Goal: Contribute content: Contribute content

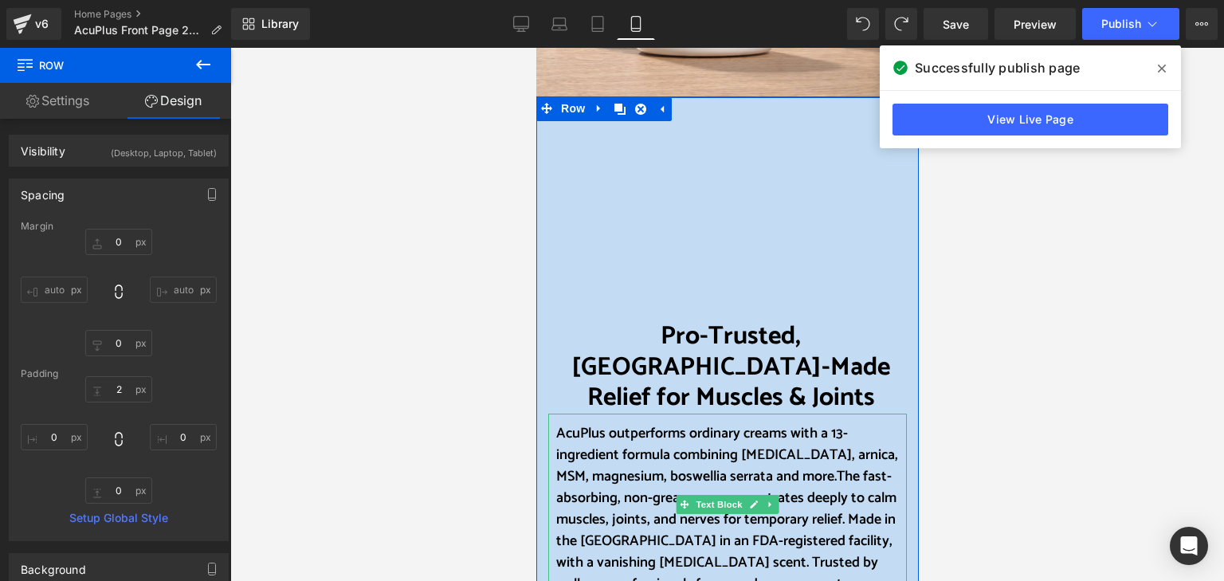
scroll to position [717, 0]
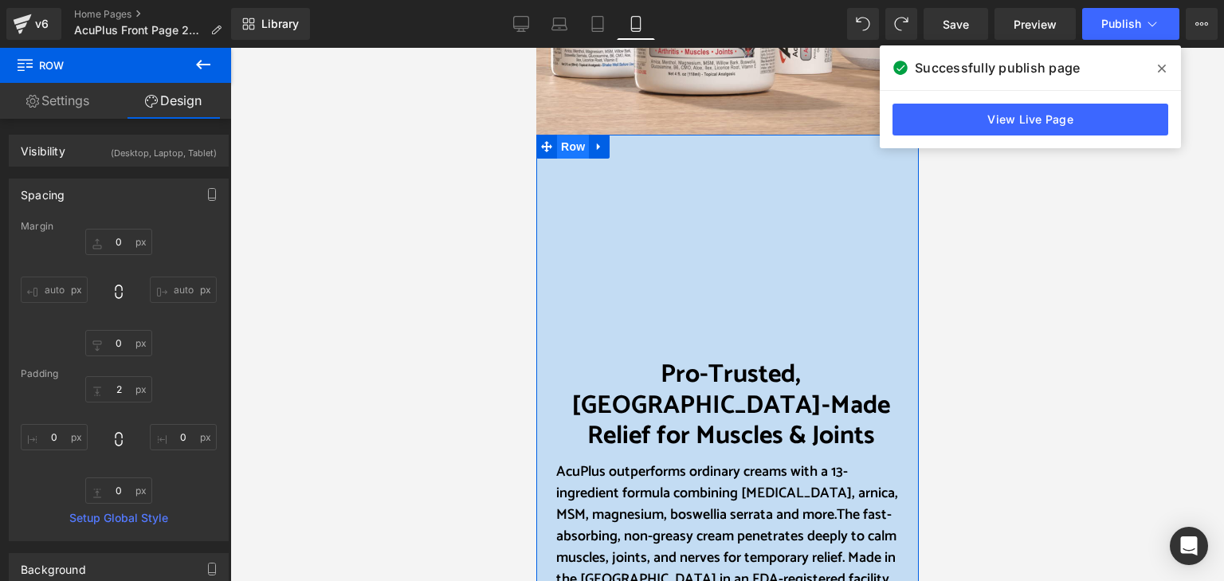
click at [562, 147] on span "Row" at bounding box center [572, 147] width 32 height 24
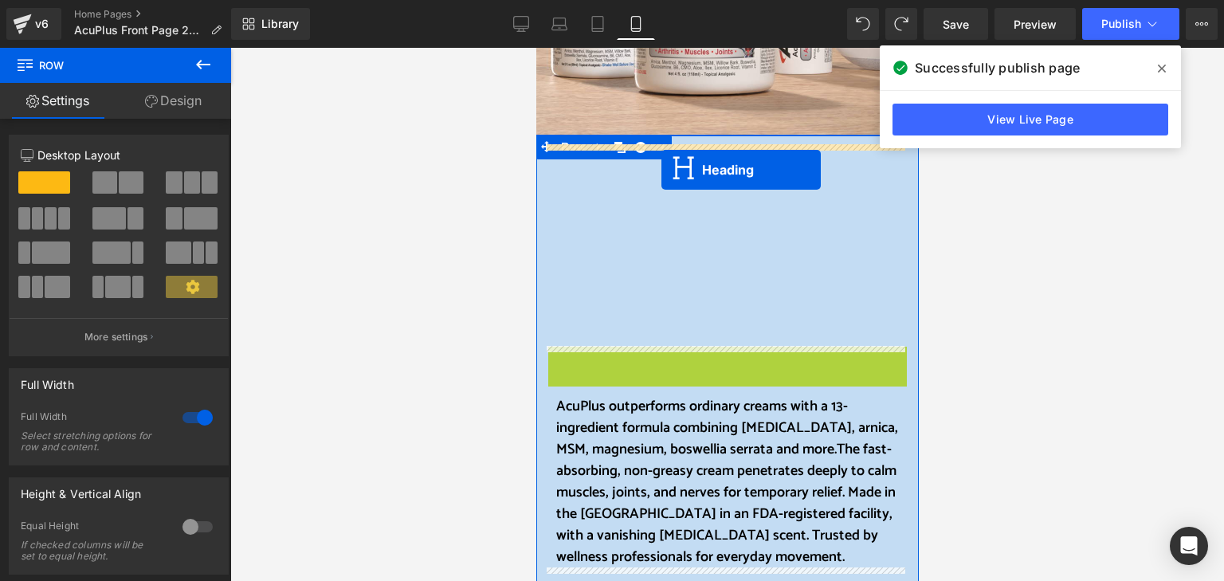
drag, startPoint x: 681, startPoint y: 382, endPoint x: 660, endPoint y: 170, distance: 212.9
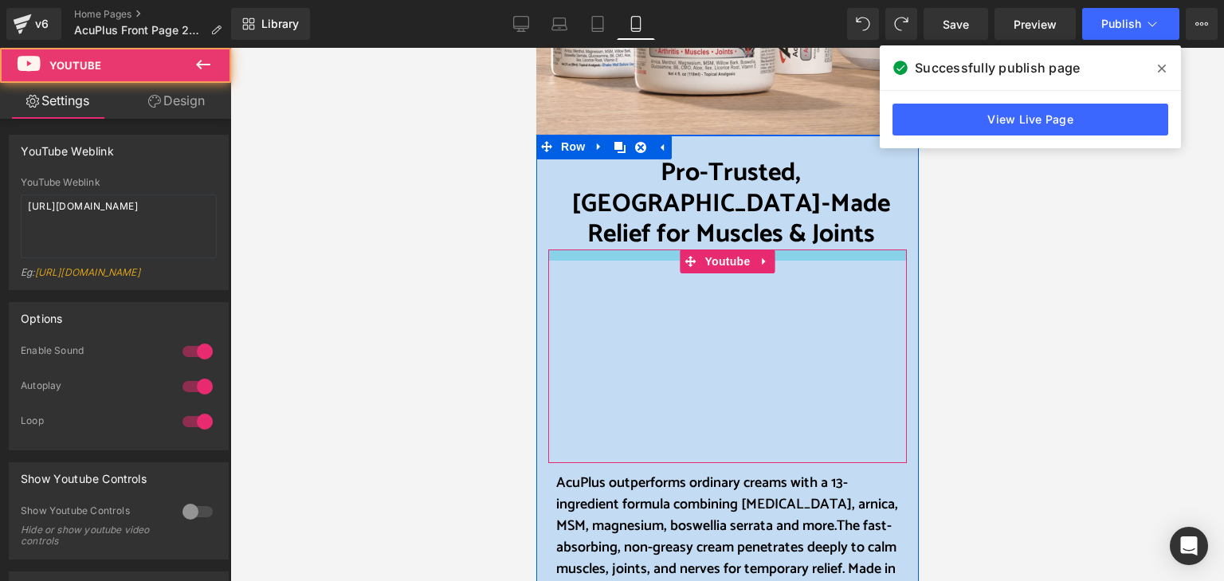
drag, startPoint x: 774, startPoint y: 219, endPoint x: 772, endPoint y: 230, distance: 11.3
click at [772, 249] on div "Youtube" at bounding box center [726, 355] width 359 height 213
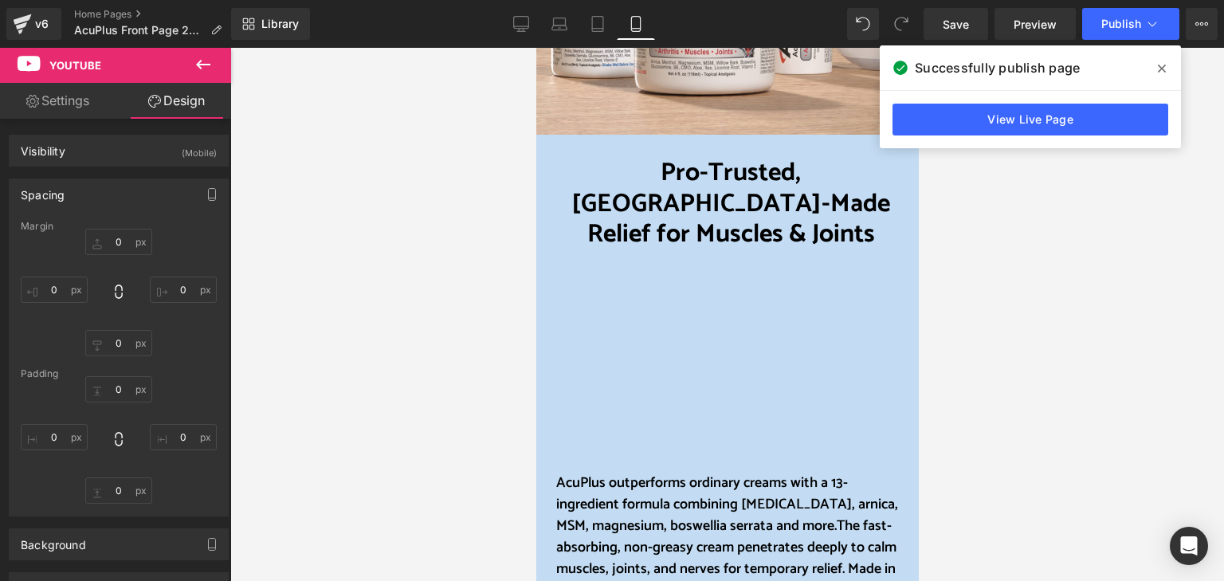
type input "0"
type input "14"
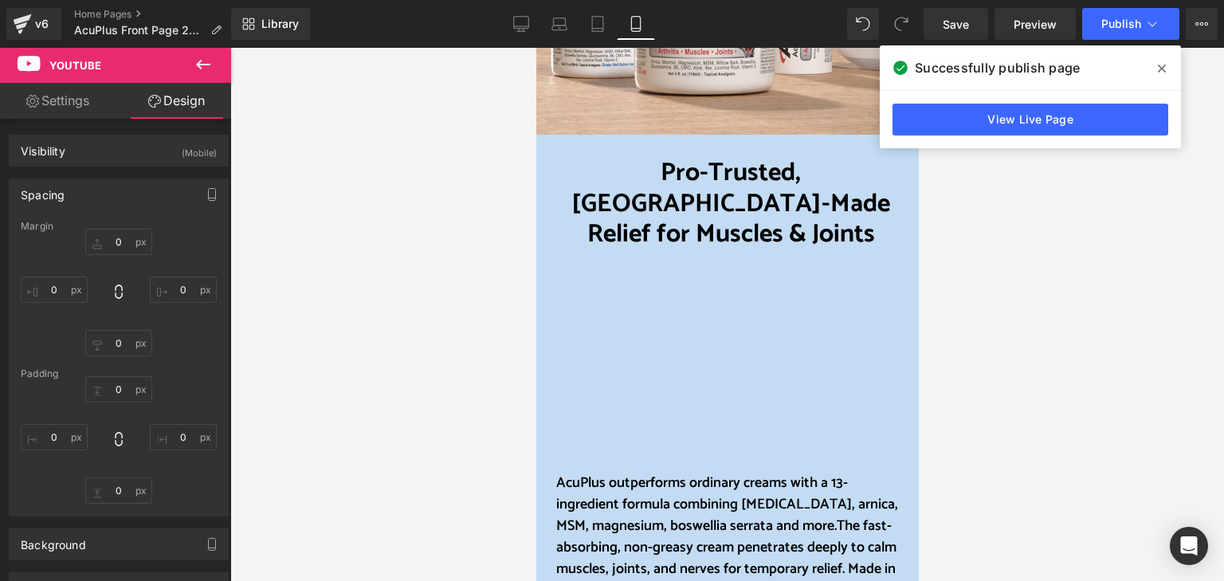
type input "0"
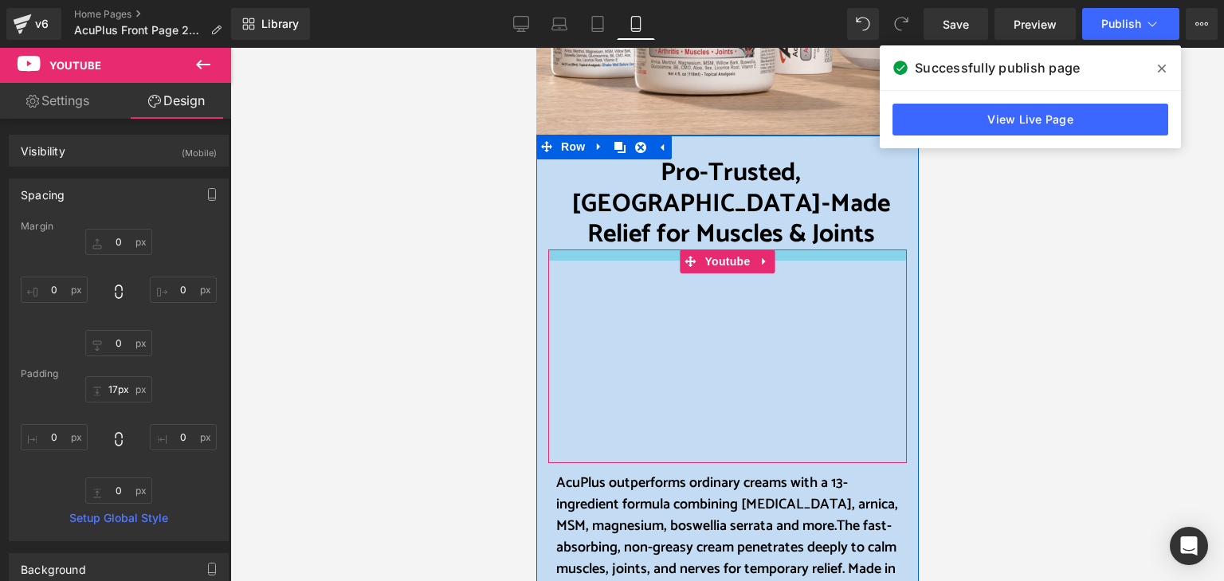
type input "18px"
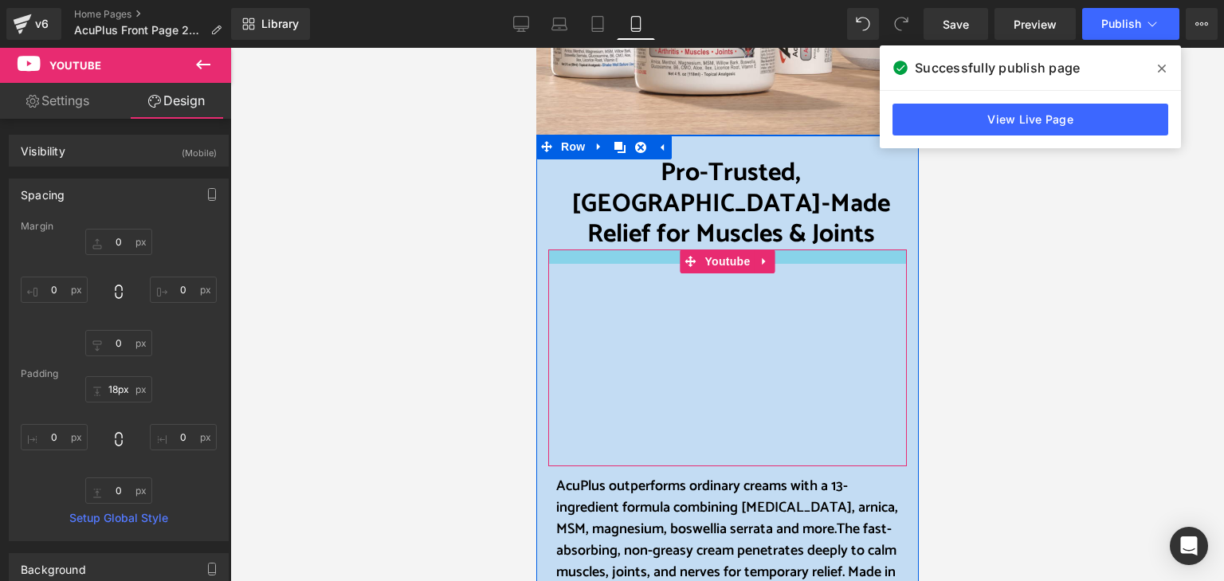
click at [854, 249] on div "Youtube" at bounding box center [726, 357] width 359 height 216
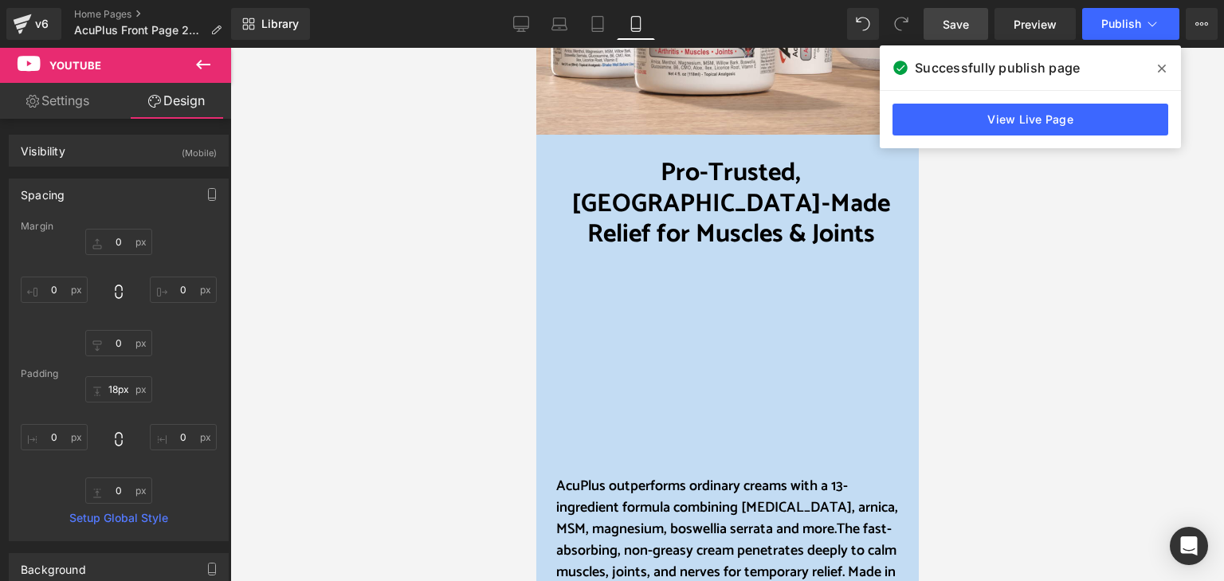
click at [946, 18] on span "Save" at bounding box center [955, 24] width 26 height 17
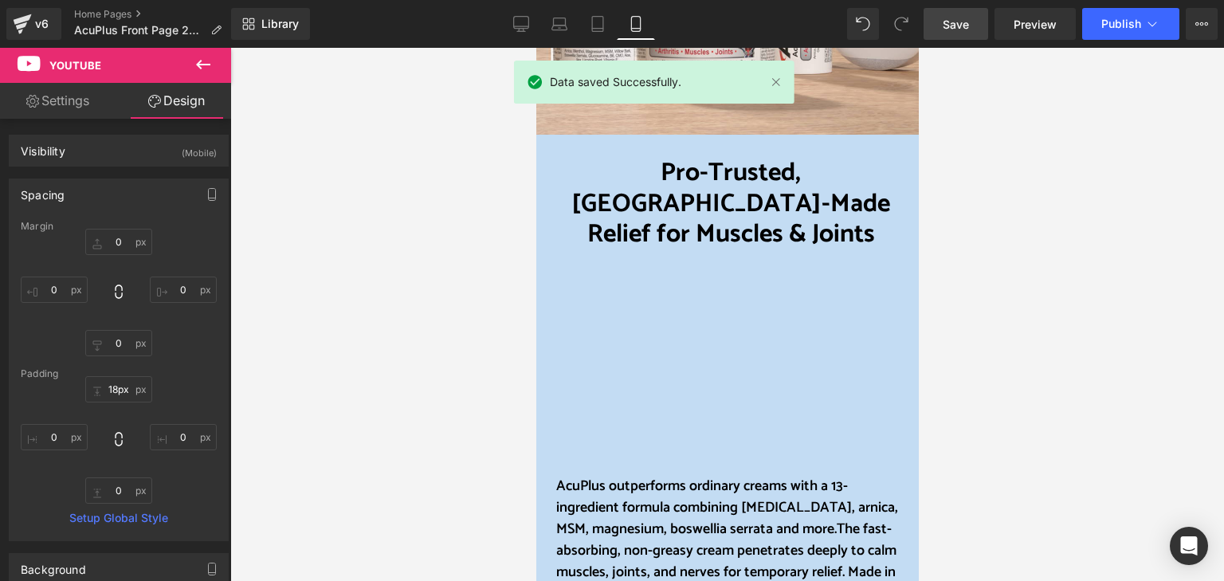
click at [500, 25] on div "Library Mobile Desktop Laptop Tablet Mobile Save Preview Publish Scheduled View…" at bounding box center [727, 24] width 993 height 32
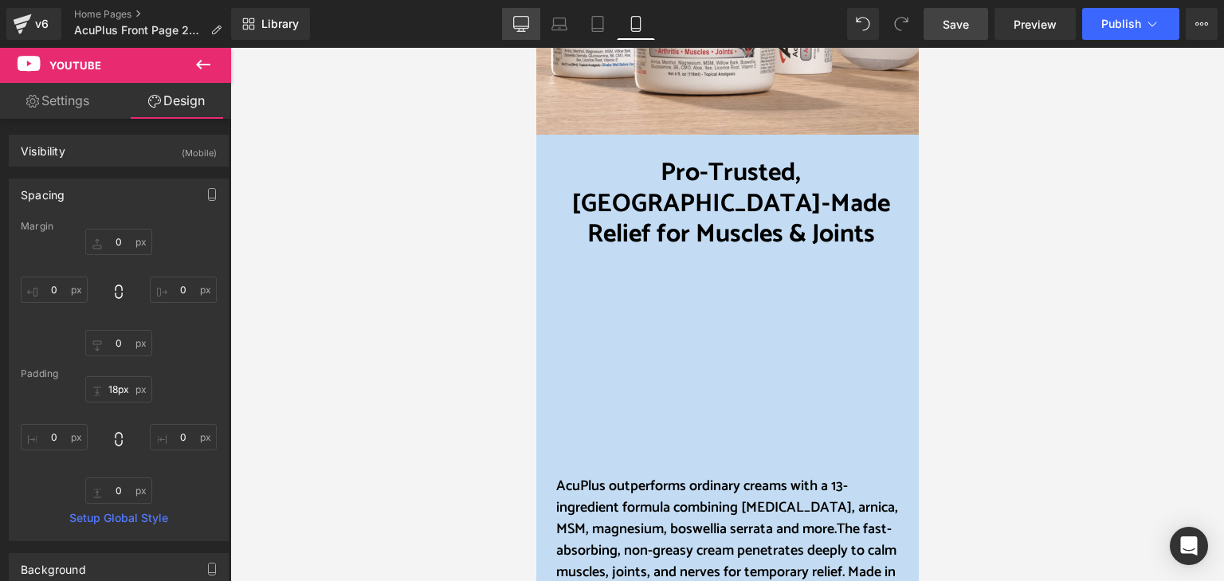
click at [519, 19] on icon at bounding box center [521, 24] width 16 height 16
type input "0"
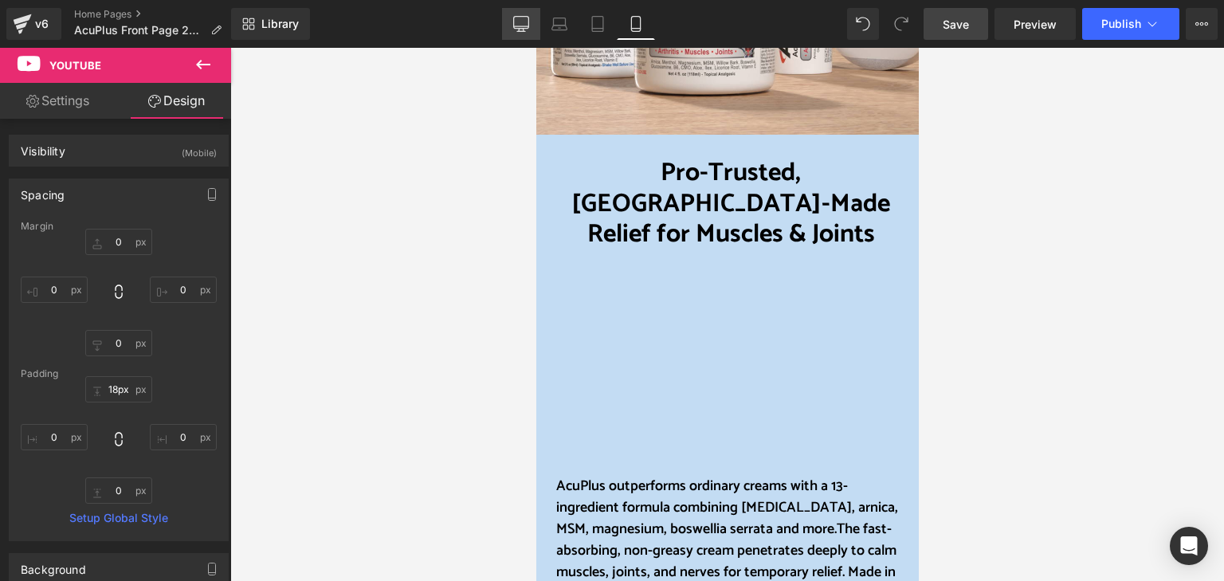
type input "0"
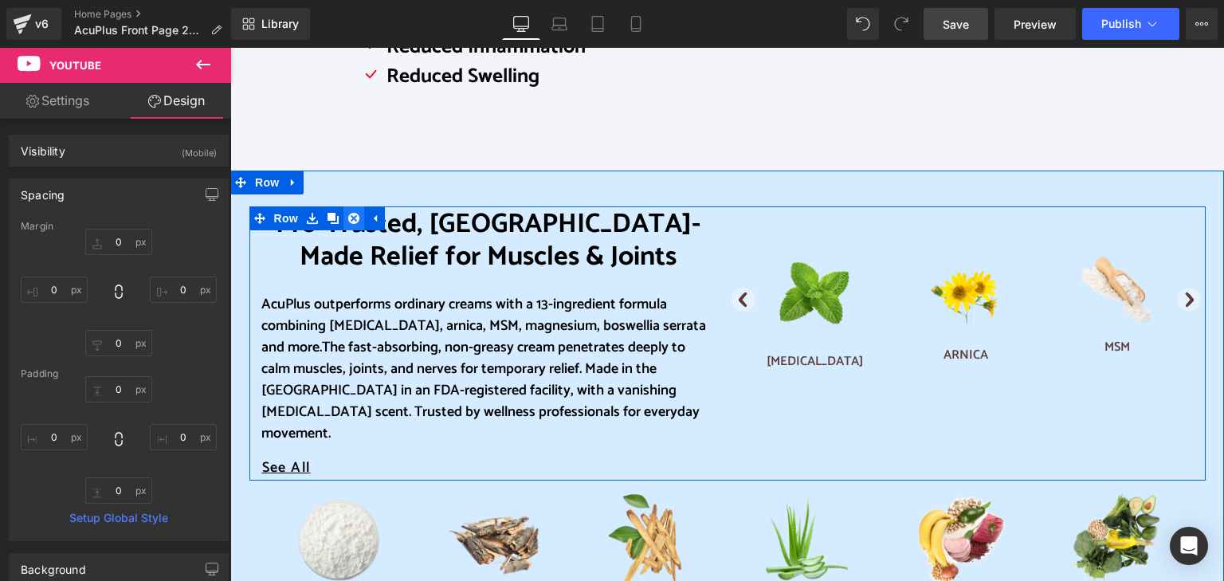
click at [348, 219] on icon at bounding box center [353, 218] width 11 height 11
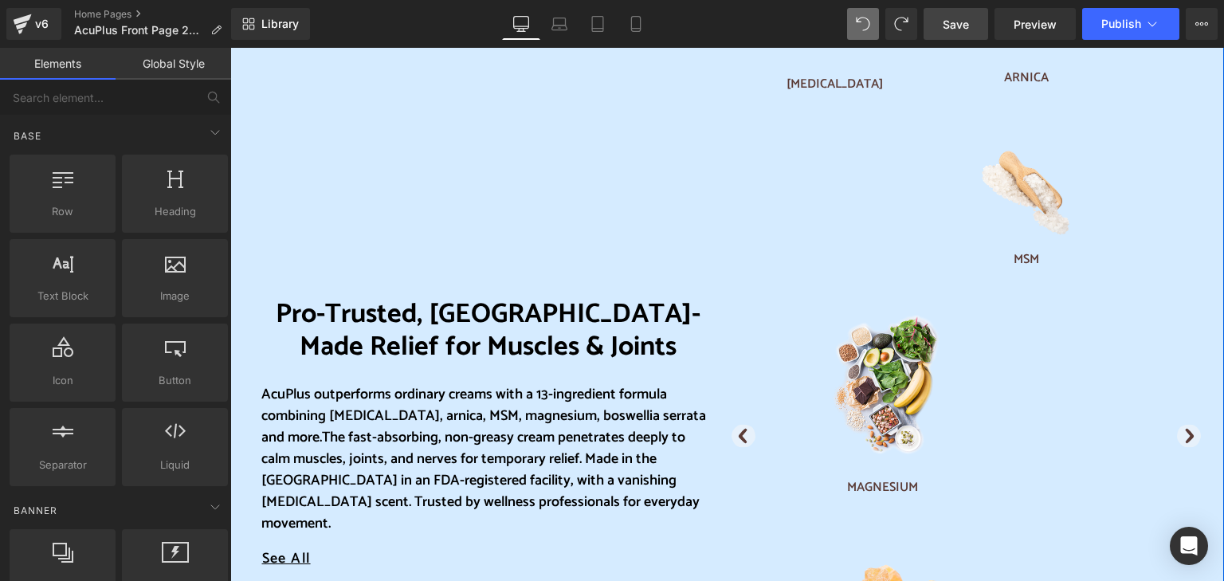
scroll to position [1013, 0]
click at [633, 19] on icon at bounding box center [636, 24] width 16 height 16
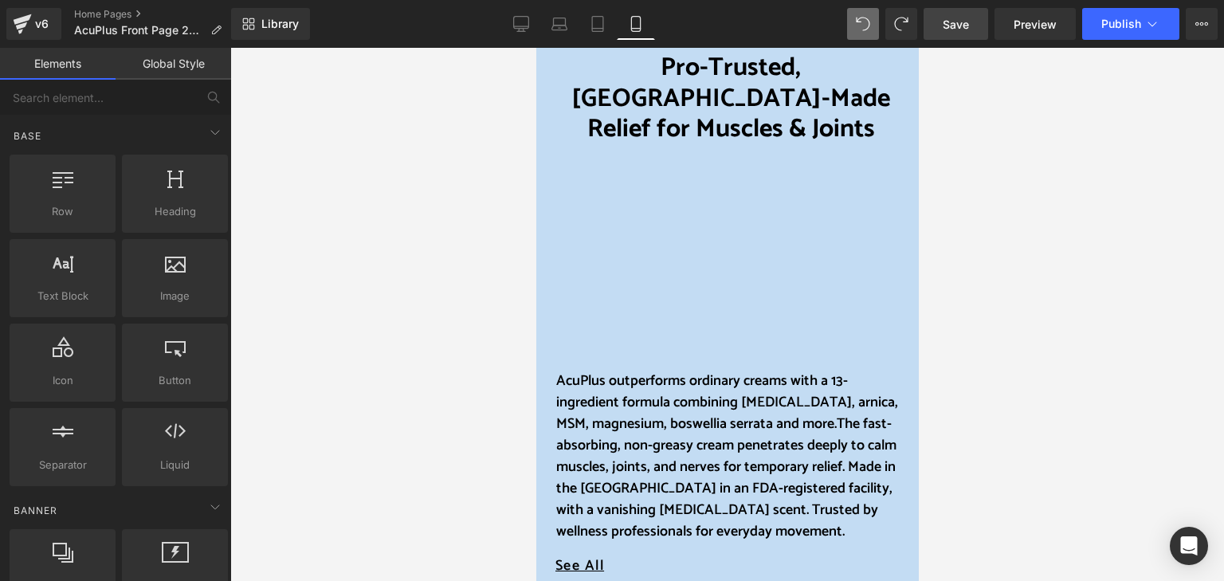
scroll to position [1036, 0]
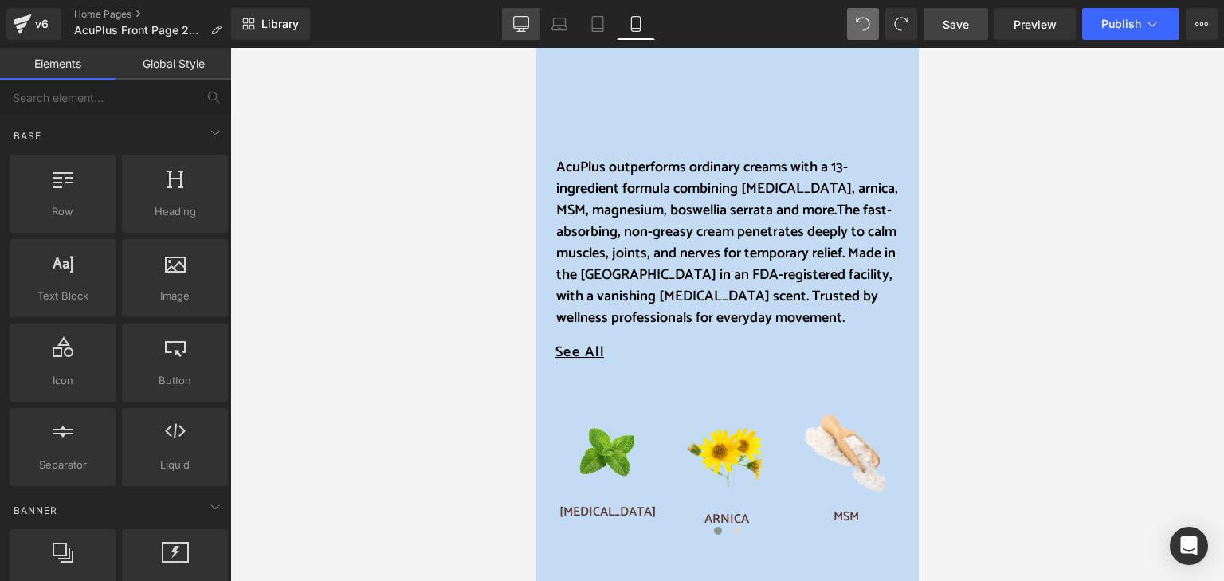
click at [531, 25] on link "Desktop" at bounding box center [521, 24] width 38 height 32
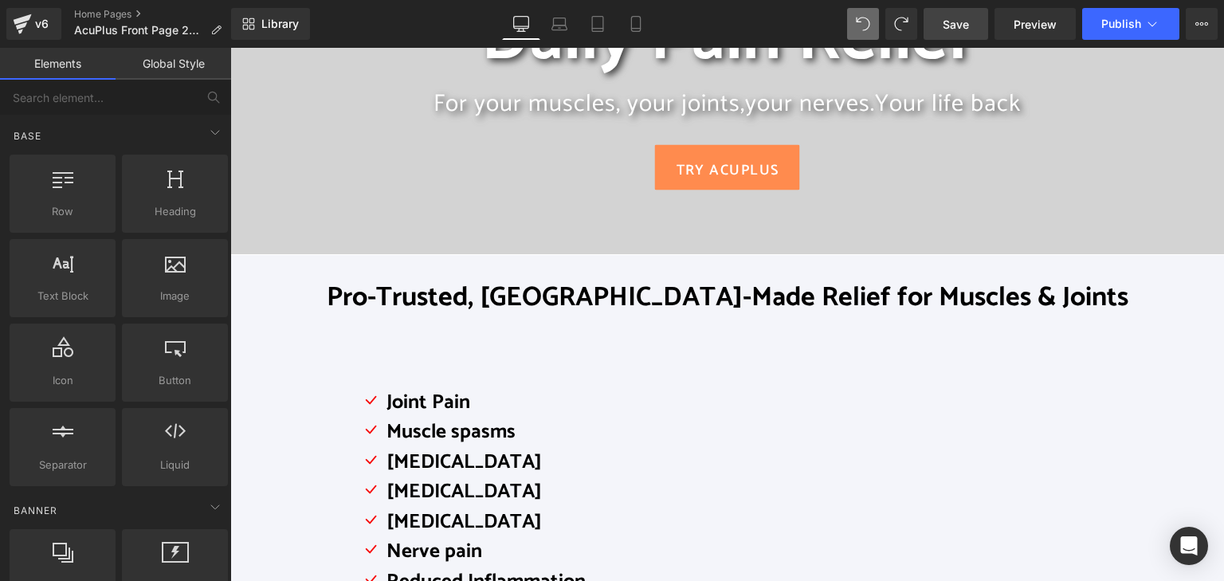
scroll to position [172, 0]
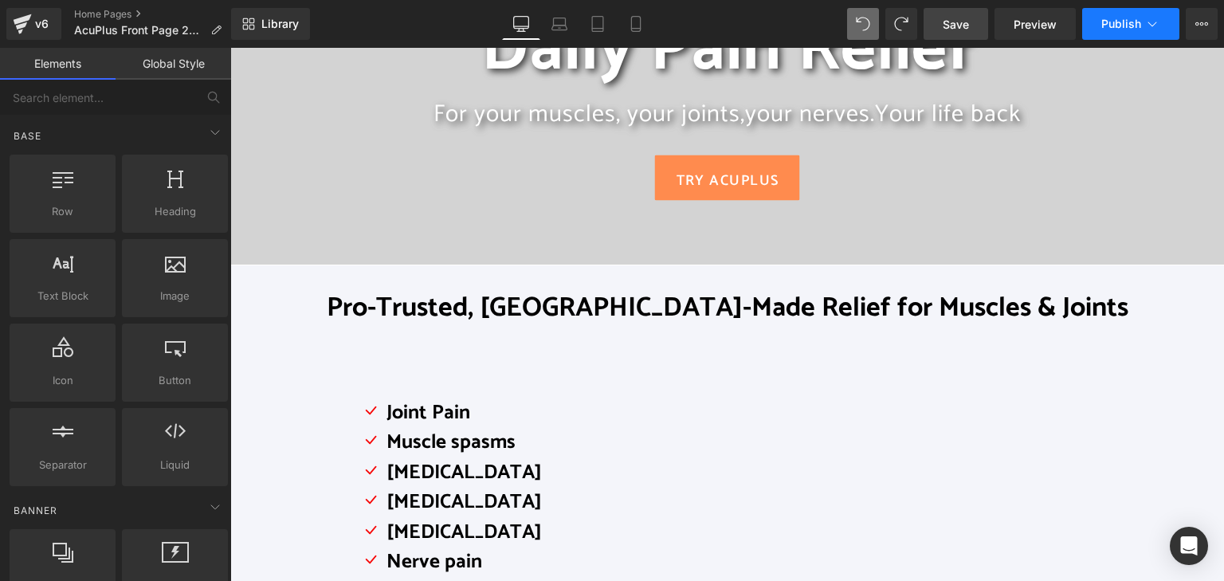
click at [1123, 21] on span "Publish" at bounding box center [1121, 24] width 40 height 13
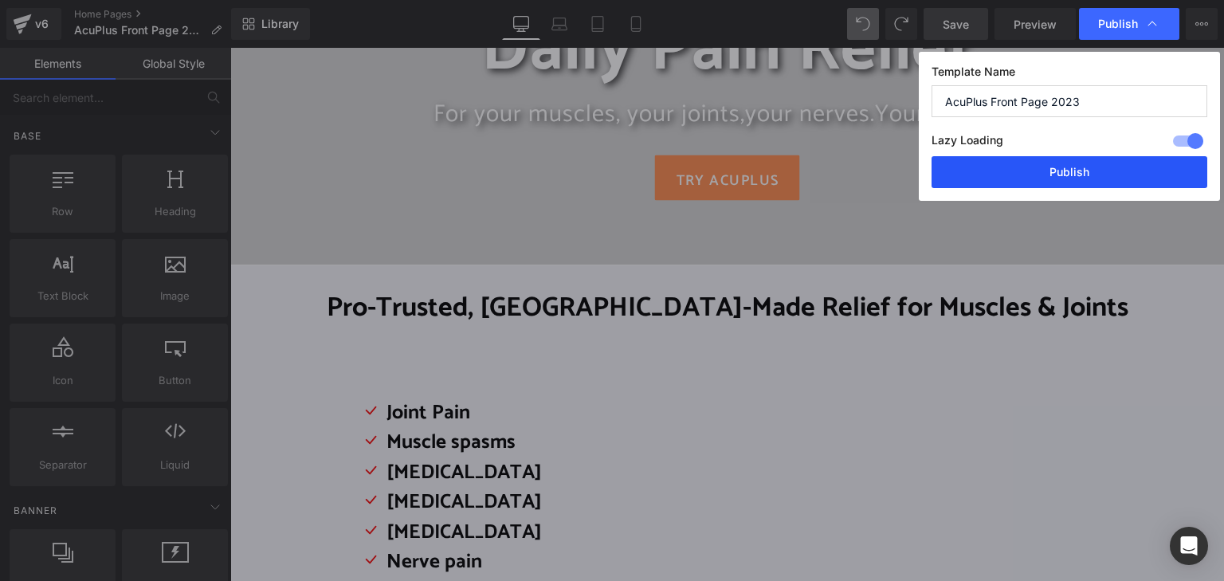
click at [1094, 178] on button "Publish" at bounding box center [1069, 172] width 276 height 32
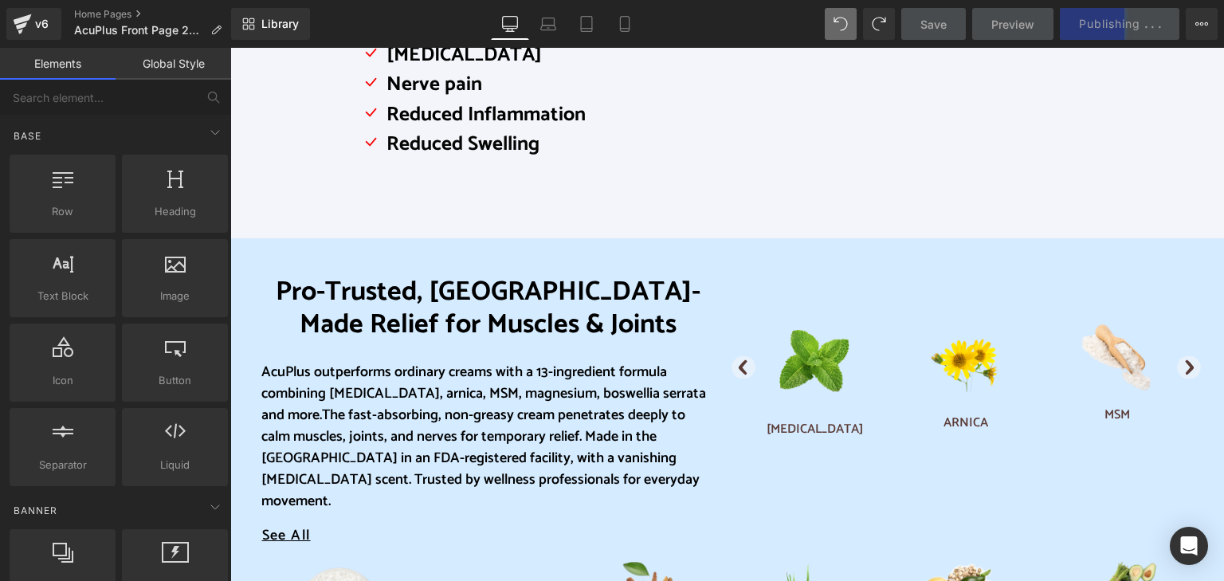
scroll to position [650, 0]
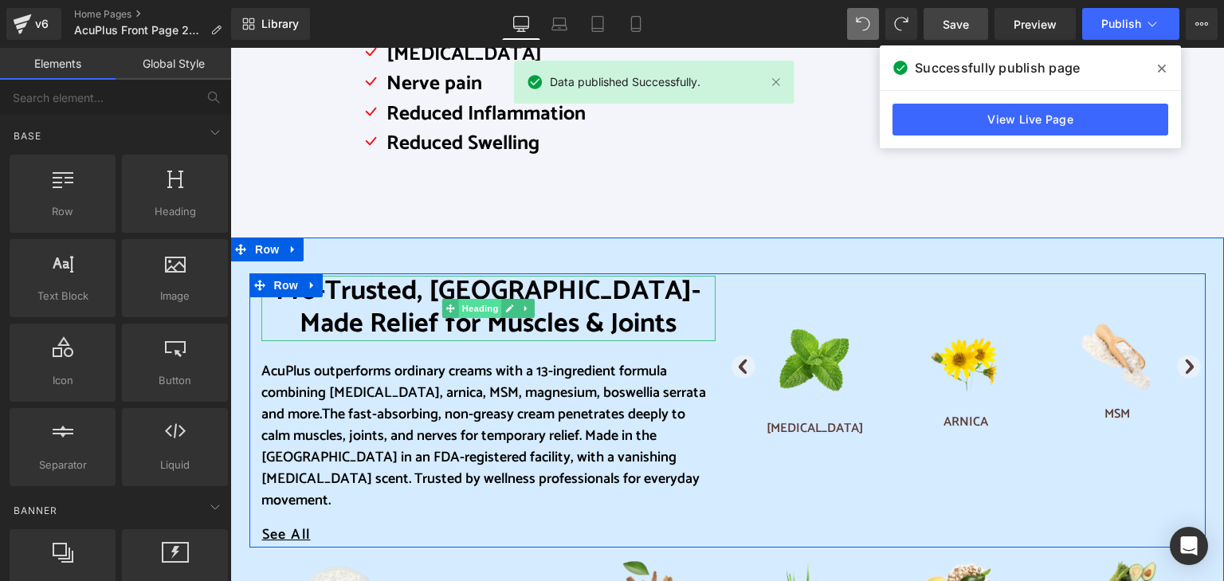
click at [465, 311] on span "Heading" at bounding box center [479, 308] width 43 height 19
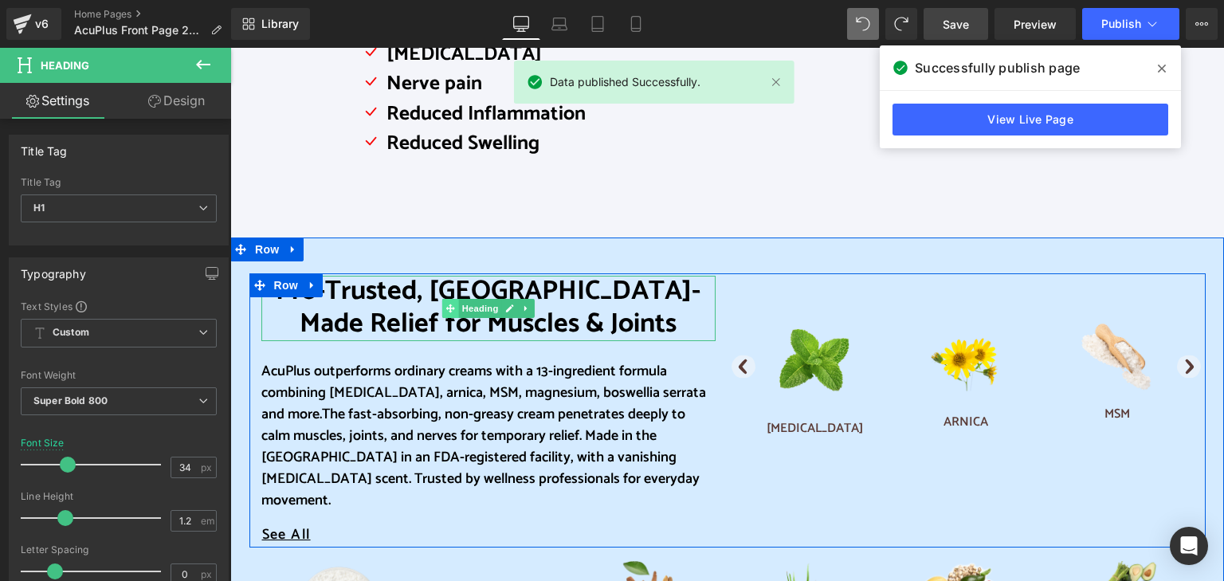
click at [448, 309] on icon at bounding box center [449, 309] width 9 height 10
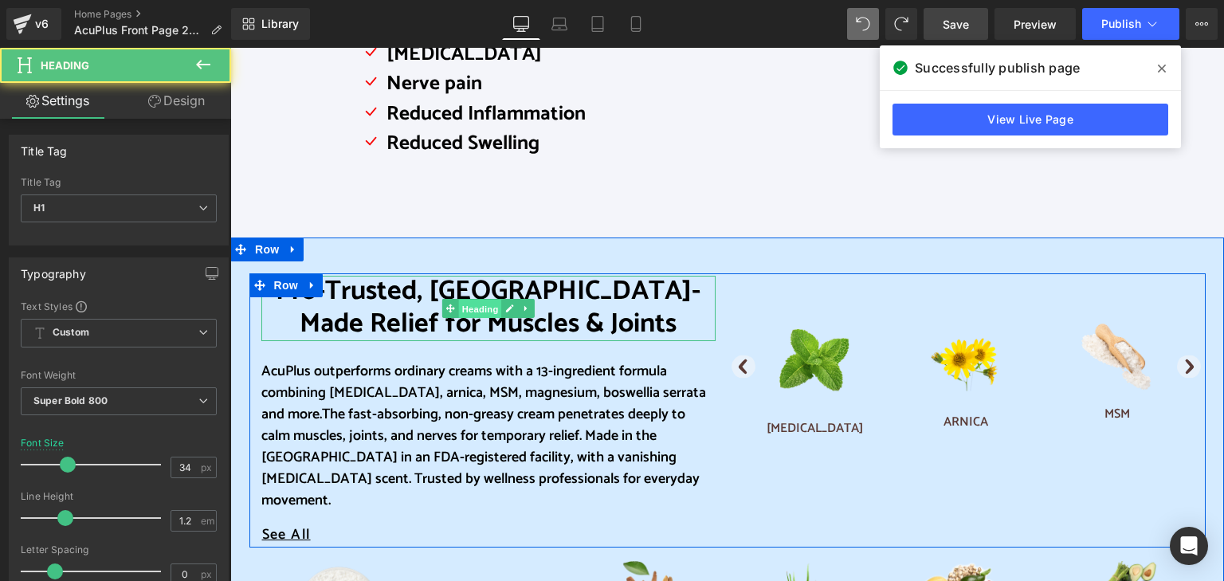
click at [469, 309] on span "Heading" at bounding box center [479, 309] width 43 height 19
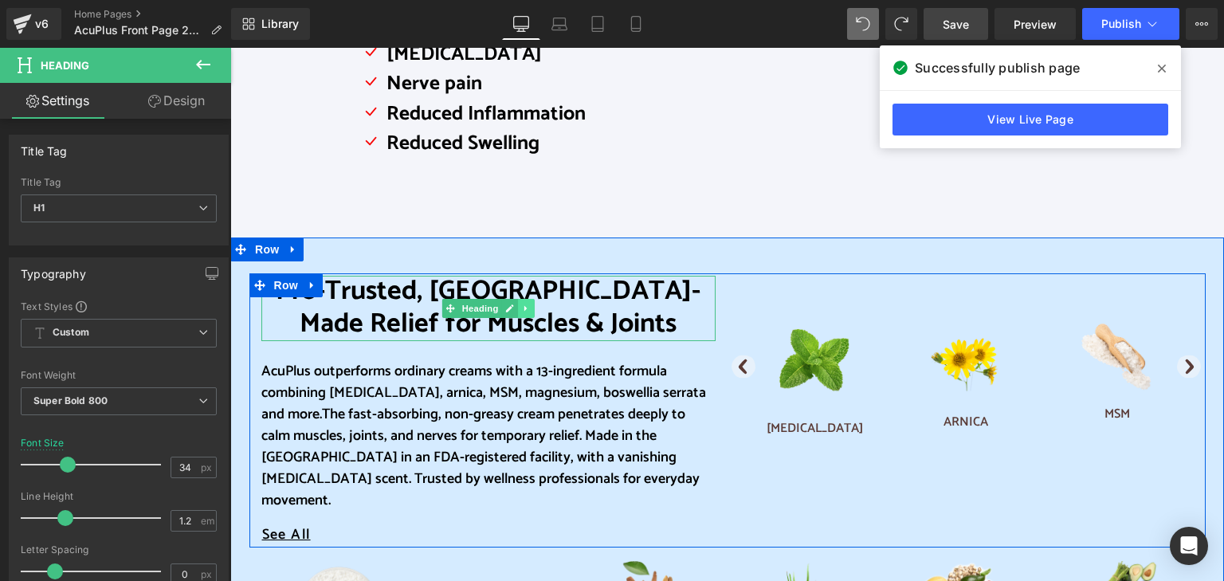
click at [522, 310] on icon at bounding box center [526, 309] width 9 height 10
click at [530, 309] on icon at bounding box center [534, 309] width 9 height 10
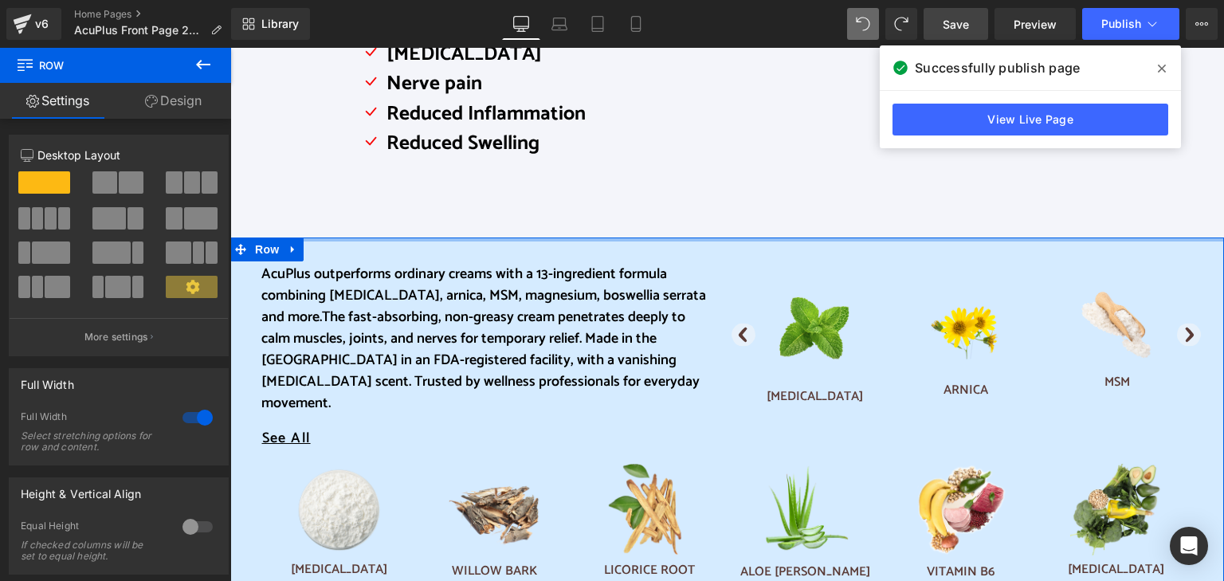
drag, startPoint x: 742, startPoint y: 238, endPoint x: 748, endPoint y: 206, distance: 32.5
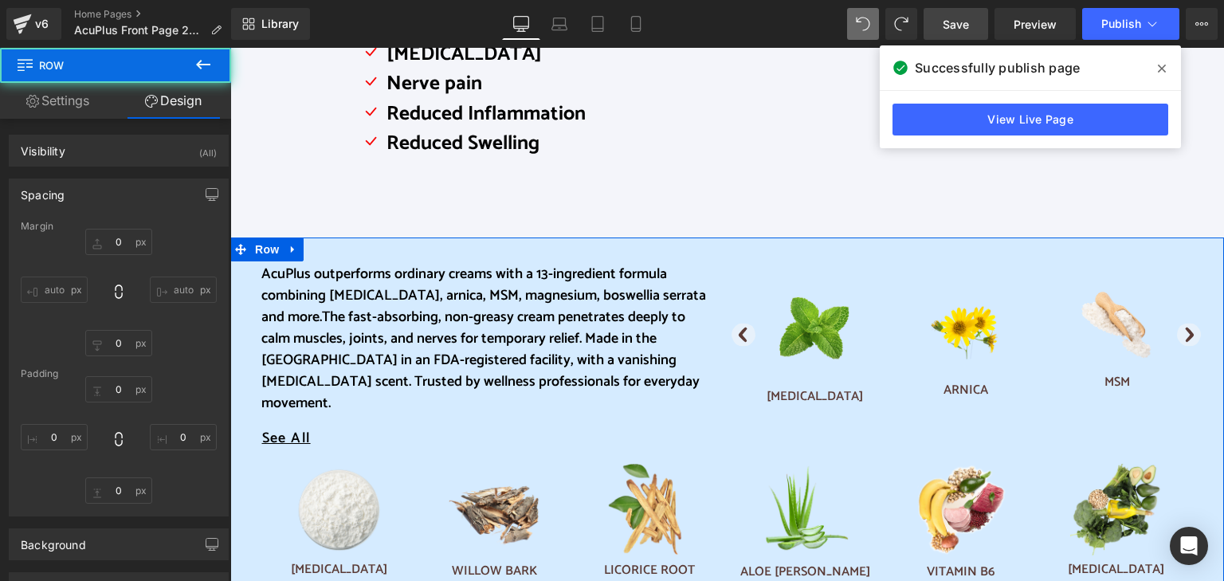
type input "0"
type input "5"
type input "0"
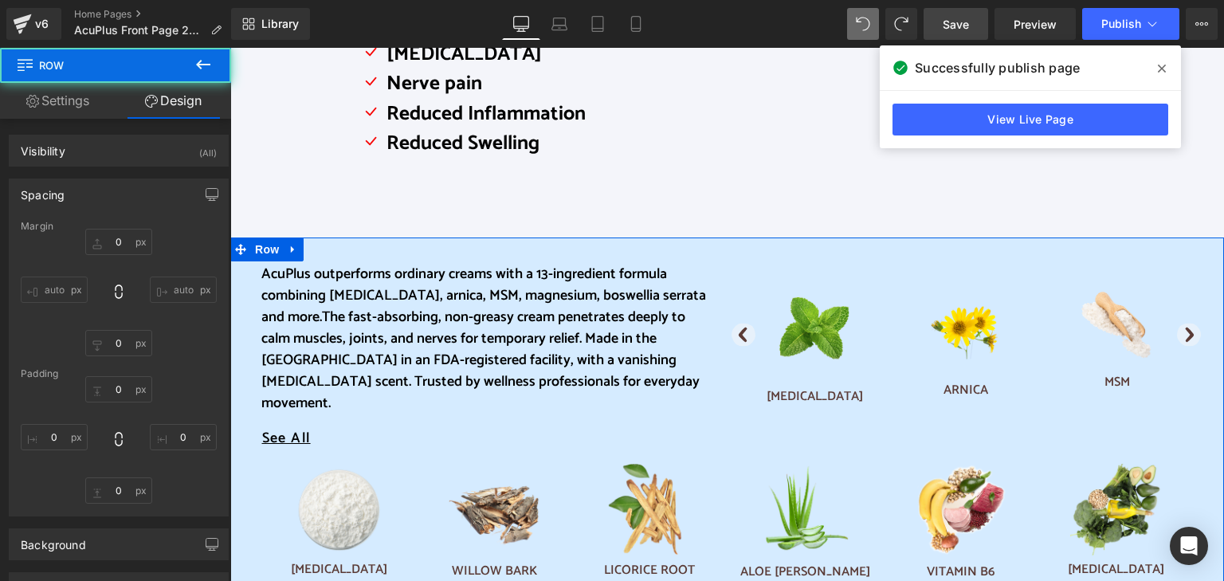
type input "0"
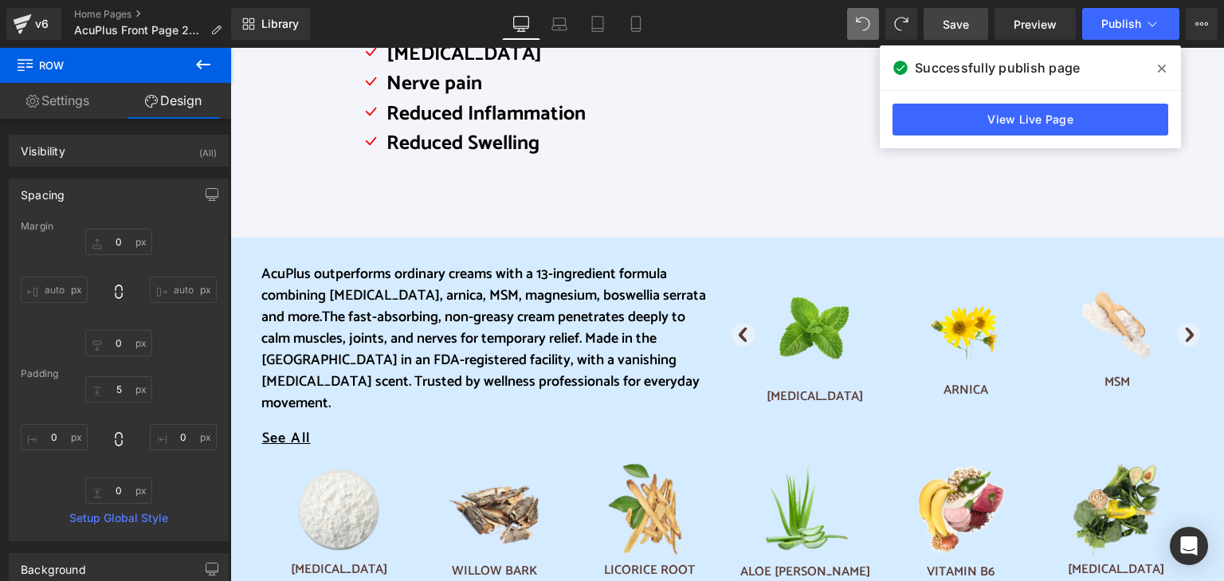
click at [978, 27] on link "Save" at bounding box center [955, 24] width 65 height 32
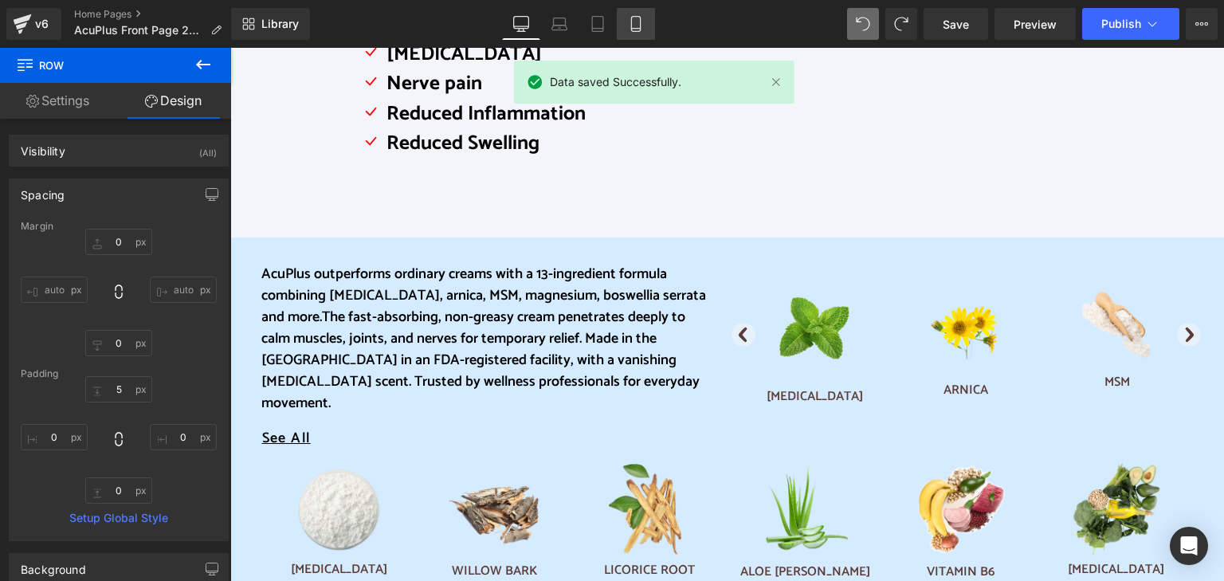
click at [644, 16] on icon at bounding box center [636, 24] width 16 height 16
type input "0"
type input "1"
type input "0"
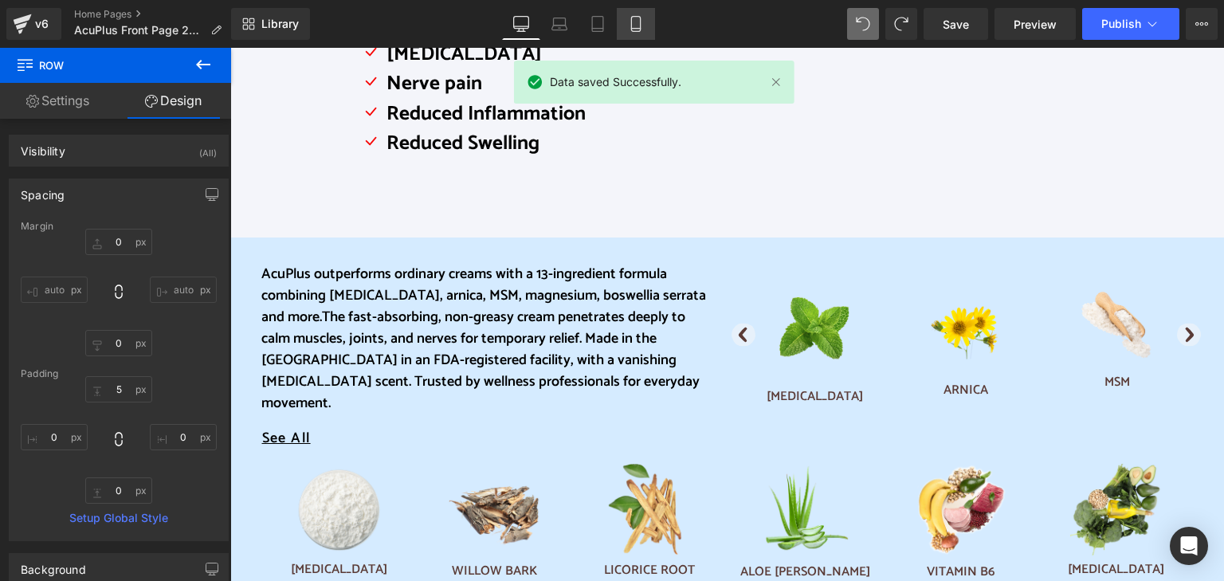
type input "0"
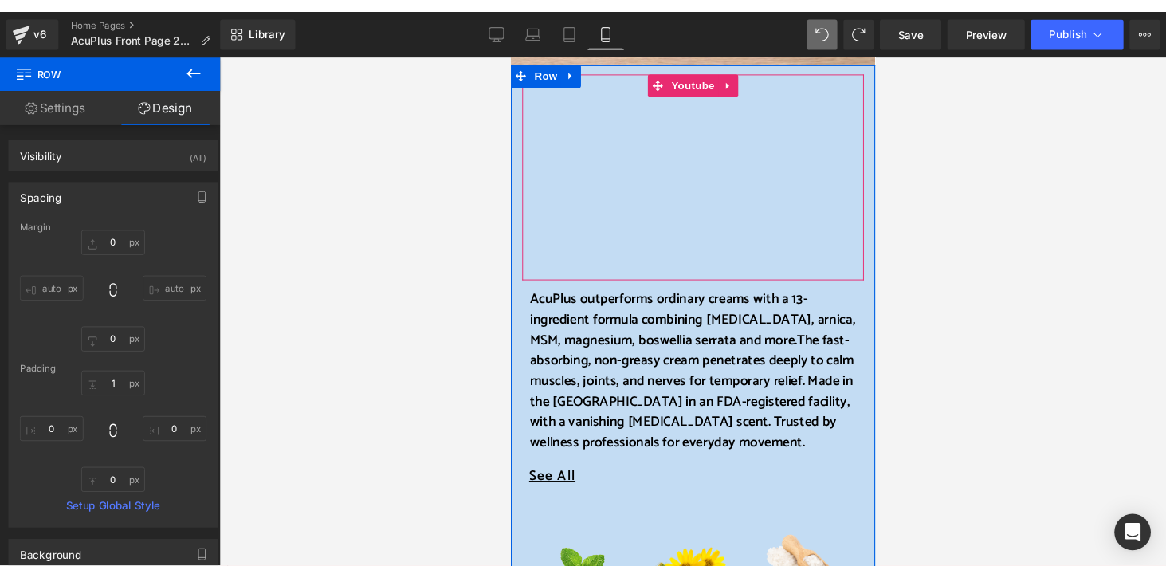
scroll to position [637, 0]
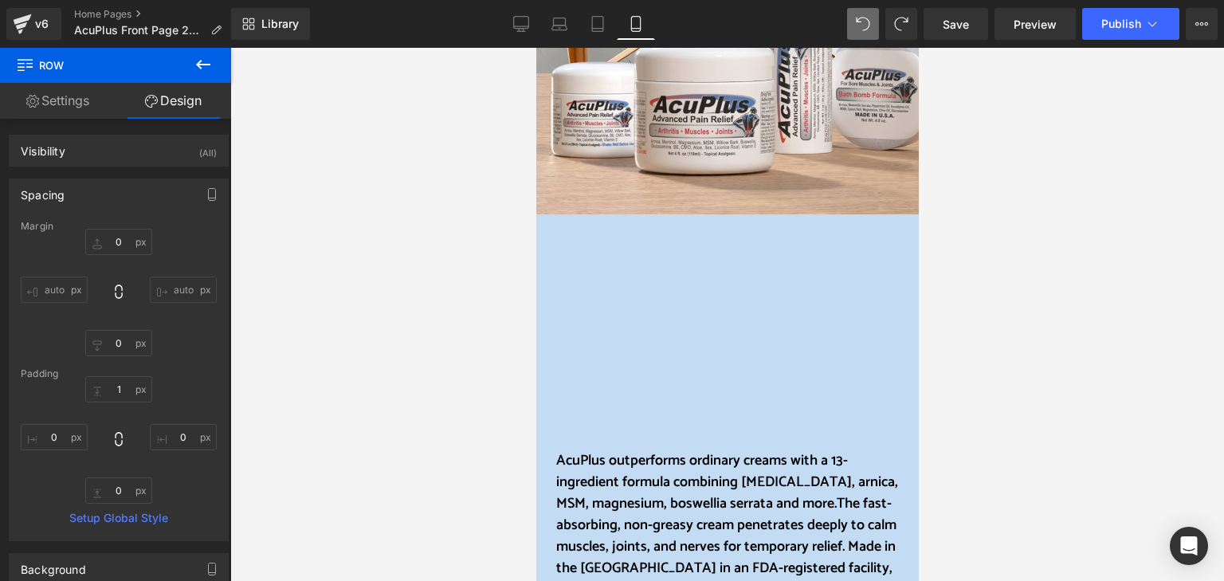
click at [199, 64] on icon at bounding box center [203, 65] width 14 height 10
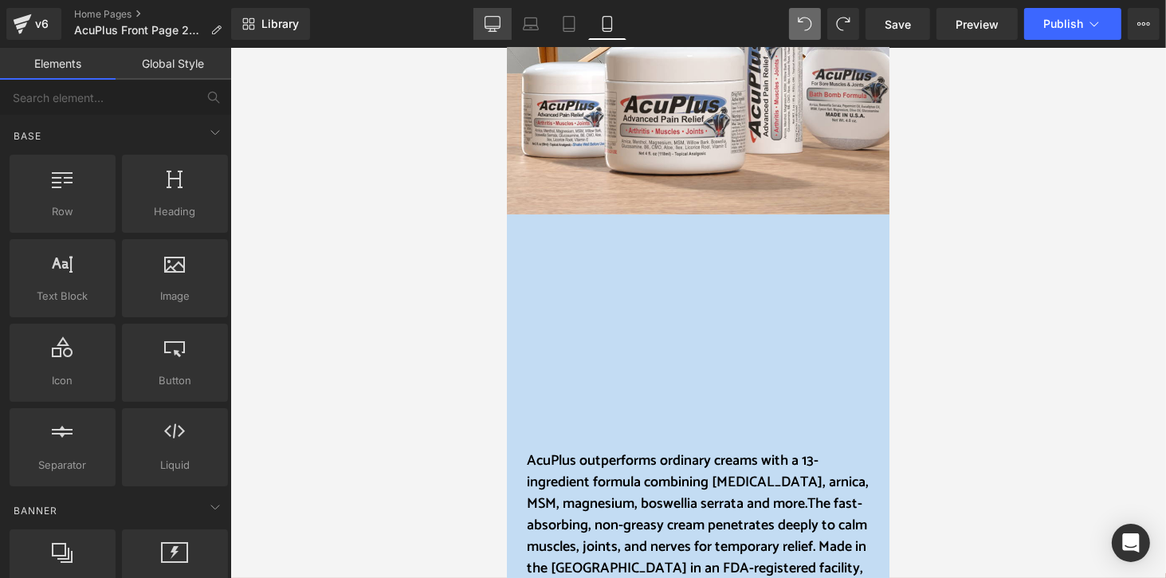
click at [484, 22] on icon at bounding box center [491, 23] width 15 height 12
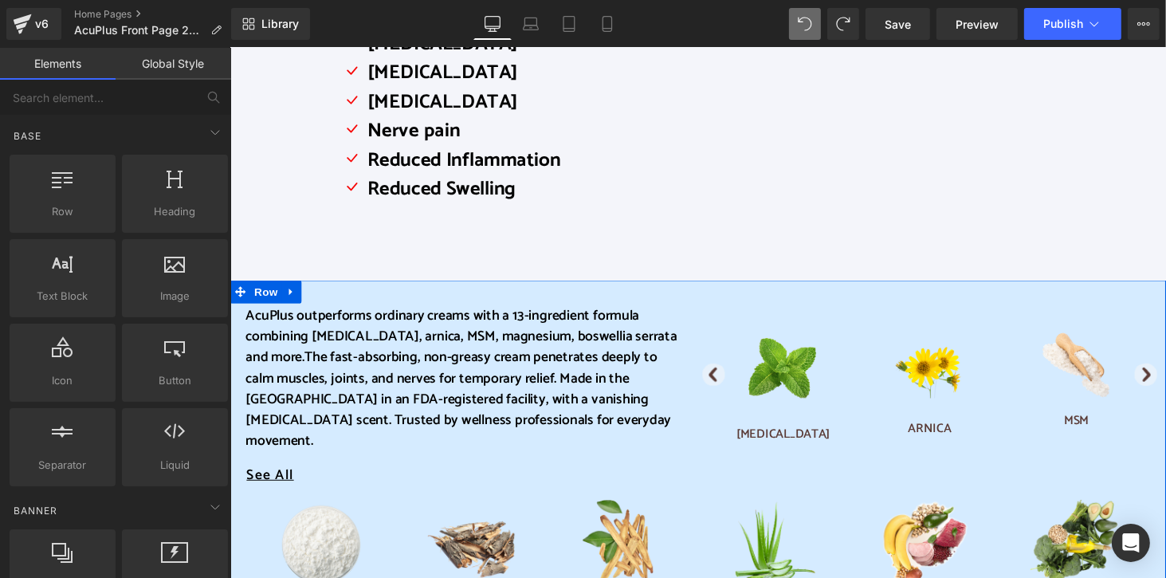
scroll to position [362, 0]
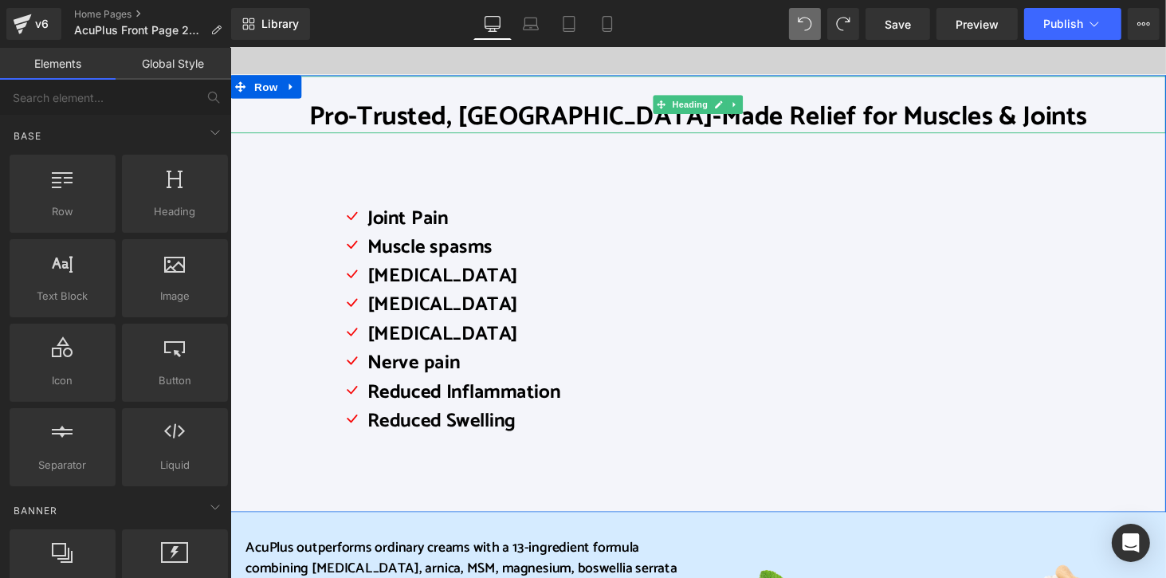
click at [500, 123] on font "Pro-Trusted, [GEOGRAPHIC_DATA]-Made Relief for Muscles & Joints" at bounding box center [711, 118] width 801 height 44
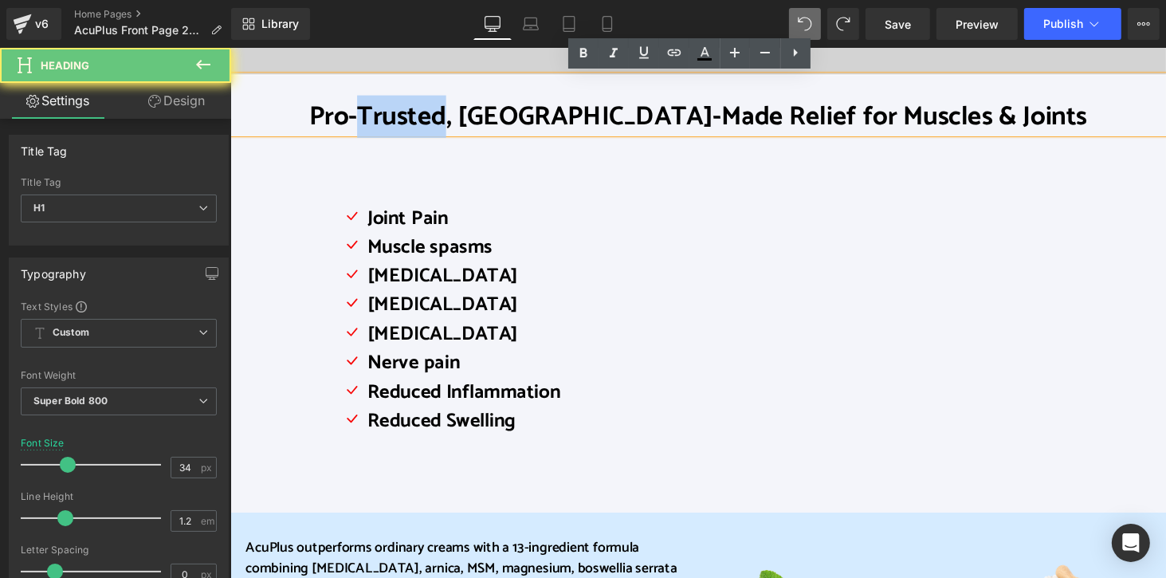
click at [500, 123] on font "Pro-Trusted, [GEOGRAPHIC_DATA]-Made Relief for Muscles & Joints" at bounding box center [711, 118] width 801 height 44
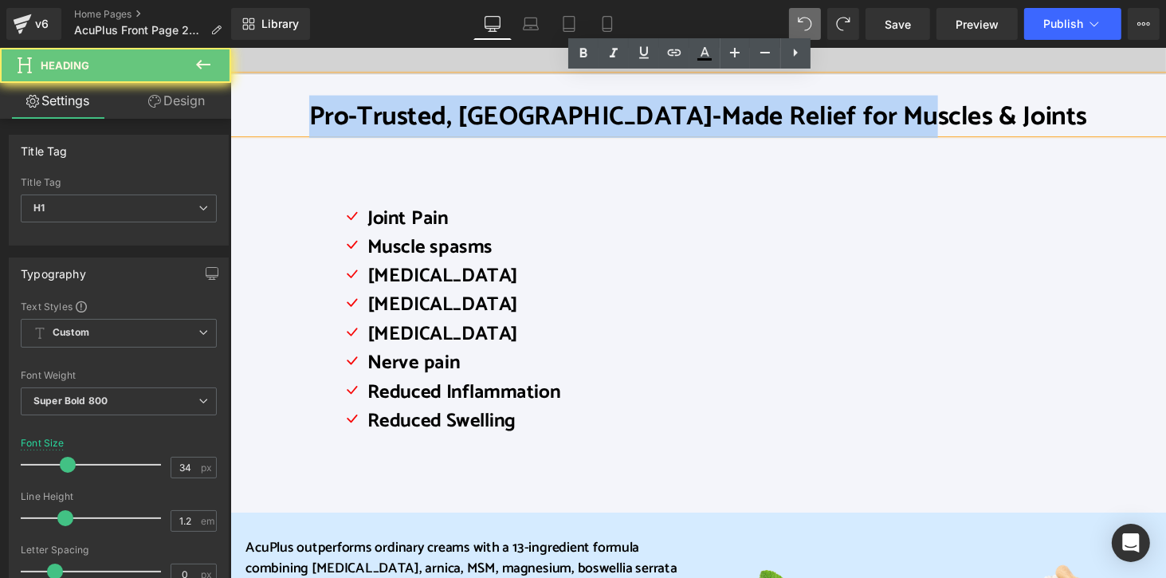
click at [500, 123] on font "Pro-Trusted, [GEOGRAPHIC_DATA]-Made Relief for Muscles & Joints" at bounding box center [711, 118] width 801 height 44
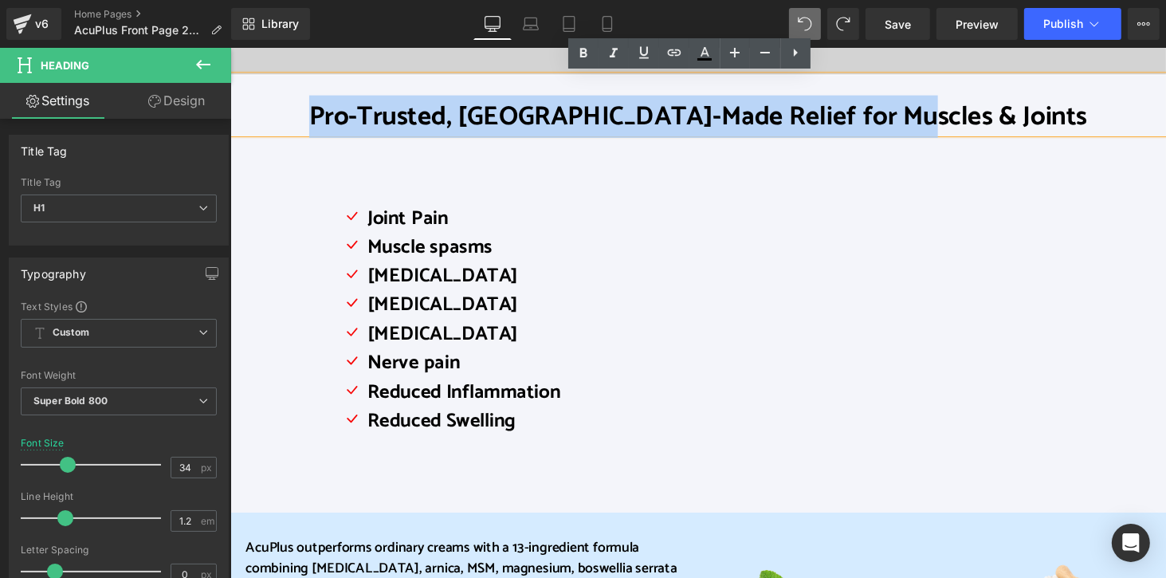
copy font "Pro-Trusted, [GEOGRAPHIC_DATA]-Made Relief for Muscles & Joints"
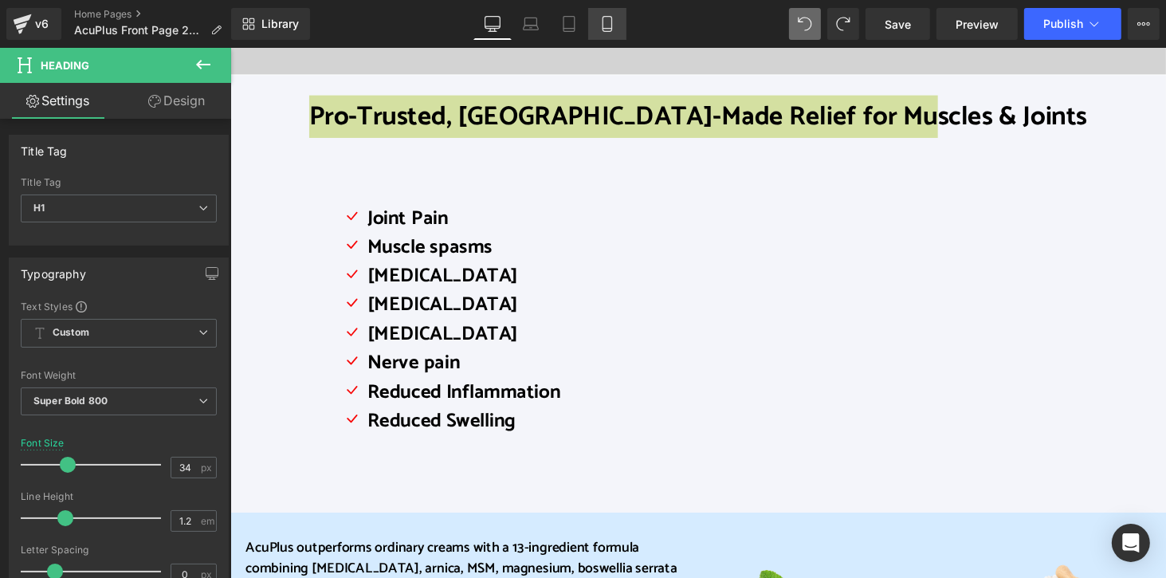
click at [608, 25] on icon at bounding box center [607, 24] width 16 height 16
type input "32"
type input "100"
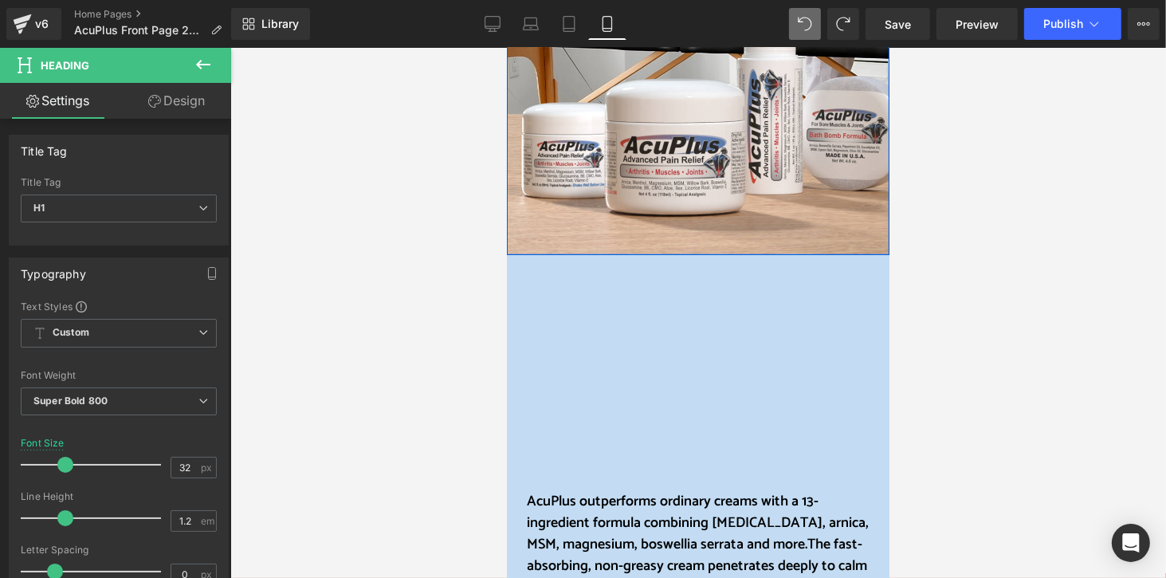
scroll to position [637, 0]
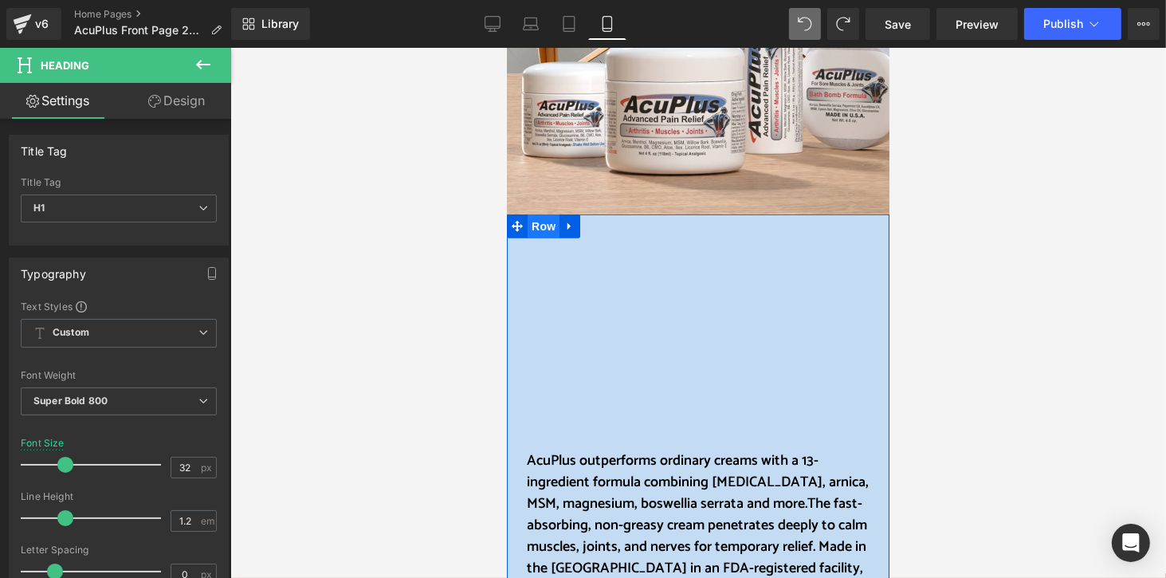
click at [542, 225] on span "Row" at bounding box center [543, 226] width 32 height 24
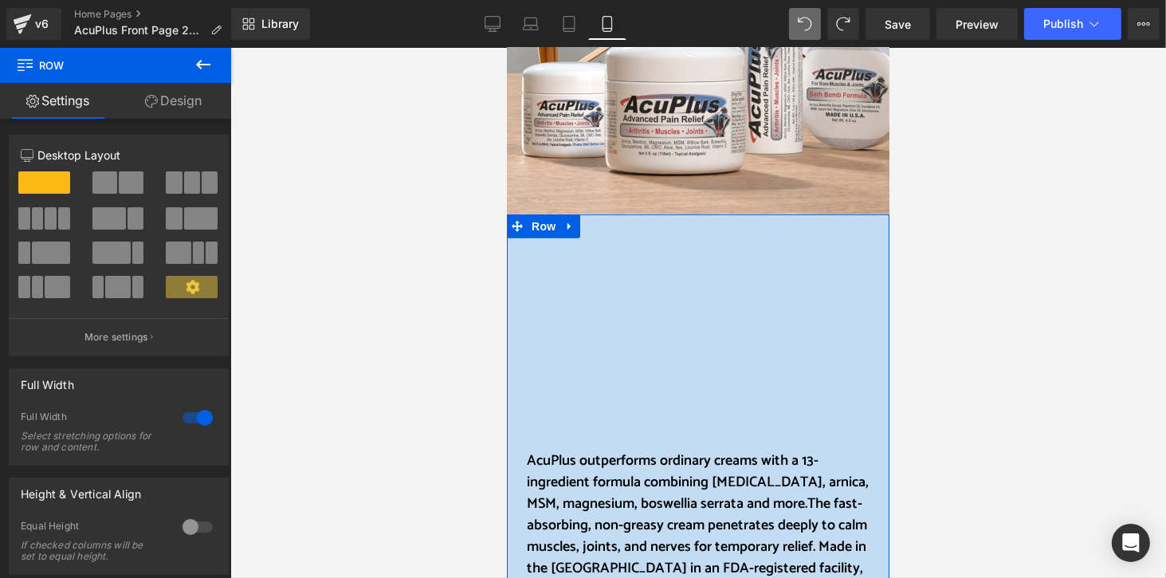
click at [180, 103] on link "Design" at bounding box center [174, 101] width 116 height 36
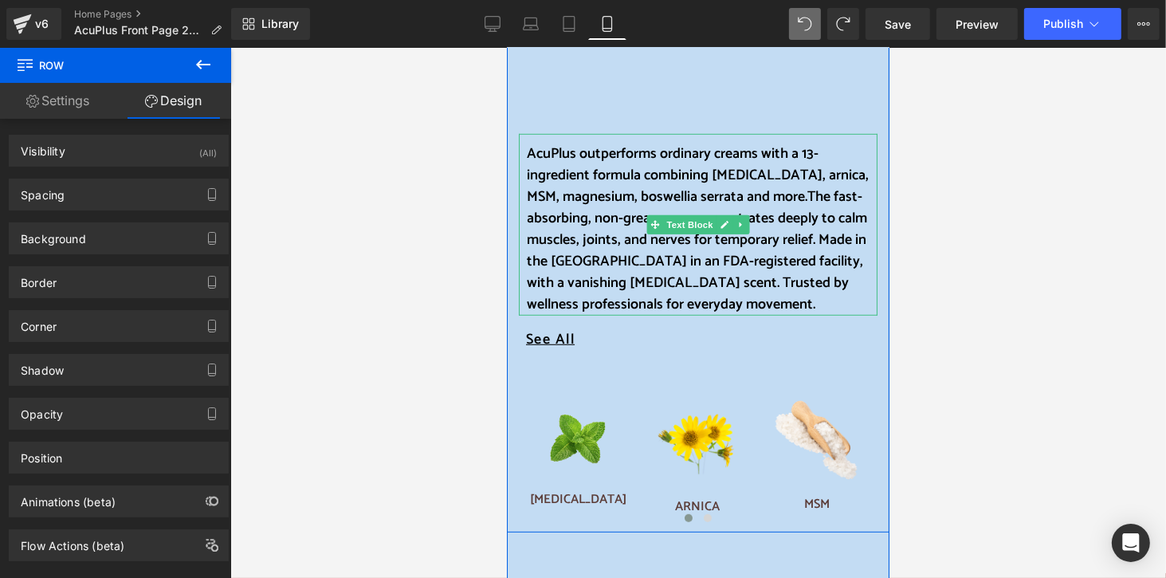
scroll to position [956, 0]
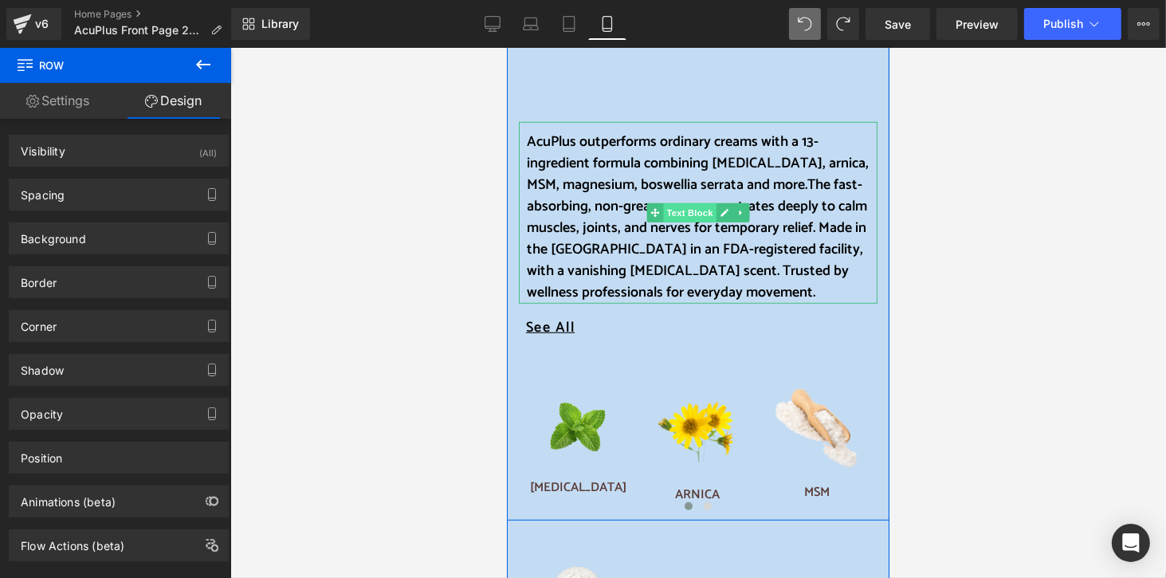
click at [672, 207] on span "Text Block" at bounding box center [688, 211] width 53 height 19
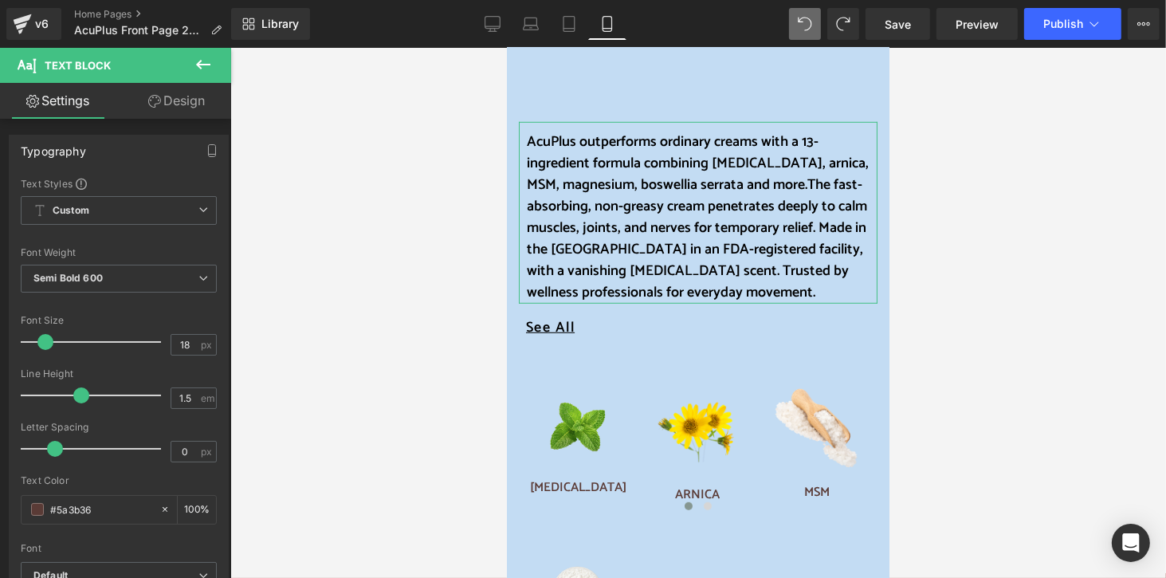
click at [198, 98] on link "Design" at bounding box center [177, 101] width 116 height 36
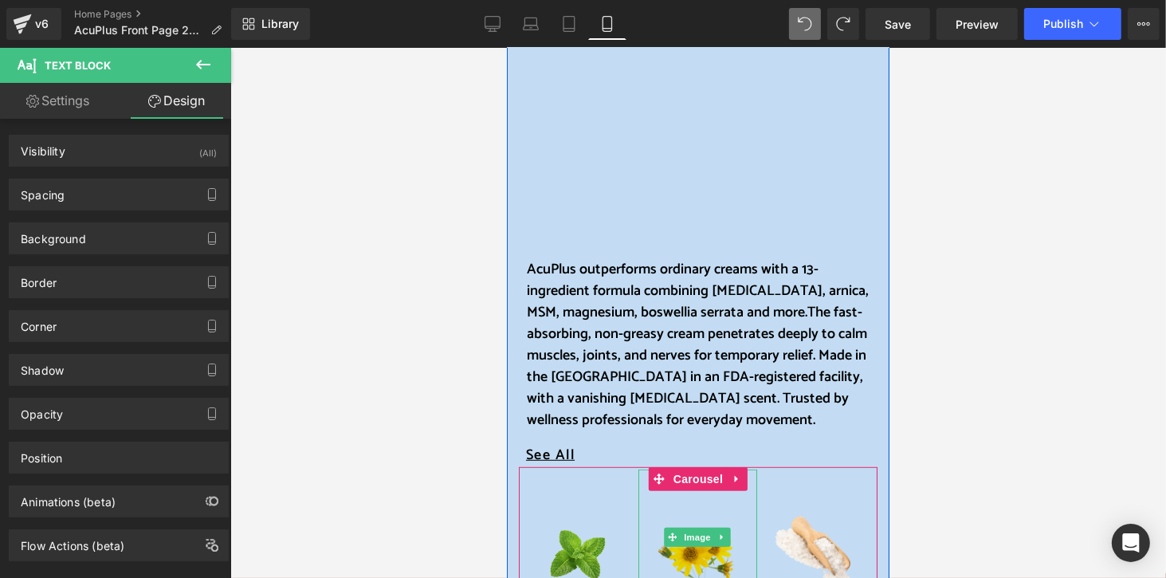
scroll to position [637, 0]
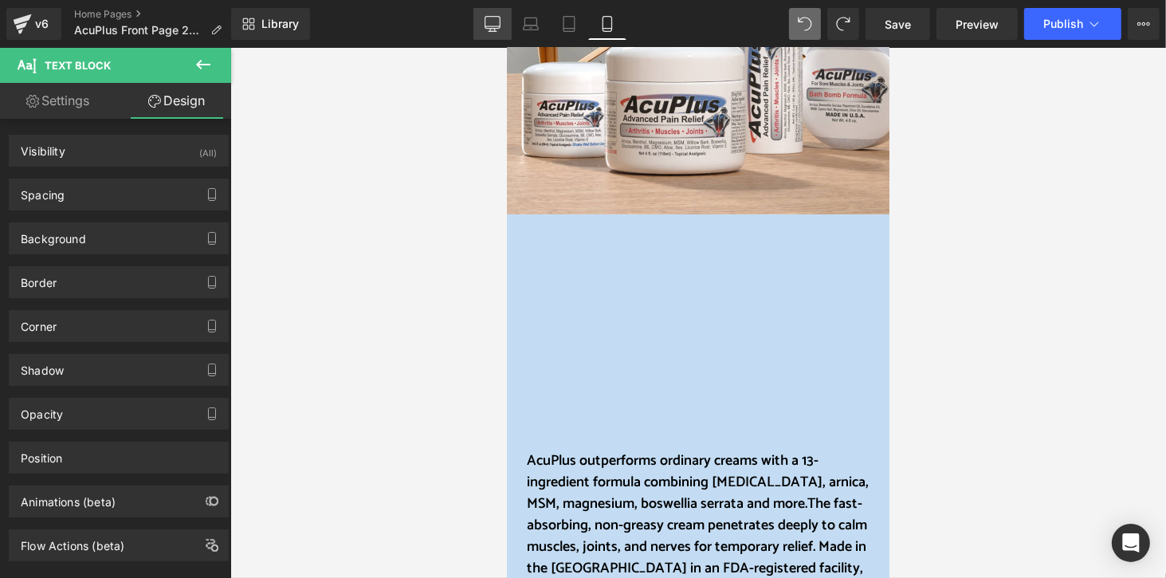
click at [479, 25] on link "Desktop" at bounding box center [492, 24] width 38 height 32
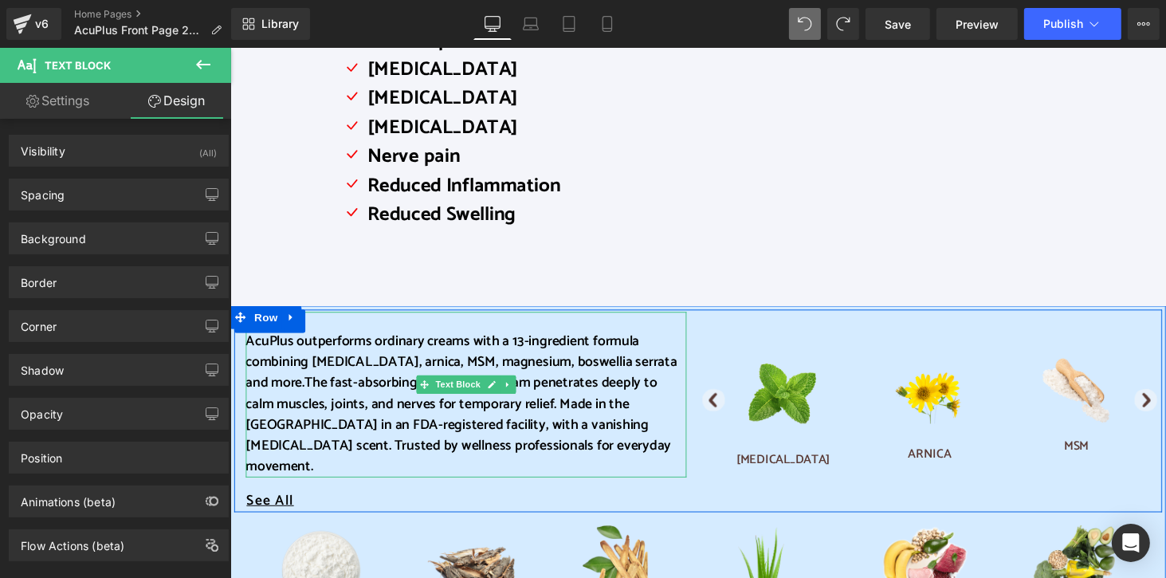
scroll to position [772, 0]
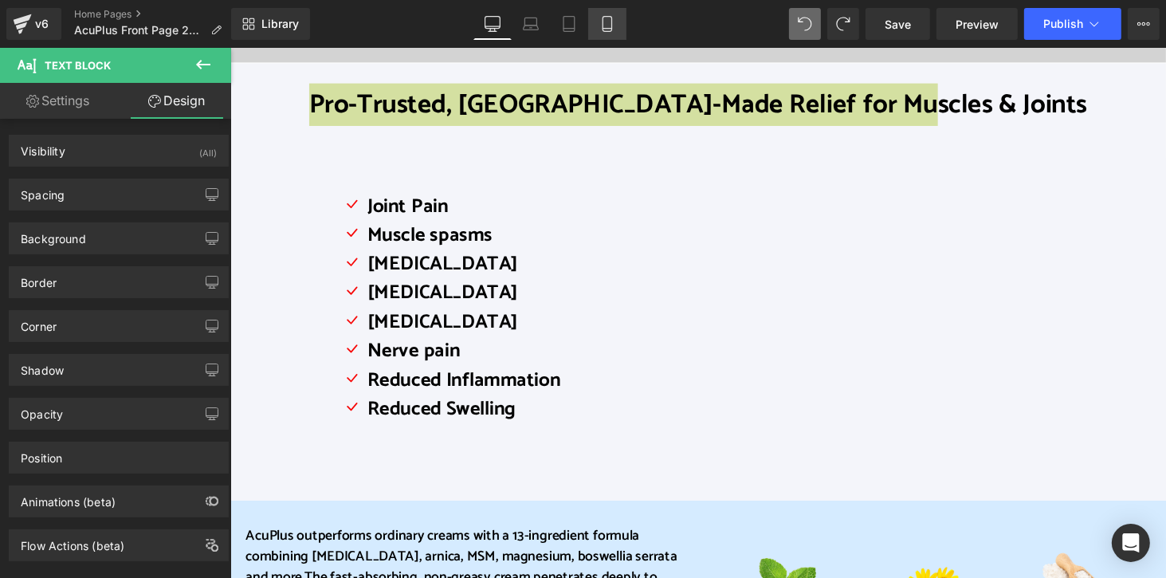
click at [605, 18] on icon at bounding box center [607, 24] width 16 height 16
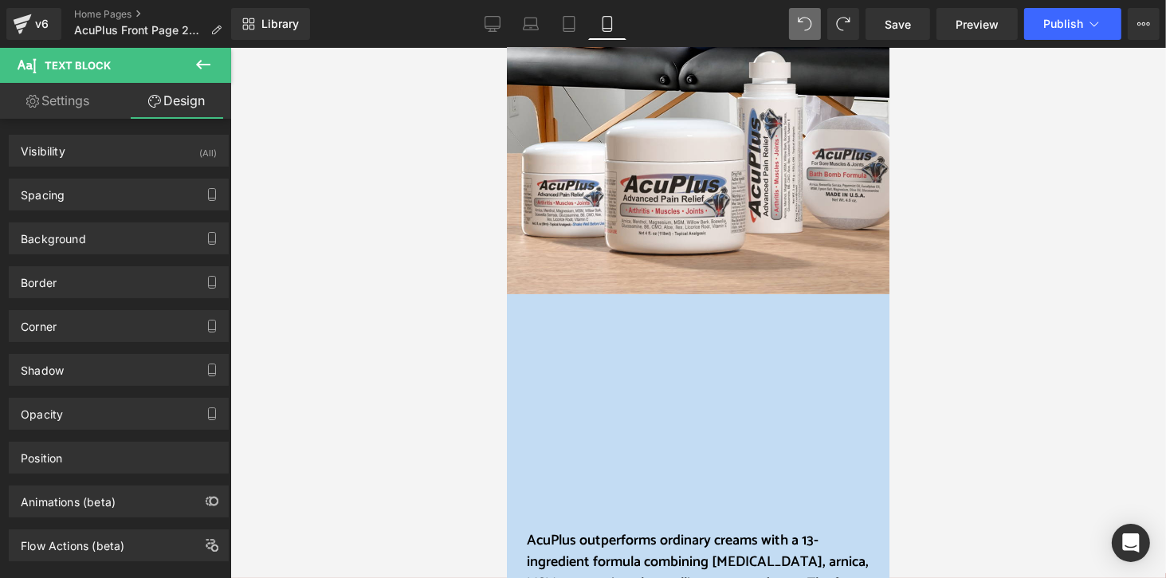
click at [195, 64] on icon at bounding box center [203, 64] width 19 height 19
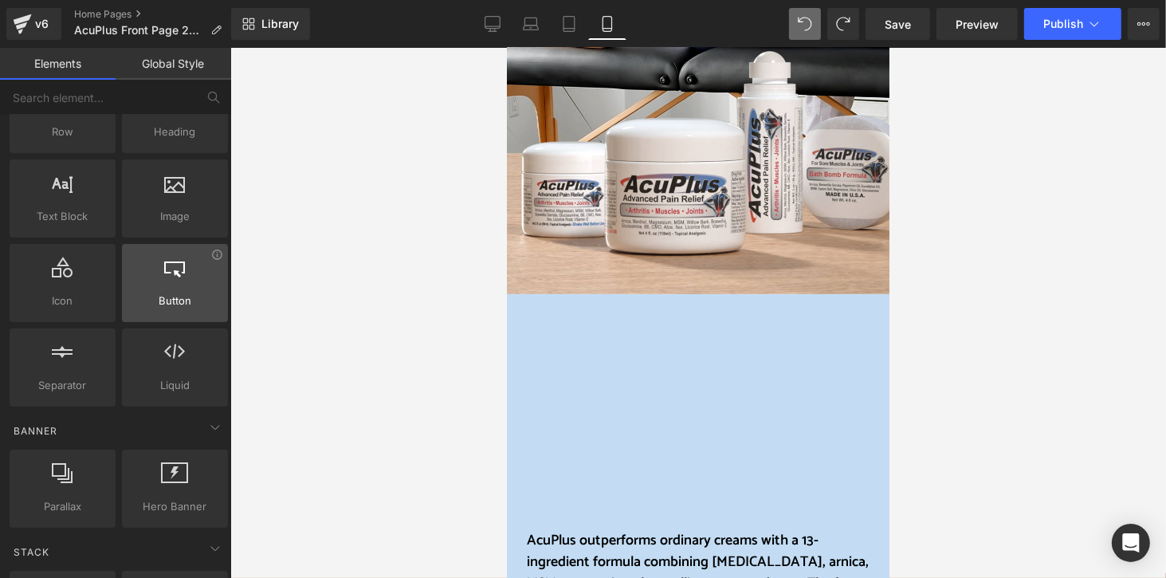
scroll to position [0, 0]
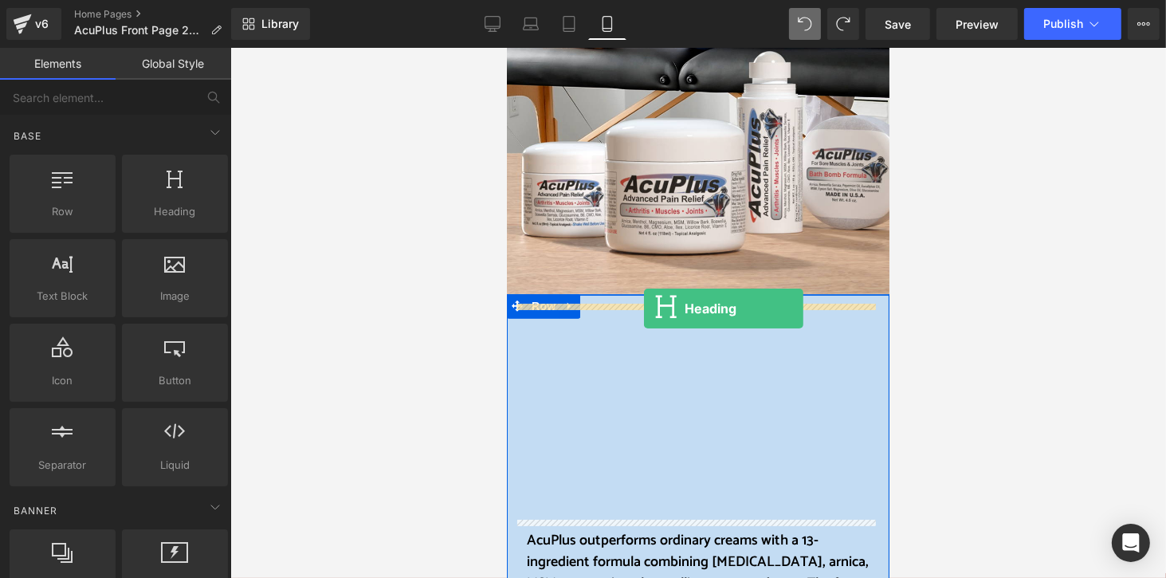
drag, startPoint x: 676, startPoint y: 241, endPoint x: 643, endPoint y: 308, distance: 74.1
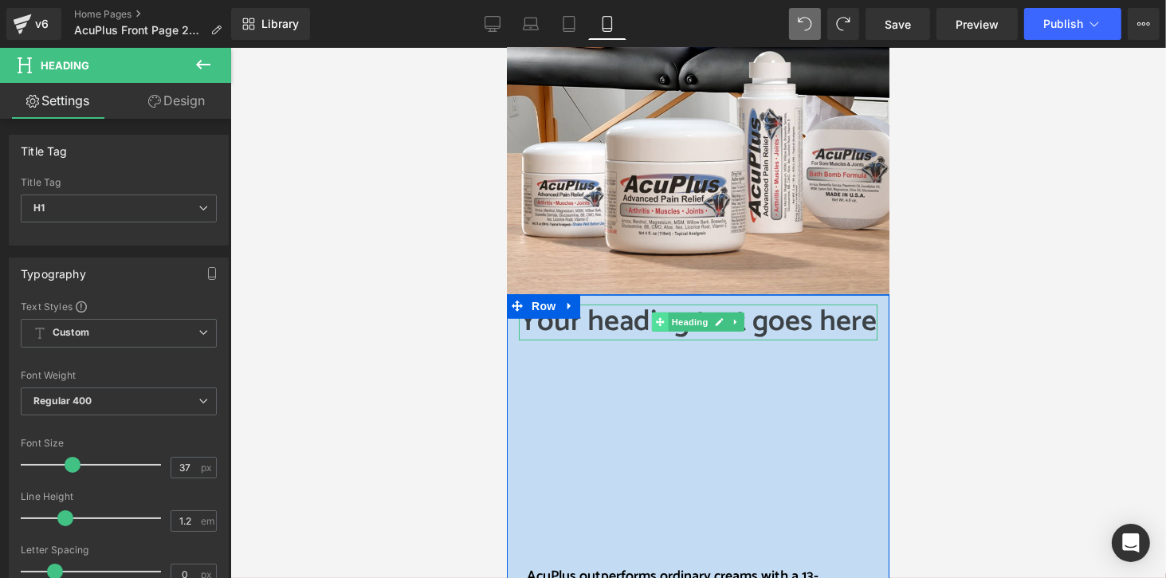
click at [655, 323] on icon at bounding box center [659, 321] width 9 height 9
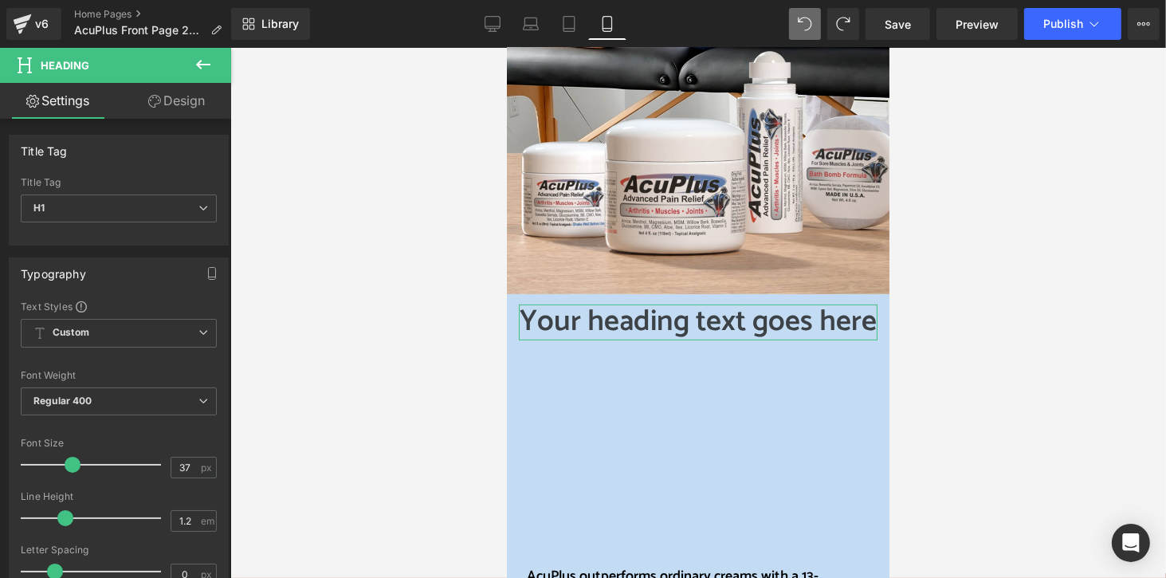
click at [201, 90] on link "Design" at bounding box center [177, 101] width 116 height 36
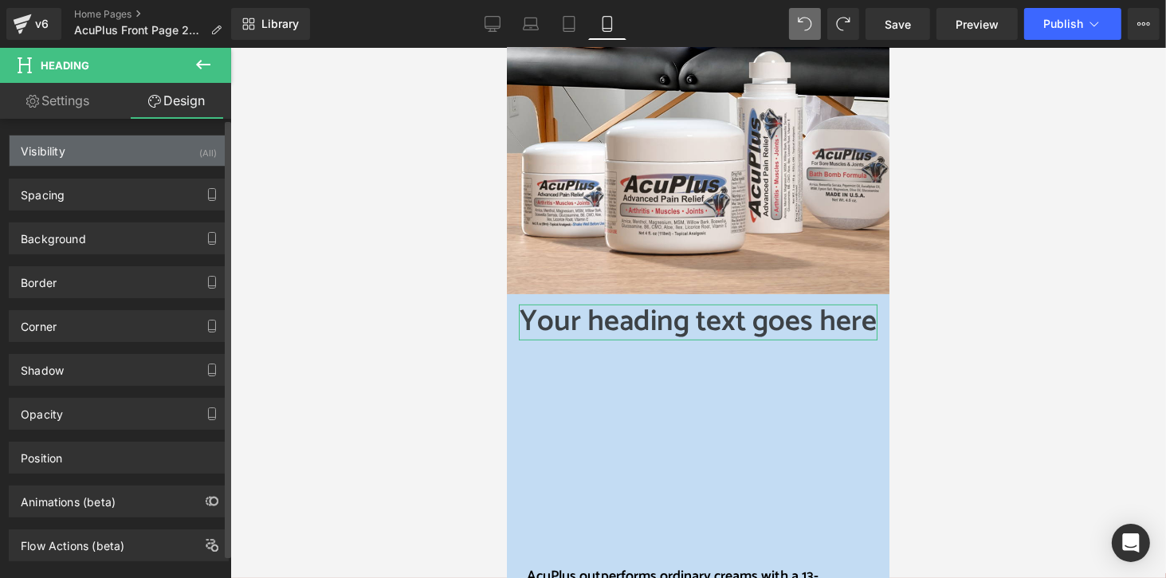
click at [206, 151] on div "(All)" at bounding box center [208, 148] width 18 height 26
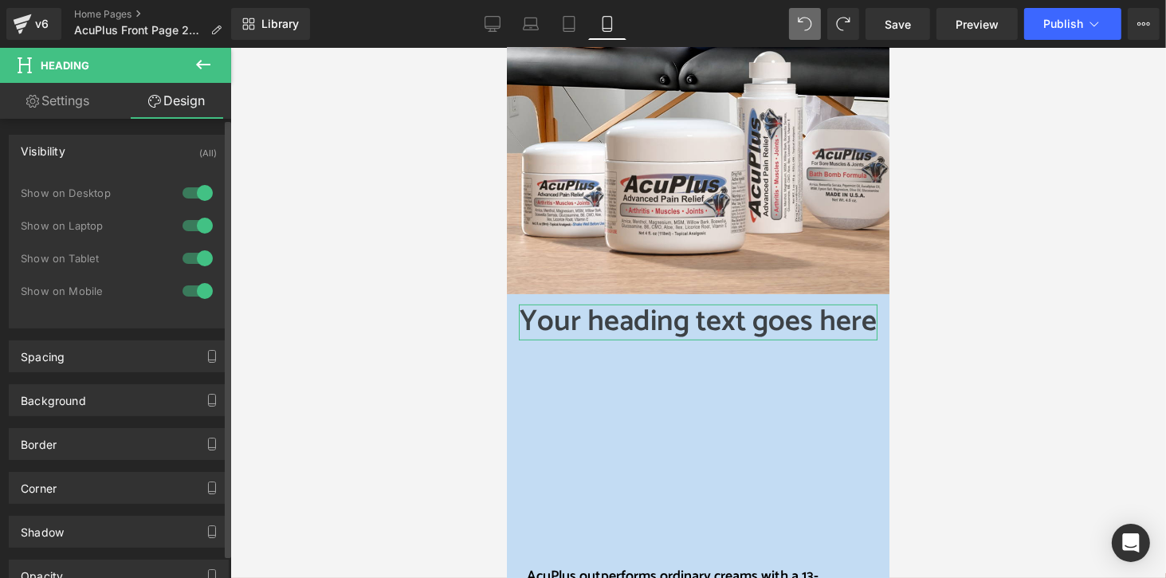
click at [192, 259] on div at bounding box center [197, 257] width 38 height 25
click at [201, 230] on div at bounding box center [197, 225] width 38 height 25
click at [193, 189] on div at bounding box center [197, 192] width 38 height 25
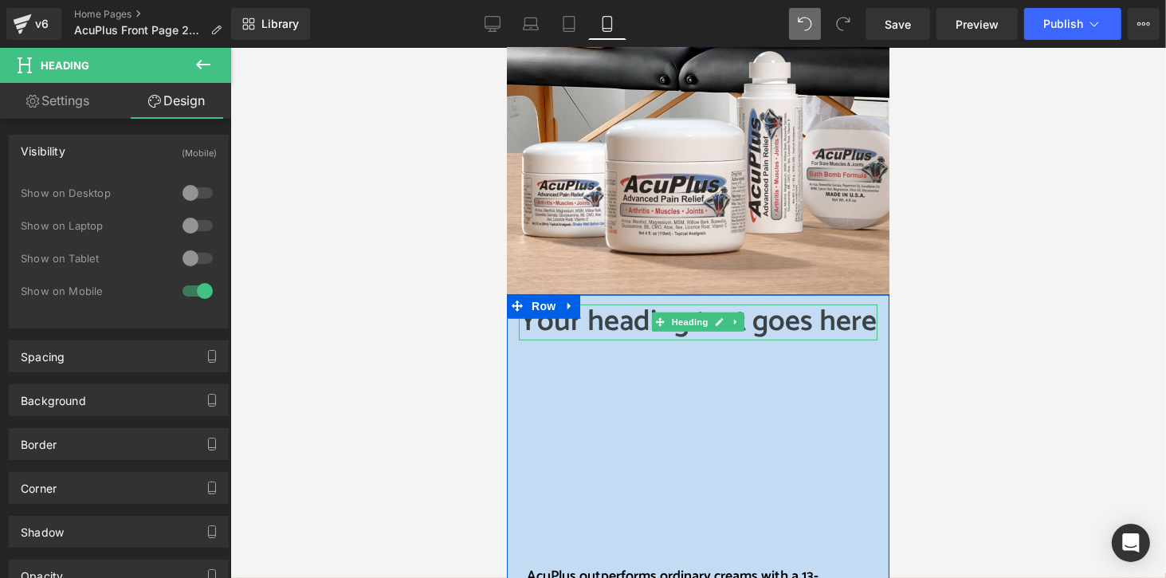
click at [608, 323] on h1 "Your heading text goes here" at bounding box center [697, 321] width 359 height 35
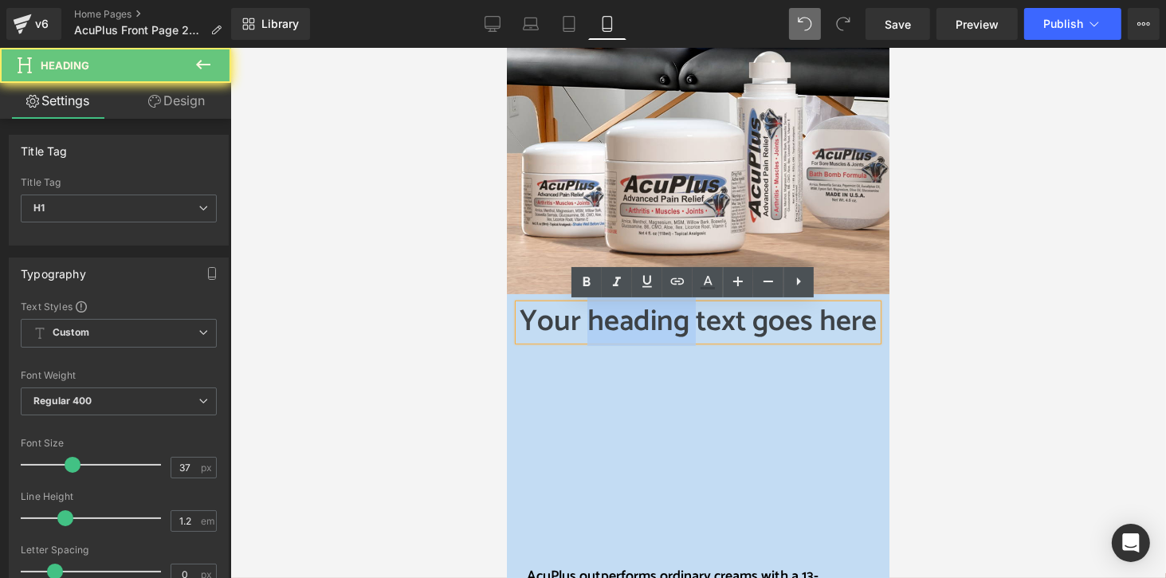
click at [608, 323] on h1 "Your heading text goes here" at bounding box center [697, 321] width 359 height 35
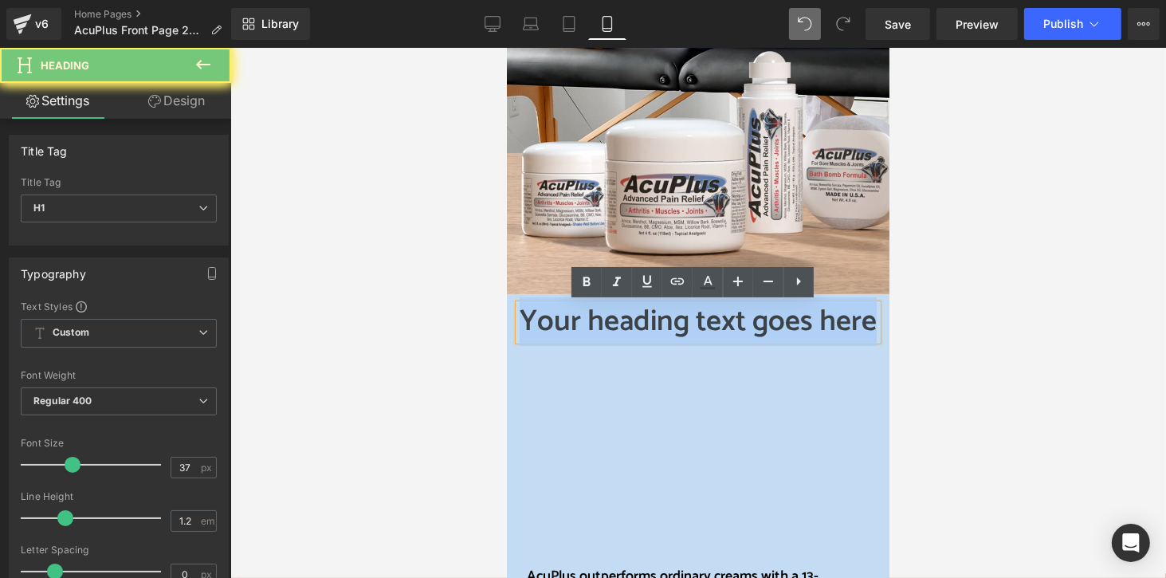
click at [608, 323] on h1 "Your heading text goes here" at bounding box center [697, 321] width 359 height 35
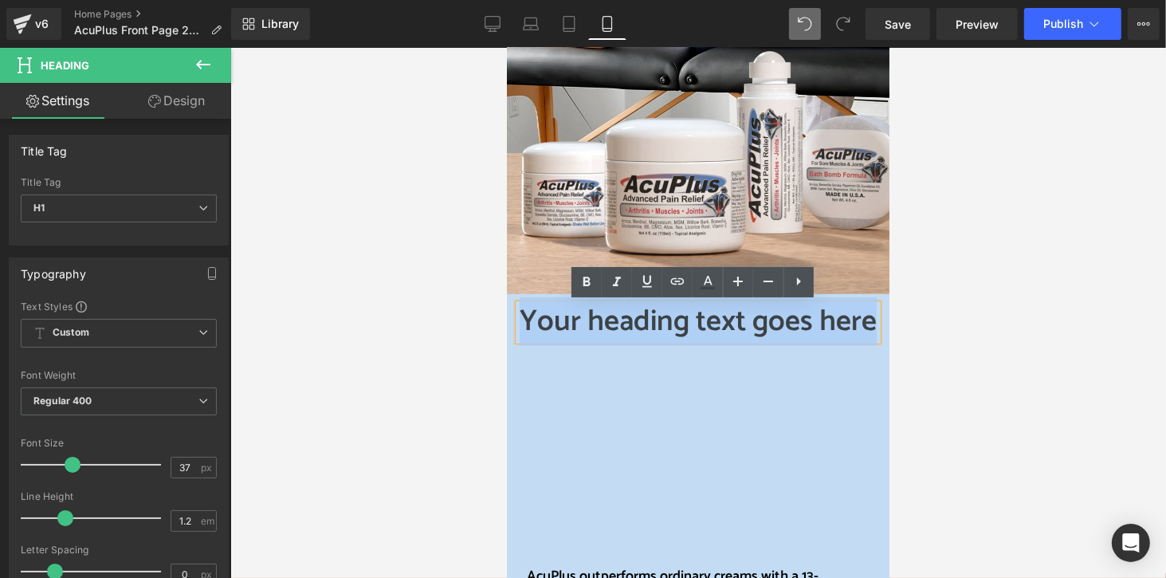
paste div
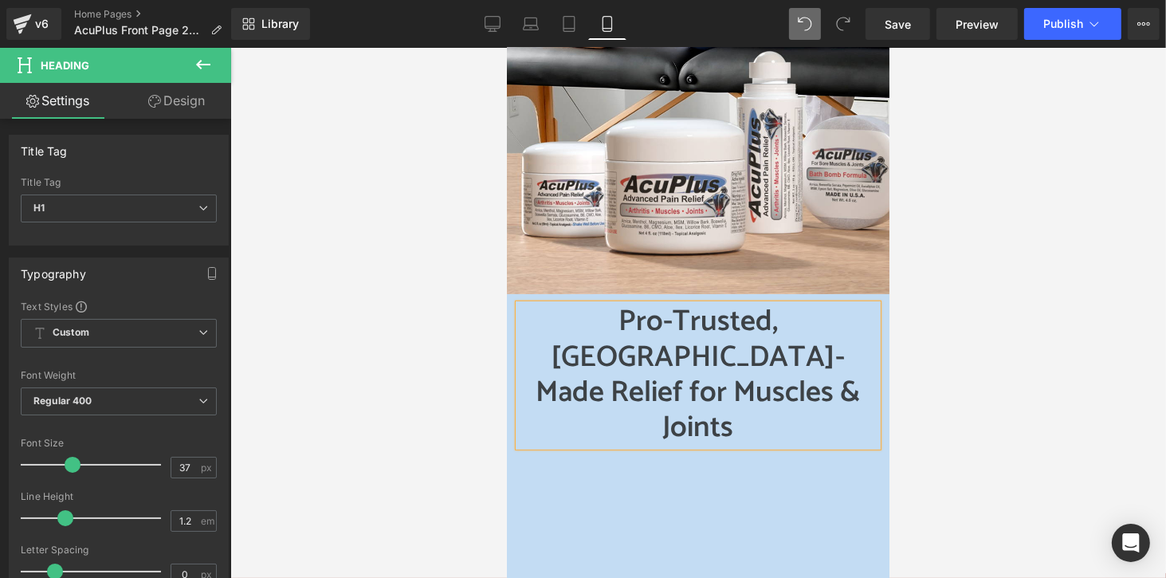
click at [757, 348] on h1 "Pro-Trusted, [GEOGRAPHIC_DATA]-Made Relief for Muscles & Joints" at bounding box center [697, 375] width 359 height 142
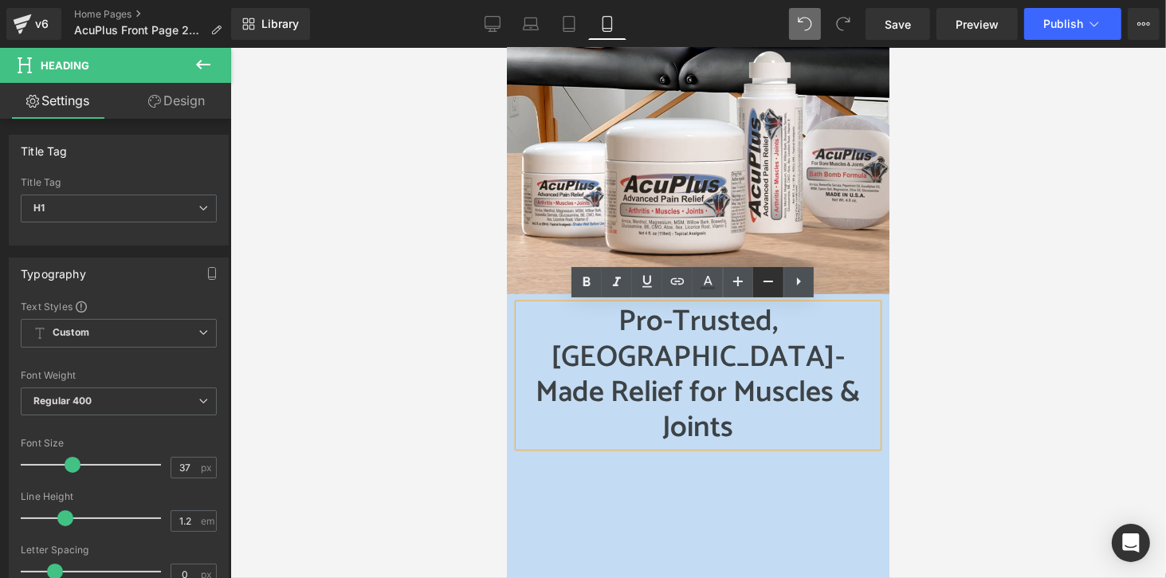
click at [762, 282] on icon at bounding box center [767, 281] width 19 height 19
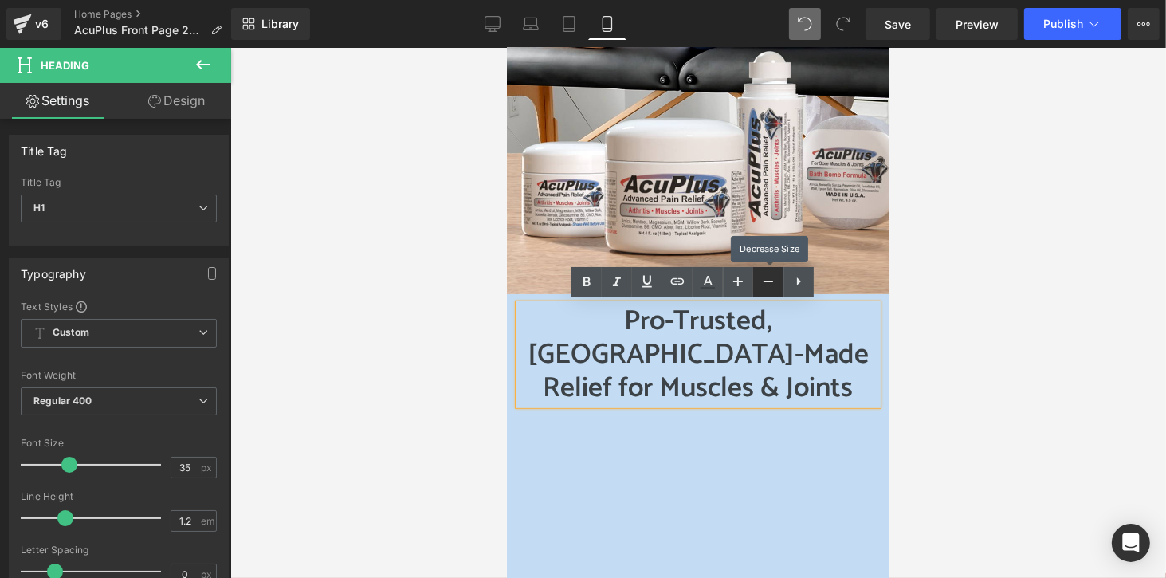
click at [762, 282] on icon at bounding box center [767, 281] width 19 height 19
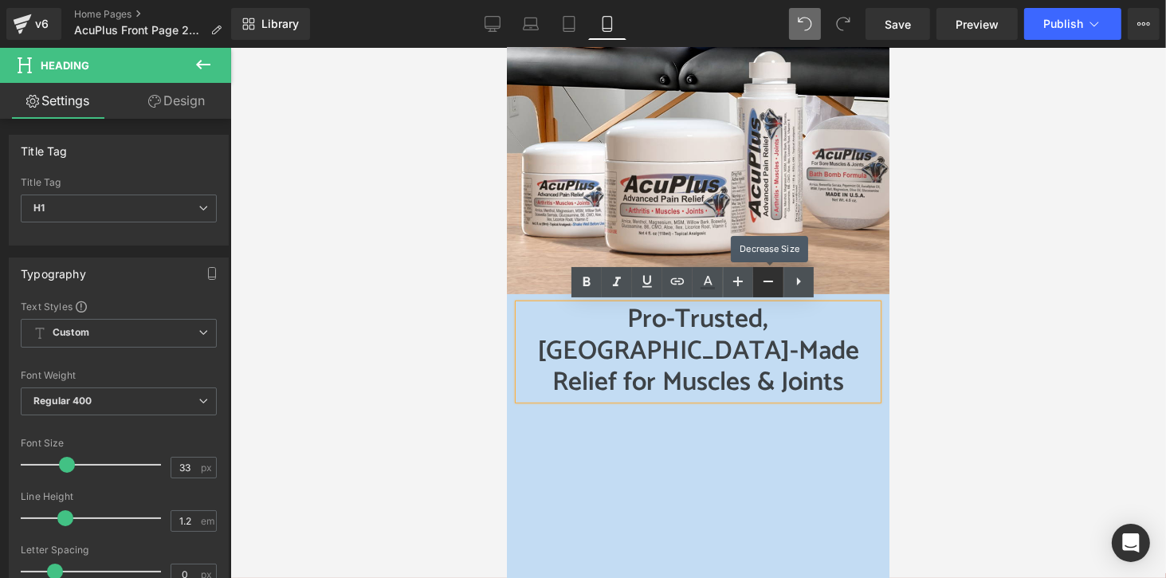
click at [762, 282] on icon at bounding box center [767, 281] width 19 height 19
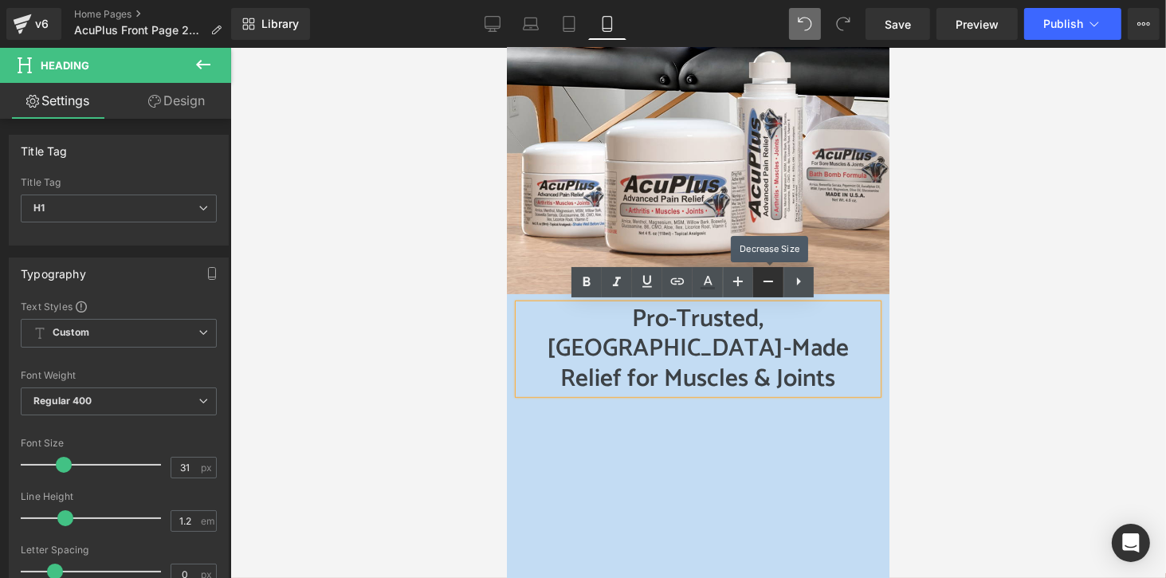
click at [762, 282] on icon at bounding box center [767, 281] width 19 height 19
type input "29"
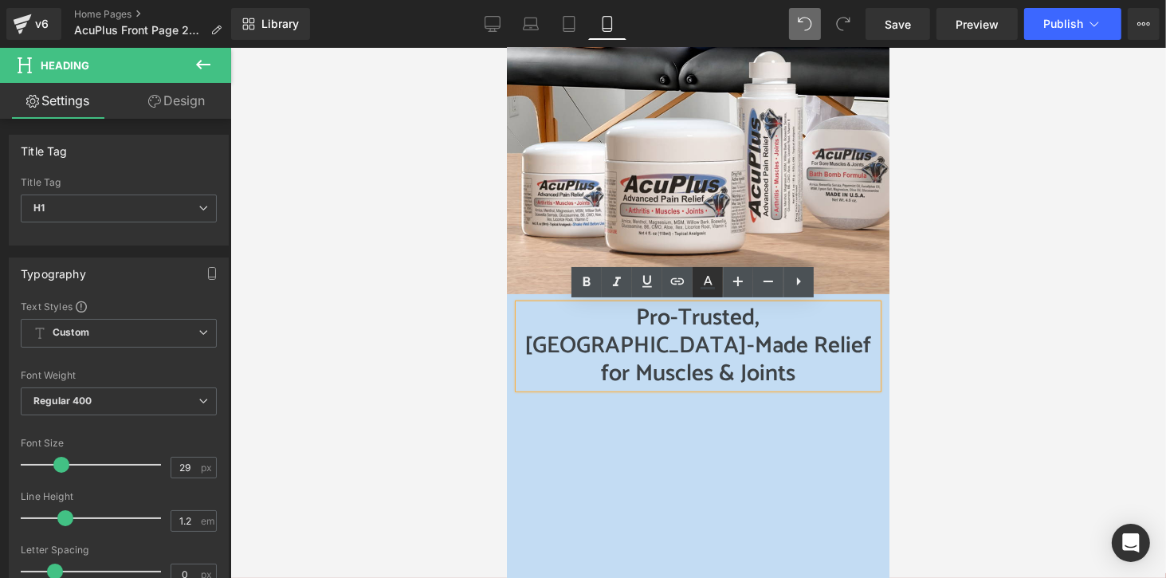
click at [715, 287] on icon at bounding box center [707, 281] width 19 height 19
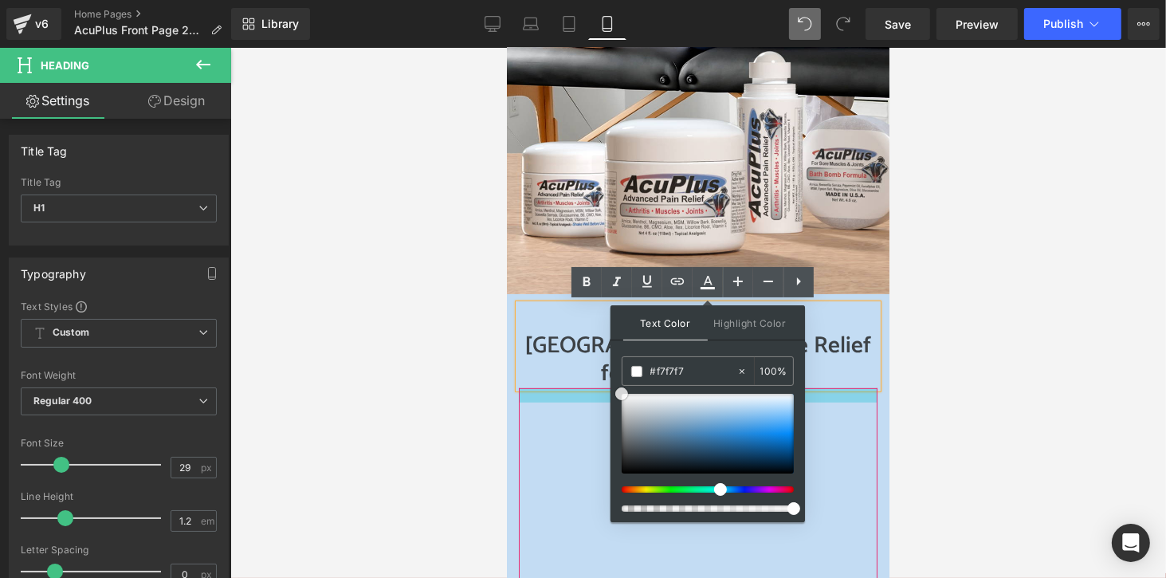
drag, startPoint x: 1128, startPoint y: 445, endPoint x: 582, endPoint y: 371, distance: 550.6
click at [859, 342] on h1 "Pro-Trusted, [GEOGRAPHIC_DATA]-Made Relief for Muscles & Joints" at bounding box center [697, 345] width 359 height 83
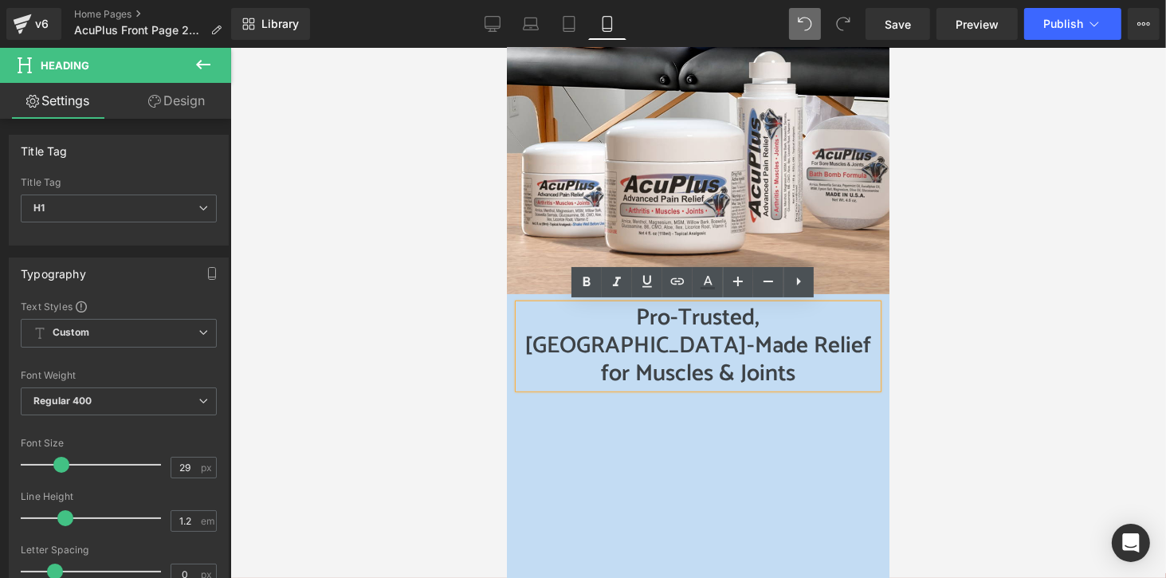
click at [759, 322] on h1 "Pro-Trusted, [GEOGRAPHIC_DATA]-Made Relief for Muscles & Joints" at bounding box center [697, 345] width 359 height 83
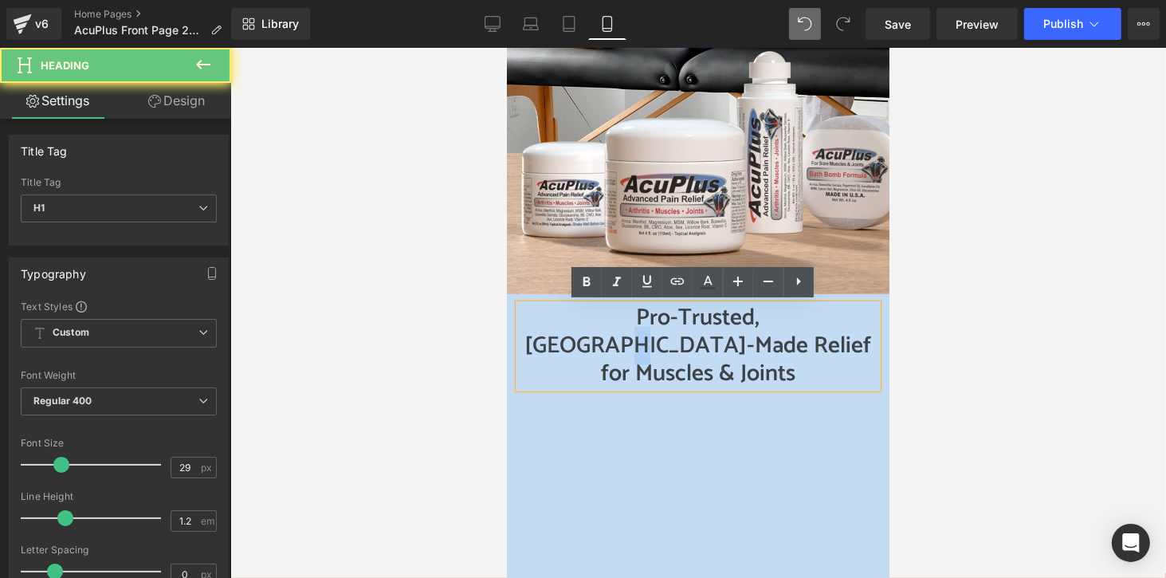
click at [759, 322] on h1 "Pro-Trusted, [GEOGRAPHIC_DATA]-Made Relief for Muscles & Joints" at bounding box center [697, 345] width 359 height 83
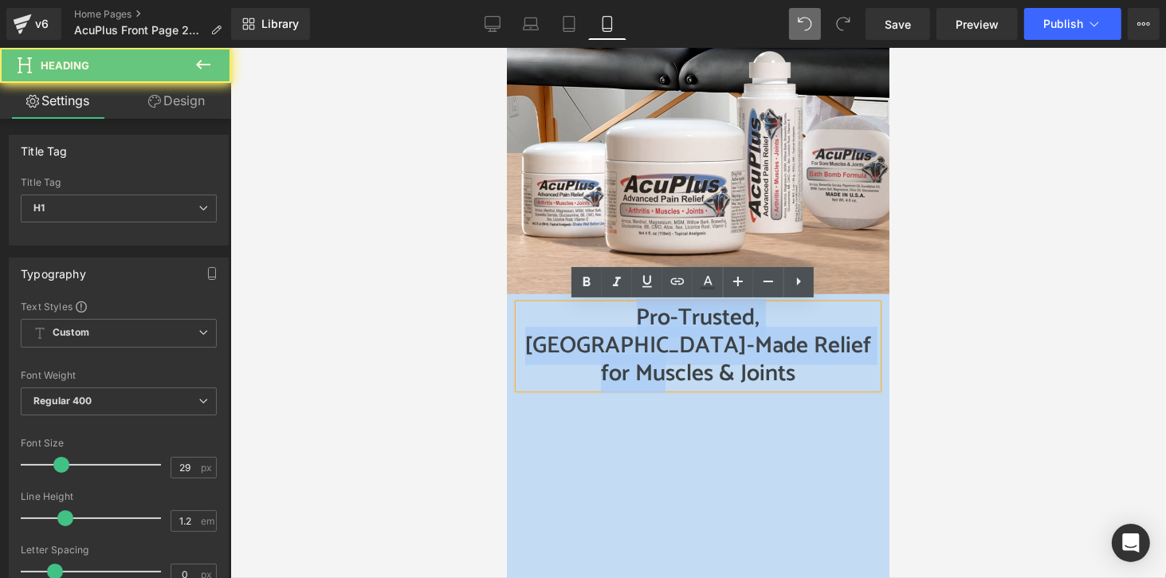
click at [759, 322] on h1 "Pro-Trusted, [GEOGRAPHIC_DATA]-Made Relief for Muscles & Joints" at bounding box center [697, 345] width 359 height 83
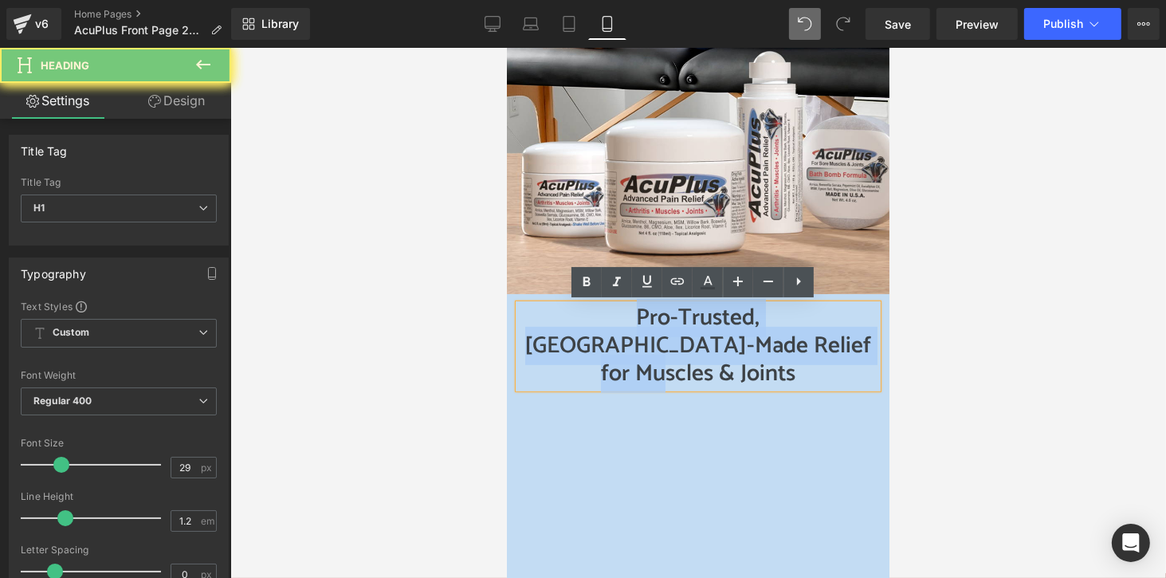
click at [759, 322] on h1 "Pro-Trusted, [GEOGRAPHIC_DATA]-Made Relief for Muscles & Joints" at bounding box center [697, 345] width 359 height 83
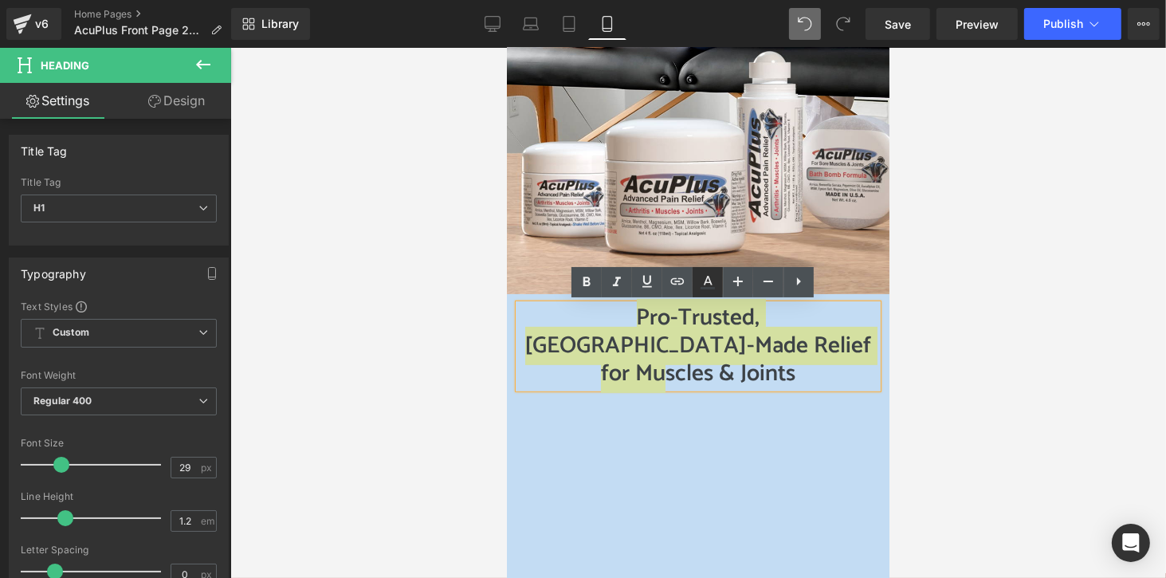
click at [711, 283] on icon at bounding box center [707, 281] width 9 height 10
type input "#3d4246"
type input "100"
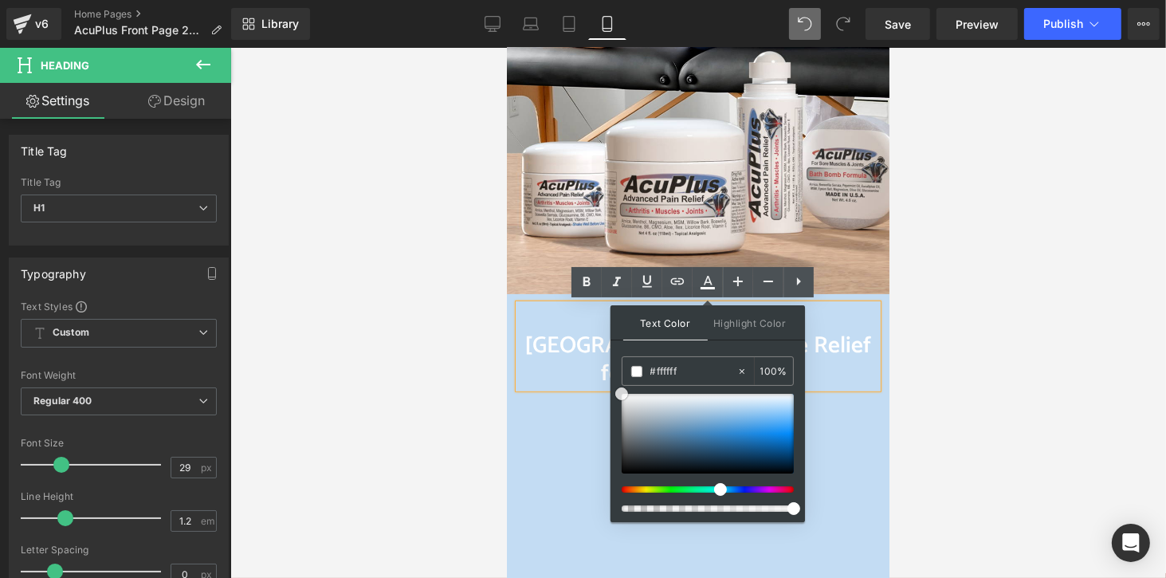
drag, startPoint x: 1167, startPoint y: 459, endPoint x: 550, endPoint y: 349, distance: 627.1
click at [895, 356] on div at bounding box center [697, 313] width 935 height 530
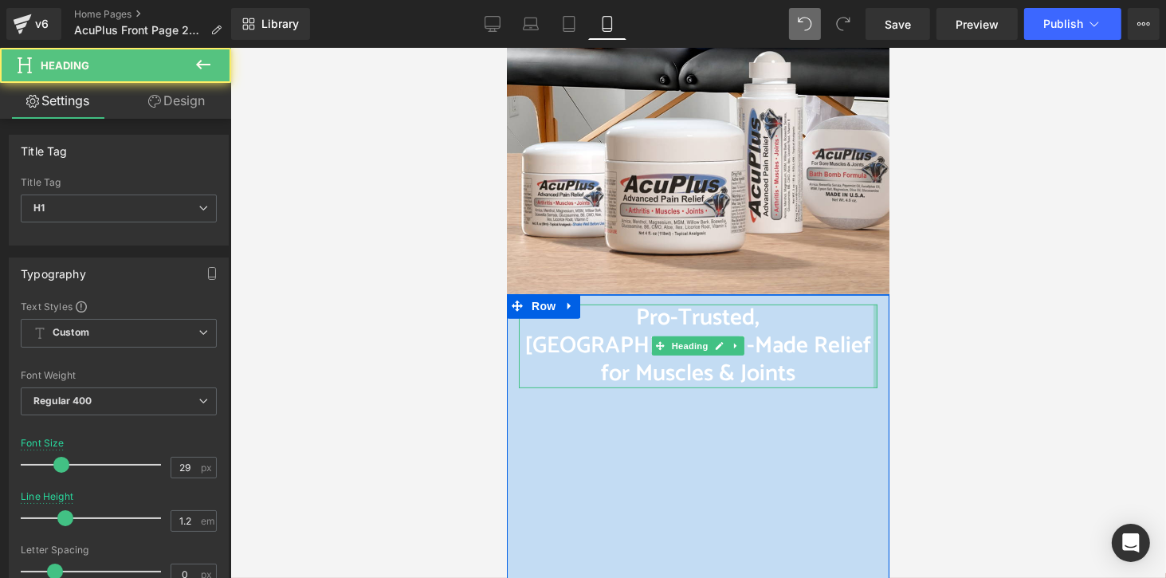
click at [872, 348] on div at bounding box center [874, 345] width 4 height 83
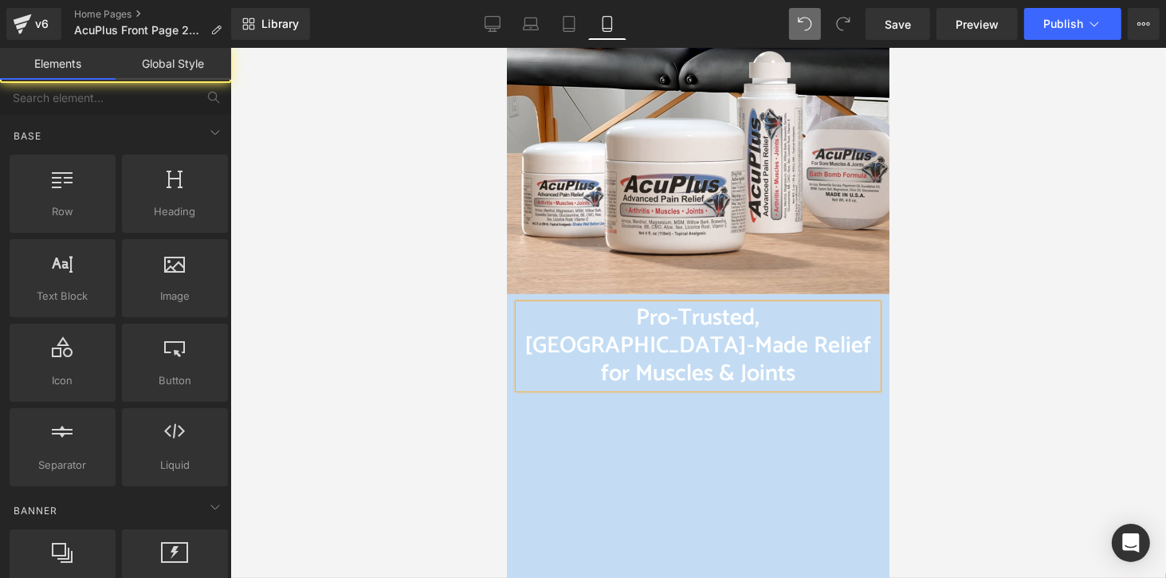
click at [921, 351] on div at bounding box center [697, 313] width 935 height 530
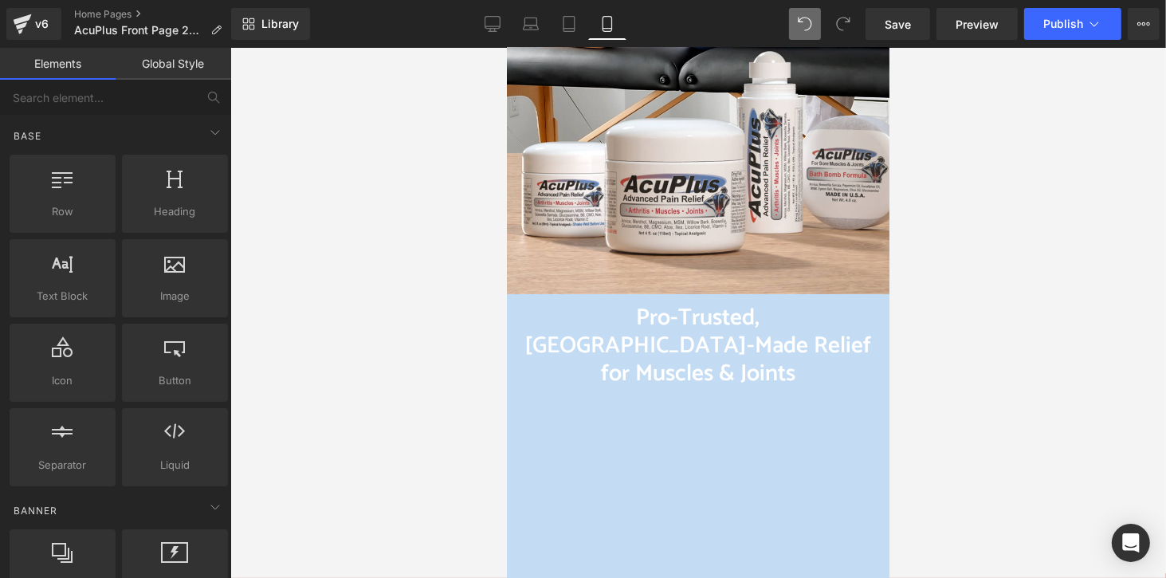
click at [429, 276] on div at bounding box center [697, 313] width 935 height 530
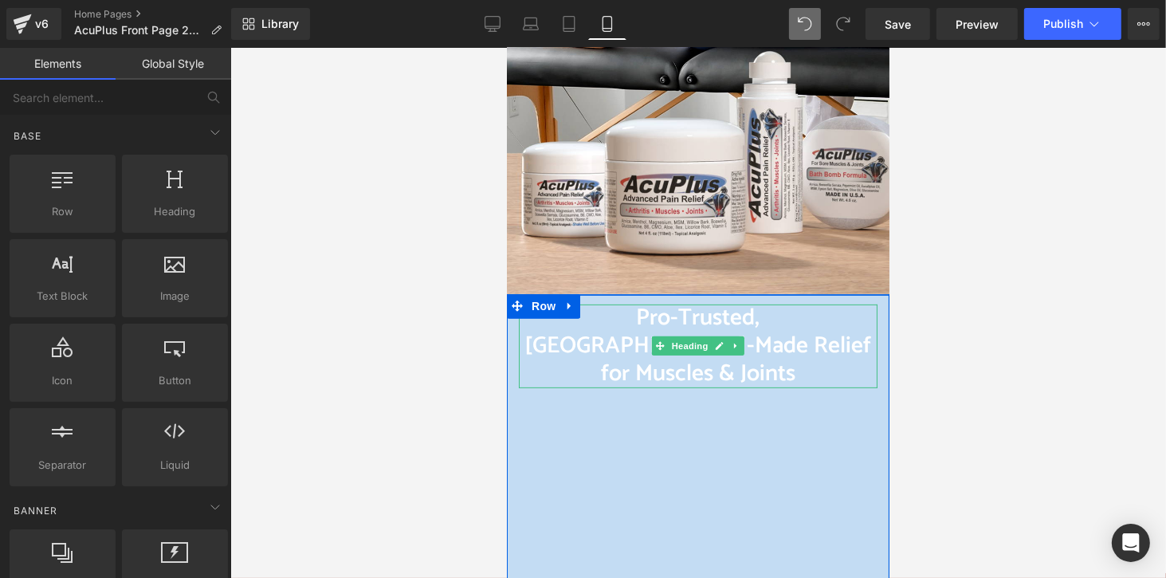
click at [534, 326] on span "Pro-Trusted, [GEOGRAPHIC_DATA]-Made Relief for Muscles & Joints" at bounding box center [697, 345] width 347 height 94
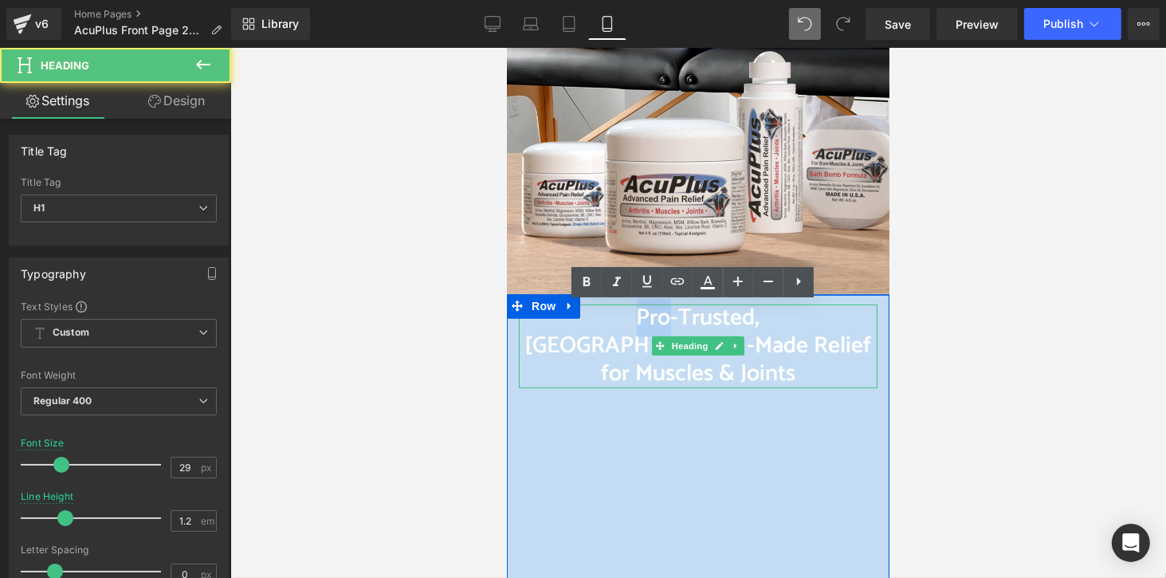
click at [534, 325] on span "Pro-Trusted, [GEOGRAPHIC_DATA]-Made Relief for Muscles & Joints" at bounding box center [697, 345] width 347 height 94
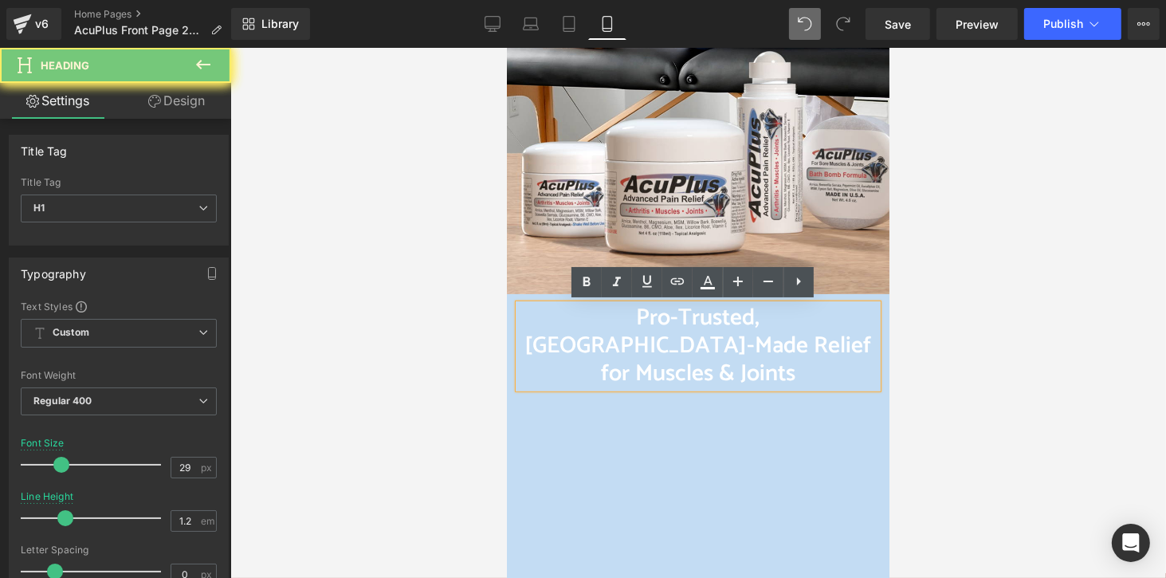
click at [563, 344] on h1 "Pro-Trusted, [GEOGRAPHIC_DATA]-Made Relief for Muscles & Joints" at bounding box center [697, 345] width 359 height 83
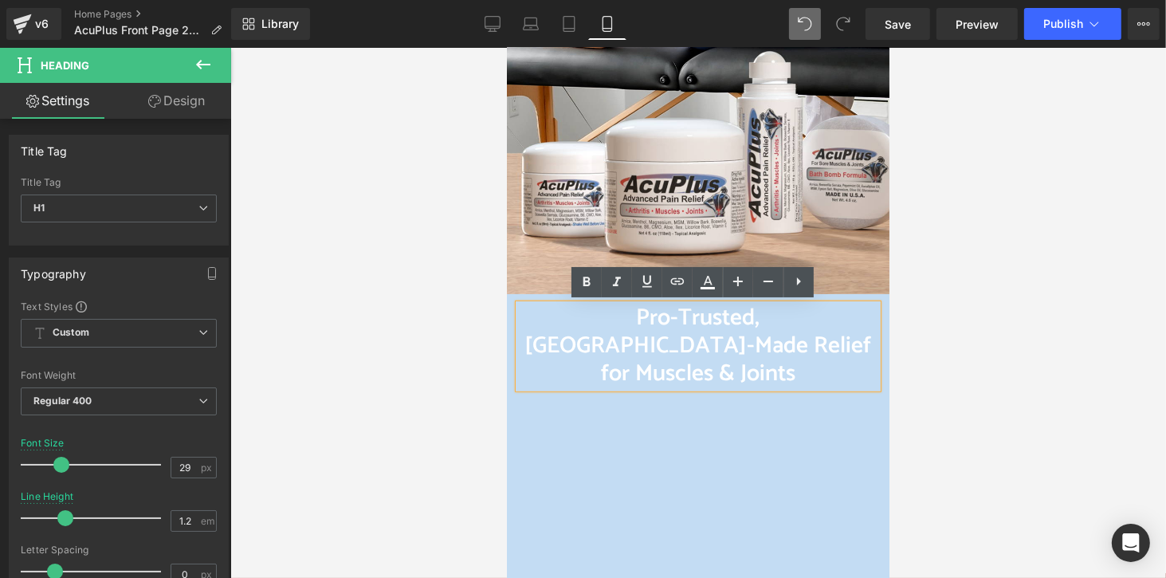
click at [467, 345] on div at bounding box center [697, 313] width 935 height 530
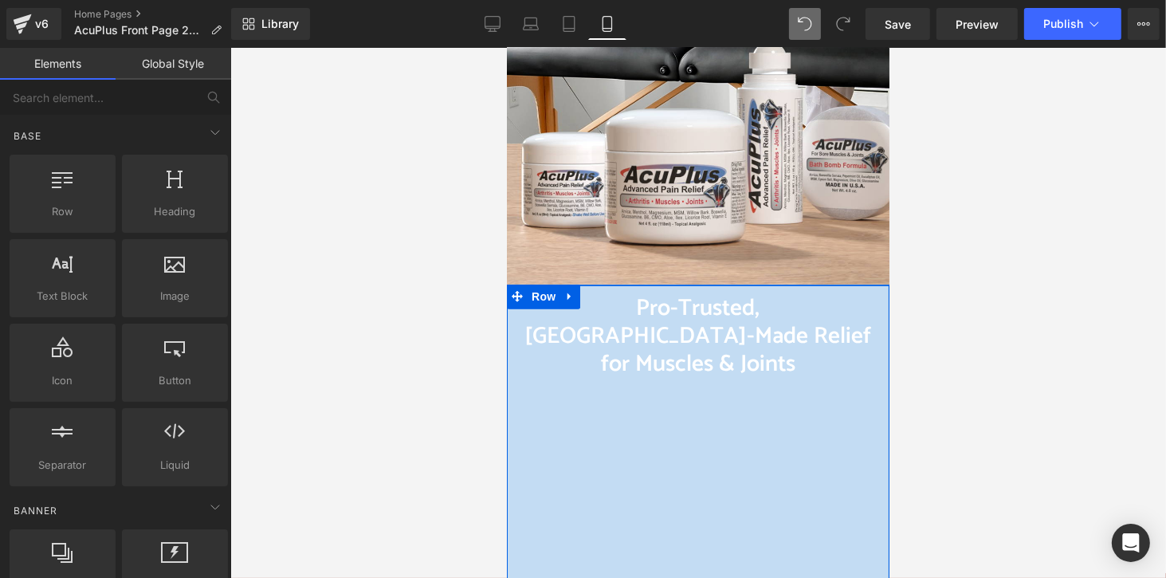
scroll to position [558, 0]
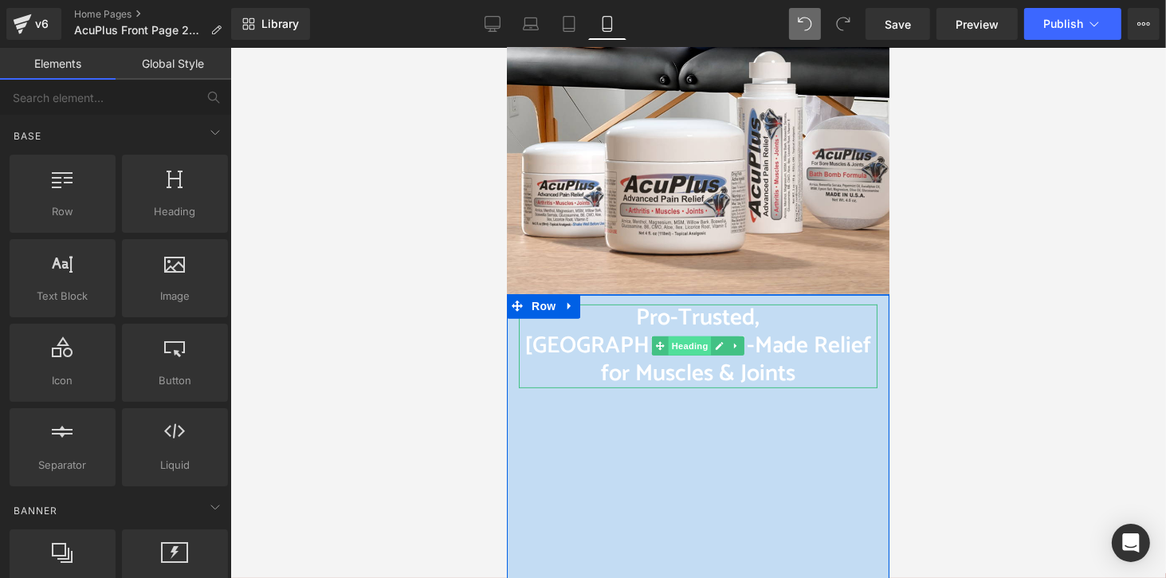
click at [687, 335] on span "Heading" at bounding box center [689, 344] width 43 height 19
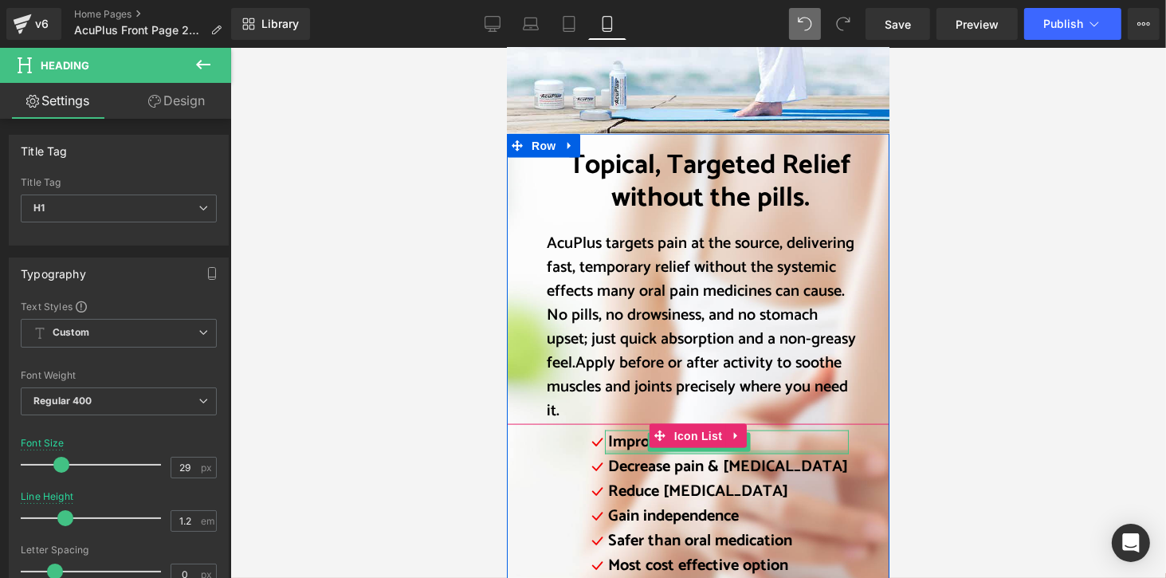
scroll to position [1753, 0]
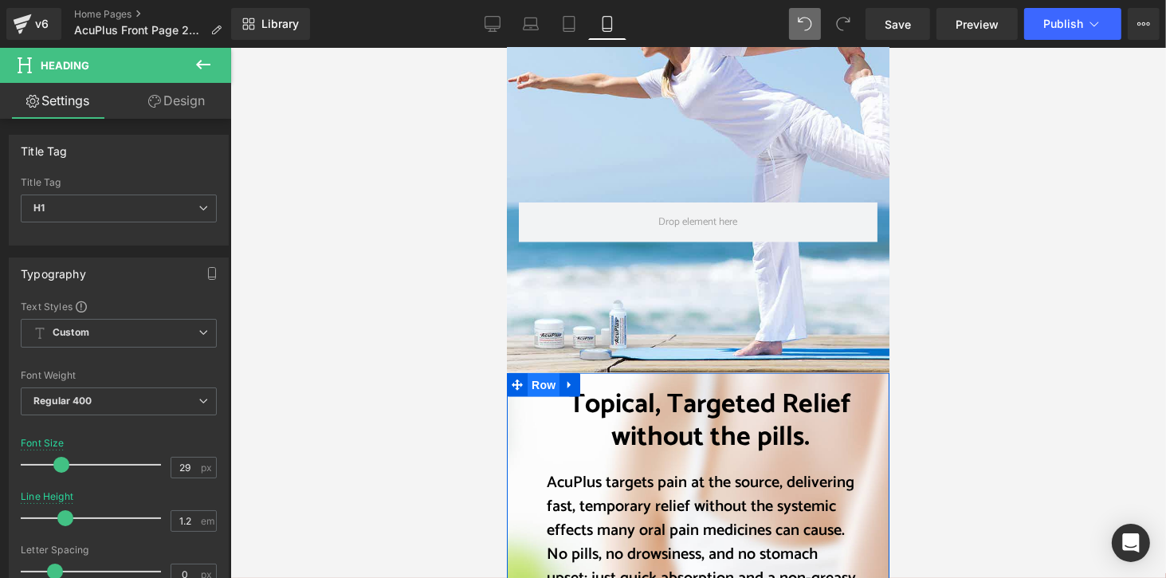
click at [537, 372] on span "Row" at bounding box center [543, 384] width 32 height 24
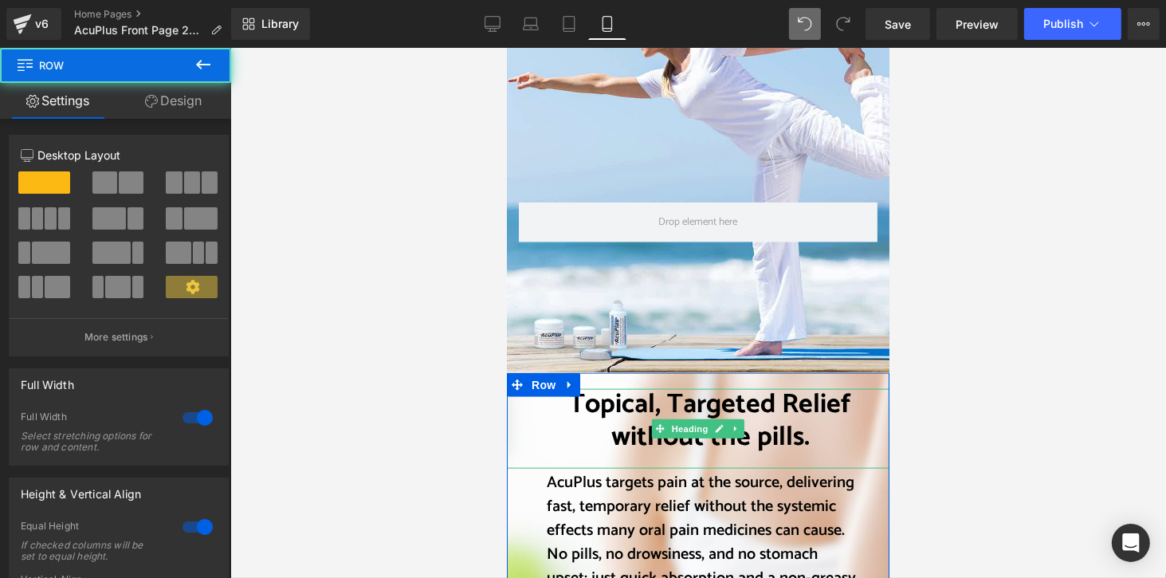
click at [589, 382] on font "Topical, Targeted Relief without the pills." at bounding box center [710, 420] width 282 height 76
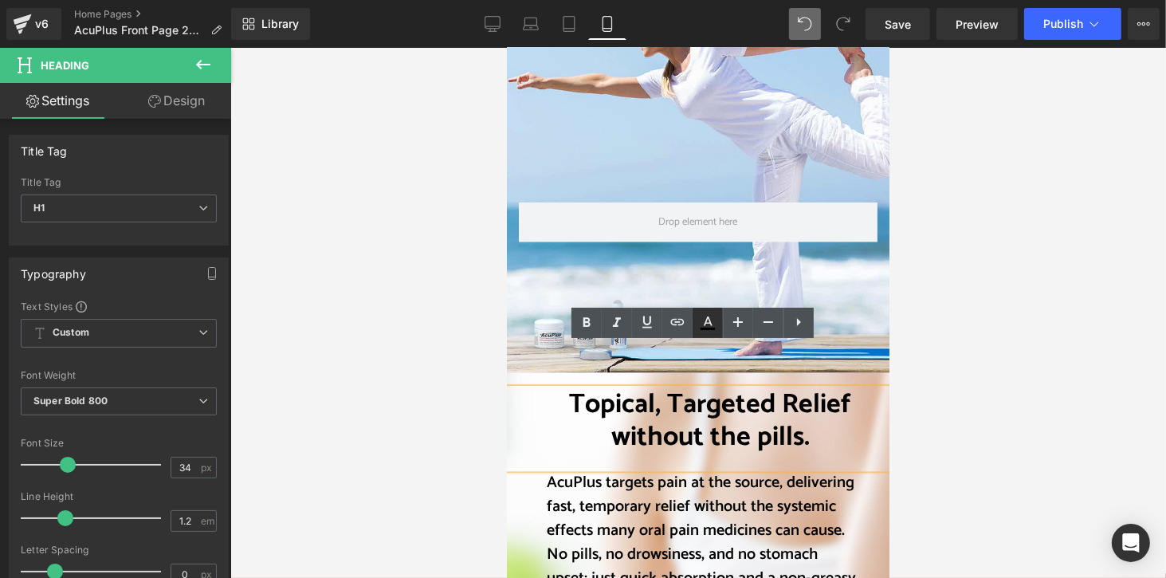
click at [715, 329] on icon at bounding box center [707, 322] width 19 height 19
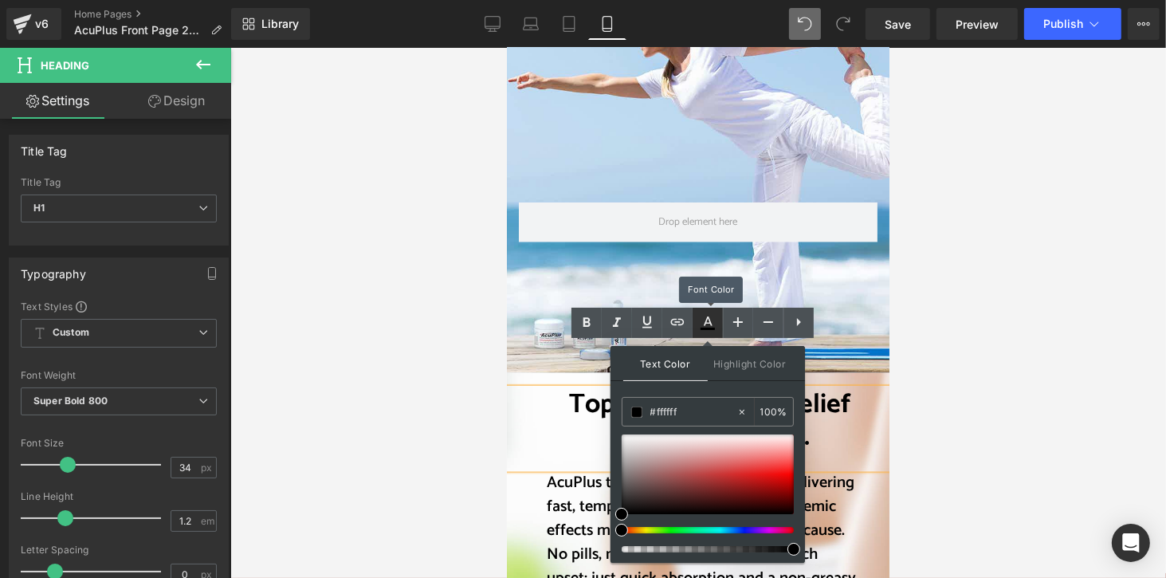
type input "#000000"
type input "100"
click at [998, 277] on div at bounding box center [697, 313] width 935 height 530
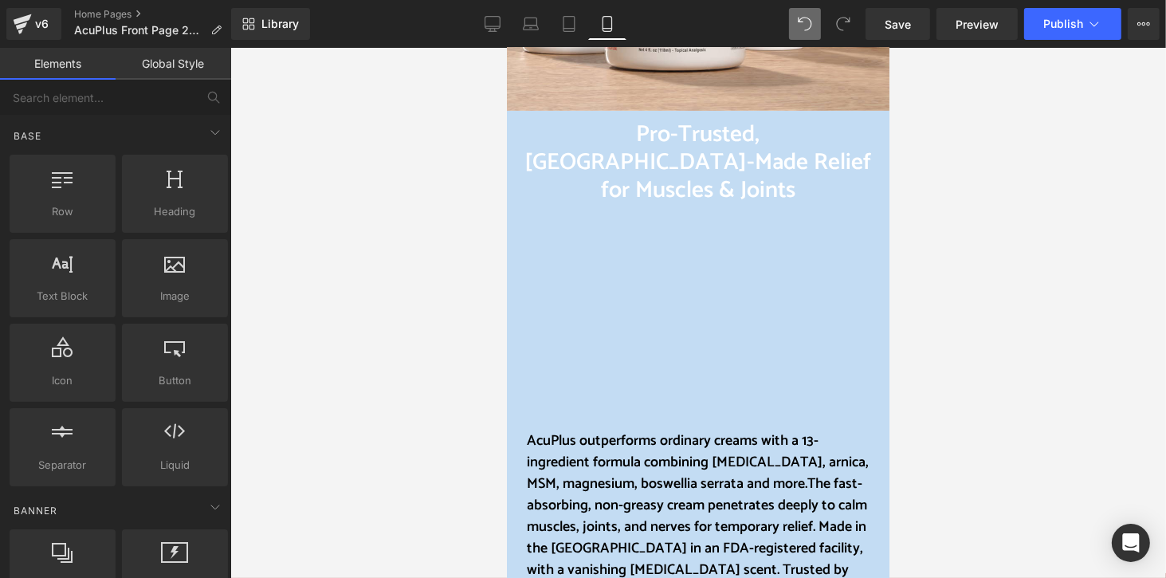
scroll to position [717, 0]
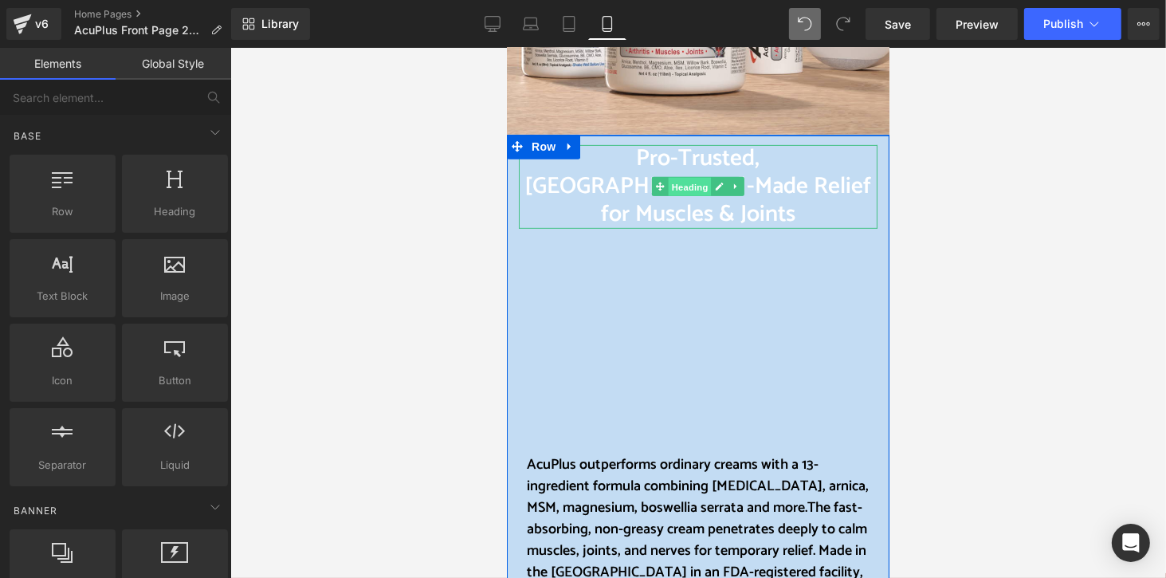
click at [688, 177] on span "Heading" at bounding box center [689, 186] width 43 height 19
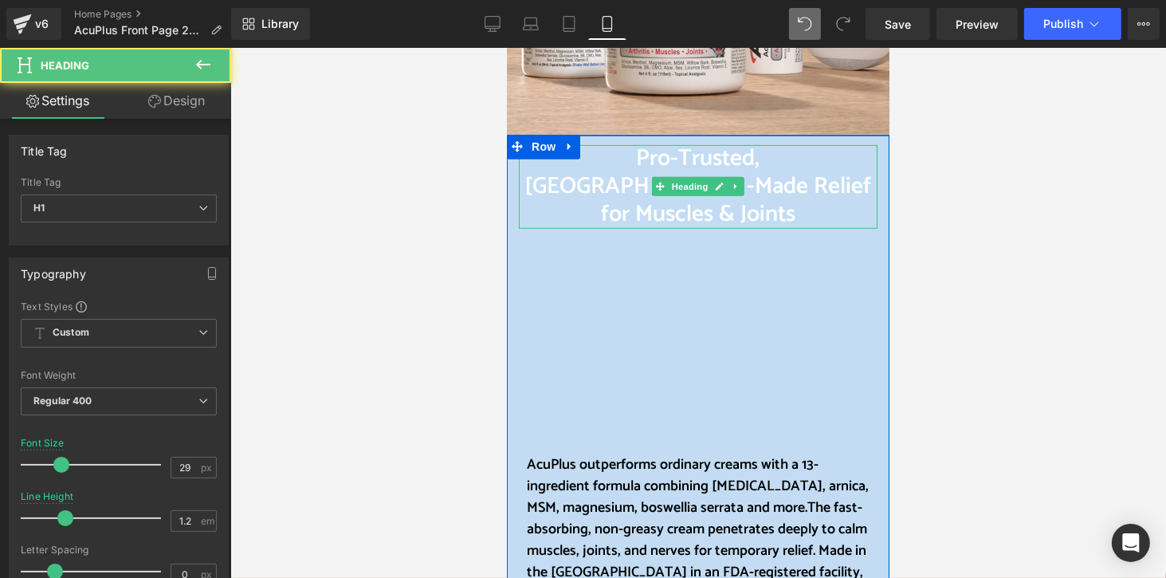
click at [778, 187] on h1 "Pro-Trusted, [GEOGRAPHIC_DATA]-Made Relief for Muscles & Joints" at bounding box center [697, 185] width 359 height 83
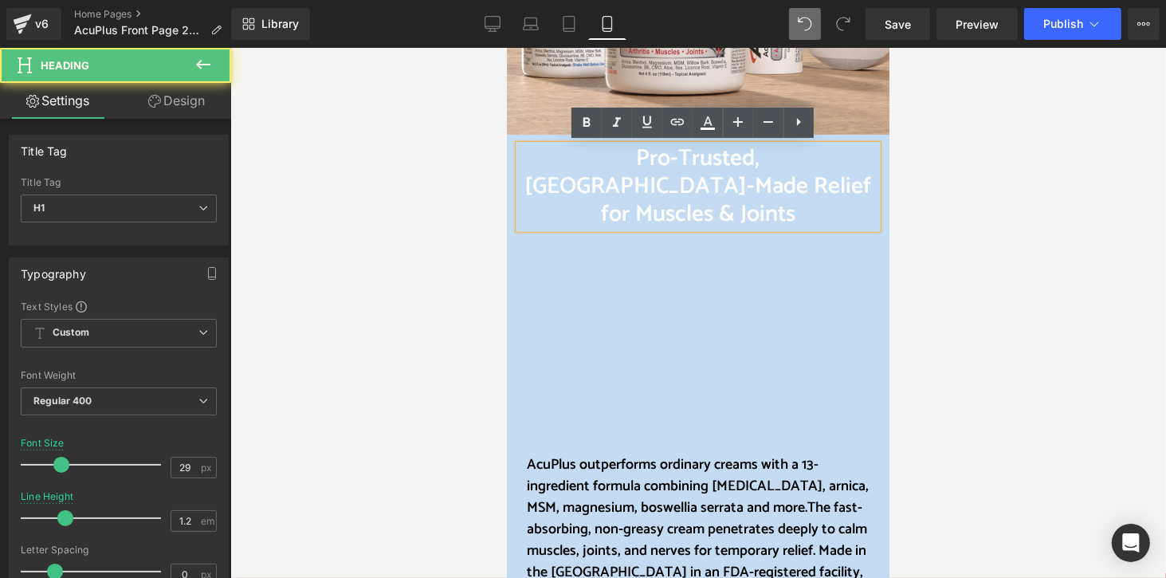
click at [747, 188] on span "Pro-Trusted, [GEOGRAPHIC_DATA]-Made Relief for Muscles & Joints" at bounding box center [697, 186] width 347 height 94
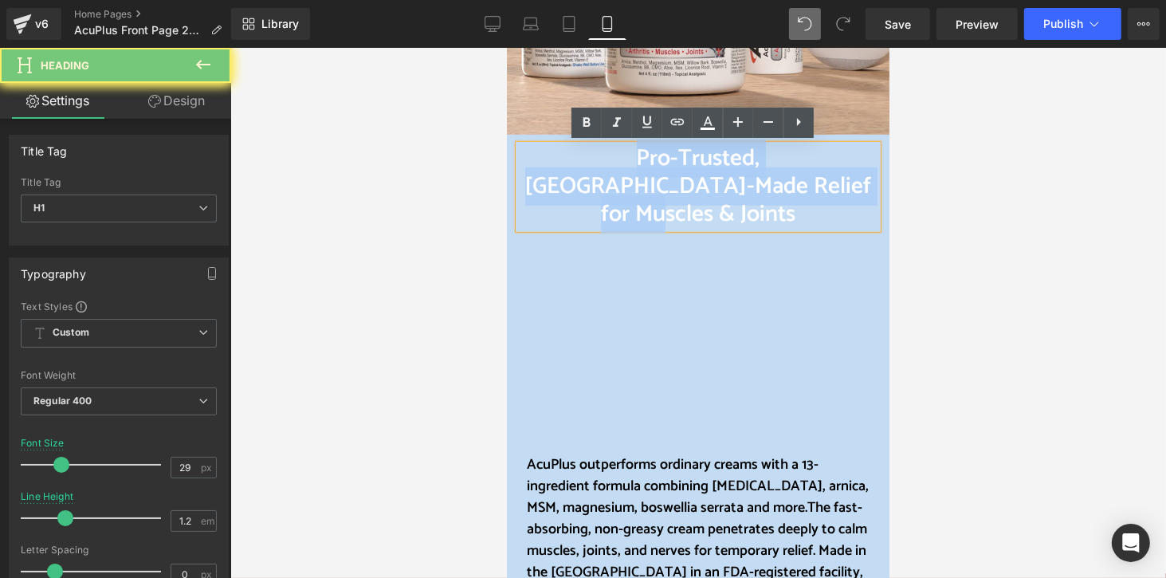
click at [747, 188] on span "Pro-Trusted, [GEOGRAPHIC_DATA]-Made Relief for Muscles & Joints" at bounding box center [697, 186] width 347 height 94
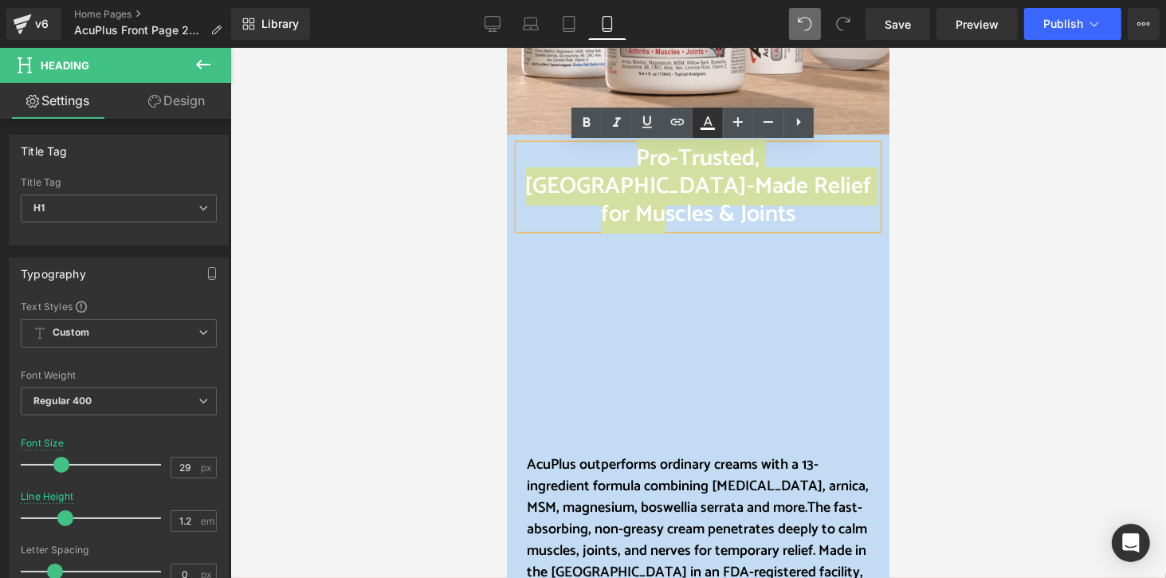
click at [710, 126] on icon at bounding box center [707, 122] width 19 height 19
type input "#ffffff"
type input "100"
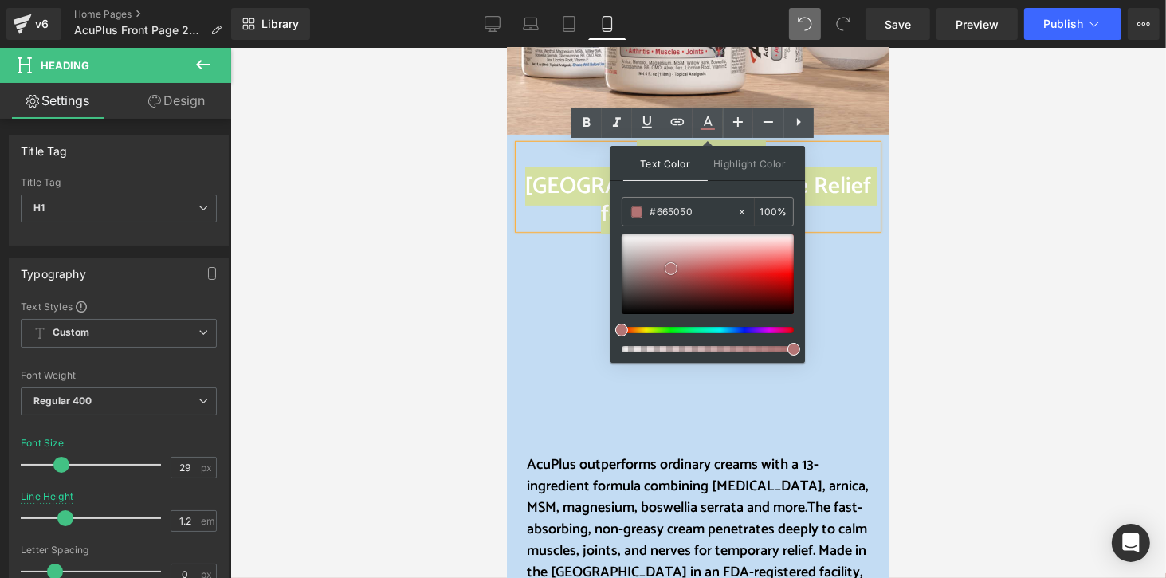
type input "#2e2d2d"
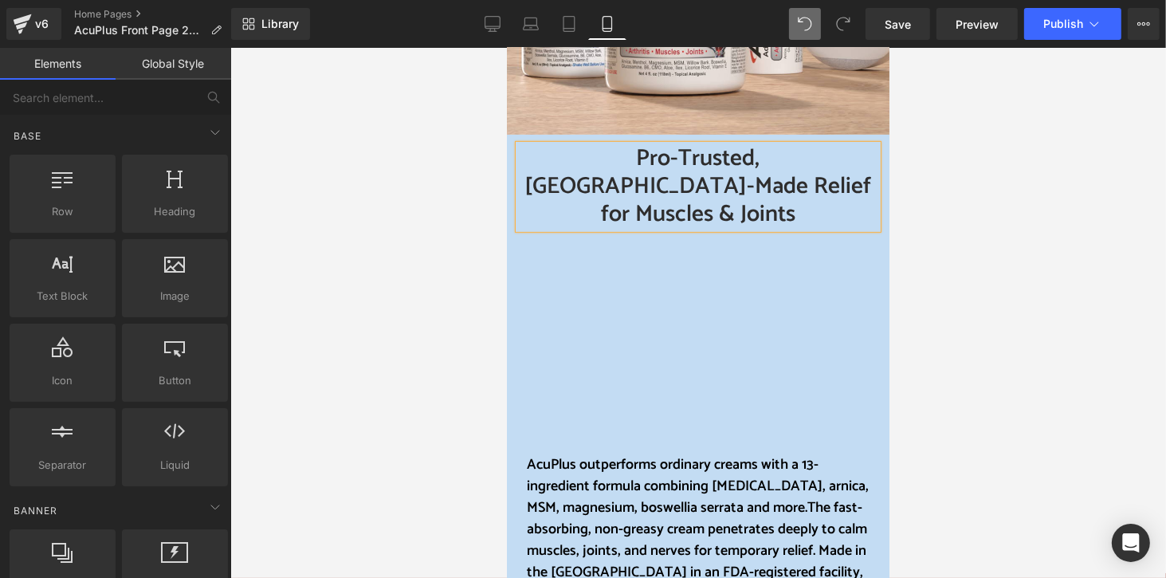
click at [942, 217] on div at bounding box center [697, 313] width 935 height 530
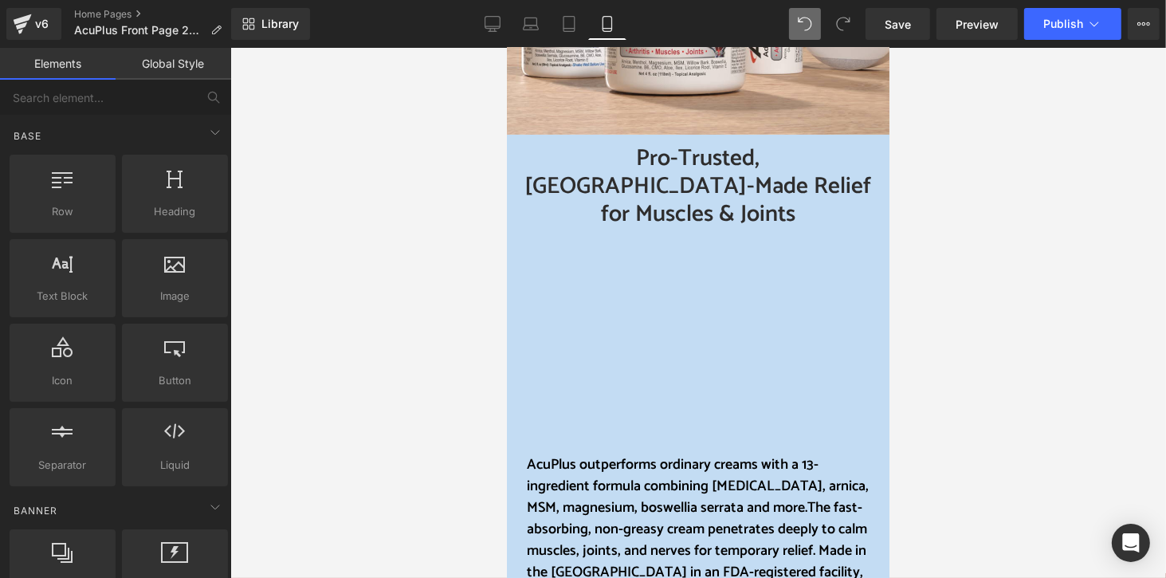
click at [943, 217] on div at bounding box center [697, 313] width 935 height 530
click at [488, 174] on div at bounding box center [697, 313] width 935 height 530
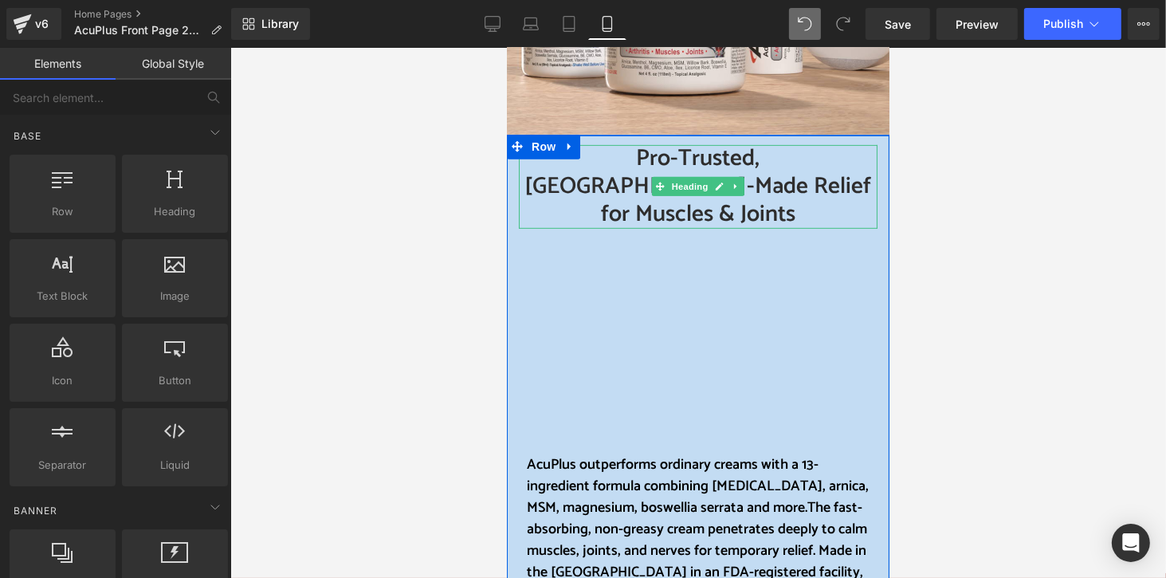
click at [556, 178] on h1 "Pro-Trusted, [GEOGRAPHIC_DATA]-Made Relief for Muscles & Joints" at bounding box center [697, 185] width 359 height 83
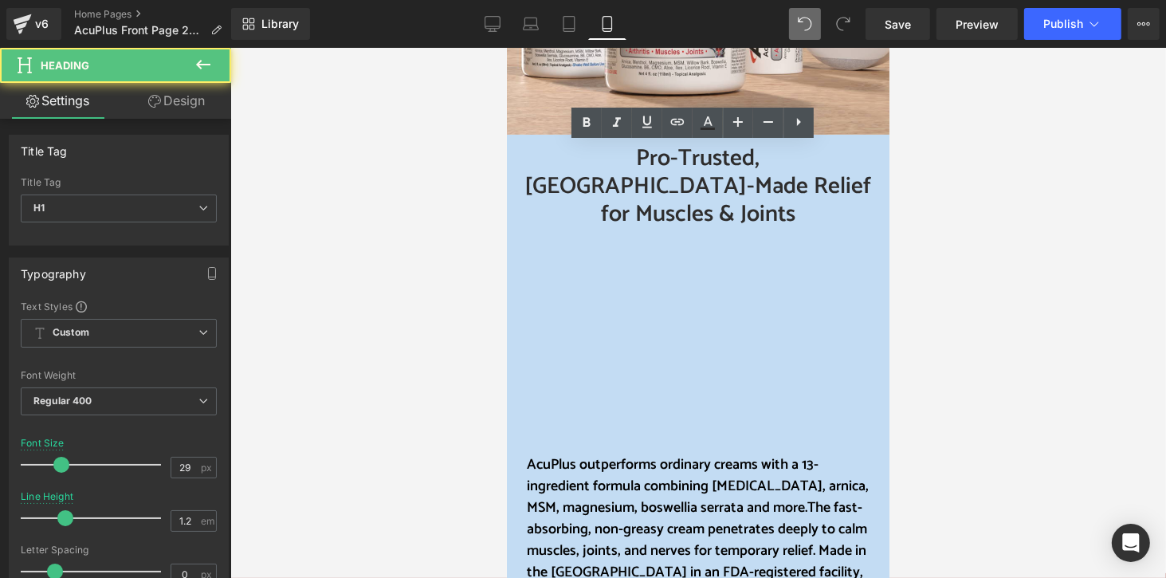
click at [468, 194] on div at bounding box center [697, 313] width 935 height 530
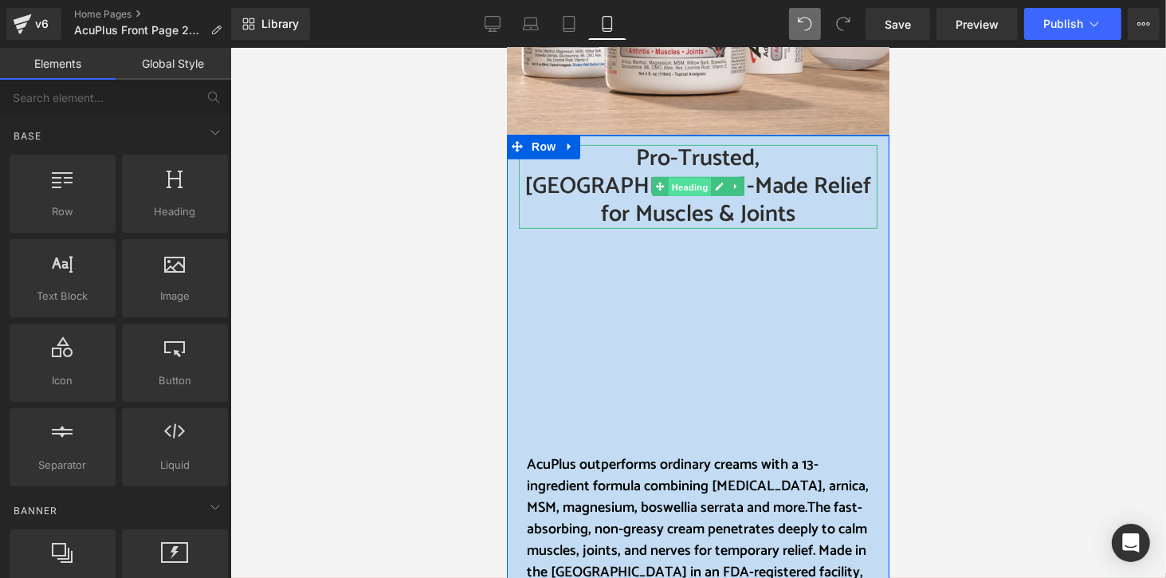
click at [686, 177] on span "Heading" at bounding box center [689, 186] width 43 height 19
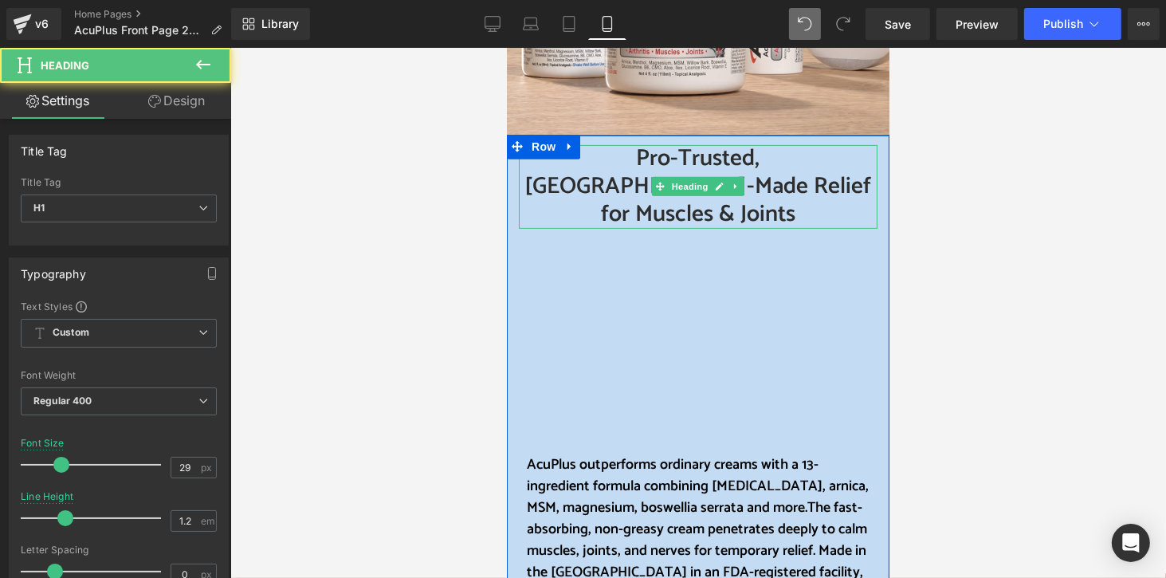
click at [771, 173] on span "Pro-Trusted, [GEOGRAPHIC_DATA]-Made Relief for Muscles & Joints" at bounding box center [697, 186] width 347 height 94
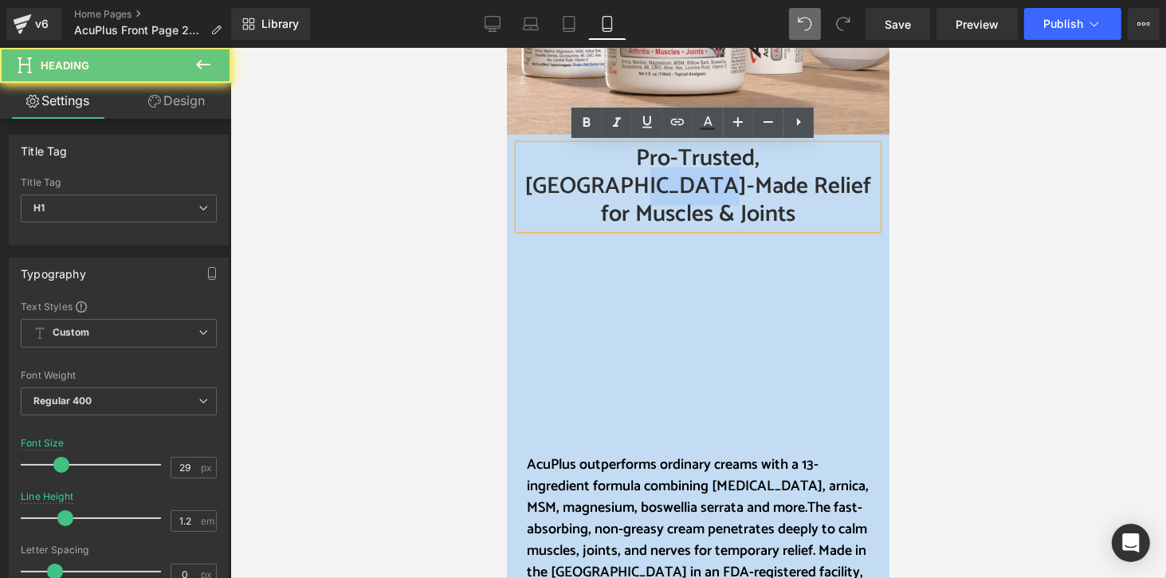
click at [771, 173] on span "Pro-Trusted, [GEOGRAPHIC_DATA]-Made Relief for Muscles & Joints" at bounding box center [697, 186] width 347 height 94
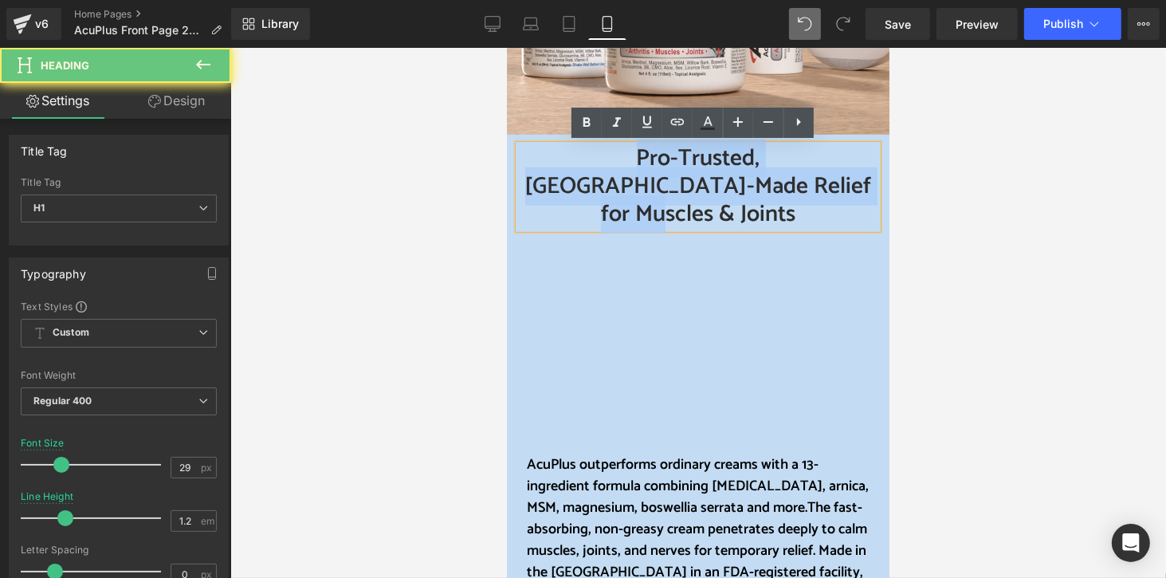
click at [771, 172] on span "Pro-Trusted, [GEOGRAPHIC_DATA]-Made Relief for Muscles & Joints" at bounding box center [697, 186] width 347 height 94
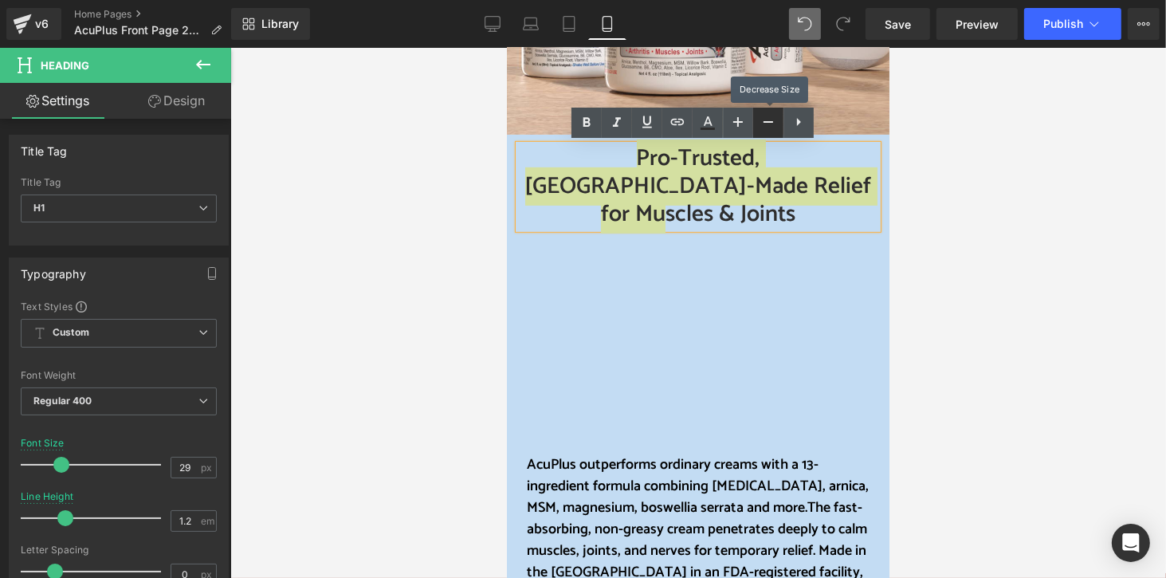
click at [770, 126] on icon at bounding box center [767, 121] width 19 height 19
type input "27"
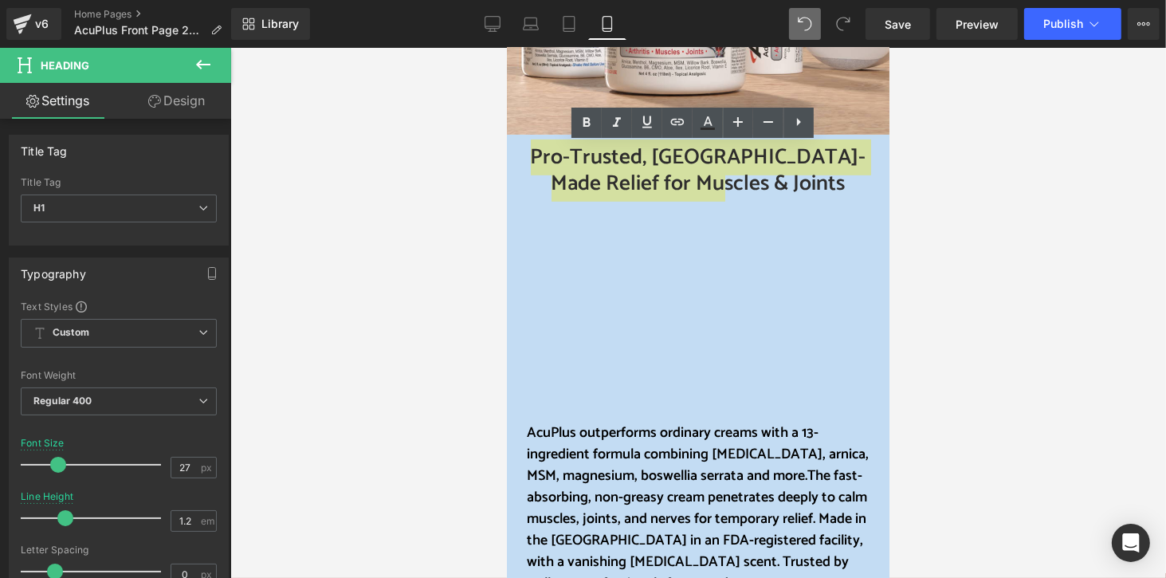
click at [960, 233] on div at bounding box center [697, 313] width 935 height 530
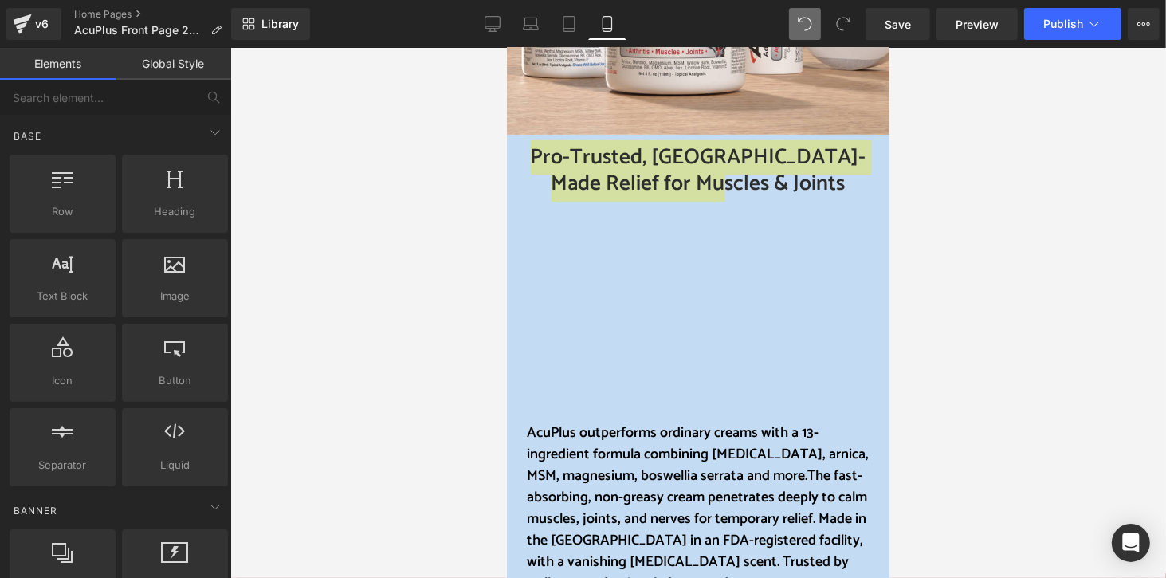
click at [960, 233] on div at bounding box center [697, 313] width 935 height 530
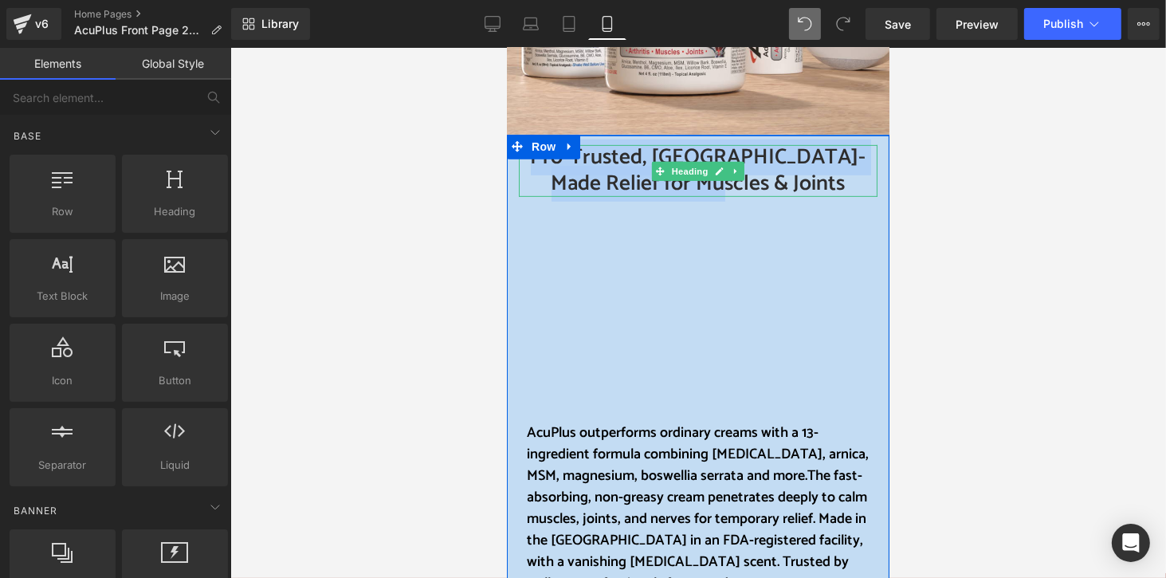
click at [852, 174] on h1 "Pro-Trusted, [GEOGRAPHIC_DATA]-Made Relief for Muscles & Joints" at bounding box center [697, 170] width 359 height 52
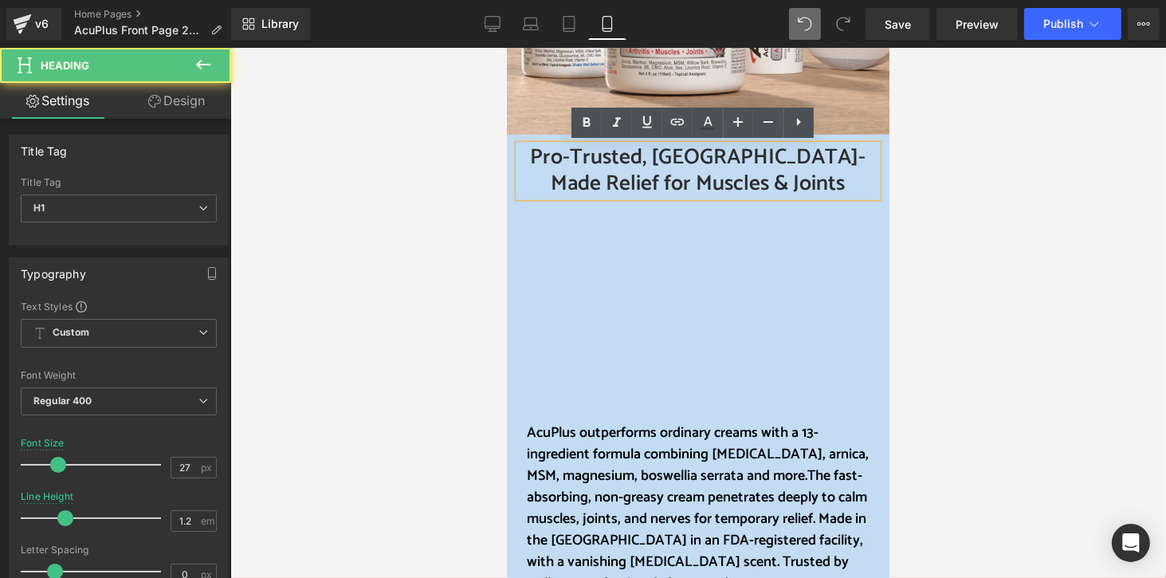
click at [935, 188] on div at bounding box center [697, 313] width 935 height 530
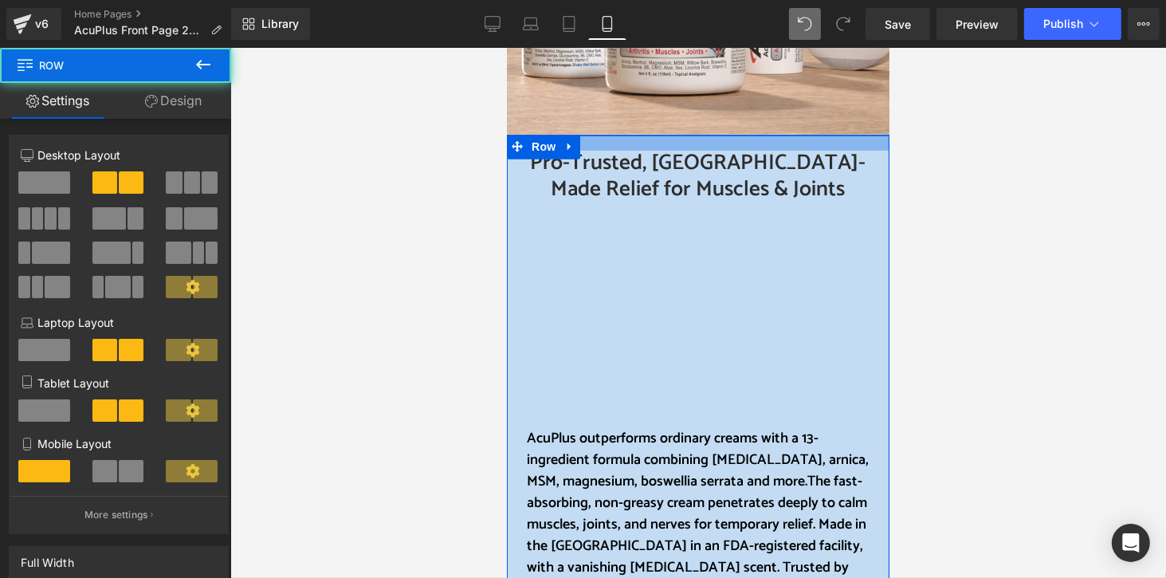
click at [817, 143] on div at bounding box center [697, 142] width 382 height 15
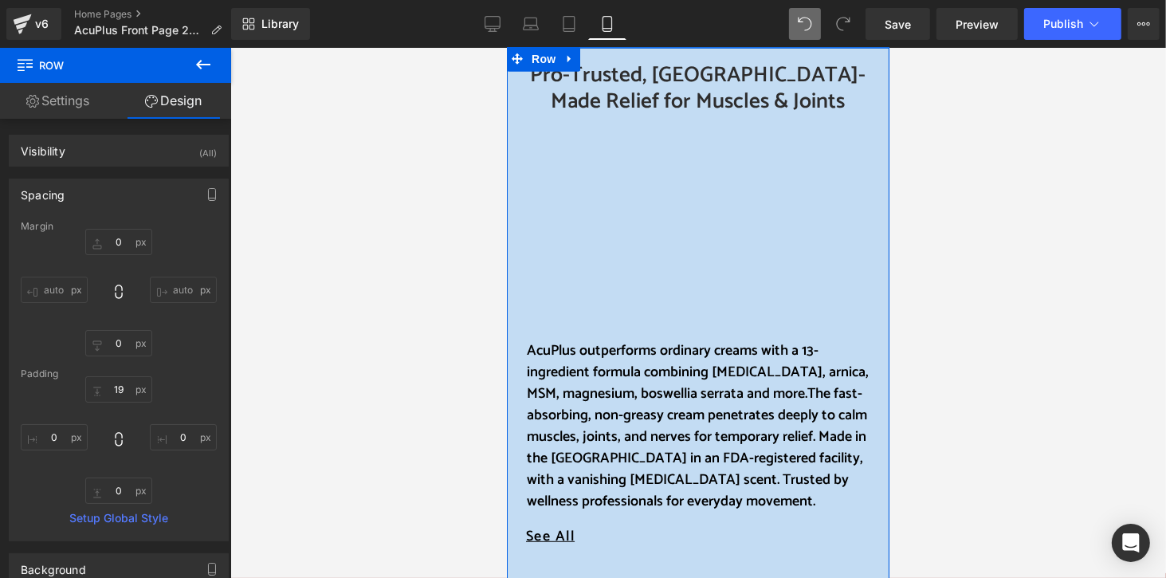
scroll to position [797, 0]
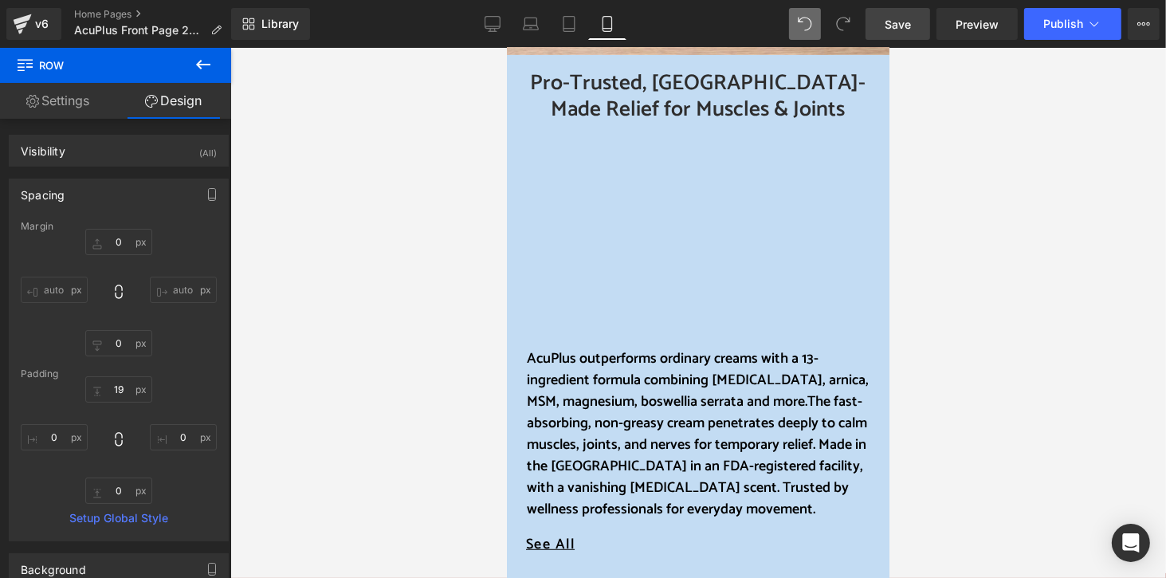
click at [910, 25] on span "Save" at bounding box center [897, 24] width 26 height 17
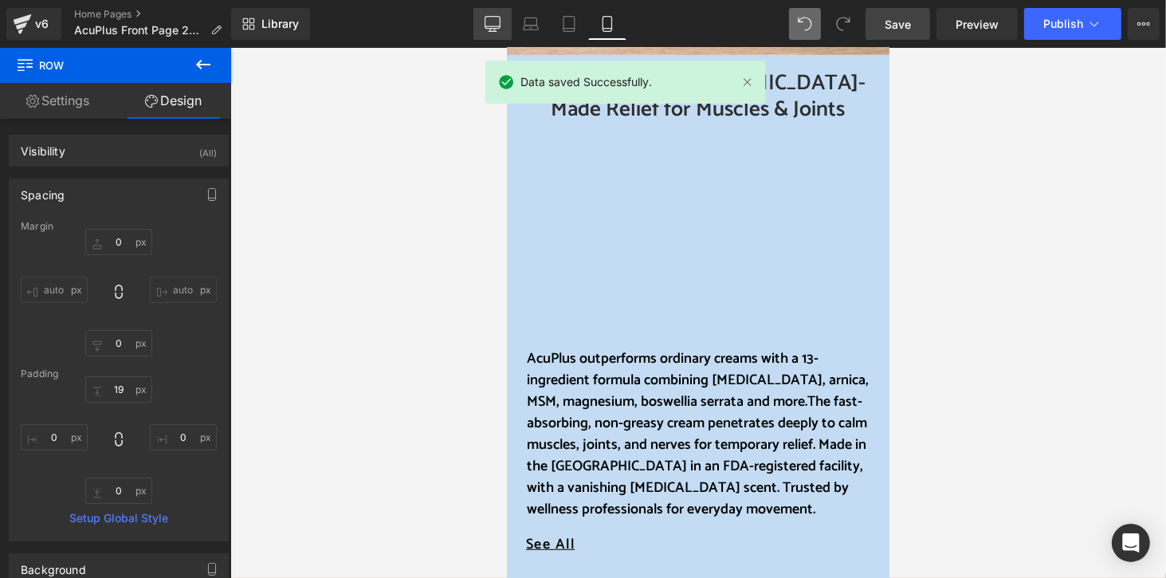
click at [472, 18] on div "Library Mobile Desktop Laptop Tablet Mobile Save Preview Publish Scheduled View…" at bounding box center [698, 24] width 934 height 32
click at [492, 20] on icon at bounding box center [492, 24] width 16 height 16
type input "0"
type input "3"
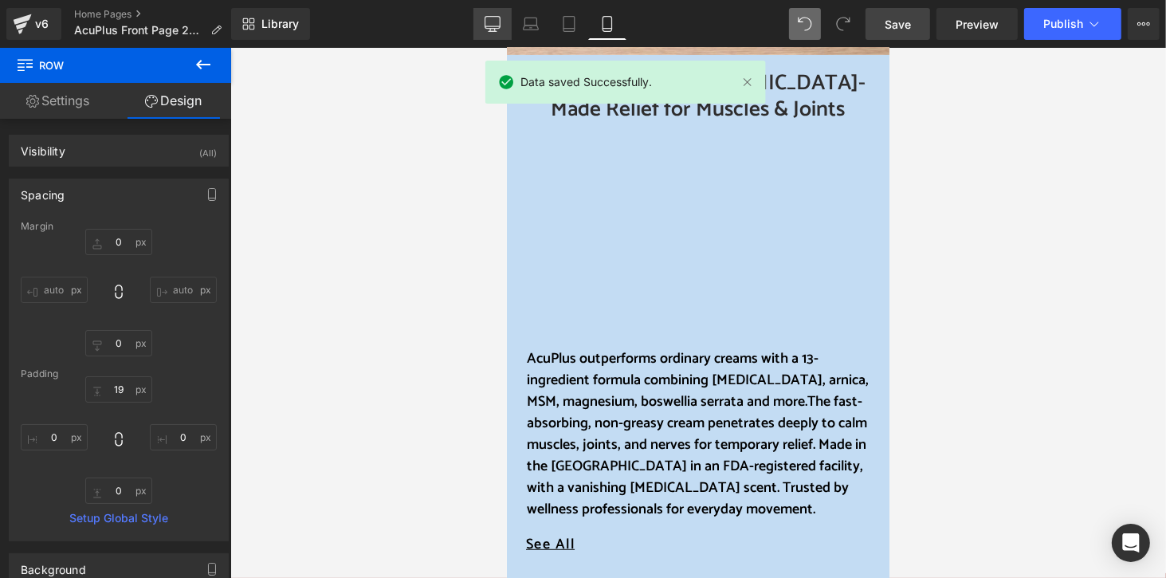
type input "0"
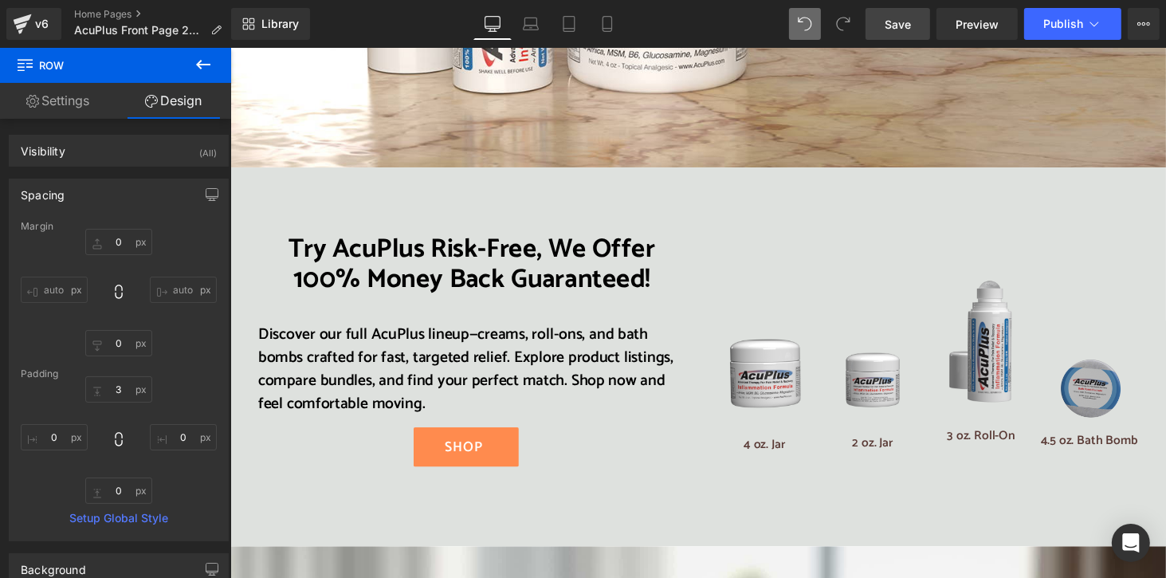
scroll to position [2310, 0]
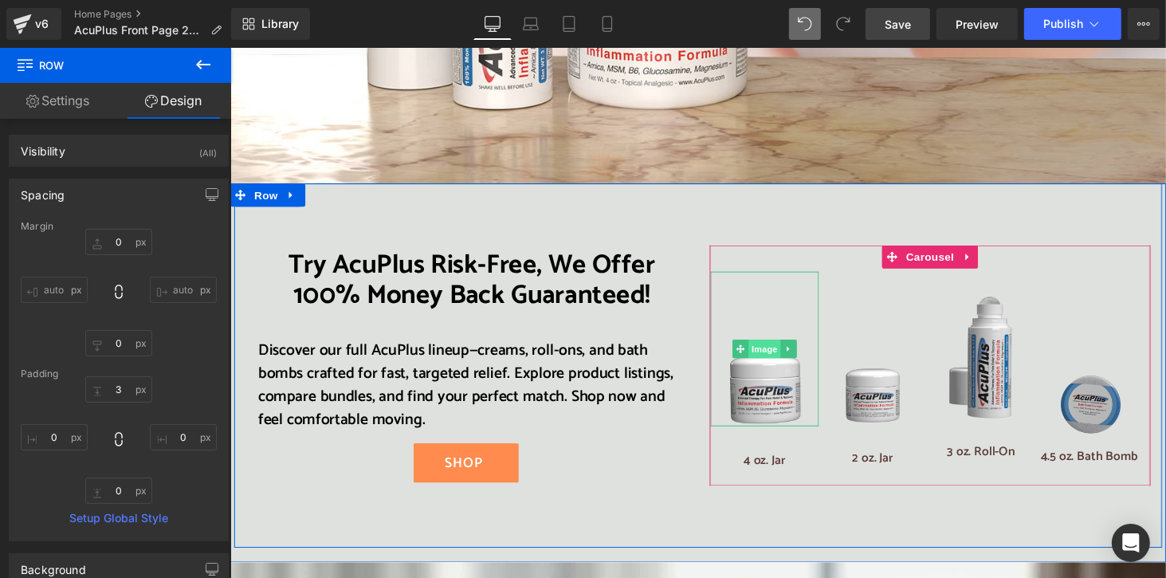
click at [777, 347] on span "Image" at bounding box center [779, 356] width 33 height 19
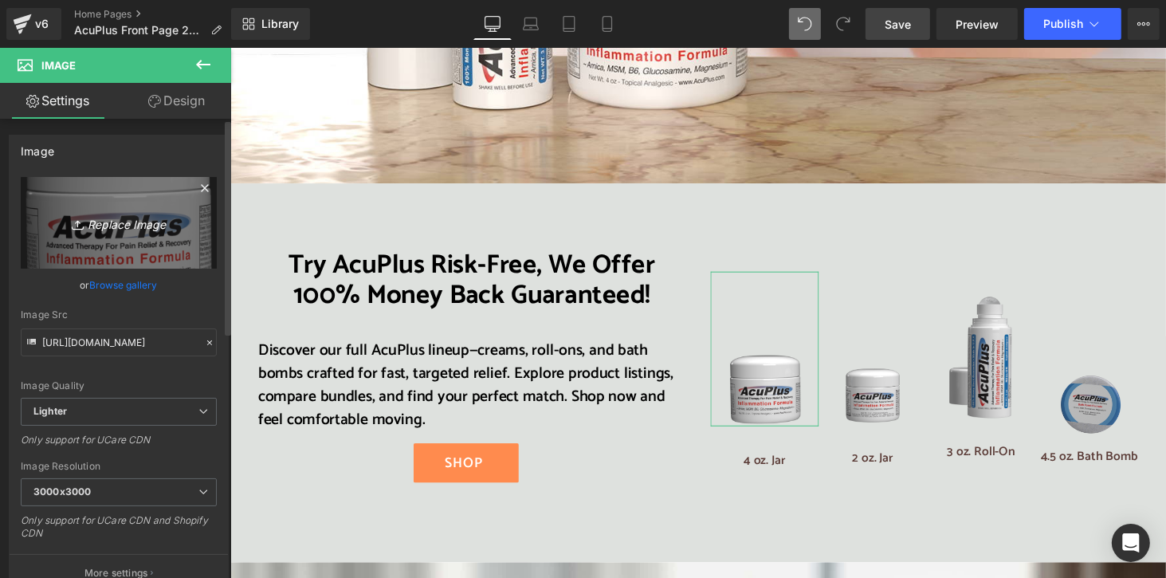
click at [123, 224] on icon "Replace Image" at bounding box center [118, 223] width 127 height 20
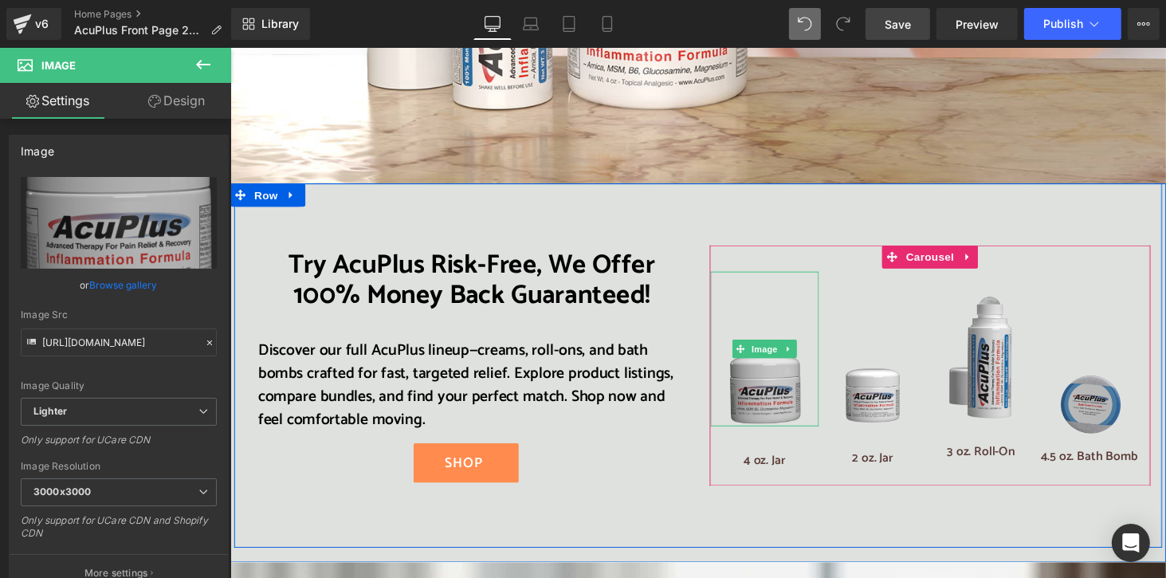
click at [783, 319] on img at bounding box center [780, 356] width 78 height 159
click at [769, 347] on span "Image" at bounding box center [779, 356] width 33 height 19
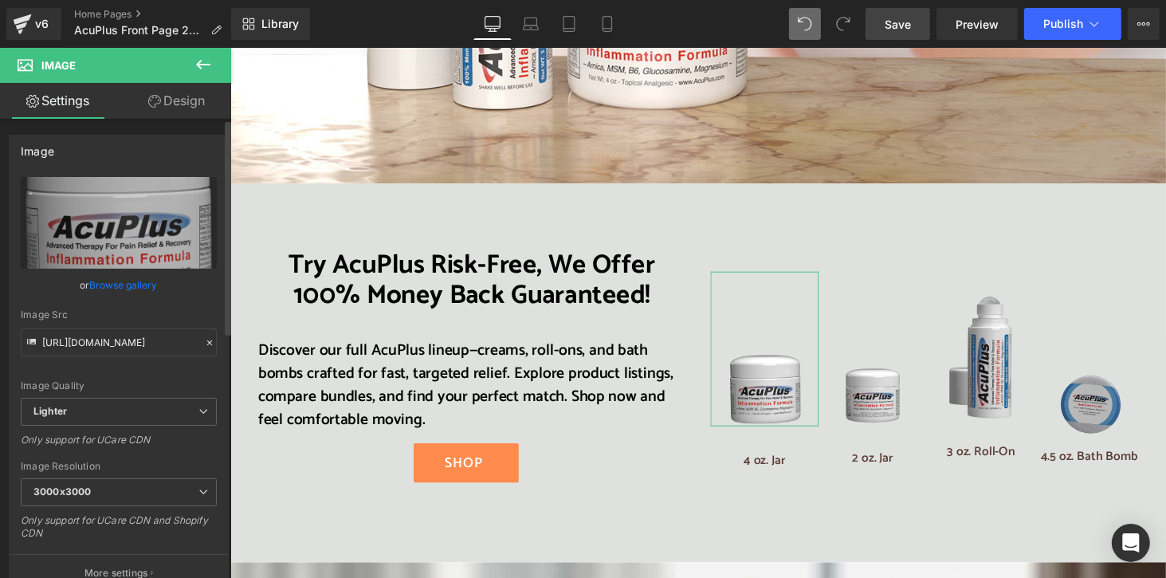
click at [131, 286] on link "Browse gallery" at bounding box center [124, 285] width 68 height 28
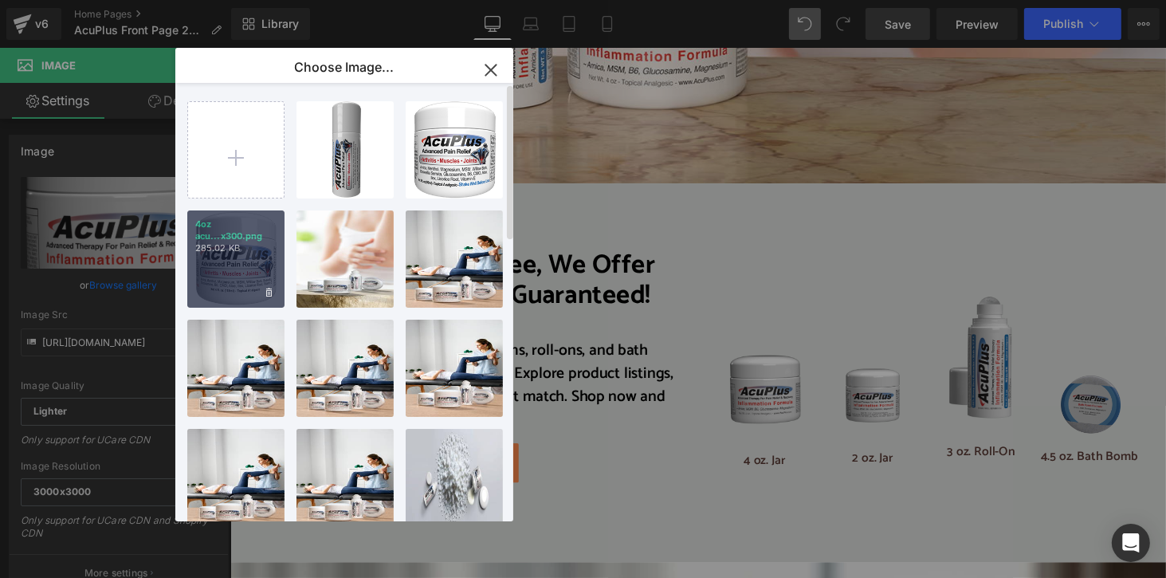
click at [222, 278] on div "4oz acu...x300.png 285.02 KB" at bounding box center [235, 258] width 97 height 97
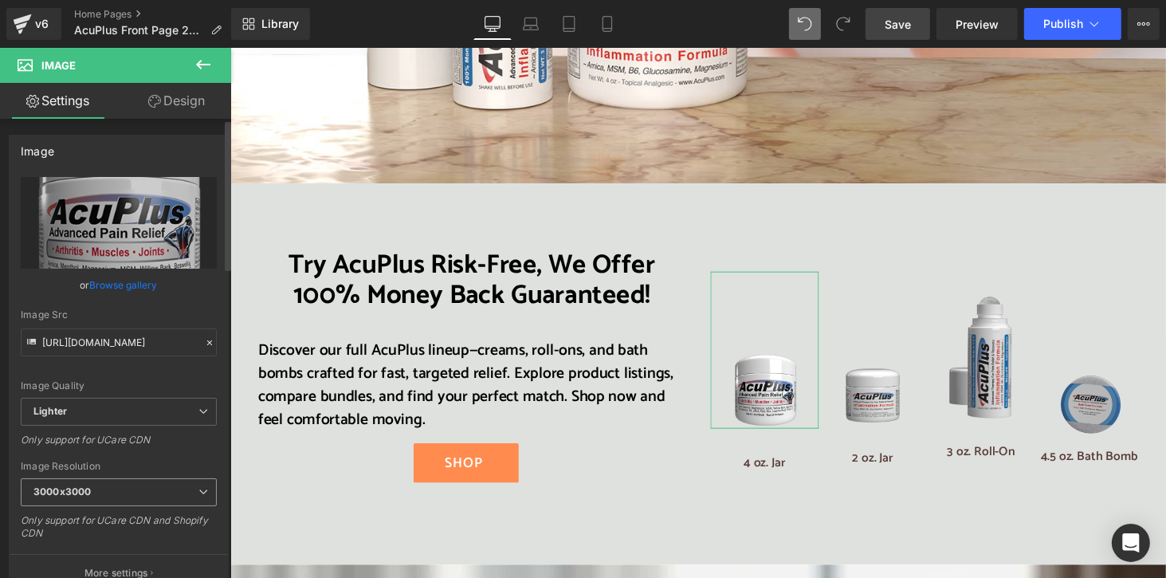
click at [186, 495] on span "3000x3000" at bounding box center [119, 492] width 196 height 28
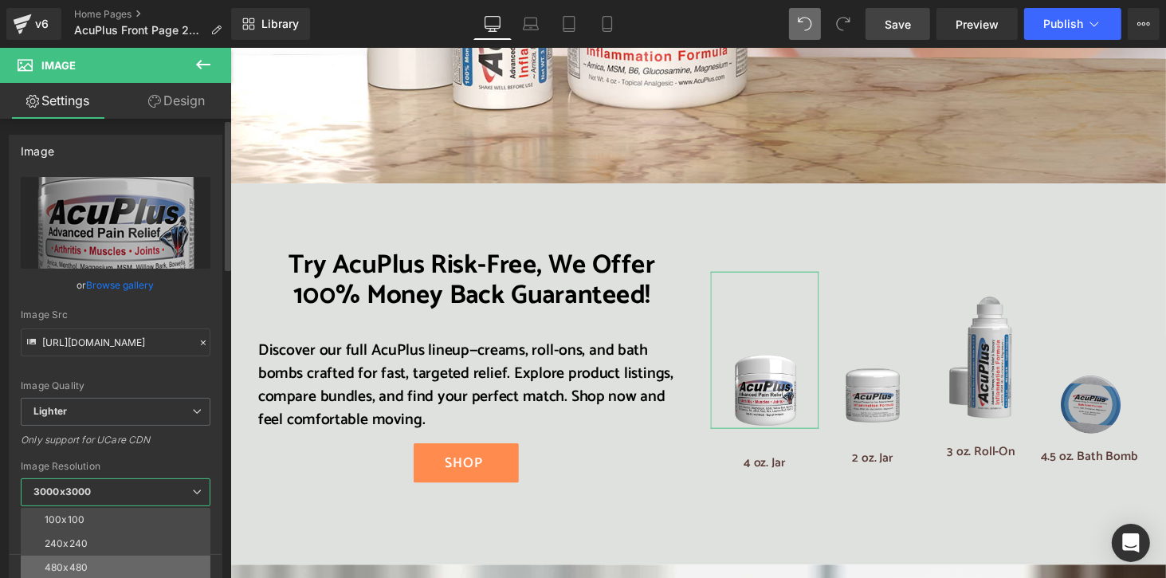
click at [172, 555] on li "480x480" at bounding box center [119, 567] width 197 height 24
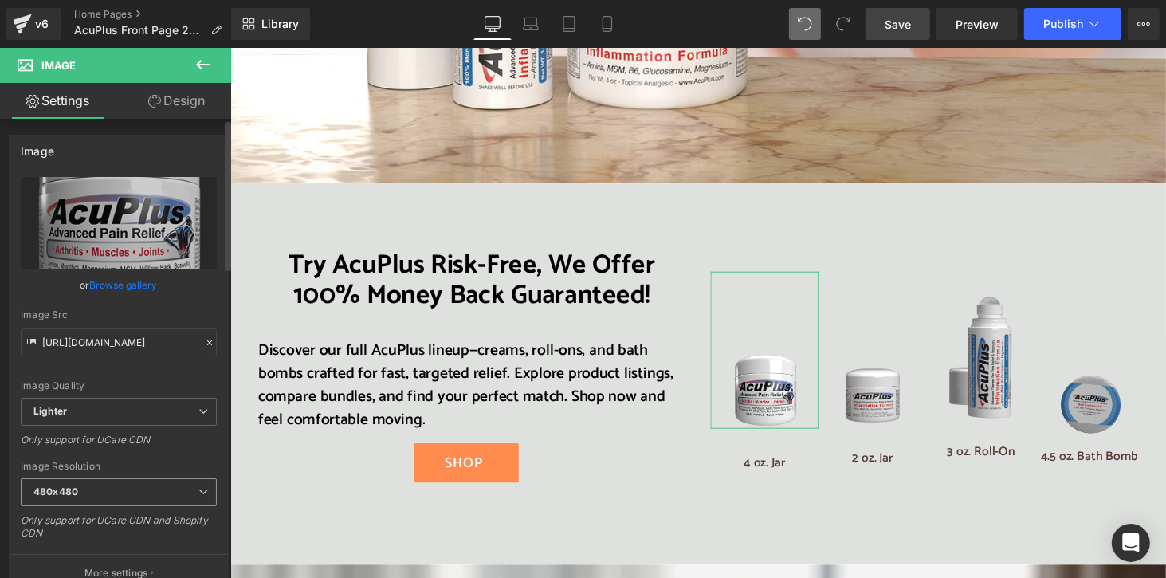
type input "[URL][DOMAIN_NAME]"
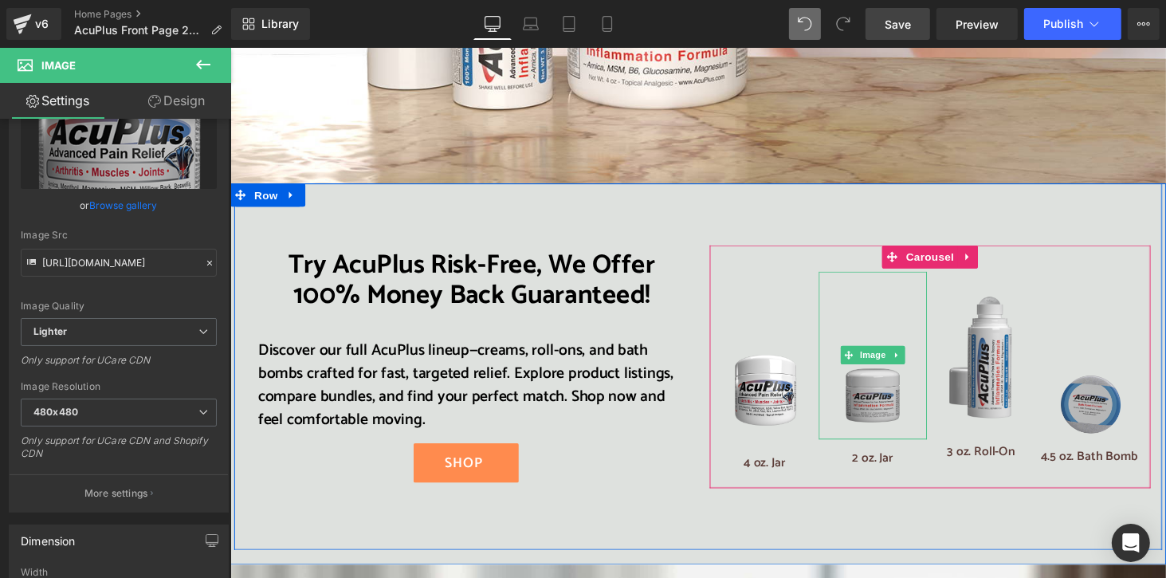
click at [893, 331] on img at bounding box center [891, 364] width 78 height 174
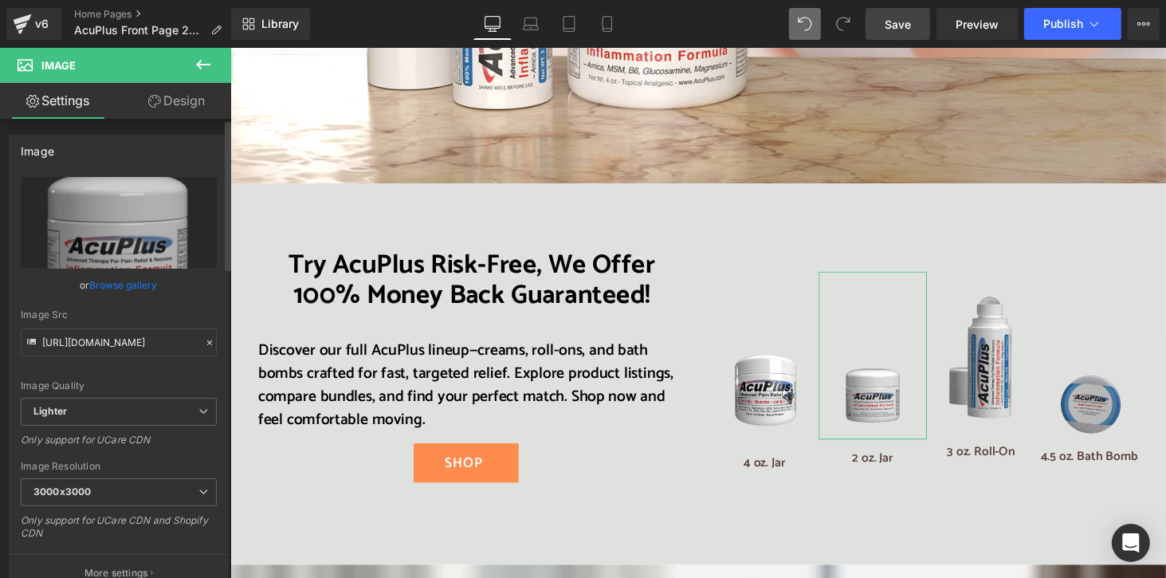
click at [120, 286] on link "Browse gallery" at bounding box center [124, 285] width 68 height 28
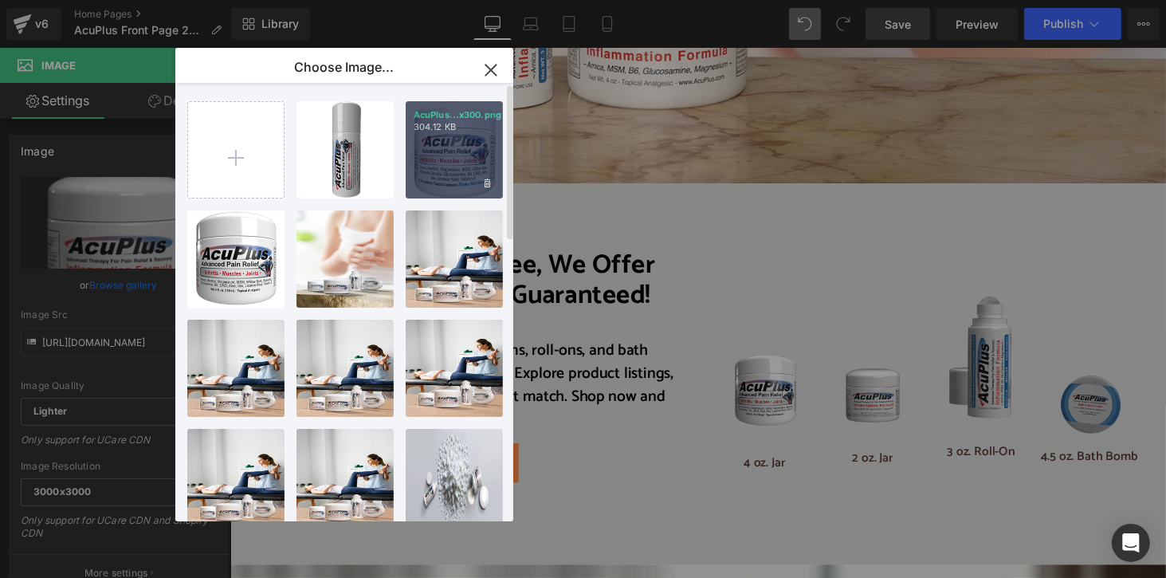
click at [486, 158] on div "AcuPlus...x300.png 304.12 KB" at bounding box center [454, 149] width 97 height 97
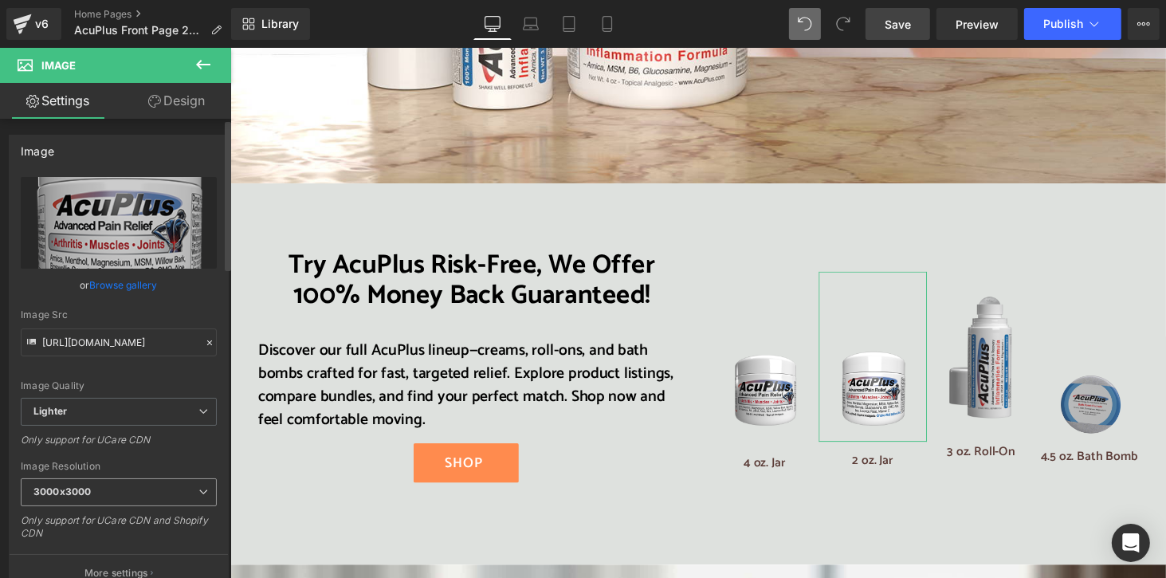
click at [145, 490] on span "3000x3000" at bounding box center [119, 492] width 196 height 28
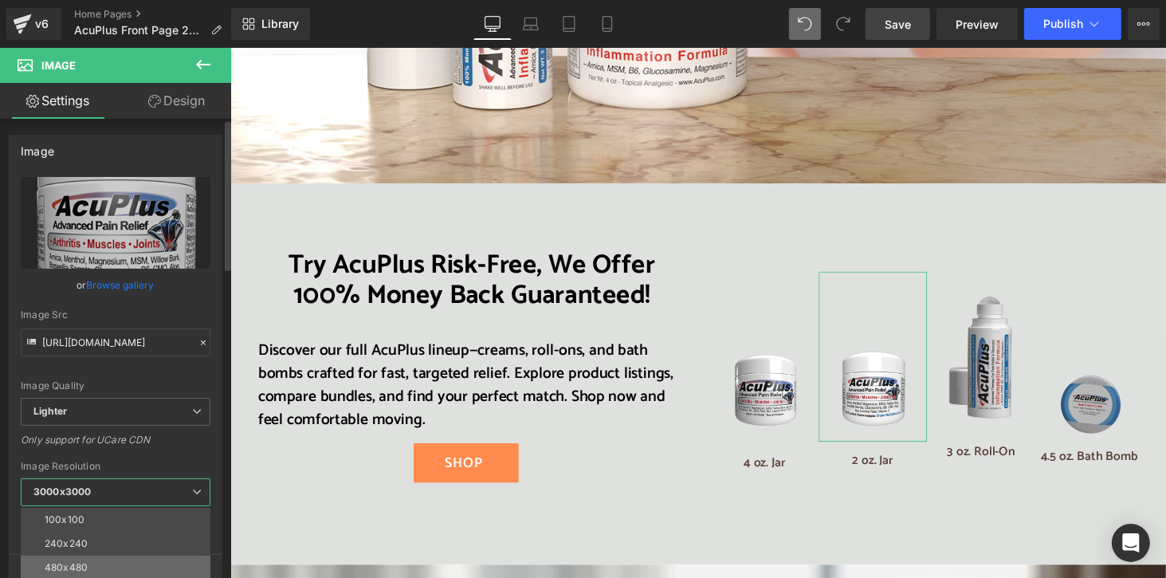
click at [136, 560] on li "480x480" at bounding box center [119, 567] width 197 height 24
type input "[URL][DOMAIN_NAME]"
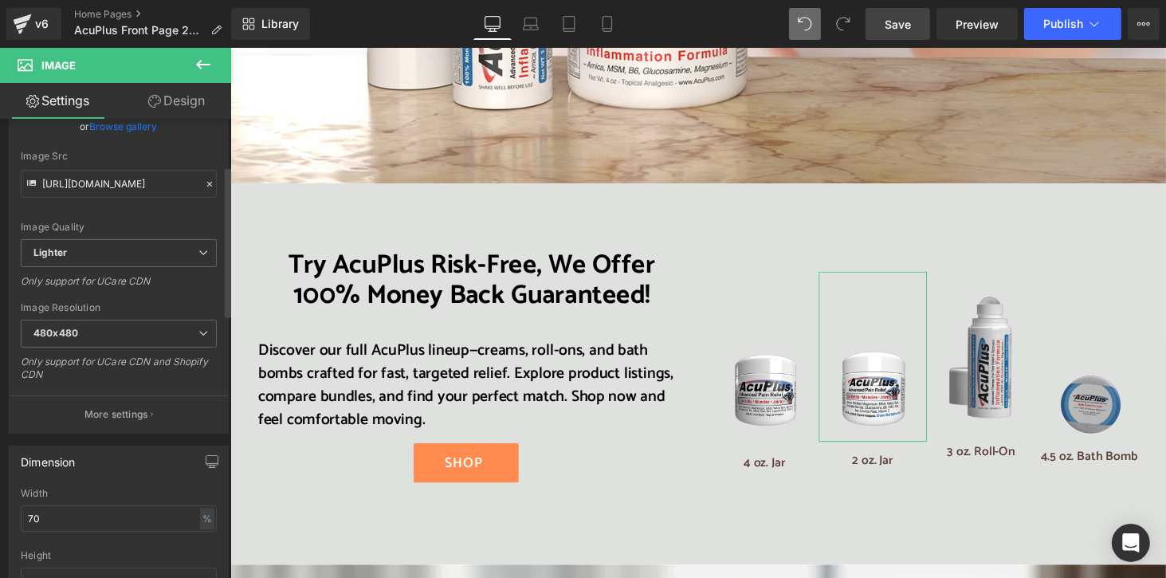
scroll to position [239, 0]
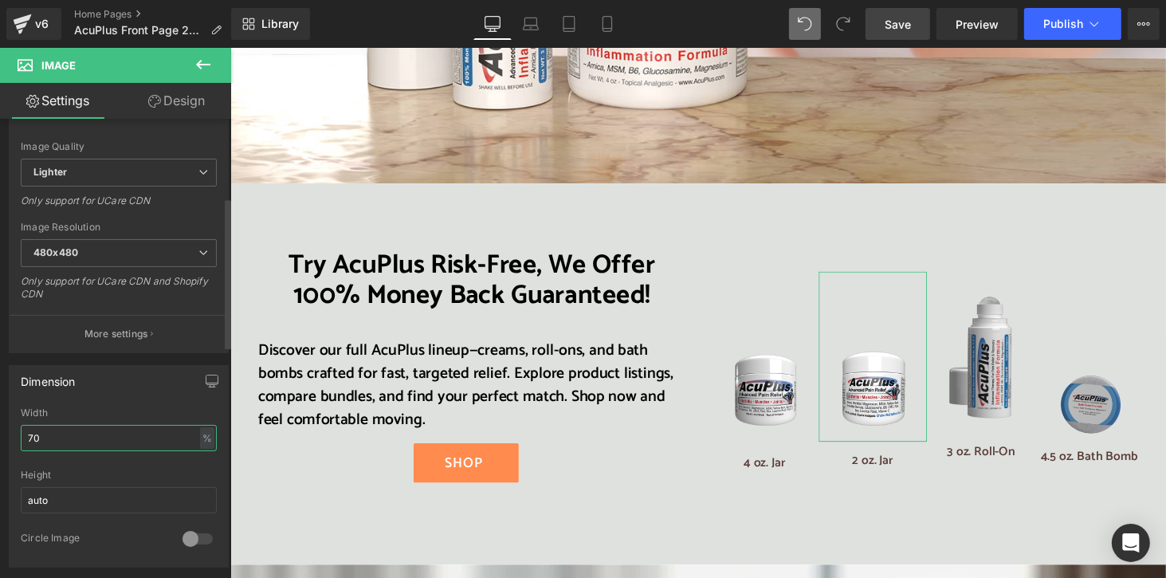
click at [29, 433] on input "70" at bounding box center [119, 438] width 196 height 26
click at [34, 434] on input "70" at bounding box center [119, 438] width 196 height 26
click at [26, 435] on input "50" at bounding box center [119, 438] width 196 height 26
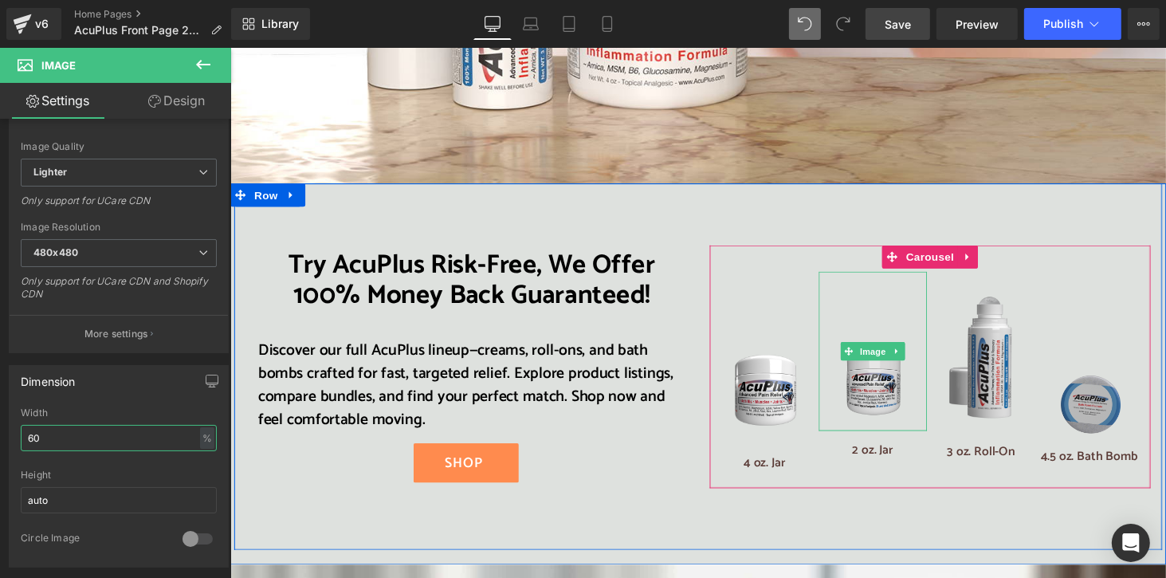
type input "60"
click at [875, 277] on img at bounding box center [891, 359] width 67 height 164
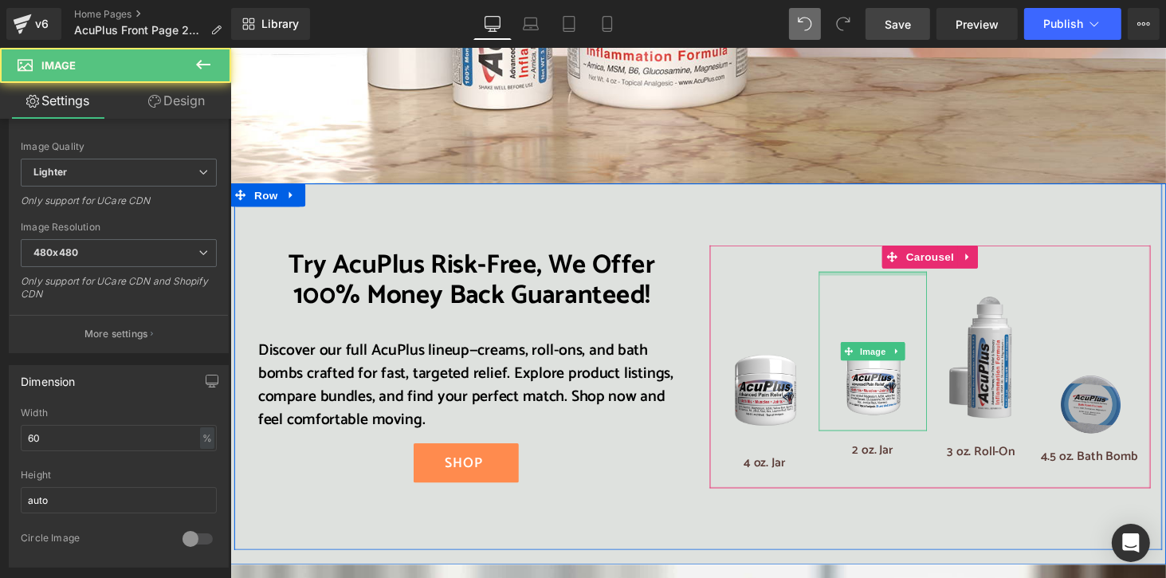
click at [880, 277] on div "Image" at bounding box center [892, 359] width 112 height 164
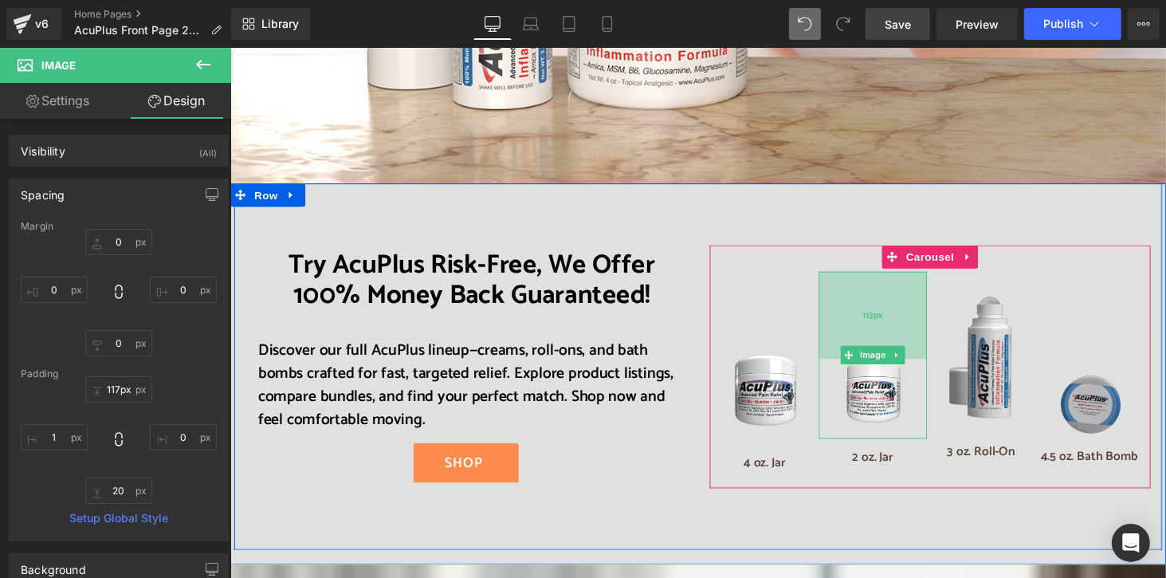
type input "118px"
drag, startPoint x: 849, startPoint y: 190, endPoint x: 836, endPoint y: 284, distance: 95.0
click at [836, 284] on div "118px" at bounding box center [892, 324] width 112 height 94
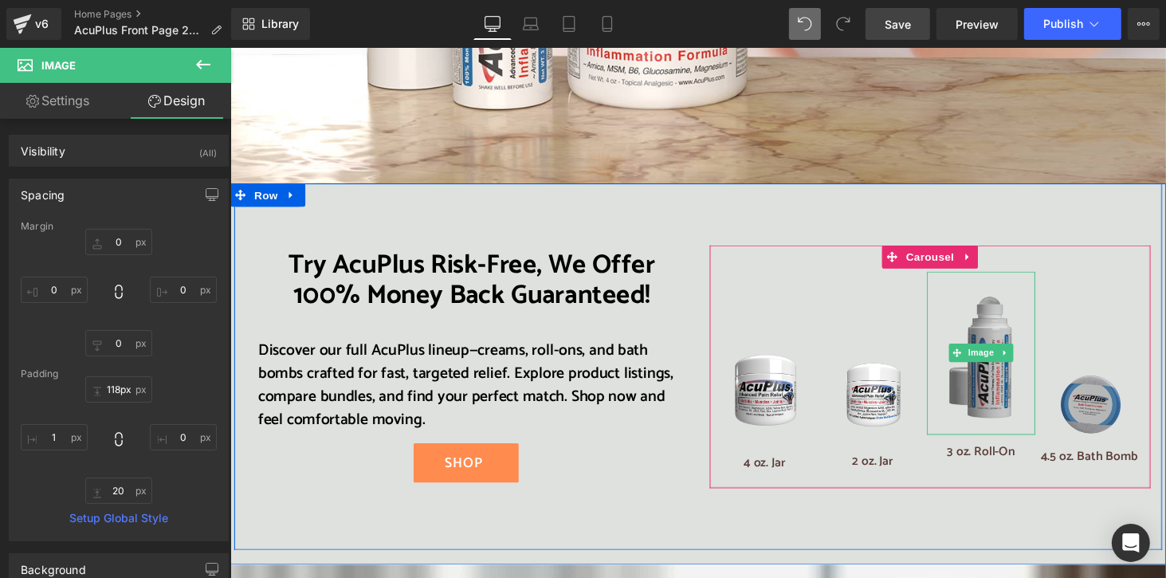
click at [1010, 315] on img at bounding box center [1003, 361] width 67 height 169
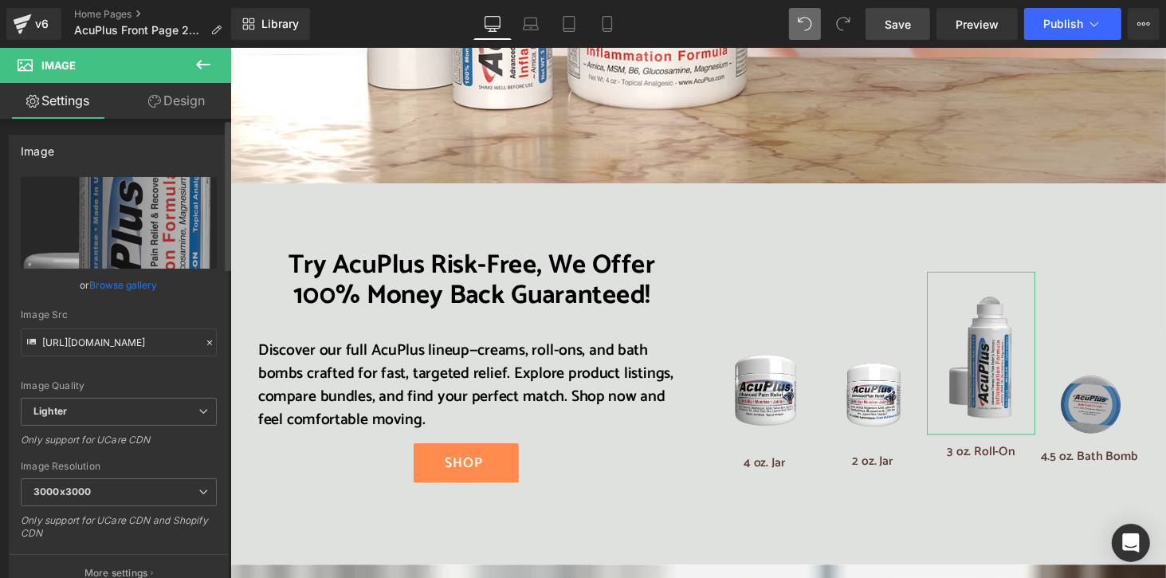
click at [134, 284] on link "Browse gallery" at bounding box center [124, 285] width 68 height 28
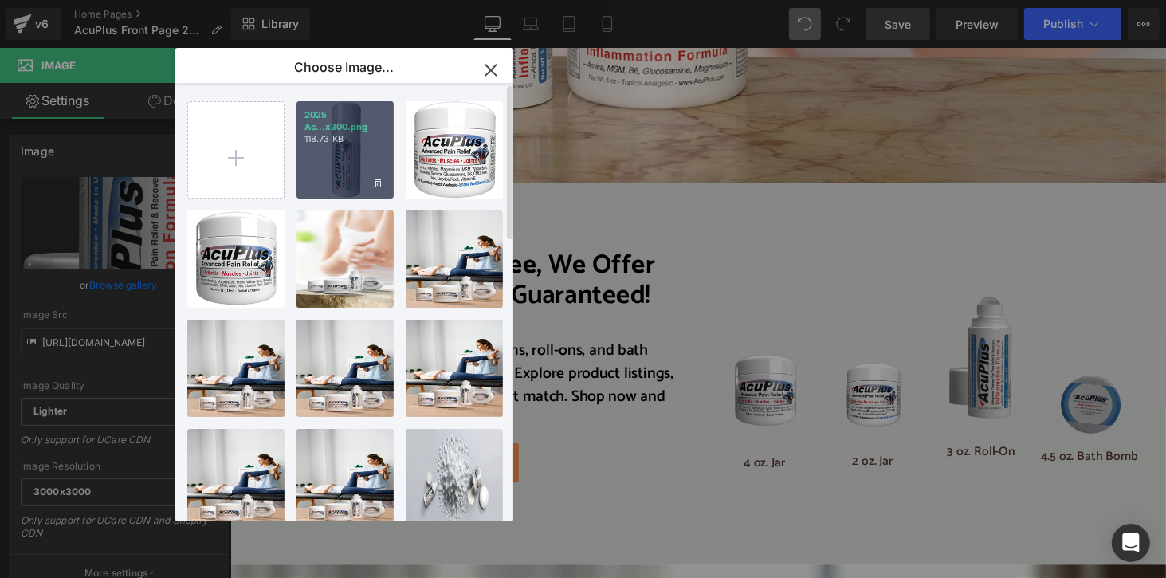
click at [347, 182] on div "2025 Ac...x300.png 118.73 KB" at bounding box center [344, 149] width 97 height 97
type input "[URL][DOMAIN_NAME]"
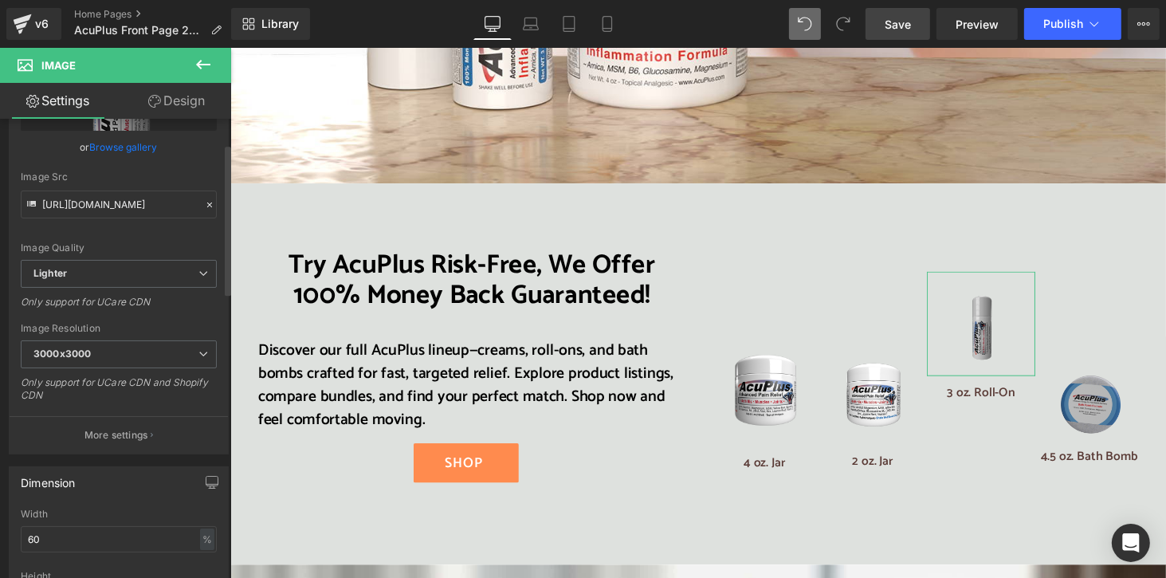
scroll to position [159, 0]
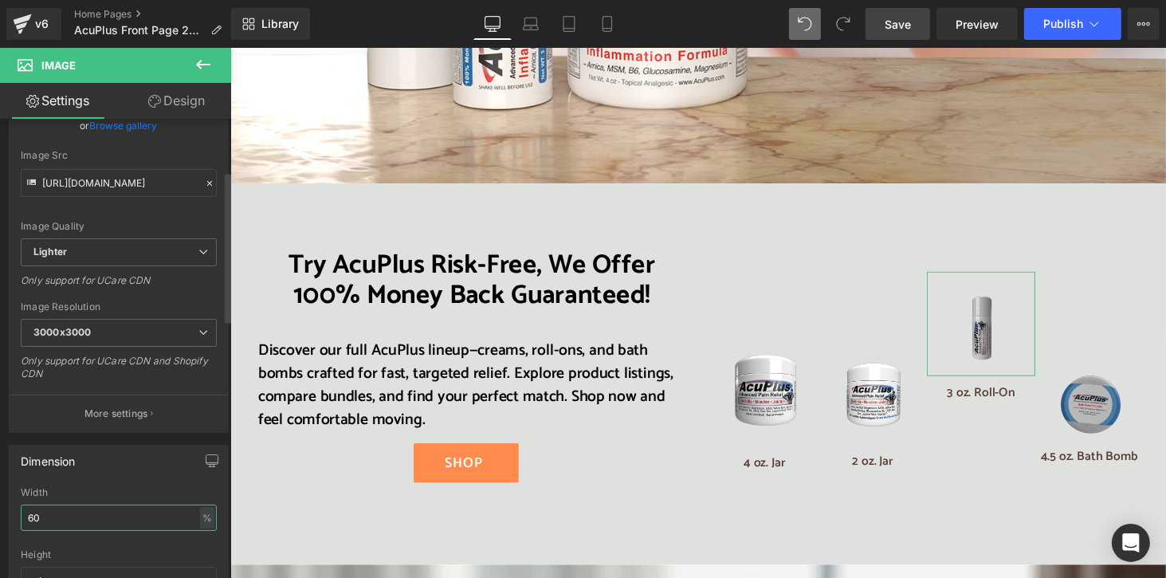
click at [32, 515] on input "60" at bounding box center [119, 517] width 196 height 26
type input "90"
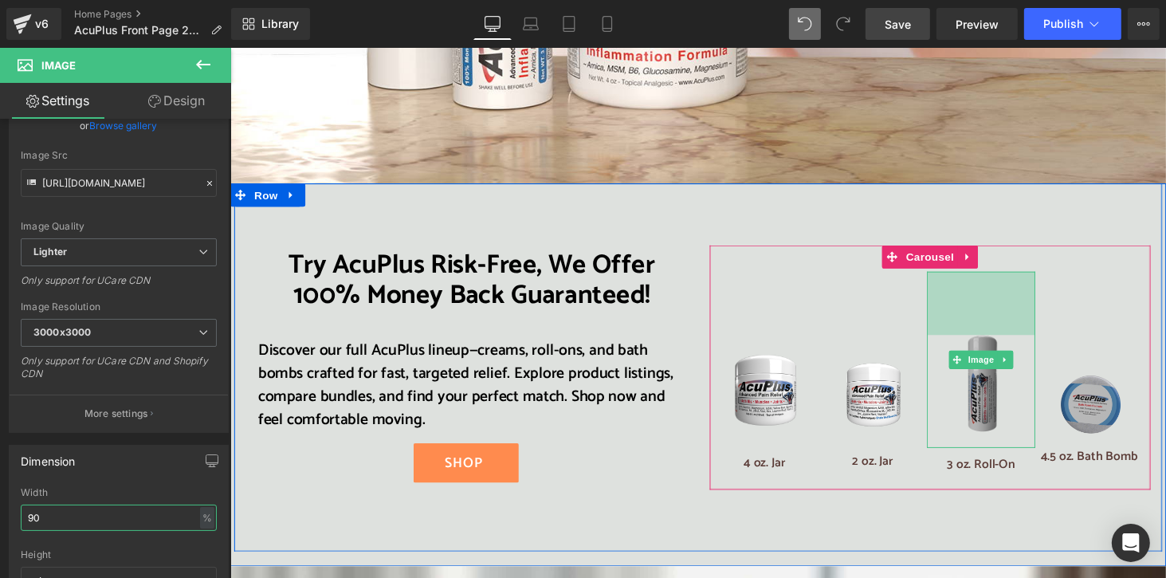
drag, startPoint x: 1002, startPoint y: 192, endPoint x: 1005, endPoint y: 257, distance: 65.4
click at [1005, 277] on div "Image 82px" at bounding box center [1003, 368] width 112 height 182
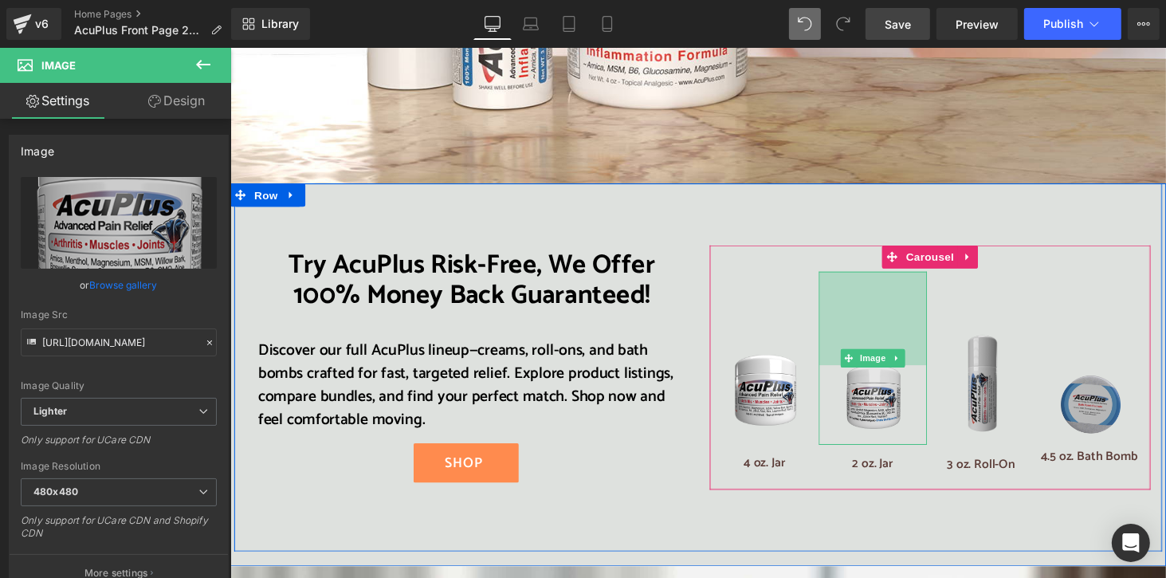
drag, startPoint x: 894, startPoint y: 199, endPoint x: 911, endPoint y: 296, distance: 98.0
click at [911, 296] on div "Image 121px" at bounding box center [892, 366] width 112 height 178
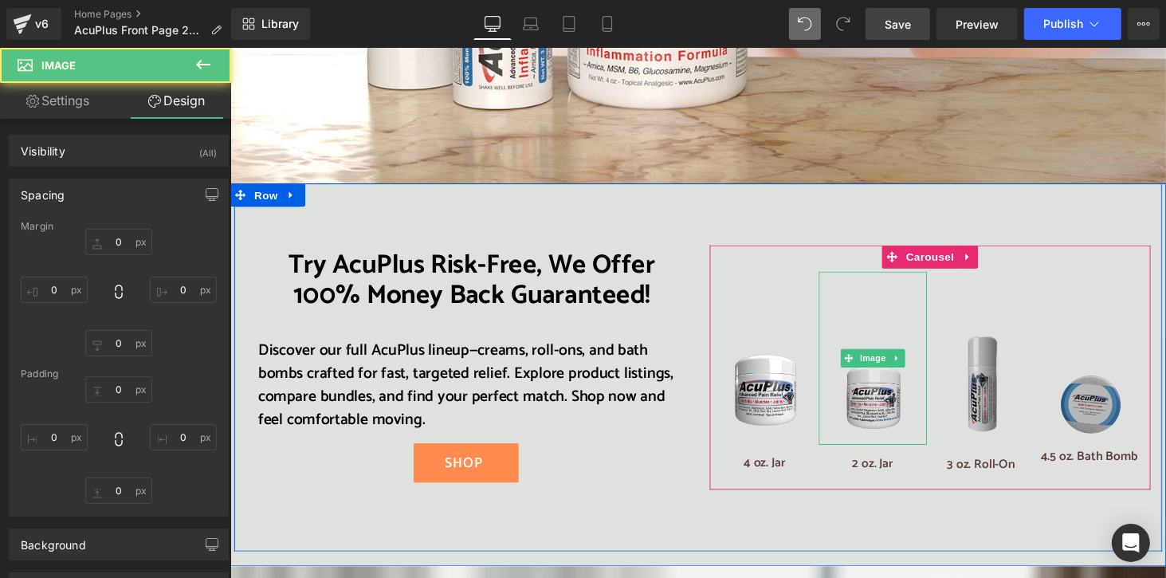
type input "0"
type input "121"
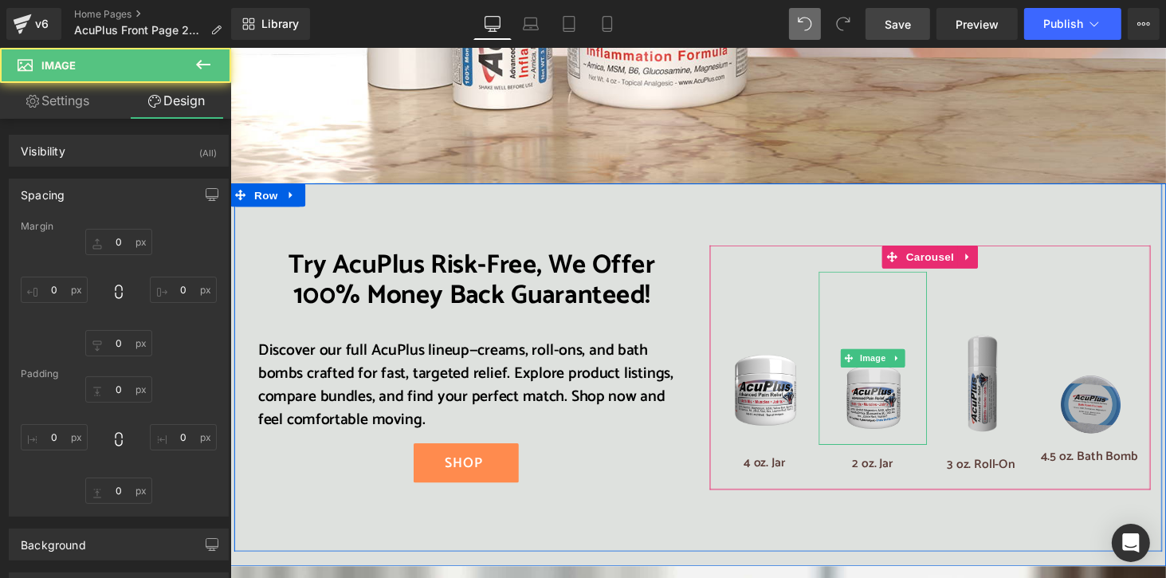
type input "0"
type input "20"
type input "1"
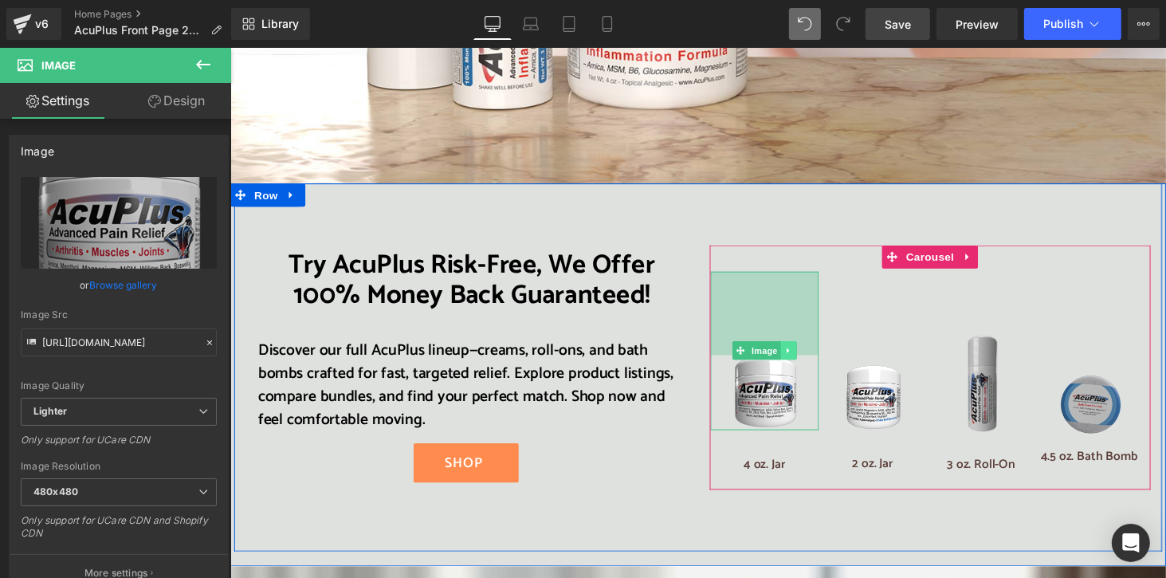
drag, startPoint x: 790, startPoint y: 192, endPoint x: 798, endPoint y: 278, distance: 86.4
click at [798, 278] on div "Image 108px" at bounding box center [780, 358] width 112 height 163
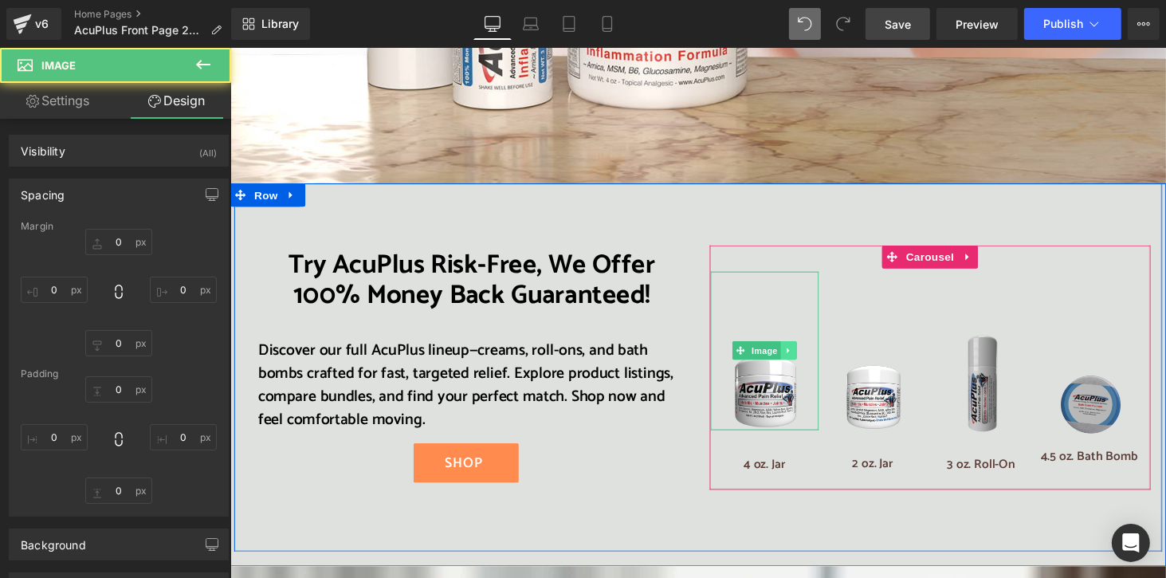
type input "0"
type input "108"
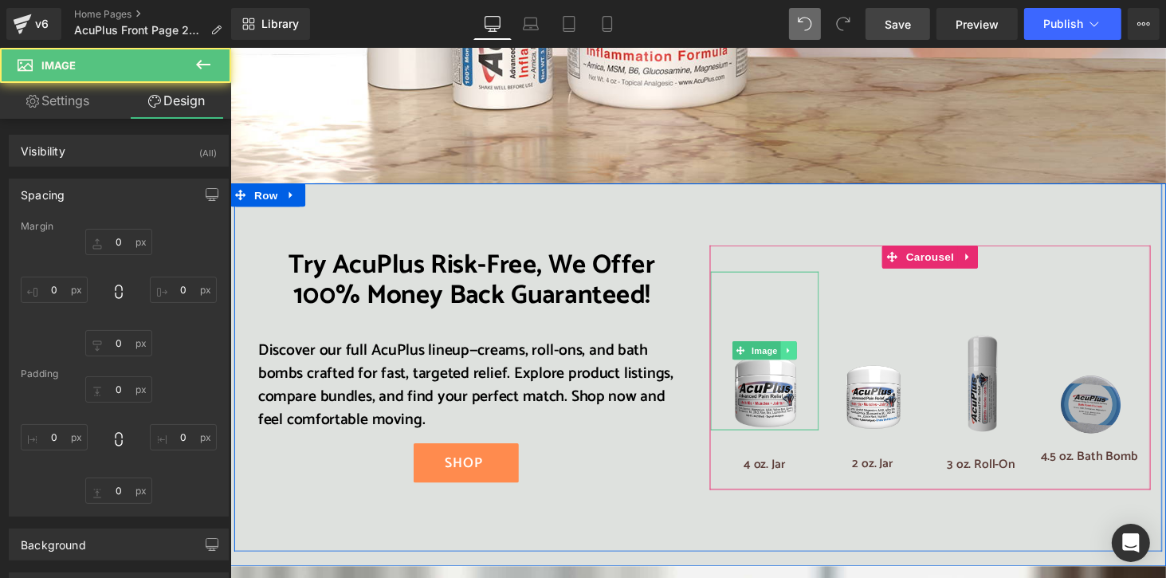
type input "0"
type input "1"
type input "2"
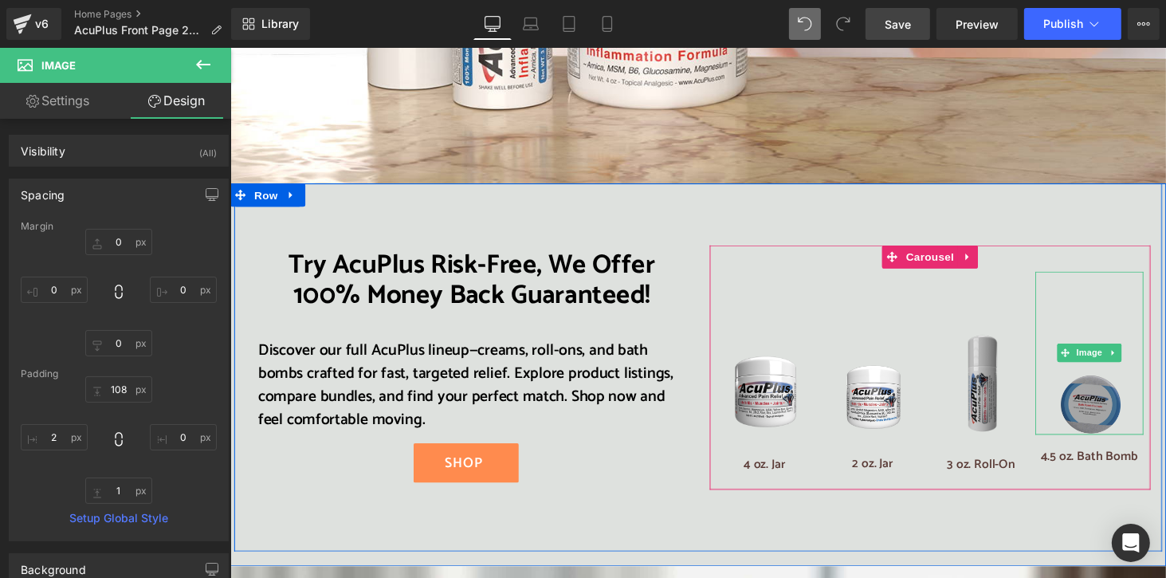
click at [1120, 330] on img at bounding box center [1114, 361] width 67 height 168
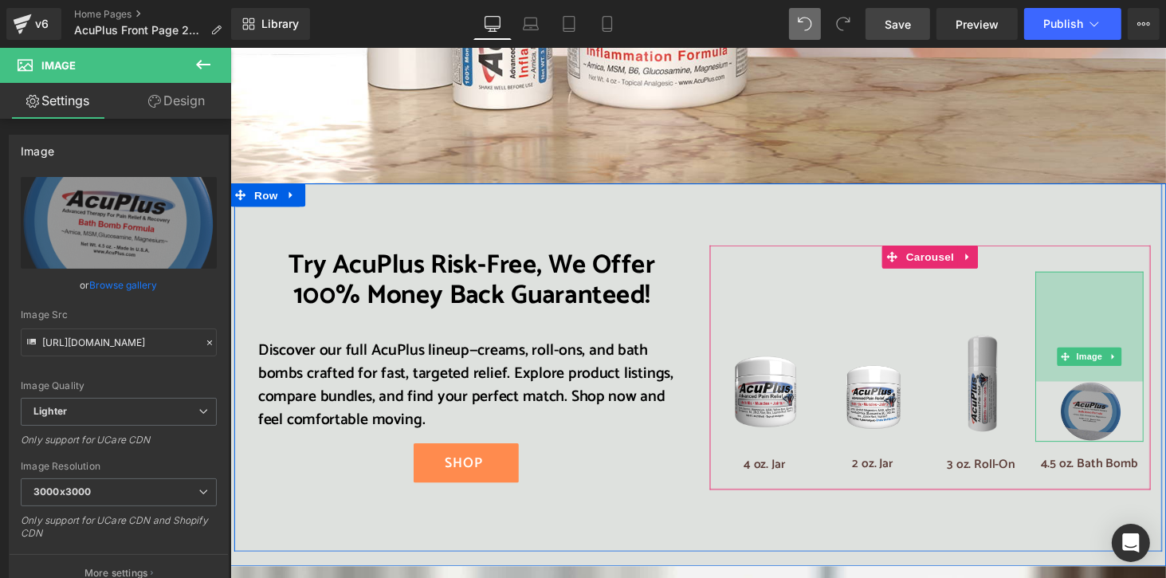
drag, startPoint x: 1112, startPoint y: 191, endPoint x: 1106, endPoint y: 304, distance: 112.5
click at [1106, 304] on div "Image 142px" at bounding box center [1115, 364] width 112 height 175
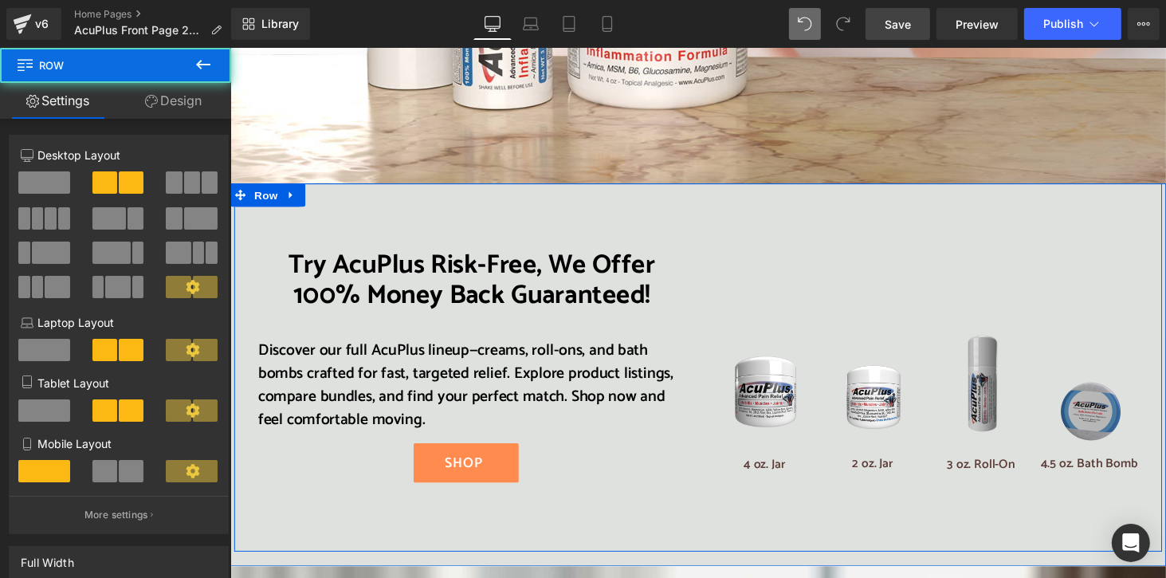
click at [1149, 186] on div "Try AcuPlus Risk-Free, We Offer 100% Money Back Guaranteed! Heading Discover ou…" at bounding box center [711, 375] width 956 height 379
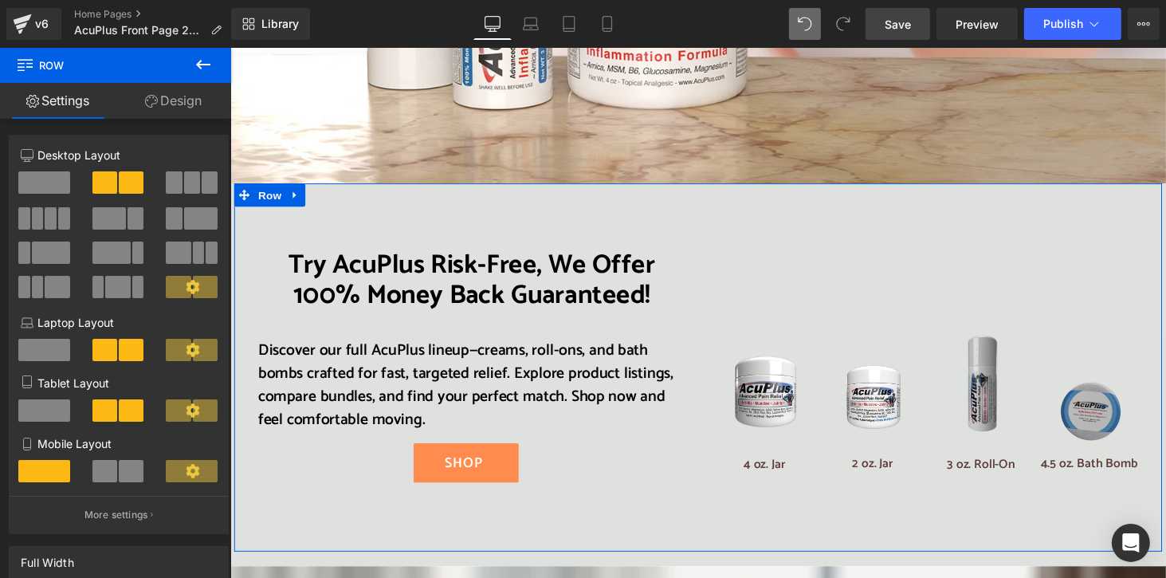
click at [186, 108] on link "Design" at bounding box center [174, 101] width 116 height 36
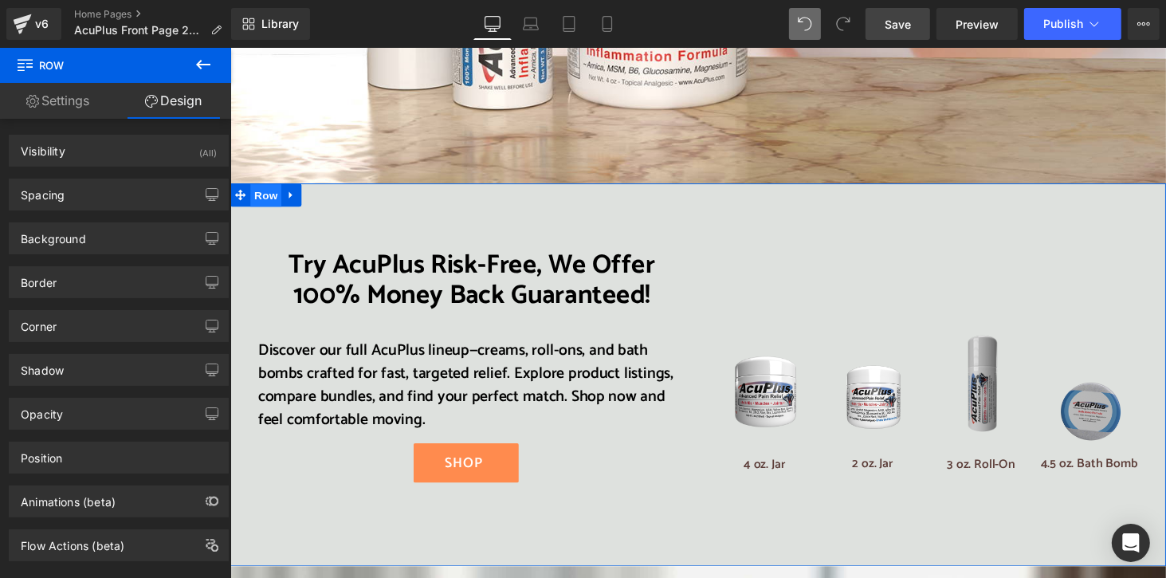
click at [261, 187] on span "Row" at bounding box center [266, 199] width 32 height 24
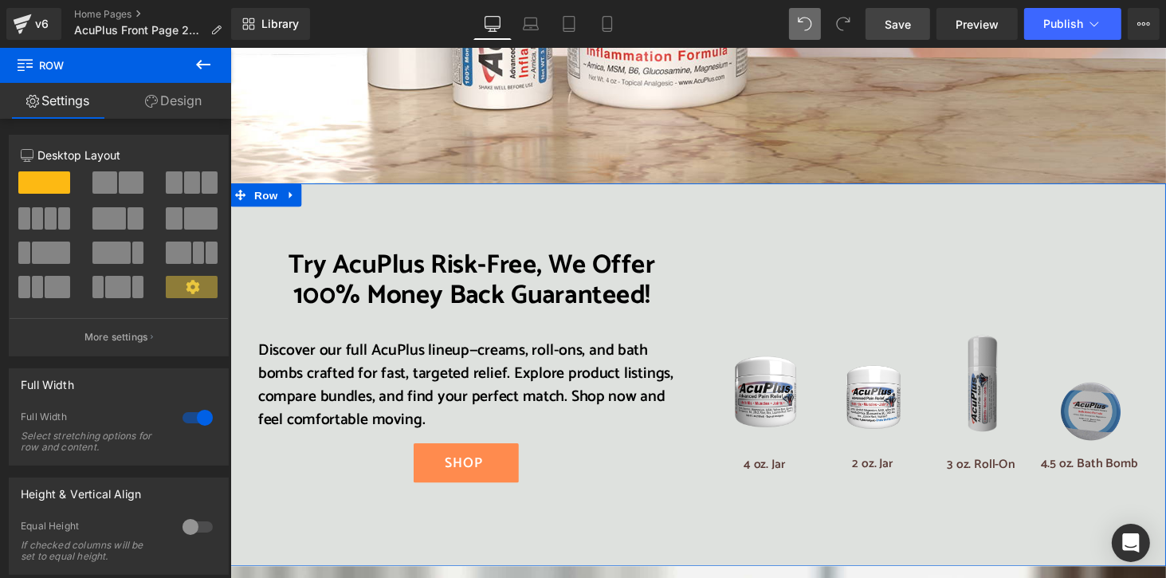
click at [205, 103] on link "Design" at bounding box center [174, 101] width 116 height 36
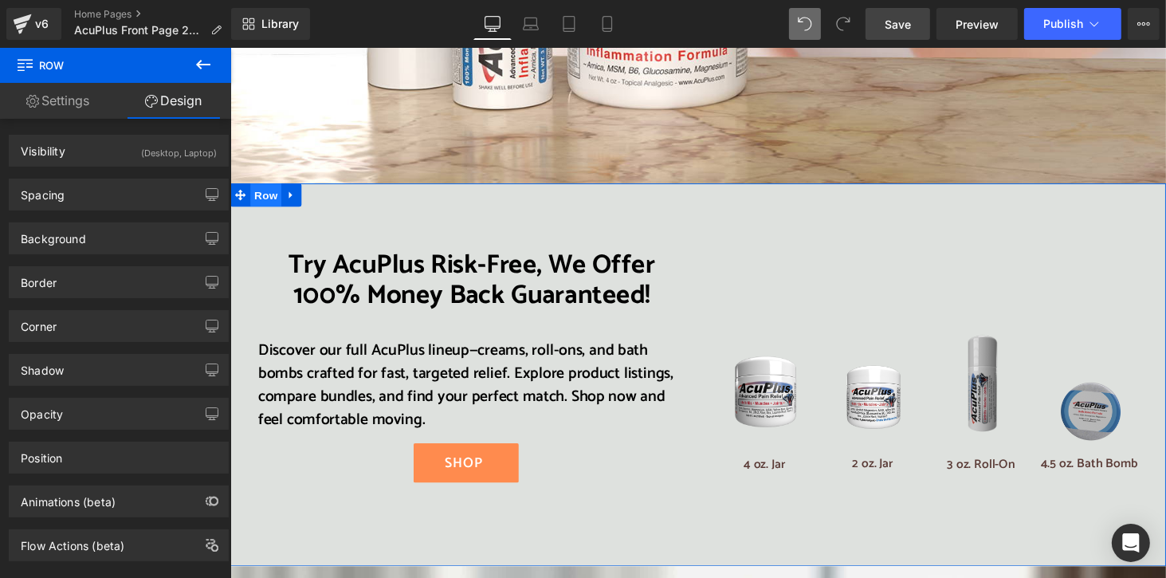
click at [266, 186] on span "Row" at bounding box center [266, 198] width 32 height 24
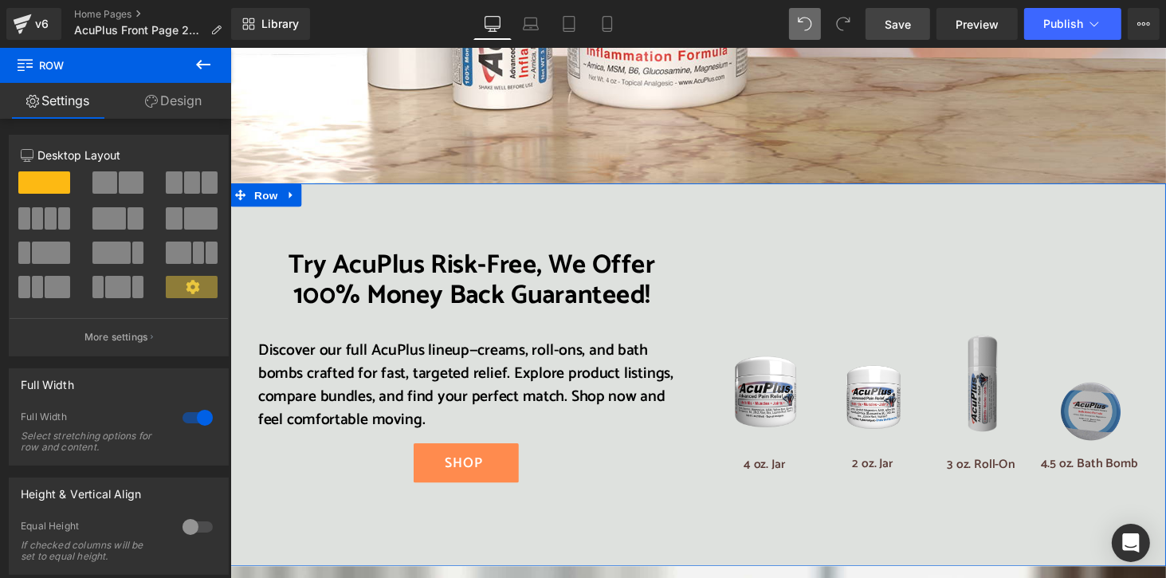
click at [179, 104] on link "Design" at bounding box center [174, 101] width 116 height 36
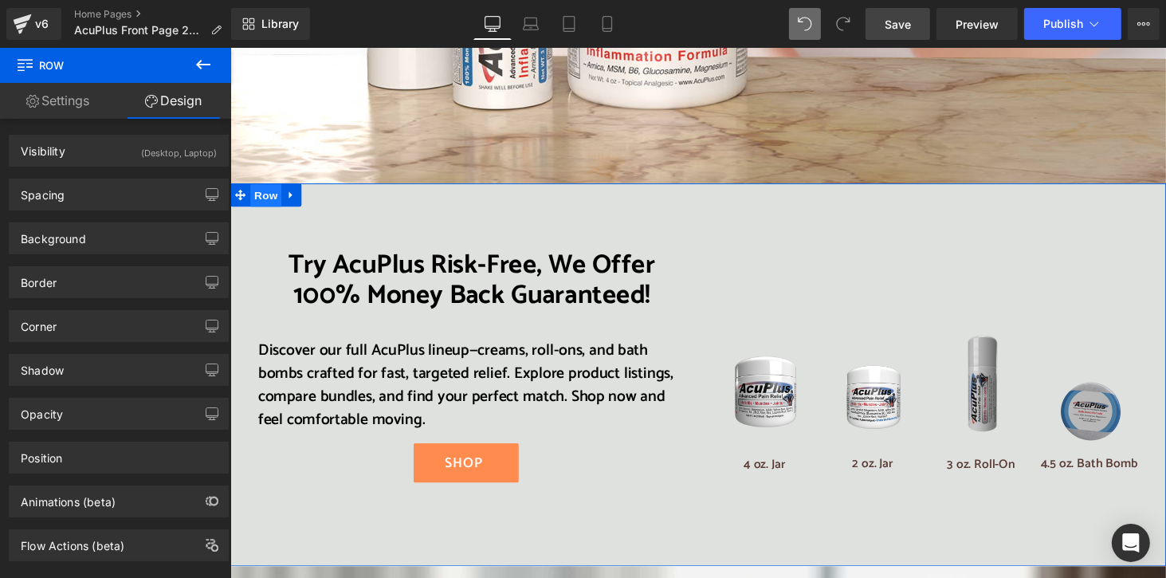
click at [259, 187] on span "Row" at bounding box center [266, 199] width 32 height 24
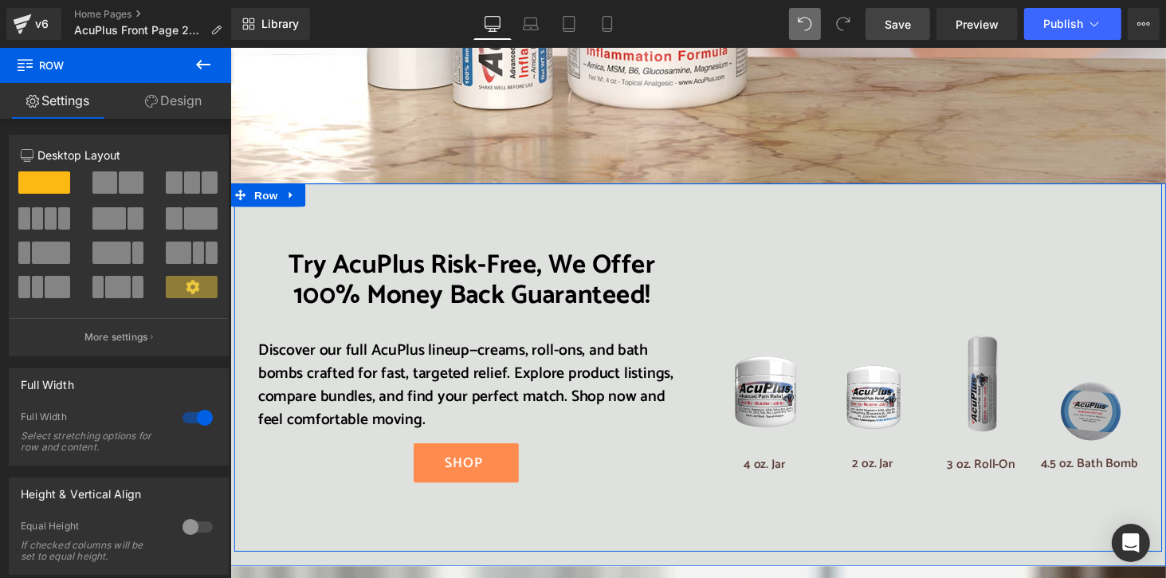
click at [258, 186] on div "Try AcuPlus Risk-Free, We Offer 100% Money Back Guaranteed! Heading Discover ou…" at bounding box center [711, 375] width 956 height 379
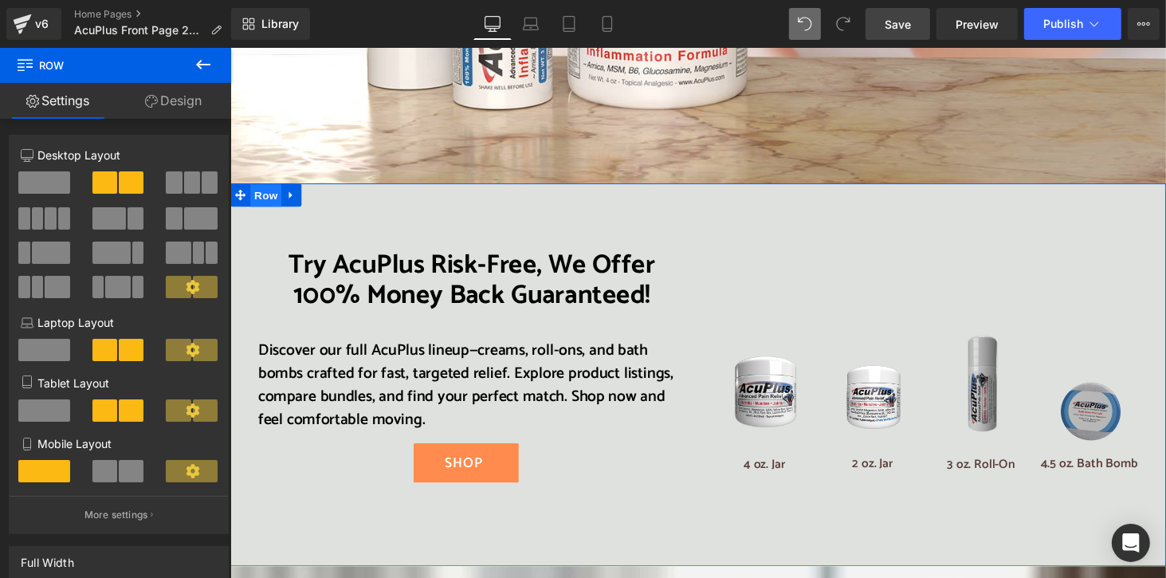
click at [258, 187] on span "Row" at bounding box center [266, 199] width 32 height 24
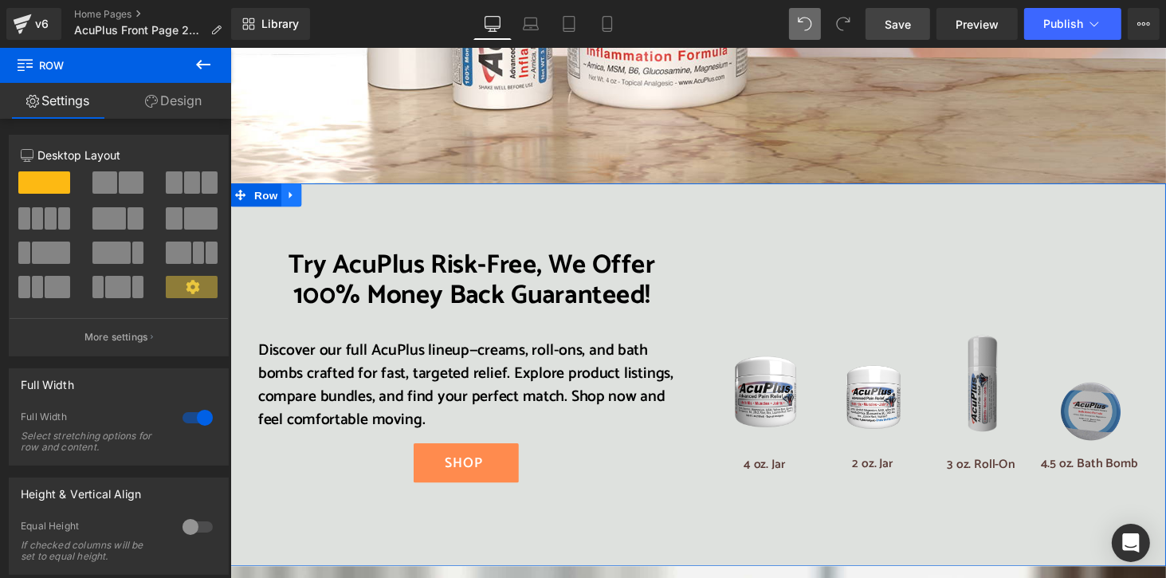
click at [289, 192] on icon at bounding box center [292, 198] width 11 height 12
click at [331, 193] on icon at bounding box center [333, 198] width 11 height 11
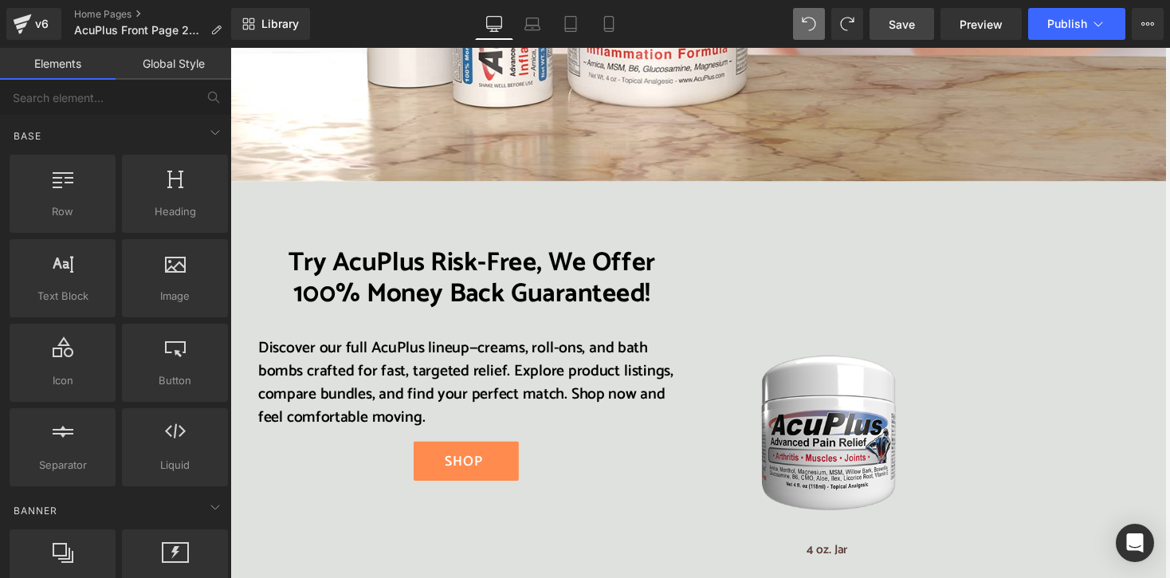
scroll to position [2310, 0]
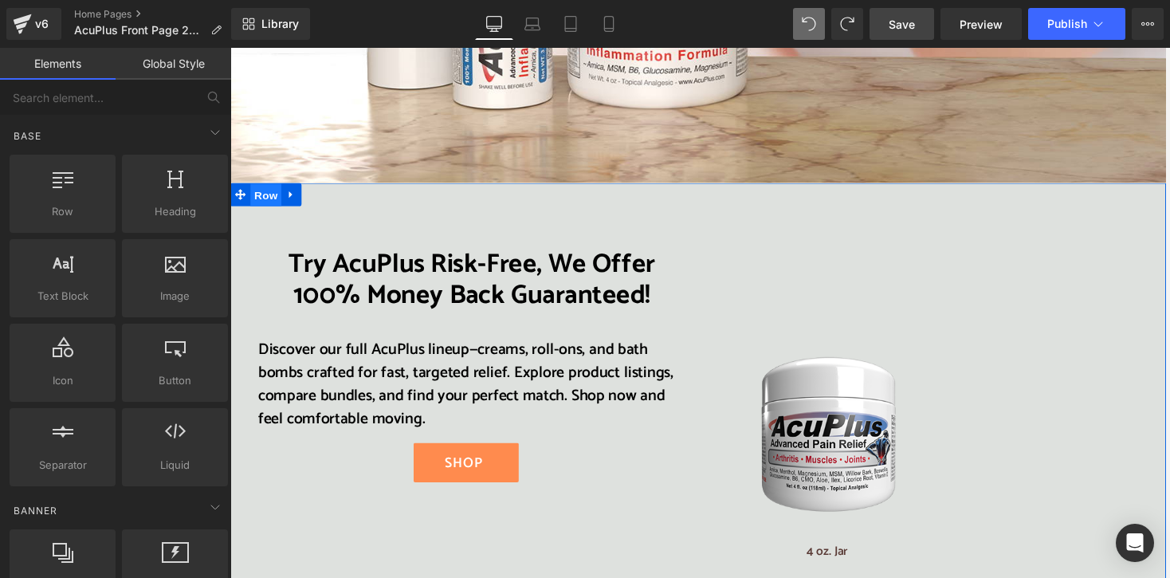
click at [254, 188] on span "Row" at bounding box center [267, 200] width 32 height 24
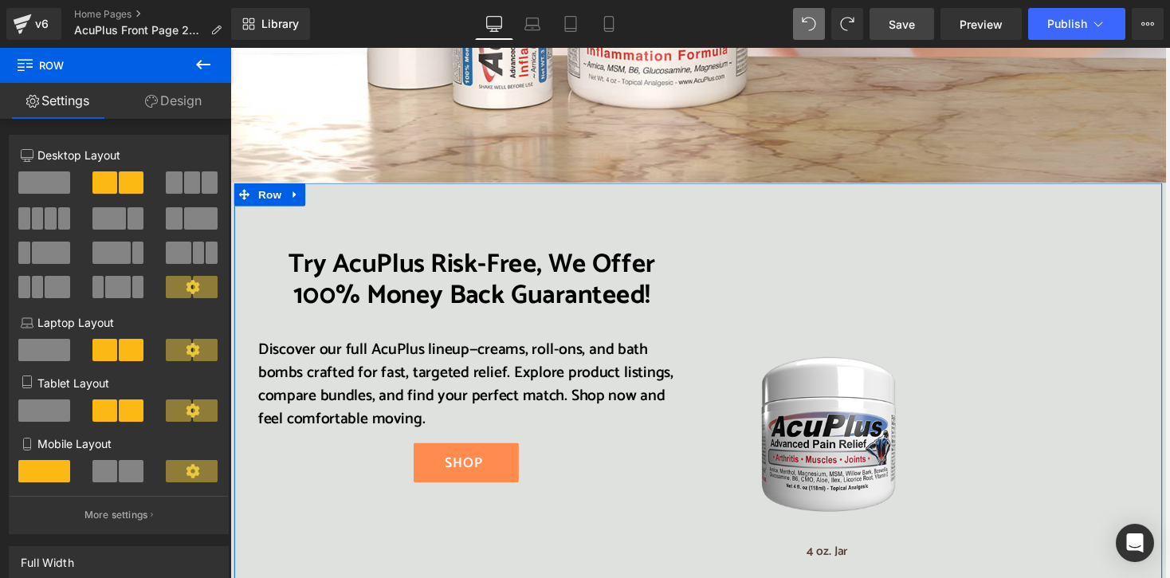
click at [35, 182] on span at bounding box center [44, 182] width 52 height 22
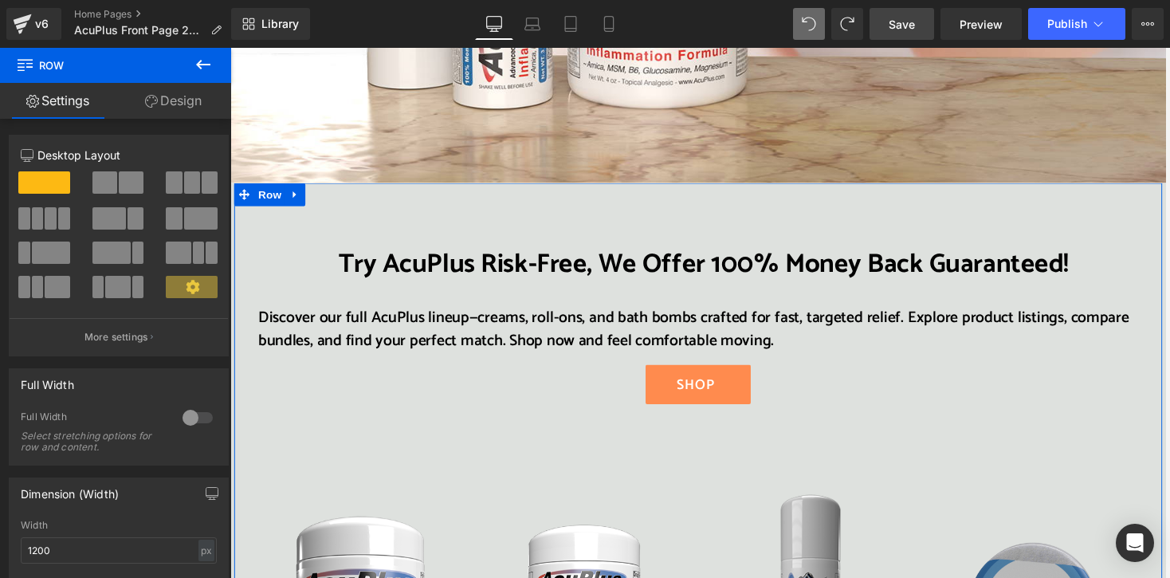
click at [100, 176] on span at bounding box center [104, 182] width 25 height 22
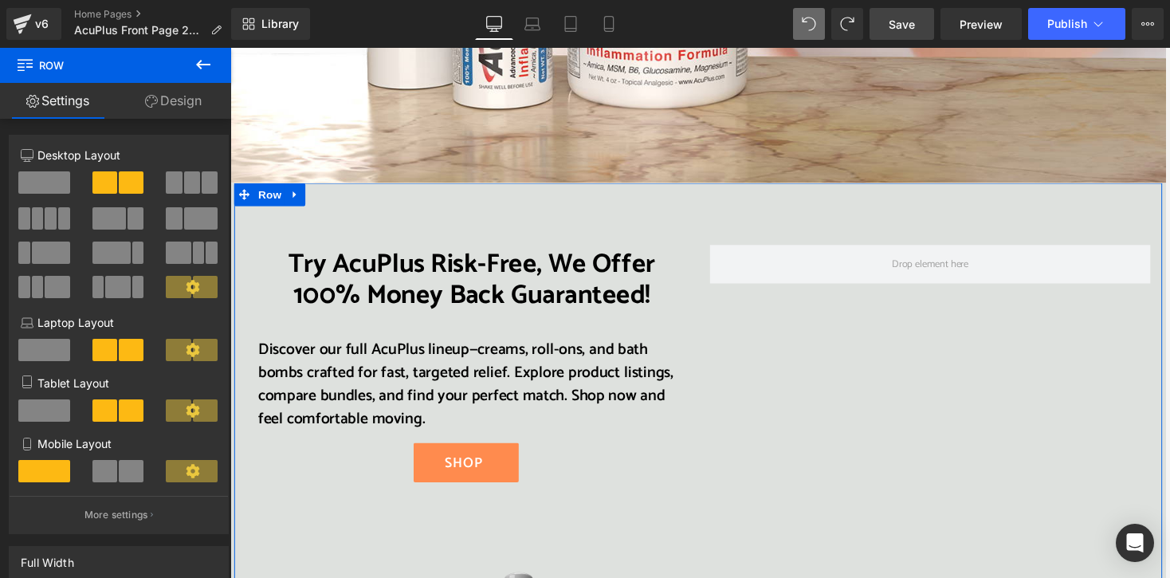
click at [45, 184] on span at bounding box center [44, 182] width 52 height 22
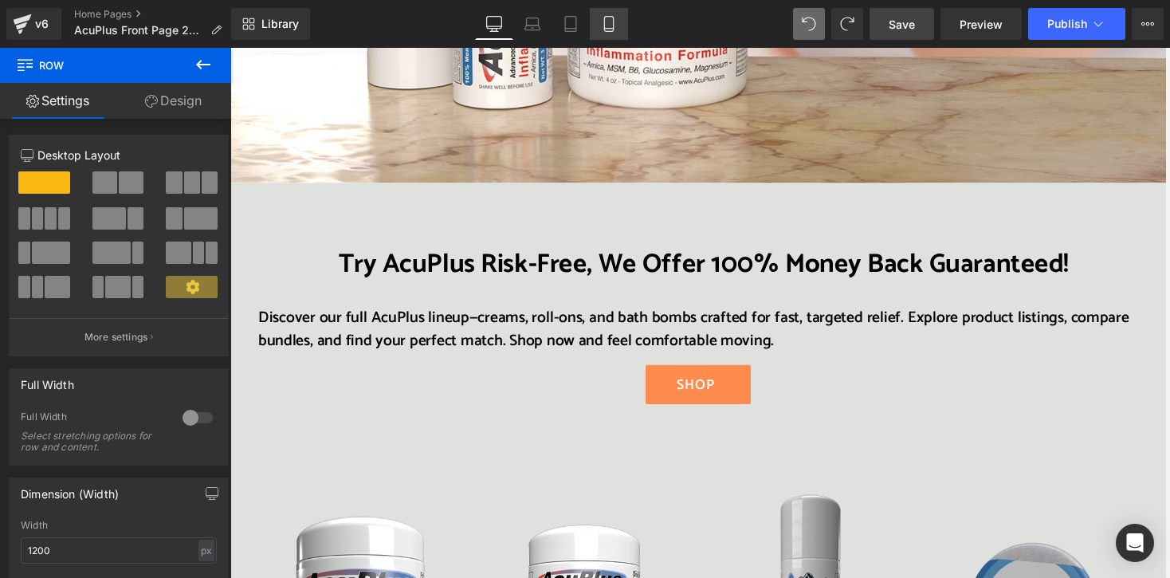
click at [606, 17] on icon at bounding box center [609, 24] width 16 height 16
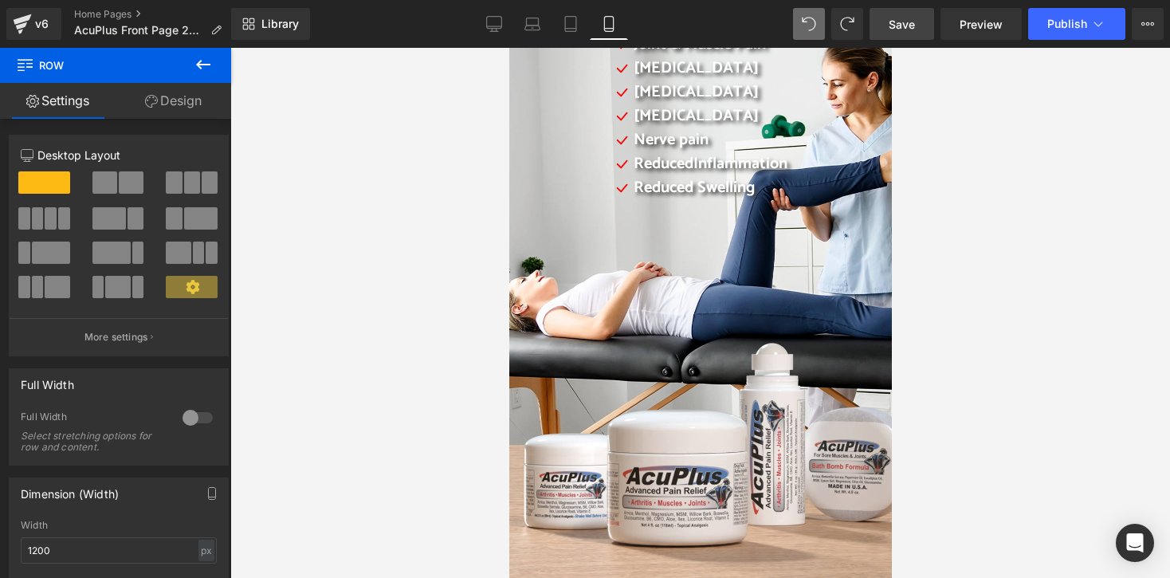
scroll to position [0, 0]
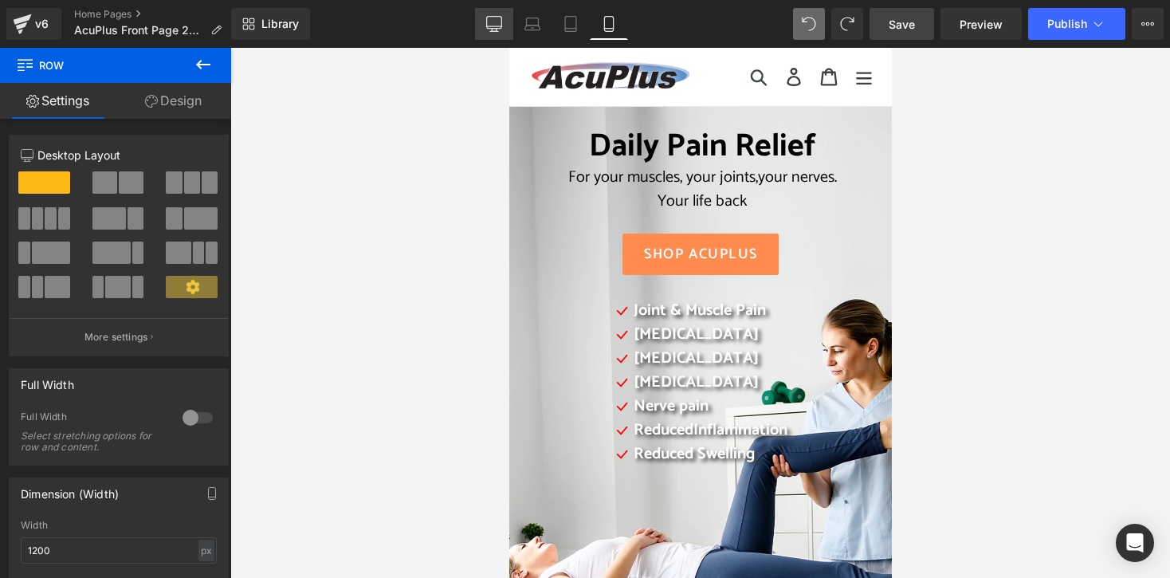
click at [496, 18] on icon at bounding box center [494, 24] width 16 height 16
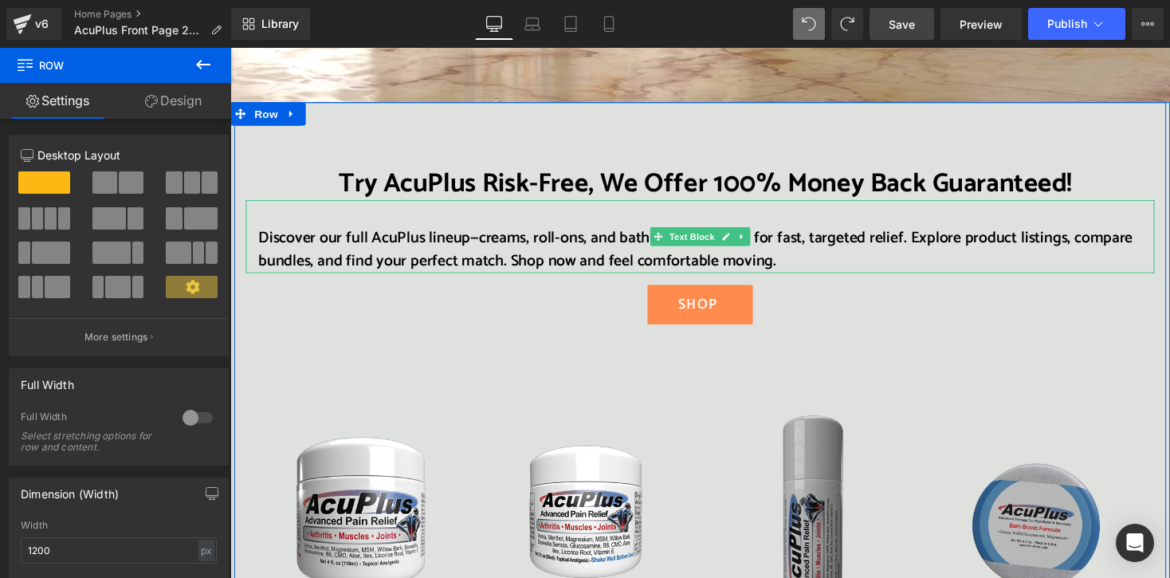
scroll to position [2422, 0]
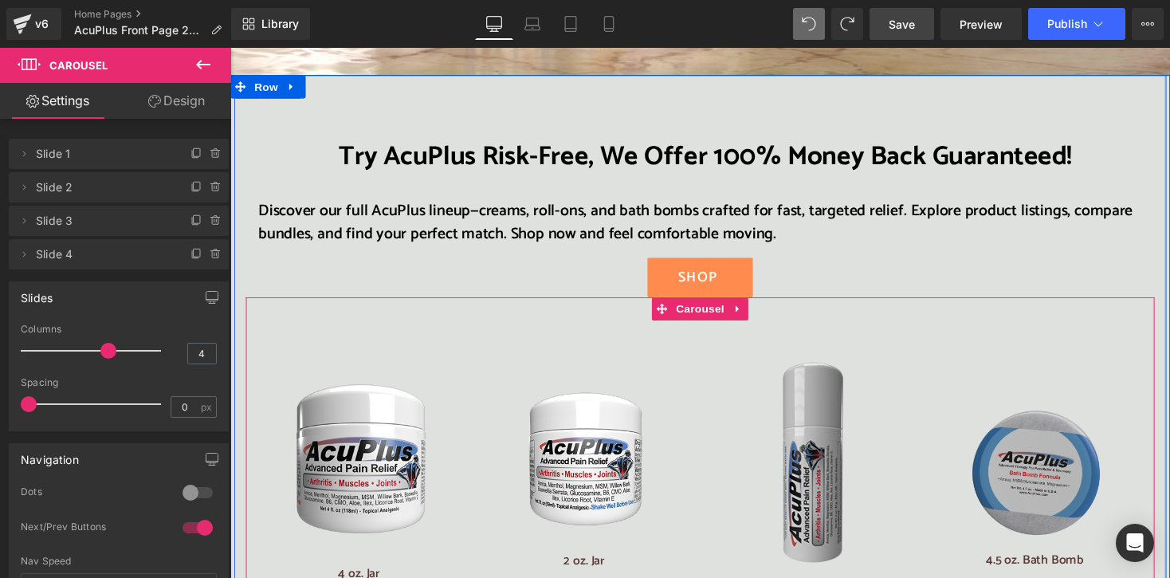
drag, startPoint x: 821, startPoint y: 220, endPoint x: 826, endPoint y: 194, distance: 26.1
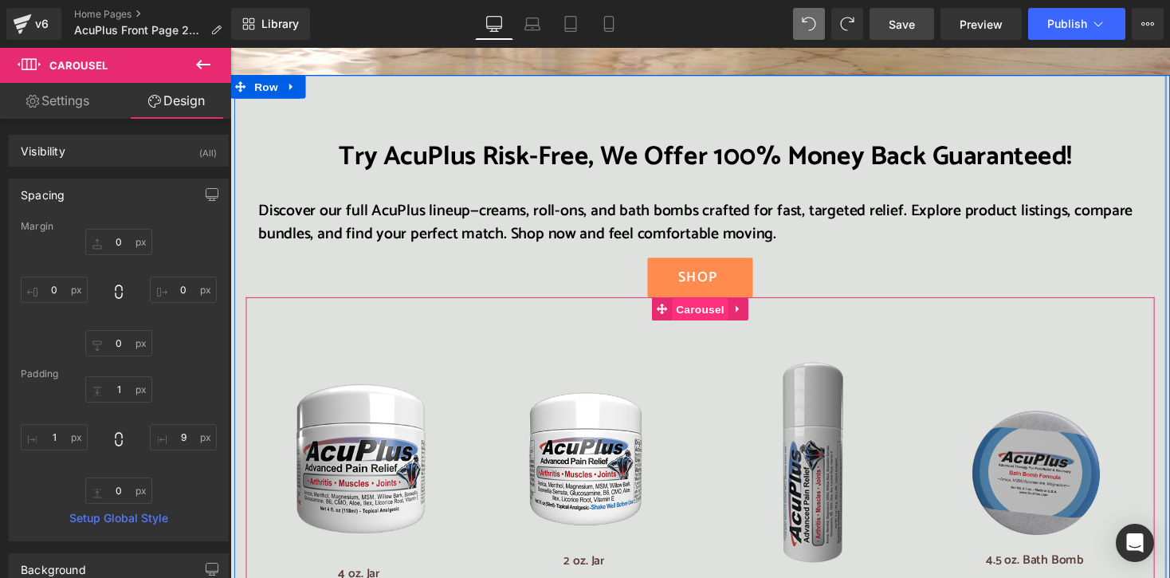
click at [700, 304] on span "Carousel" at bounding box center [712, 316] width 57 height 24
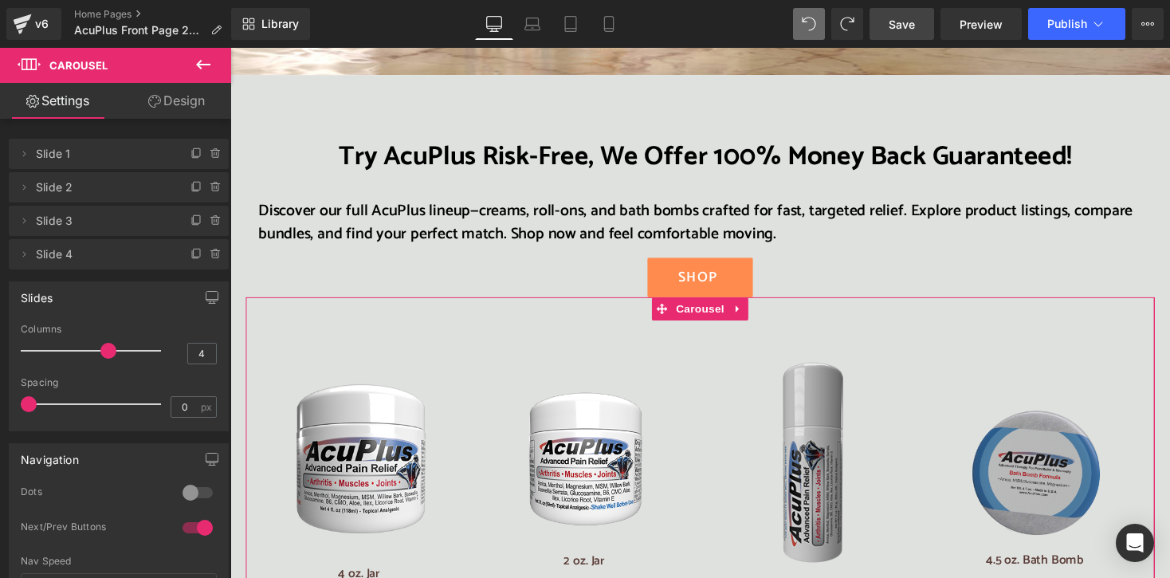
drag, startPoint x: 27, startPoint y: 405, endPoint x: 14, endPoint y: 405, distance: 13.5
click at [14, 405] on div "4 Columns 4 4 Columns 4 2 Columns 2 4 Columns 4 0px Spacing 0 px 0px Spacing 0 …" at bounding box center [119, 376] width 218 height 107
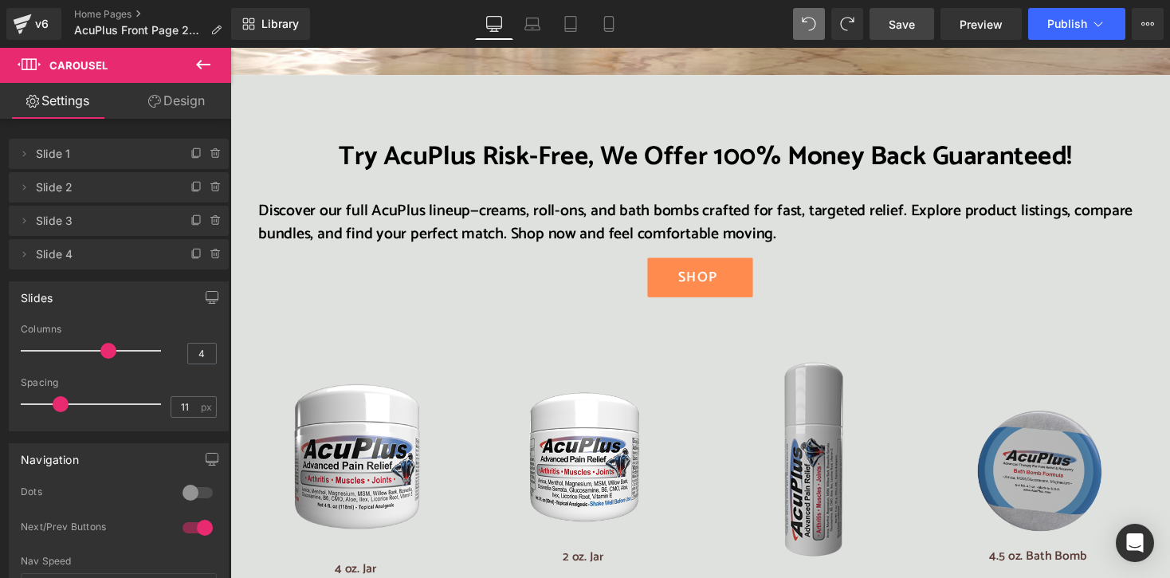
type input "10"
drag, startPoint x: 27, startPoint y: 403, endPoint x: 52, endPoint y: 407, distance: 25.0
click at [52, 407] on span at bounding box center [55, 404] width 16 height 16
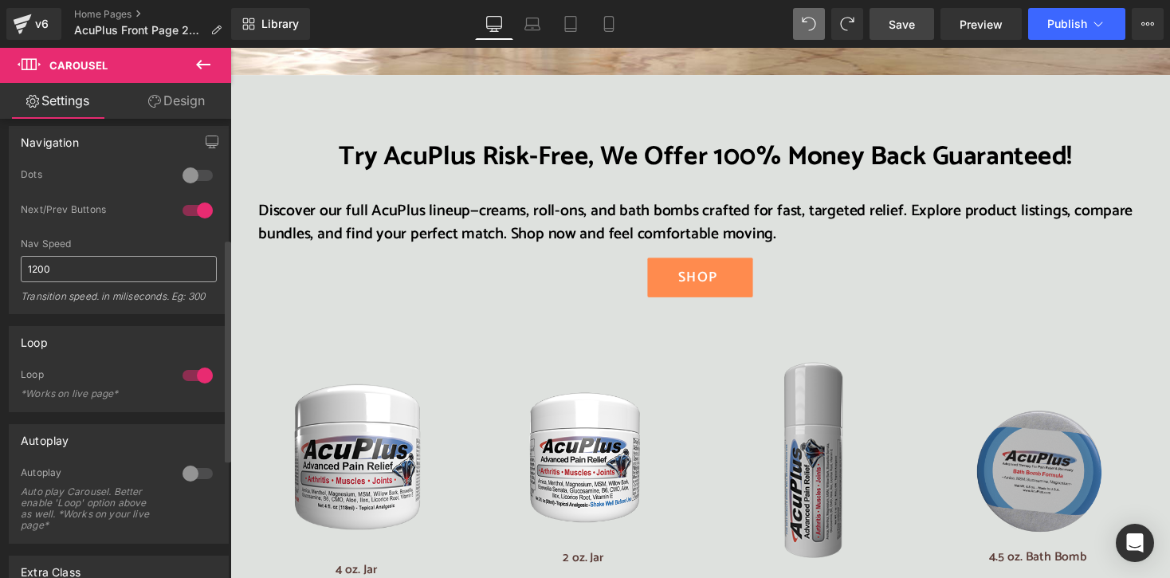
scroll to position [319, 0]
click at [193, 374] on div at bounding box center [197, 373] width 38 height 25
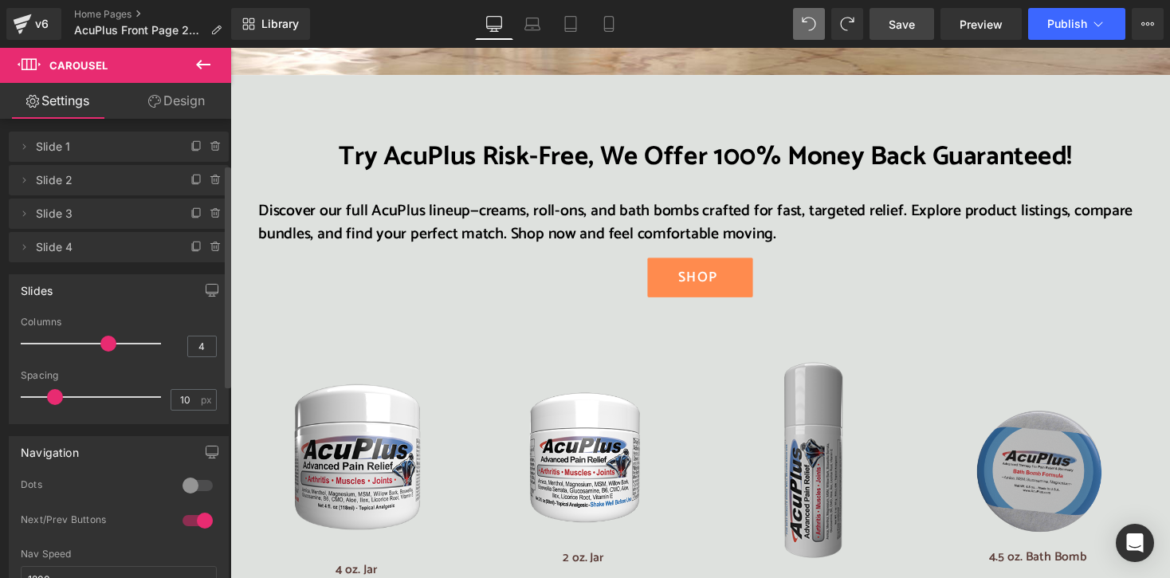
scroll to position [0, 0]
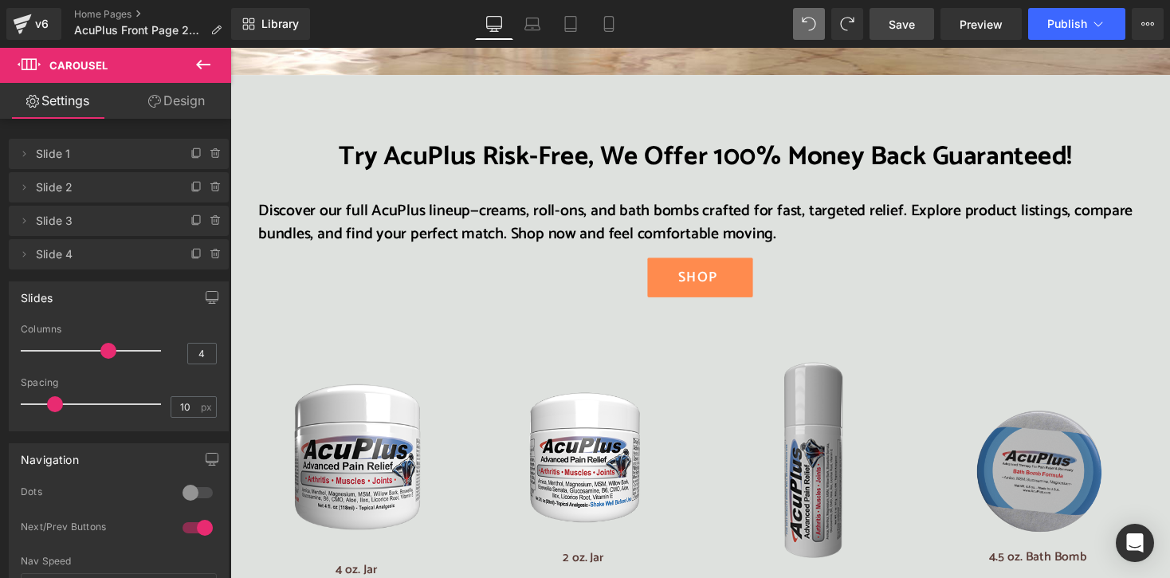
click at [200, 103] on link "Design" at bounding box center [177, 101] width 116 height 36
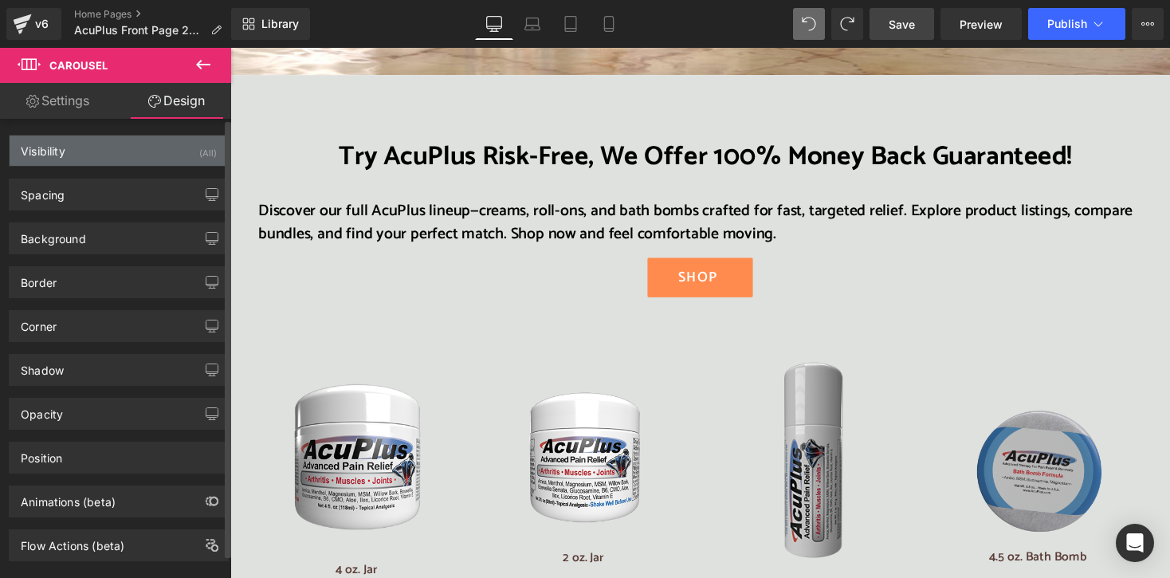
click at [88, 139] on div "Visibility (All)" at bounding box center [119, 150] width 218 height 30
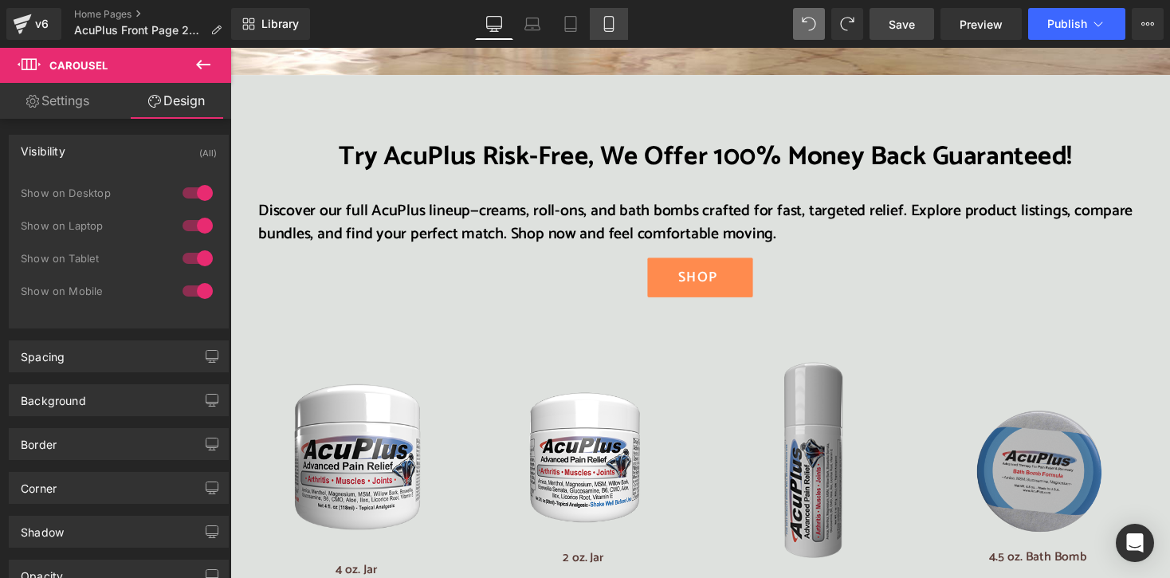
click at [623, 22] on link "Mobile" at bounding box center [609, 24] width 38 height 32
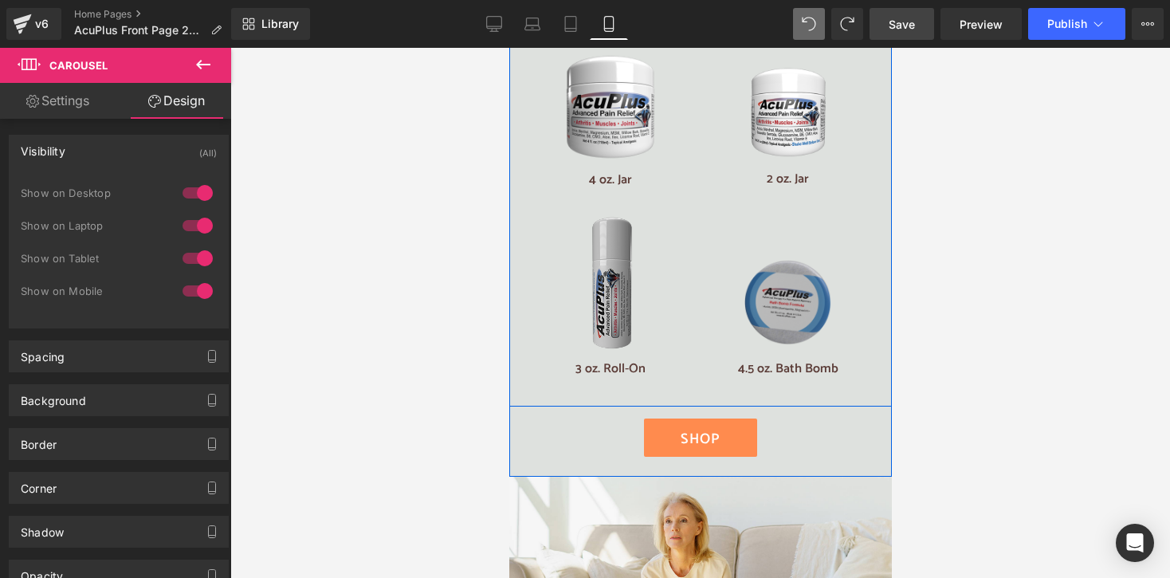
scroll to position [3187, 0]
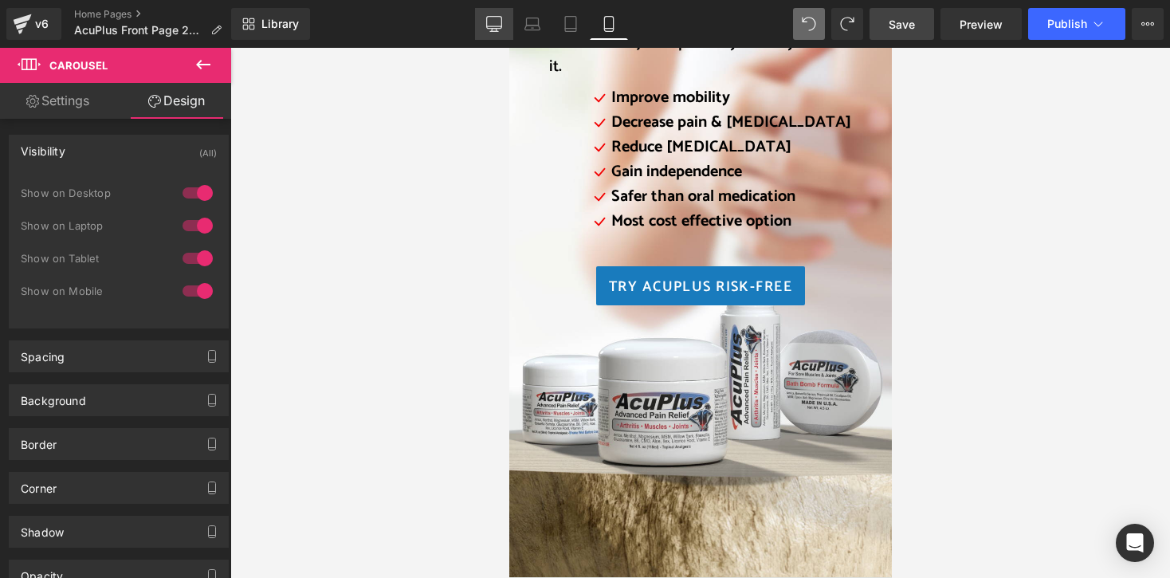
click at [500, 22] on icon at bounding box center [494, 24] width 16 height 16
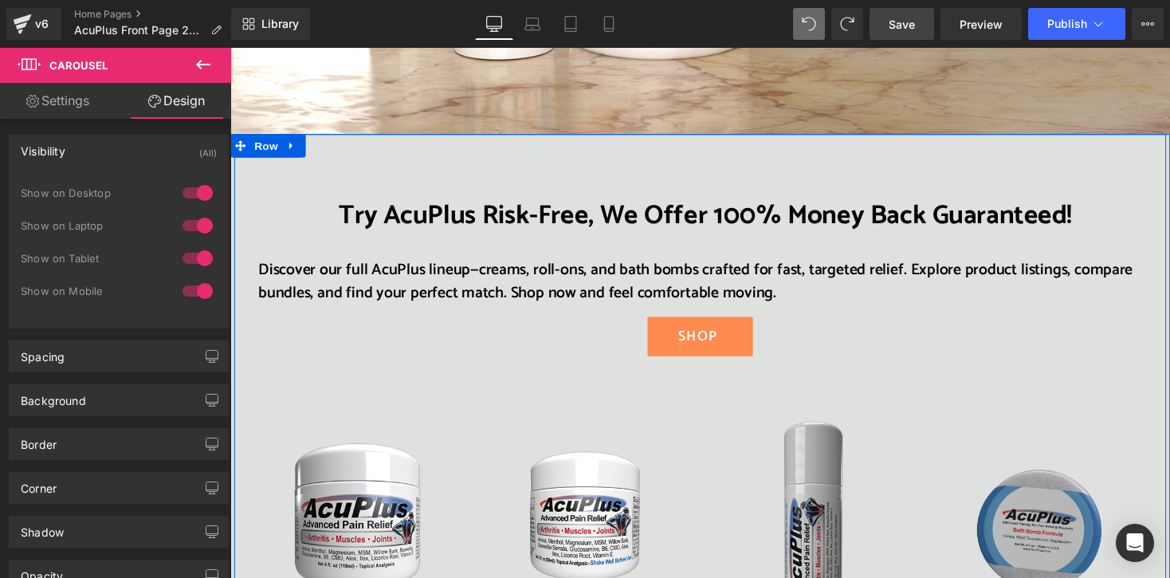
scroll to position [2490, 0]
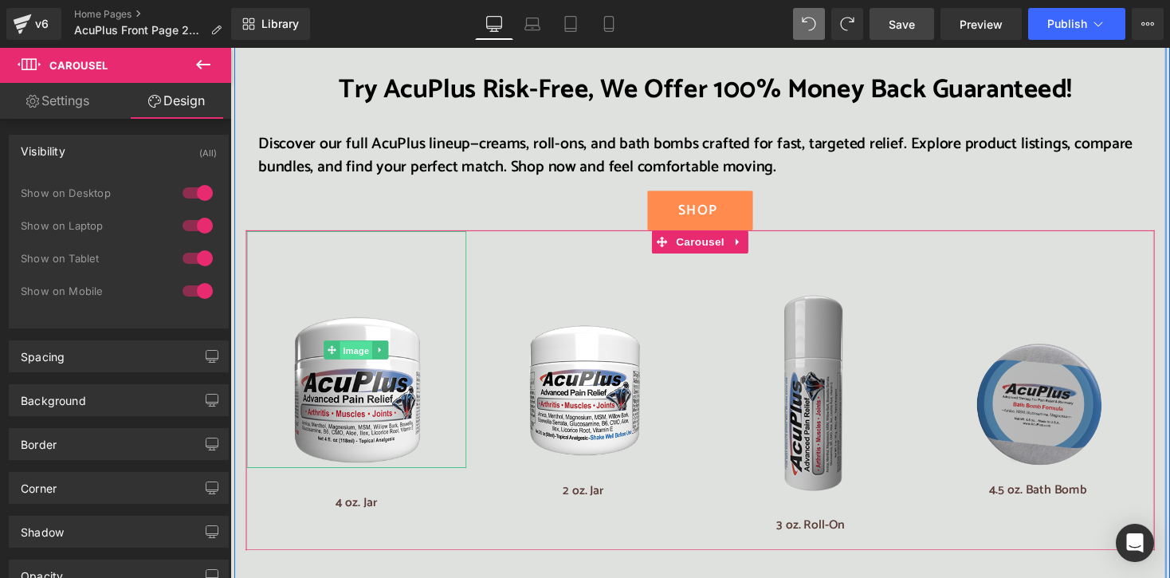
click at [347, 349] on span "Image" at bounding box center [359, 358] width 33 height 19
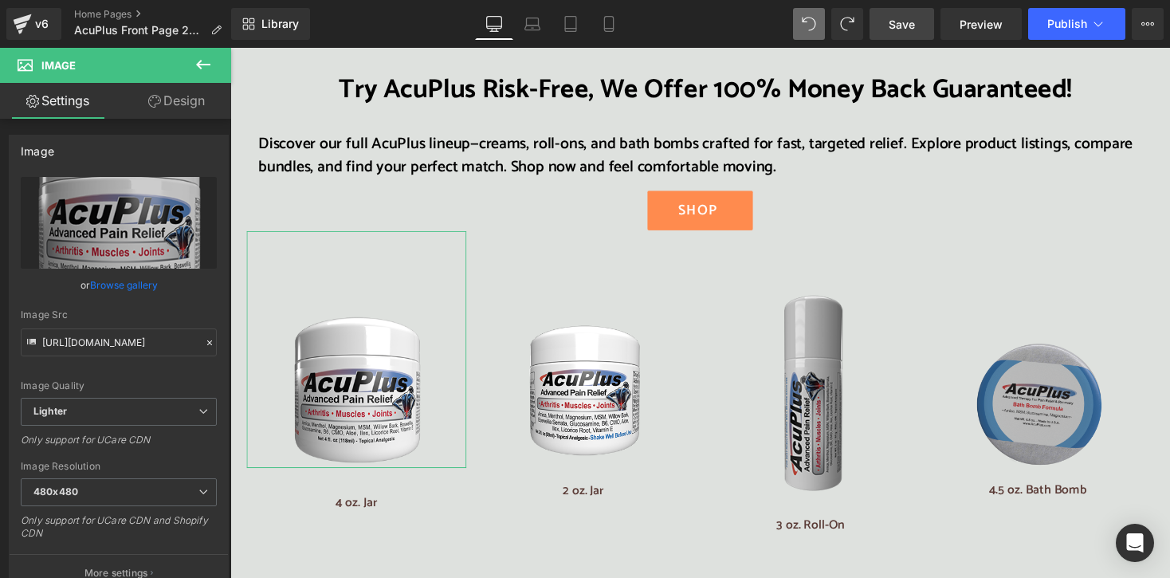
click at [185, 95] on link "Design" at bounding box center [177, 101] width 116 height 36
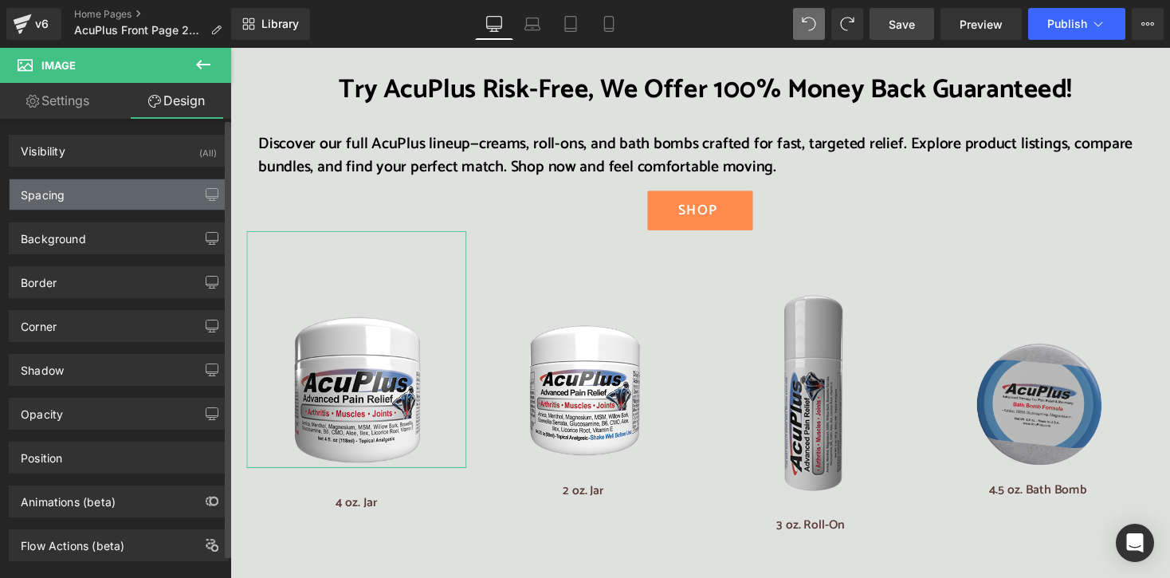
click at [100, 200] on div "Spacing" at bounding box center [119, 194] width 218 height 30
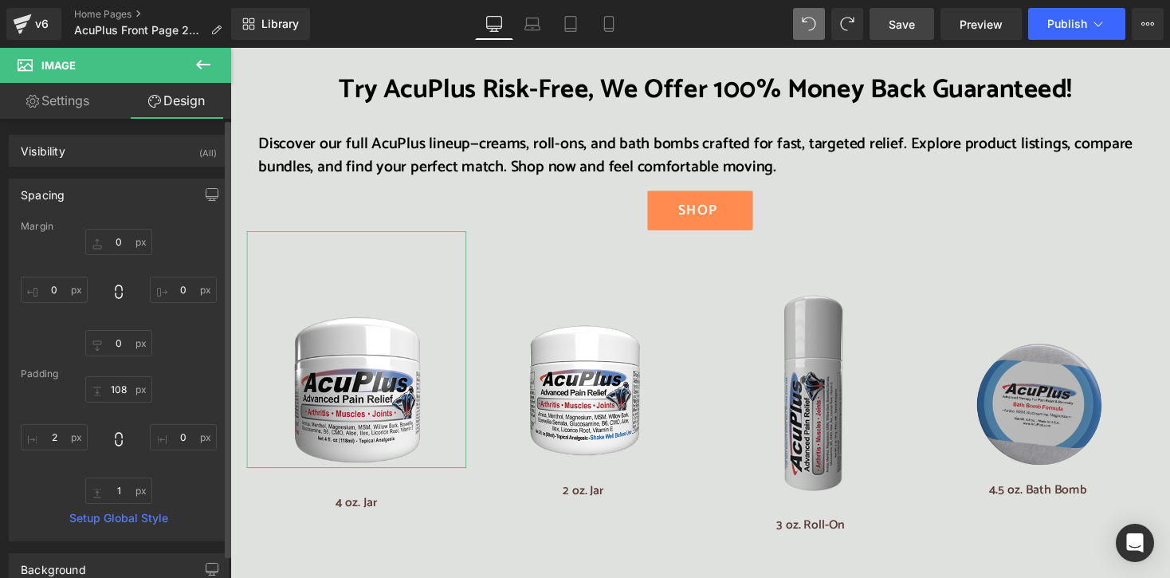
click at [53, 198] on div "Spacing" at bounding box center [43, 190] width 44 height 22
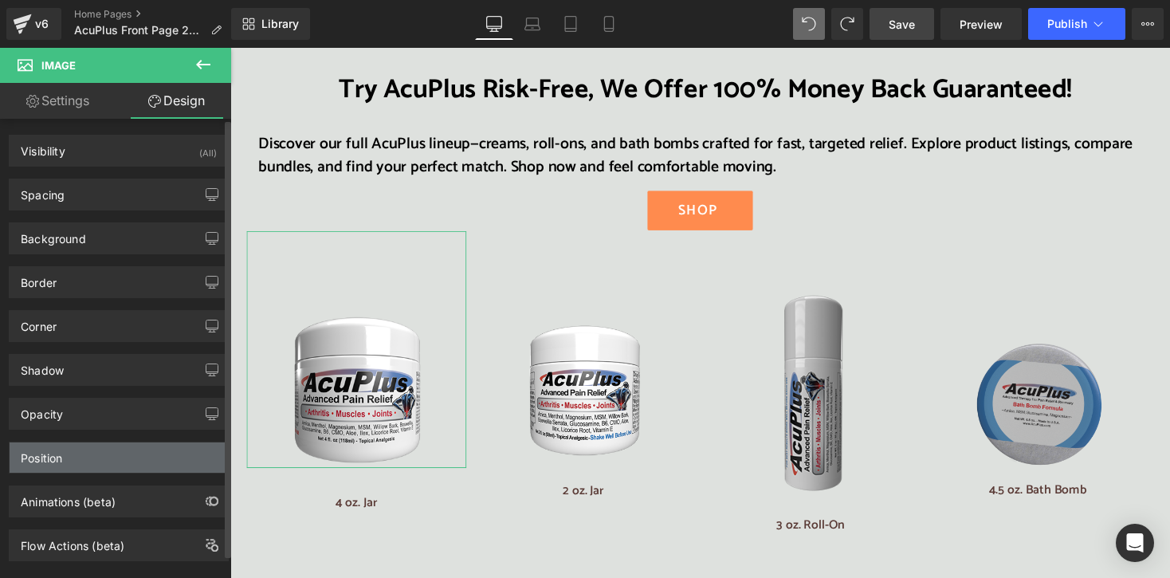
click at [49, 450] on div "Position" at bounding box center [41, 453] width 41 height 22
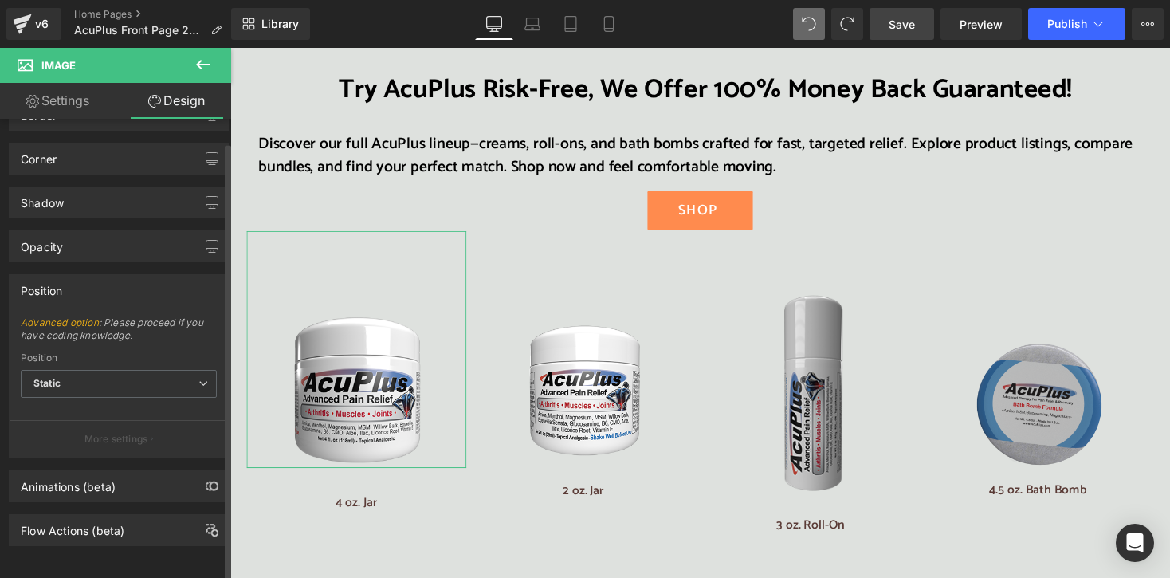
scroll to position [176, 0]
click at [44, 281] on div "Position" at bounding box center [41, 285] width 41 height 22
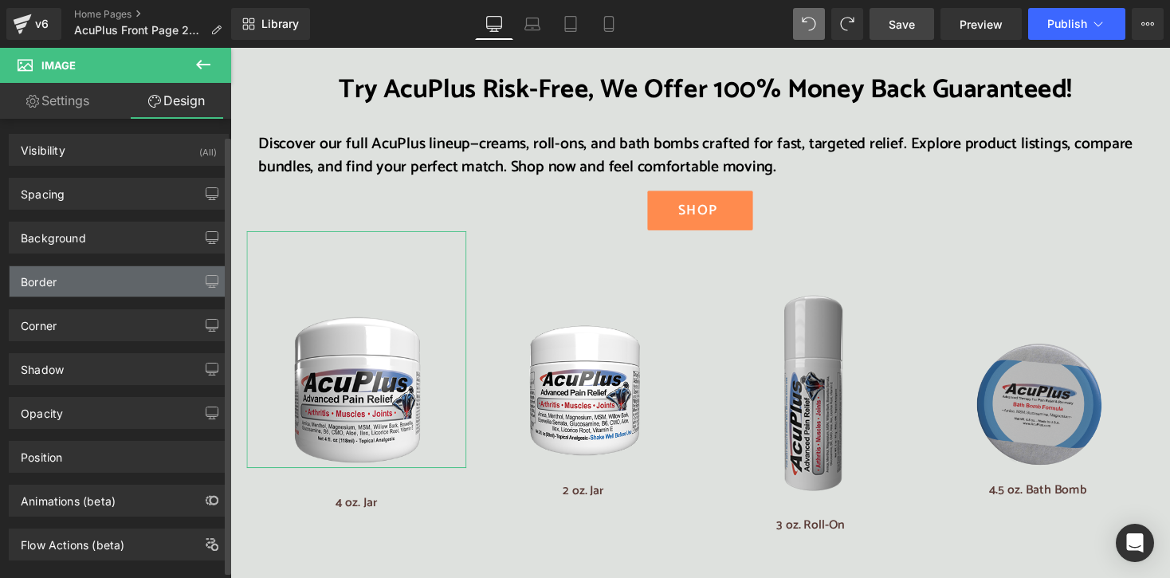
scroll to position [0, 0]
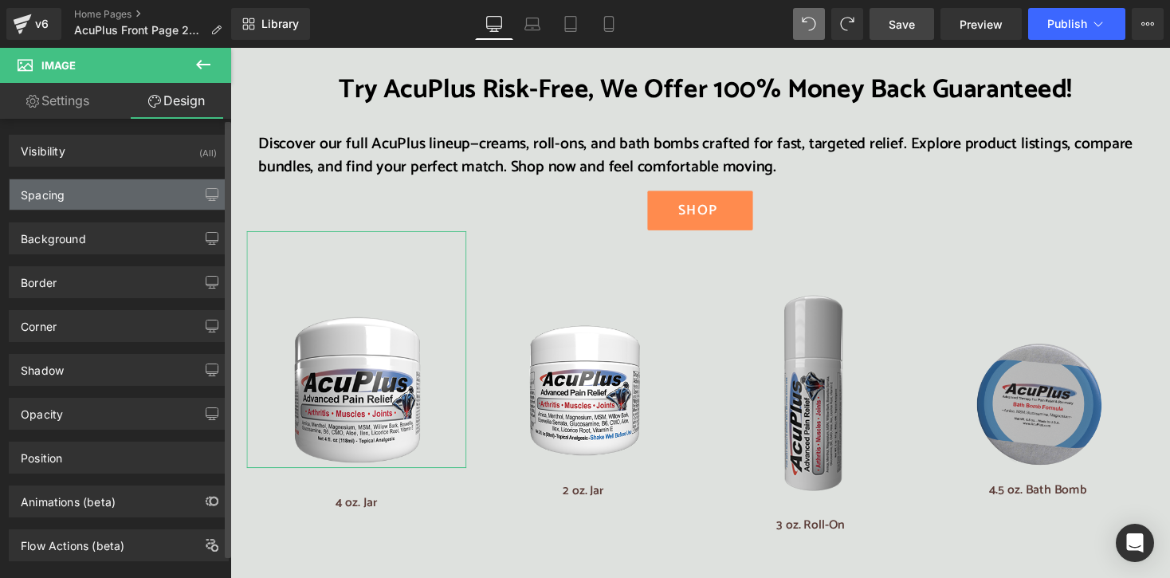
click at [43, 196] on div "Spacing" at bounding box center [43, 190] width 44 height 22
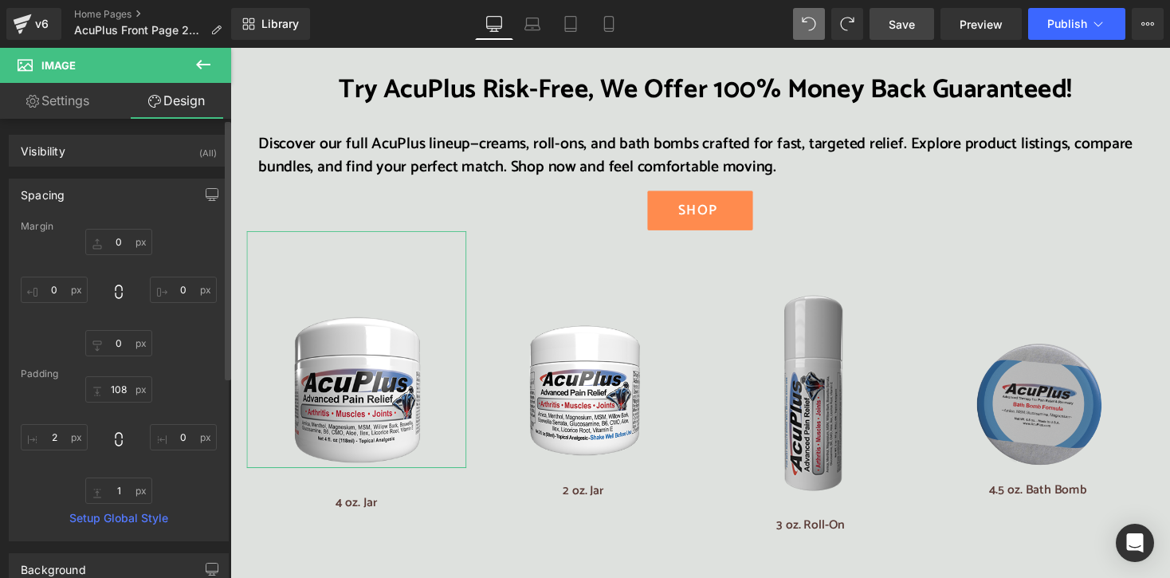
click at [53, 197] on div "Spacing" at bounding box center [43, 190] width 44 height 22
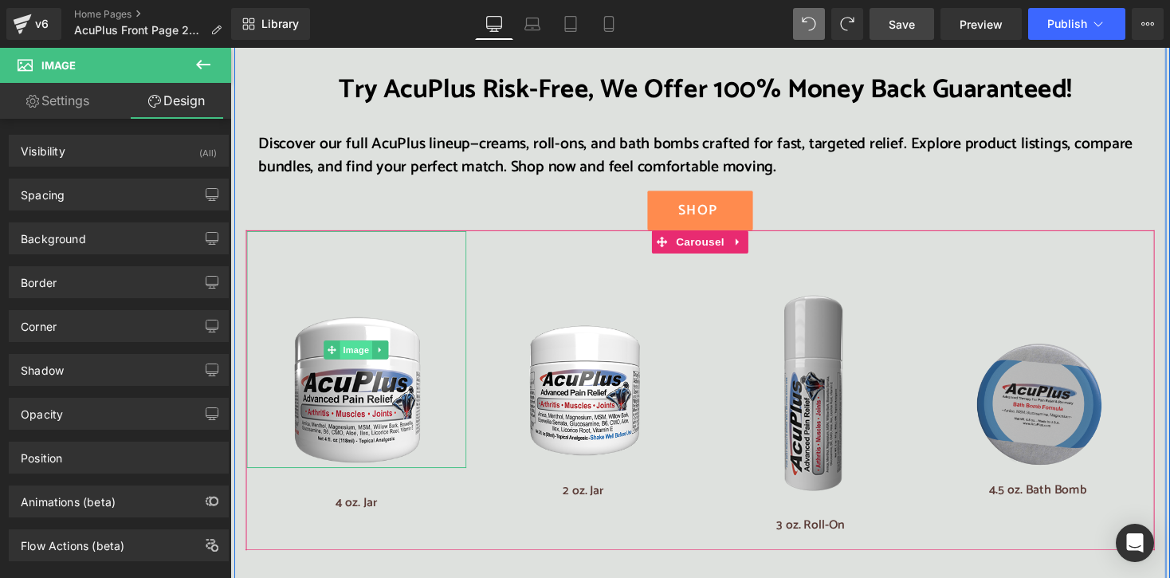
click at [349, 348] on span "Image" at bounding box center [359, 357] width 33 height 19
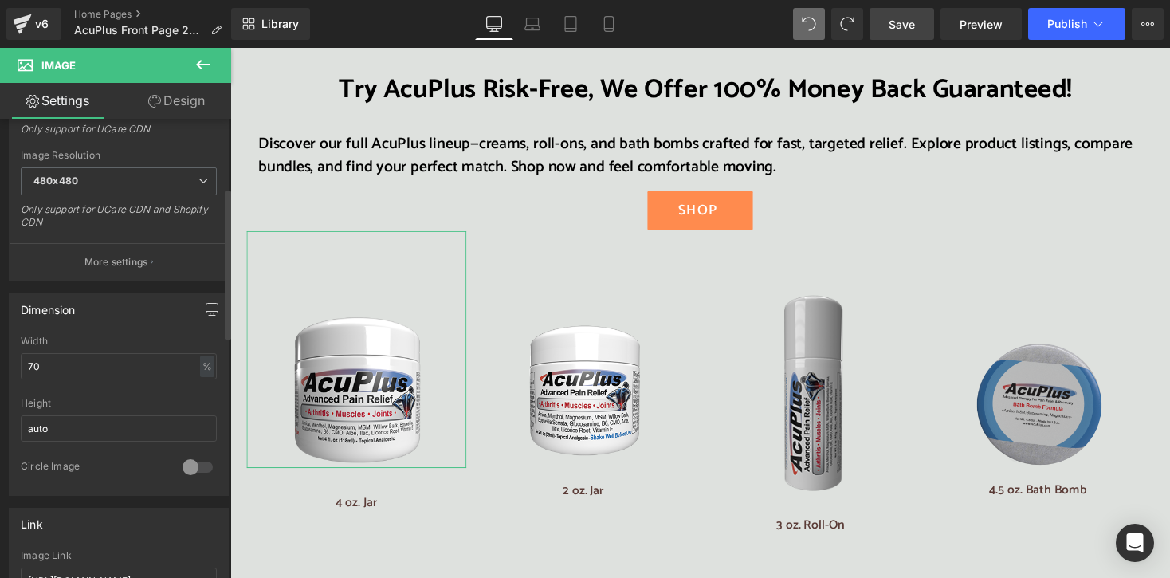
scroll to position [319, 0]
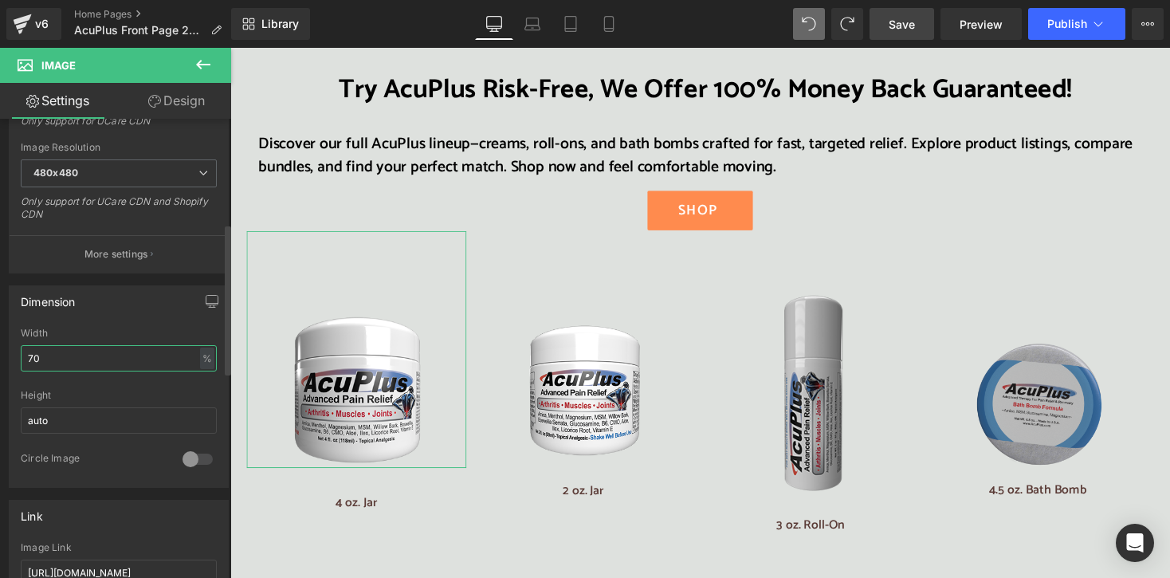
click at [27, 354] on input "70" at bounding box center [119, 358] width 196 height 26
type input "50"
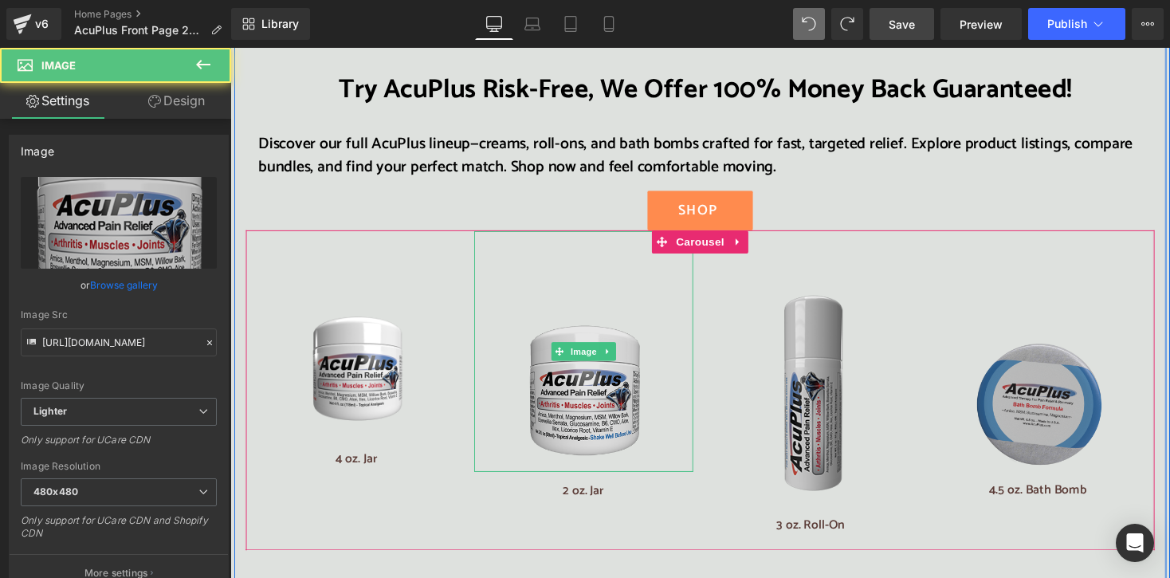
click at [599, 311] on img at bounding box center [592, 359] width 135 height 247
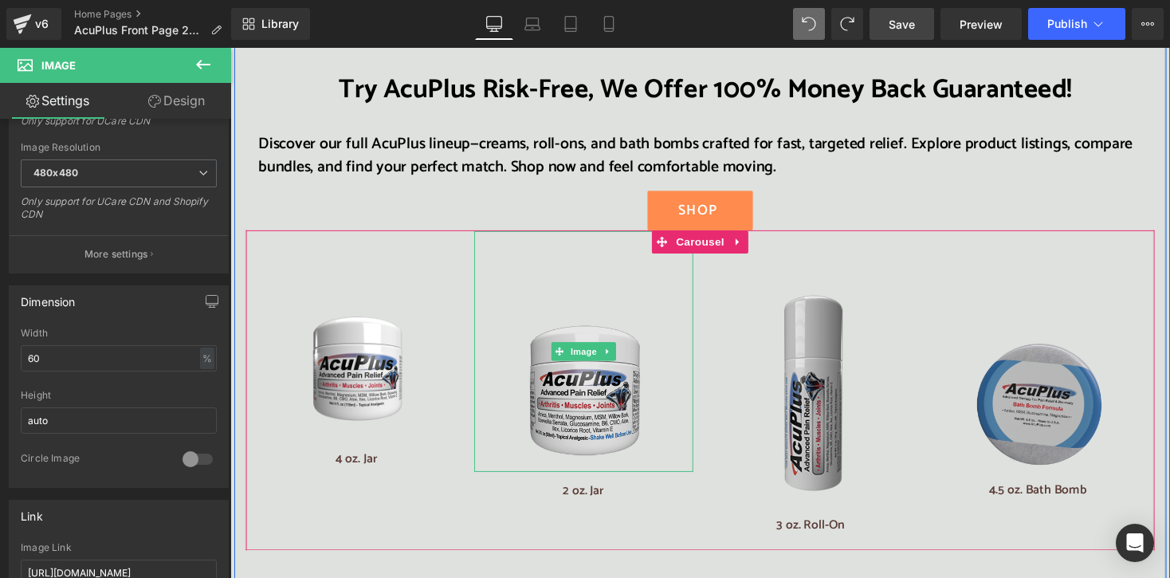
click at [566, 344] on img at bounding box center [592, 359] width 135 height 247
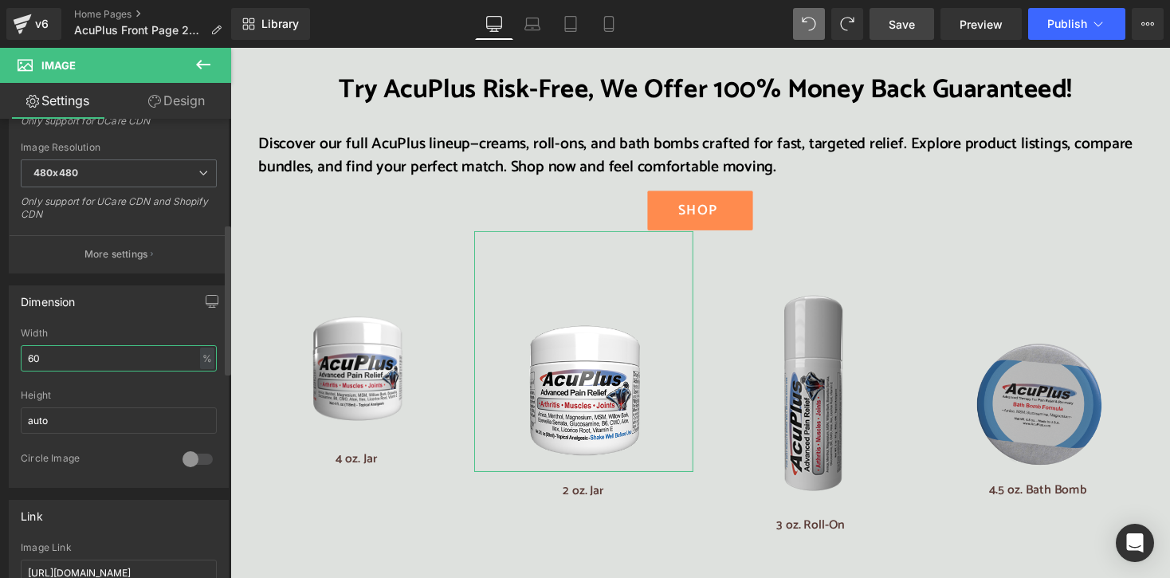
click at [27, 355] on input "60" at bounding box center [119, 358] width 196 height 26
type input "40"
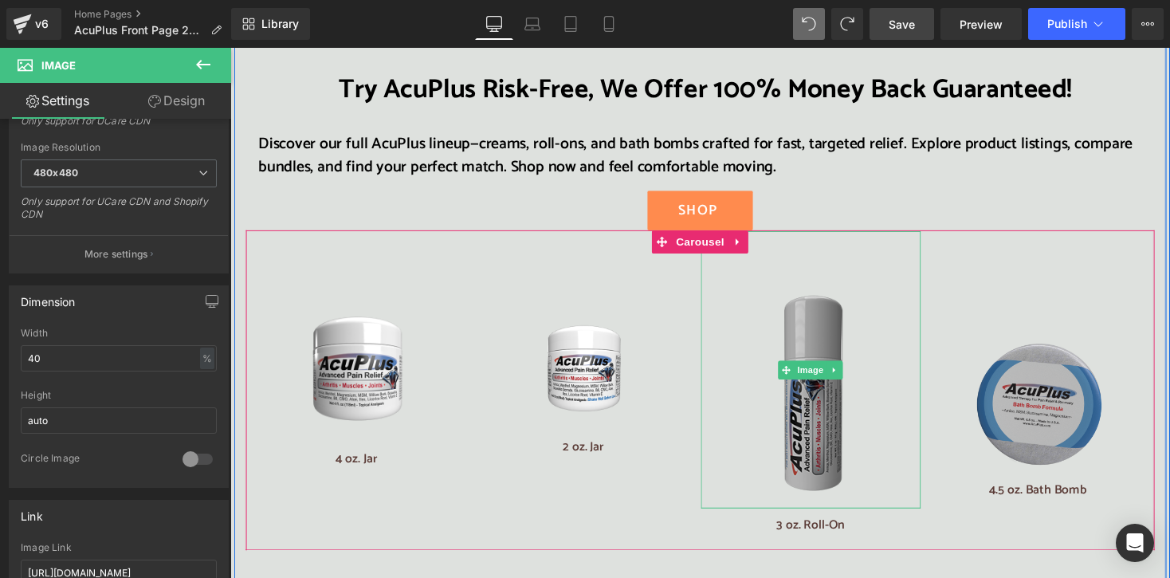
click at [821, 326] on img at bounding box center [825, 378] width 202 height 284
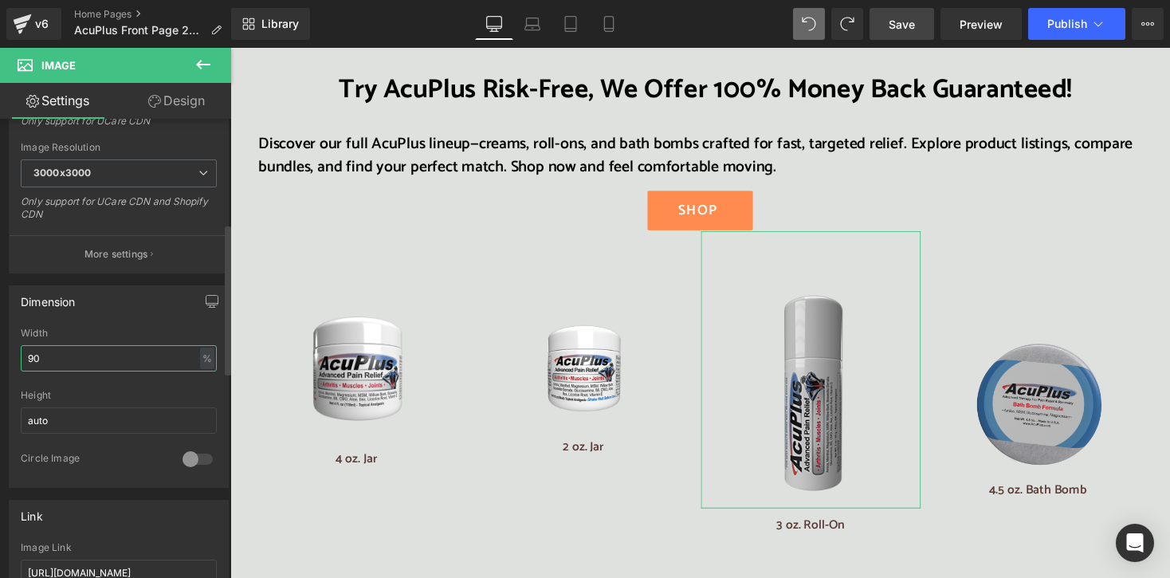
drag, startPoint x: 33, startPoint y: 354, endPoint x: 25, endPoint y: 359, distance: 10.4
click at [25, 359] on input "90" at bounding box center [119, 358] width 196 height 26
type input "60"
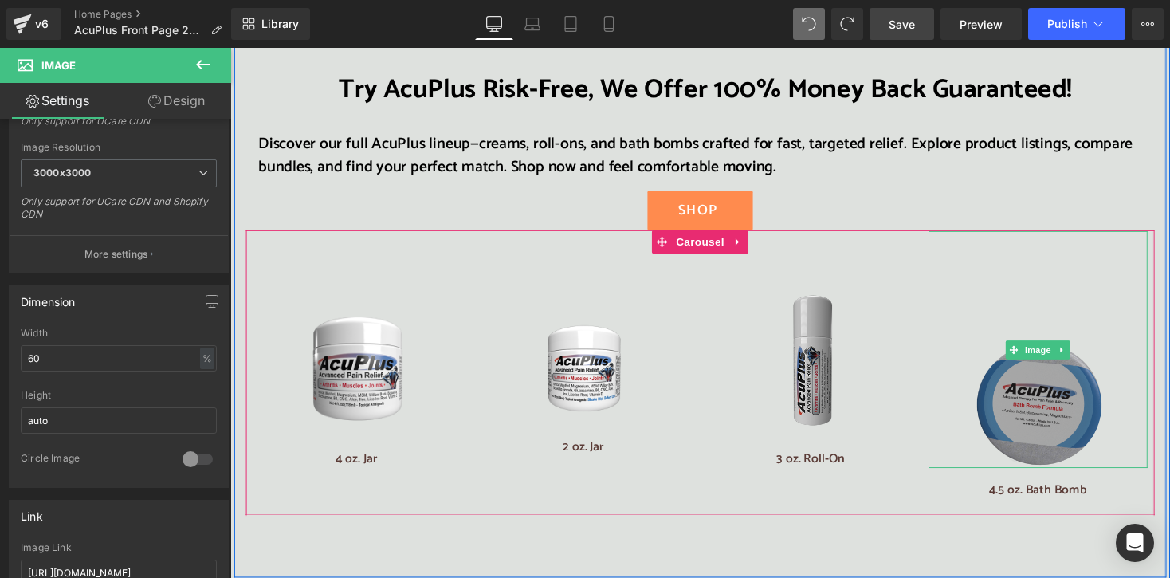
click at [1019, 325] on img at bounding box center [1058, 357] width 135 height 242
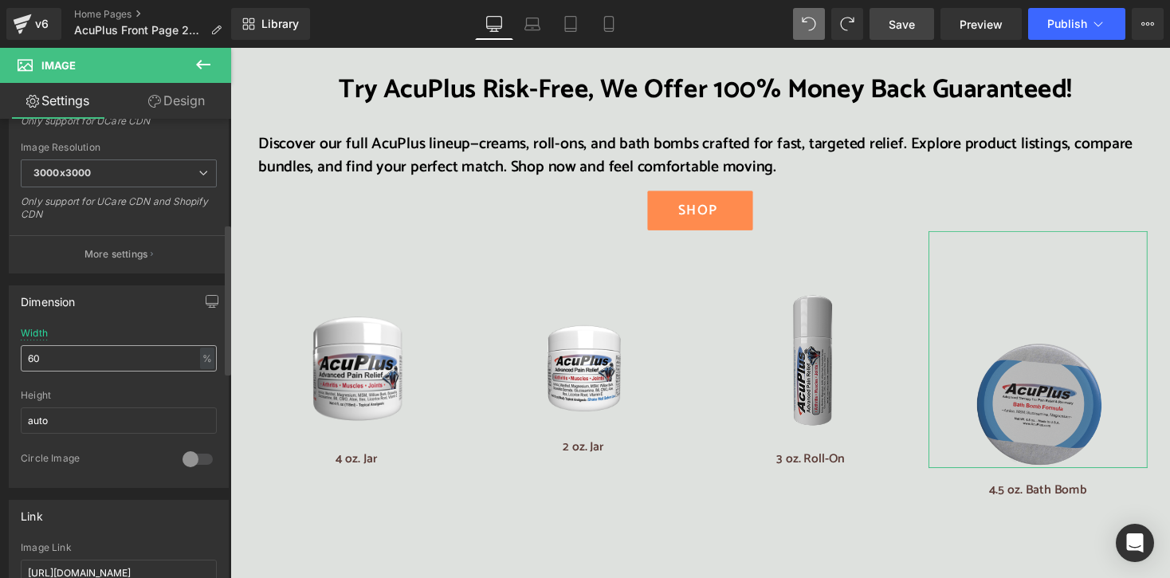
click at [27, 355] on input "60" at bounding box center [119, 358] width 196 height 26
type input "40"
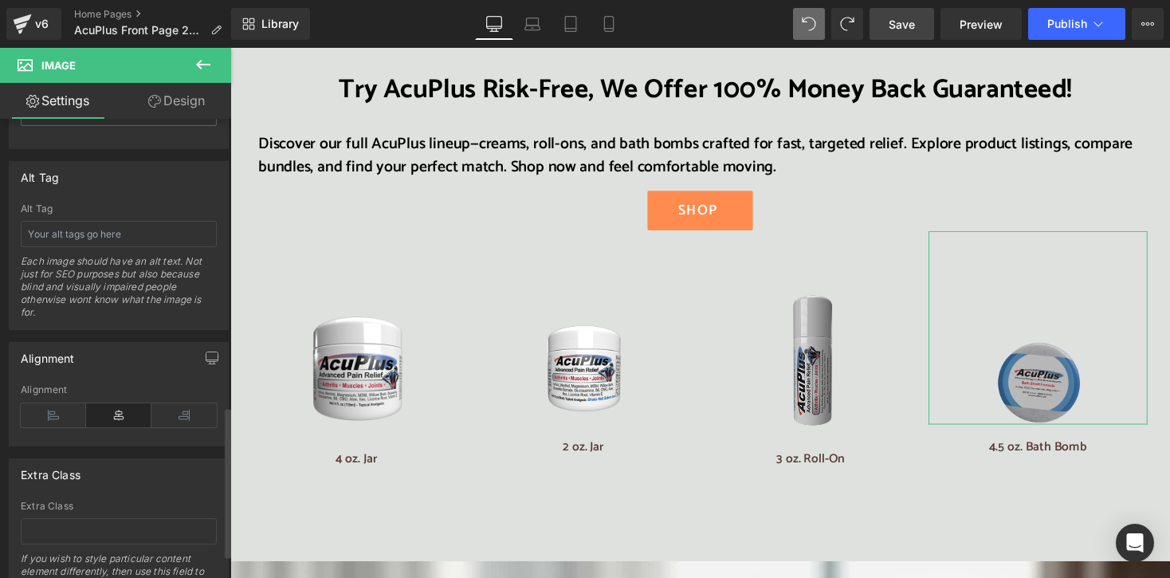
scroll to position [876, 0]
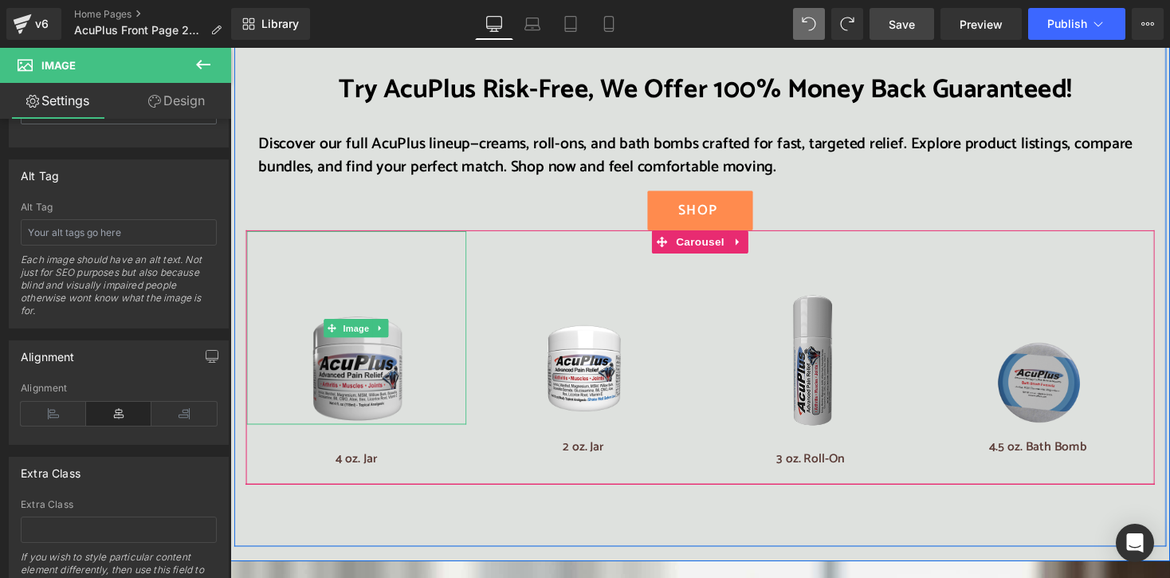
click at [374, 313] on img at bounding box center [360, 335] width 112 height 198
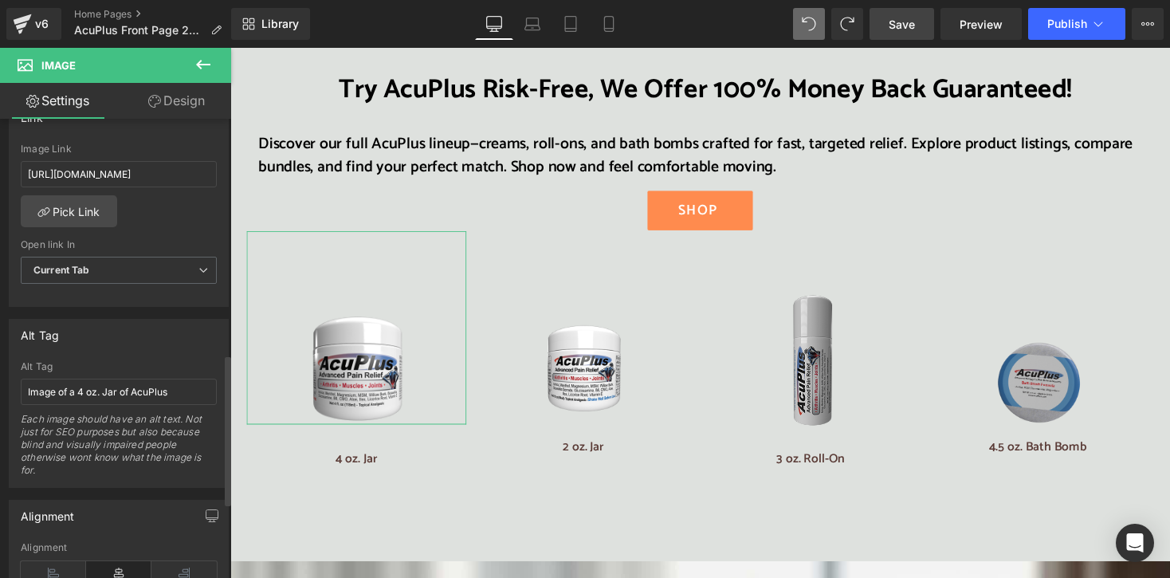
scroll to position [949, 0]
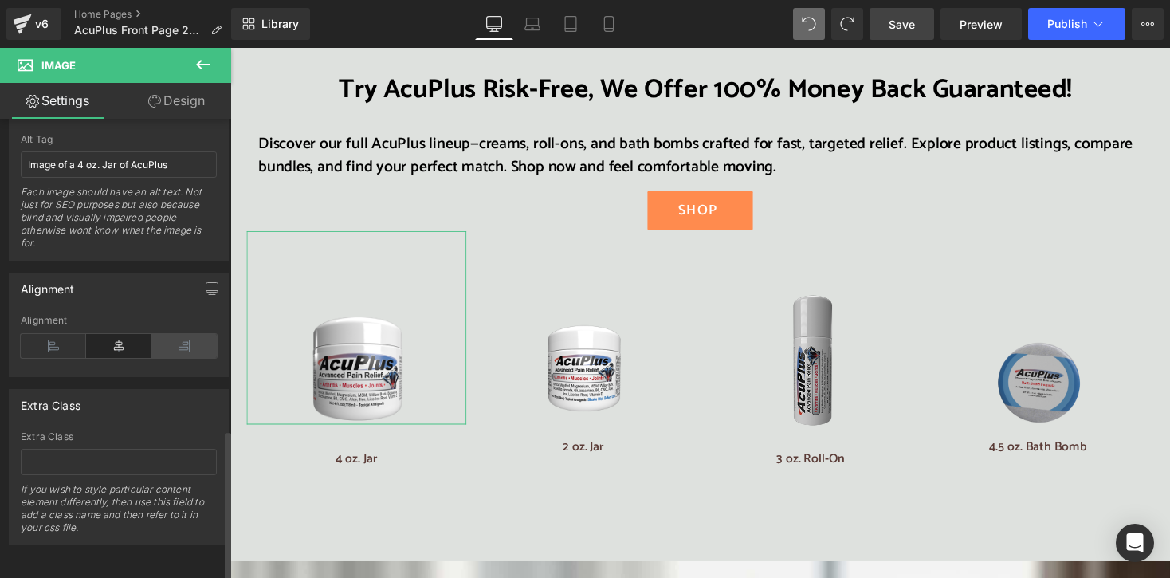
click at [182, 340] on icon at bounding box center [183, 346] width 65 height 24
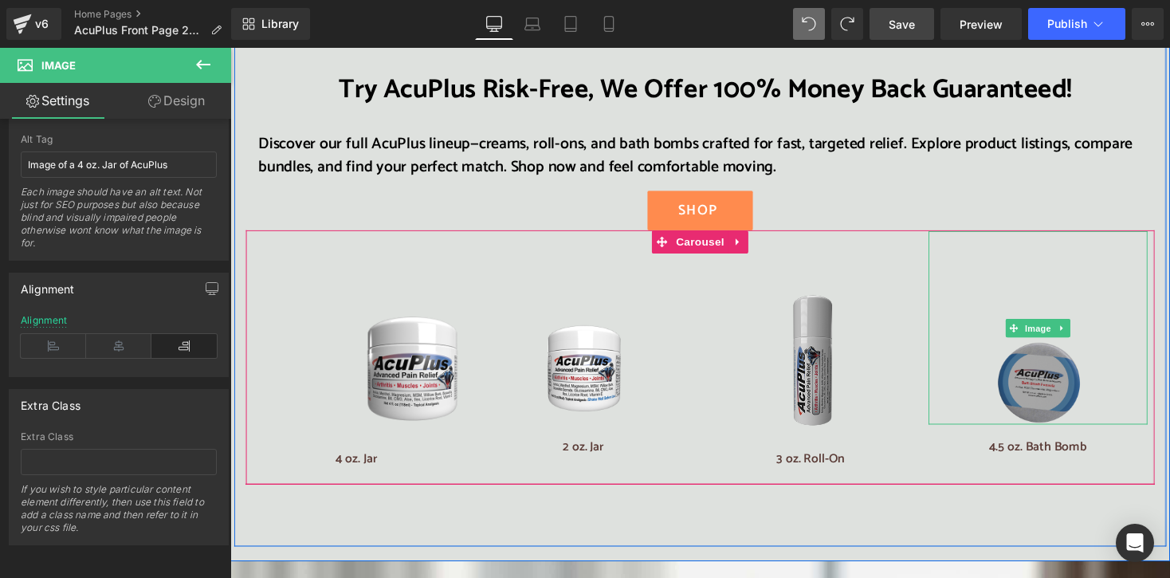
click at [1033, 300] on img at bounding box center [1058, 335] width 90 height 198
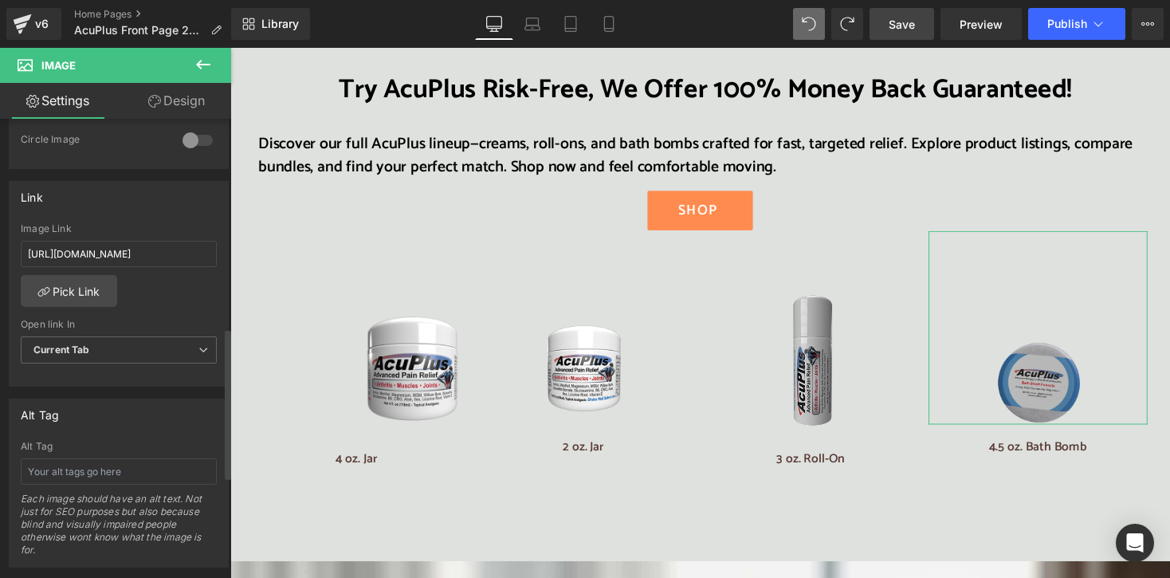
scroll to position [876, 0]
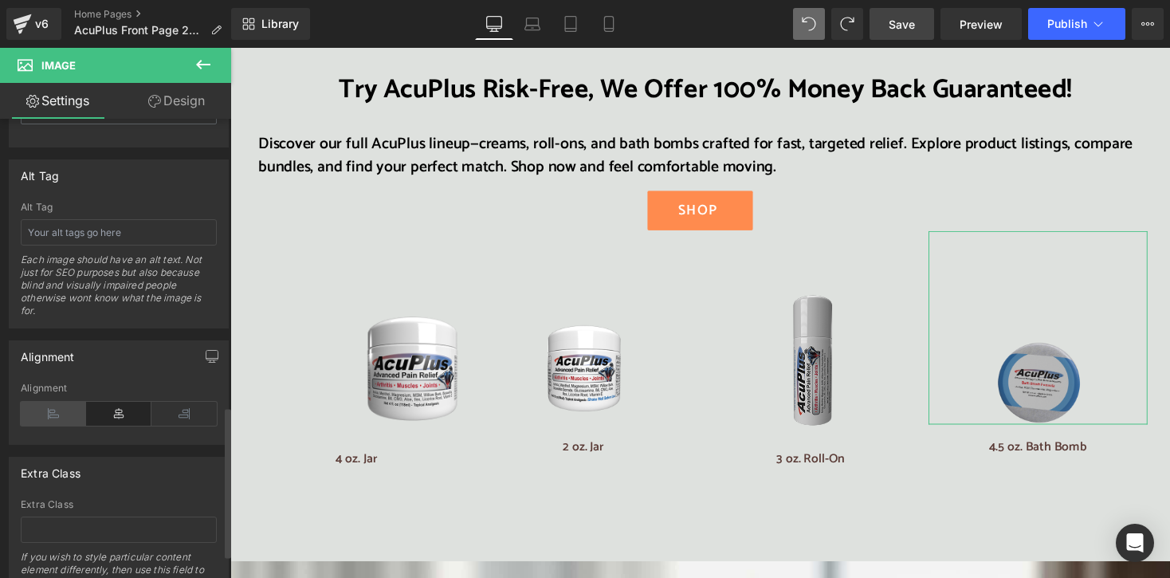
click at [41, 402] on icon at bounding box center [53, 414] width 65 height 24
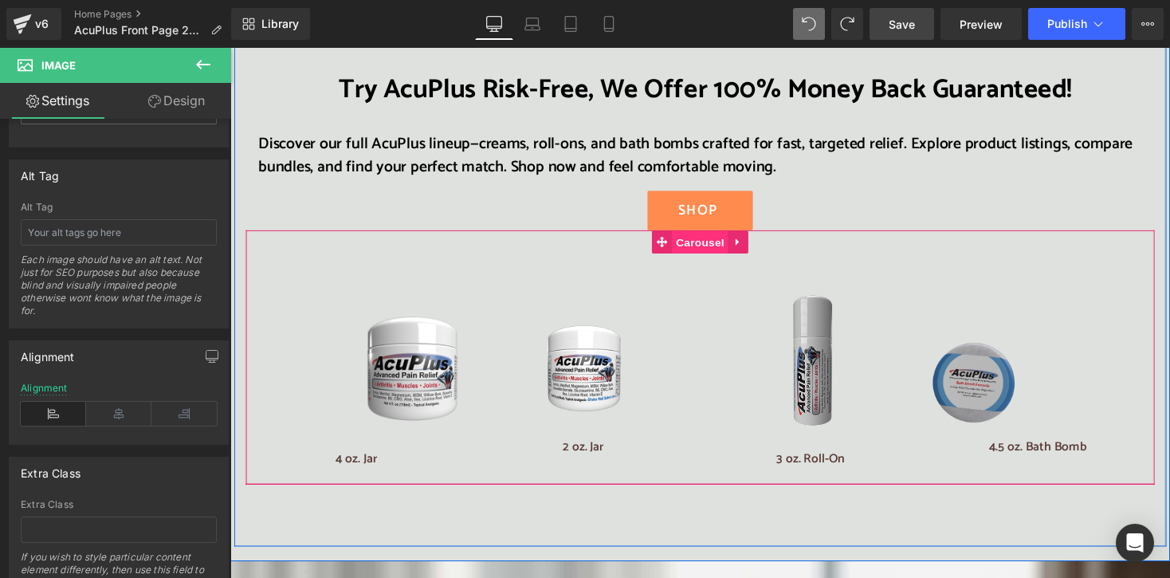
click at [688, 236] on span "Carousel" at bounding box center [712, 248] width 57 height 24
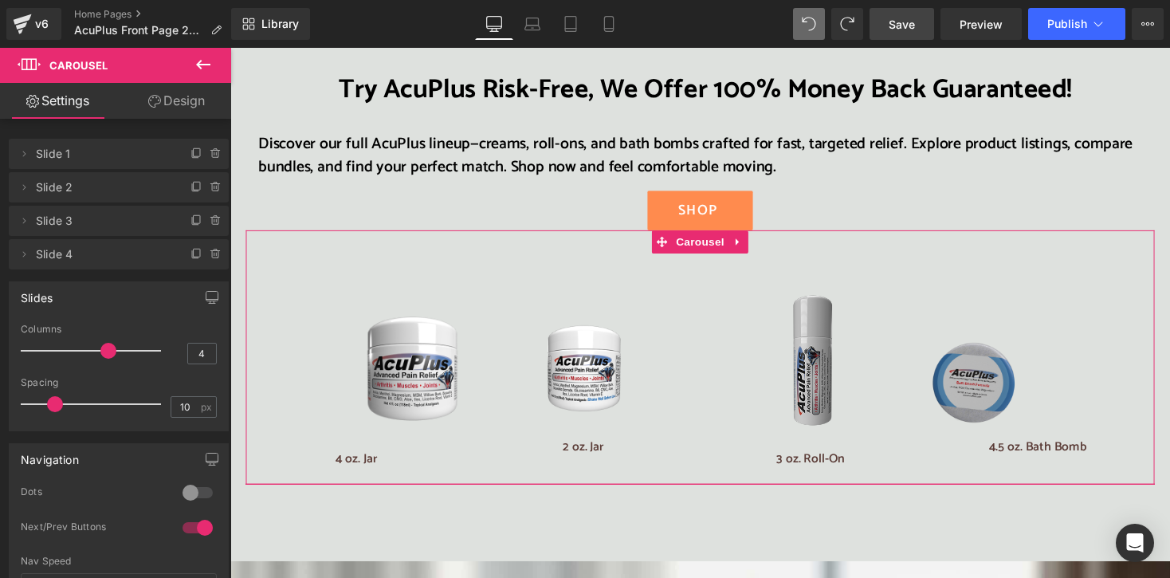
click at [186, 95] on link "Design" at bounding box center [177, 101] width 116 height 36
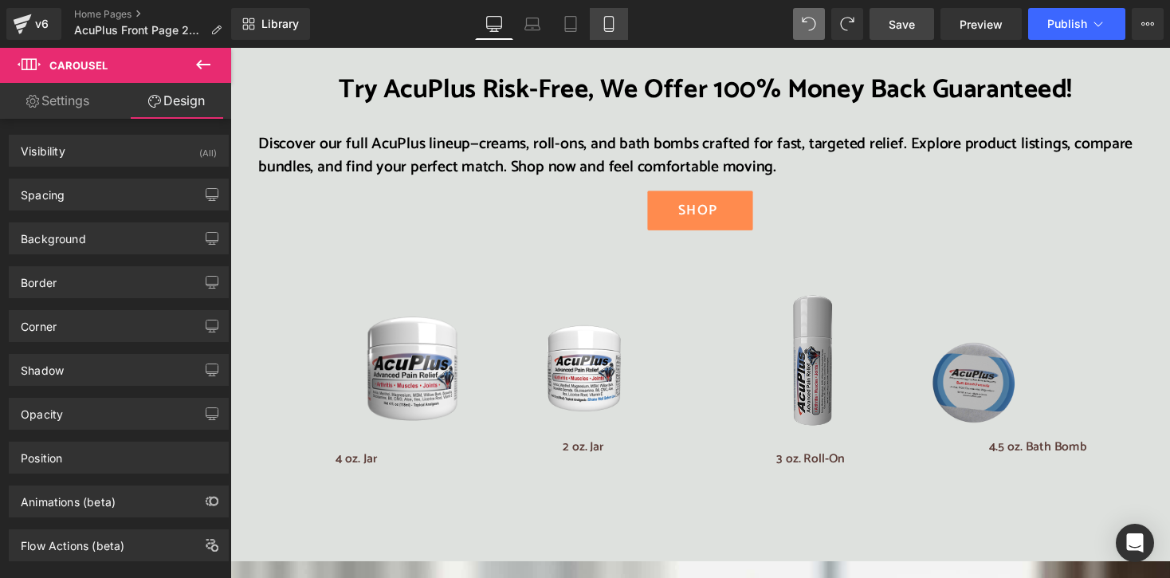
click at [609, 27] on icon at bounding box center [609, 24] width 16 height 16
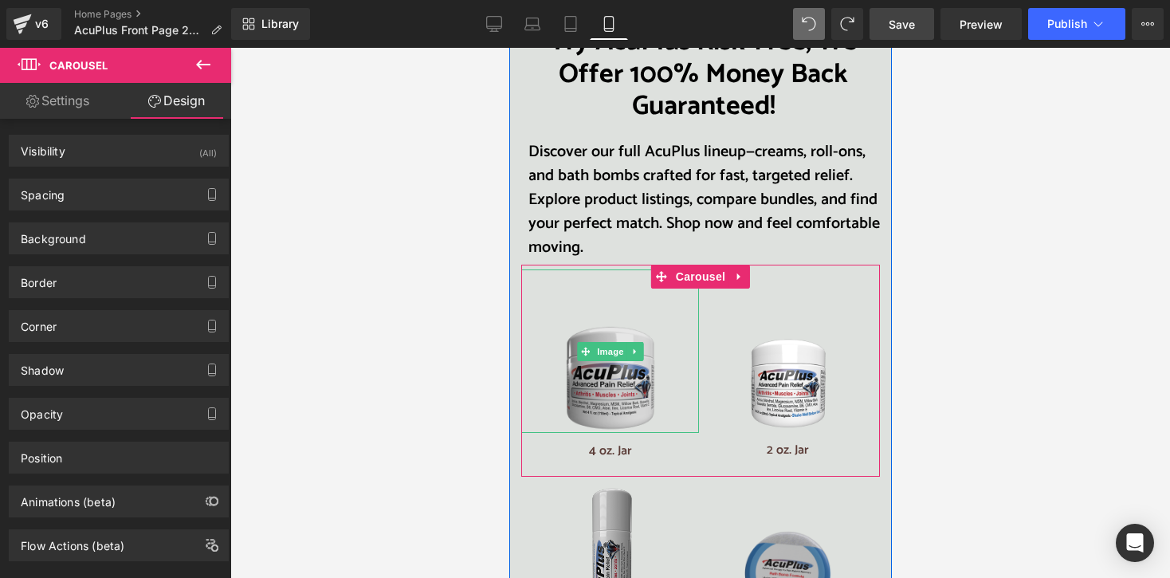
scroll to position [2788, 0]
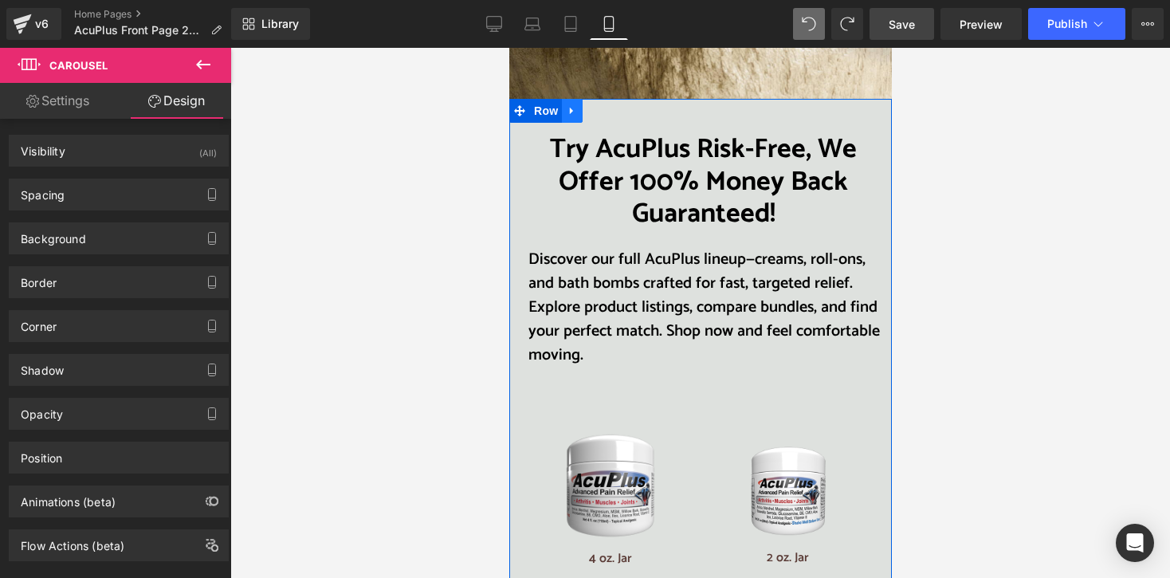
click at [569, 108] on icon at bounding box center [570, 111] width 3 height 7
click at [542, 99] on span "Row" at bounding box center [545, 111] width 32 height 24
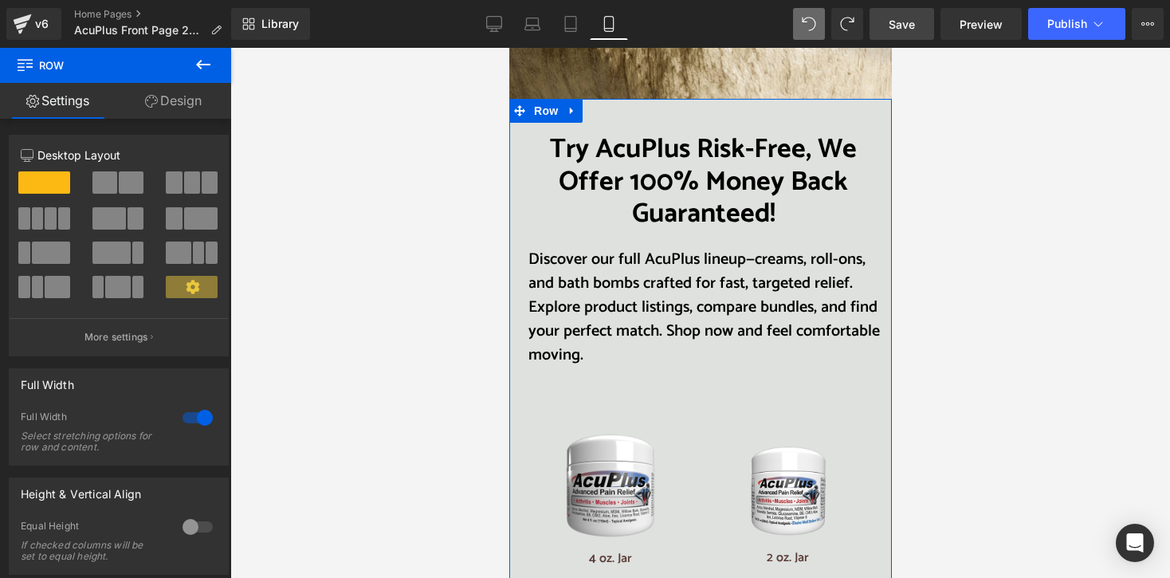
click at [188, 101] on link "Design" at bounding box center [174, 101] width 116 height 36
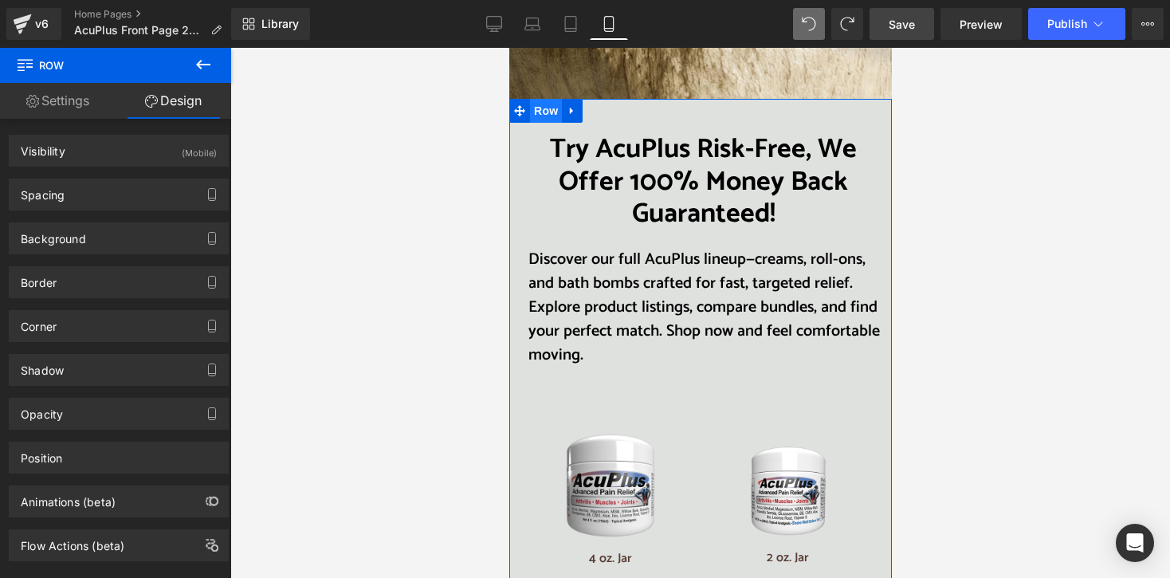
click at [547, 99] on span "Row" at bounding box center [545, 111] width 32 height 24
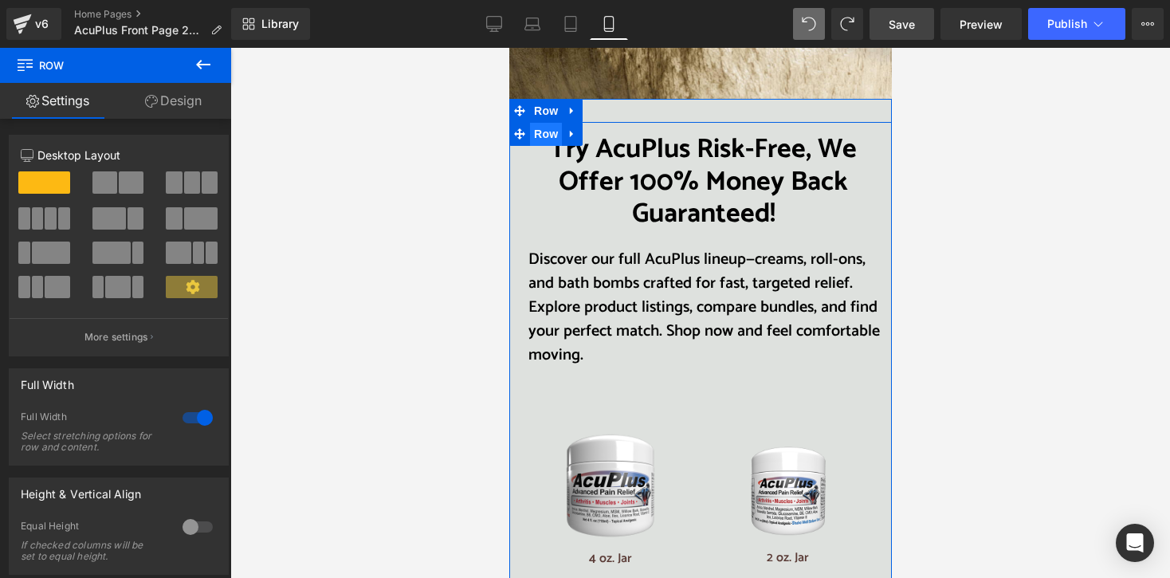
click at [543, 122] on span "Row" at bounding box center [545, 134] width 32 height 24
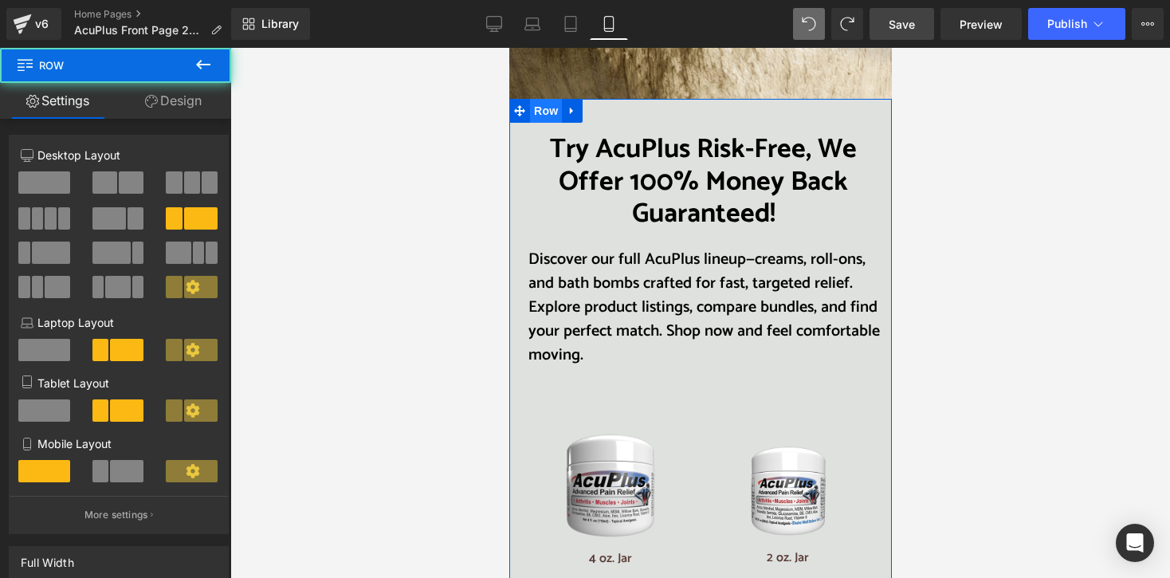
click at [541, 99] on span "Row" at bounding box center [545, 111] width 32 height 24
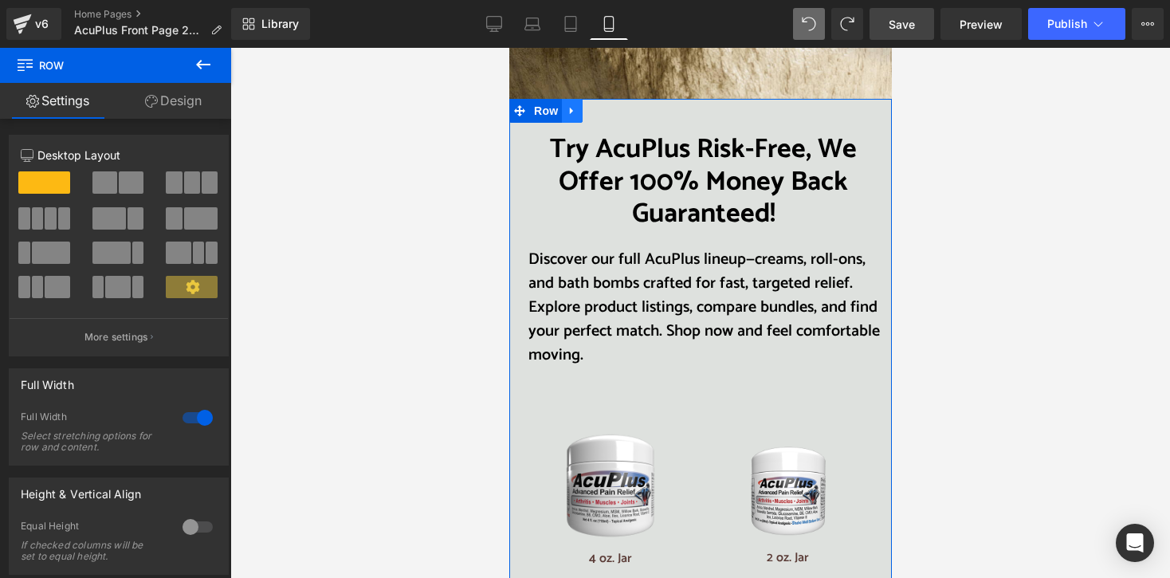
click at [566, 104] on icon at bounding box center [571, 110] width 11 height 12
click at [607, 105] on icon at bounding box center [612, 110] width 11 height 11
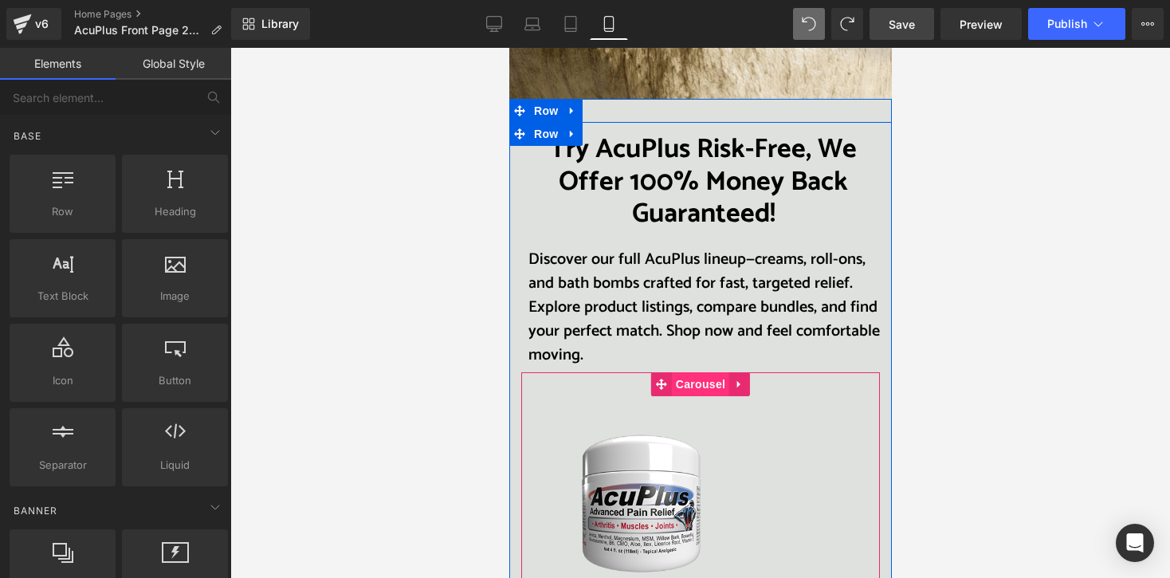
click at [688, 372] on span "Carousel" at bounding box center [699, 384] width 57 height 24
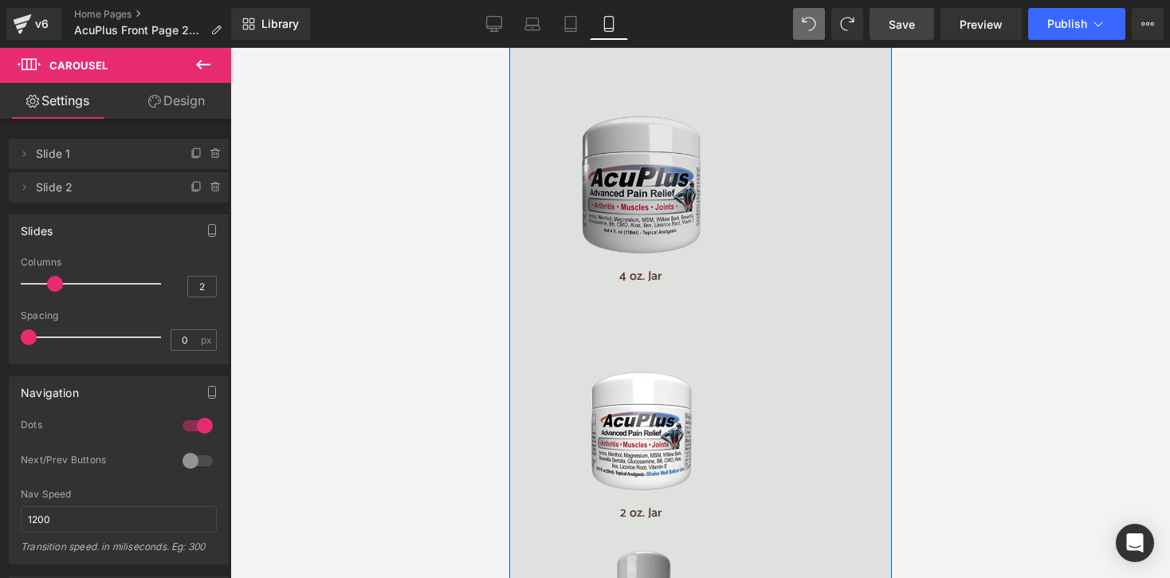
scroll to position [2948, 0]
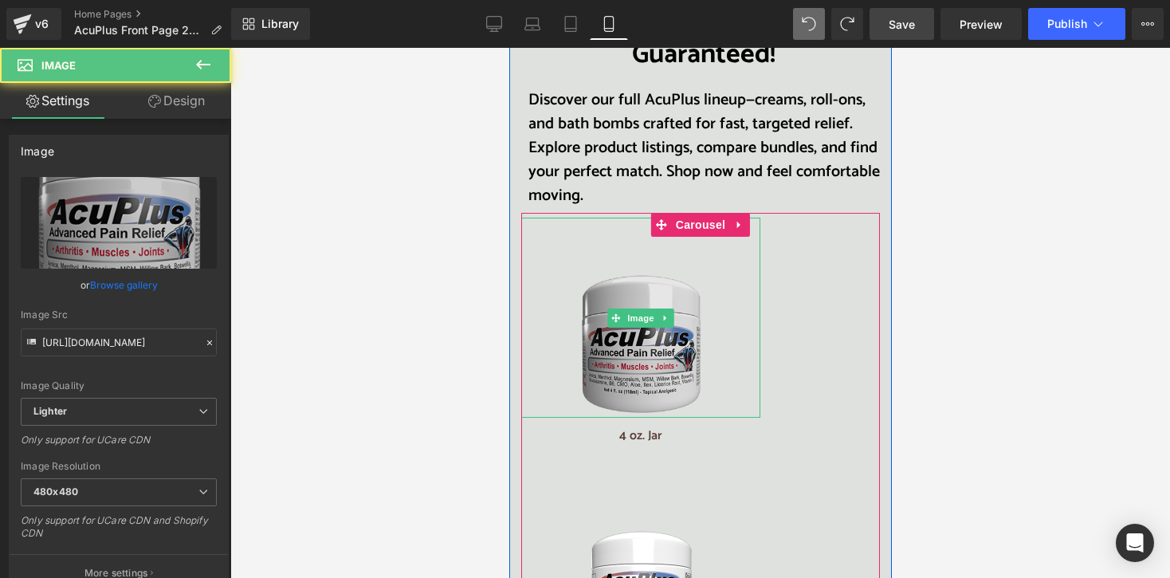
click at [632, 311] on img at bounding box center [639, 317] width 143 height 200
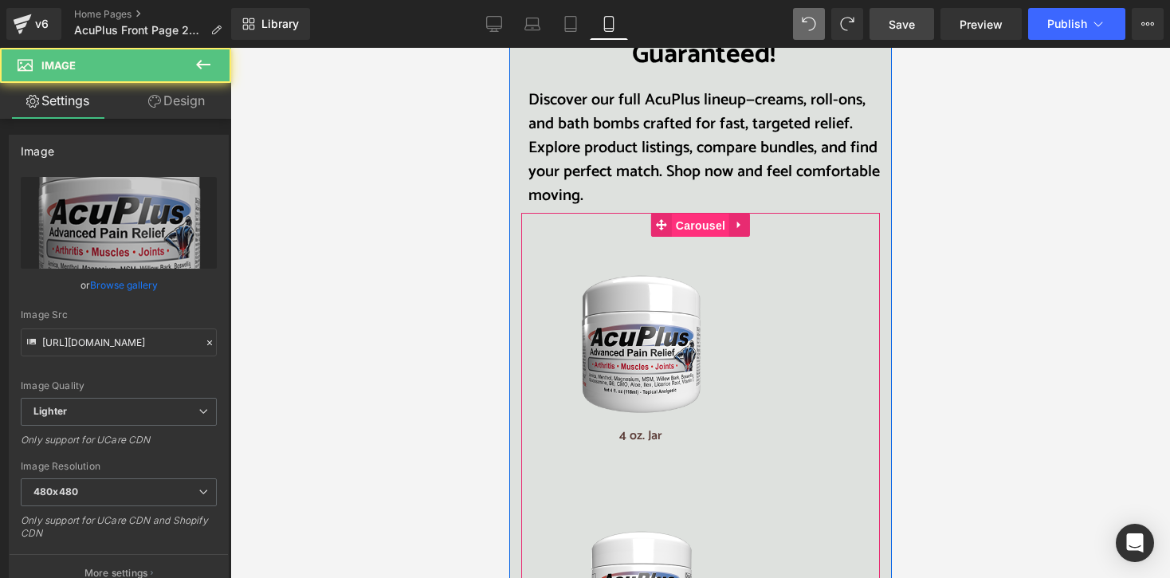
click at [684, 214] on span "Carousel" at bounding box center [699, 226] width 57 height 24
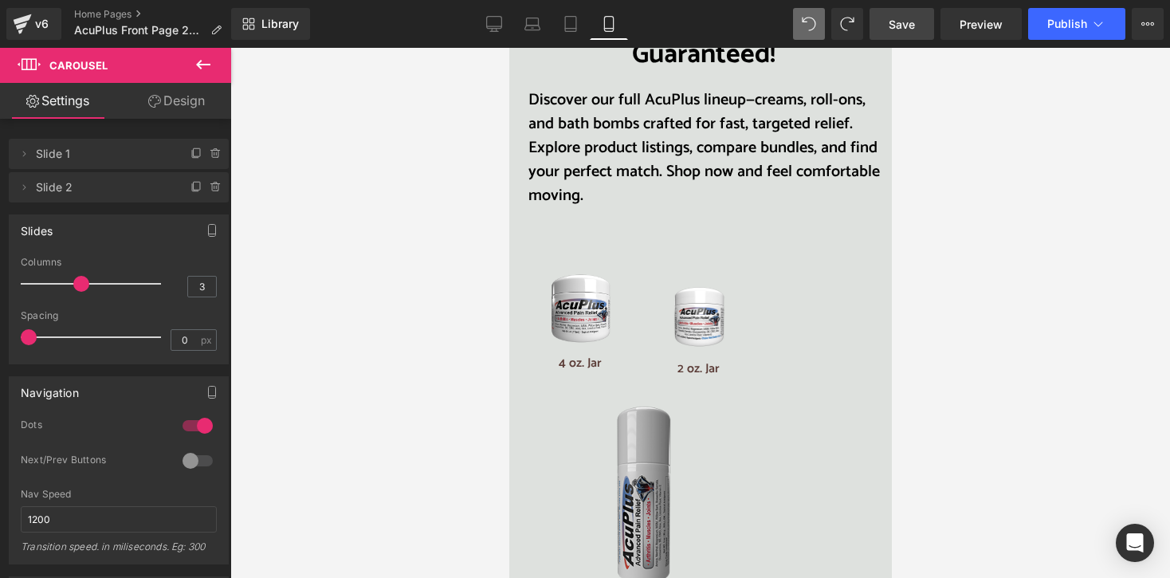
type input "2"
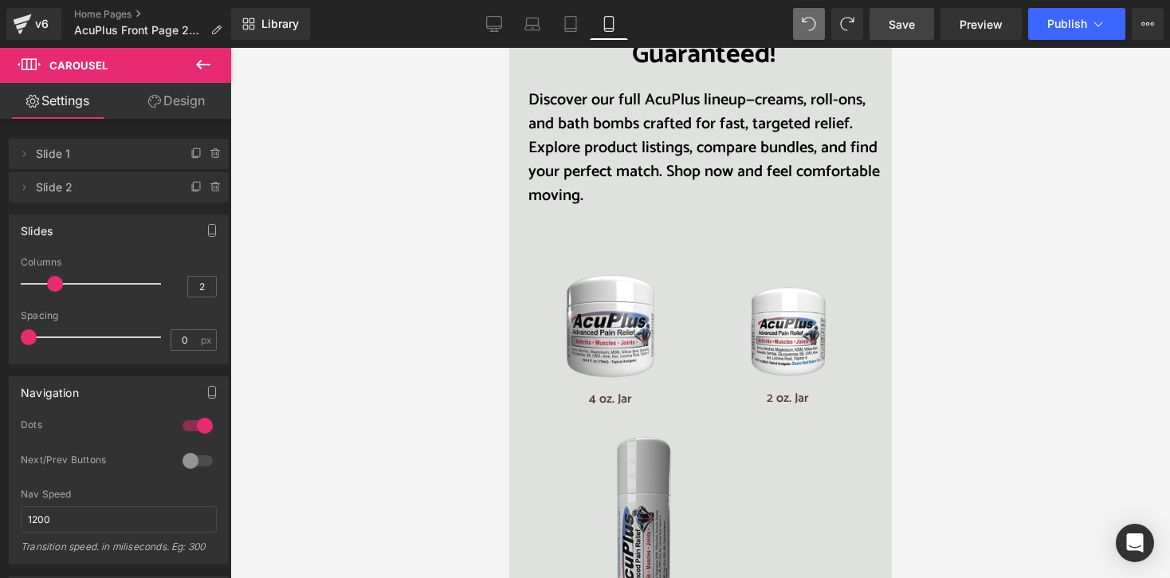
click at [65, 286] on div at bounding box center [95, 284] width 132 height 32
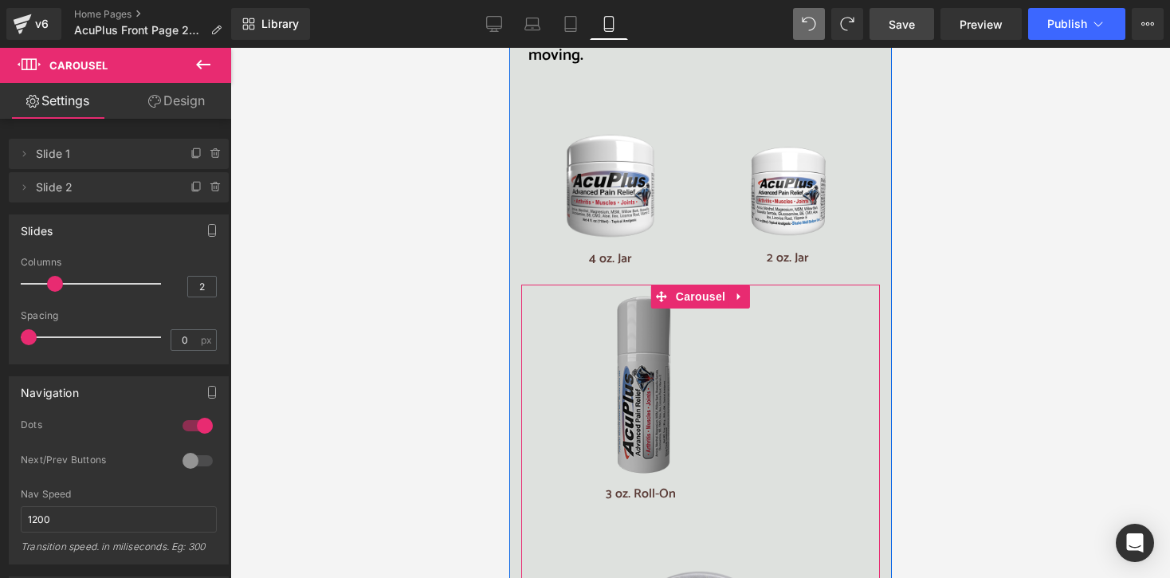
scroll to position [3107, 0]
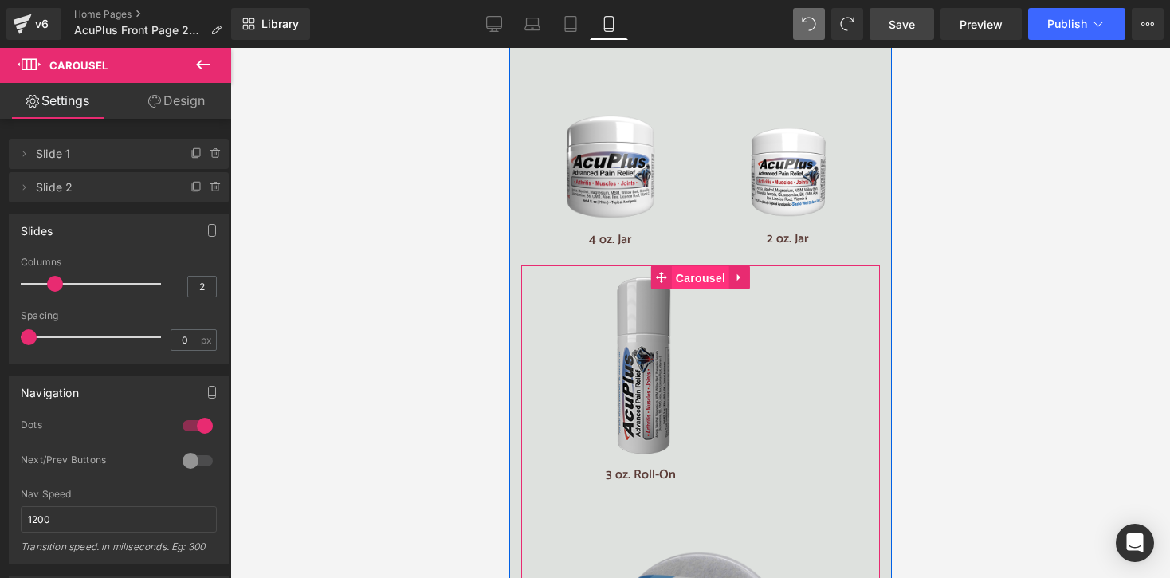
click at [699, 266] on span "Carousel" at bounding box center [699, 278] width 57 height 24
click at [198, 288] on input "2" at bounding box center [202, 286] width 28 height 20
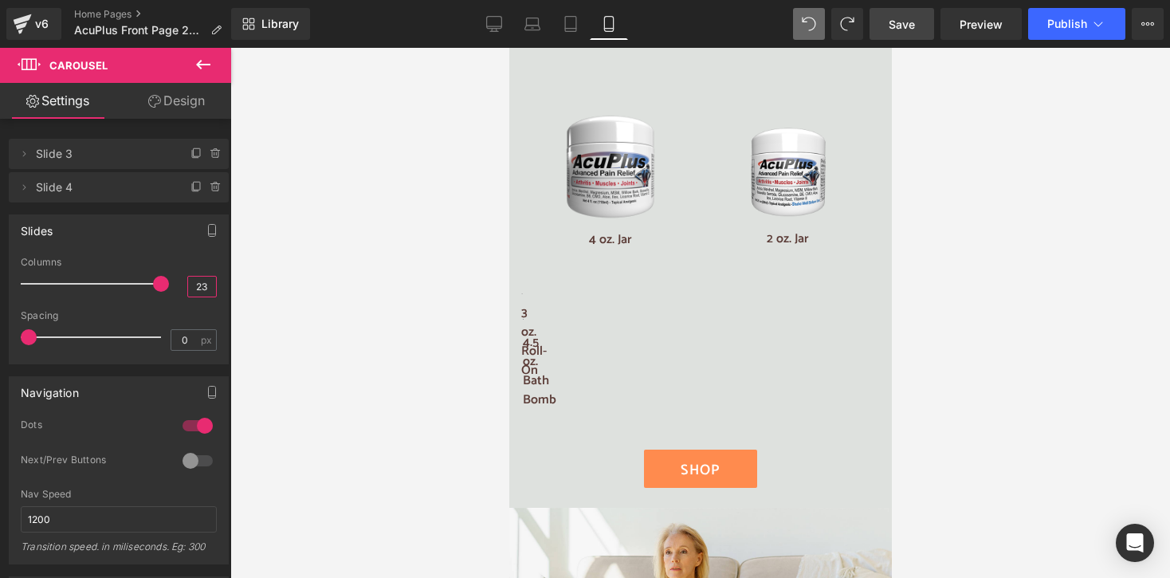
type input "2"
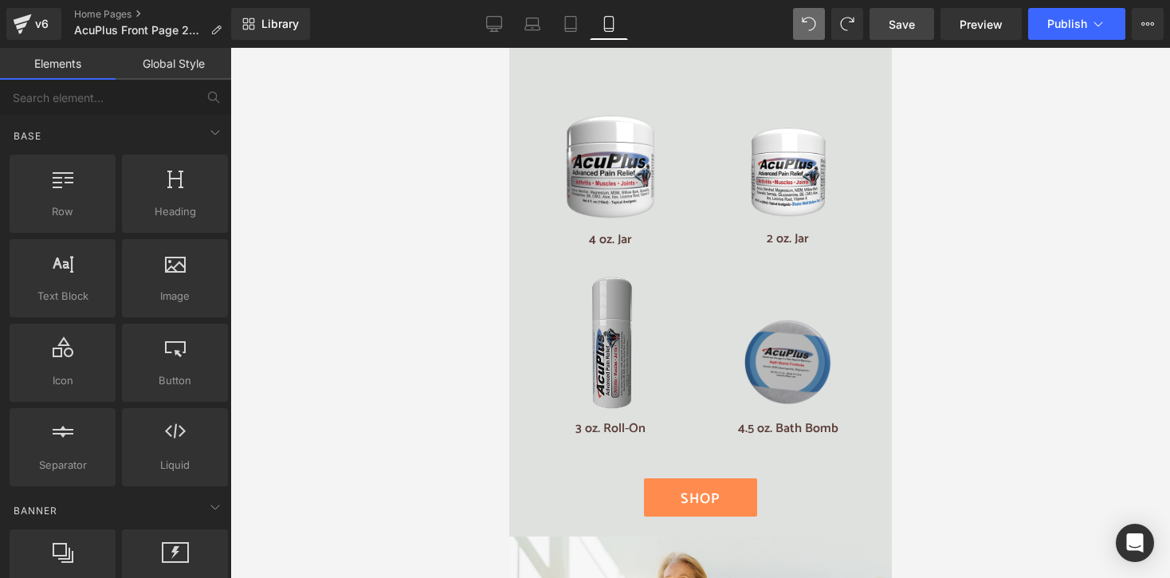
click at [370, 308] on div at bounding box center [699, 313] width 939 height 530
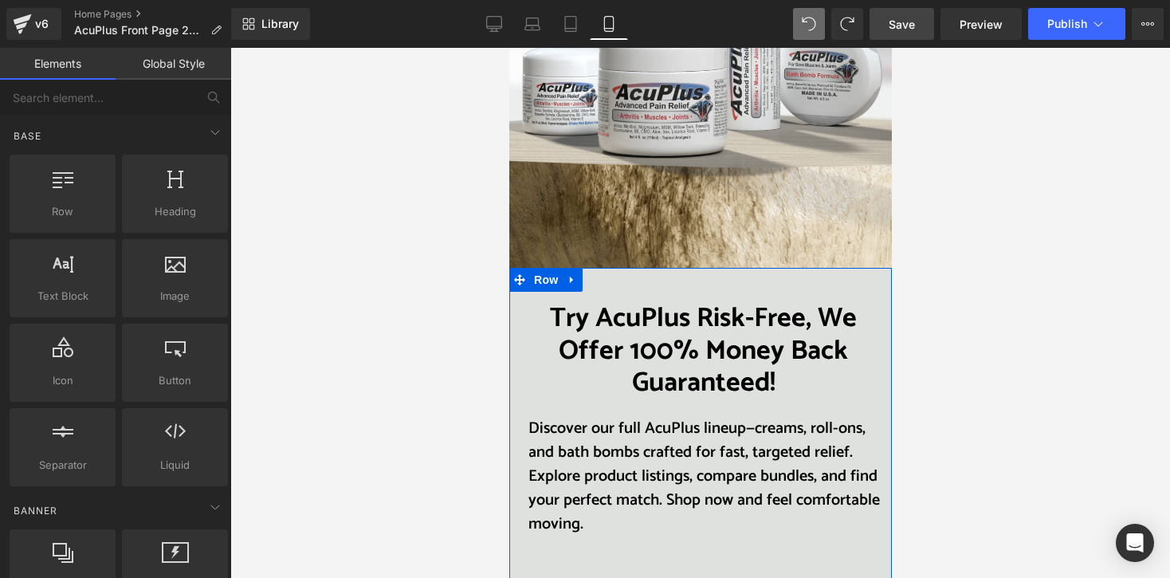
scroll to position [2470, 0]
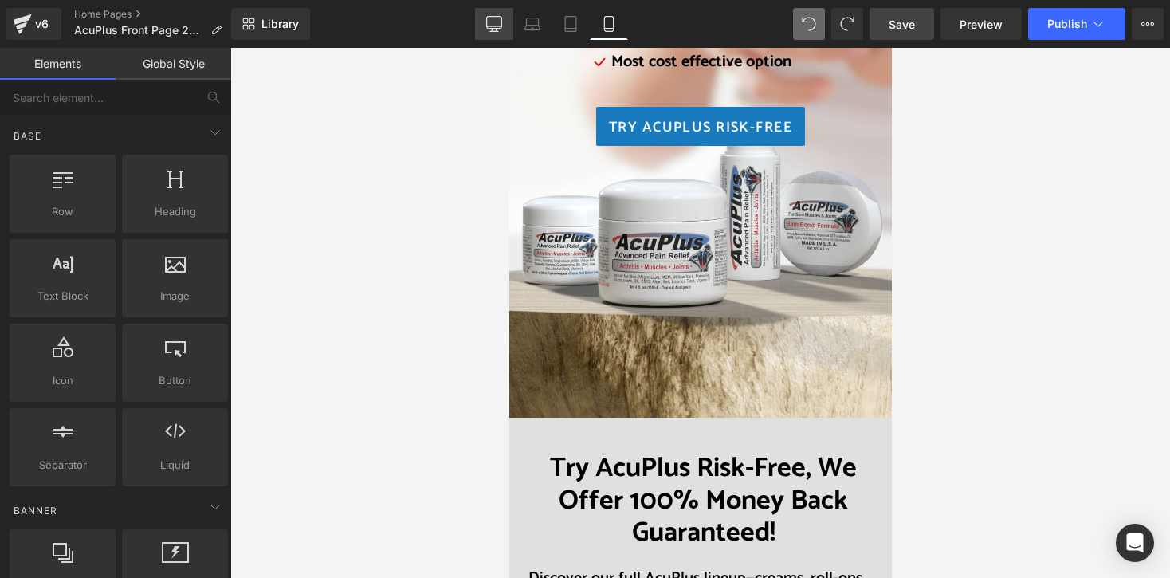
click at [486, 22] on link "Desktop" at bounding box center [494, 24] width 38 height 32
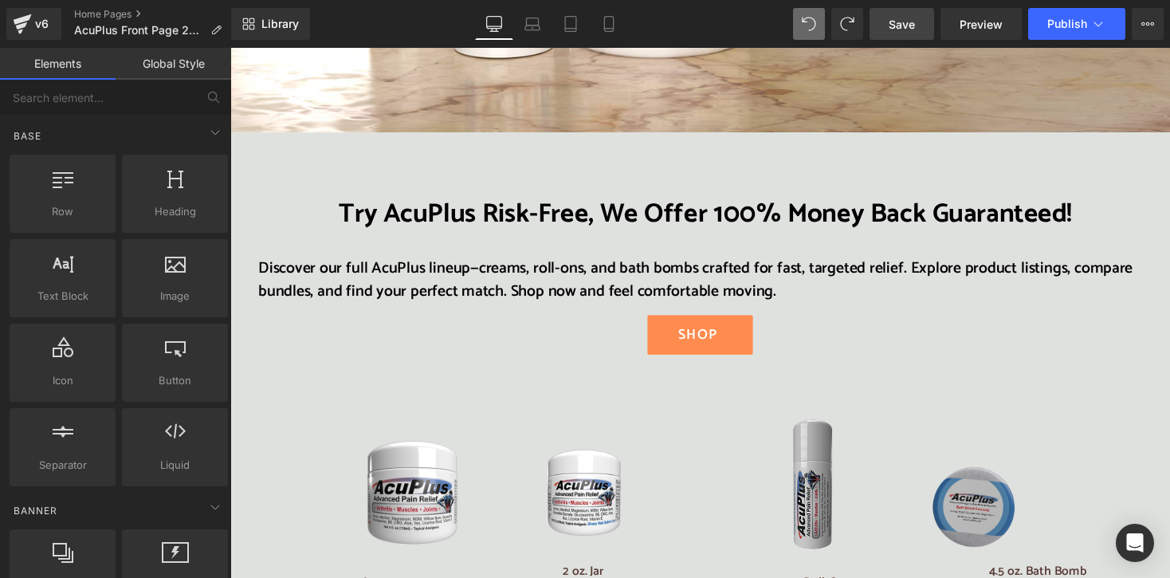
scroll to position [2362, 0]
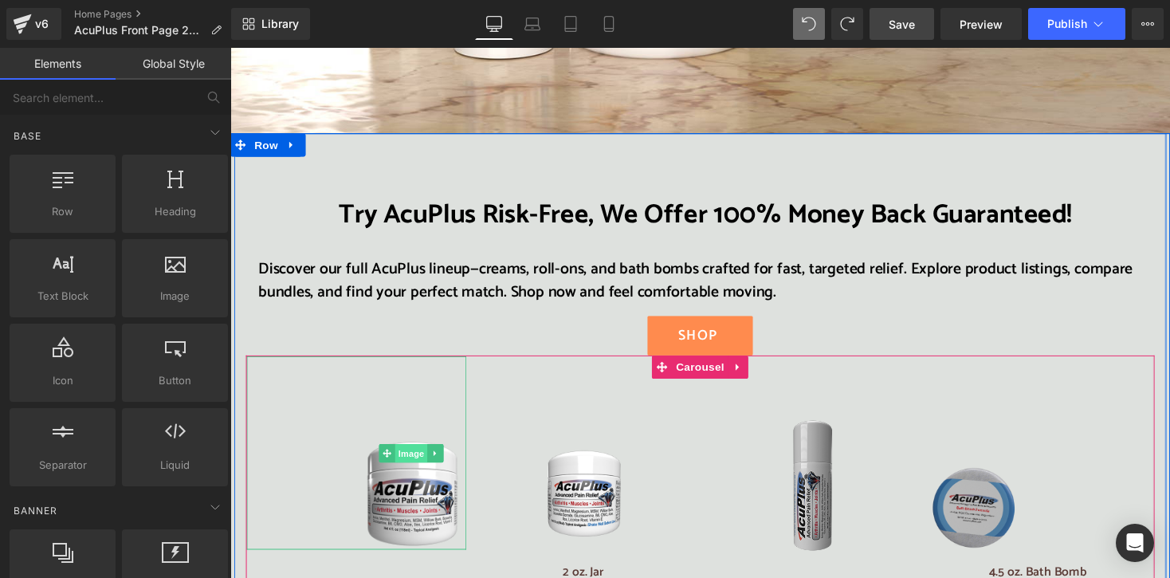
click at [400, 454] on span "Image" at bounding box center [415, 463] width 33 height 19
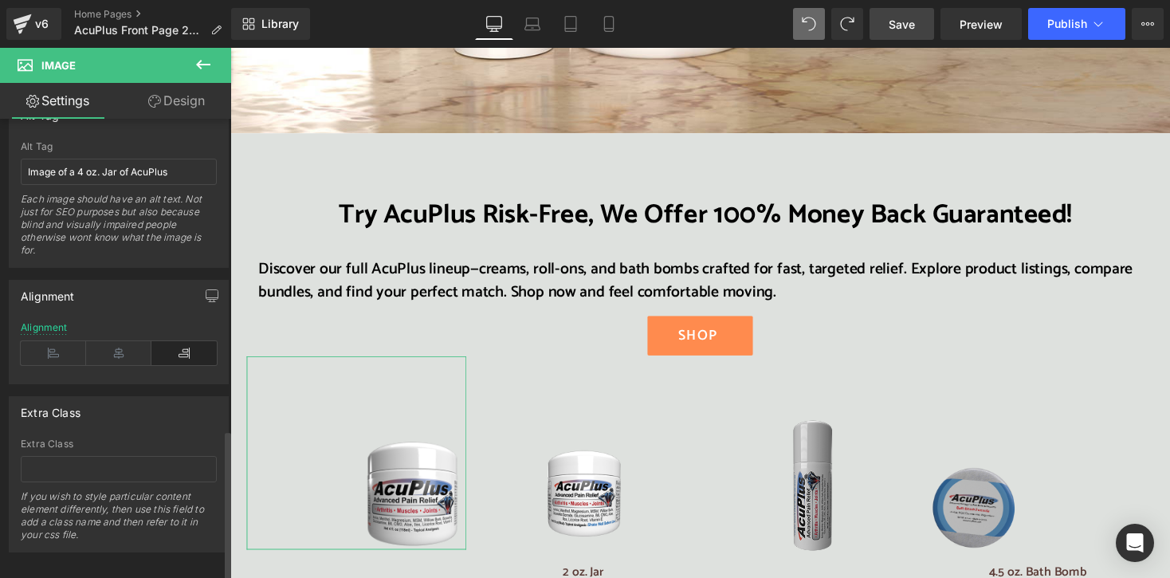
scroll to position [949, 0]
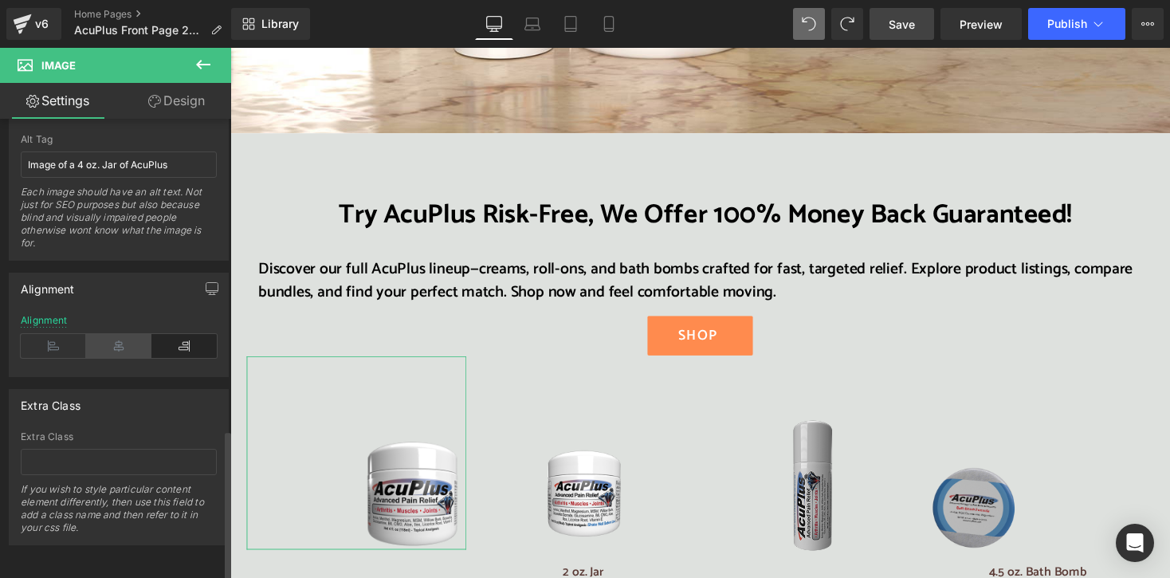
click at [120, 335] on icon at bounding box center [118, 346] width 65 height 24
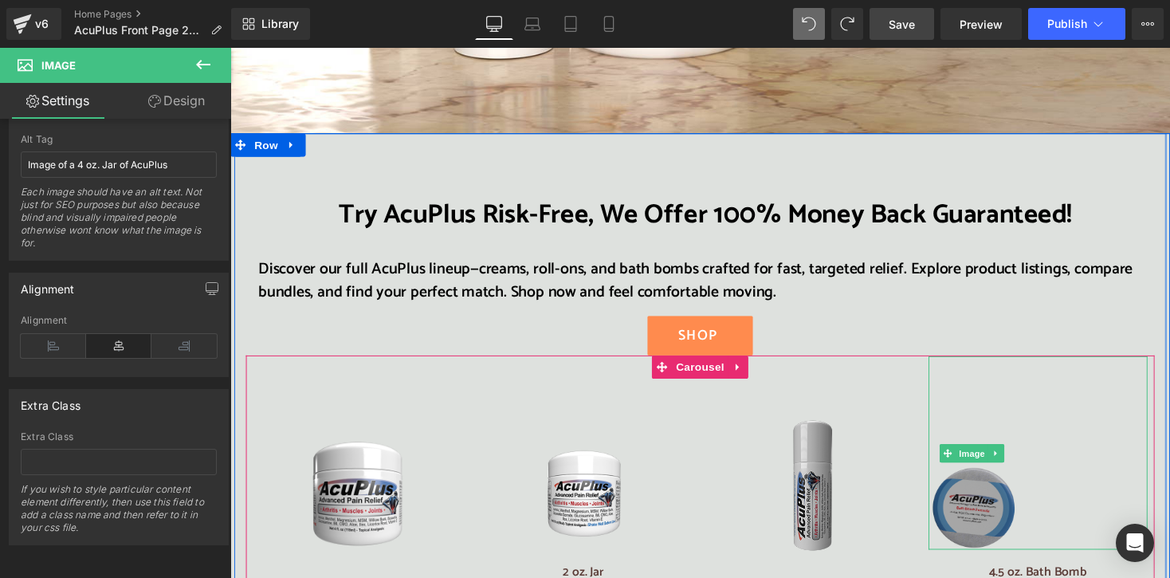
click at [990, 448] on img at bounding box center [991, 463] width 90 height 198
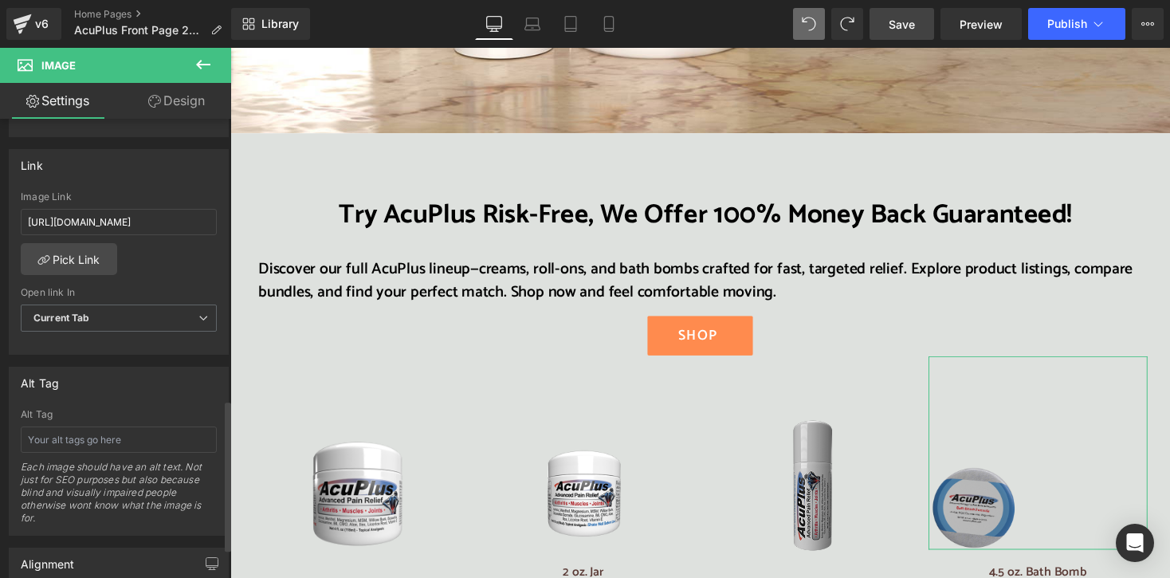
scroll to position [876, 0]
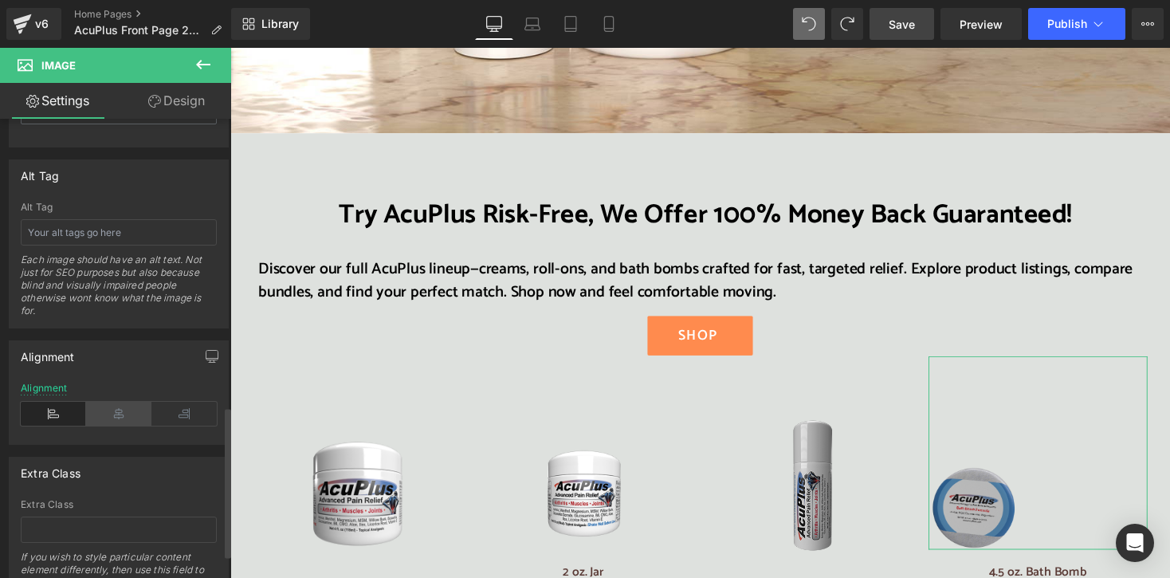
click at [113, 410] on icon at bounding box center [118, 414] width 65 height 24
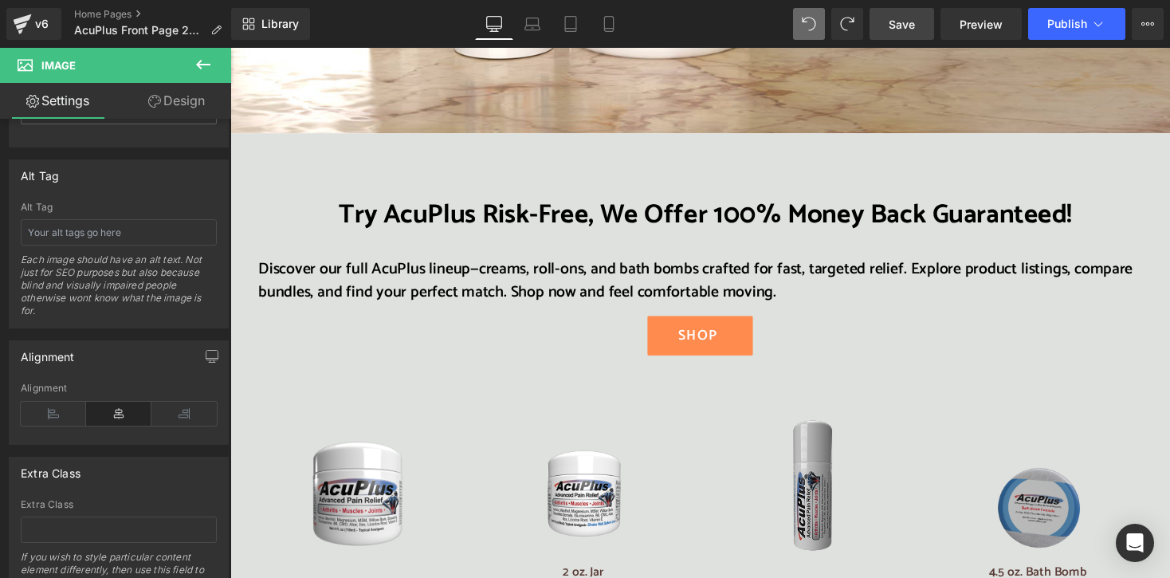
click at [893, 25] on span "Save" at bounding box center [901, 24] width 26 height 17
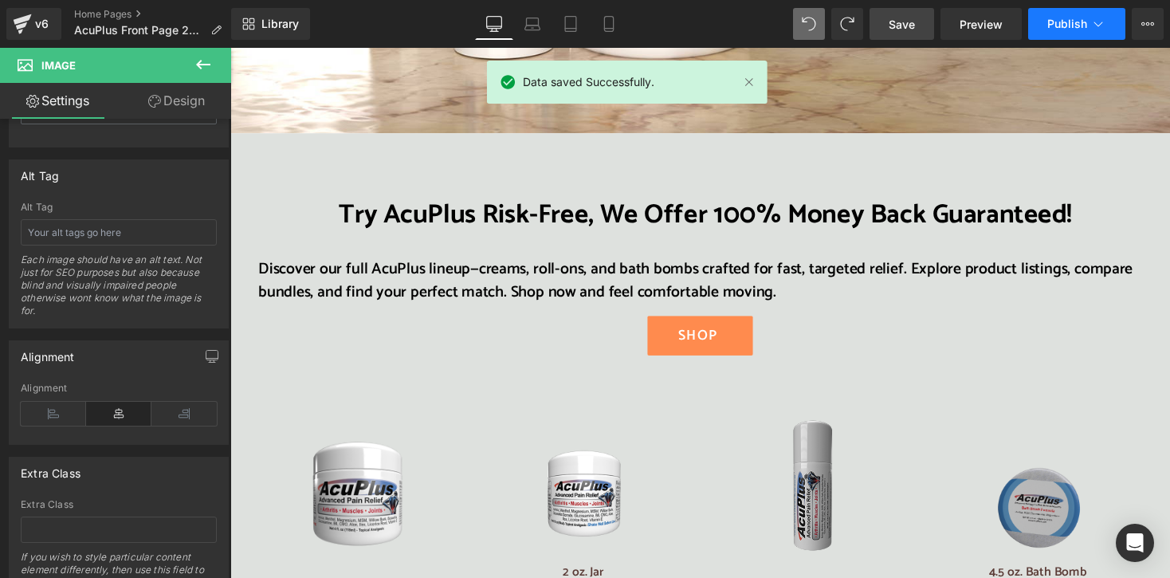
click at [1083, 29] on span "Publish" at bounding box center [1067, 24] width 40 height 13
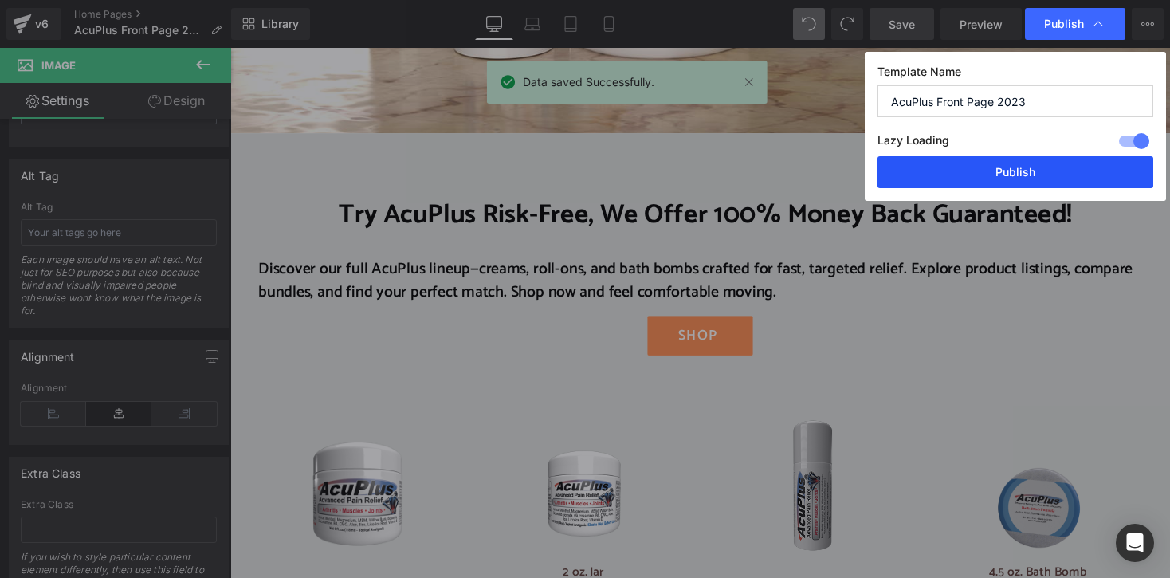
click at [1044, 172] on button "Publish" at bounding box center [1015, 172] width 276 height 32
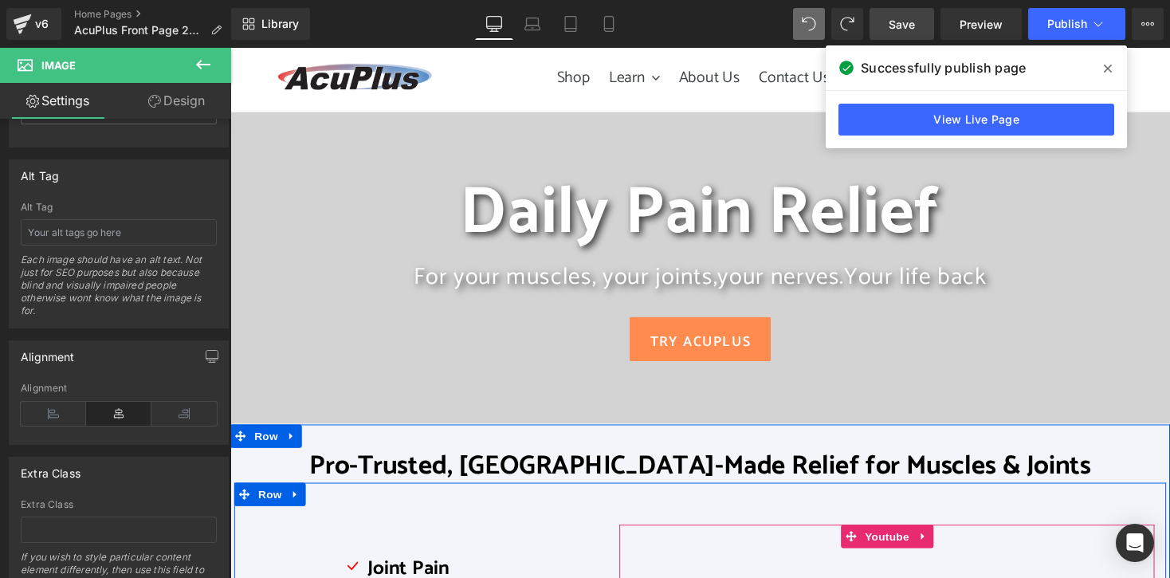
scroll to position [0, 0]
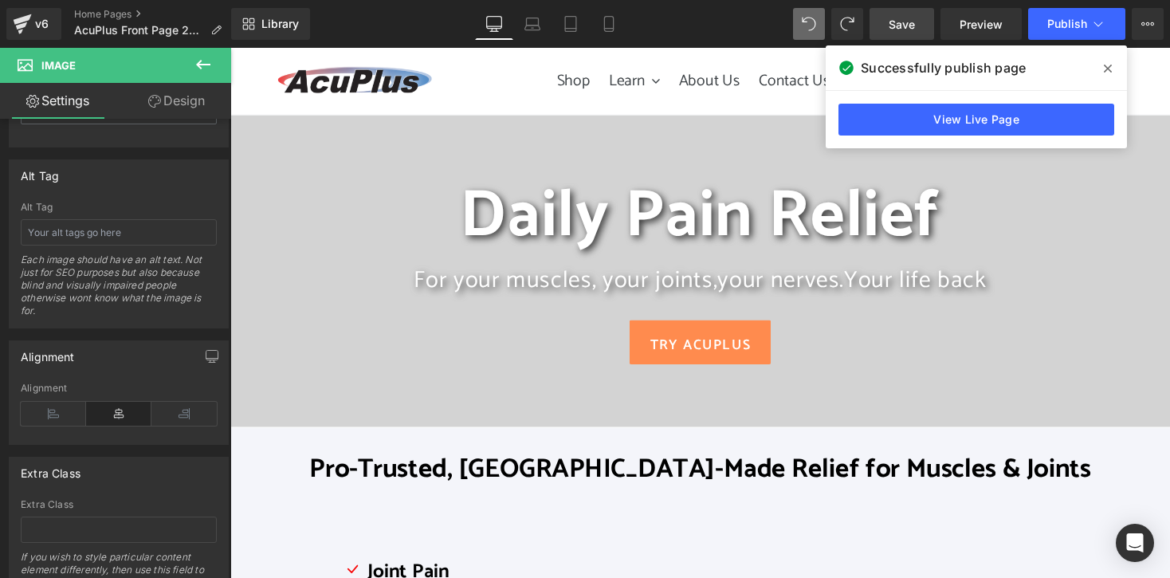
click at [1104, 67] on icon at bounding box center [1107, 68] width 8 height 13
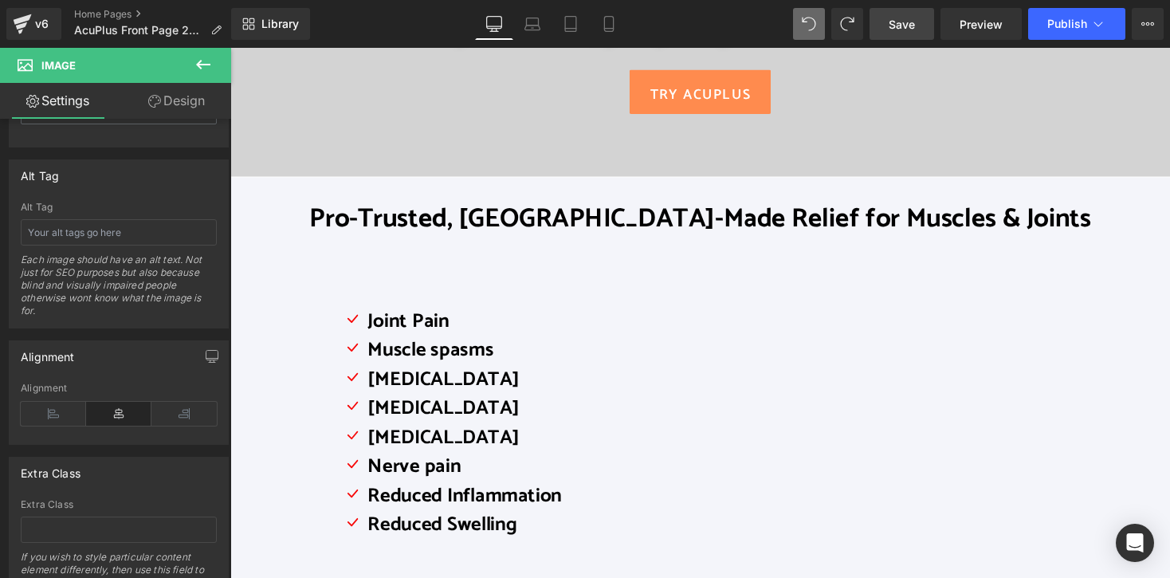
scroll to position [239, 0]
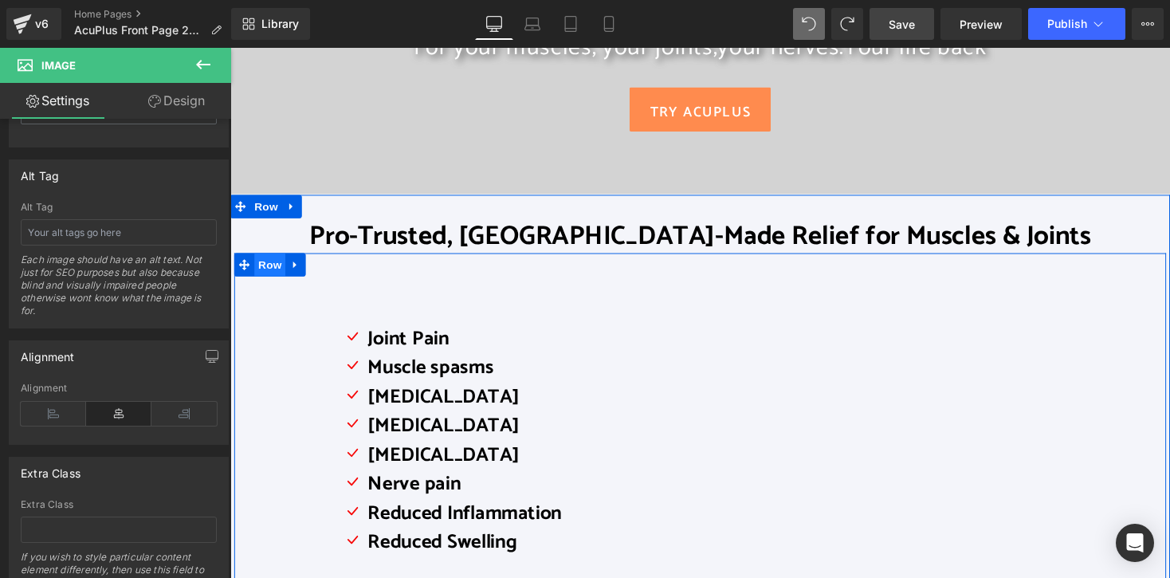
click at [268, 272] on span "Row" at bounding box center [271, 270] width 32 height 24
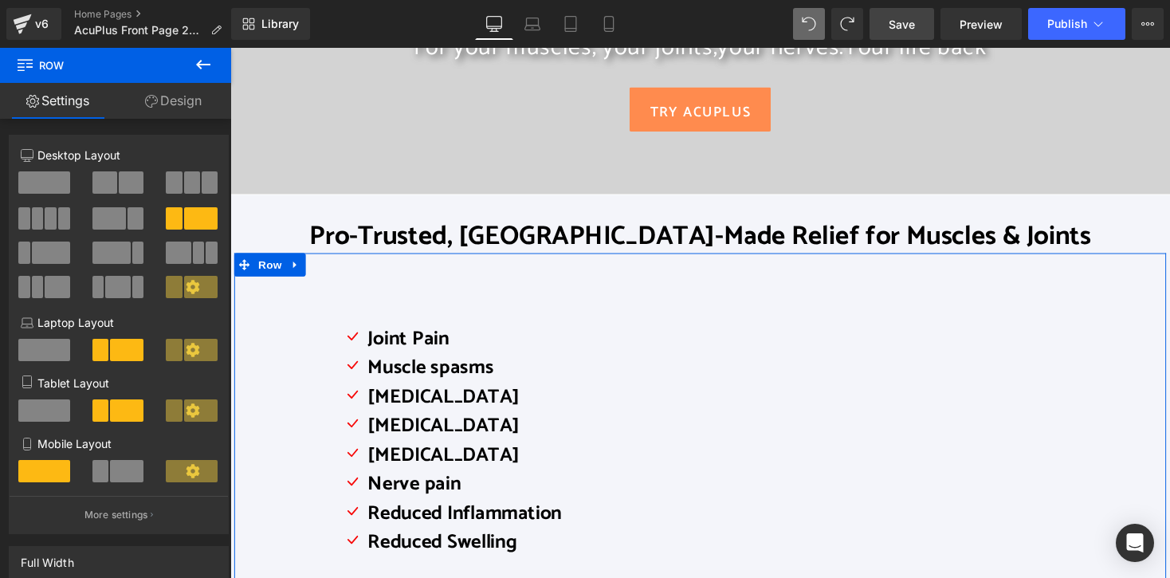
click at [187, 101] on link "Design" at bounding box center [174, 101] width 116 height 36
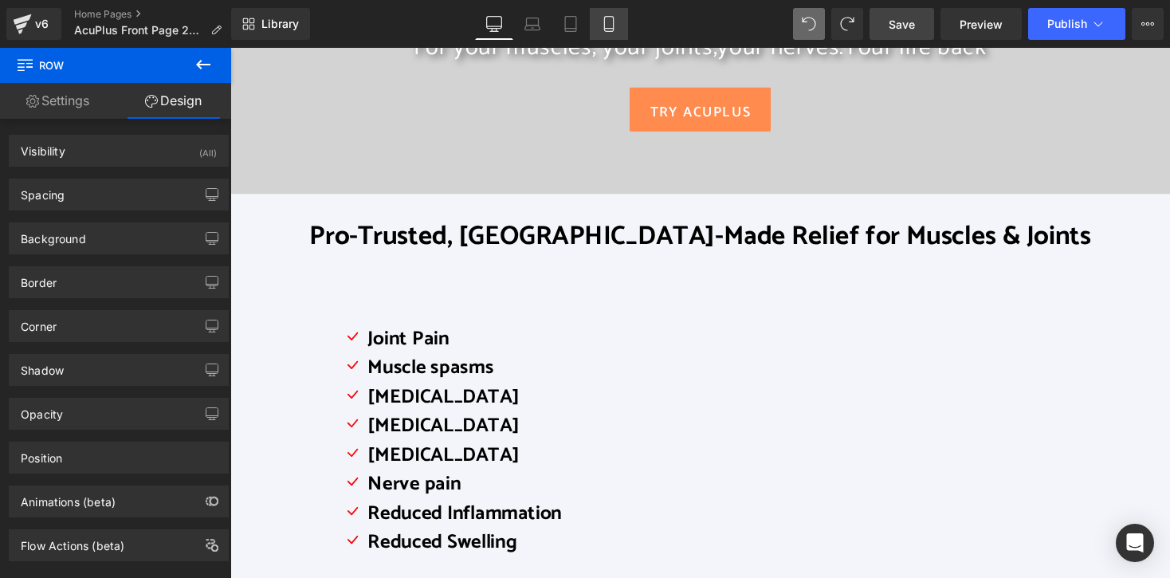
click at [611, 23] on icon at bounding box center [609, 24] width 16 height 16
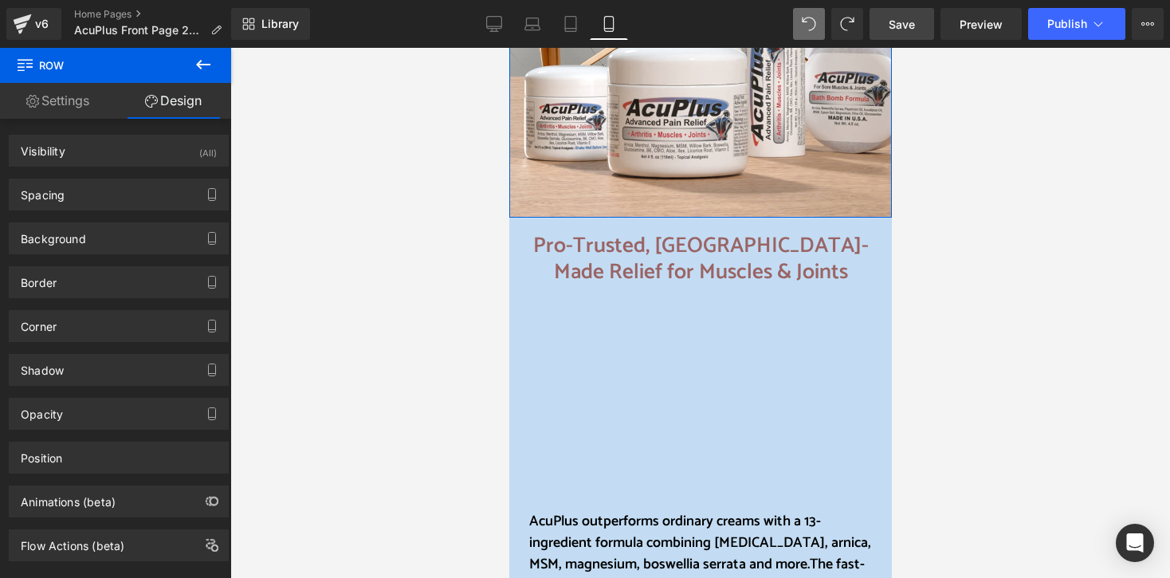
scroll to position [637, 0]
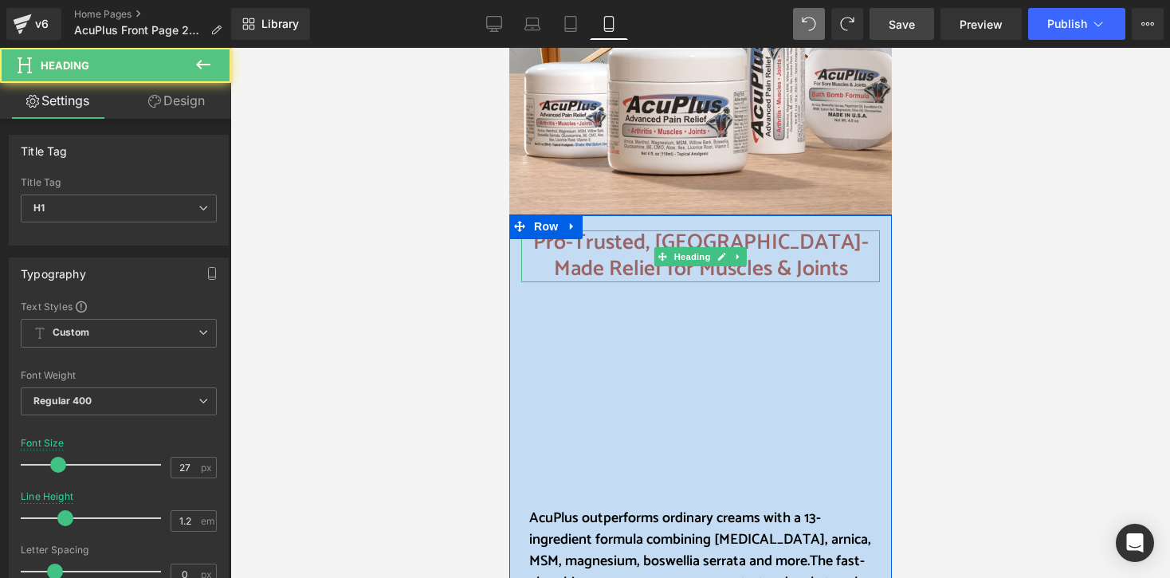
click at [842, 264] on h1 "Pro-Trusted, [GEOGRAPHIC_DATA]-Made Relief for Muscles & Joints" at bounding box center [699, 256] width 359 height 52
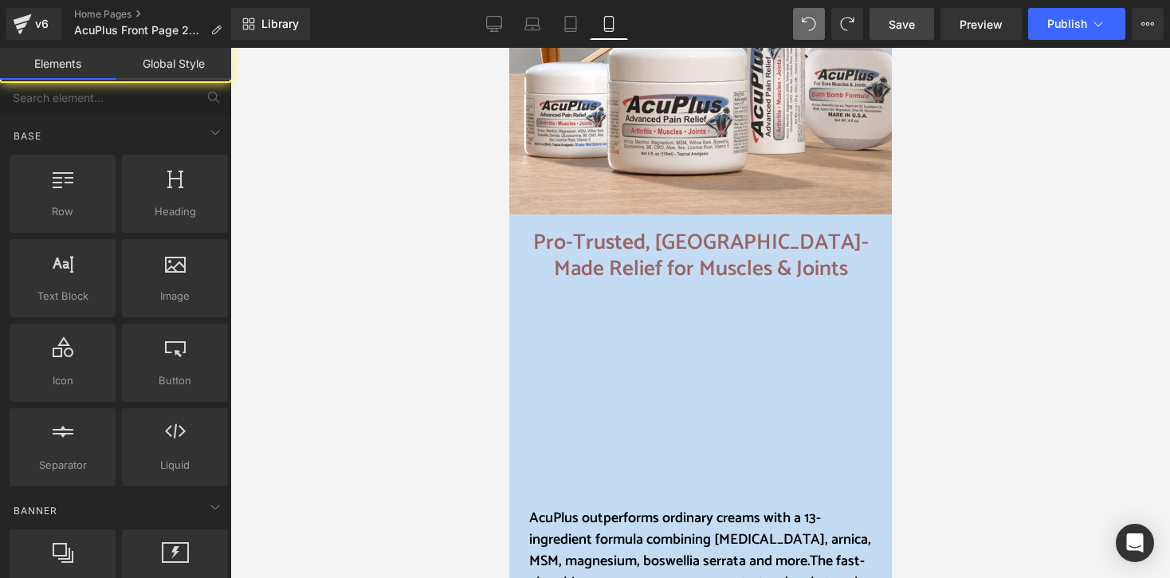
click at [970, 280] on div at bounding box center [699, 313] width 939 height 530
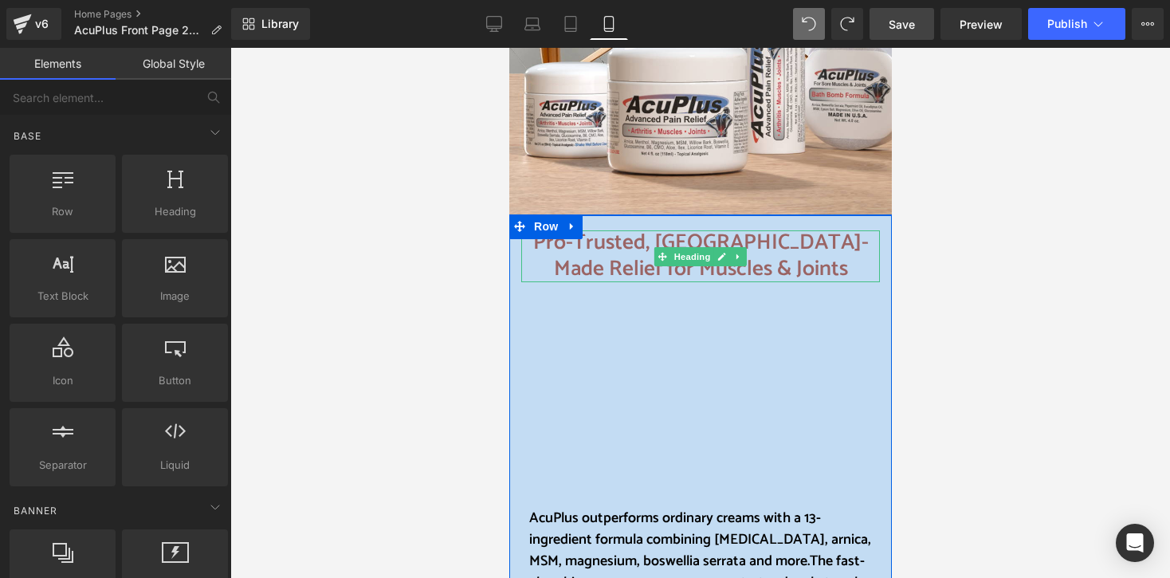
click at [770, 264] on h1 "Pro-Trusted, [GEOGRAPHIC_DATA]-Made Relief for Muscles & Joints" at bounding box center [699, 256] width 359 height 52
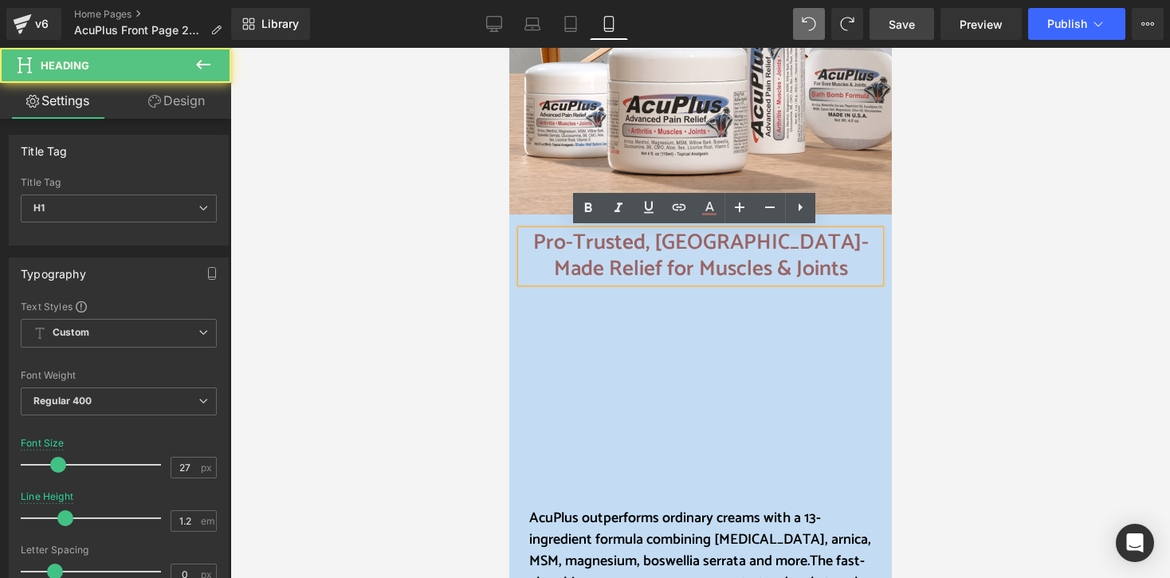
click at [770, 264] on h1 "Pro-Trusted, [GEOGRAPHIC_DATA]-Made Relief for Muscles & Joints" at bounding box center [699, 256] width 359 height 52
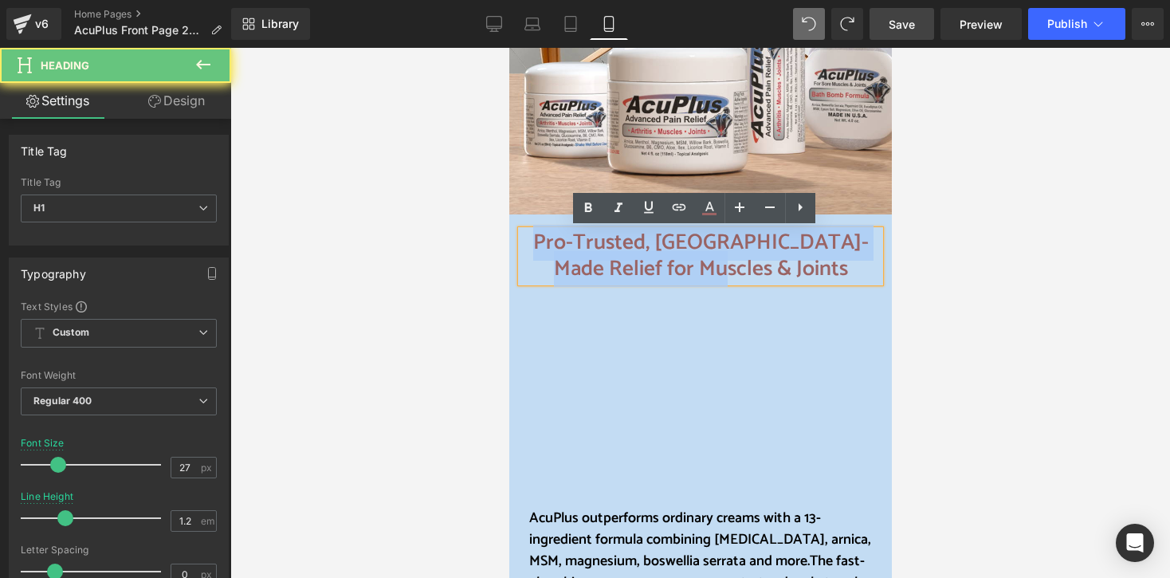
click at [770, 264] on h1 "Pro-Trusted, [GEOGRAPHIC_DATA]-Made Relief for Muscles & Joints" at bounding box center [699, 256] width 359 height 52
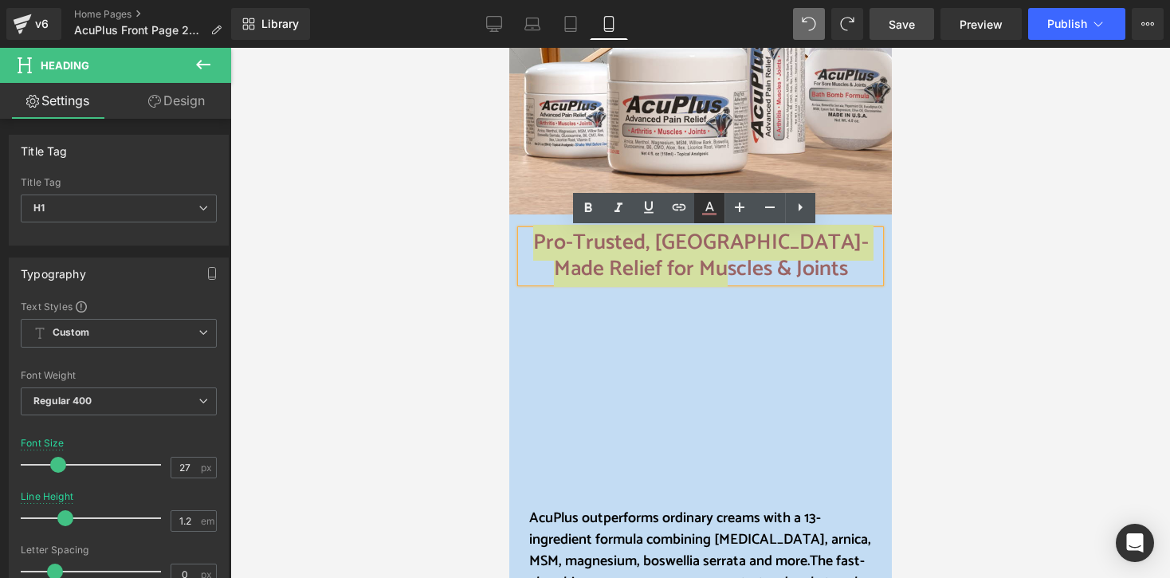
click at [711, 206] on icon at bounding box center [709, 207] width 9 height 10
type input "#9a6464"
type input "100"
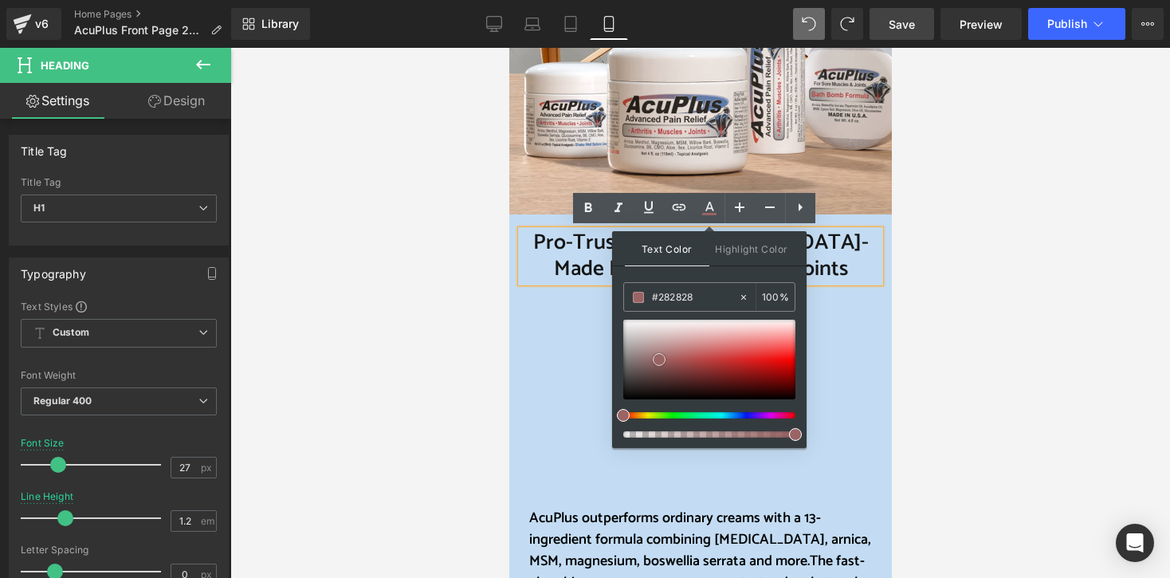
type input "#161616"
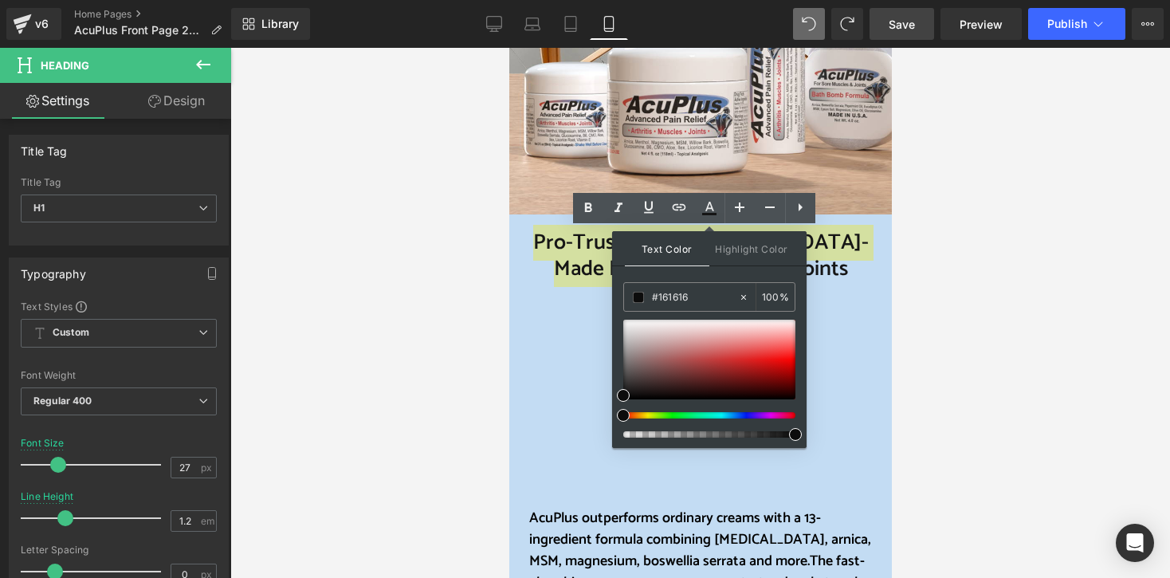
click at [941, 368] on div at bounding box center [699, 313] width 939 height 530
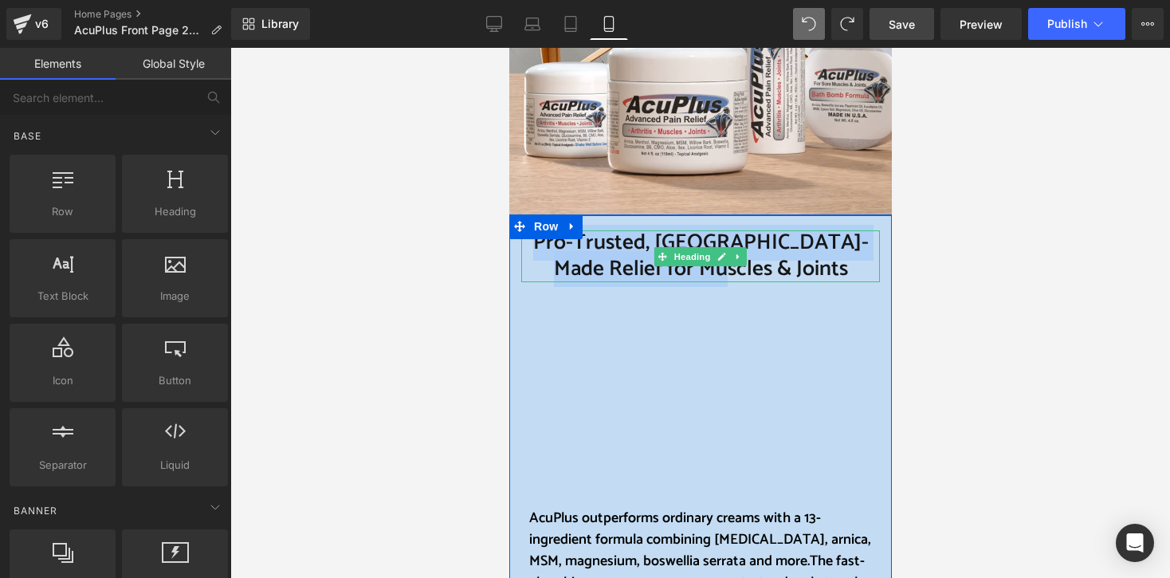
click at [820, 272] on h1 "Pro-Trusted, [GEOGRAPHIC_DATA]-Made Relief for Muscles & Joints" at bounding box center [699, 256] width 359 height 52
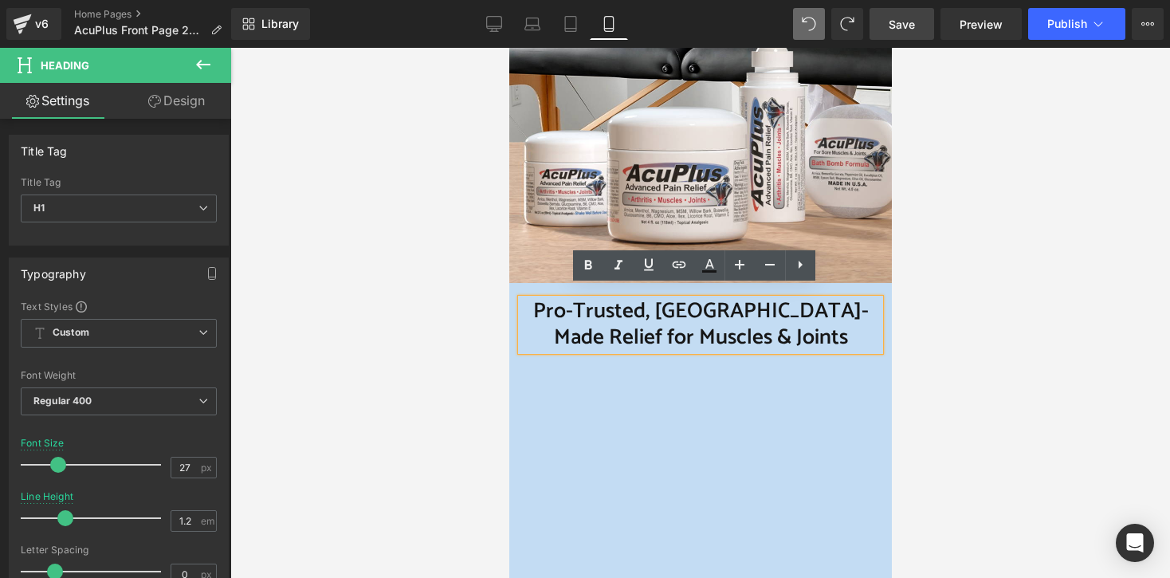
scroll to position [558, 0]
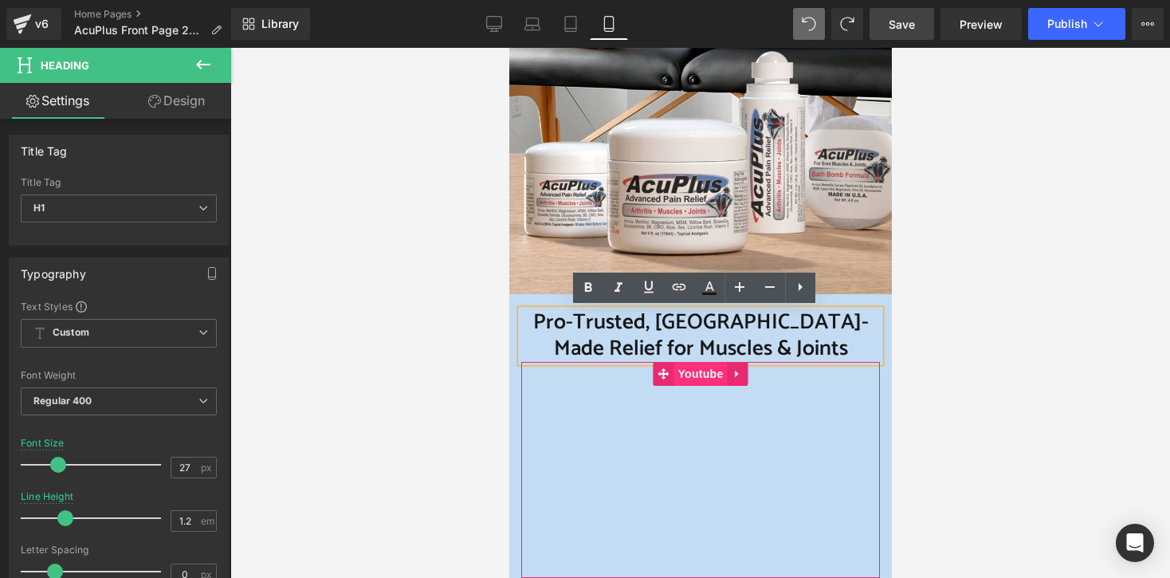
click at [683, 376] on span "Youtube" at bounding box center [698, 374] width 53 height 24
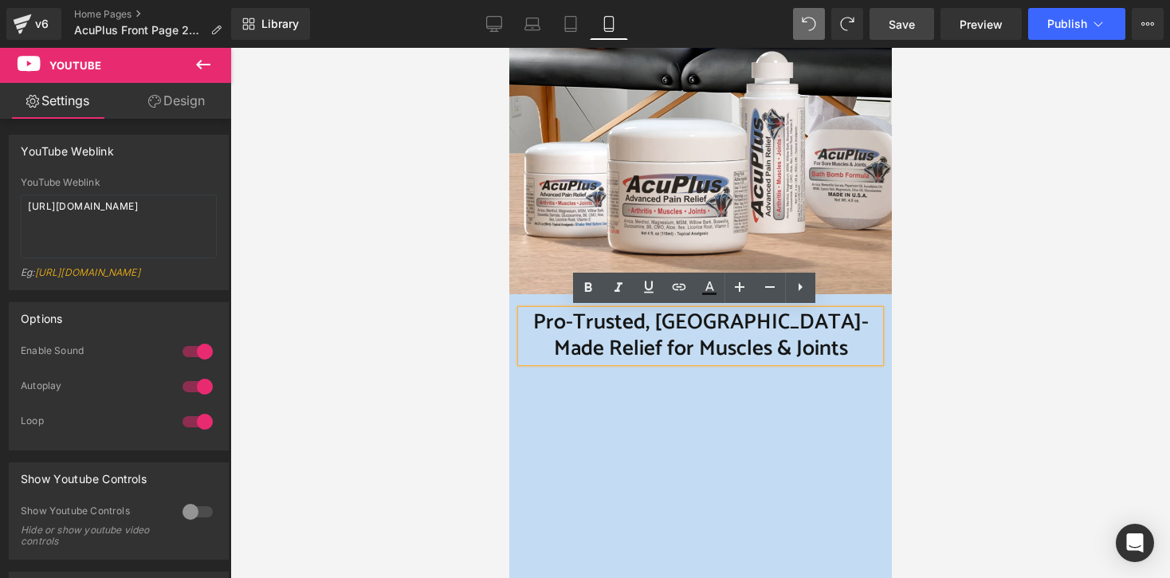
click at [533, 323] on h1 "Pro-Trusted, [GEOGRAPHIC_DATA]-Made Relief for Muscles & Joints" at bounding box center [699, 336] width 359 height 52
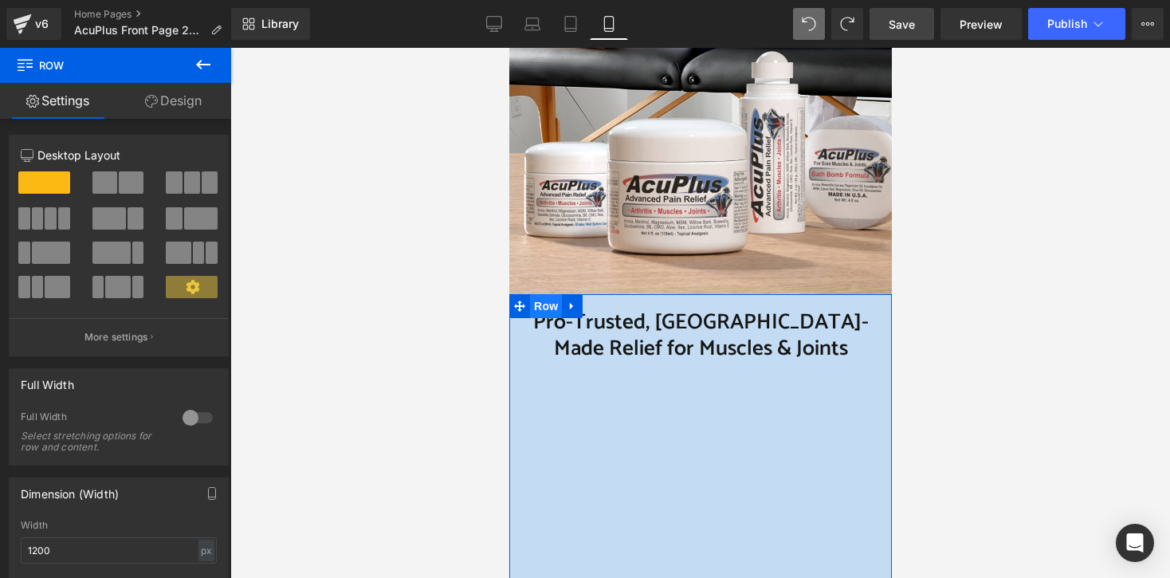
click at [536, 305] on span "Row" at bounding box center [545, 306] width 32 height 24
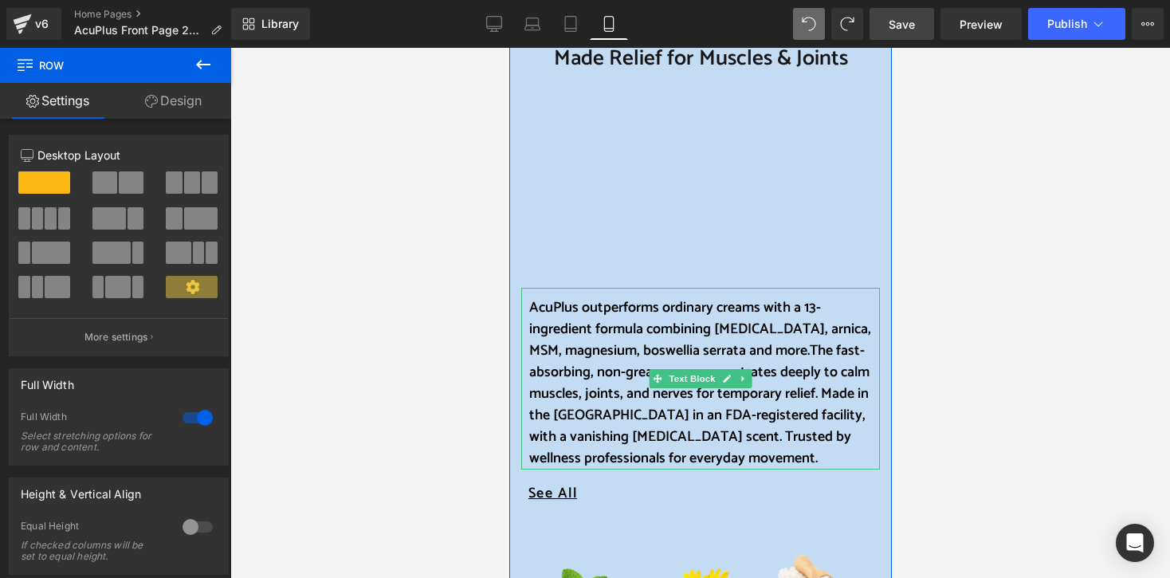
scroll to position [717, 0]
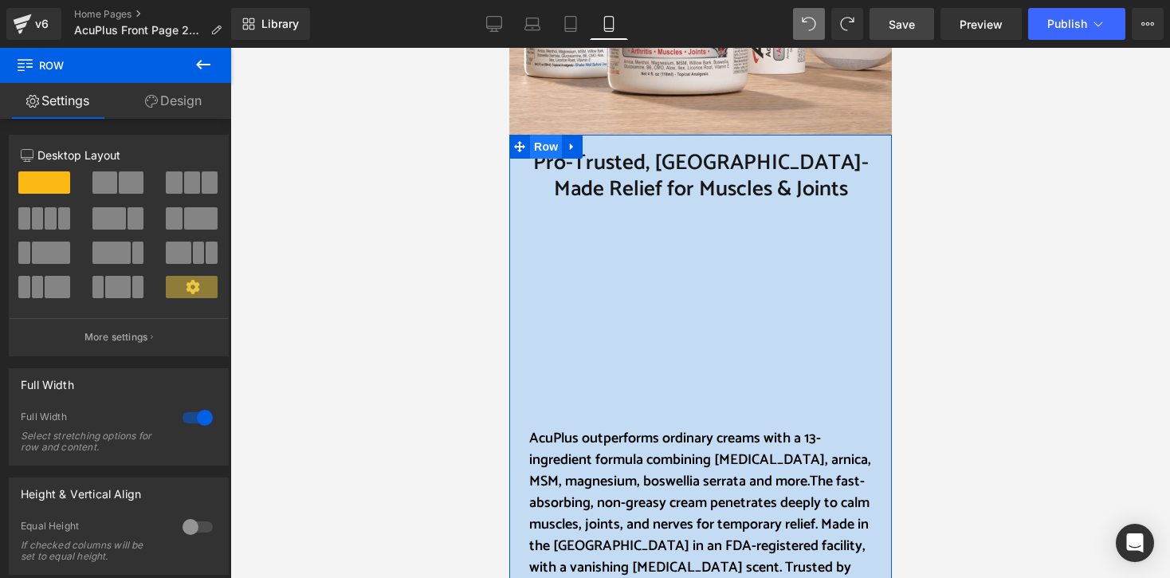
click at [538, 146] on span "Row" at bounding box center [545, 147] width 32 height 24
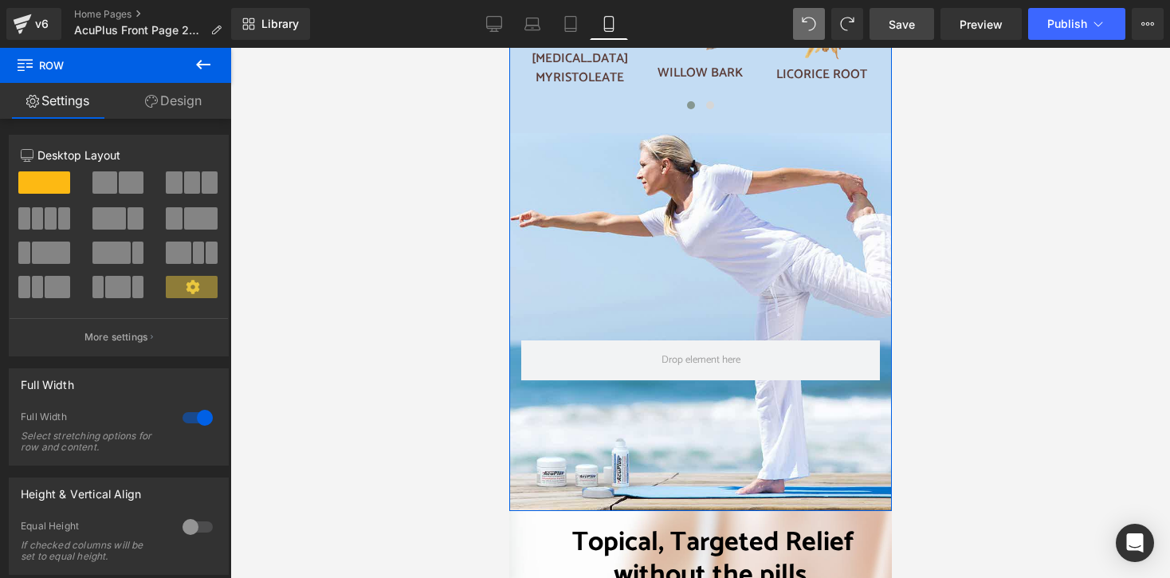
scroll to position [1593, 0]
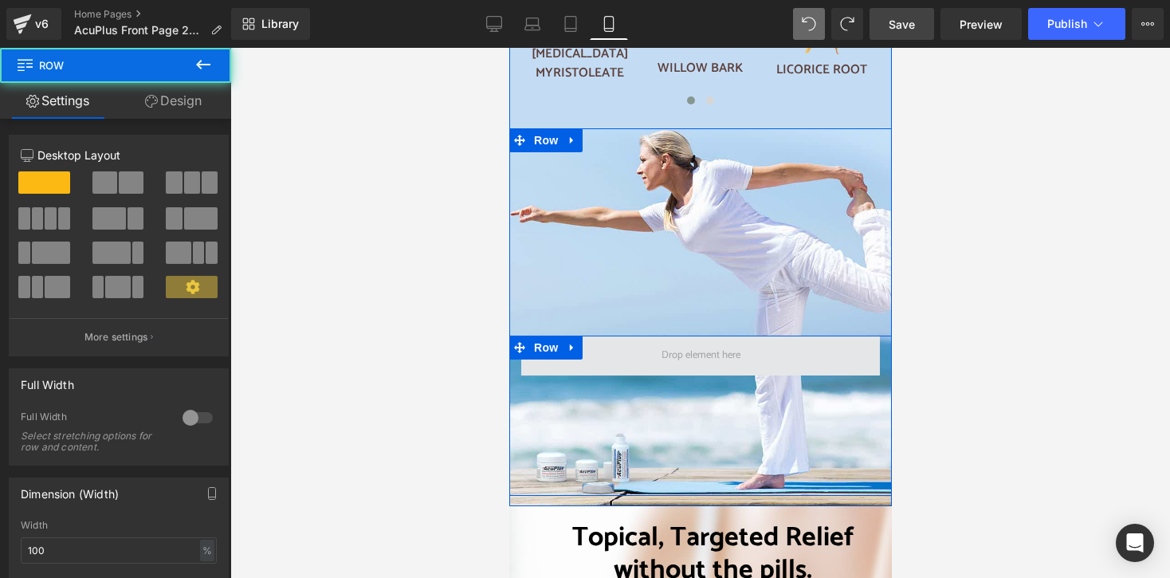
click at [629, 354] on span at bounding box center [699, 355] width 359 height 40
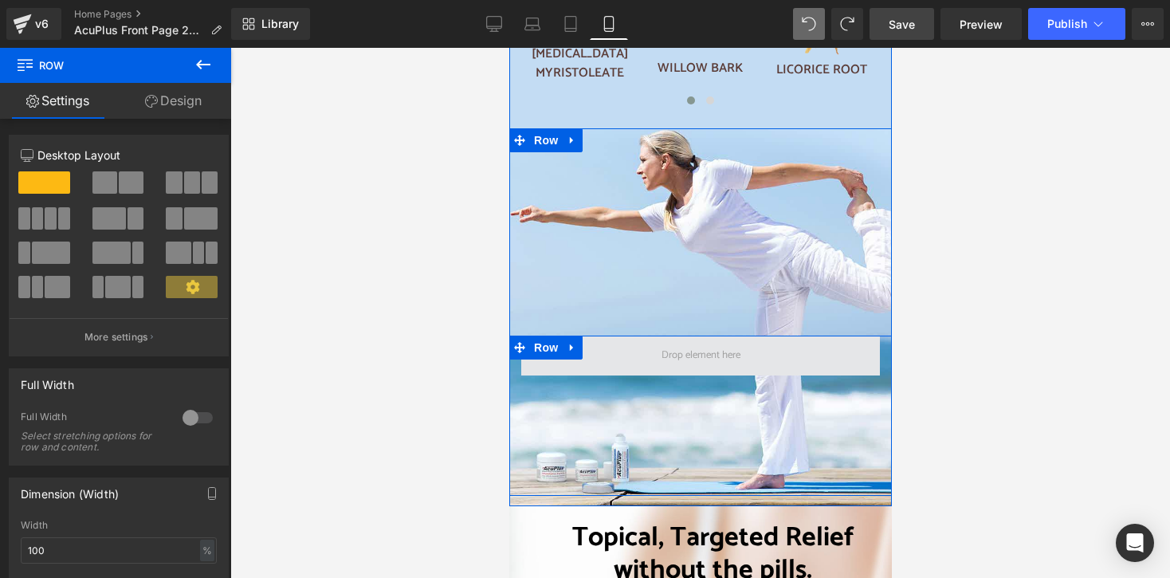
click at [655, 344] on span at bounding box center [700, 356] width 90 height 24
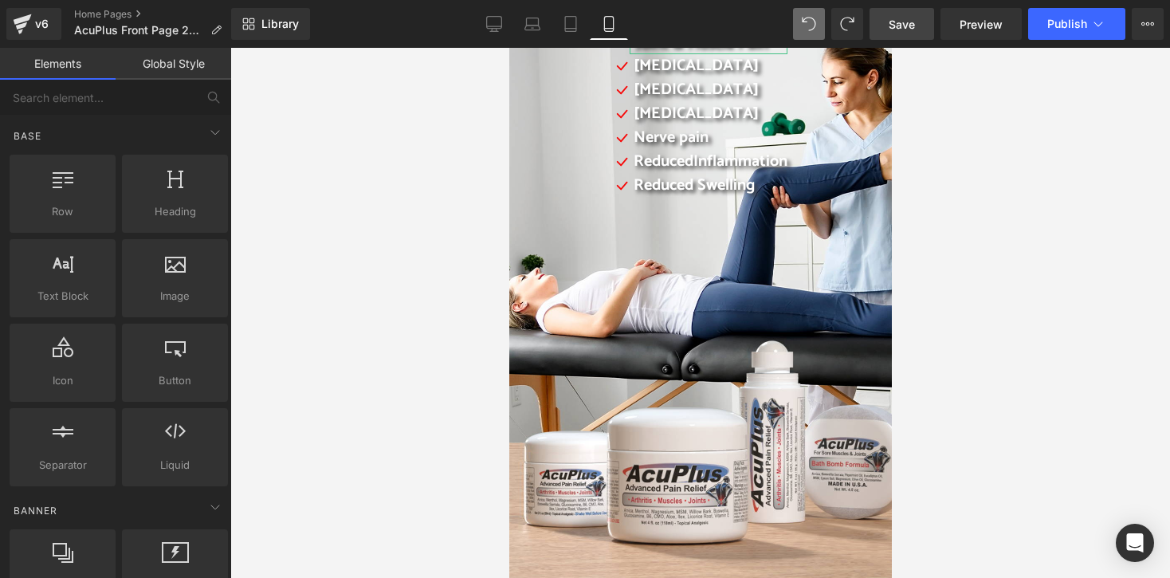
scroll to position [80, 0]
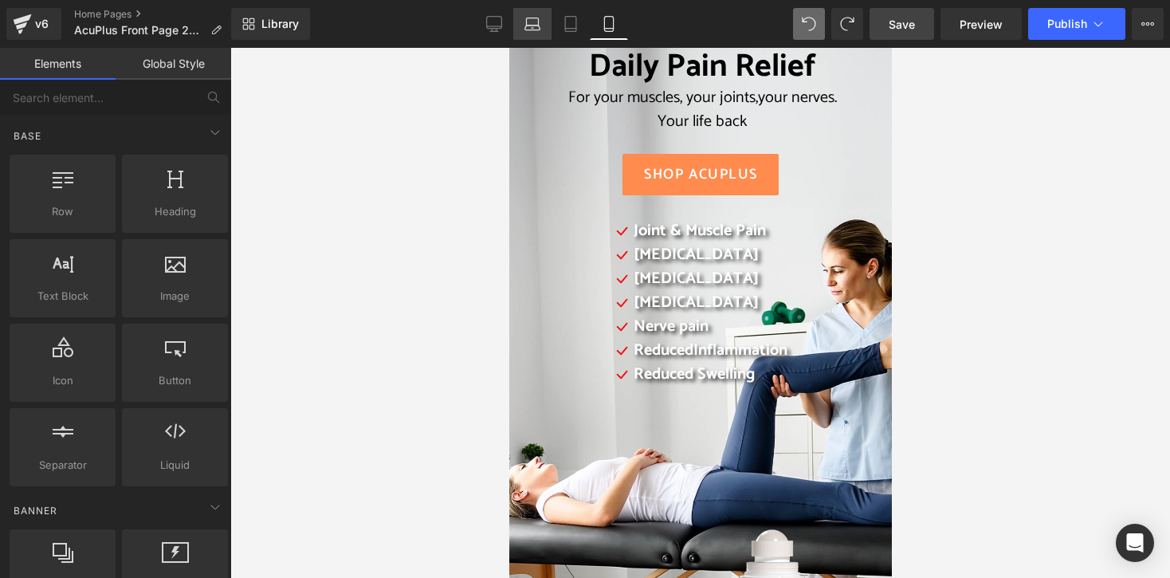
click at [531, 23] on icon at bounding box center [532, 24] width 16 height 16
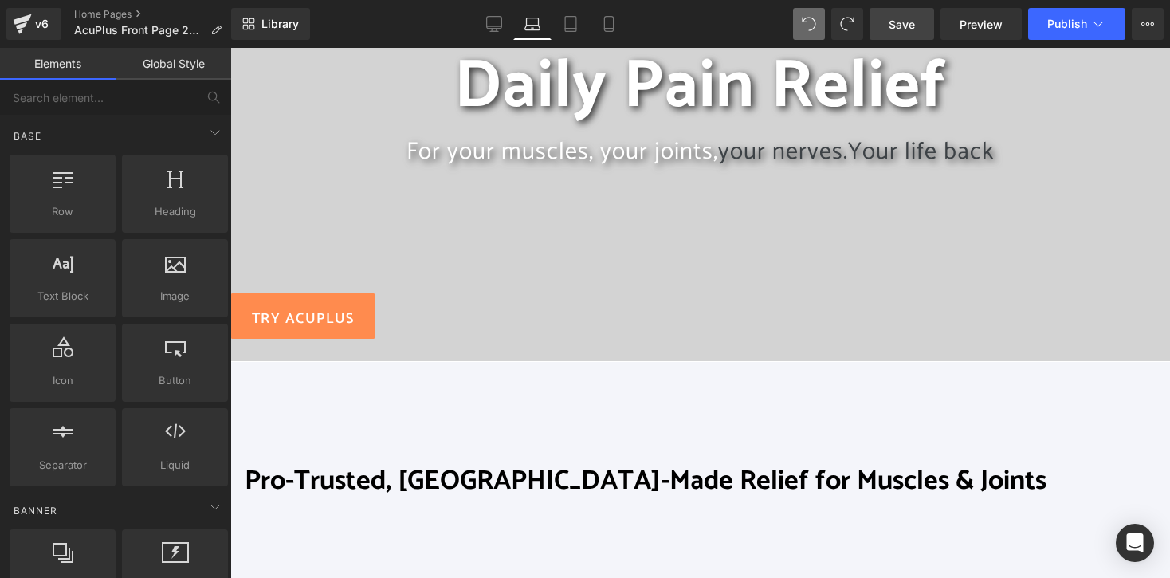
scroll to position [239, 0]
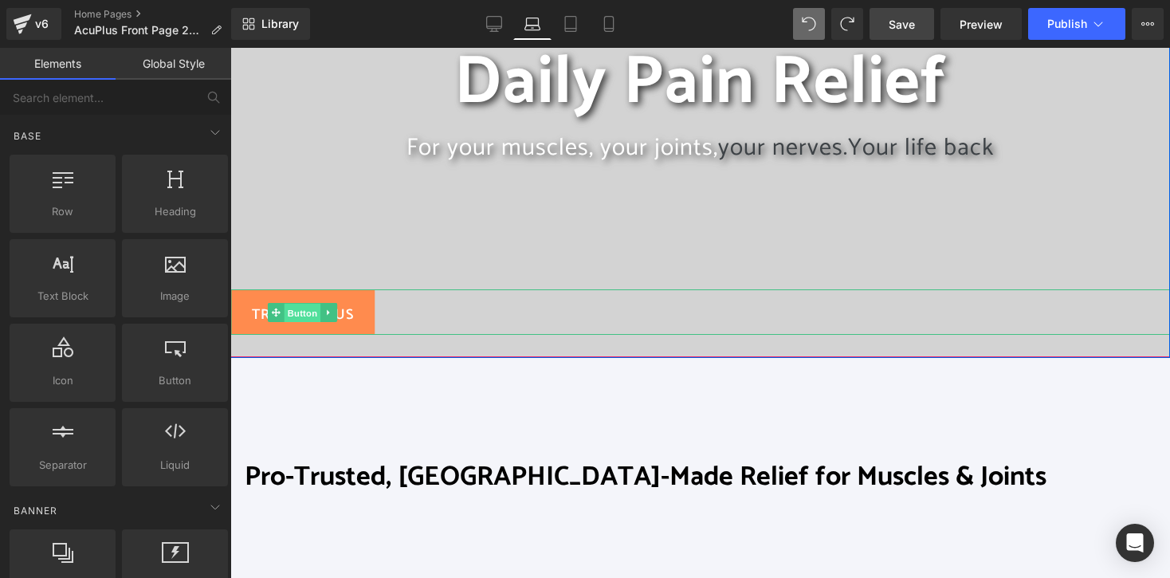
click at [292, 307] on span "Button" at bounding box center [302, 312] width 37 height 19
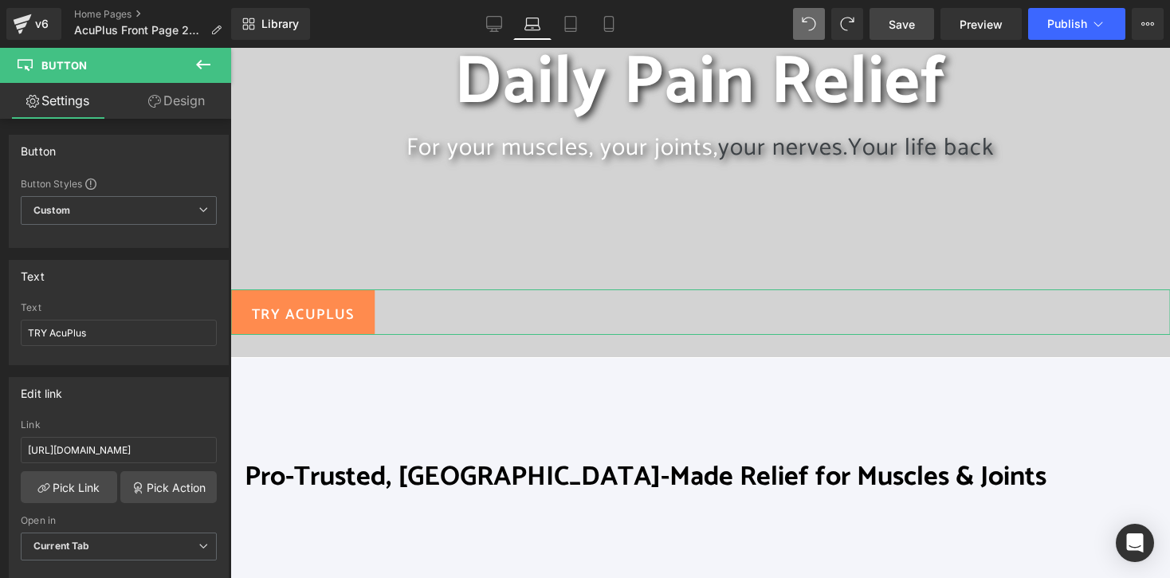
click at [191, 98] on link "Design" at bounding box center [177, 101] width 116 height 36
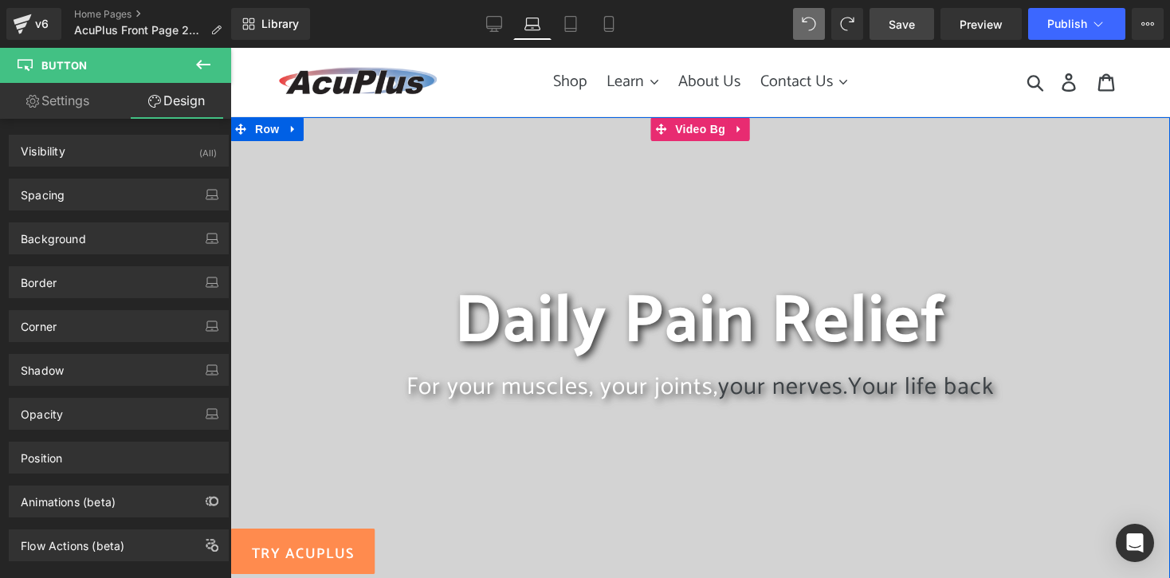
scroll to position [0, 0]
click at [263, 127] on span "Row" at bounding box center [267, 129] width 32 height 24
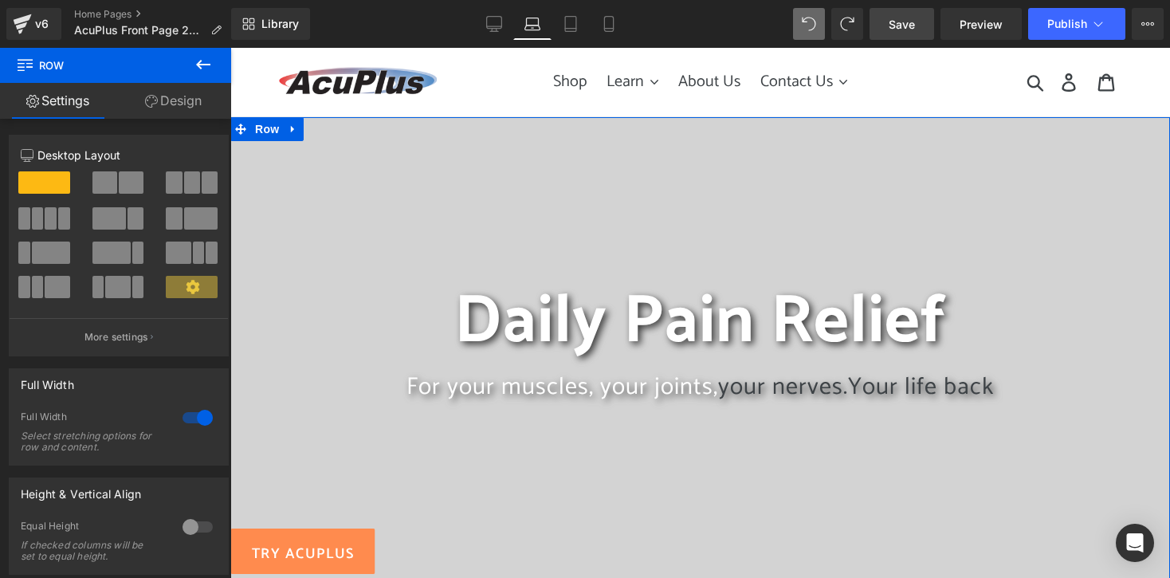
click at [183, 101] on link "Design" at bounding box center [174, 101] width 116 height 36
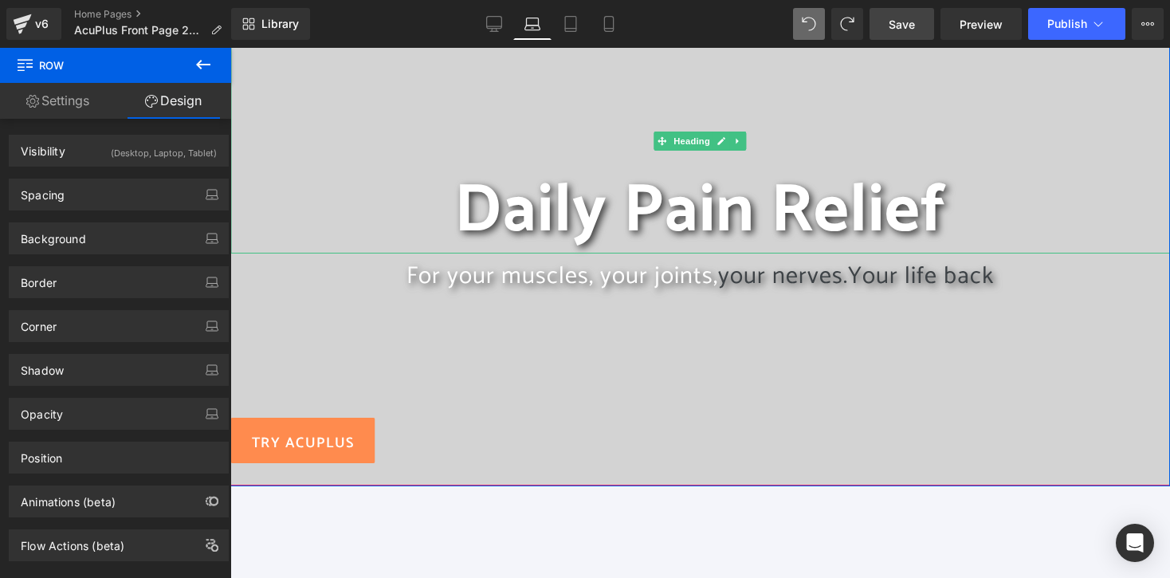
scroll to position [159, 0]
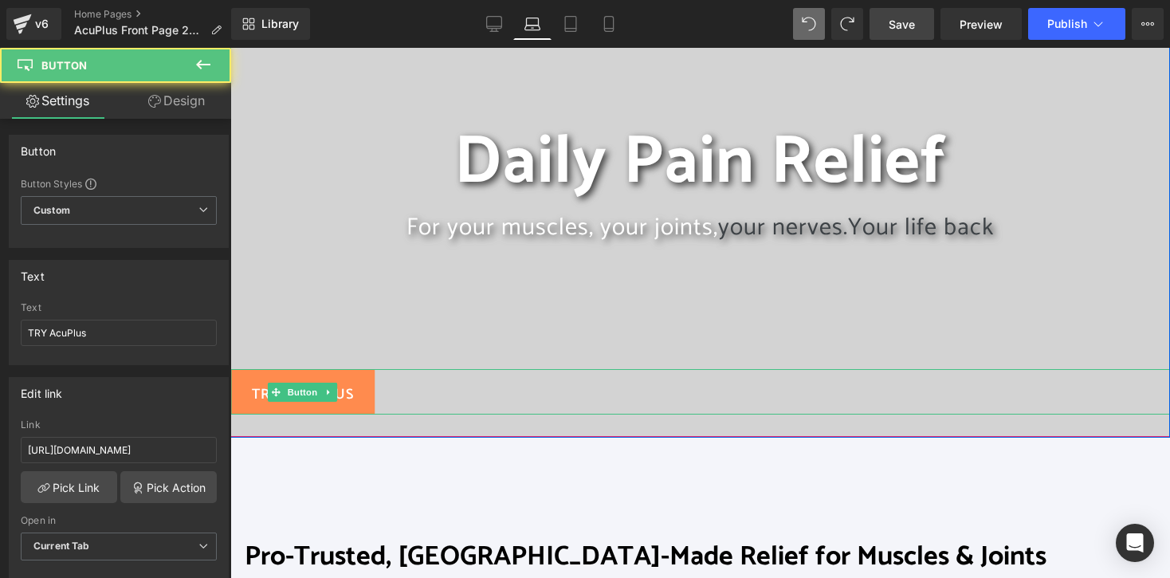
click at [355, 376] on link "TRY AcuPlus" at bounding box center [302, 391] width 145 height 45
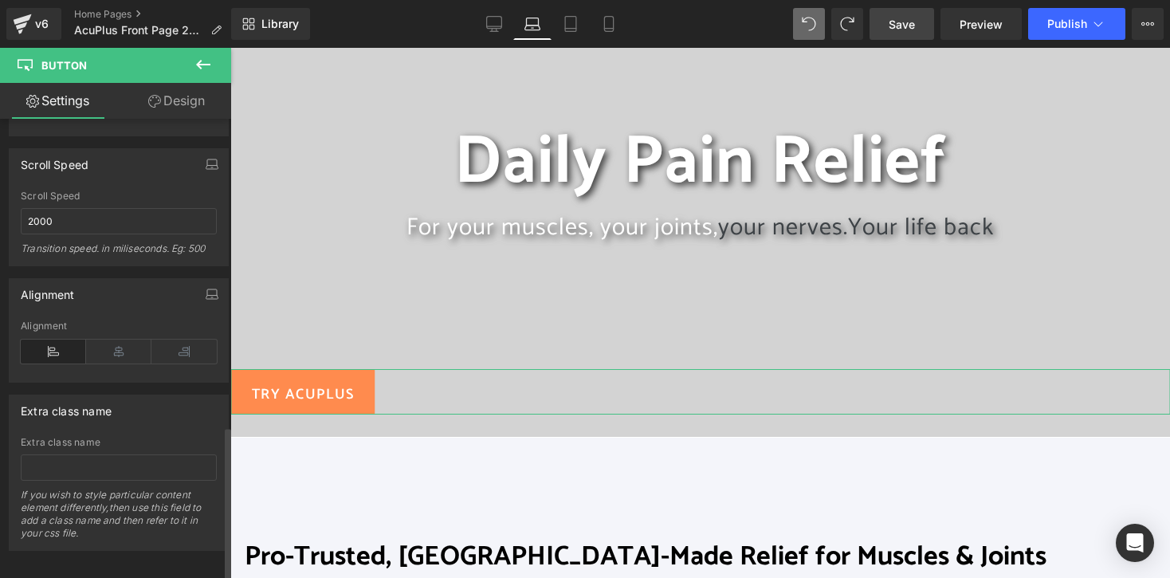
scroll to position [1195, 0]
click at [131, 340] on icon at bounding box center [118, 346] width 65 height 24
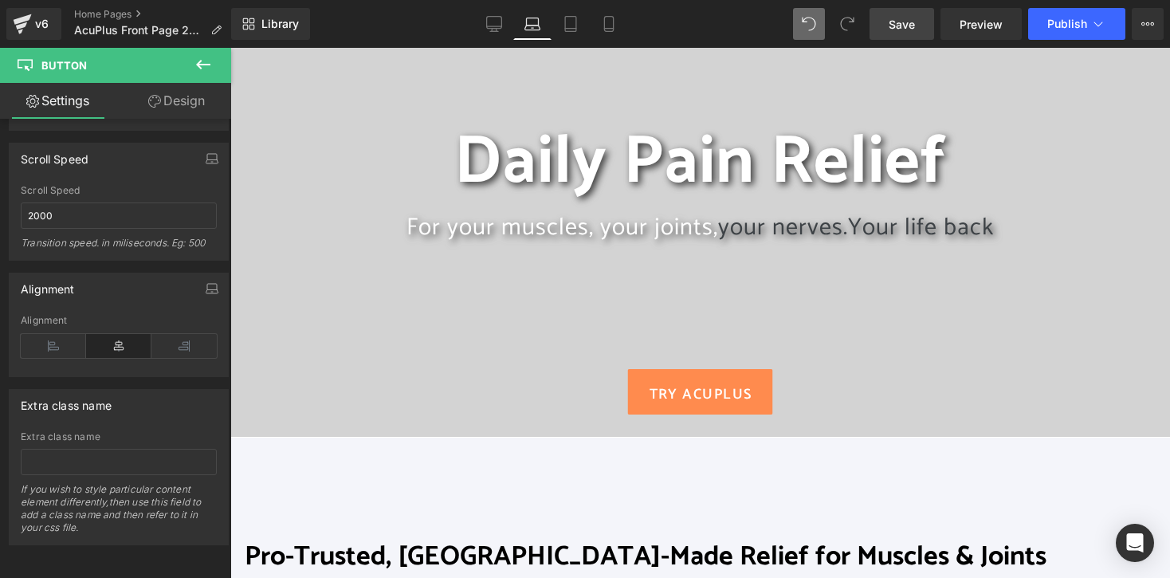
click at [921, 36] on link "Save" at bounding box center [901, 24] width 65 height 32
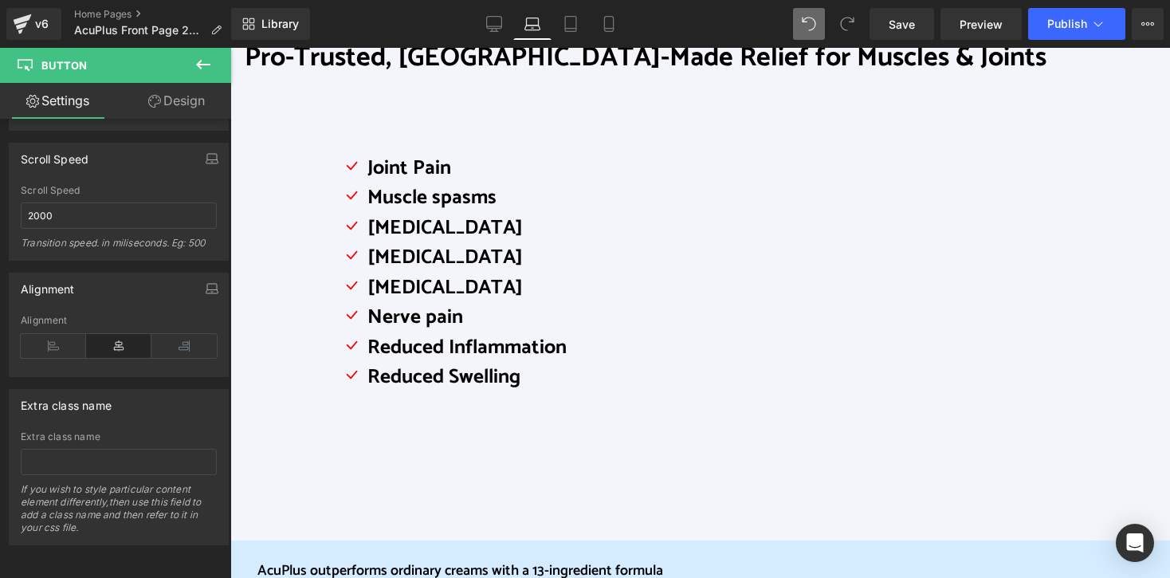
scroll to position [797, 0]
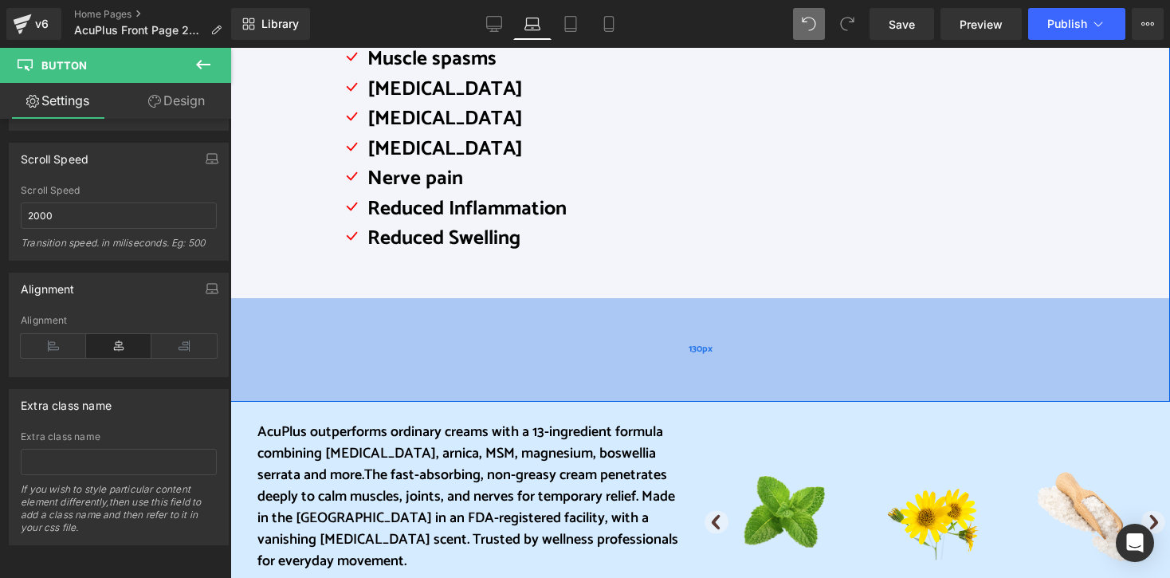
click at [641, 345] on div "130px" at bounding box center [699, 350] width 939 height 104
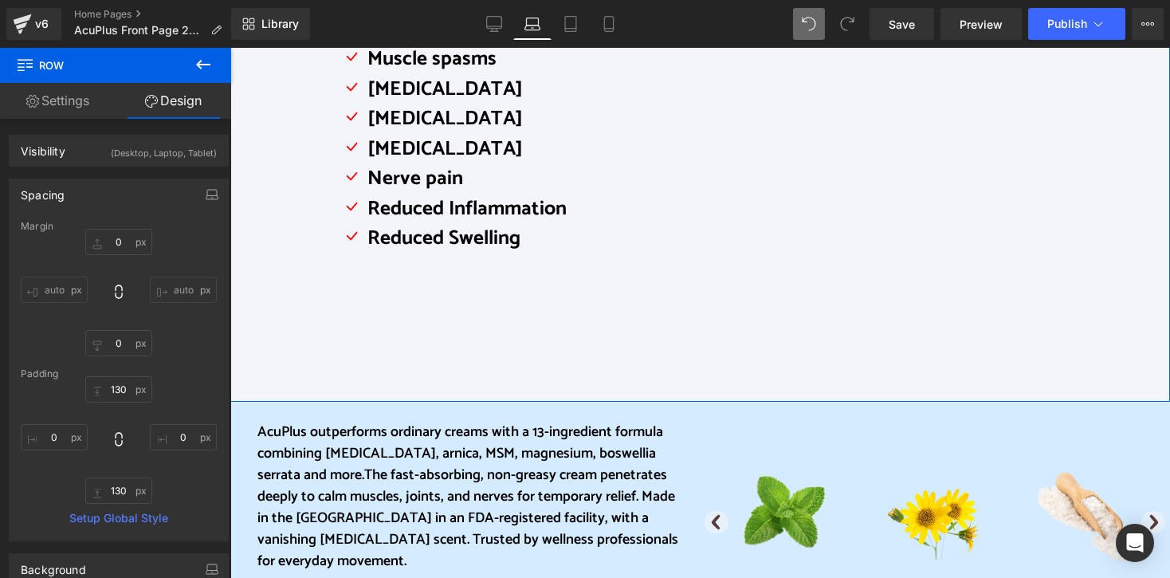
click at [200, 97] on link "Design" at bounding box center [174, 101] width 116 height 36
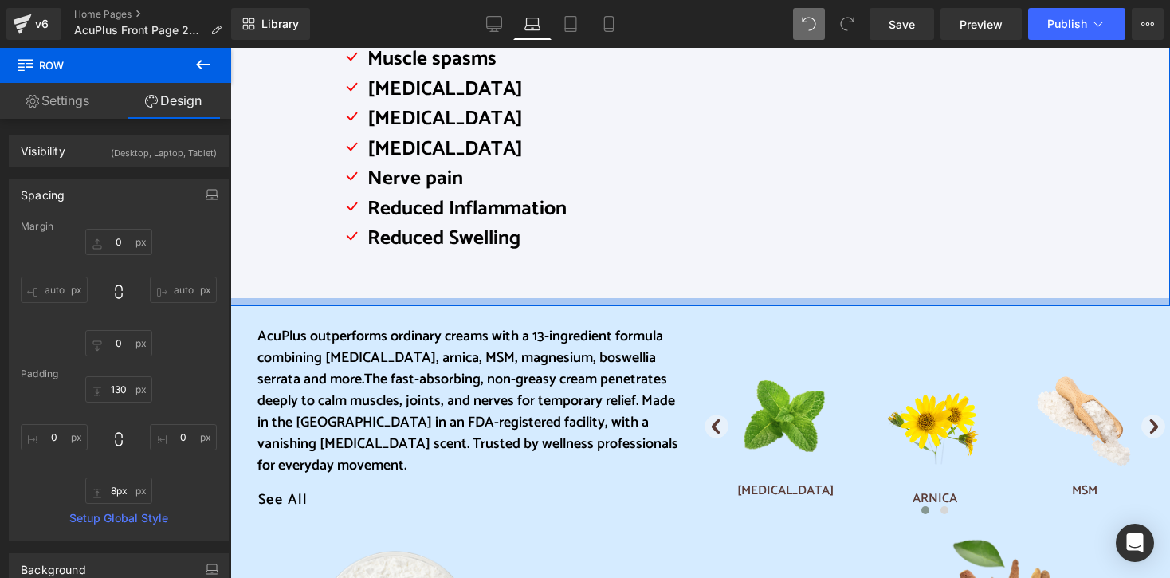
type input "7px"
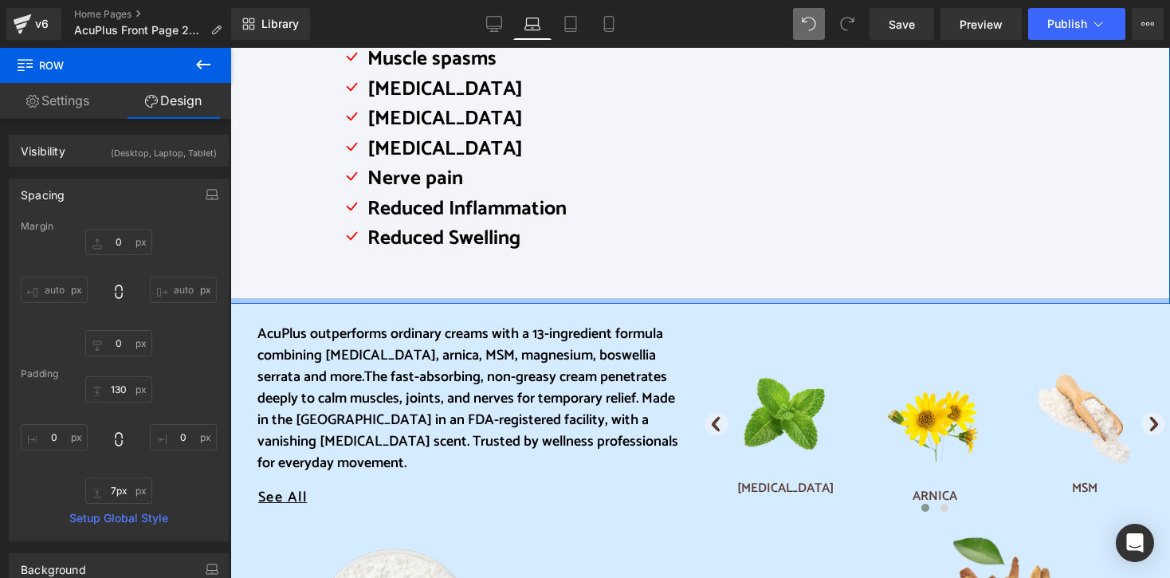
drag, startPoint x: 728, startPoint y: 354, endPoint x: 715, endPoint y: 256, distance: 98.9
click at [715, 256] on div "Pro-Trusted, [GEOGRAPHIC_DATA]-Made Relief for Muscles & Joints Heading Icon Jo…" at bounding box center [699, 51] width 939 height 503
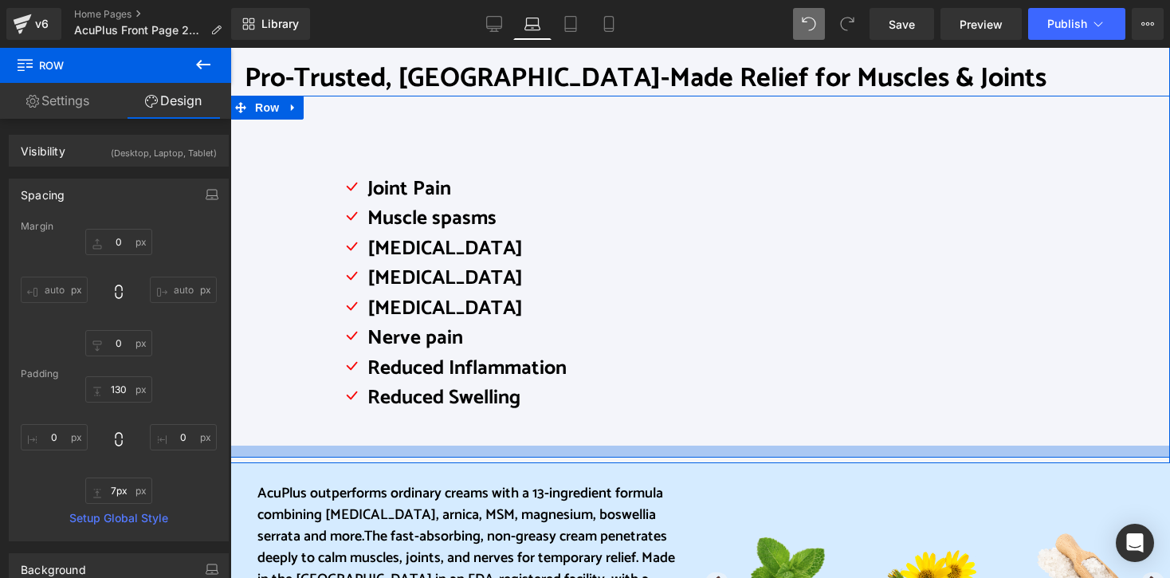
scroll to position [558, 0]
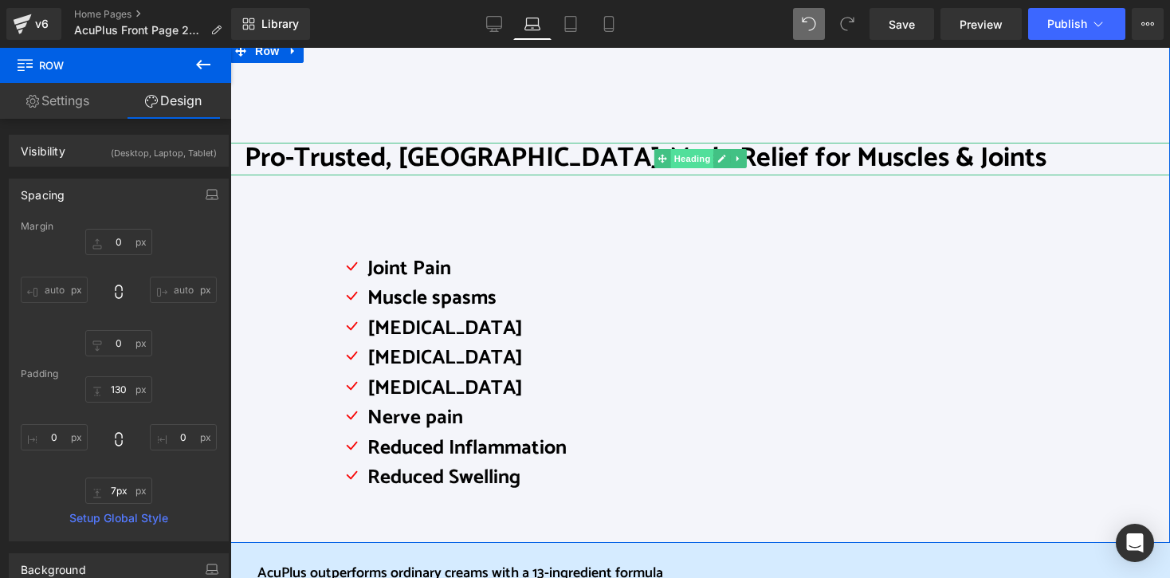
click at [689, 161] on span "Heading" at bounding box center [691, 158] width 43 height 19
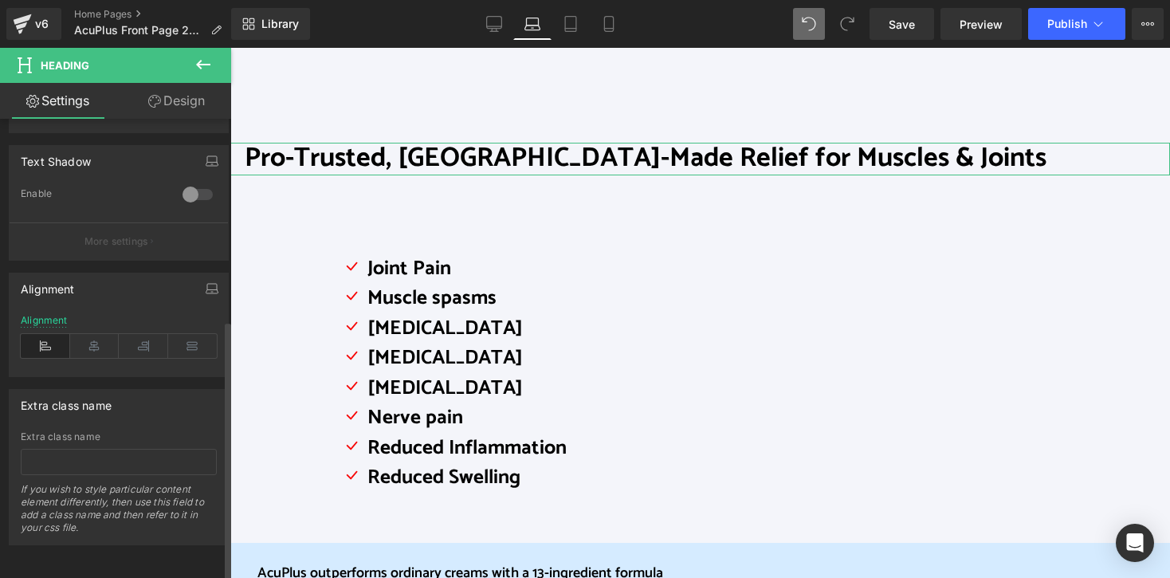
scroll to position [668, 0]
click at [92, 337] on icon at bounding box center [94, 346] width 49 height 24
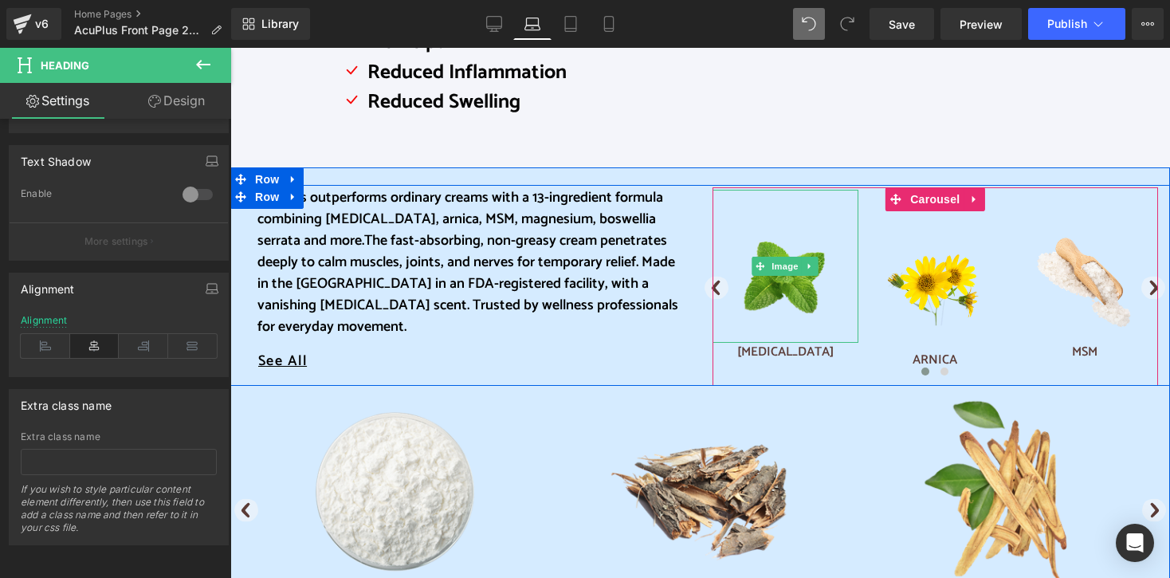
scroll to position [1036, 0]
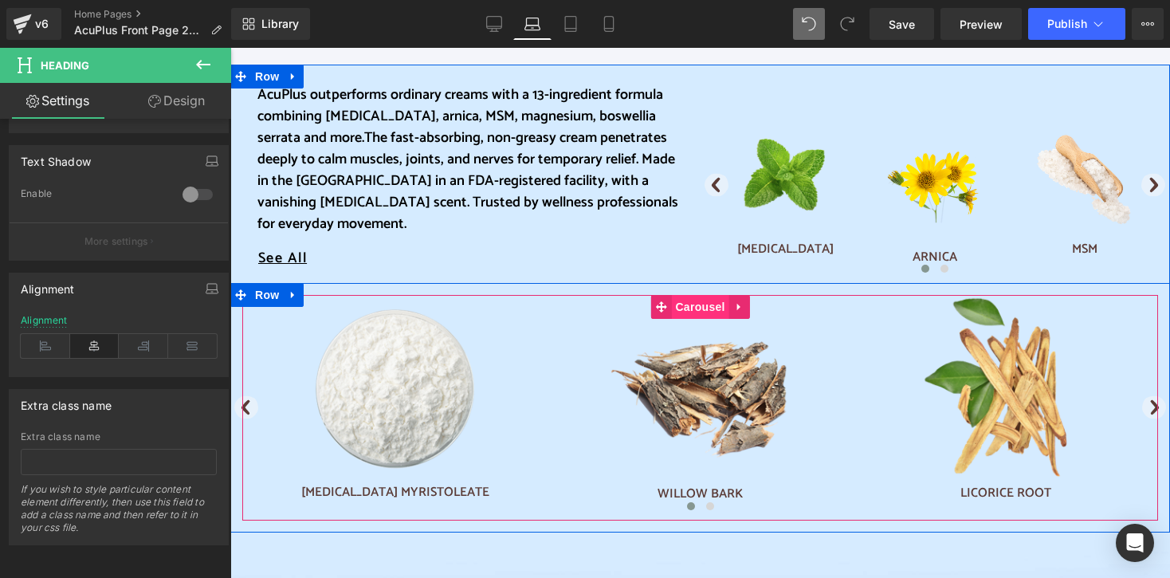
click at [695, 305] on span "Carousel" at bounding box center [699, 307] width 57 height 24
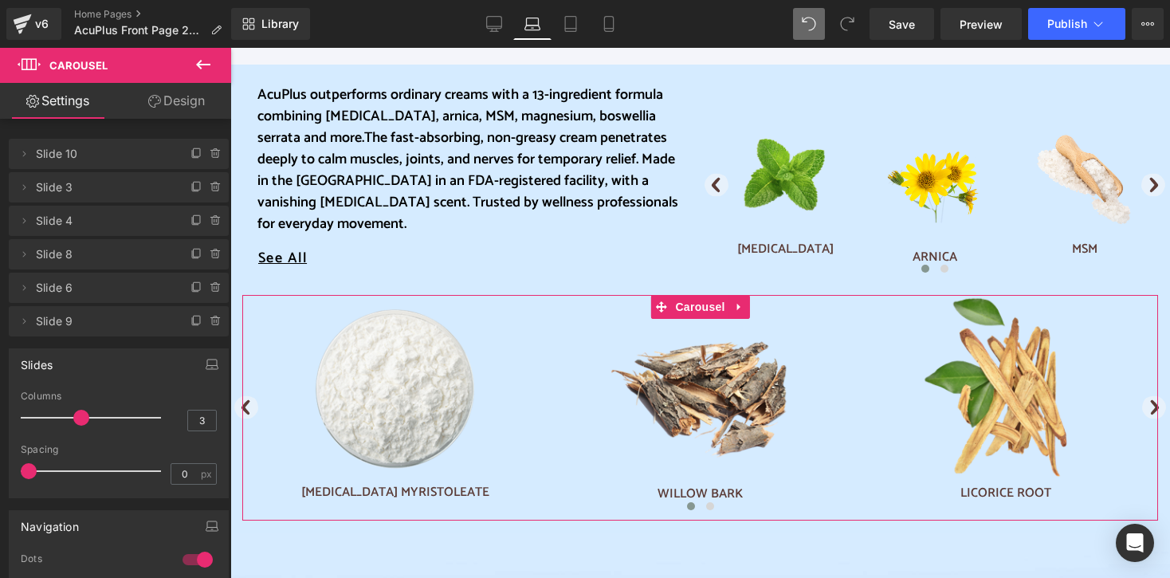
click at [188, 100] on link "Design" at bounding box center [177, 101] width 116 height 36
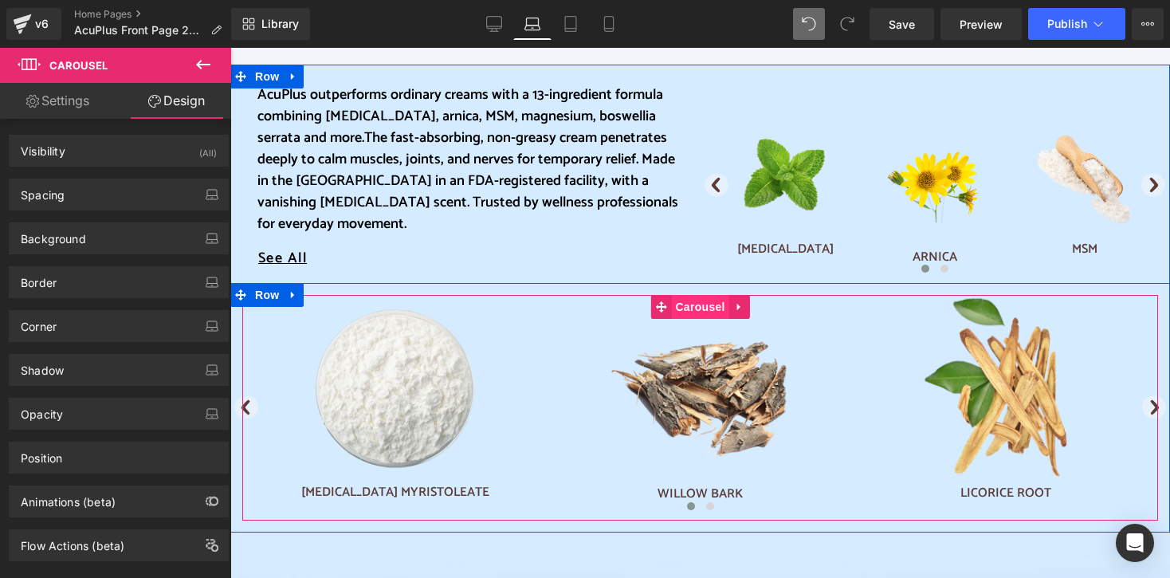
click at [681, 304] on span "Carousel" at bounding box center [699, 307] width 57 height 24
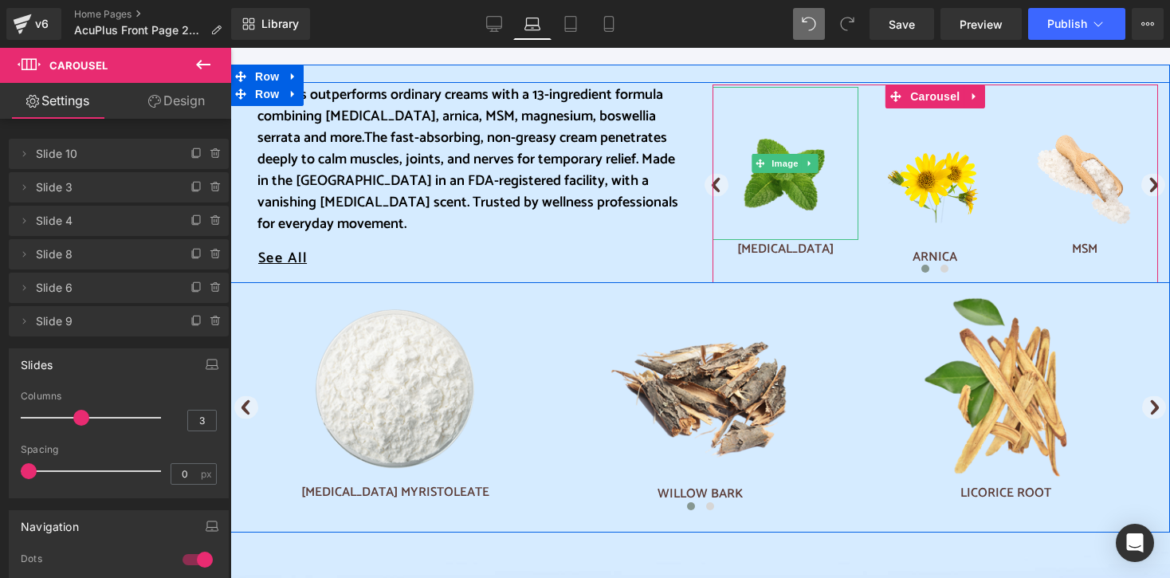
click at [791, 187] on img at bounding box center [785, 163] width 88 height 153
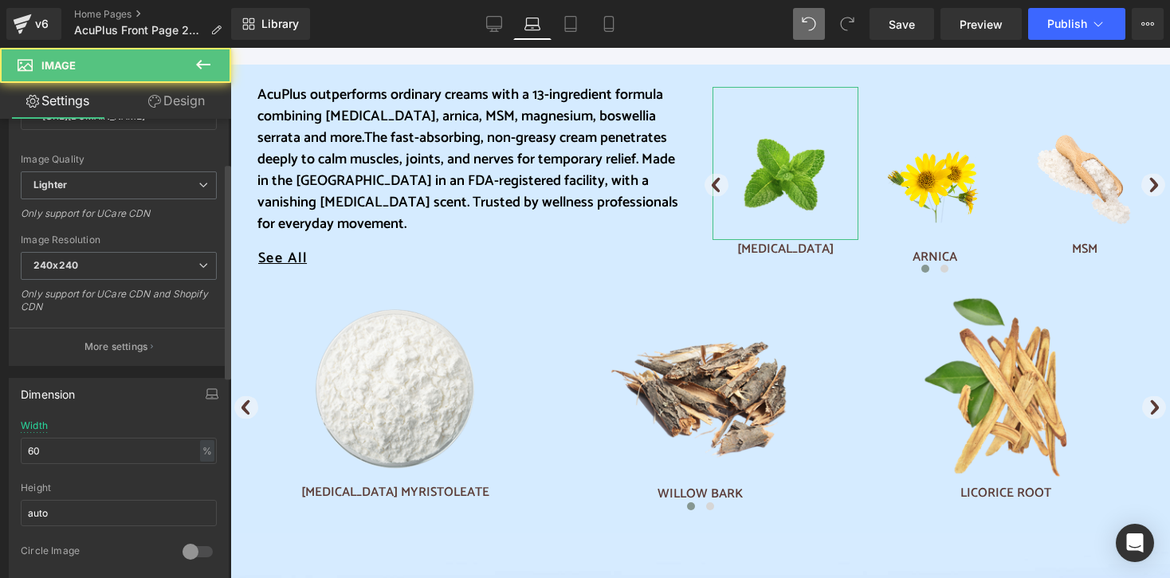
scroll to position [239, 0]
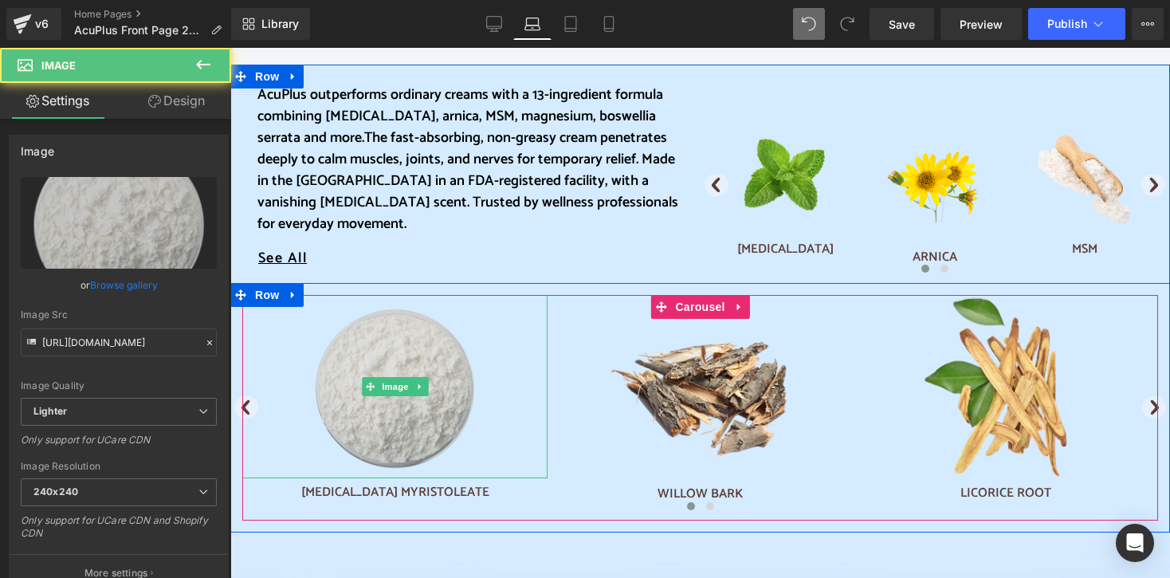
click at [377, 406] on img at bounding box center [395, 386] width 183 height 183
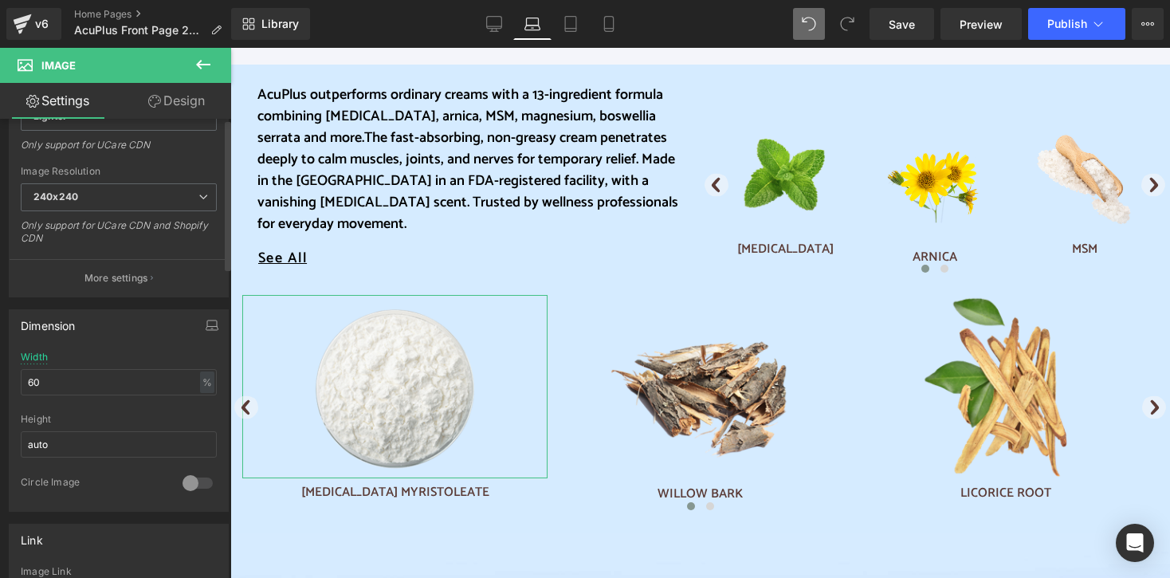
scroll to position [319, 0]
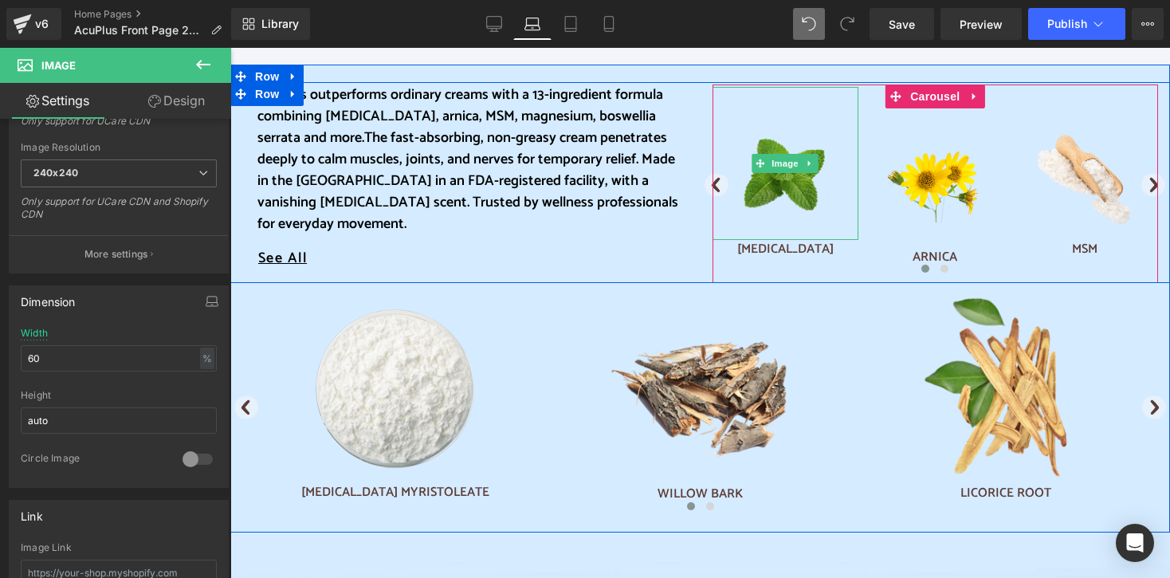
click at [787, 192] on img at bounding box center [785, 163] width 88 height 153
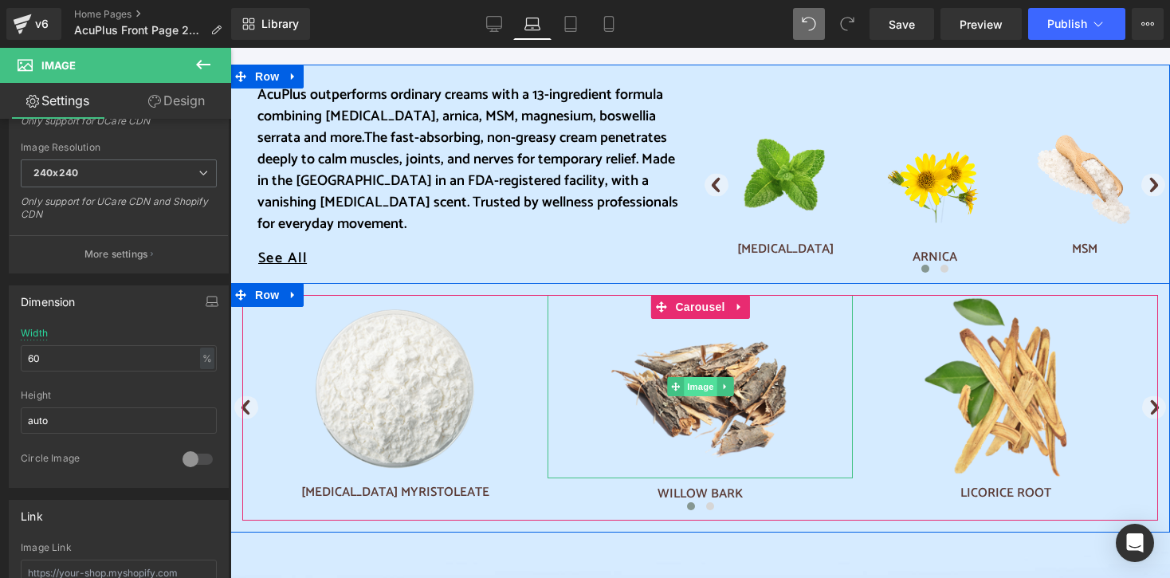
click at [705, 388] on span "Image" at bounding box center [700, 386] width 33 height 19
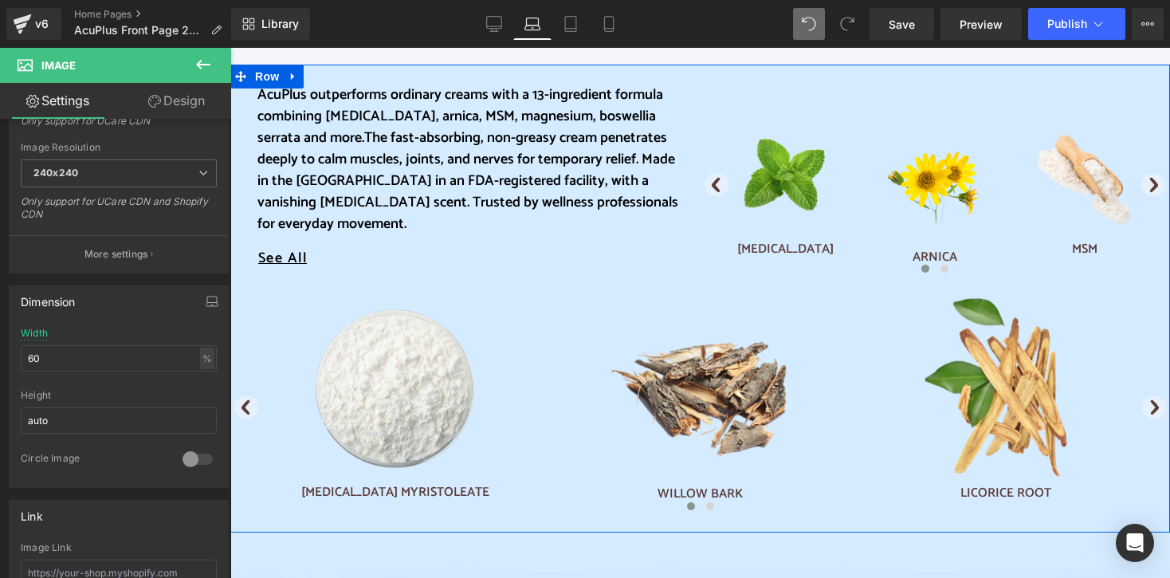
click at [230, 48] on div at bounding box center [230, 48] width 0 height 0
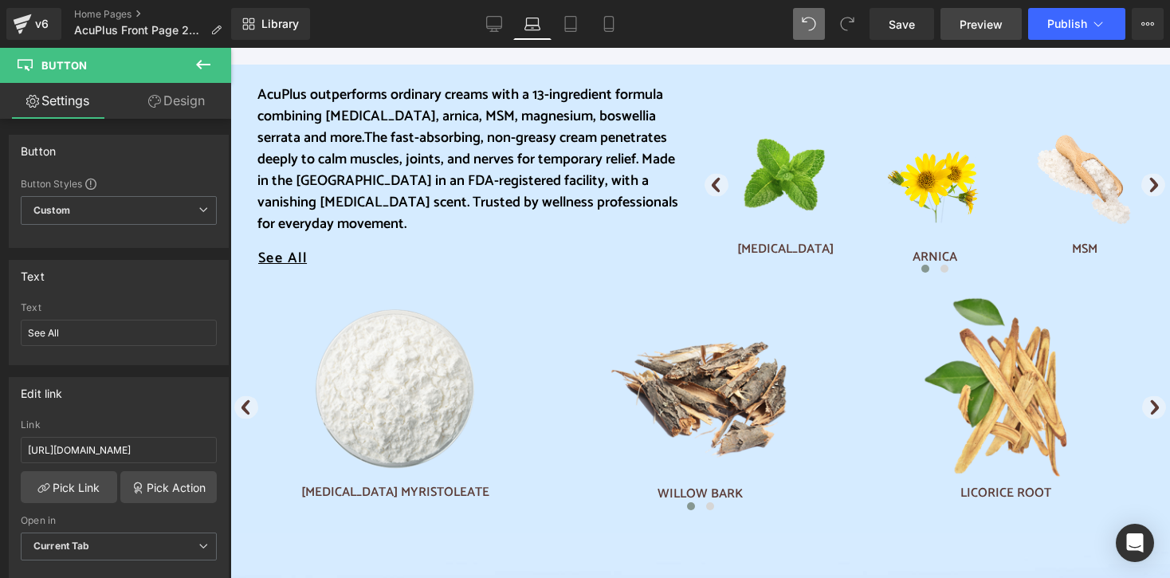
click at [966, 27] on span "Preview" at bounding box center [980, 24] width 43 height 17
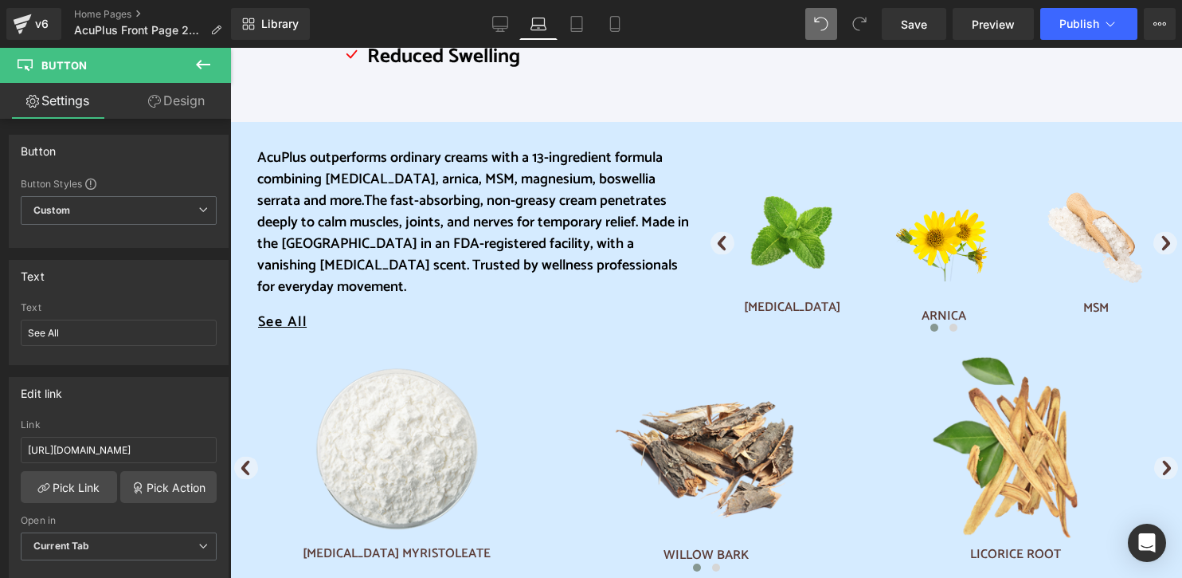
scroll to position [876, 0]
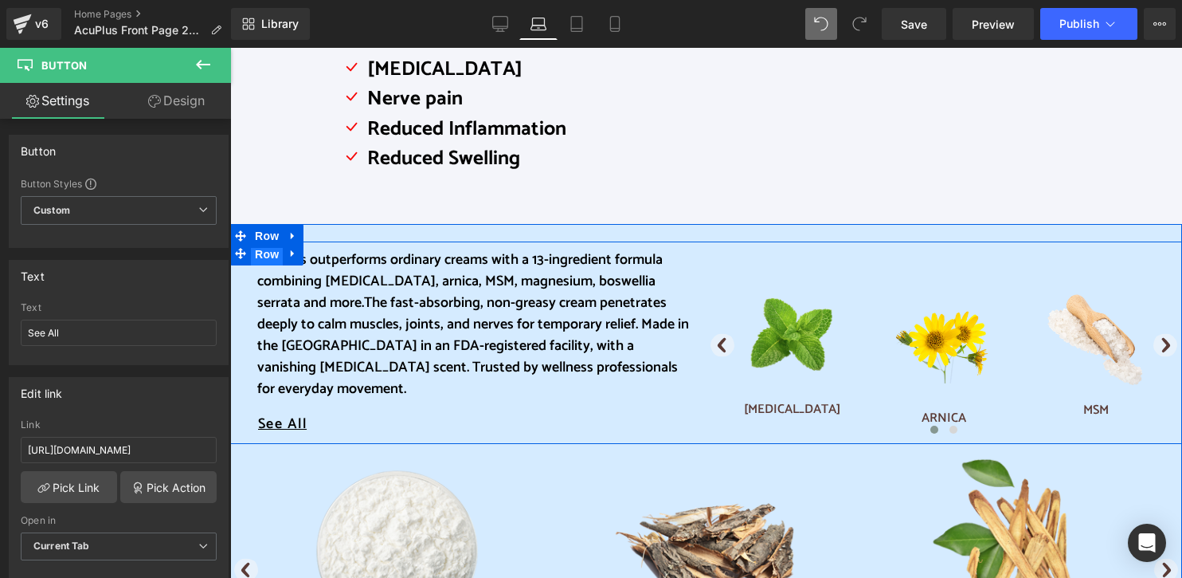
click at [264, 254] on span "Row" at bounding box center [267, 254] width 32 height 24
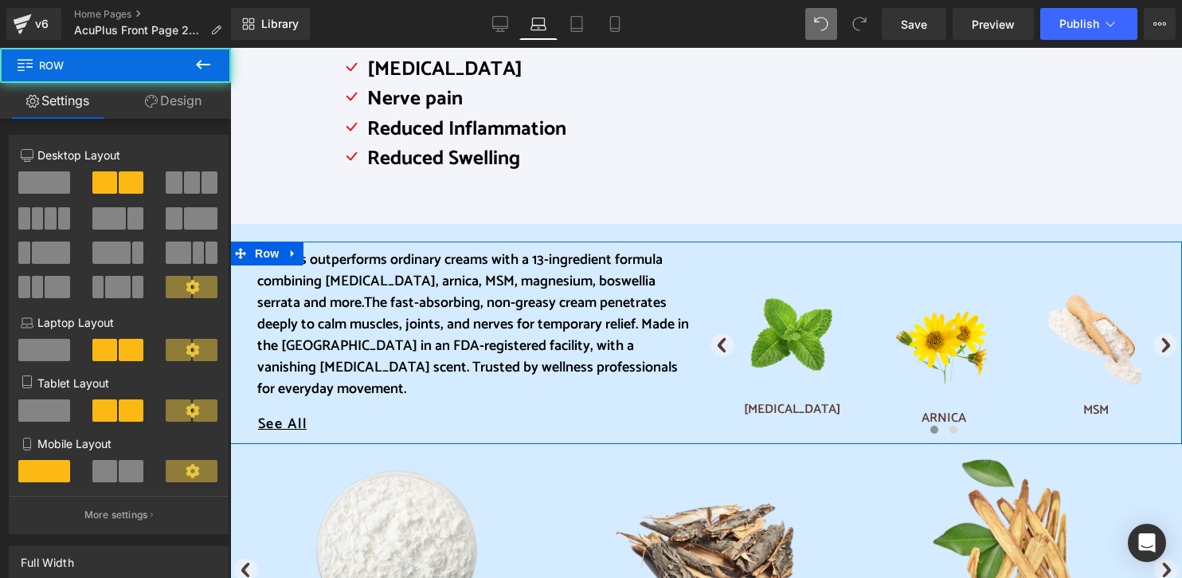
click at [180, 98] on link "Design" at bounding box center [174, 101] width 116 height 36
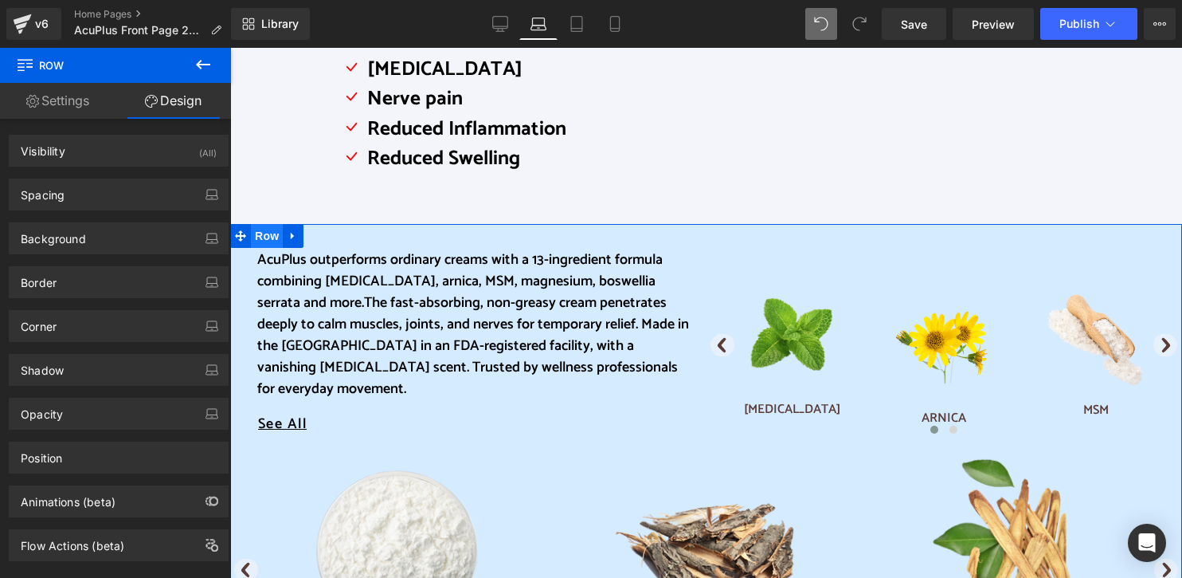
click at [258, 230] on span "Row" at bounding box center [267, 236] width 32 height 24
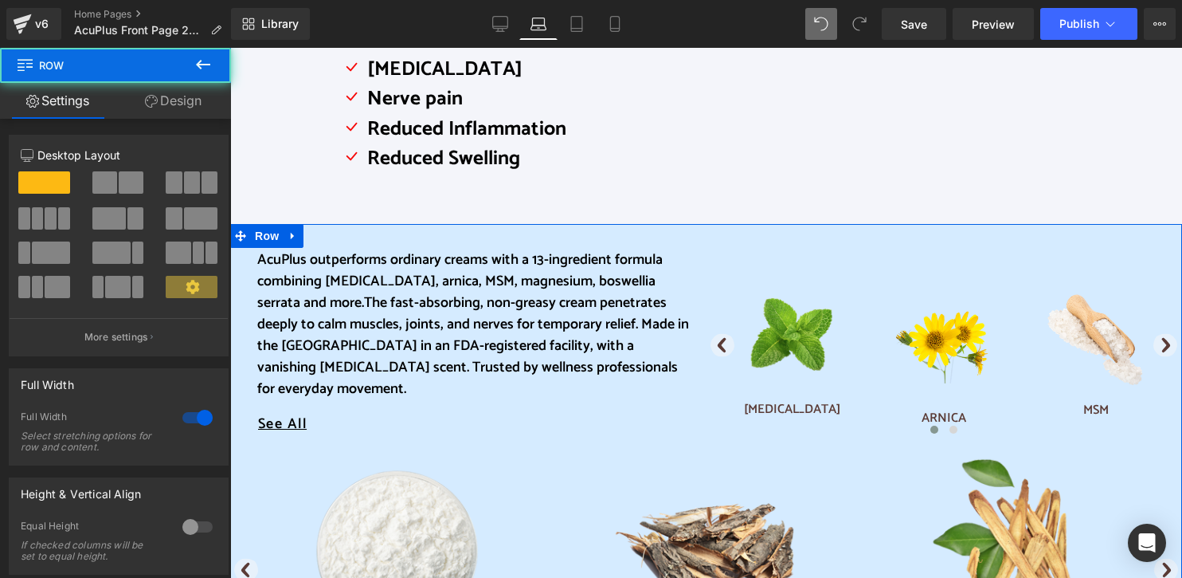
click at [178, 101] on link "Design" at bounding box center [174, 101] width 116 height 36
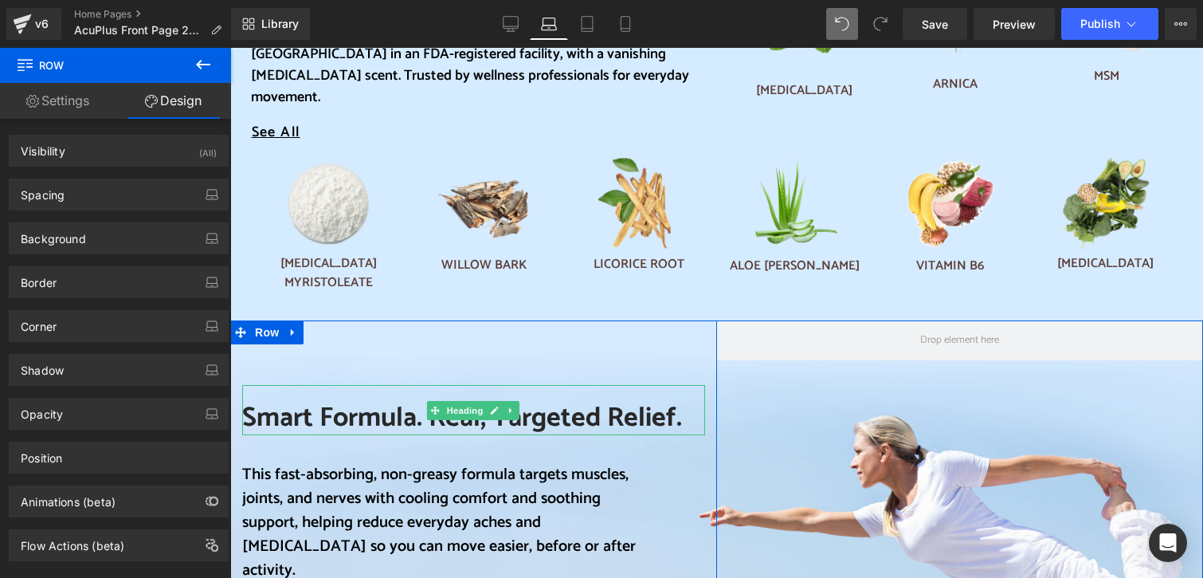
scroll to position [1275, 0]
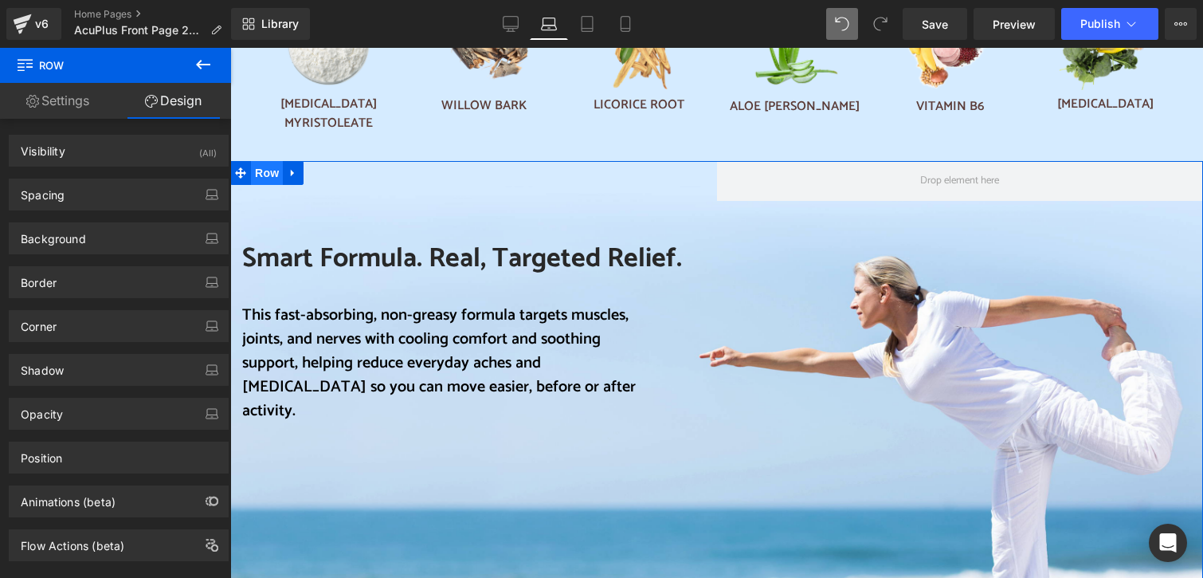
click at [258, 161] on span "Row" at bounding box center [267, 173] width 32 height 24
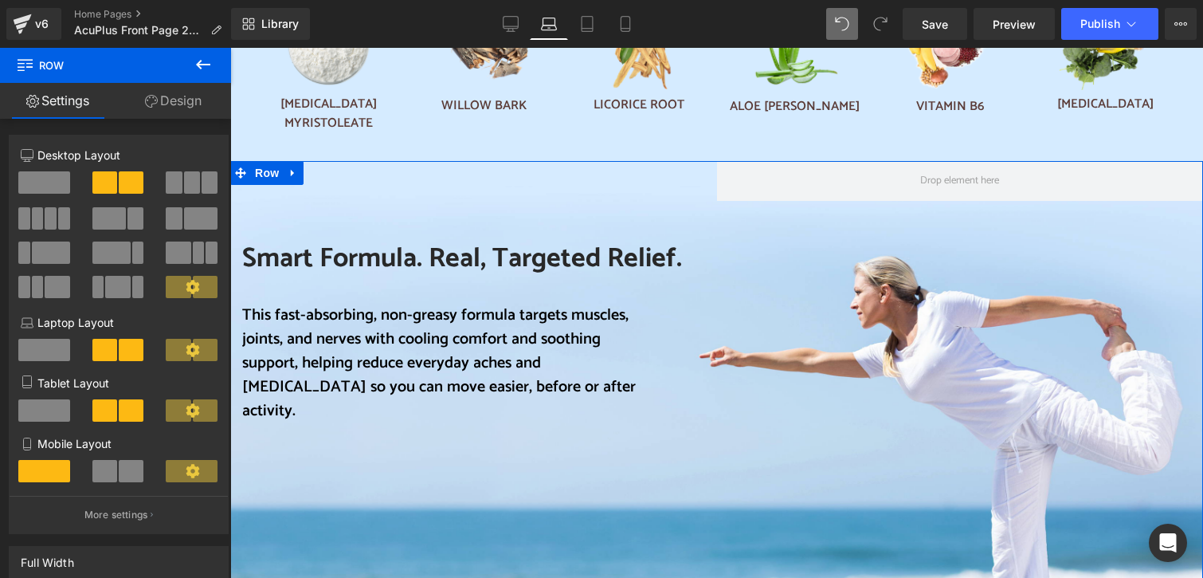
click at [201, 105] on link "Design" at bounding box center [174, 101] width 116 height 36
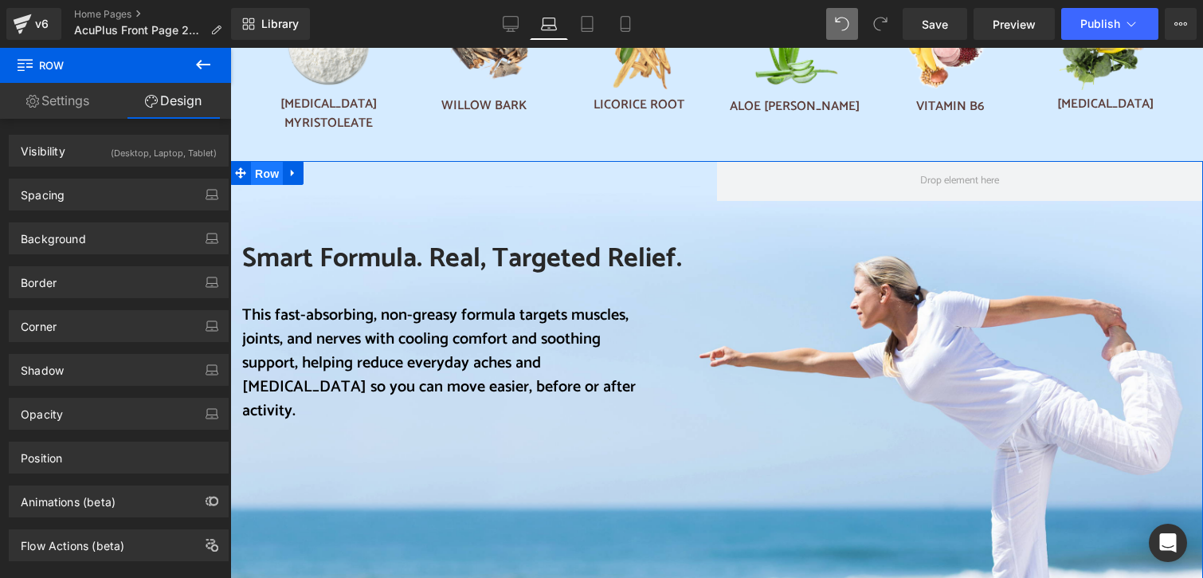
click at [257, 162] on span "Row" at bounding box center [267, 174] width 32 height 24
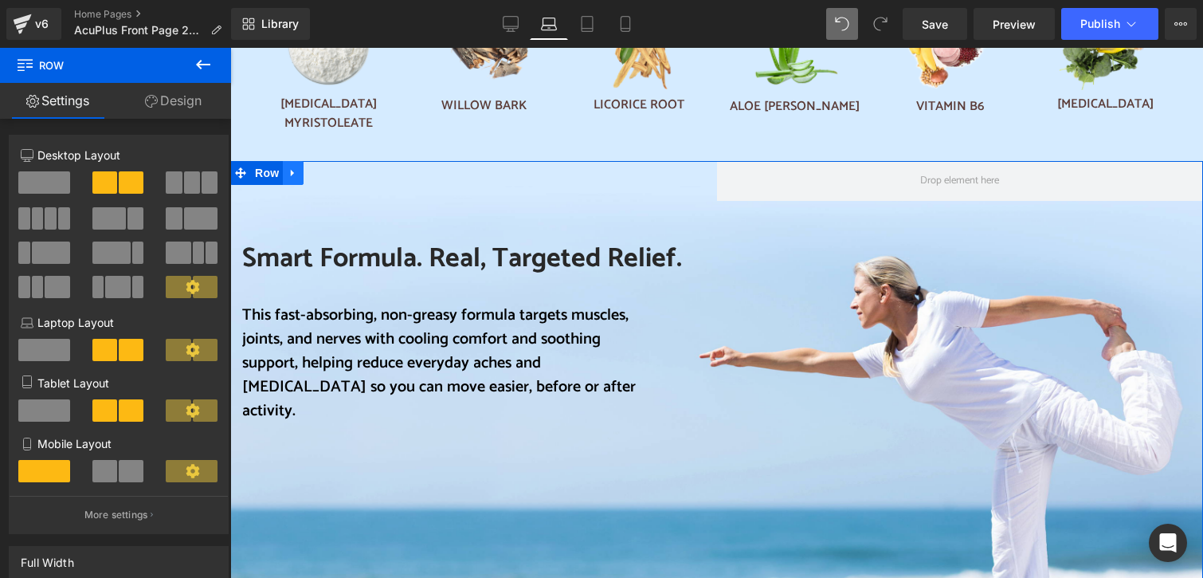
click at [291, 170] on icon at bounding box center [292, 173] width 3 height 7
click at [264, 161] on span "Row" at bounding box center [267, 173] width 32 height 24
click at [121, 219] on span at bounding box center [108, 218] width 33 height 22
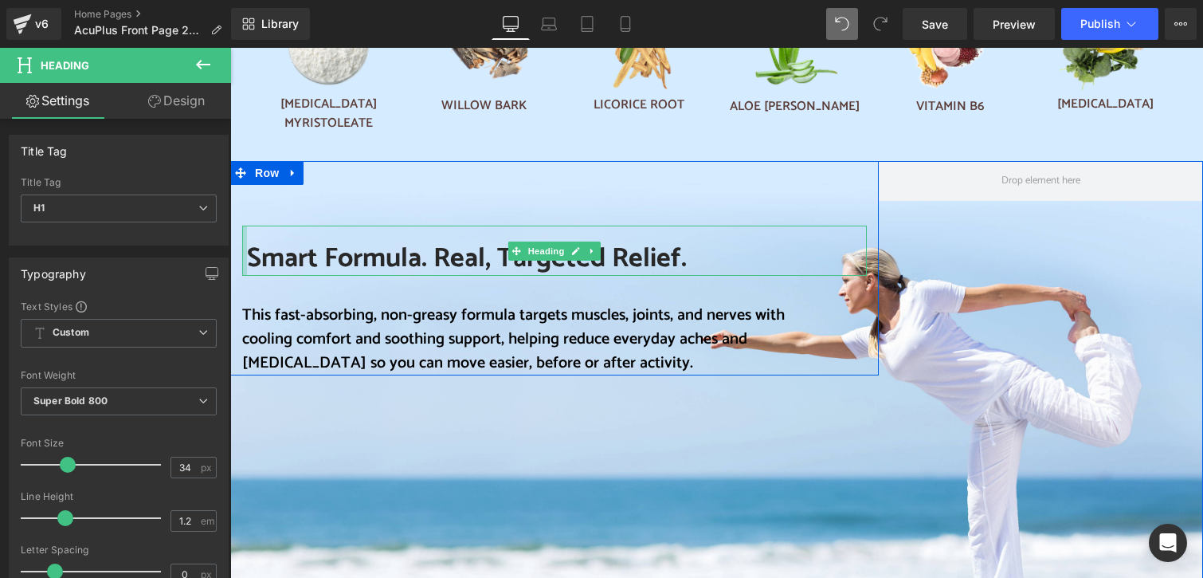
click at [242, 225] on div "Smart Formula. Real, Targeted Relief. Heading" at bounding box center [554, 250] width 625 height 50
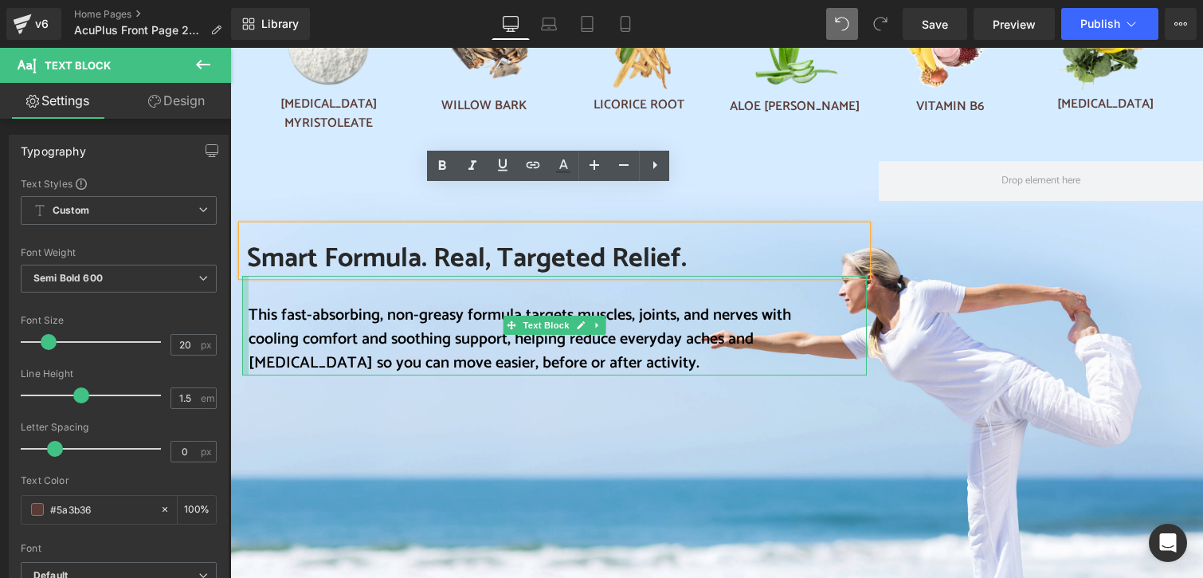
click at [242, 276] on div "This fast-absorbing, non-greasy formula targets muscles, joints, and nerves wit…" at bounding box center [554, 326] width 625 height 100
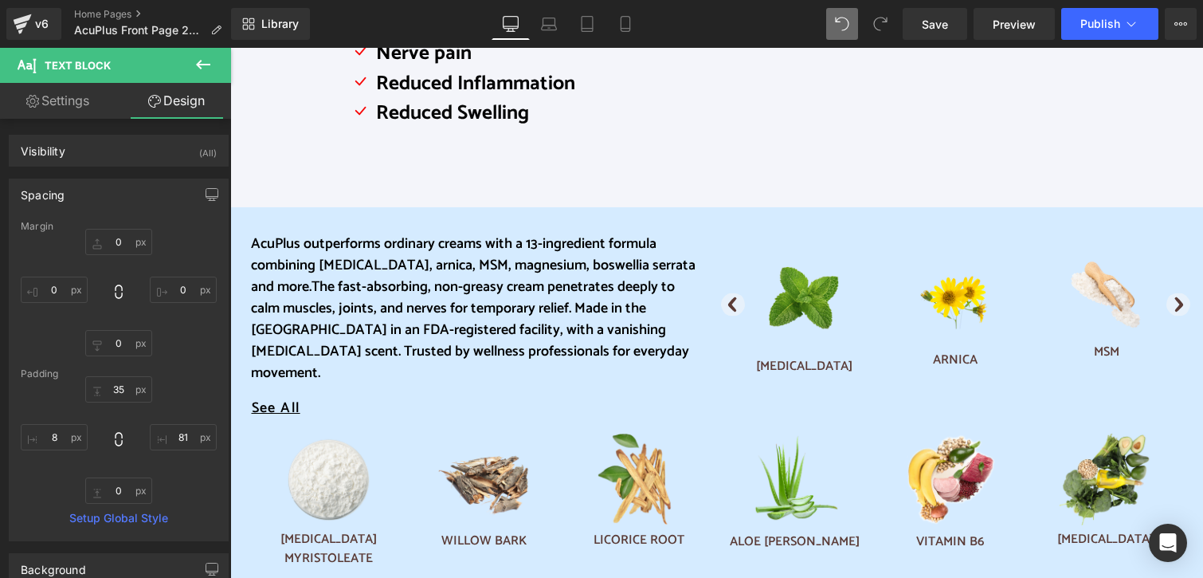
scroll to position [717, 0]
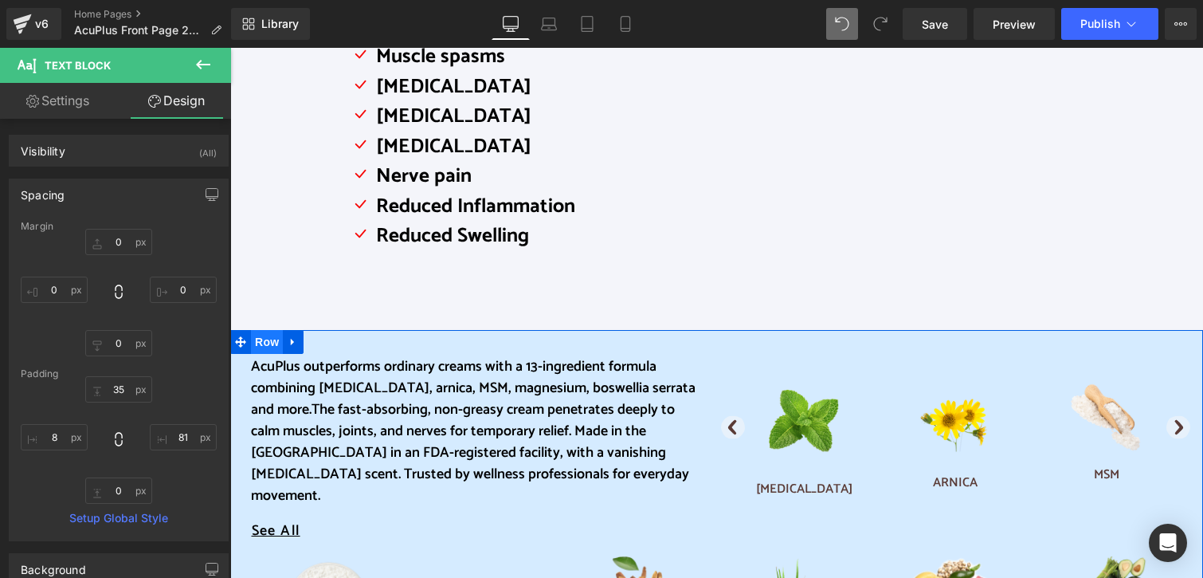
click at [262, 335] on span "Row" at bounding box center [267, 342] width 32 height 24
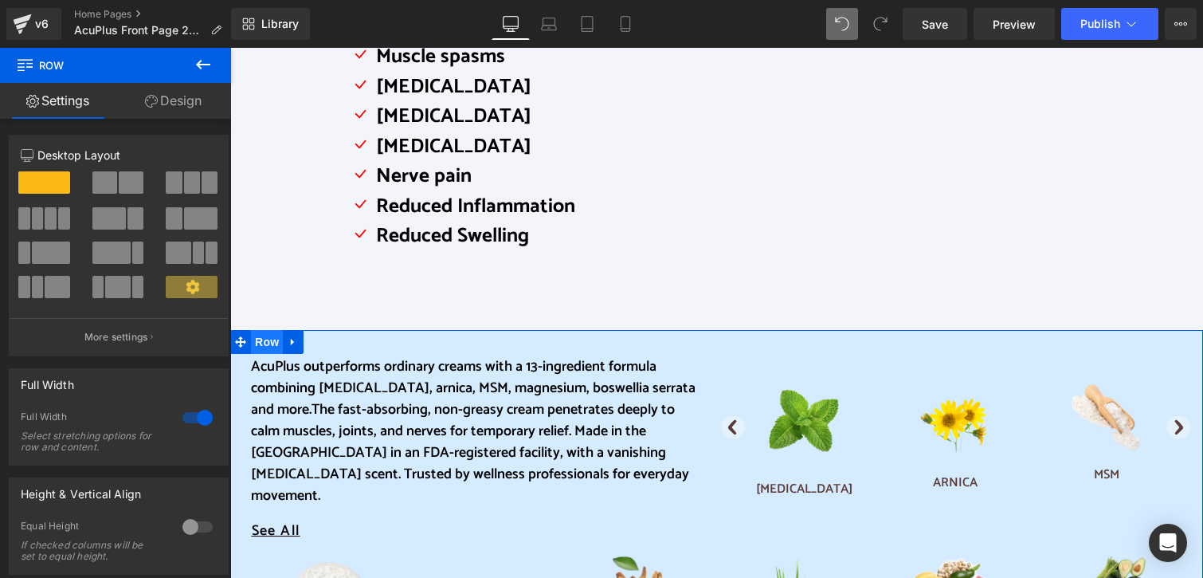
click at [267, 334] on span "Row" at bounding box center [267, 342] width 32 height 24
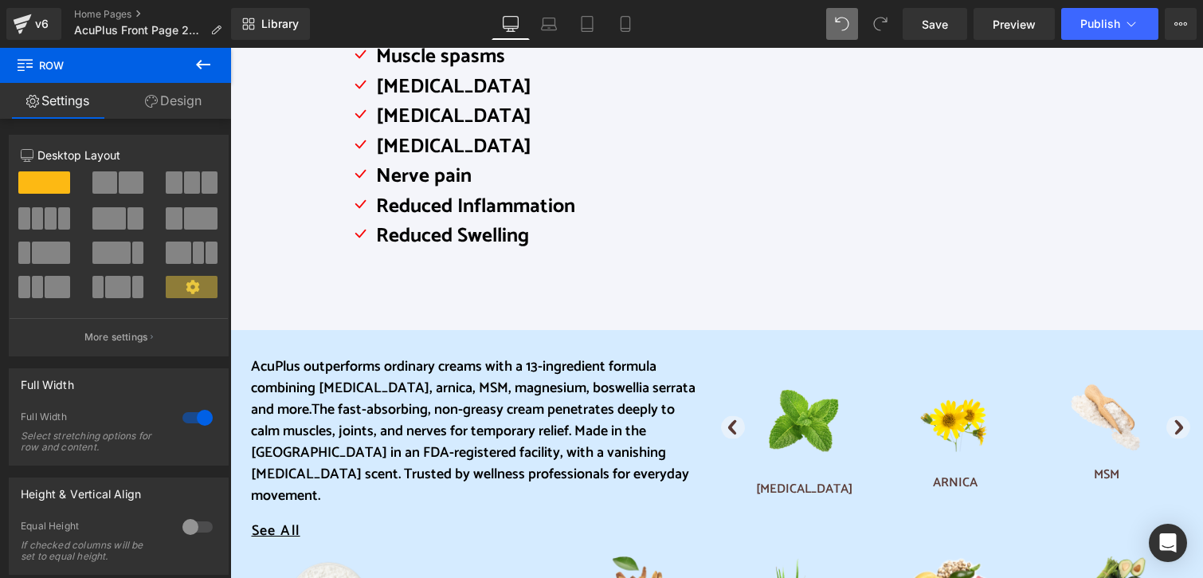
click at [198, 57] on icon at bounding box center [203, 64] width 19 height 19
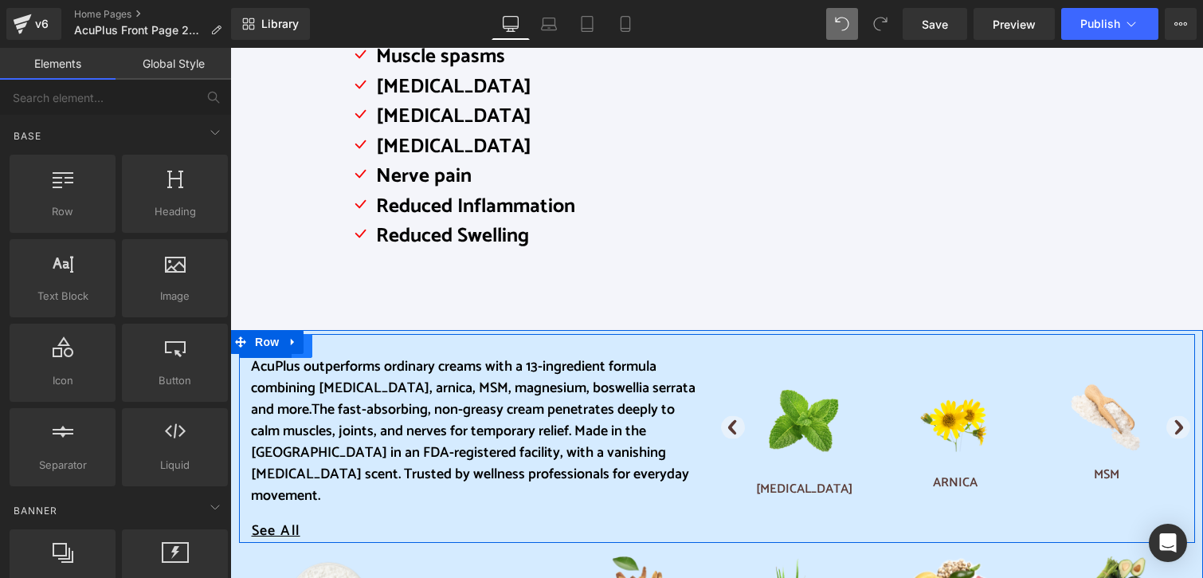
click at [303, 356] on link at bounding box center [302, 346] width 21 height 24
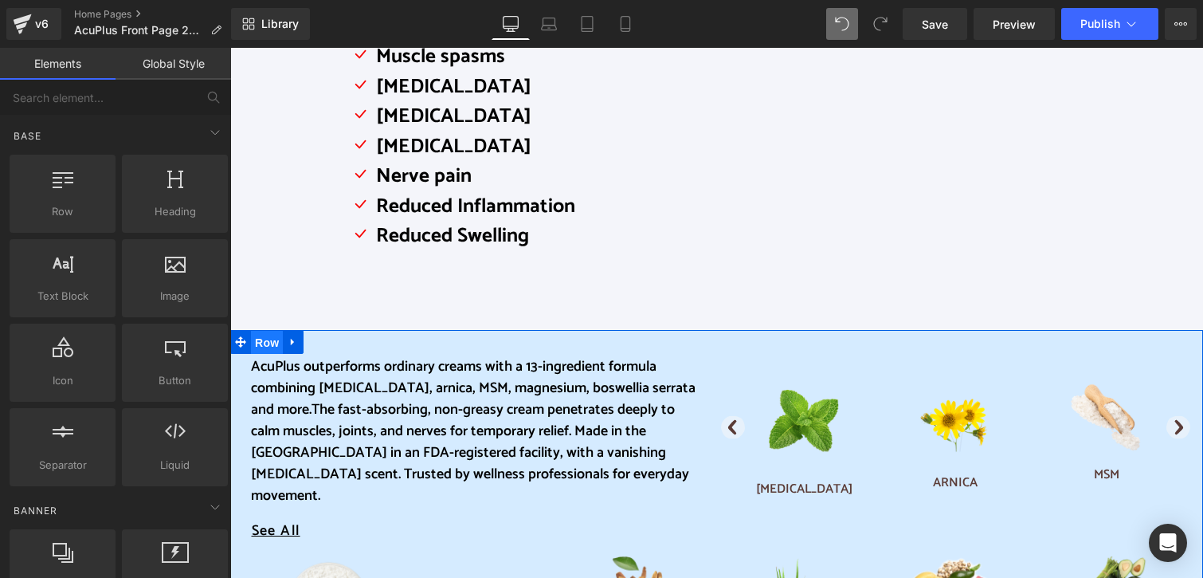
click at [262, 343] on span "Row" at bounding box center [267, 343] width 32 height 24
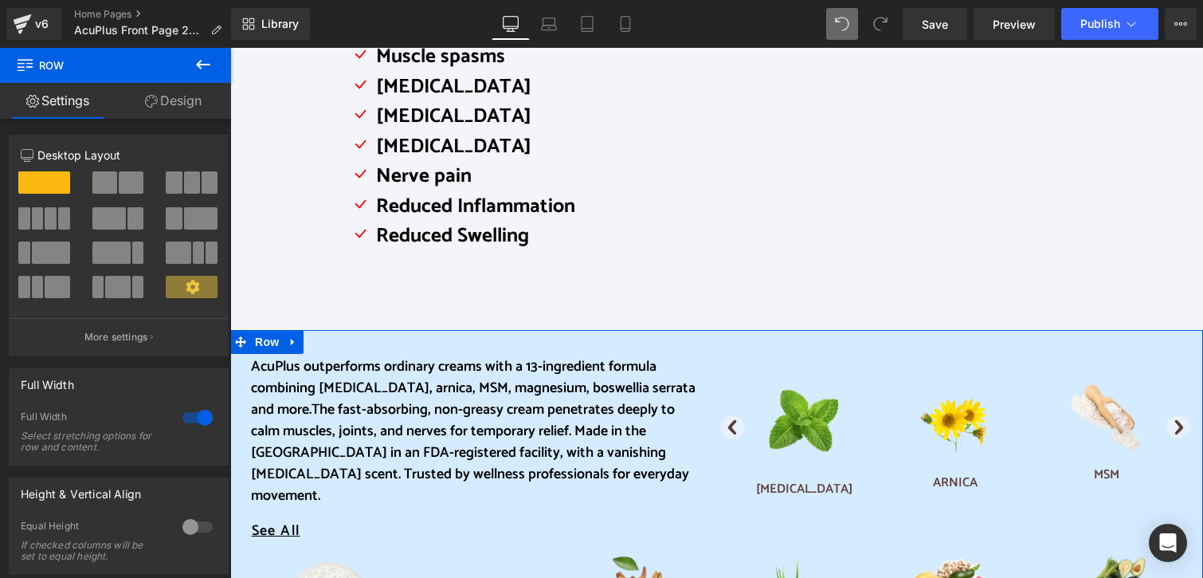
click at [194, 100] on link "Design" at bounding box center [174, 101] width 116 height 36
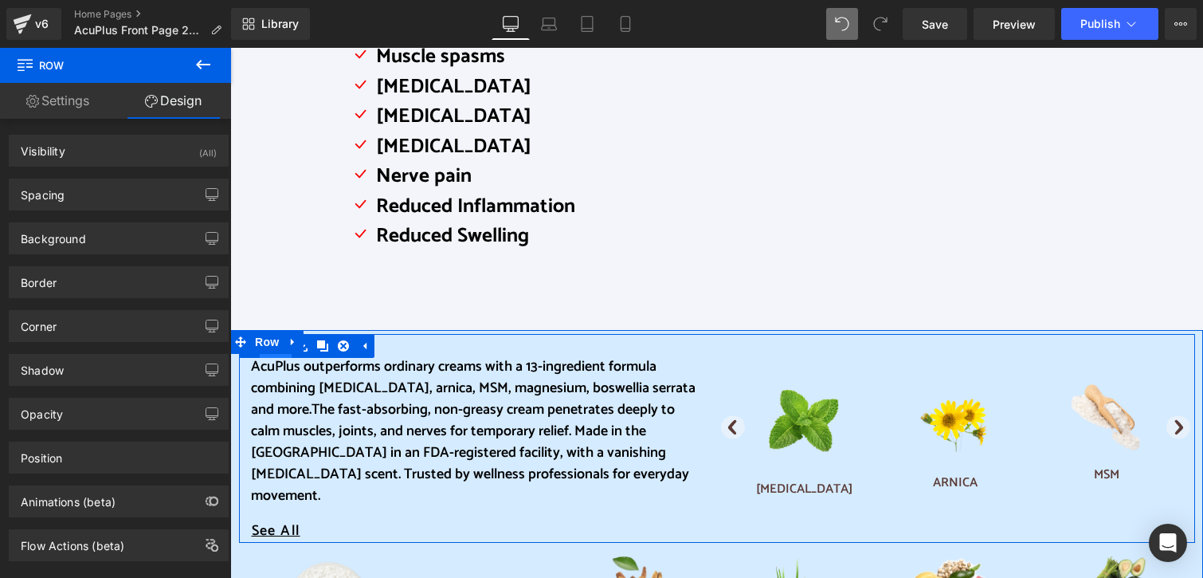
click at [280, 356] on span "Row" at bounding box center [276, 346] width 32 height 24
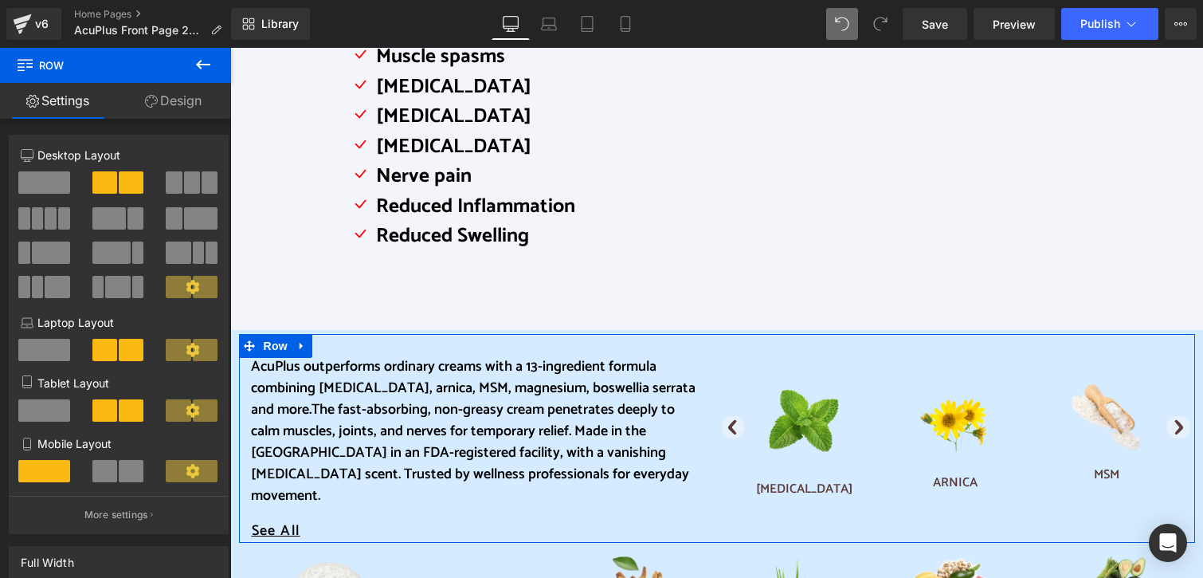
click at [192, 101] on link "Design" at bounding box center [174, 101] width 116 height 36
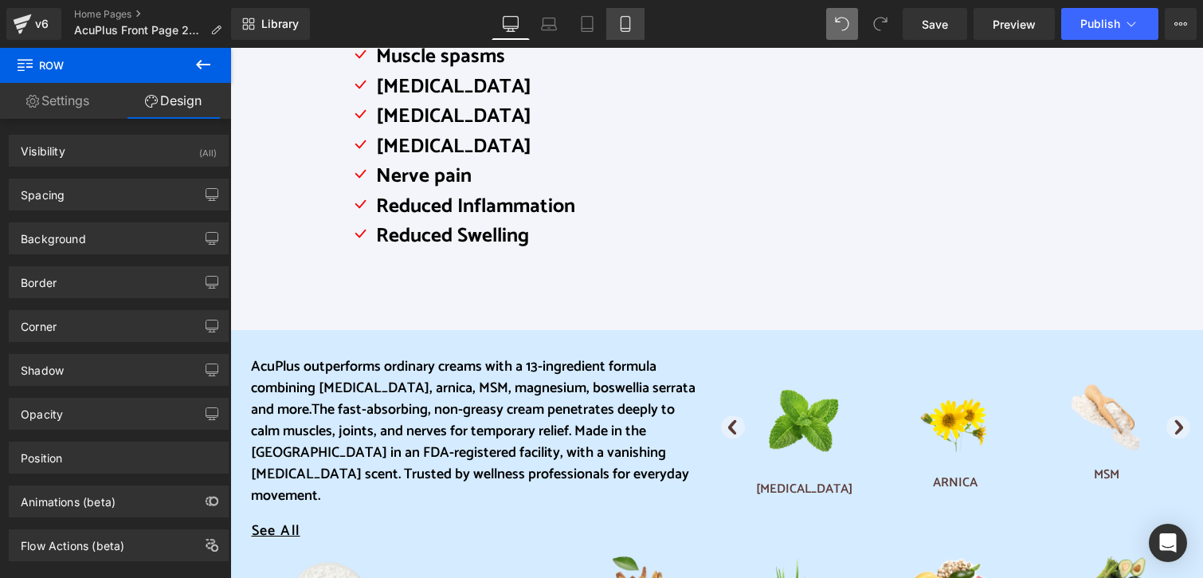
click at [622, 29] on icon at bounding box center [625, 24] width 16 height 16
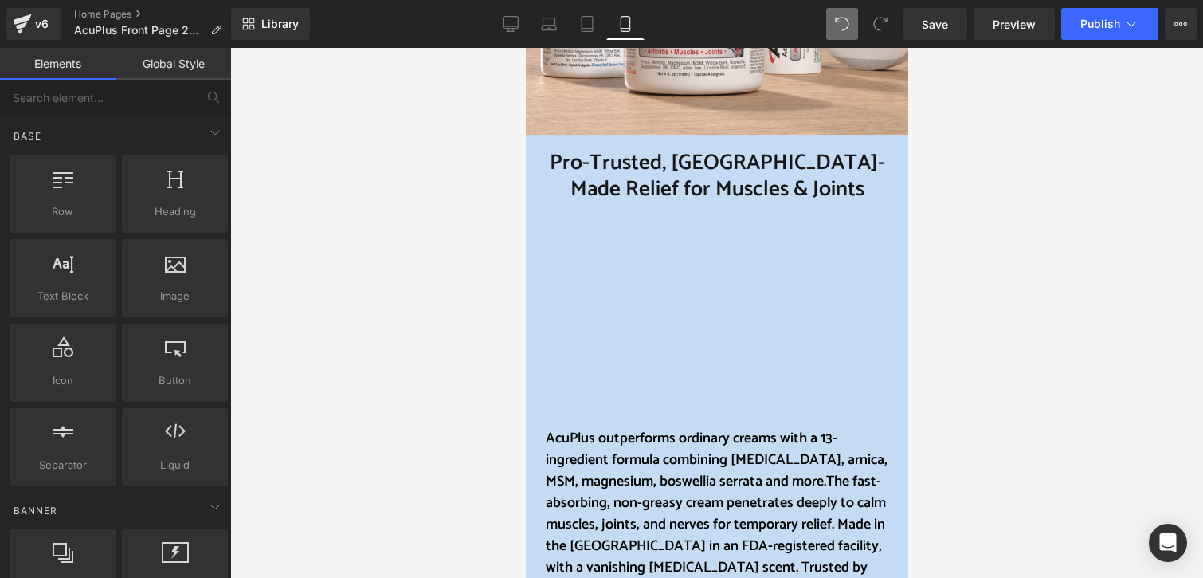
click at [477, 213] on div at bounding box center [716, 313] width 973 height 530
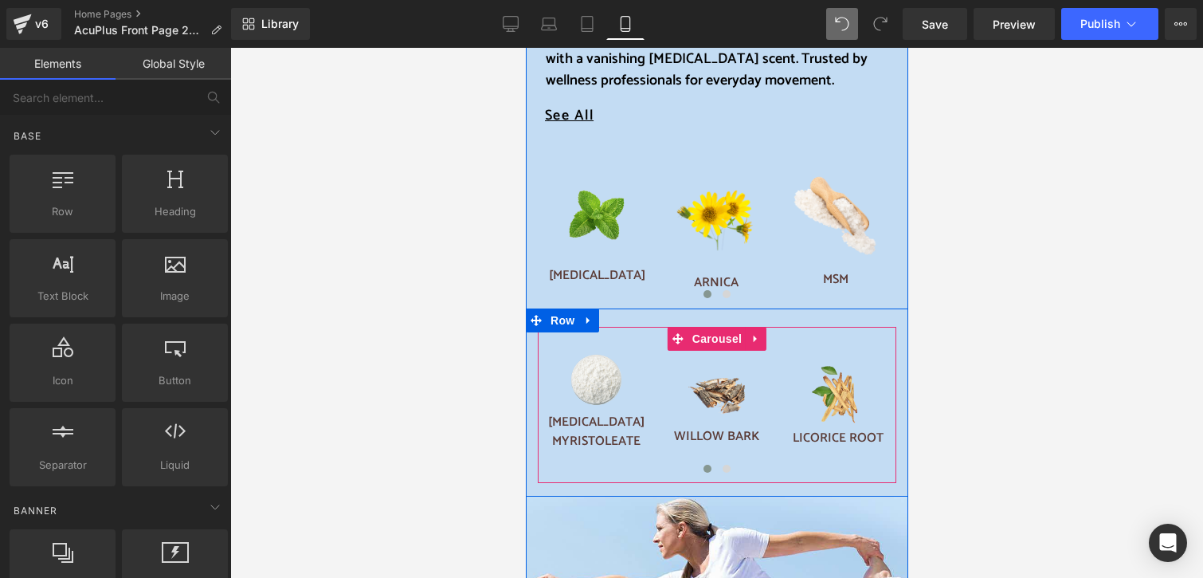
scroll to position [1195, 0]
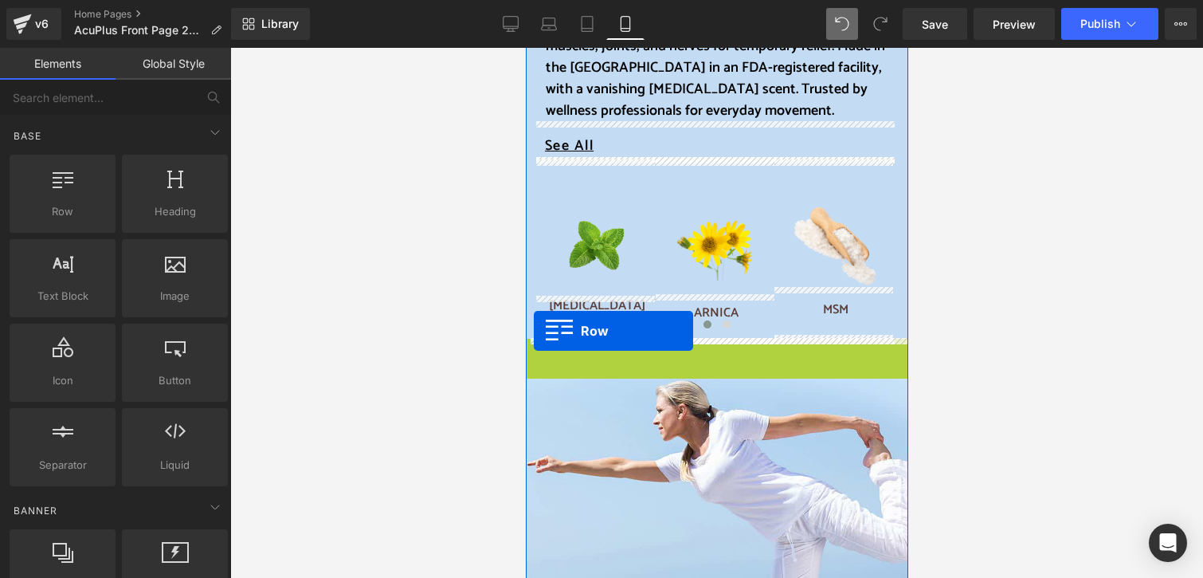
drag, startPoint x: 532, startPoint y: 351, endPoint x: 533, endPoint y: 331, distance: 19.9
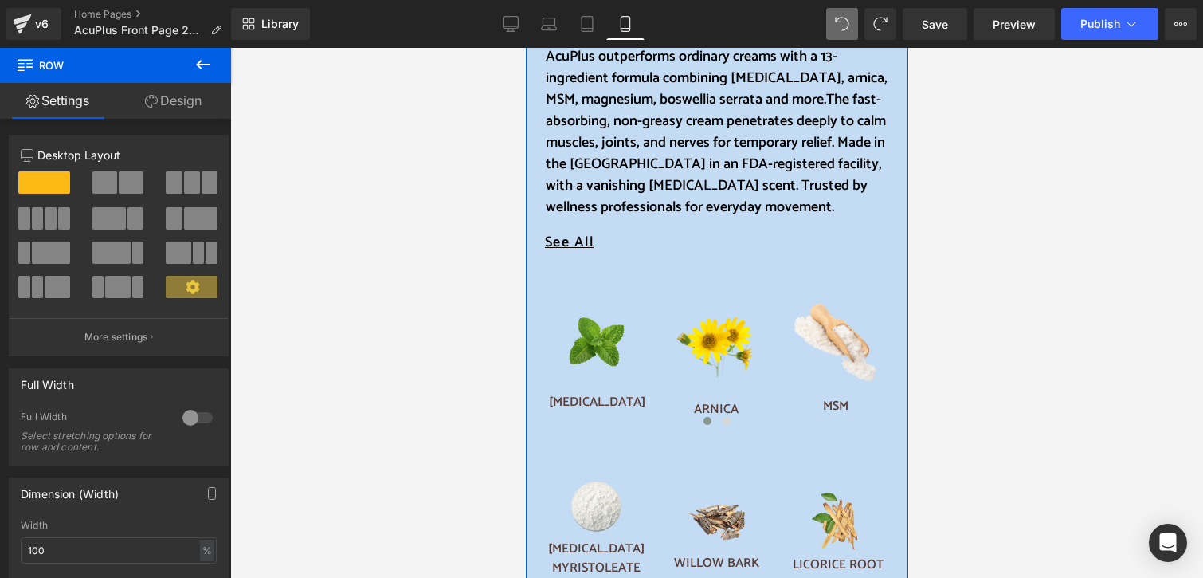
scroll to position [797, 0]
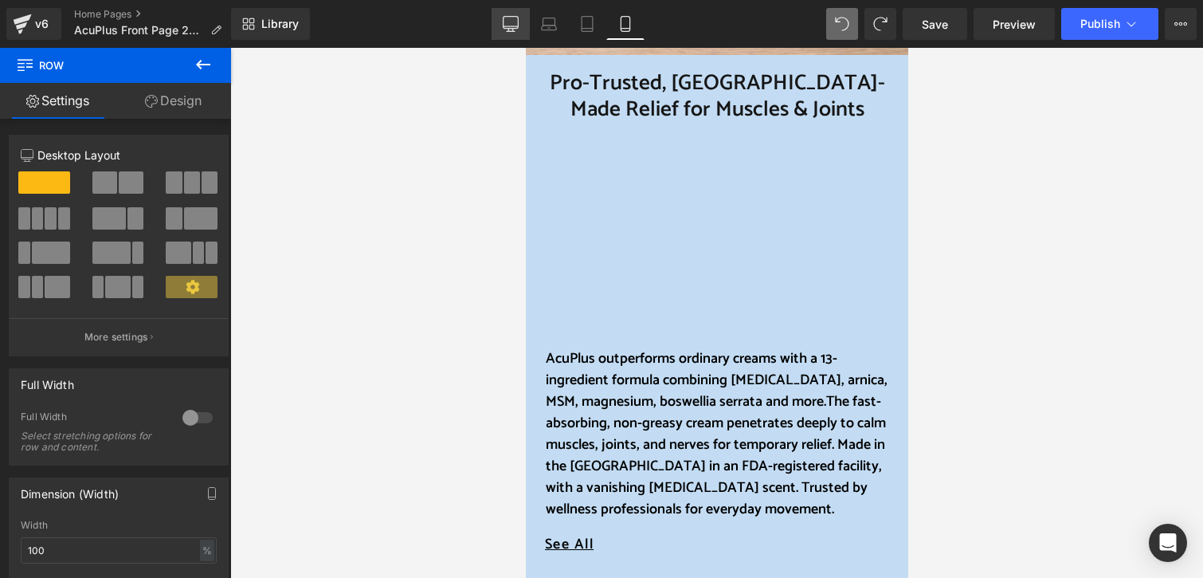
click at [513, 23] on icon at bounding box center [511, 24] width 16 height 16
type input "1200"
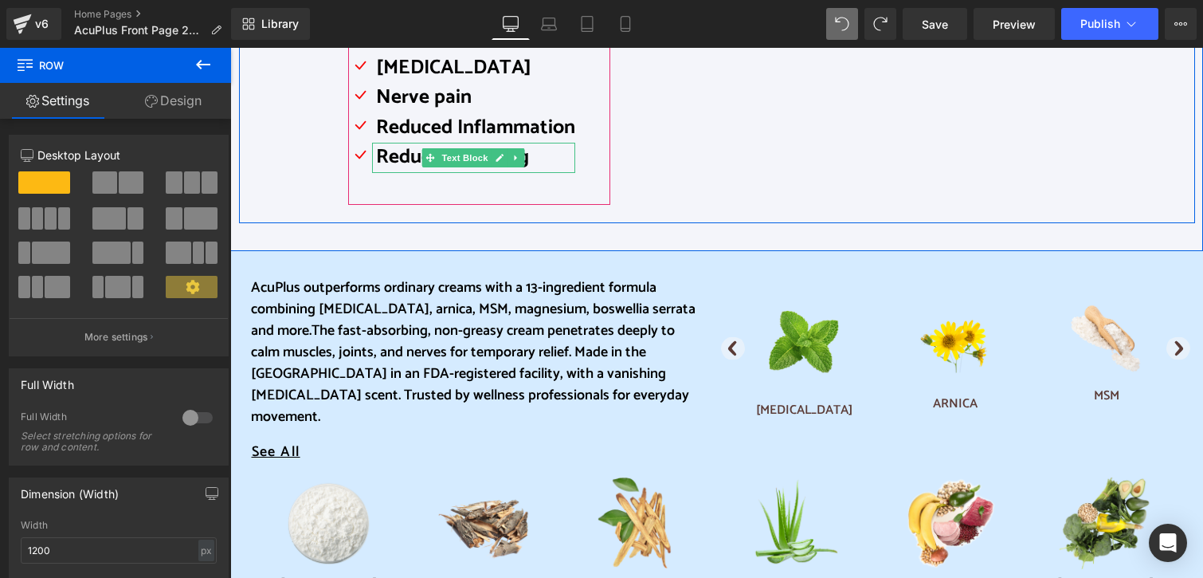
scroll to position [637, 0]
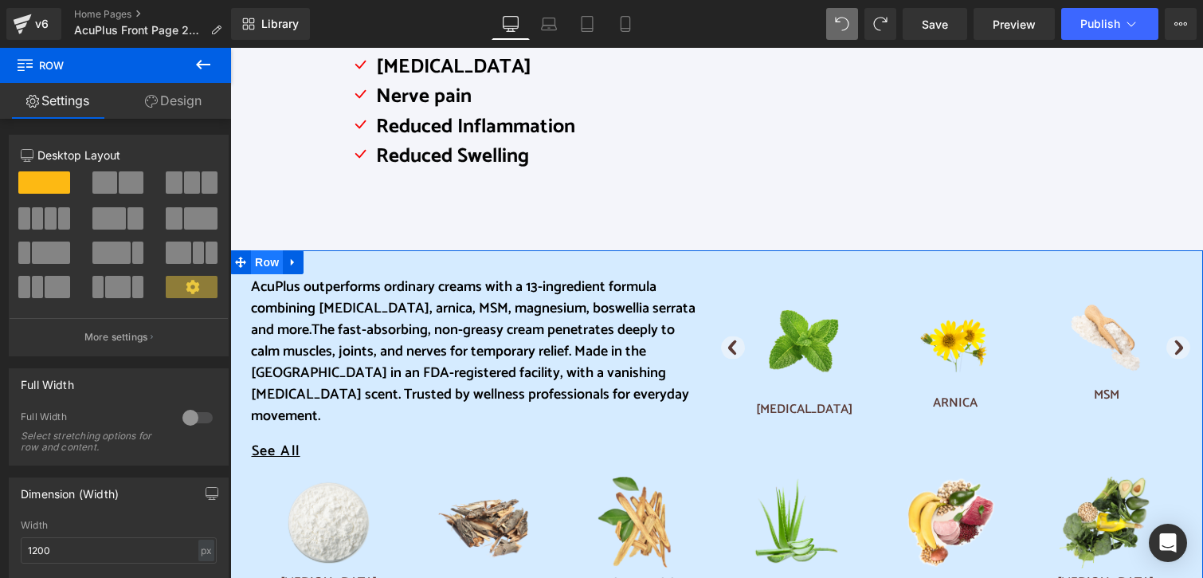
click at [264, 264] on span "Row" at bounding box center [267, 262] width 32 height 24
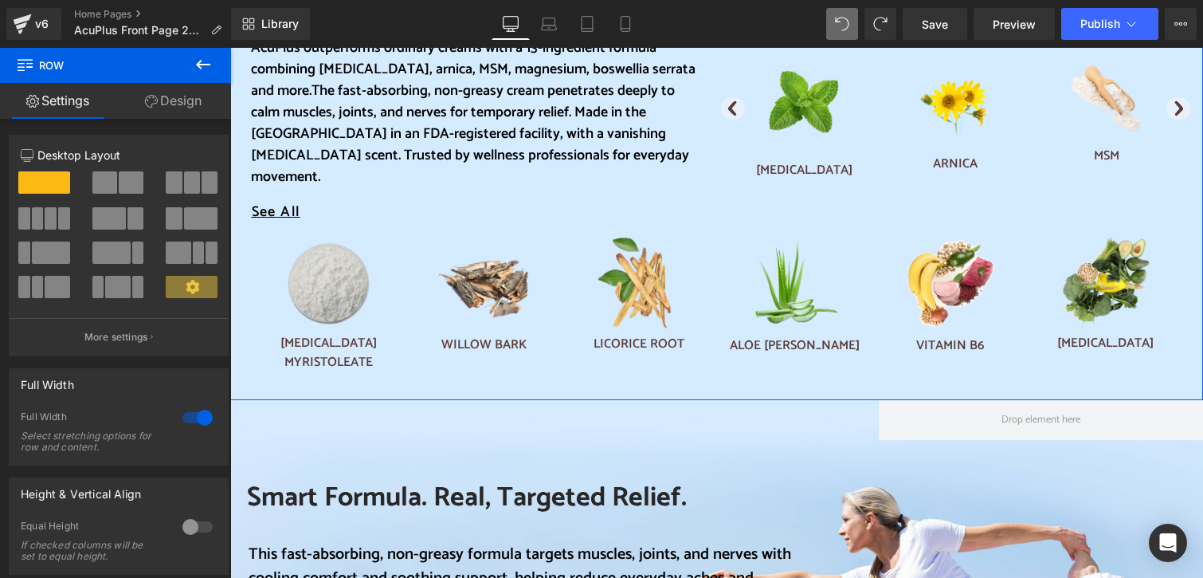
scroll to position [717, 0]
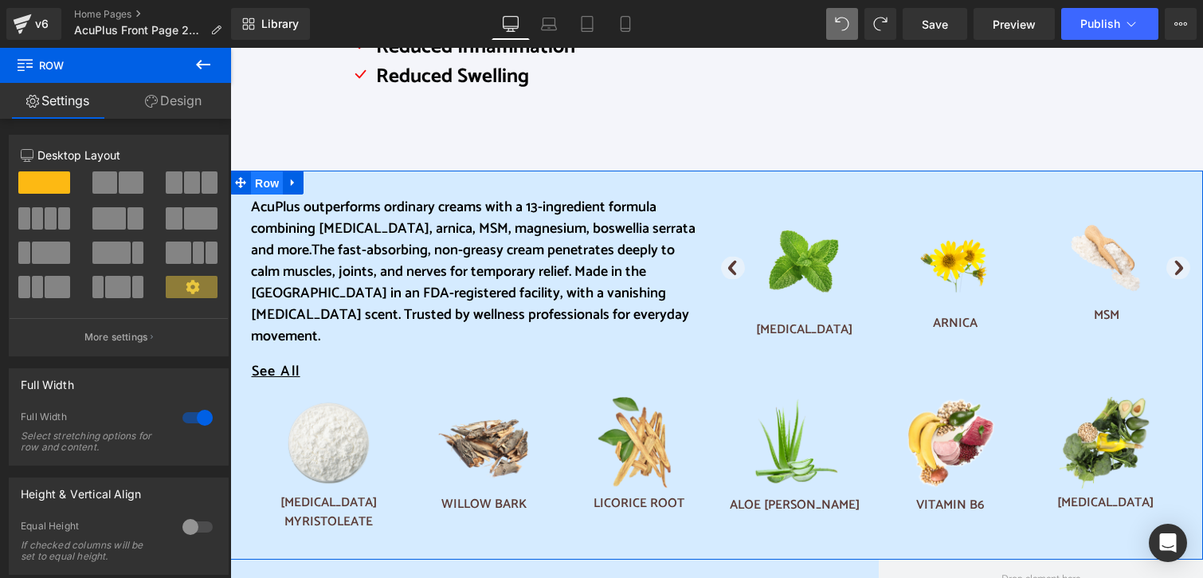
click at [255, 181] on span "Row" at bounding box center [267, 183] width 32 height 24
click at [256, 181] on span "Row" at bounding box center [267, 183] width 32 height 24
click at [263, 178] on span "Row" at bounding box center [267, 183] width 32 height 24
click at [262, 181] on span "Row" at bounding box center [267, 183] width 32 height 24
click at [260, 186] on span "Row" at bounding box center [267, 182] width 32 height 24
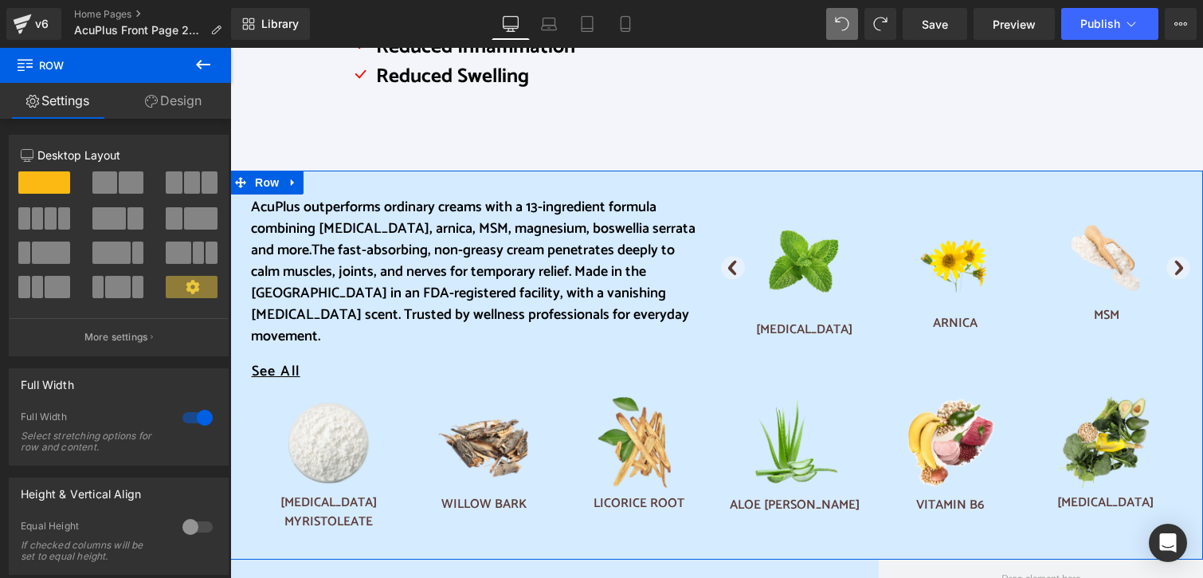
click at [202, 412] on div at bounding box center [197, 417] width 38 height 25
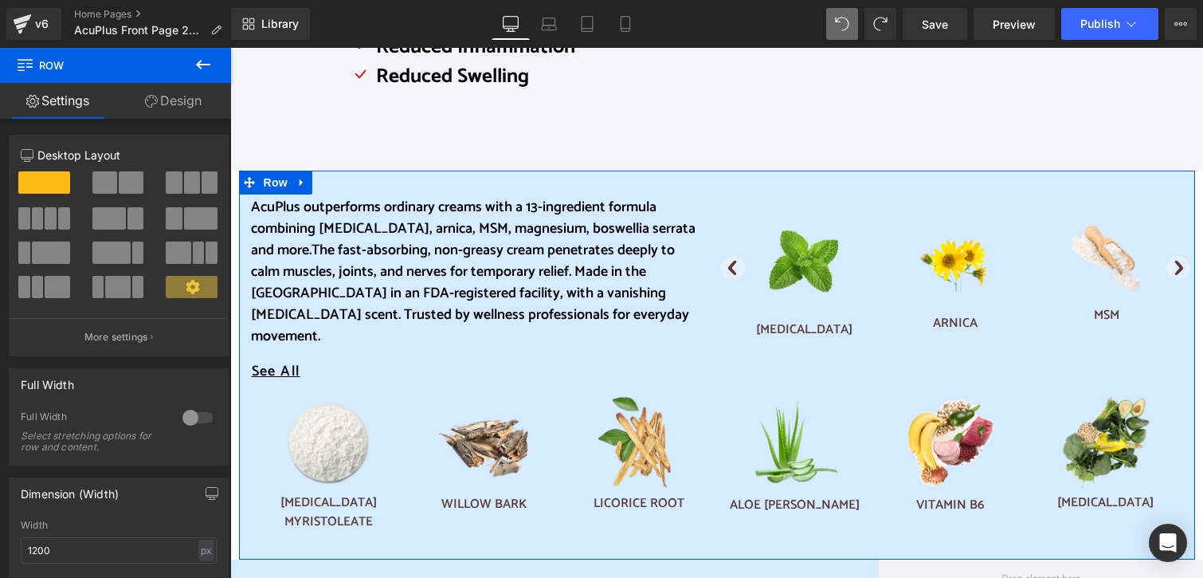
click at [199, 420] on div at bounding box center [197, 417] width 38 height 25
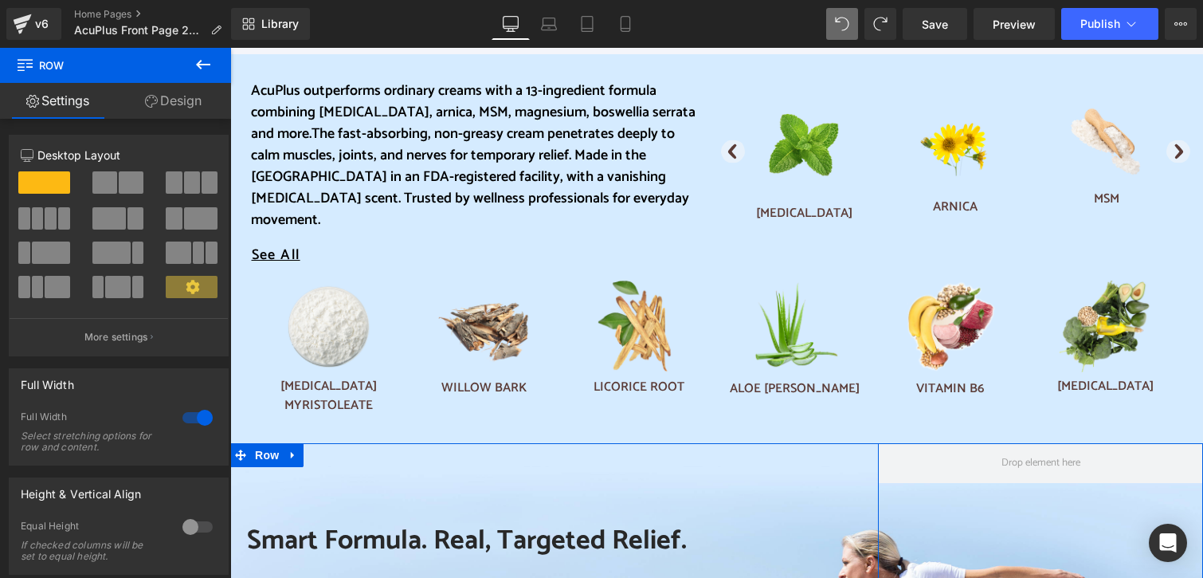
scroll to position [797, 0]
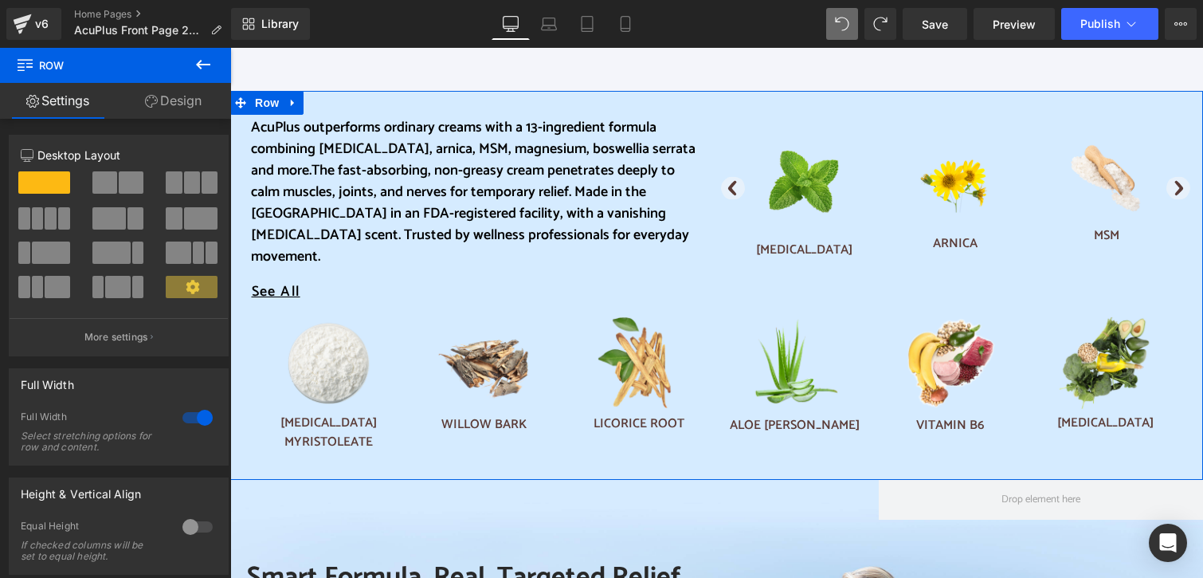
click at [266, 92] on span "Row" at bounding box center [267, 103] width 32 height 24
click at [185, 96] on link "Design" at bounding box center [174, 101] width 116 height 36
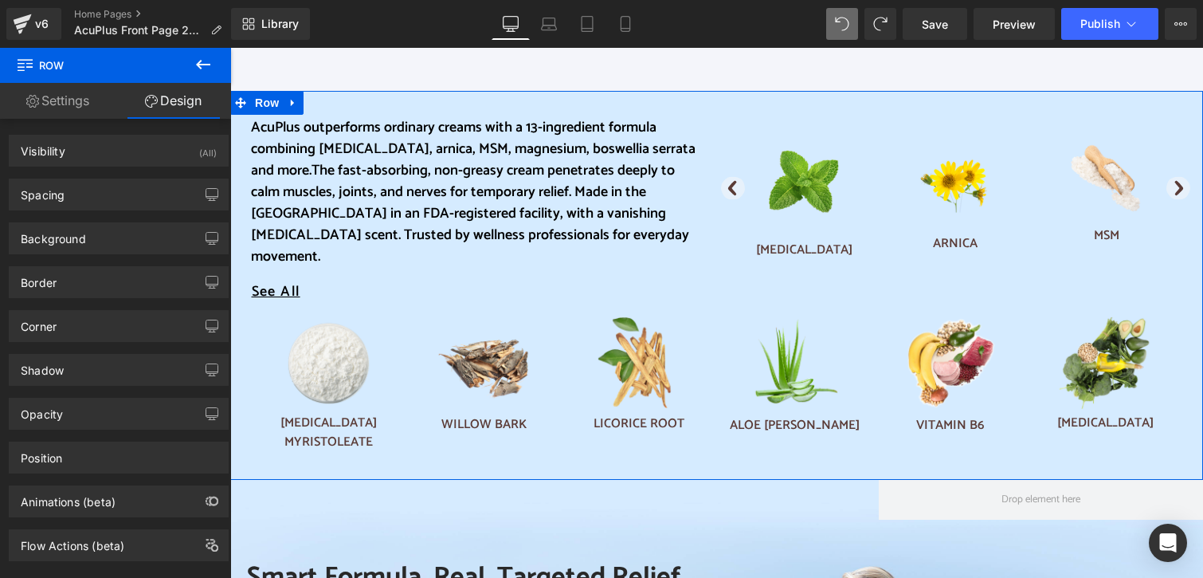
click at [56, 100] on link "Settings" at bounding box center [58, 101] width 116 height 36
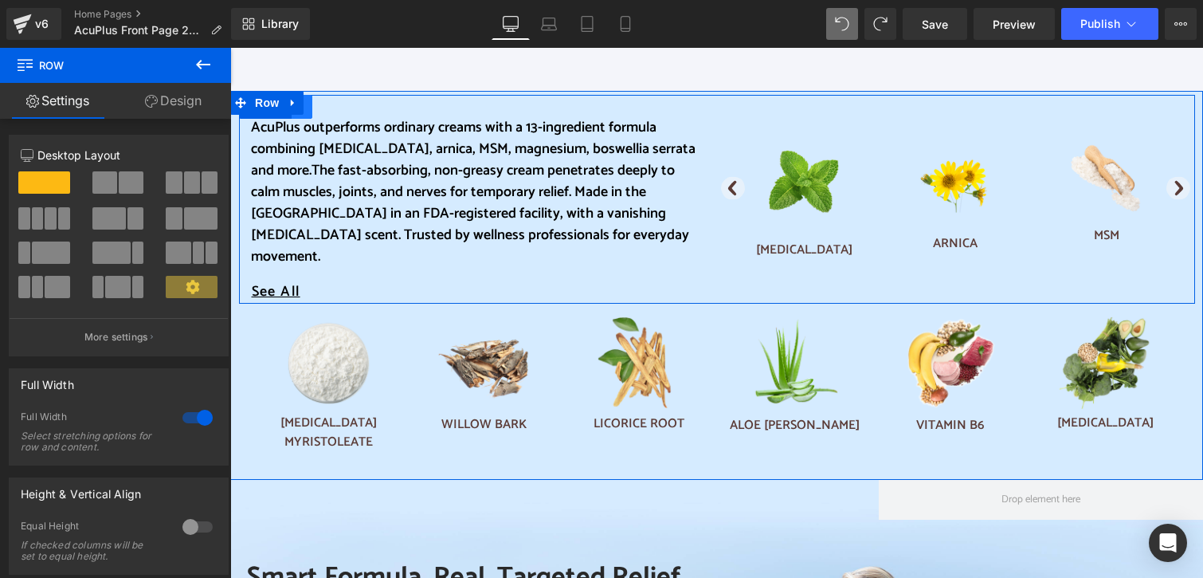
click at [300, 95] on link at bounding box center [302, 107] width 21 height 24
click at [261, 117] on span "Row" at bounding box center [276, 108] width 32 height 24
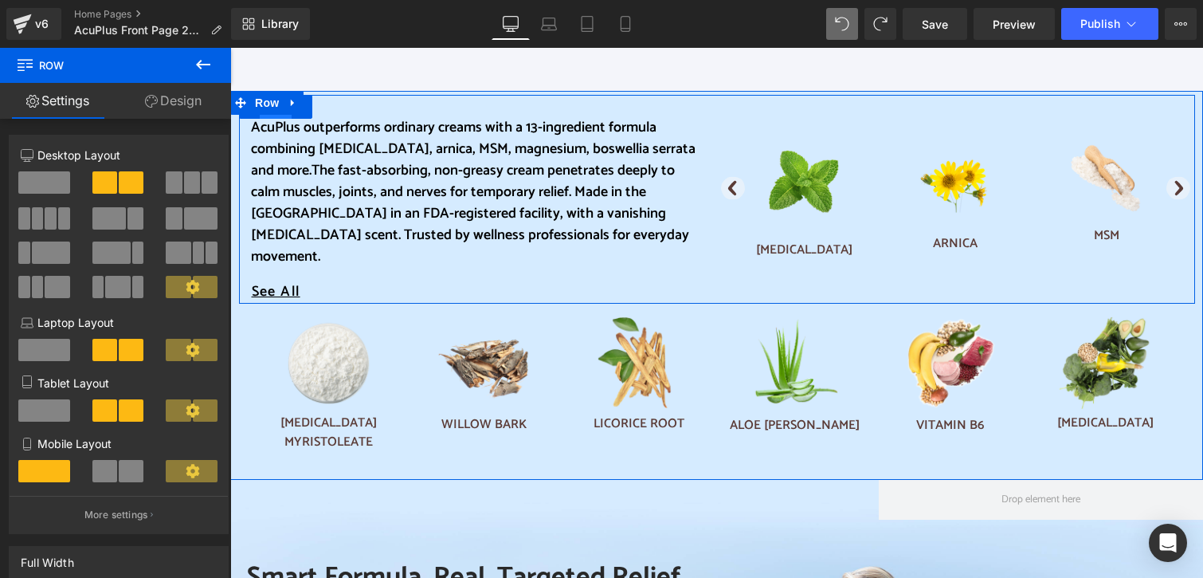
click at [264, 115] on span "Row" at bounding box center [276, 108] width 32 height 24
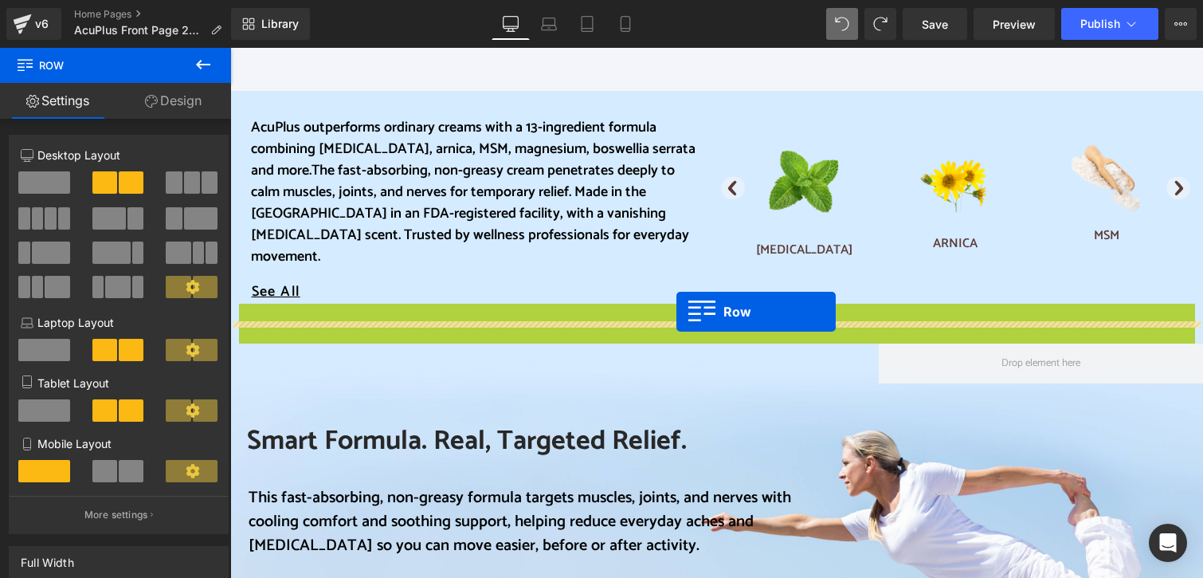
drag, startPoint x: 245, startPoint y: 294, endPoint x: 676, endPoint y: 311, distance: 432.2
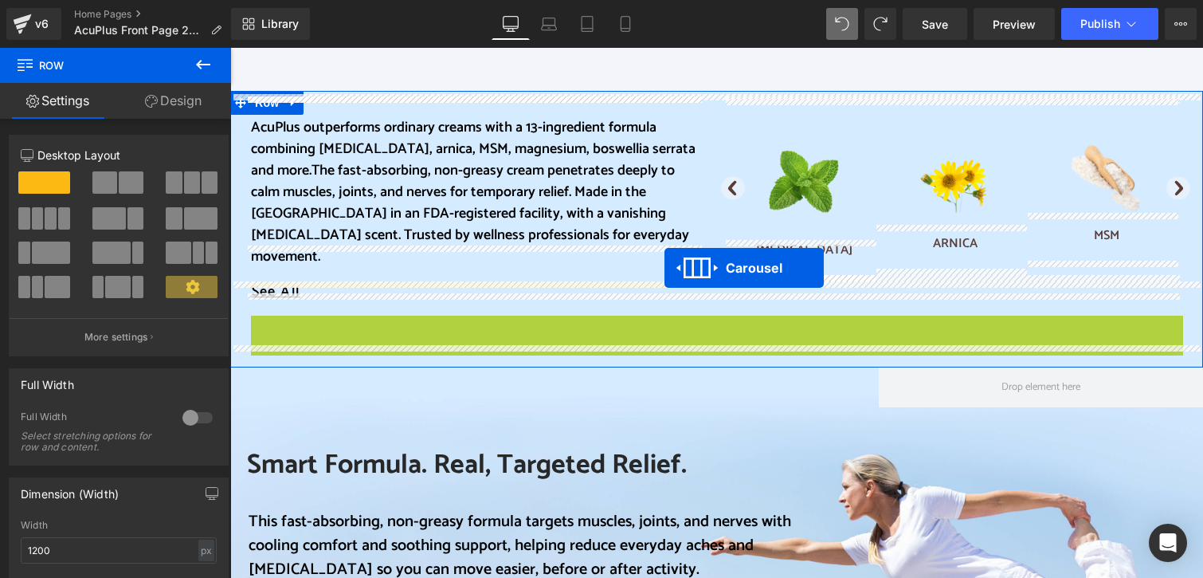
drag, startPoint x: 673, startPoint y: 305, endPoint x: 664, endPoint y: 268, distance: 38.5
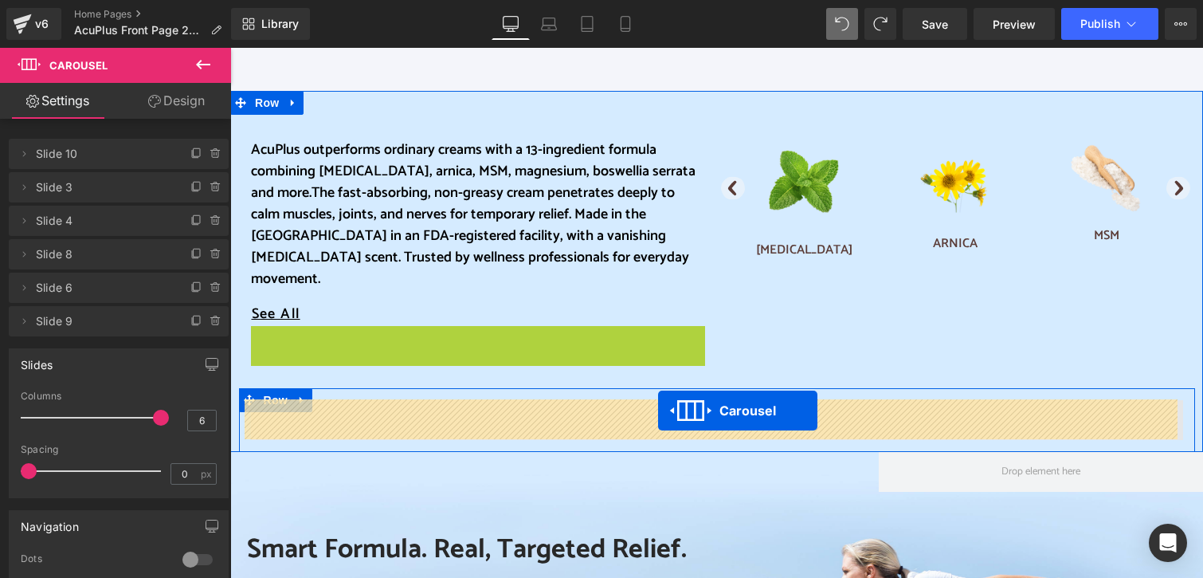
drag, startPoint x: 429, startPoint y: 294, endPoint x: 658, endPoint y: 410, distance: 256.5
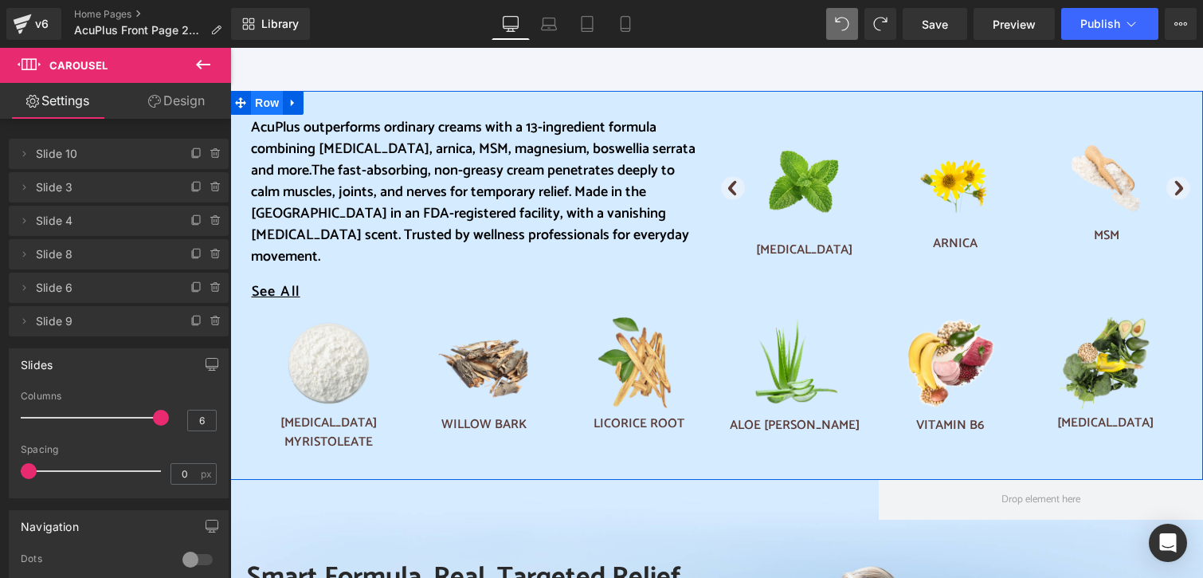
click at [257, 106] on span "Row" at bounding box center [267, 103] width 32 height 24
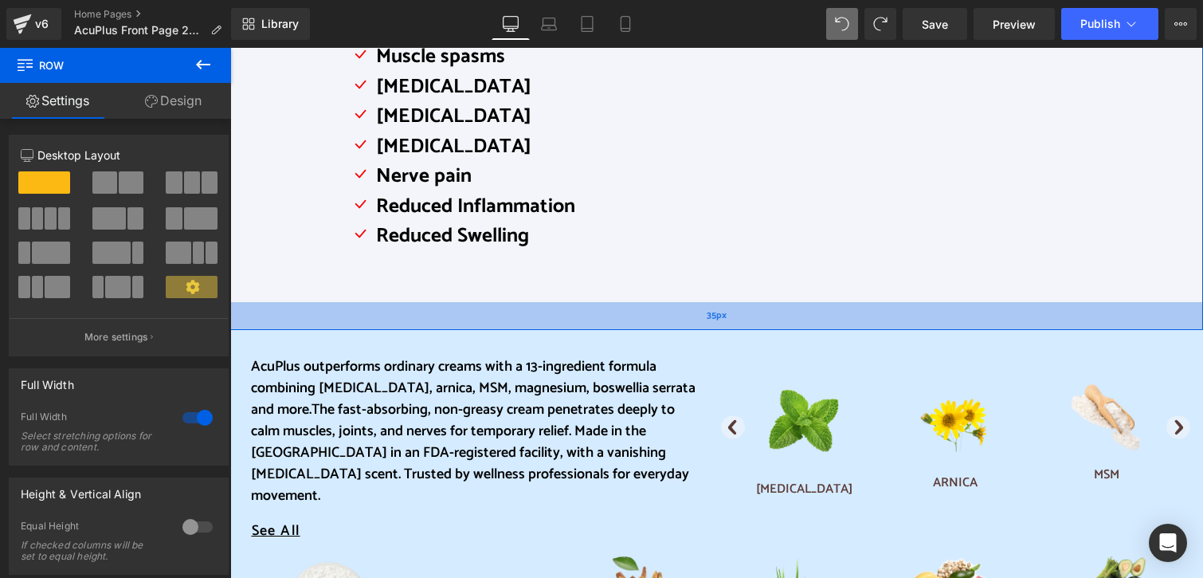
scroll to position [637, 0]
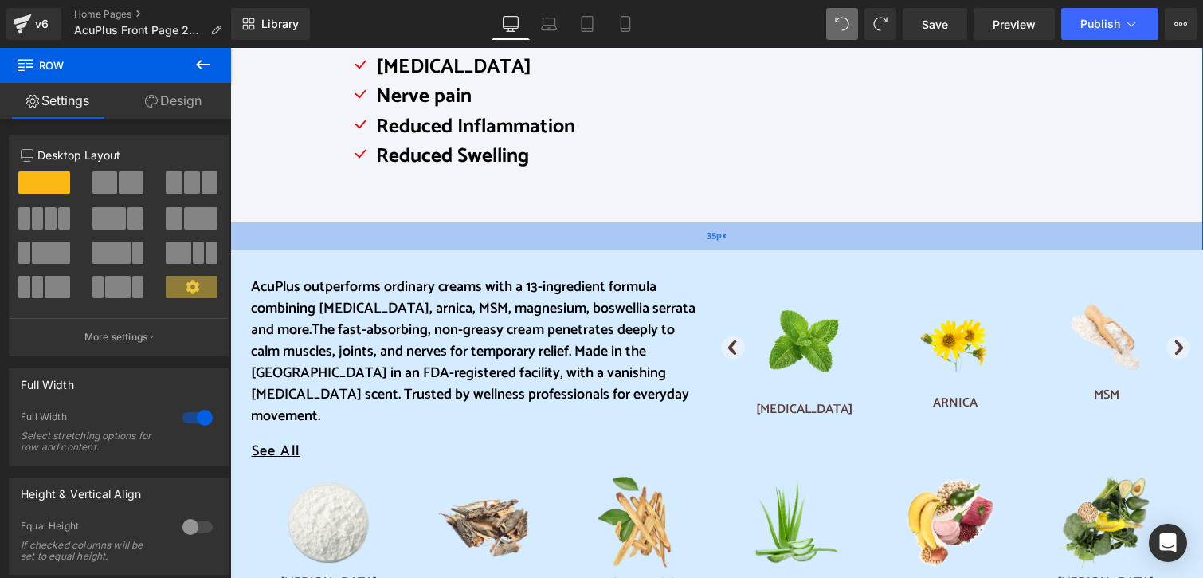
click at [437, 232] on div "35px" at bounding box center [716, 236] width 973 height 28
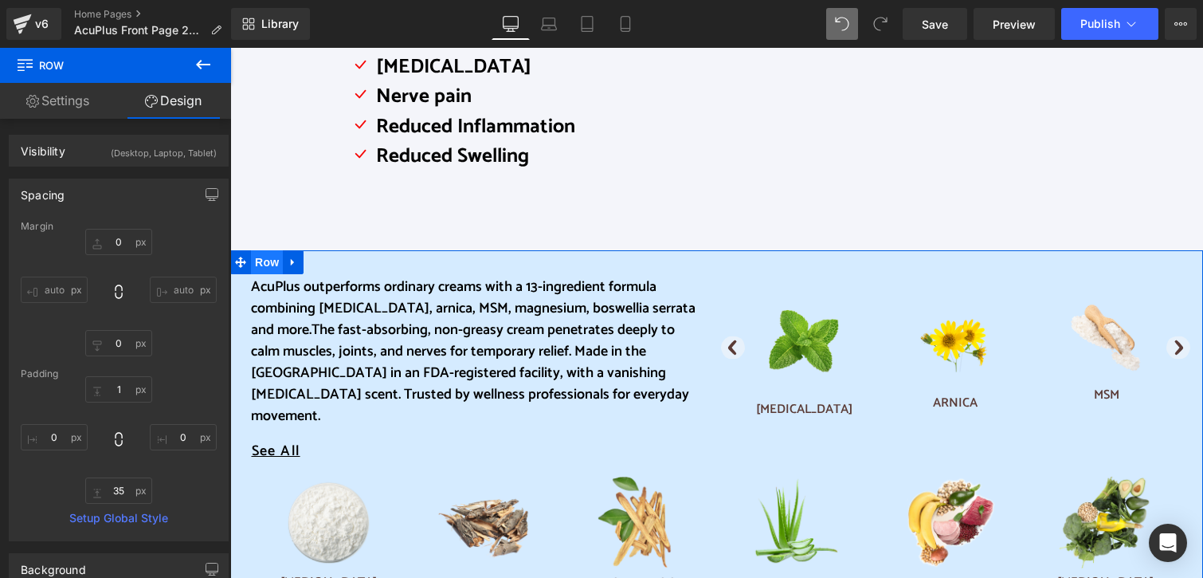
click at [262, 259] on span "Row" at bounding box center [267, 262] width 32 height 24
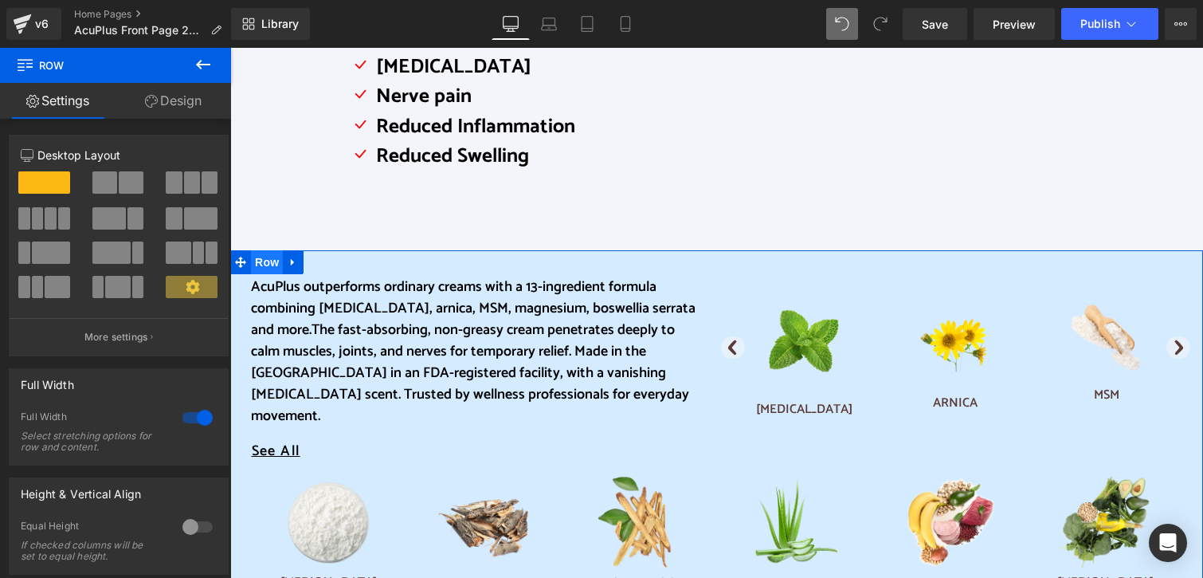
click at [257, 271] on span "Row" at bounding box center [267, 262] width 32 height 24
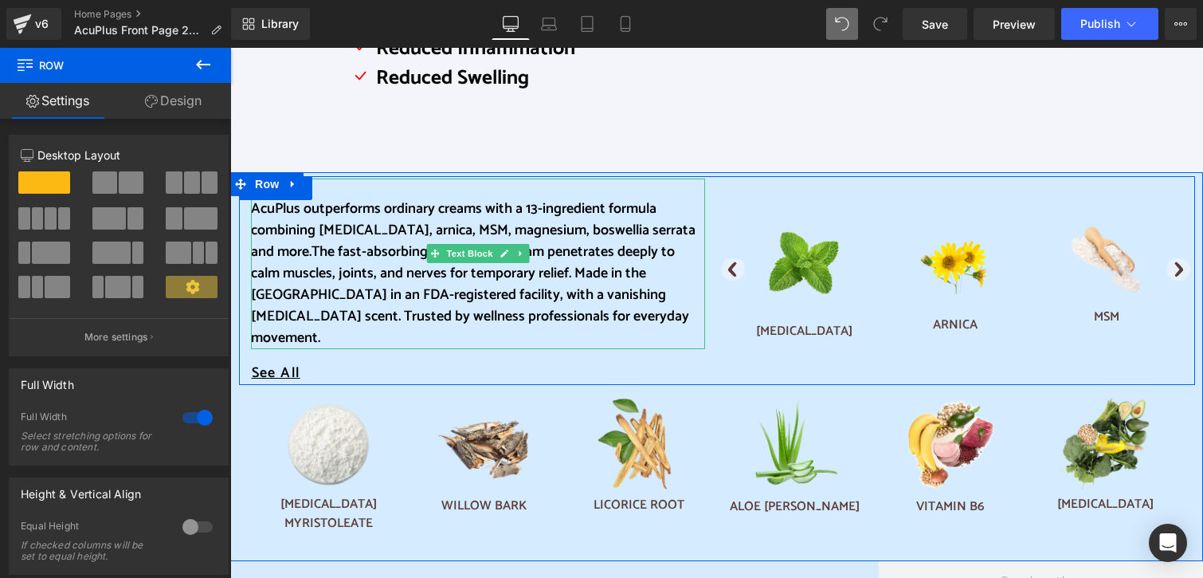
scroll to position [717, 0]
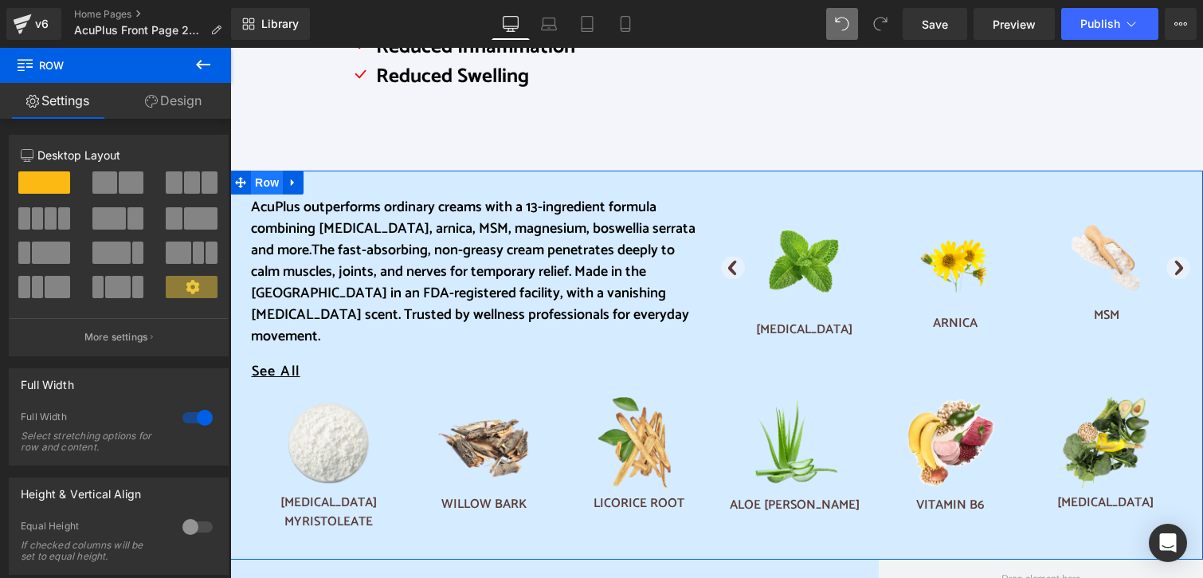
click at [260, 184] on span "Row" at bounding box center [267, 182] width 32 height 24
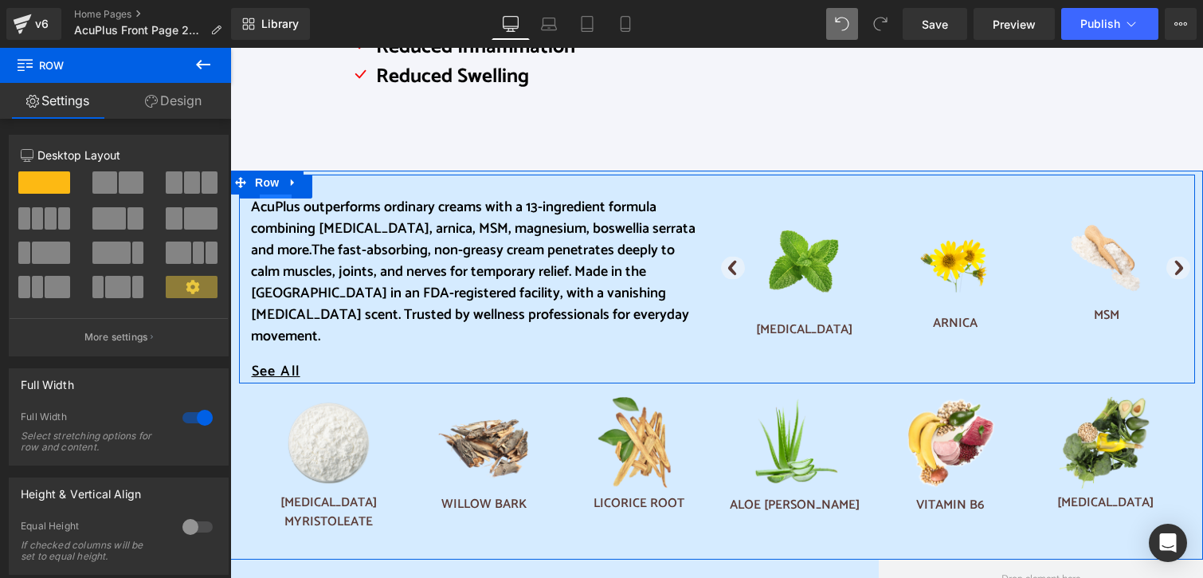
click at [260, 197] on span "Row" at bounding box center [276, 186] width 32 height 24
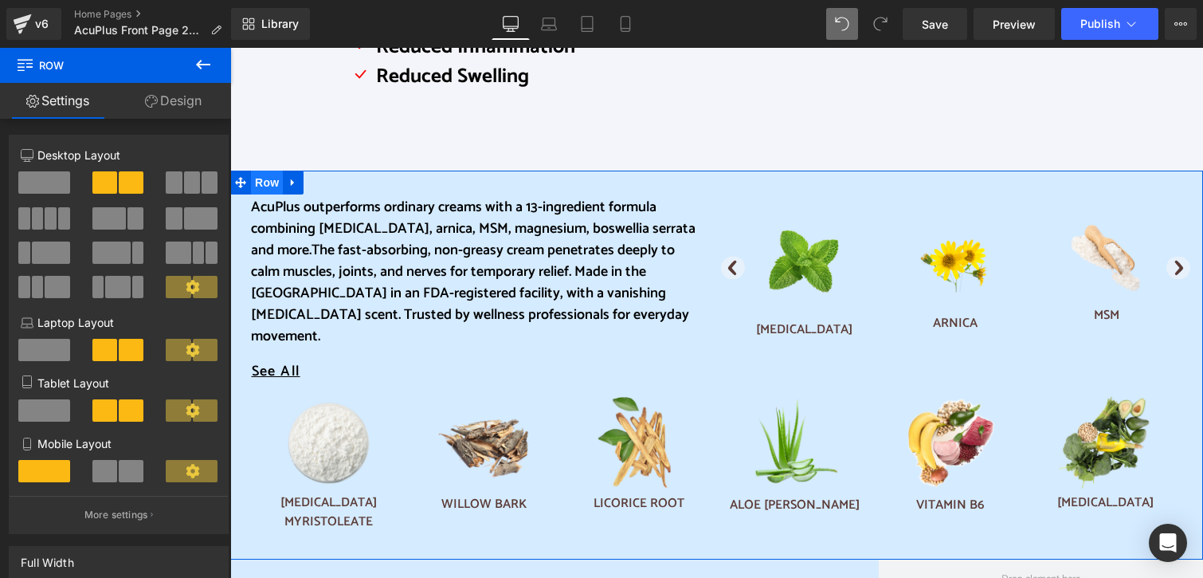
click at [267, 174] on span "Row" at bounding box center [267, 182] width 32 height 24
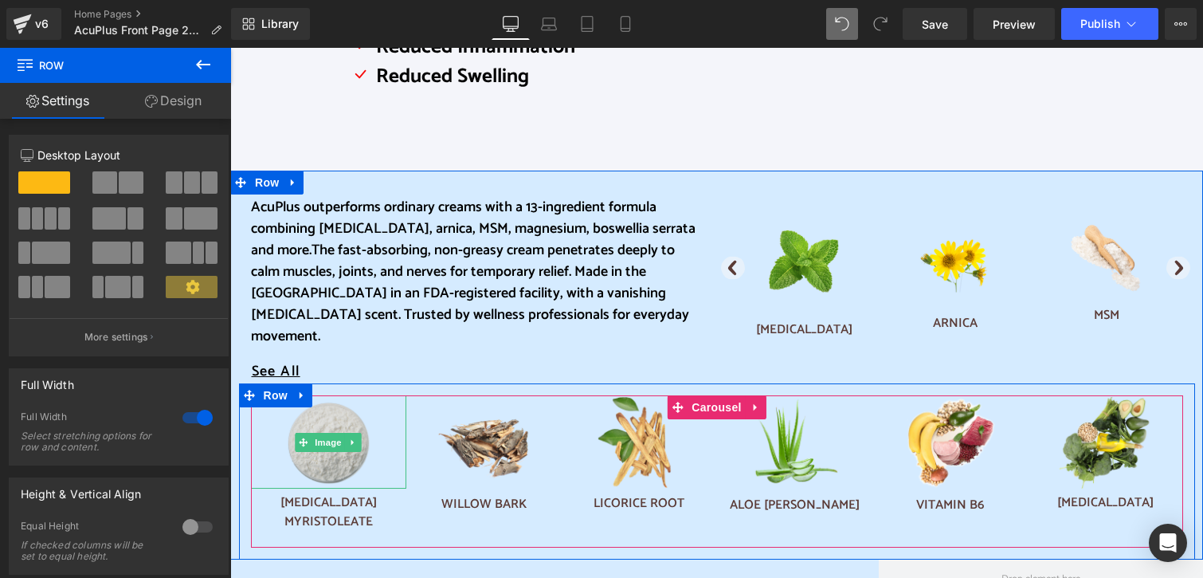
scroll to position [797, 0]
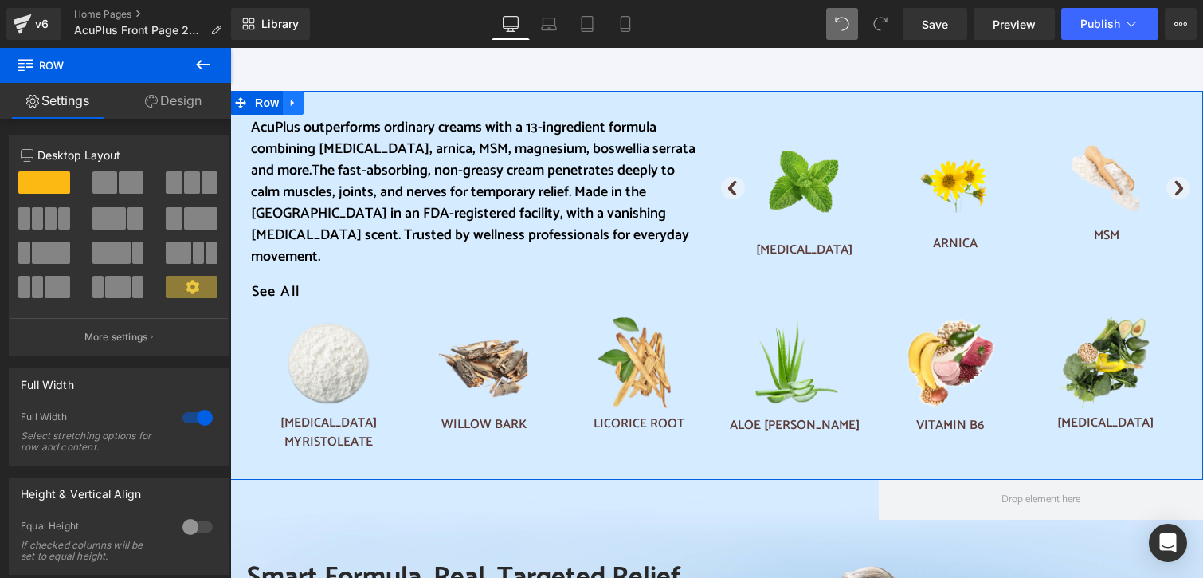
click at [289, 107] on icon at bounding box center [293, 103] width 11 height 12
click at [308, 104] on icon at bounding box center [313, 102] width 11 height 11
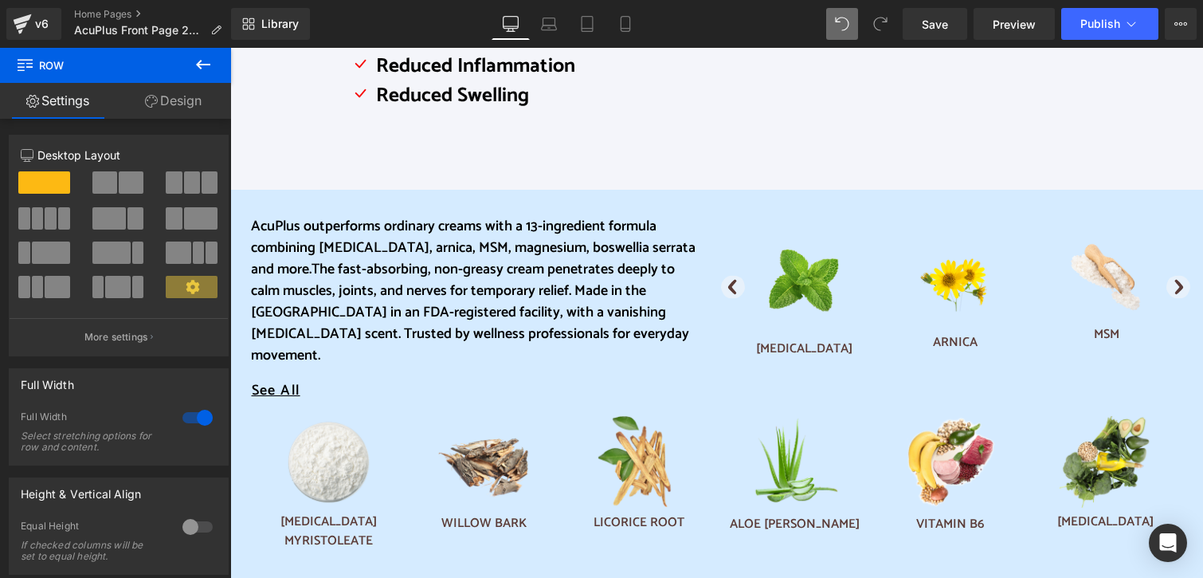
scroll to position [648, 0]
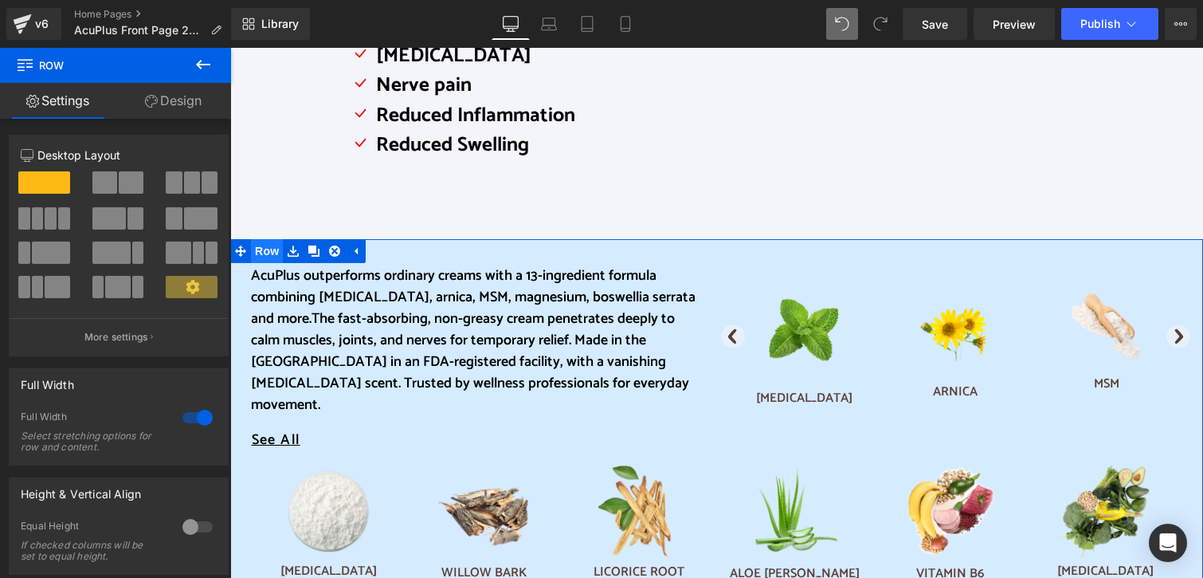
click at [259, 253] on span "Row" at bounding box center [267, 251] width 32 height 24
click at [189, 103] on link "Design" at bounding box center [174, 101] width 116 height 36
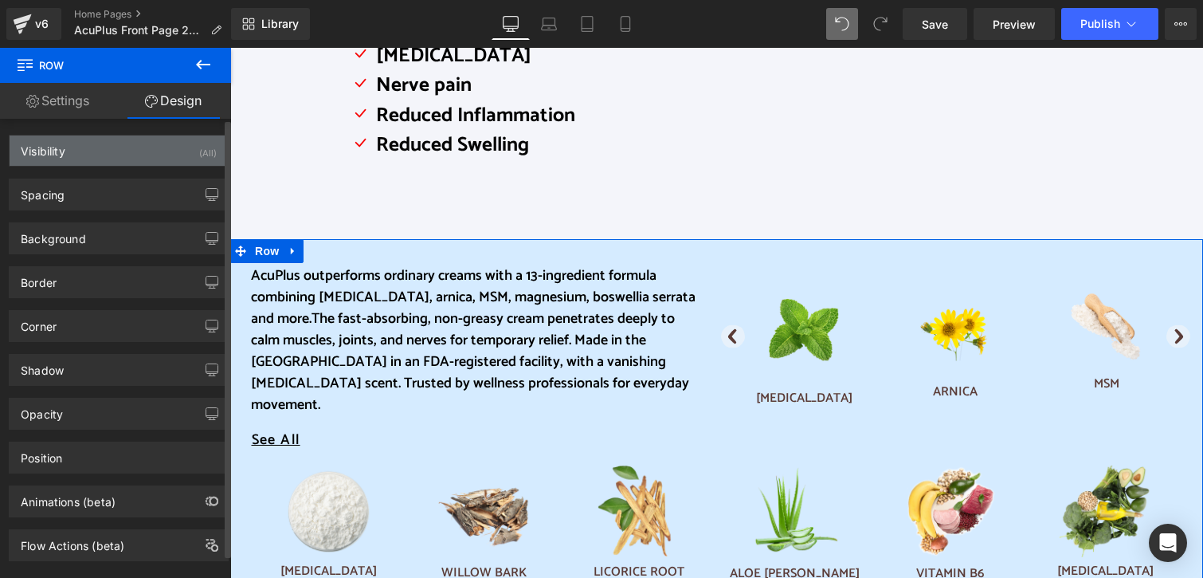
click at [206, 153] on div "(All)" at bounding box center [208, 148] width 18 height 26
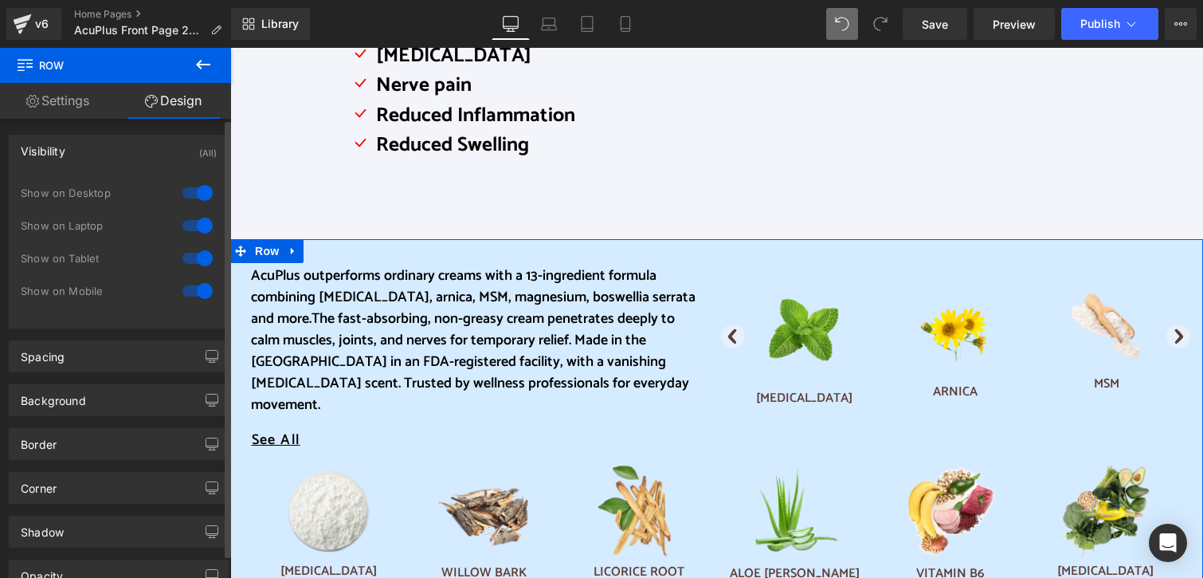
click at [198, 290] on div at bounding box center [197, 290] width 38 height 25
click at [196, 253] on div at bounding box center [197, 257] width 38 height 25
click at [194, 221] on div at bounding box center [197, 225] width 38 height 25
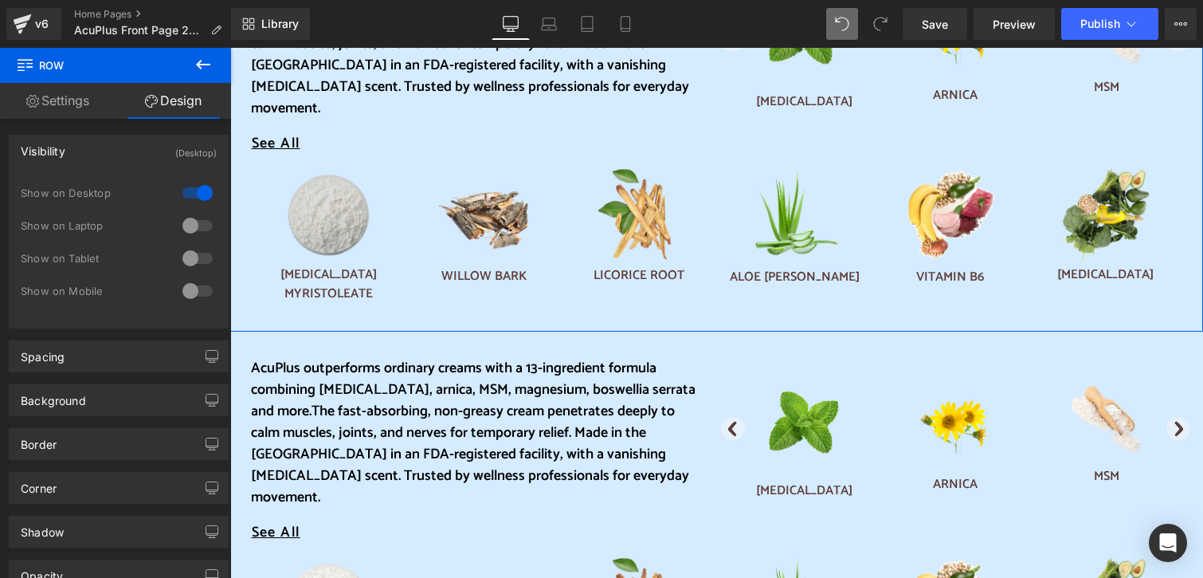
scroll to position [1047, 0]
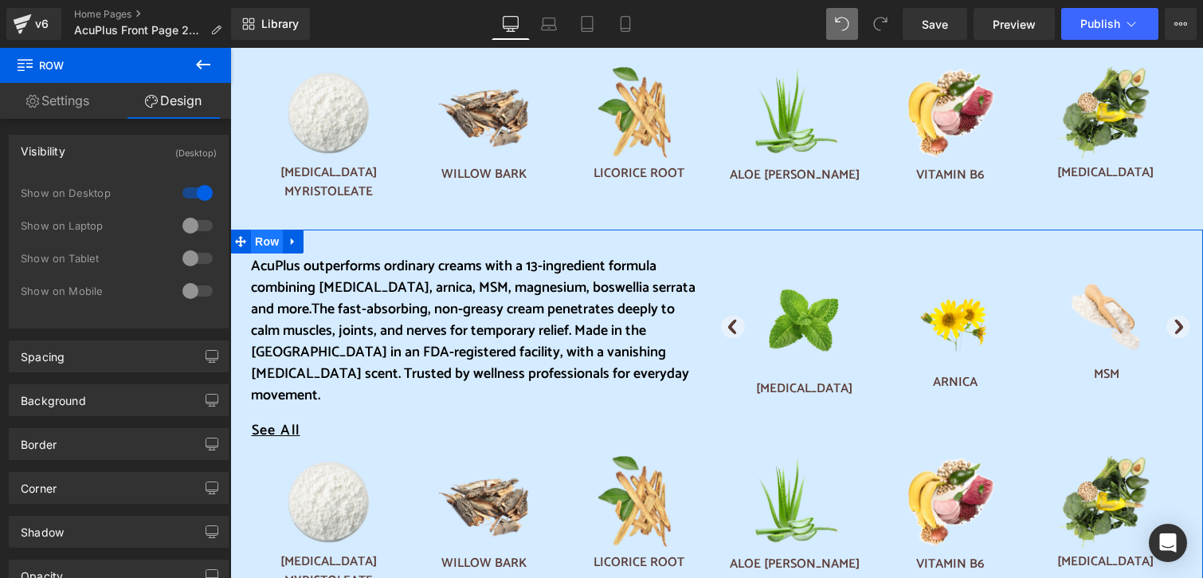
click at [261, 229] on span "Row" at bounding box center [267, 241] width 32 height 24
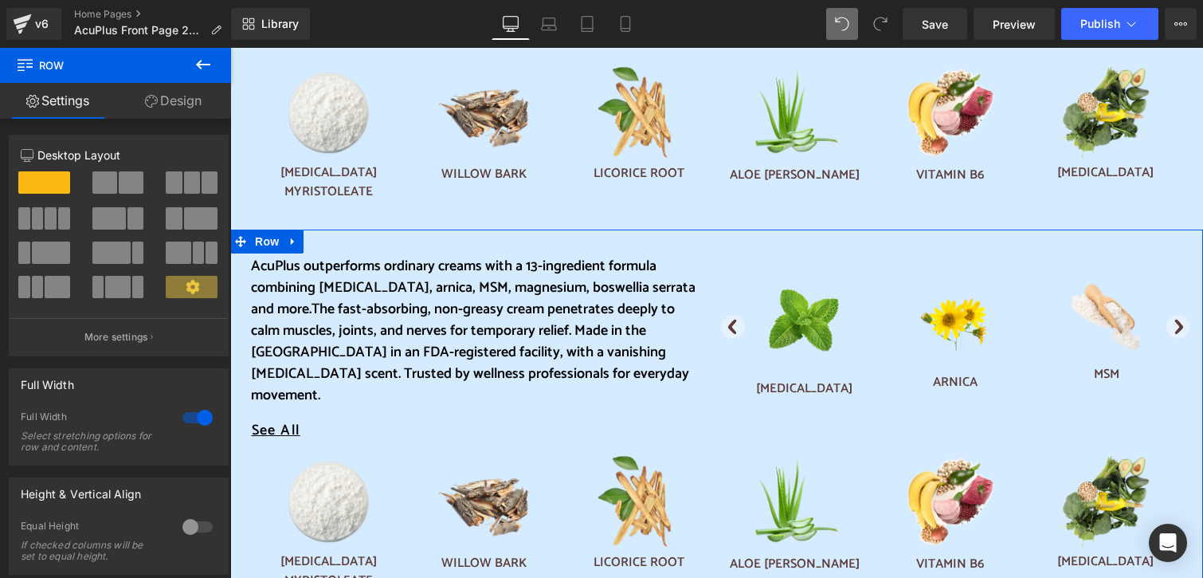
click at [190, 106] on link "Design" at bounding box center [174, 101] width 116 height 36
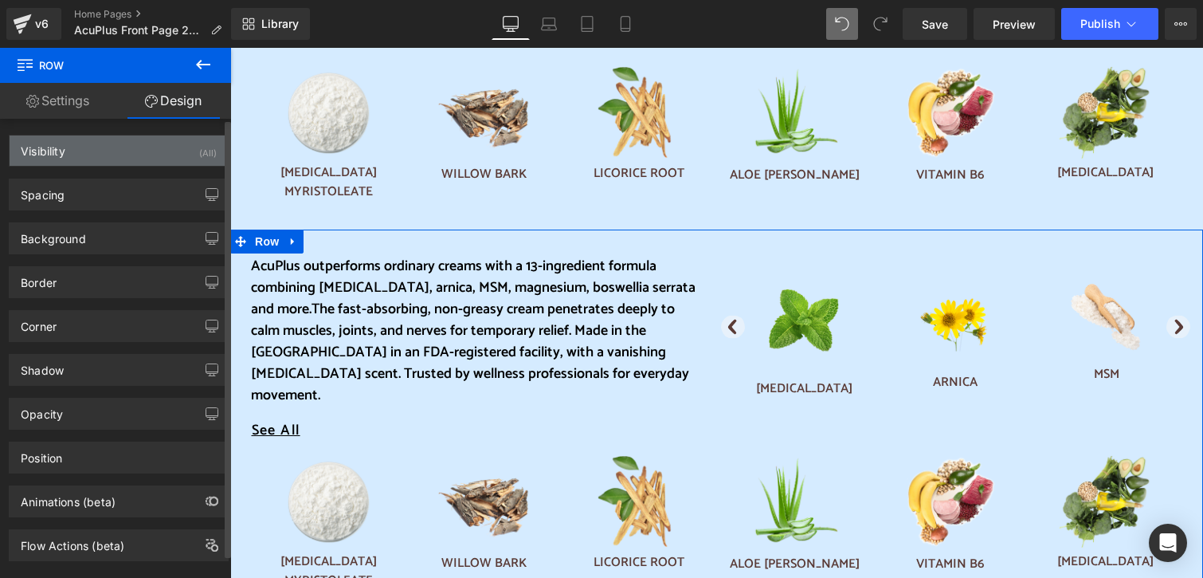
click at [207, 154] on div "(All)" at bounding box center [208, 148] width 18 height 26
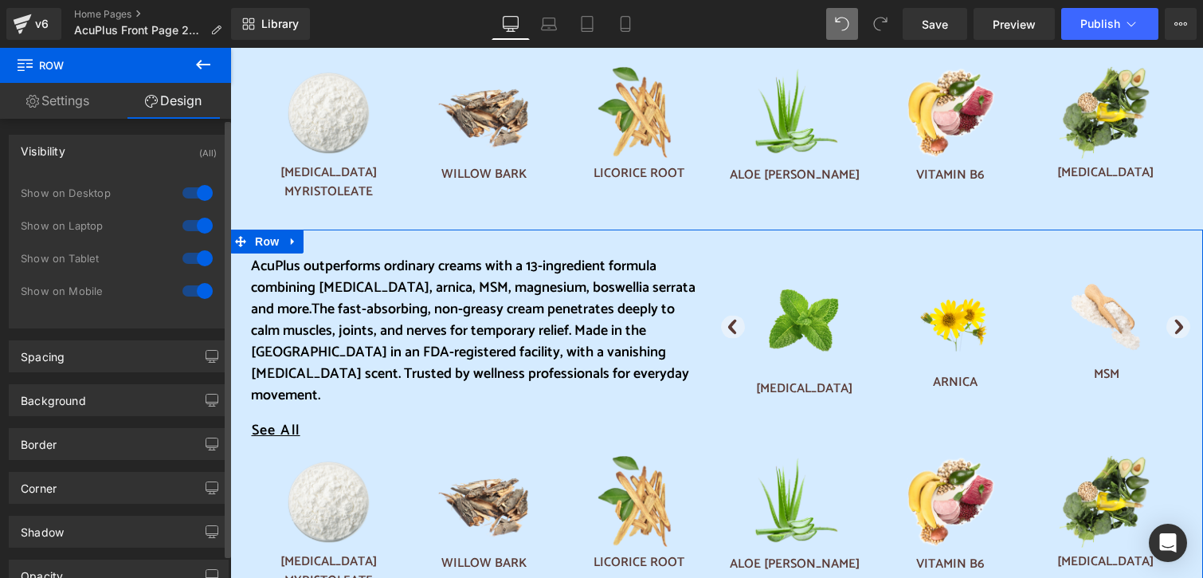
click at [202, 190] on div at bounding box center [197, 192] width 38 height 25
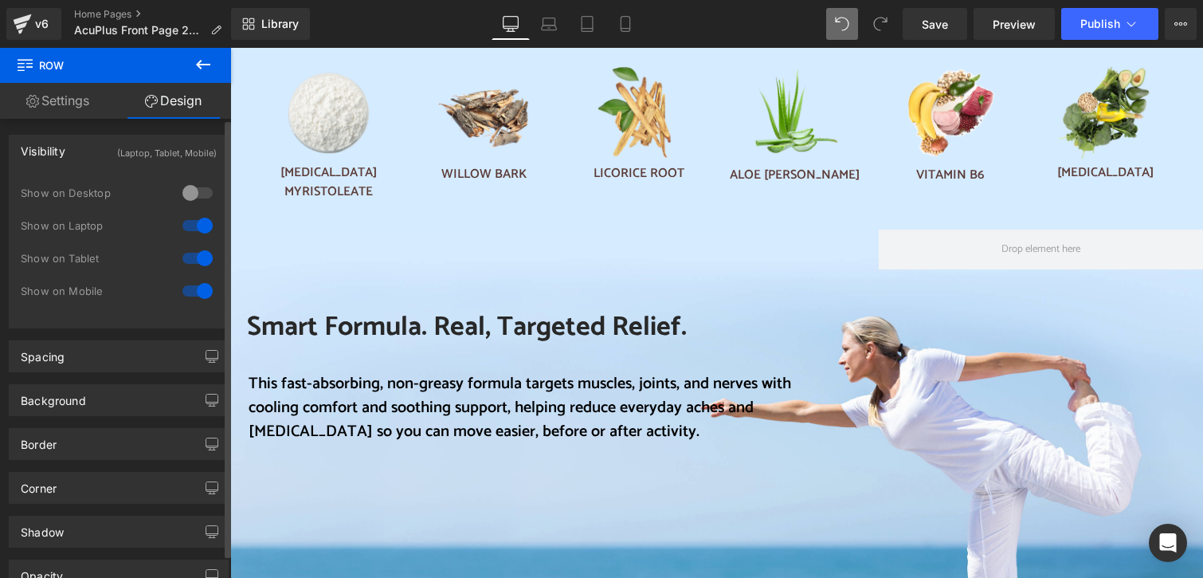
click at [198, 224] on div at bounding box center [197, 225] width 38 height 25
click at [195, 257] on div at bounding box center [197, 257] width 38 height 25
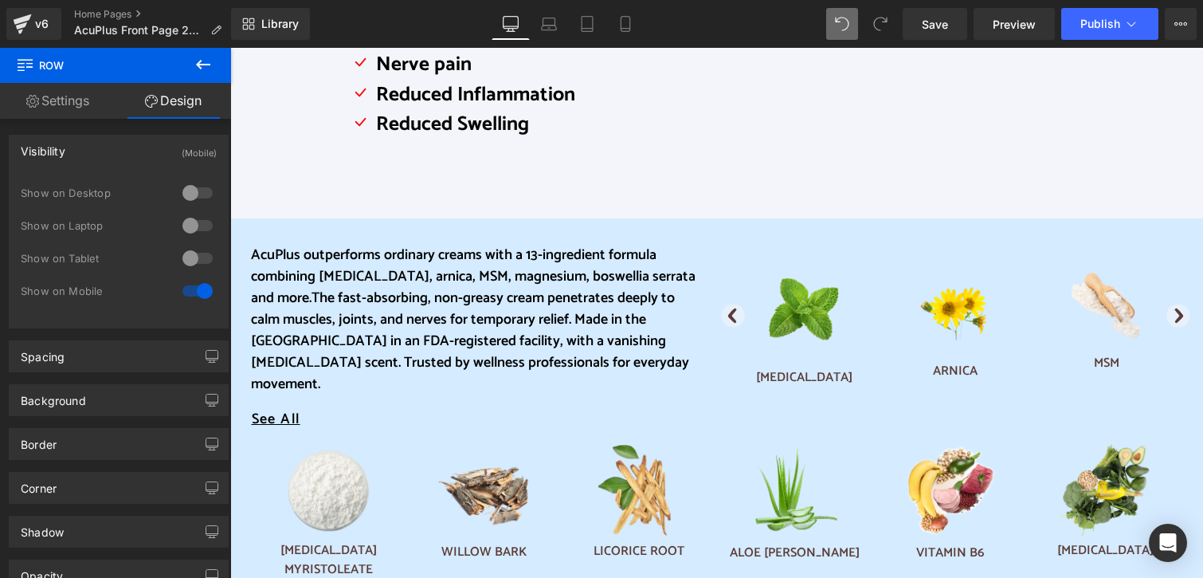
scroll to position [648, 0]
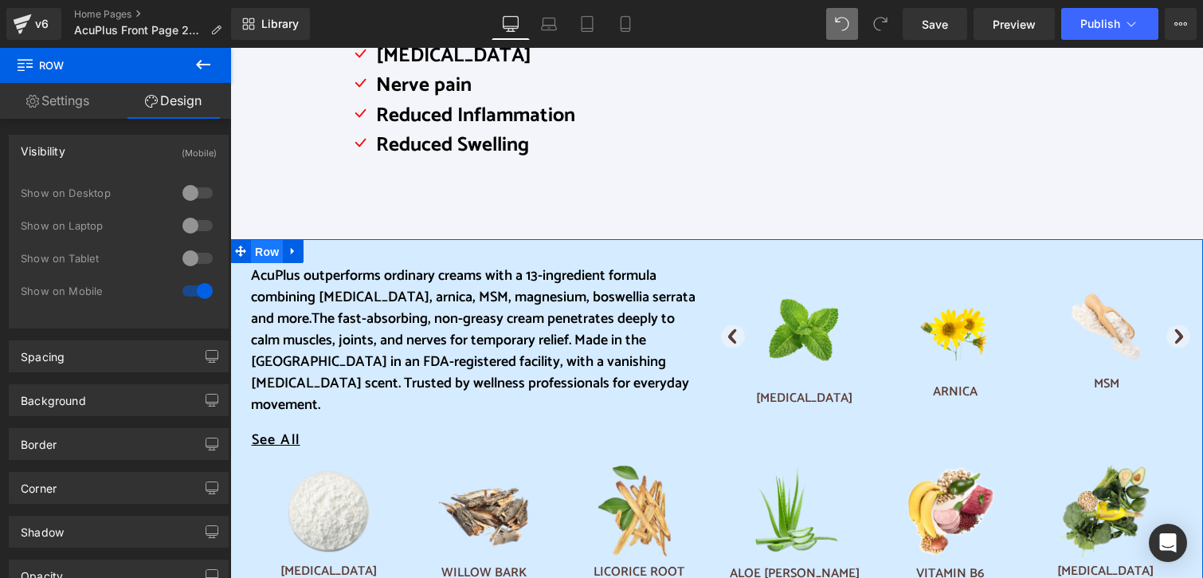
click at [266, 253] on span "Row" at bounding box center [267, 252] width 32 height 24
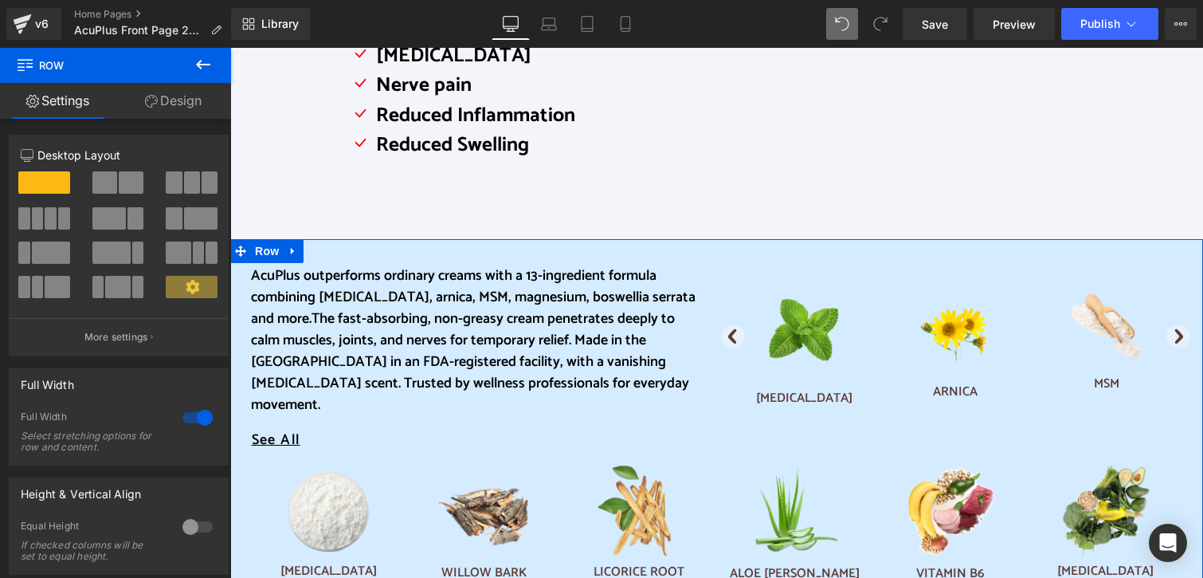
click at [194, 98] on link "Design" at bounding box center [174, 101] width 116 height 36
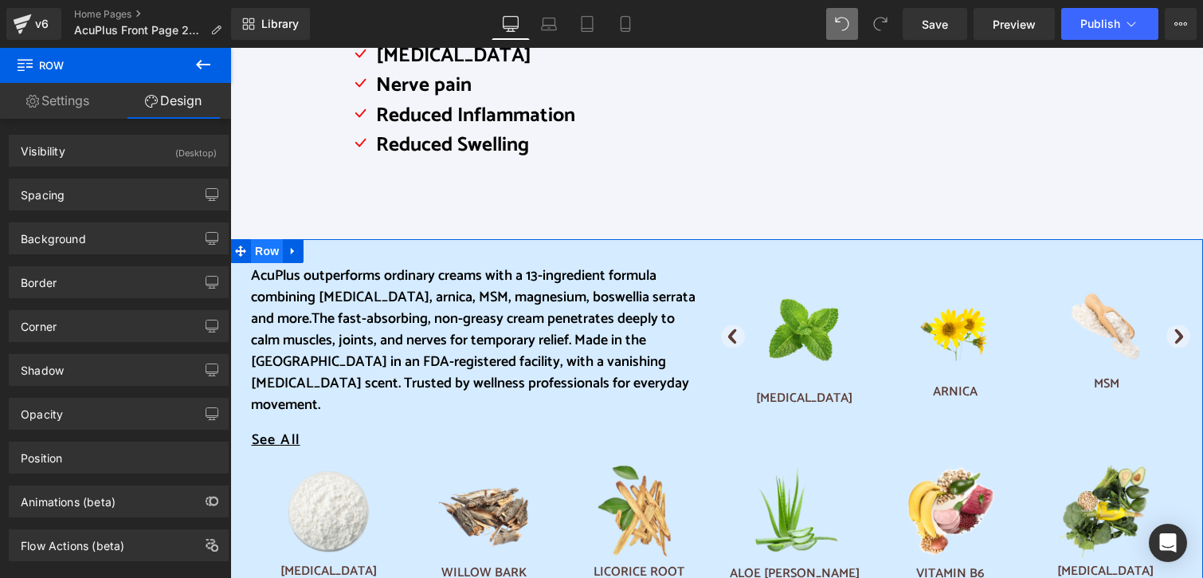
click at [258, 253] on span "Row" at bounding box center [267, 251] width 32 height 24
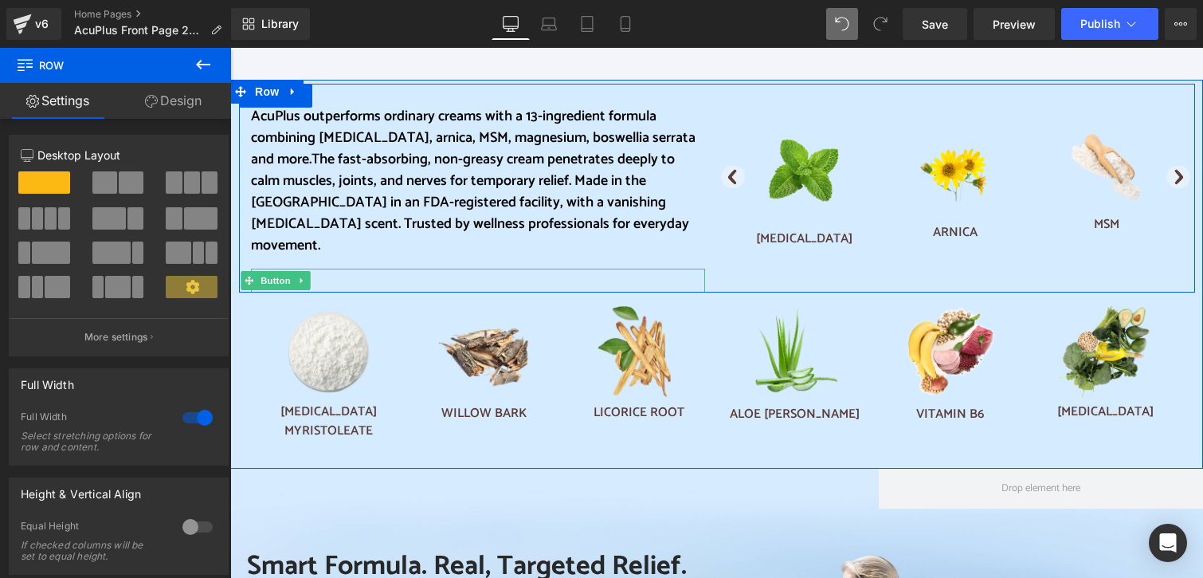
scroll to position [728, 0]
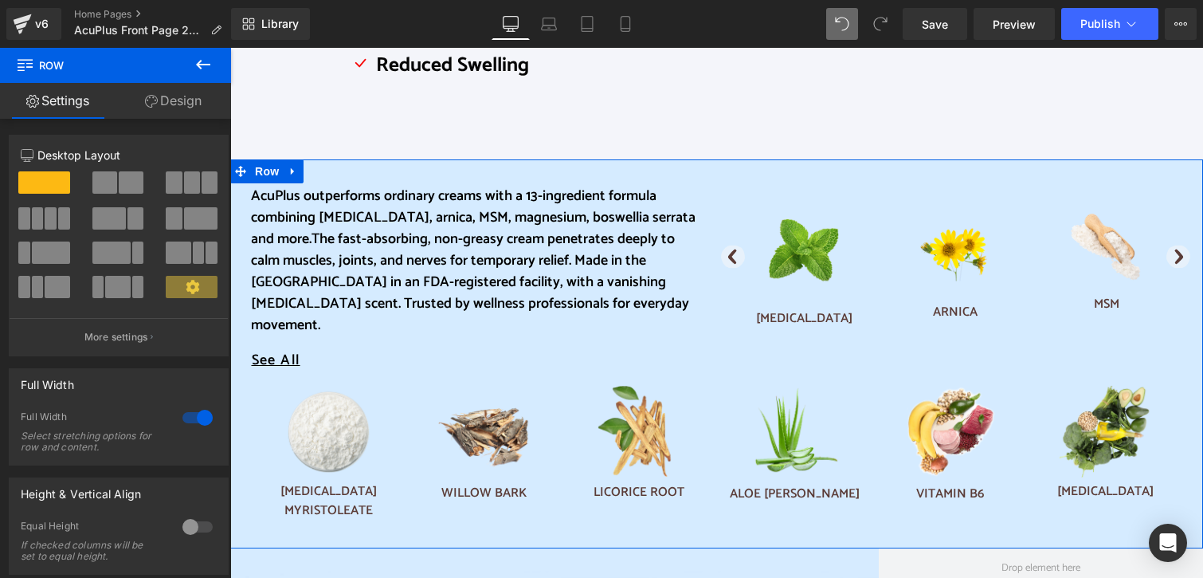
click at [79, 103] on link "Settings" at bounding box center [58, 101] width 116 height 36
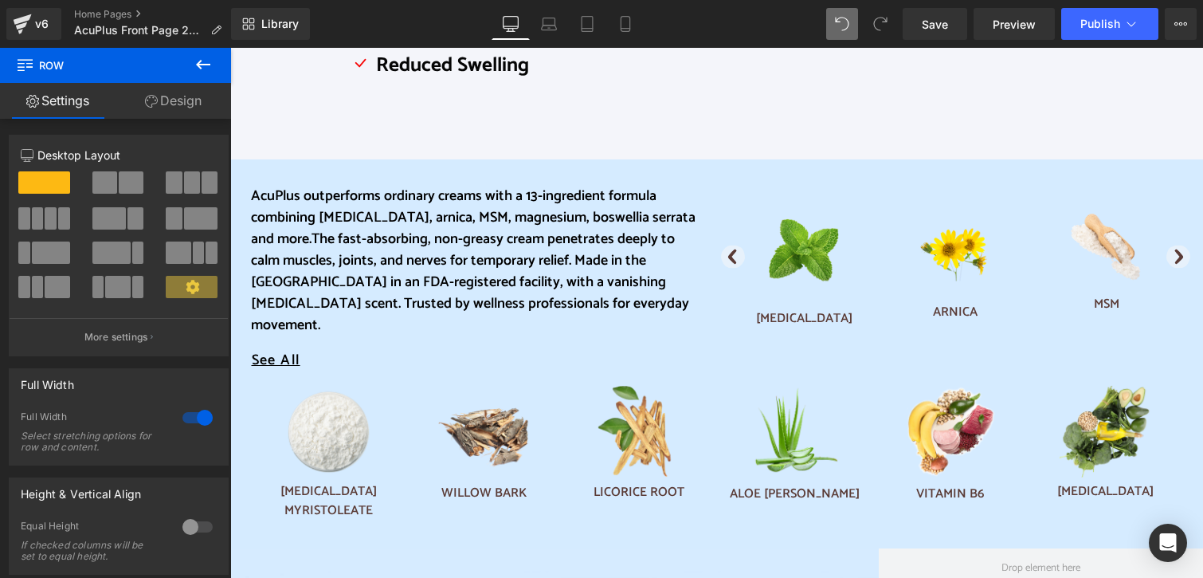
click at [59, 65] on span "Row" at bounding box center [95, 65] width 159 height 35
click at [205, 66] on icon at bounding box center [203, 64] width 19 height 19
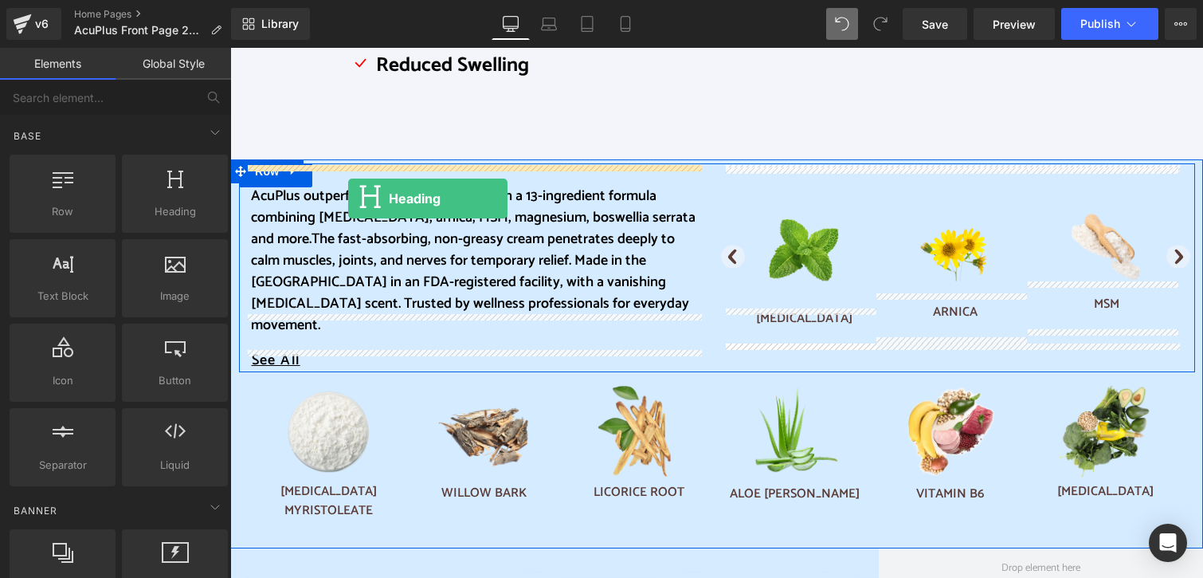
drag, startPoint x: 393, startPoint y: 243, endPoint x: 348, endPoint y: 198, distance: 63.1
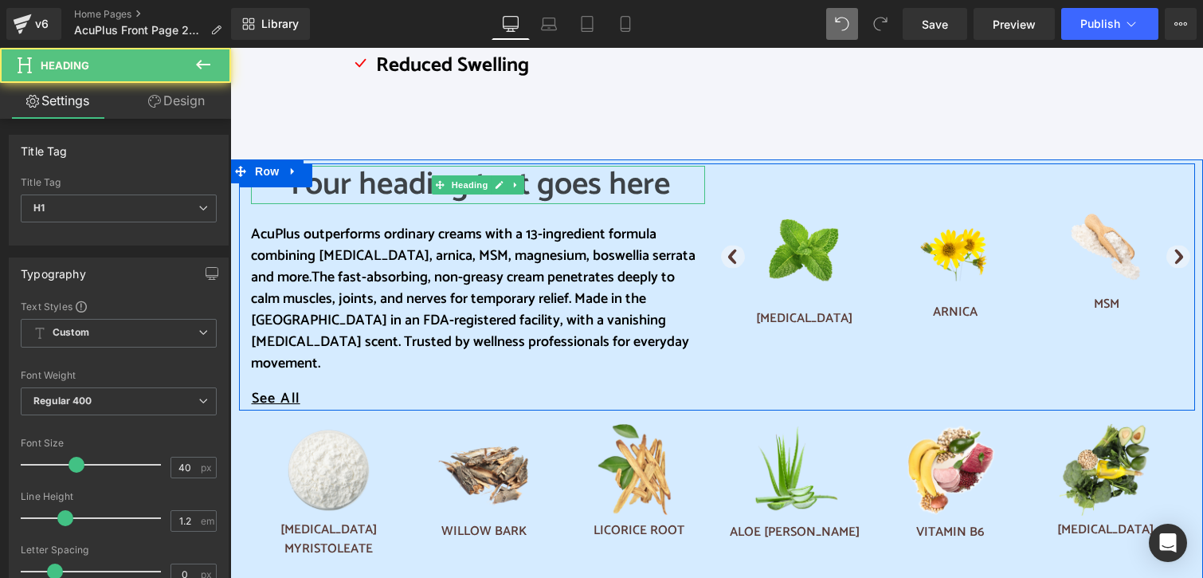
click at [613, 186] on h1 "Your heading text goes here" at bounding box center [478, 185] width 454 height 38
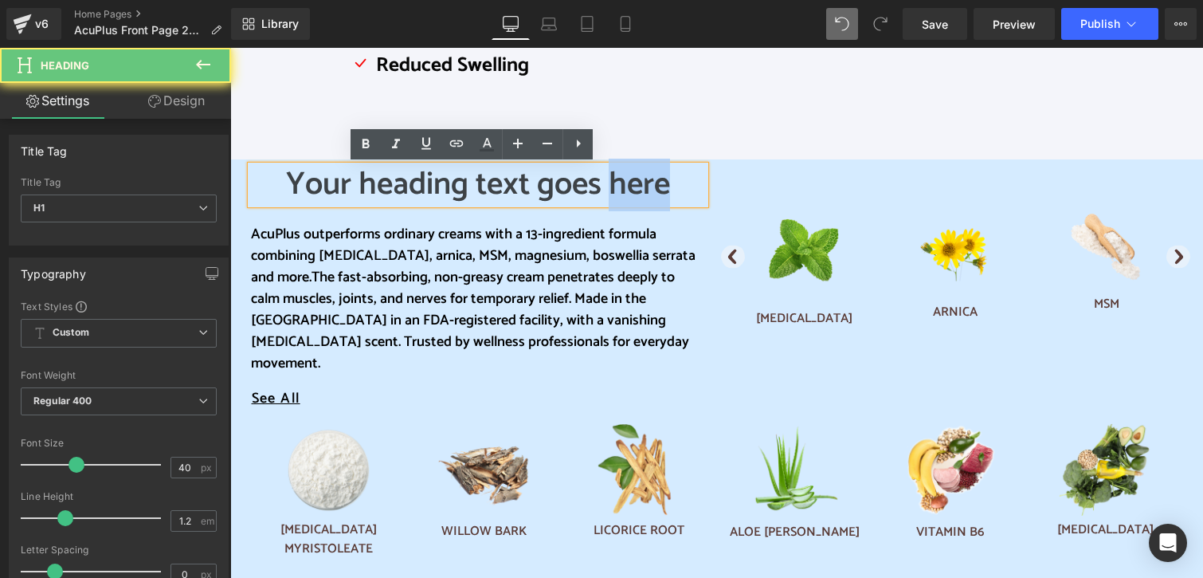
click at [613, 186] on h1 "Your heading text goes here" at bounding box center [478, 185] width 454 height 38
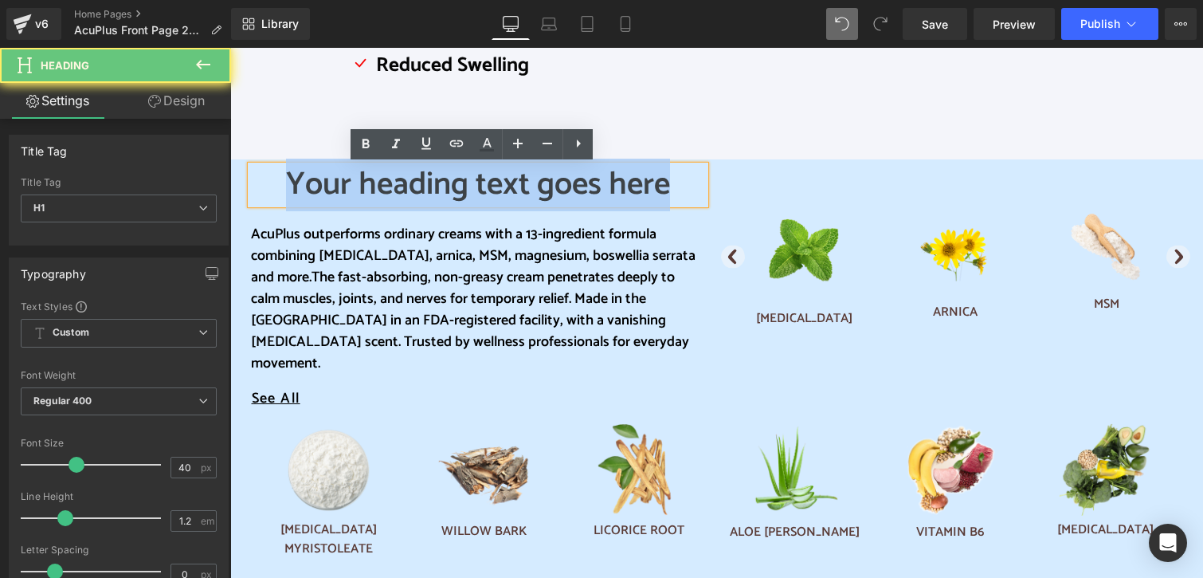
click at [613, 186] on h1 "Your heading text goes here" at bounding box center [478, 185] width 454 height 38
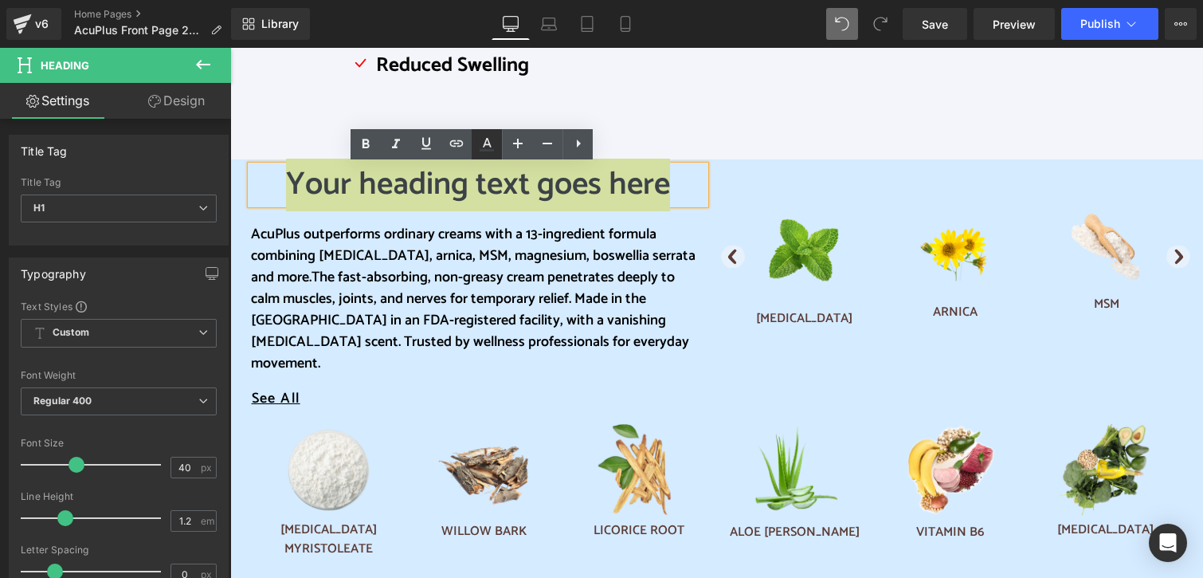
click at [488, 145] on icon at bounding box center [486, 144] width 19 height 19
type input "#3d4246"
type input "100"
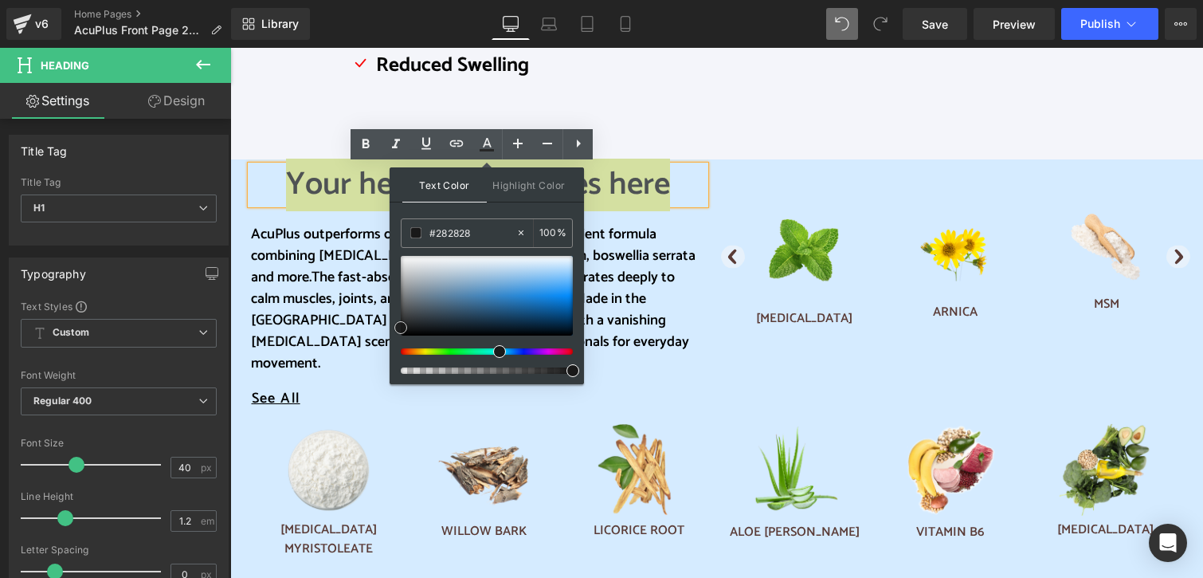
type input "#0f0f0f"
drag, startPoint x: 635, startPoint y: 364, endPoint x: 374, endPoint y: 362, distance: 260.5
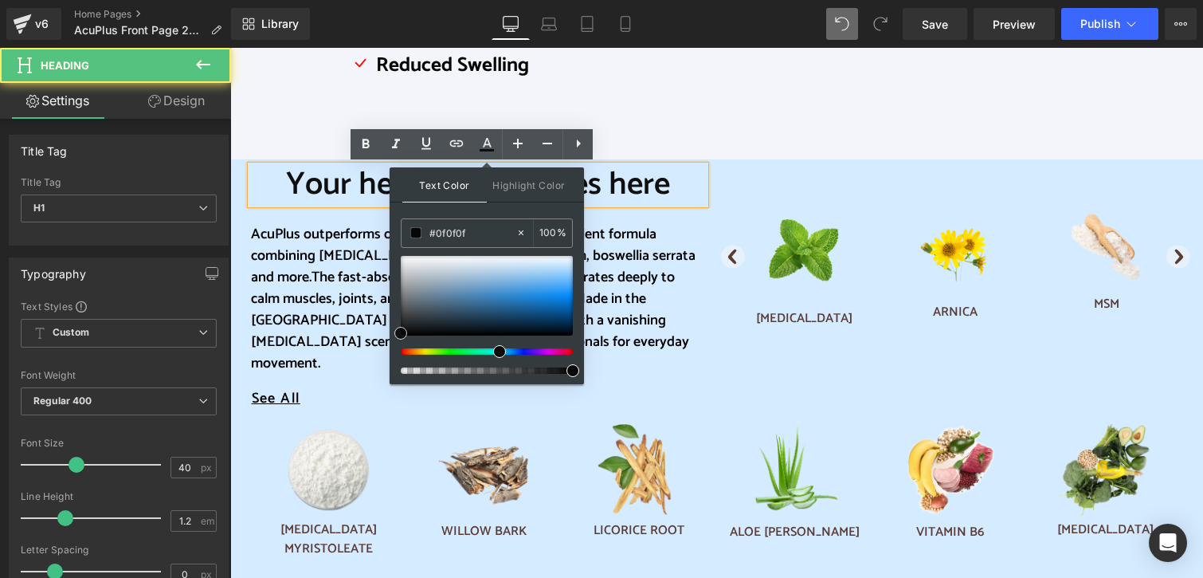
click at [318, 184] on span "Your heading text goes here" at bounding box center [478, 185] width 384 height 53
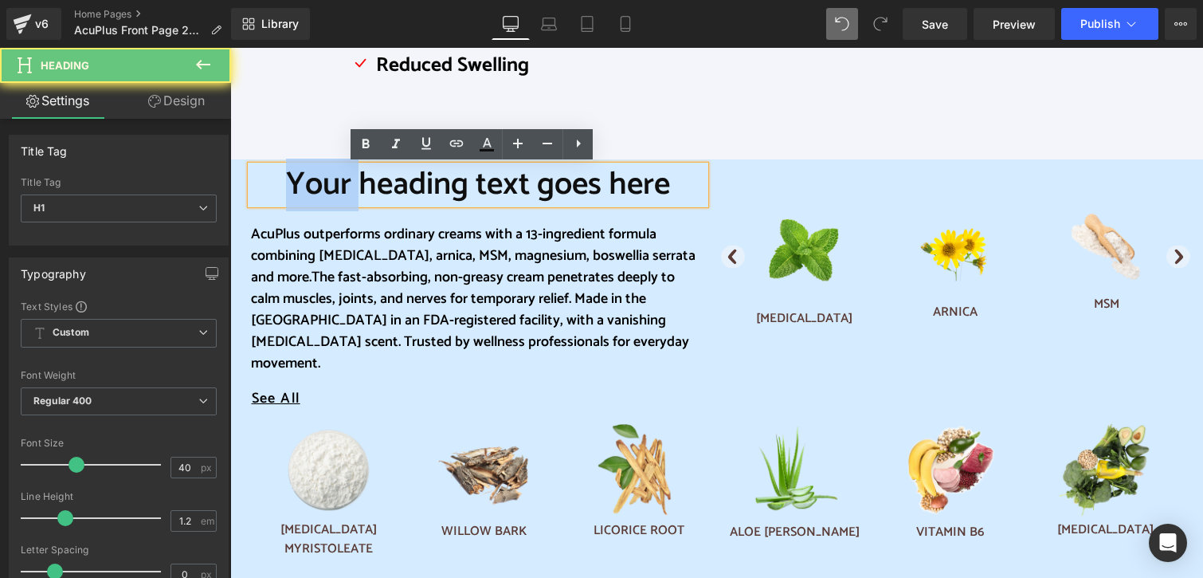
click at [318, 185] on span "Your heading text goes here" at bounding box center [478, 185] width 384 height 53
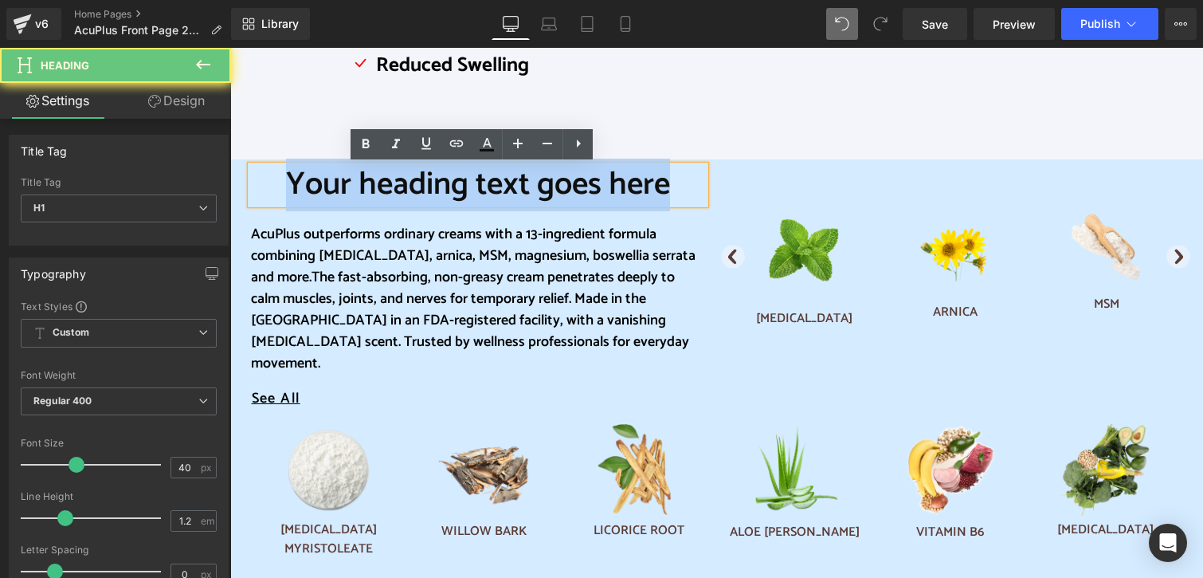
click at [318, 185] on span "Your heading text goes here" at bounding box center [478, 185] width 384 height 53
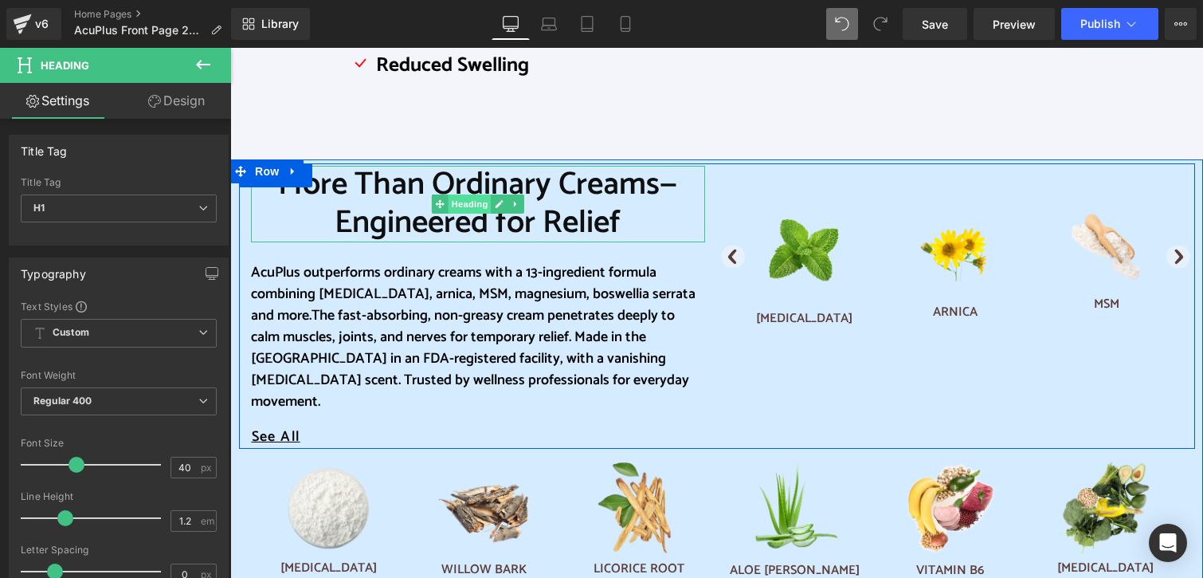
click at [467, 202] on span "Heading" at bounding box center [469, 203] width 43 height 19
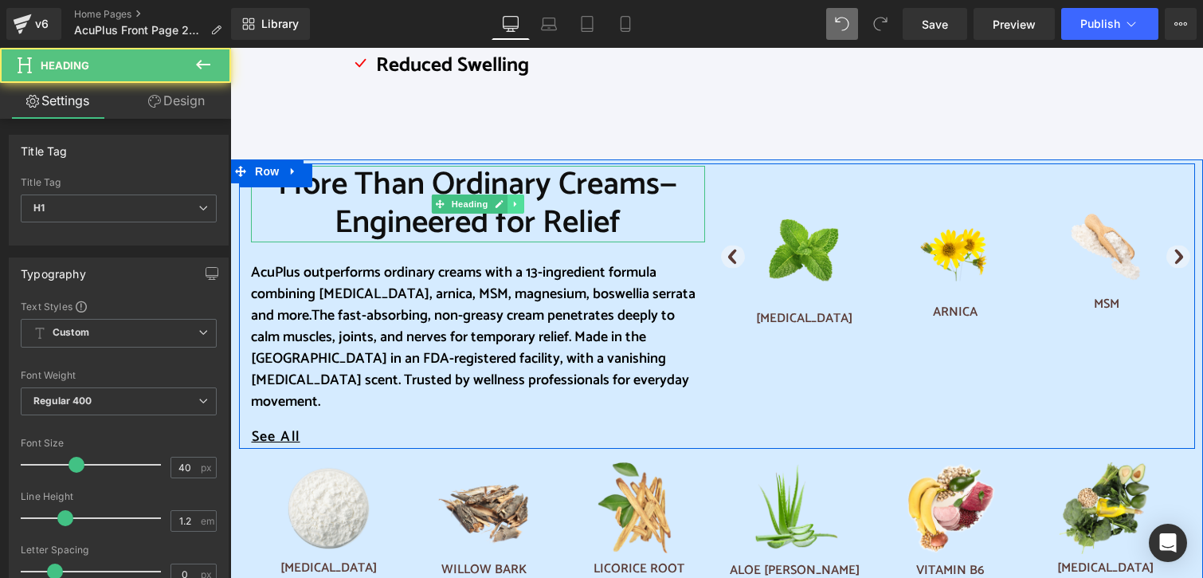
click at [514, 202] on icon at bounding box center [515, 205] width 2 height 6
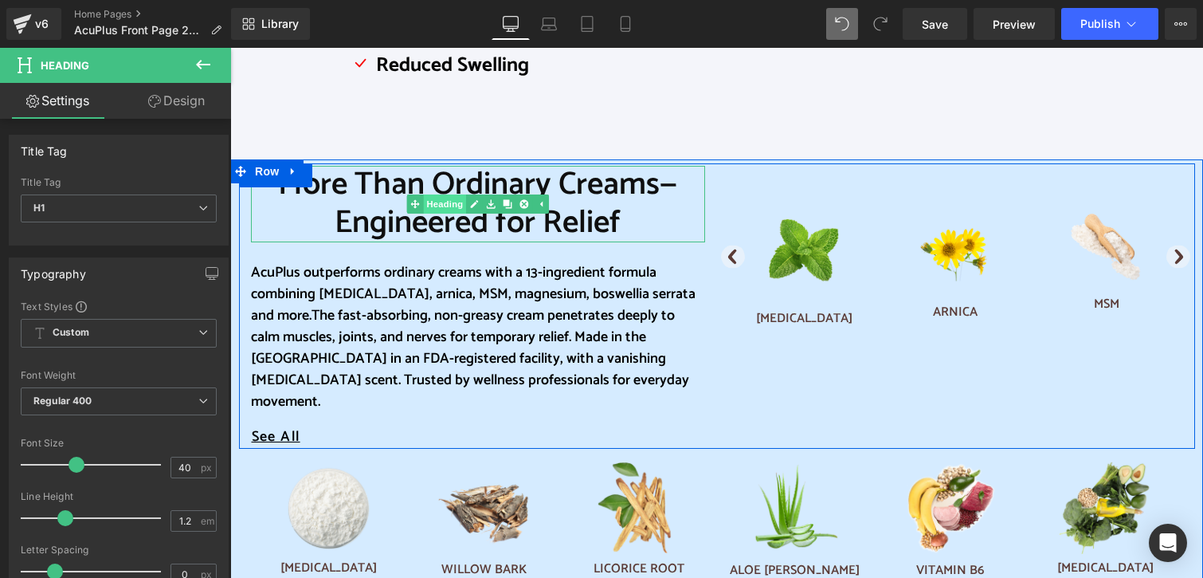
click at [438, 204] on link "Heading" at bounding box center [436, 203] width 60 height 19
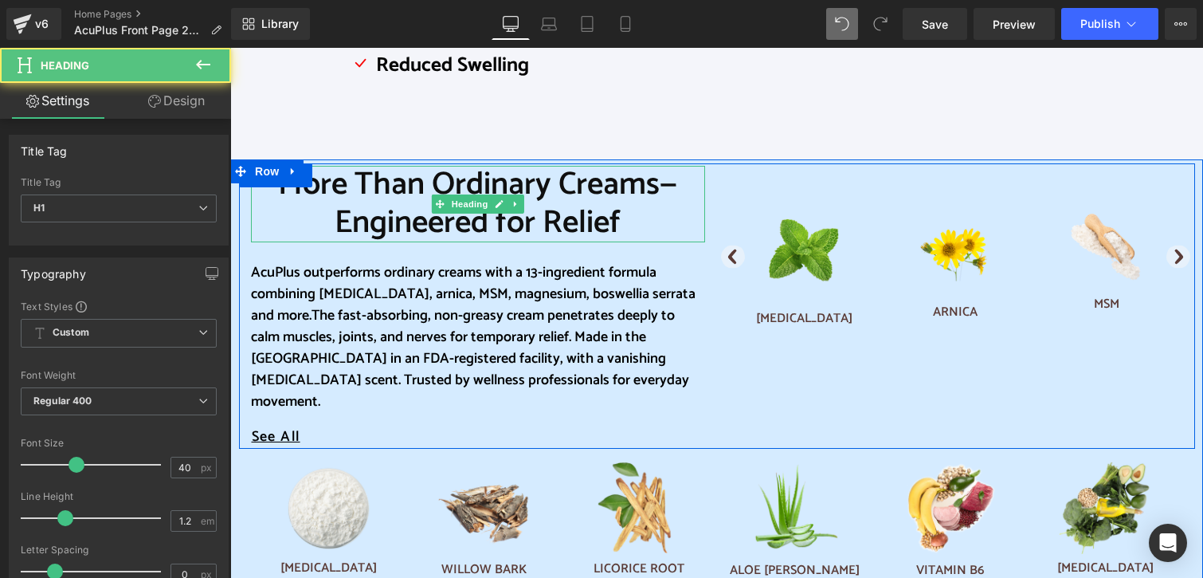
click at [472, 229] on span "More Than Ordinary Creams—Engineered for Relief" at bounding box center [477, 204] width 399 height 91
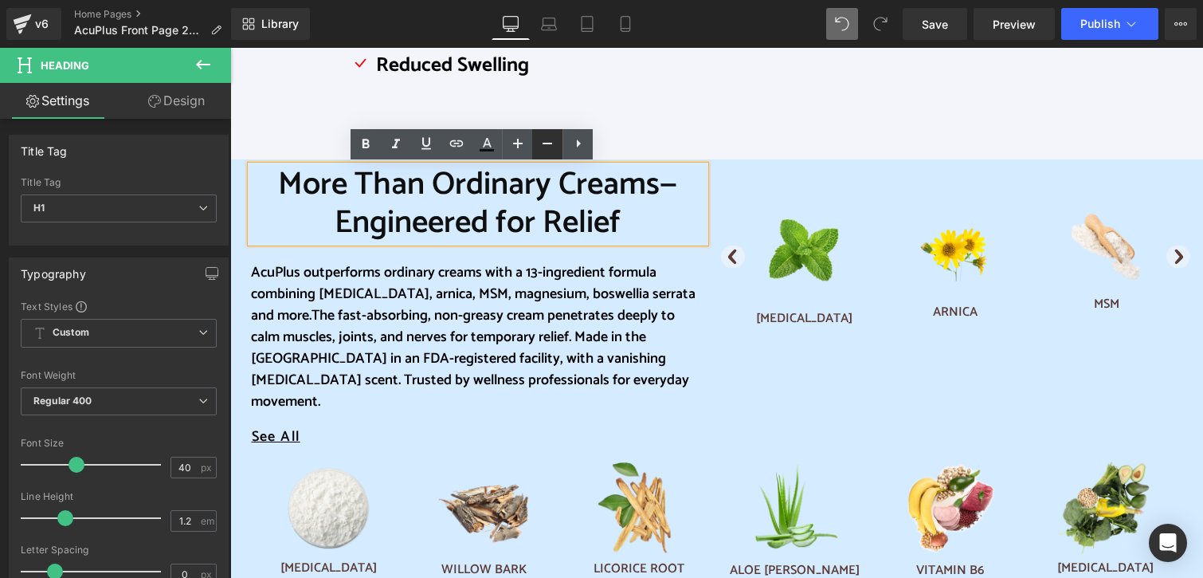
click at [543, 143] on icon at bounding box center [548, 144] width 10 height 2
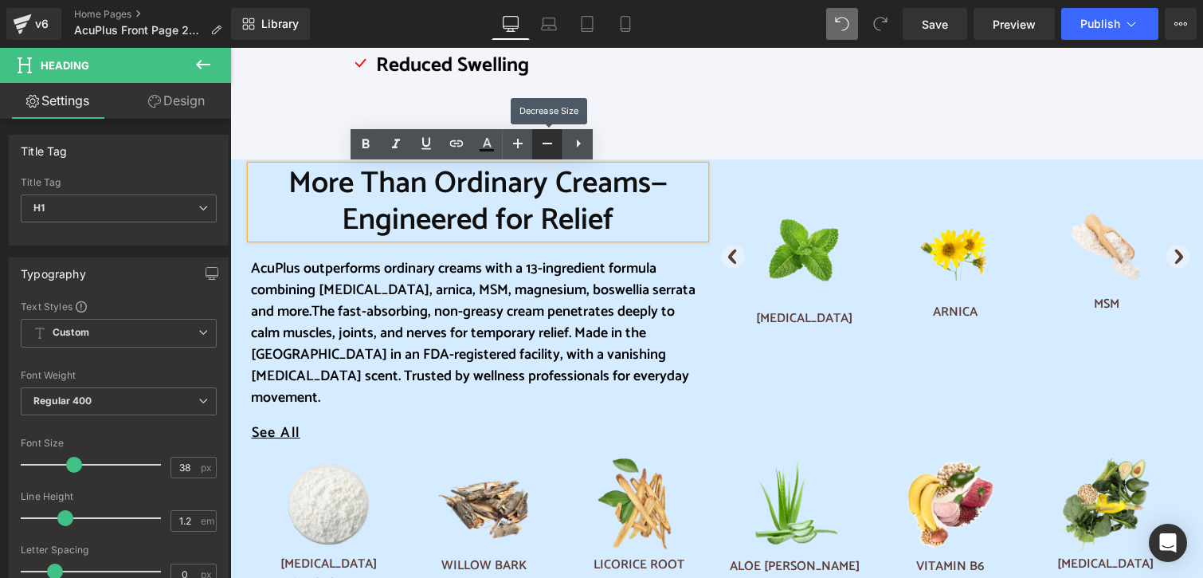
click at [543, 143] on icon at bounding box center [548, 144] width 10 height 2
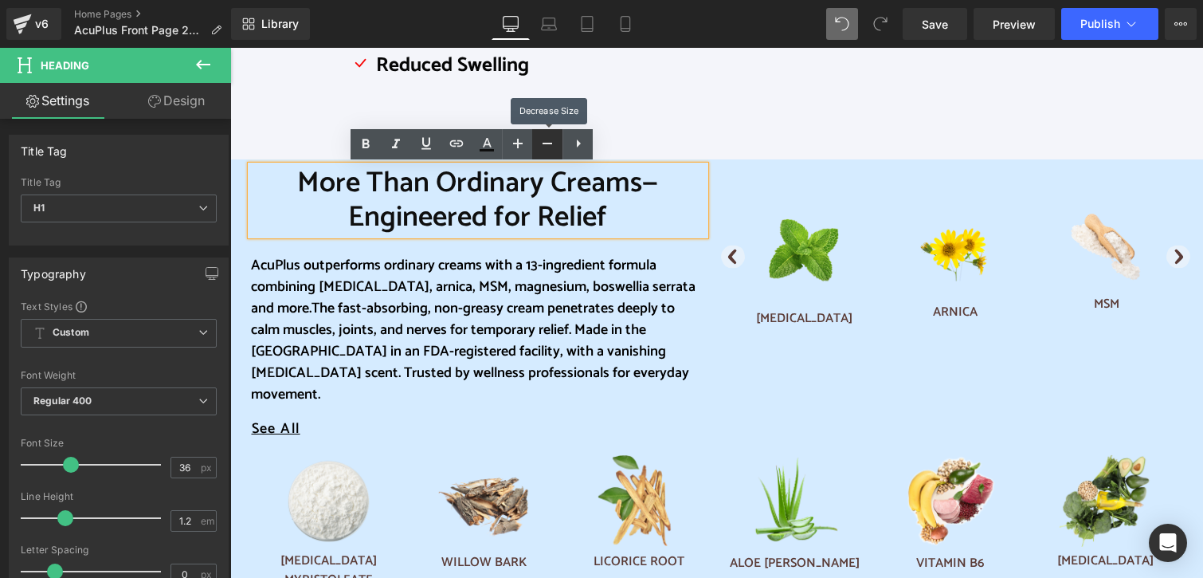
click at [543, 143] on icon at bounding box center [548, 144] width 10 height 2
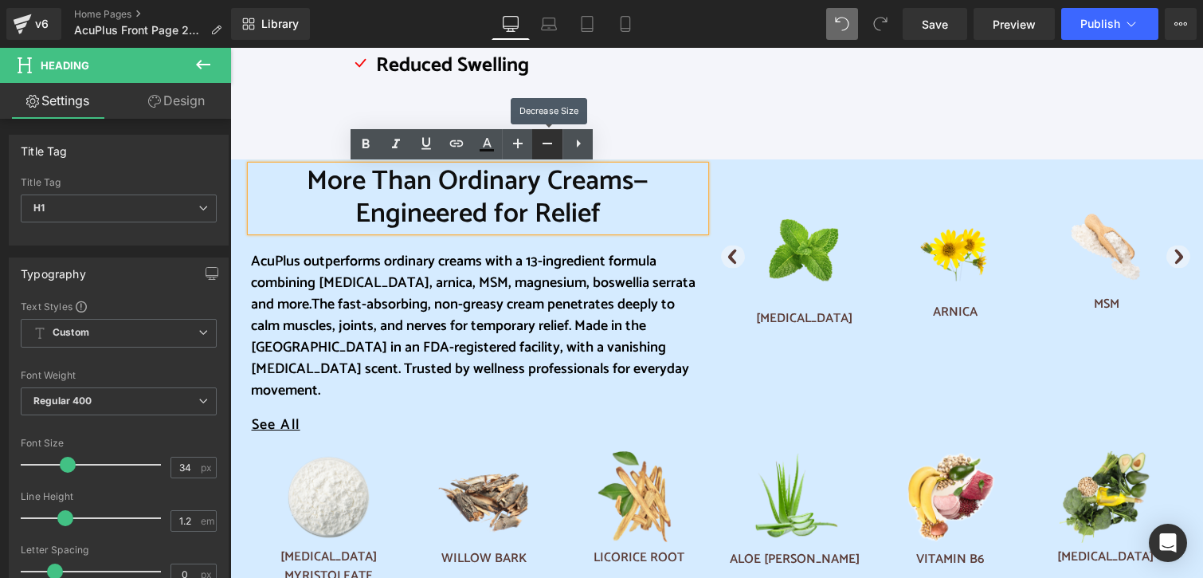
click at [543, 143] on icon at bounding box center [548, 144] width 10 height 2
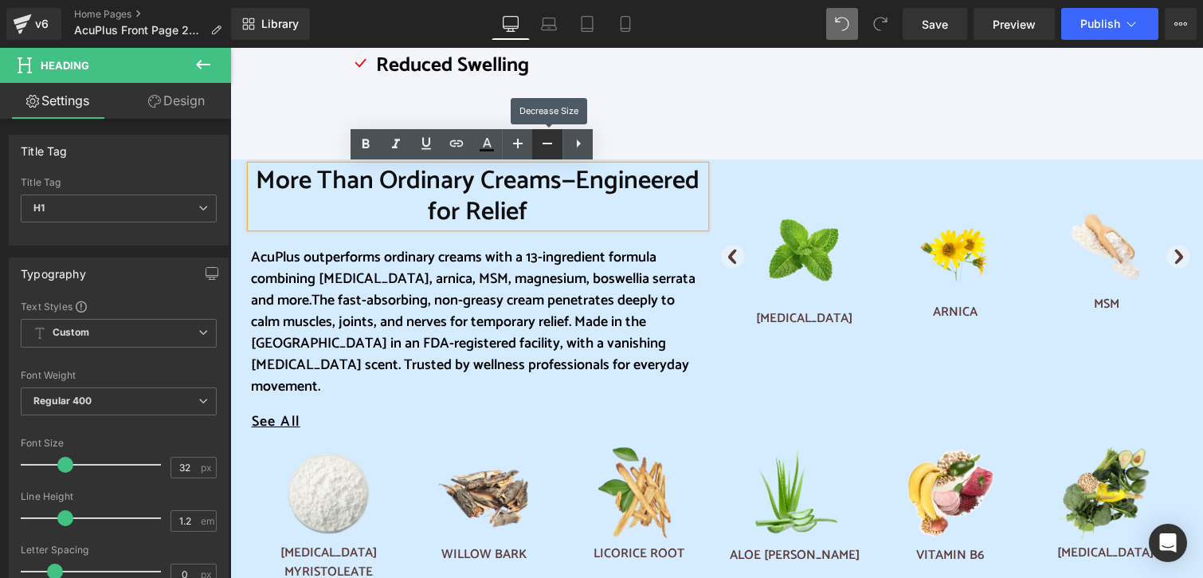
click at [543, 143] on icon at bounding box center [548, 144] width 10 height 2
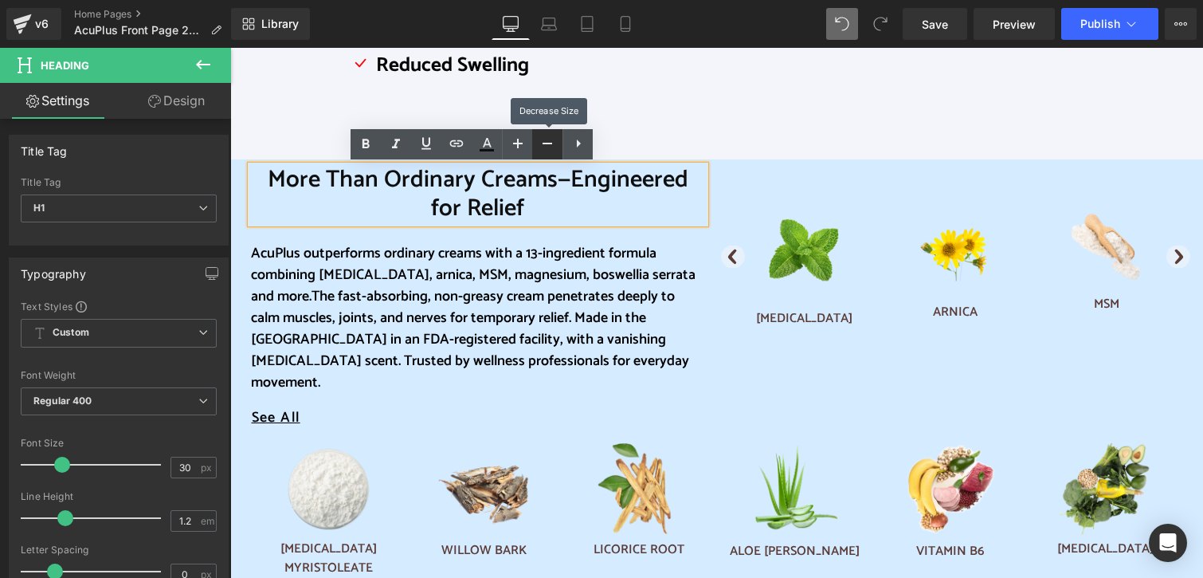
click at [543, 143] on icon at bounding box center [548, 144] width 10 height 2
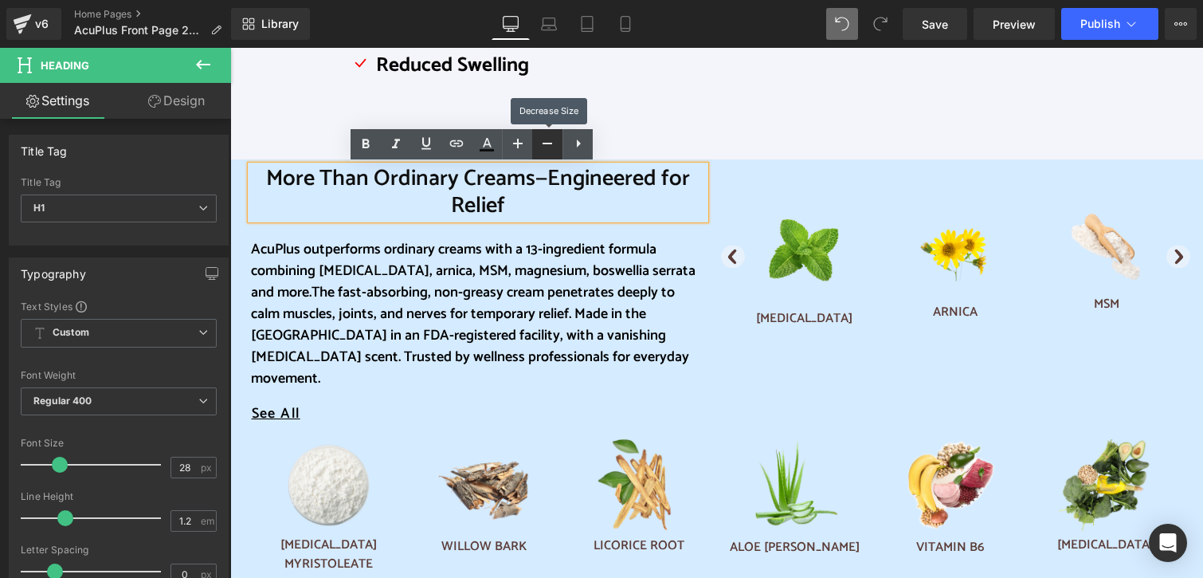
click at [543, 143] on icon at bounding box center [548, 144] width 10 height 2
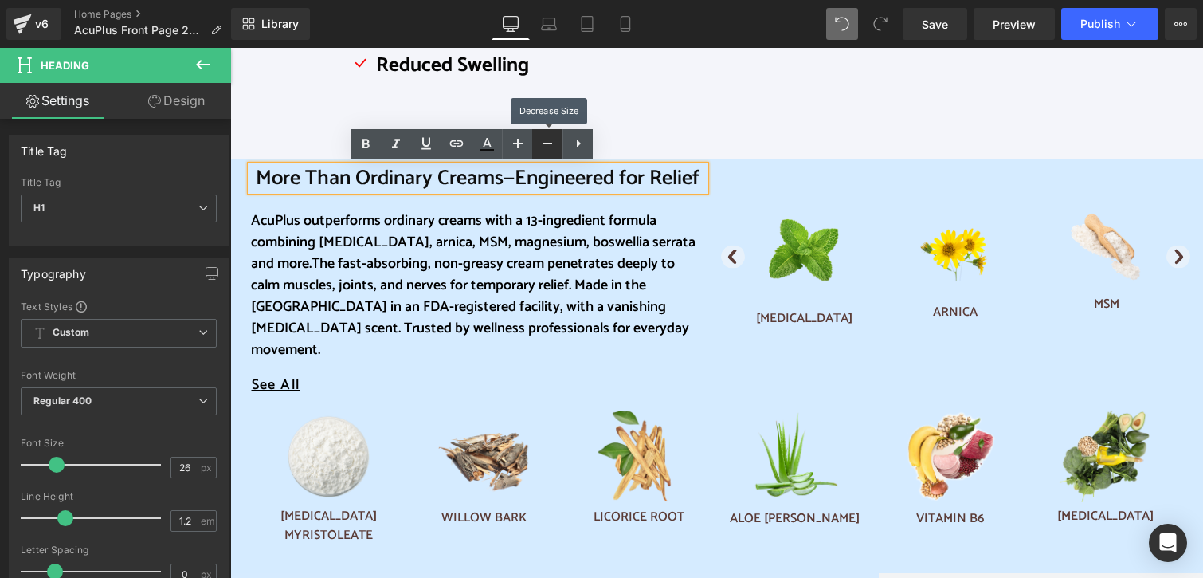
click at [543, 143] on icon at bounding box center [548, 144] width 10 height 2
type input "24"
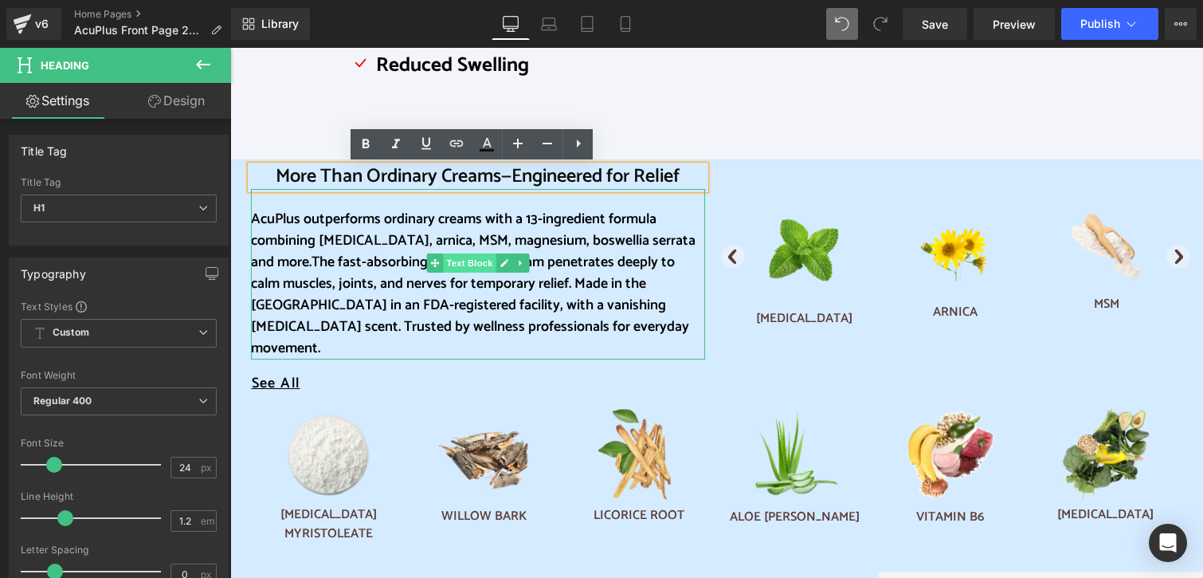
click at [457, 272] on span "Text Block" at bounding box center [469, 262] width 53 height 19
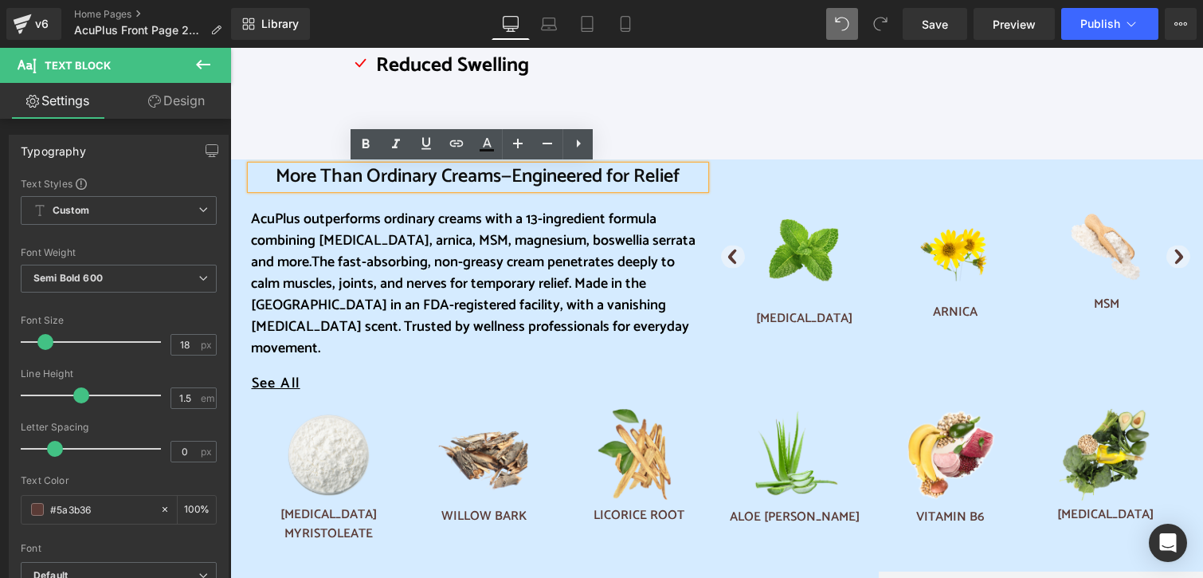
click at [251, 187] on h1 "More Than Ordinary Creams—Engineered for Relief" at bounding box center [478, 177] width 454 height 23
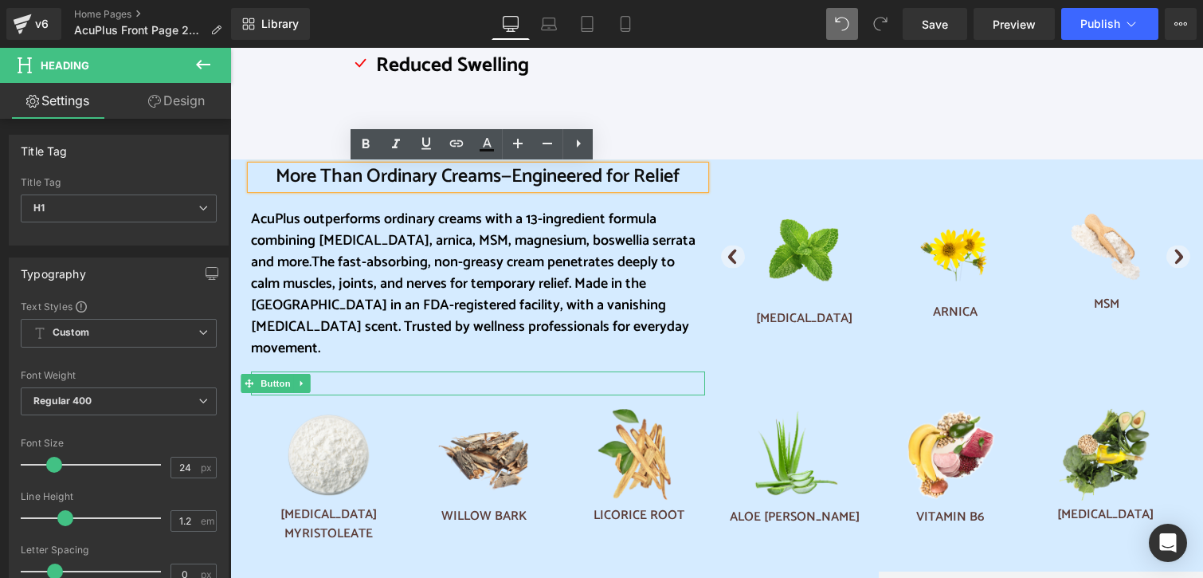
click at [609, 371] on div "See All" at bounding box center [478, 383] width 454 height 24
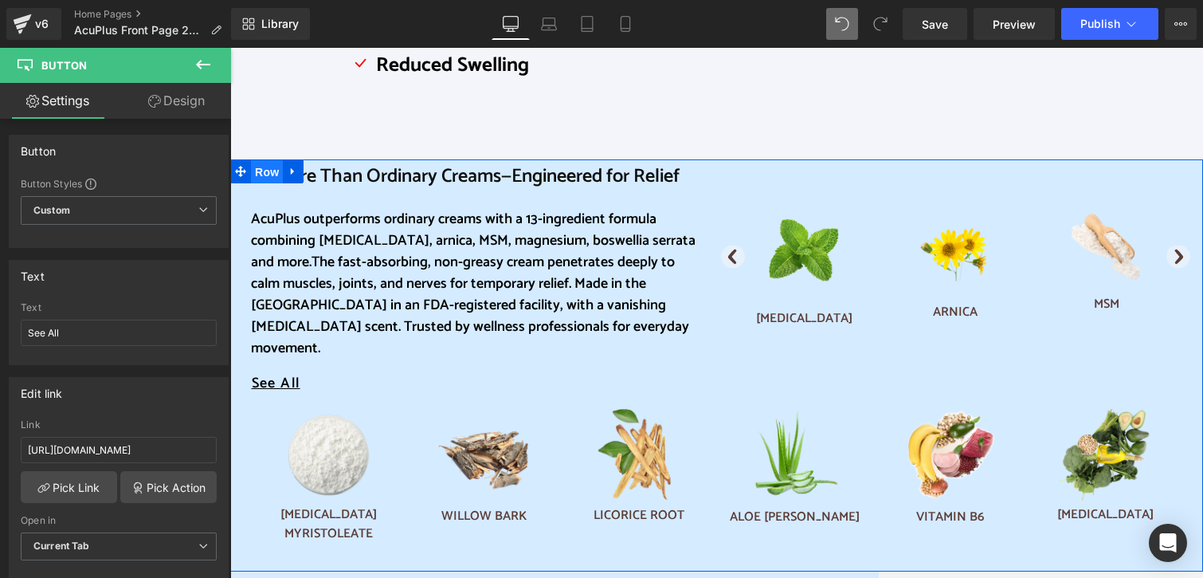
click at [268, 170] on span "Row" at bounding box center [267, 172] width 32 height 24
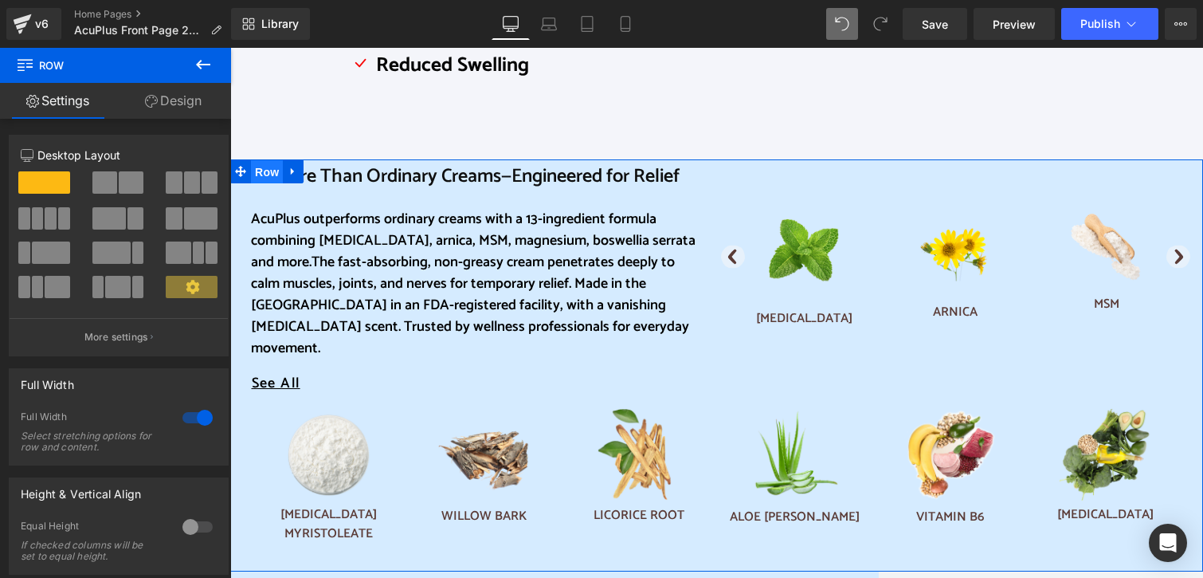
click at [270, 171] on span "Row" at bounding box center [267, 172] width 32 height 24
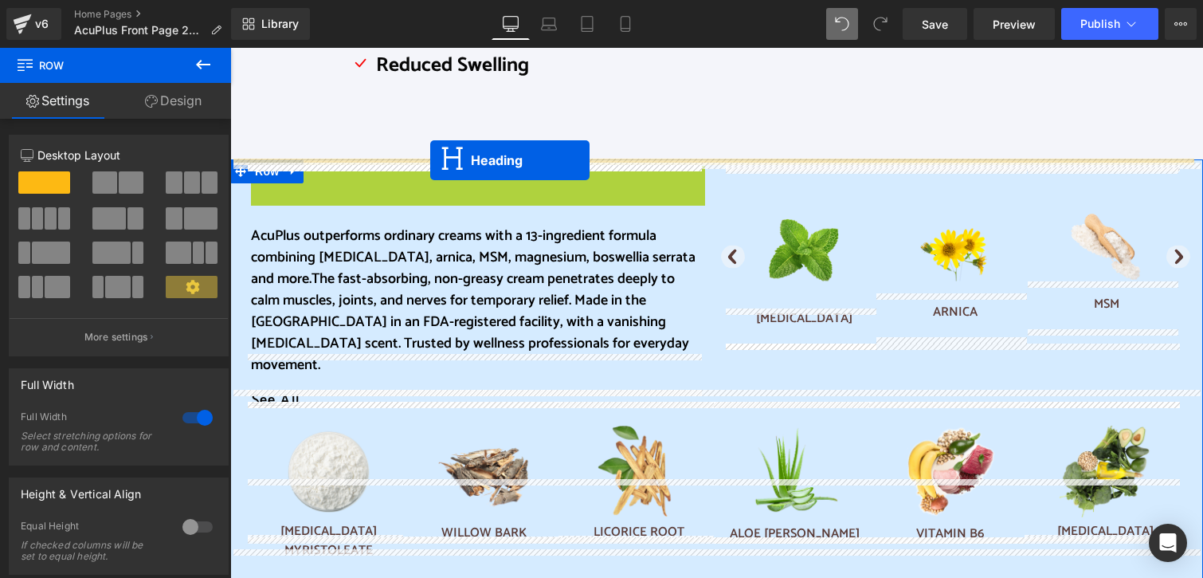
drag, startPoint x: 430, startPoint y: 187, endPoint x: 430, endPoint y: 160, distance: 27.1
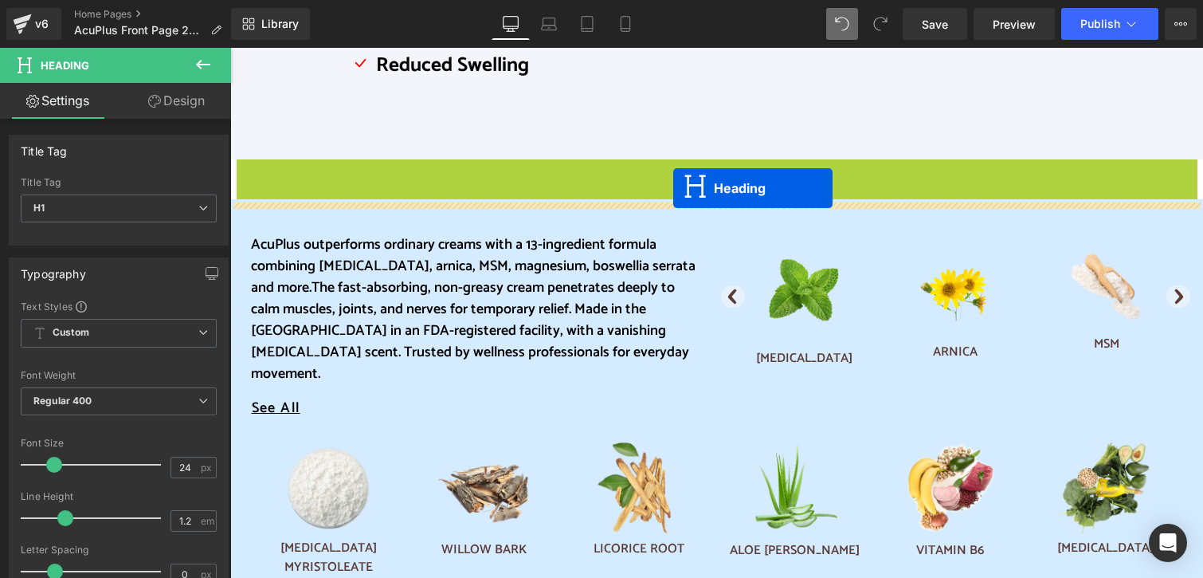
drag, startPoint x: 672, startPoint y: 171, endPoint x: 673, endPoint y: 188, distance: 16.7
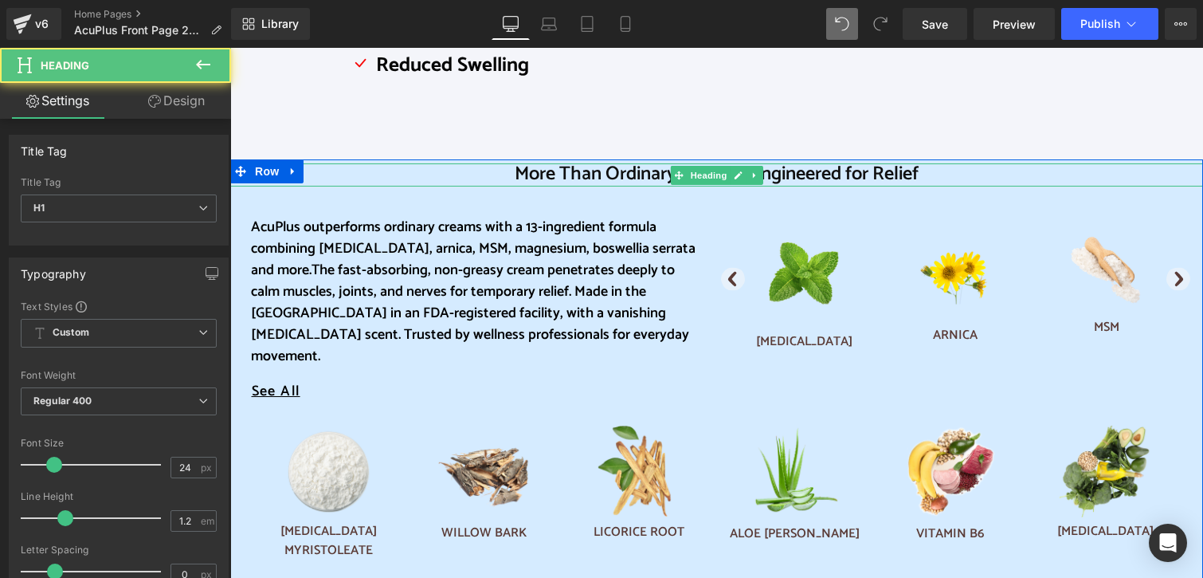
click at [624, 178] on span "More Than Ordinary Creams—Engineered for Relief" at bounding box center [717, 174] width 404 height 31
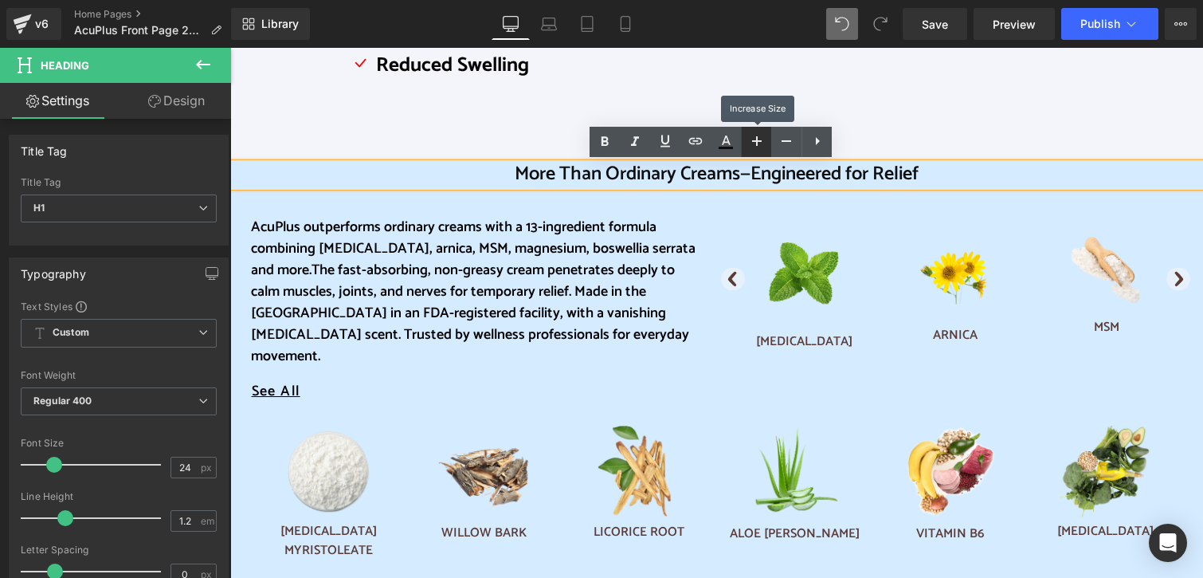
click at [755, 143] on icon at bounding box center [756, 140] width 19 height 19
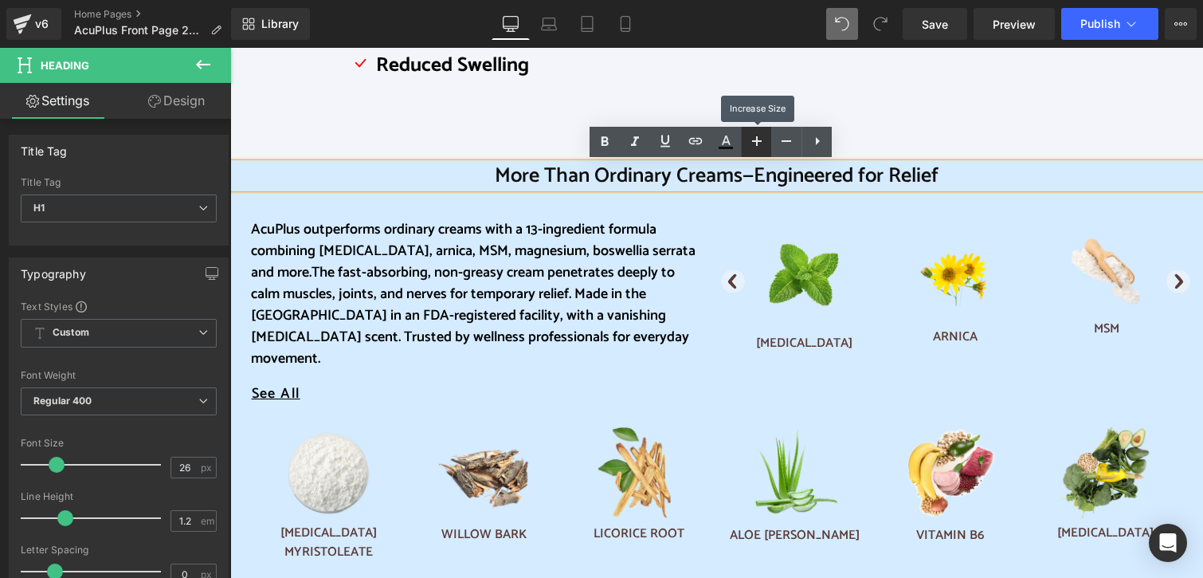
click at [755, 143] on icon at bounding box center [756, 140] width 19 height 19
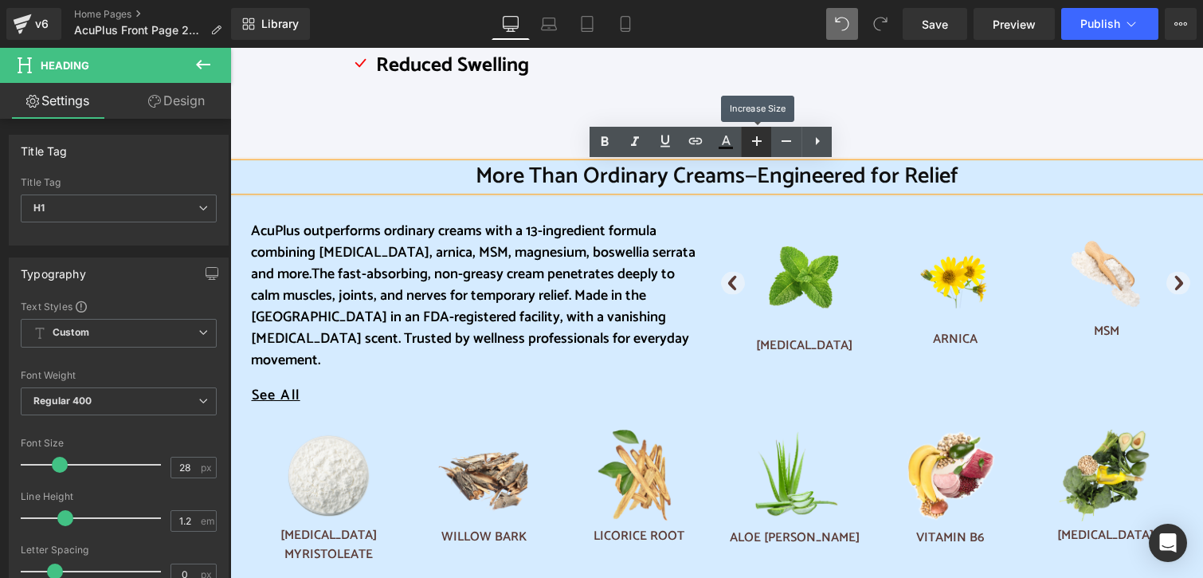
click at [755, 143] on icon at bounding box center [756, 140] width 19 height 19
type input "30"
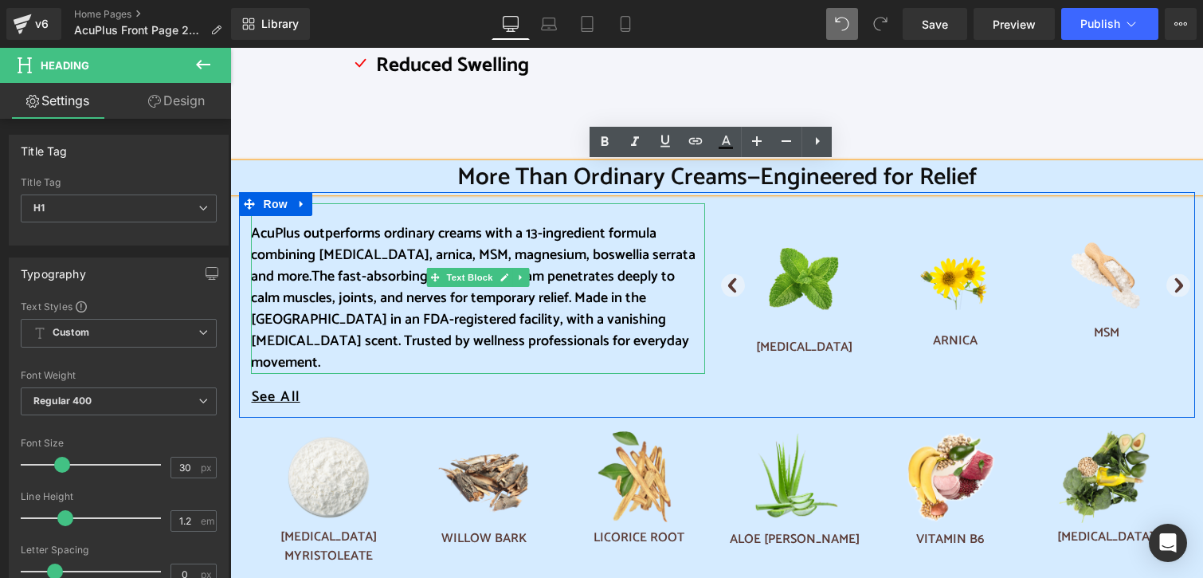
click at [251, 239] on font "AcuPlus outperforms ordinary creams with a 13-ingredient formula combining [MED…" at bounding box center [473, 254] width 445 height 67
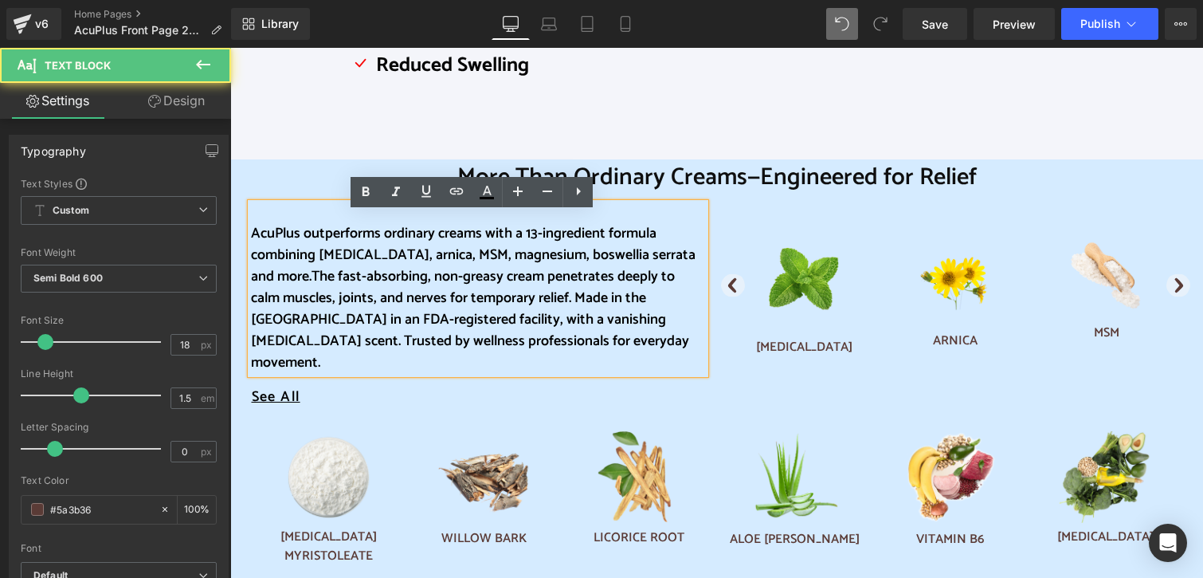
click at [251, 245] on font "AcuPlus outperforms ordinary creams with a 13-ingredient formula combining [MED…" at bounding box center [473, 254] width 445 height 67
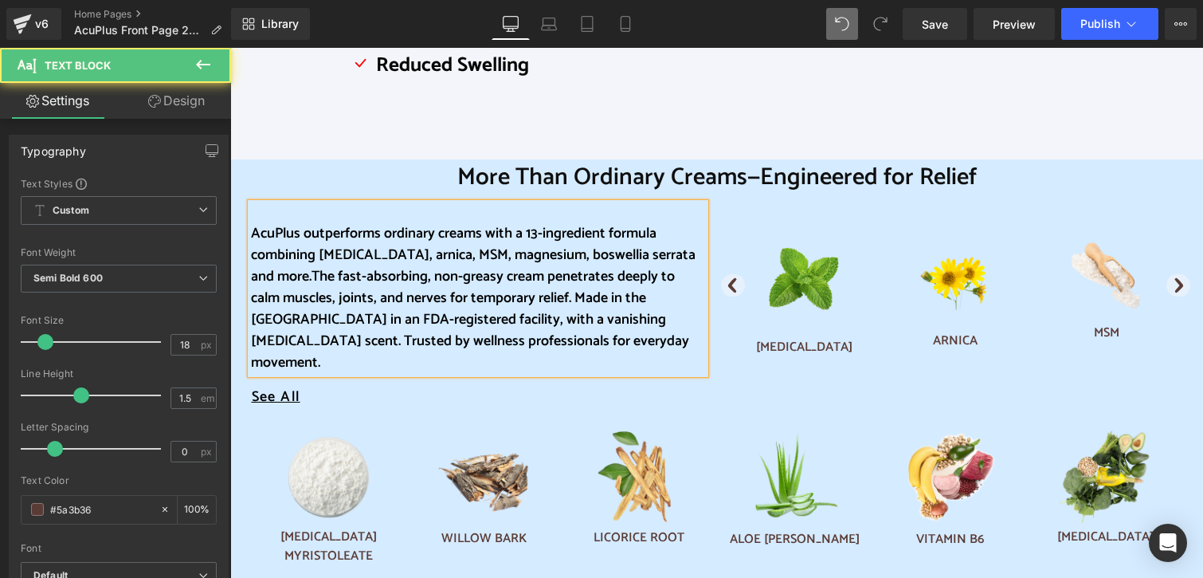
click at [406, 214] on div "AcuPlus outperforms ordinary creams with a 13-ingredient formula combining [MED…" at bounding box center [478, 288] width 454 height 170
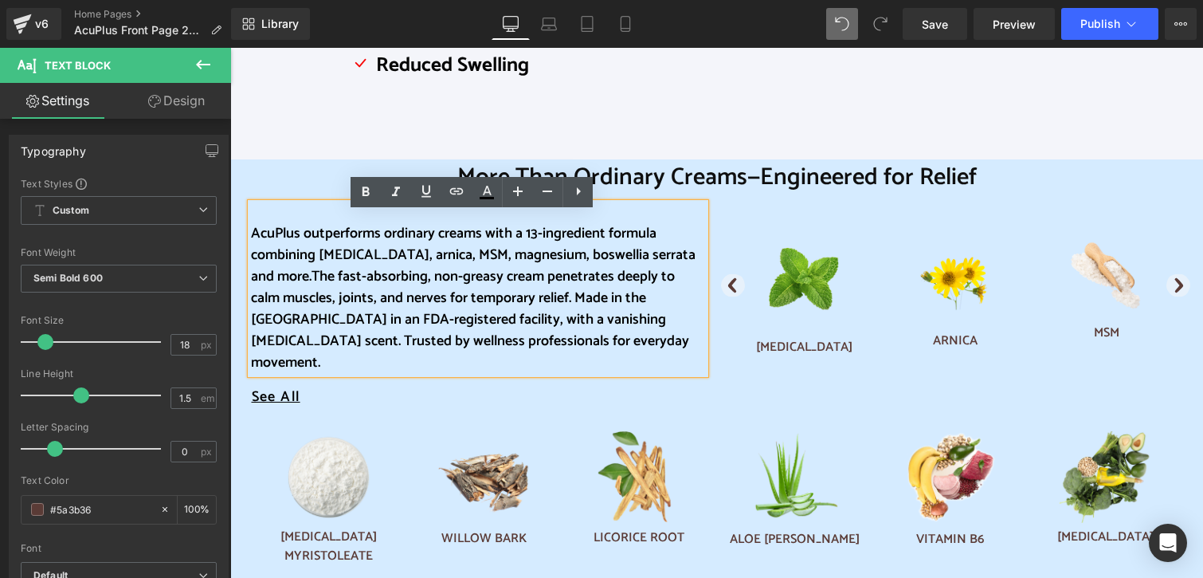
click at [630, 210] on div "AcuPlus outperforms ordinary creams with a 13-ingredient formula combining [MED…" at bounding box center [478, 288] width 454 height 170
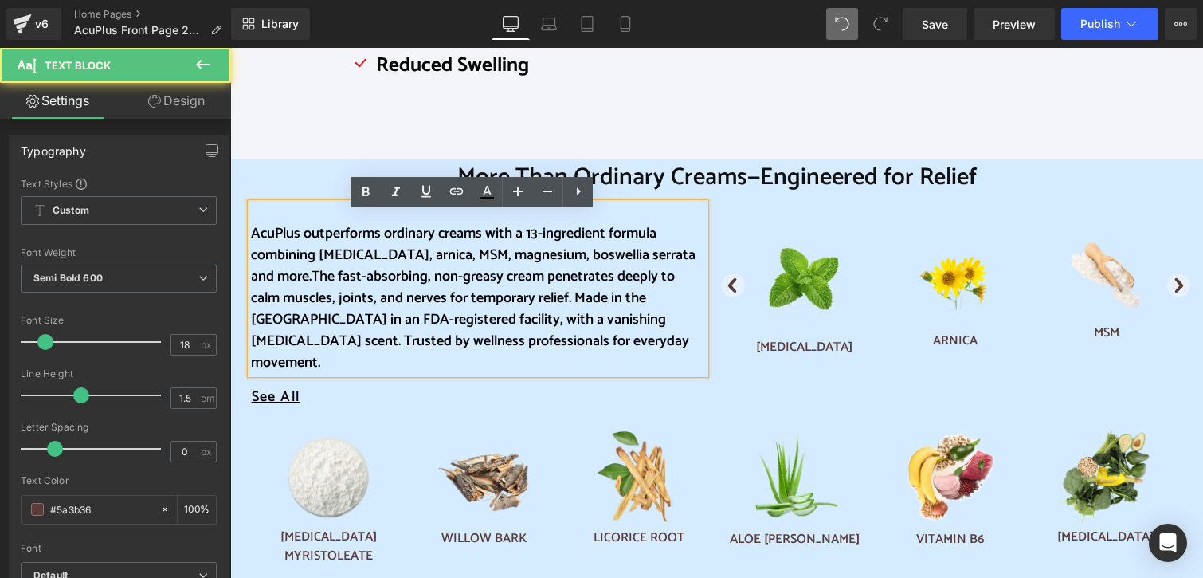
click at [643, 198] on div "Pro-Trusted, [GEOGRAPHIC_DATA]-Made Relief for Muscles & Joints Heading Youtube…" at bounding box center [478, 305] width 478 height 223
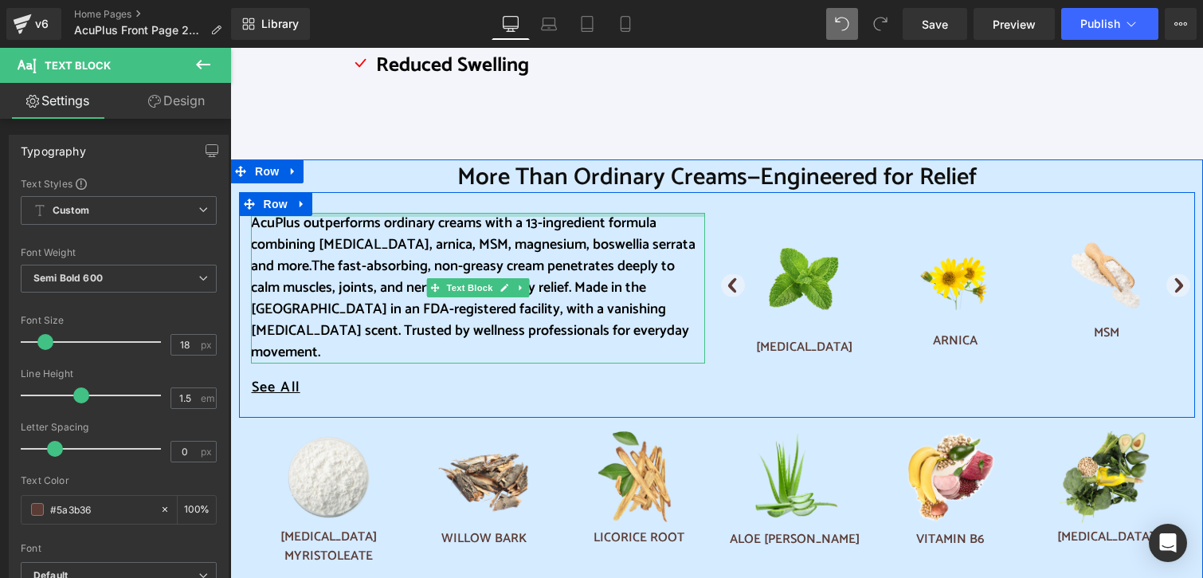
drag, startPoint x: 585, startPoint y: 215, endPoint x: 603, endPoint y: 222, distance: 19.7
click at [598, 212] on div "Pro-Trusted, [GEOGRAPHIC_DATA]-Made Relief for Muscles & Joints Heading Youtube…" at bounding box center [478, 305] width 478 height 223
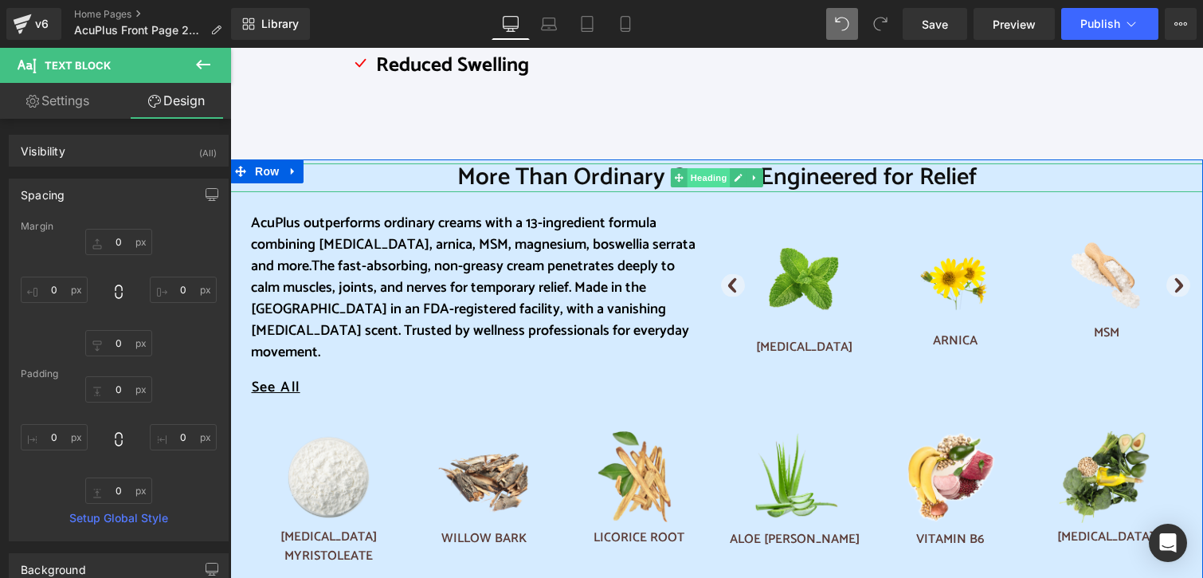
click at [695, 180] on span "Heading" at bounding box center [708, 177] width 43 height 19
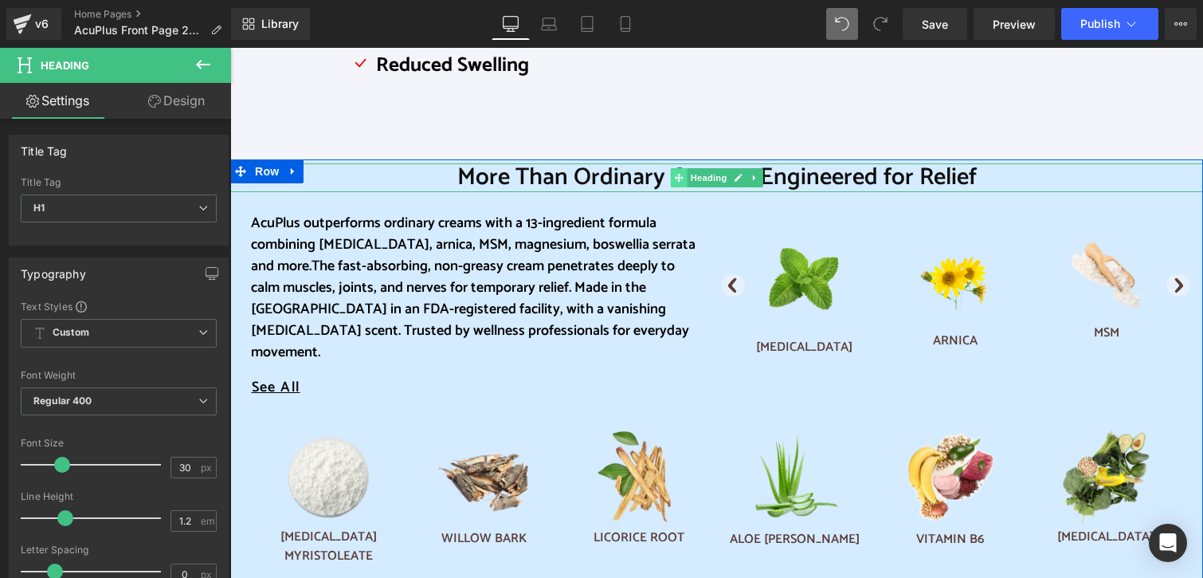
click at [674, 179] on icon at bounding box center [678, 178] width 9 height 9
click at [575, 178] on span "More Than Ordinary Creams—Engineered for Relief" at bounding box center [716, 177] width 519 height 39
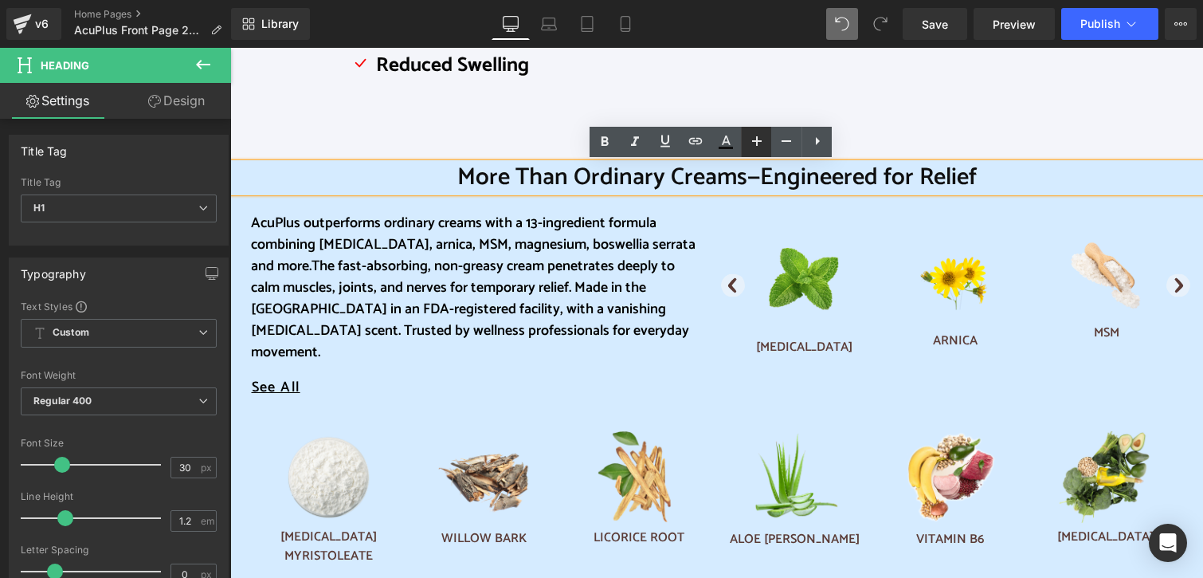
click at [754, 138] on icon at bounding box center [756, 140] width 19 height 19
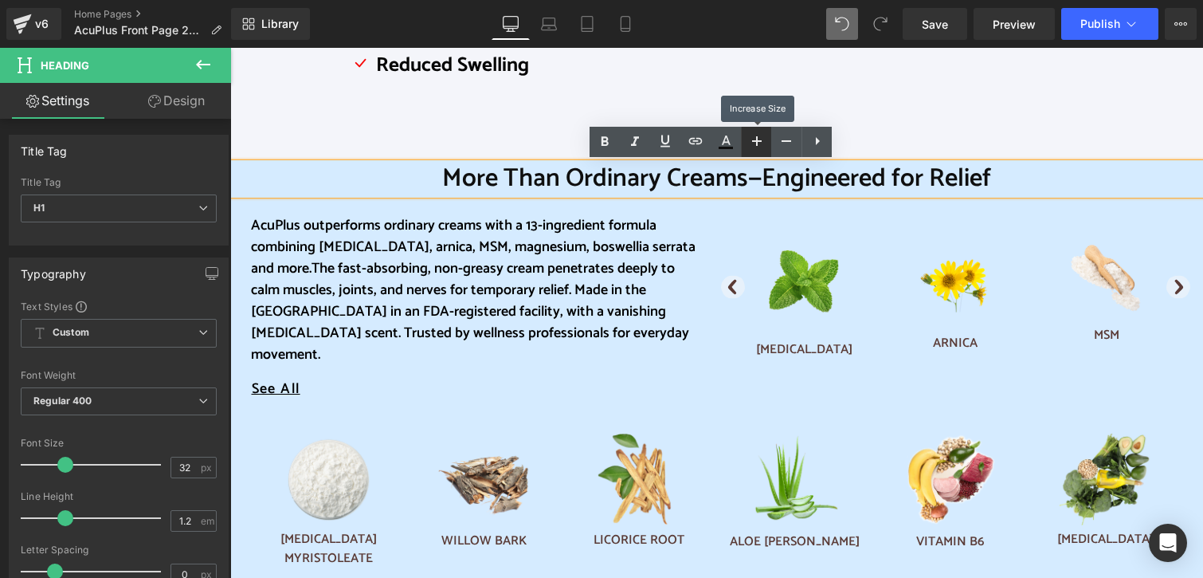
click at [754, 138] on icon at bounding box center [756, 140] width 19 height 19
type input "34"
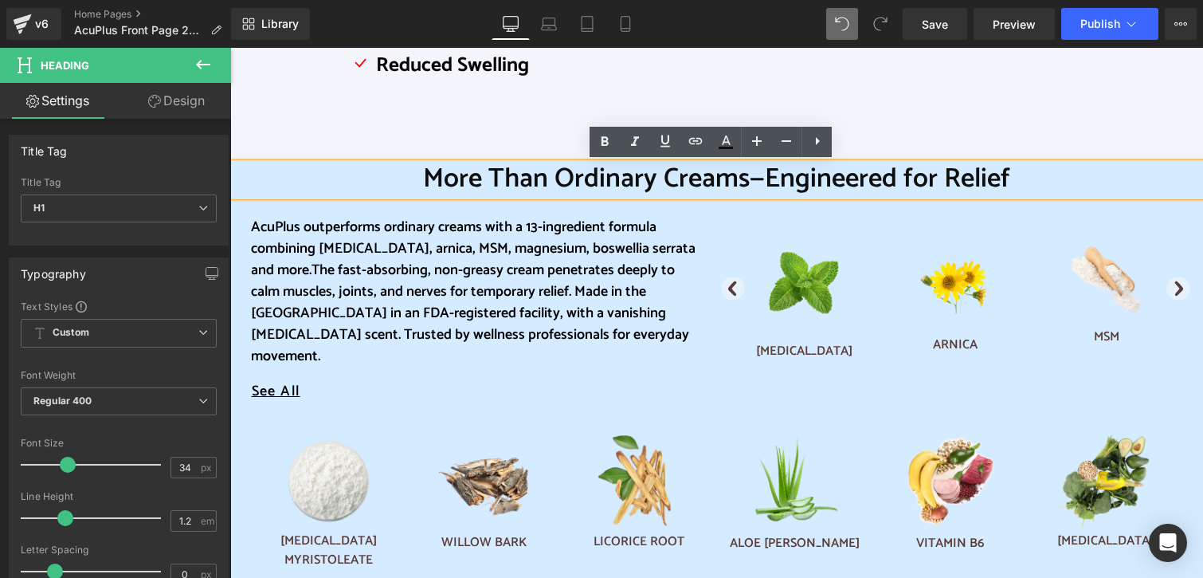
click at [433, 179] on span "More Than Ordinary Creams—Engineered for Relief" at bounding box center [716, 179] width 587 height 44
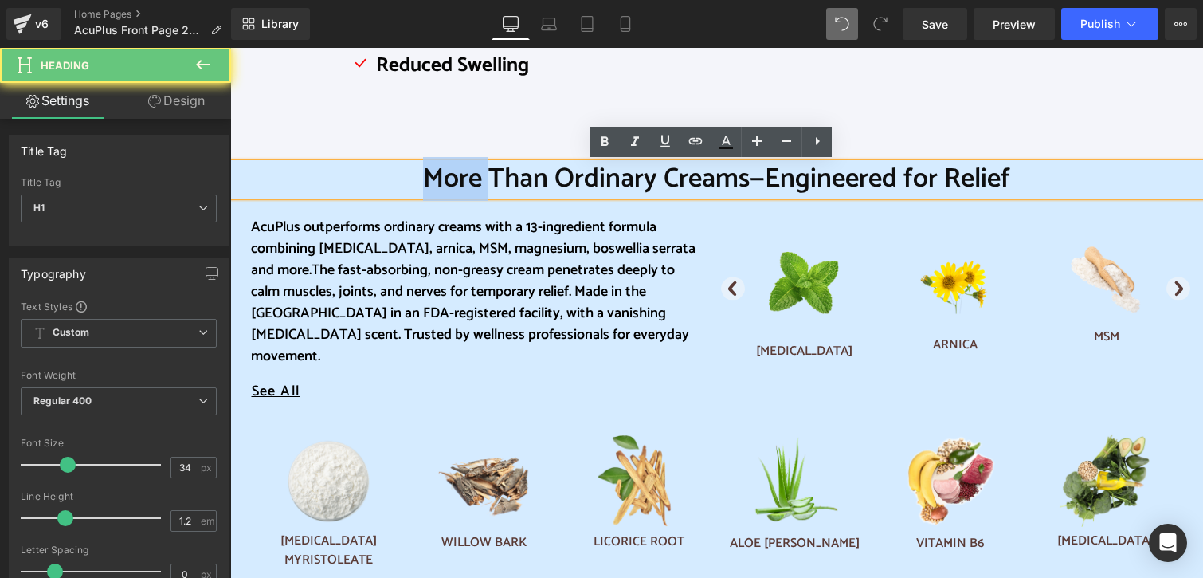
click at [433, 179] on span "More Than Ordinary Creams—Engineered for Relief" at bounding box center [716, 179] width 587 height 44
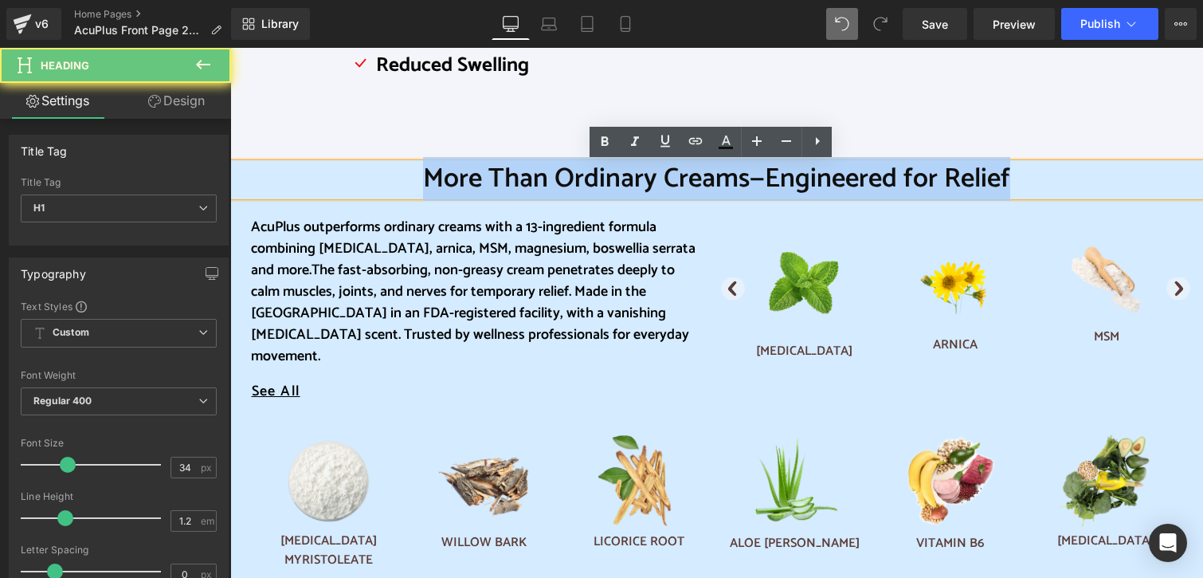
click at [433, 179] on span "More Than Ordinary Creams—Engineered for Relief" at bounding box center [716, 179] width 587 height 44
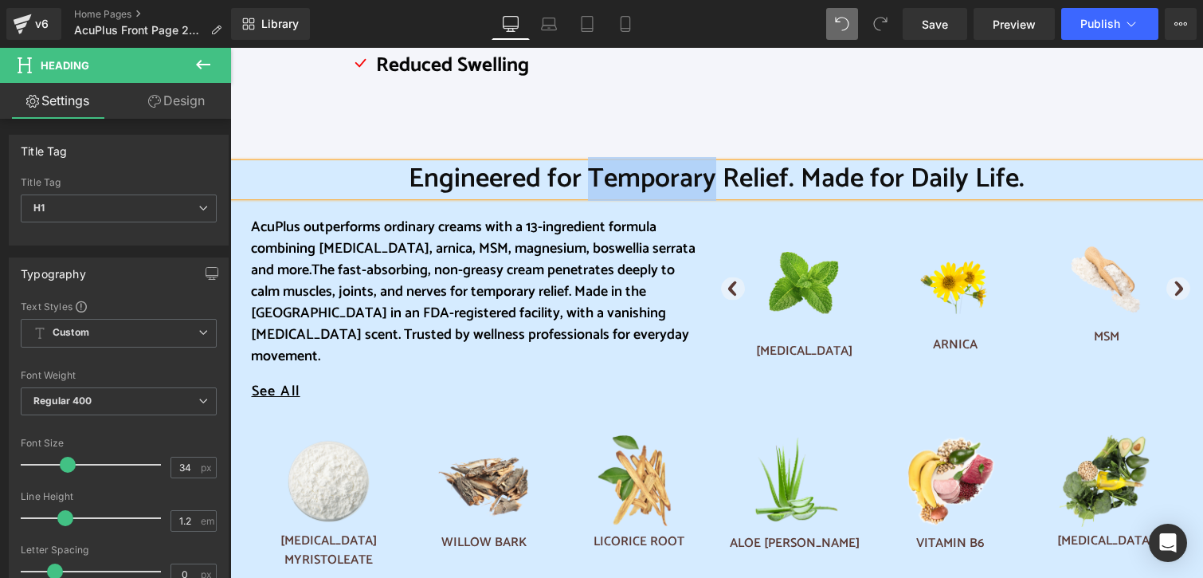
drag, startPoint x: 586, startPoint y: 179, endPoint x: 711, endPoint y: 175, distance: 124.3
click at [711, 175] on span "Engineered for Temporary Relief. Made for Daily Life." at bounding box center [717, 179] width 616 height 44
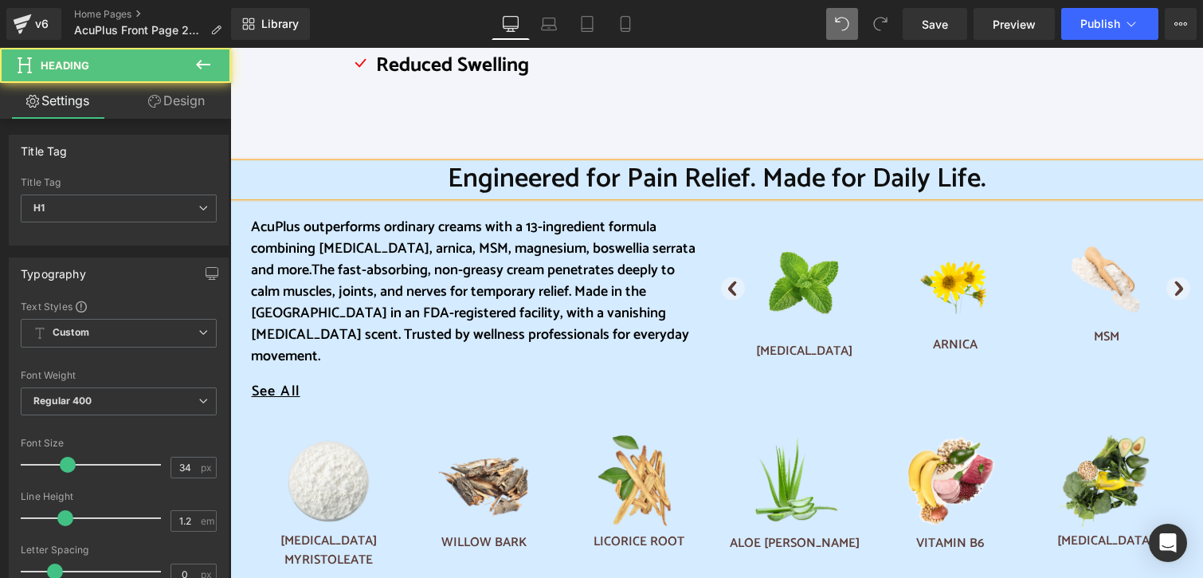
click at [986, 181] on h1 "Engineered for Pain Relief. Made for Daily Life." at bounding box center [716, 179] width 973 height 33
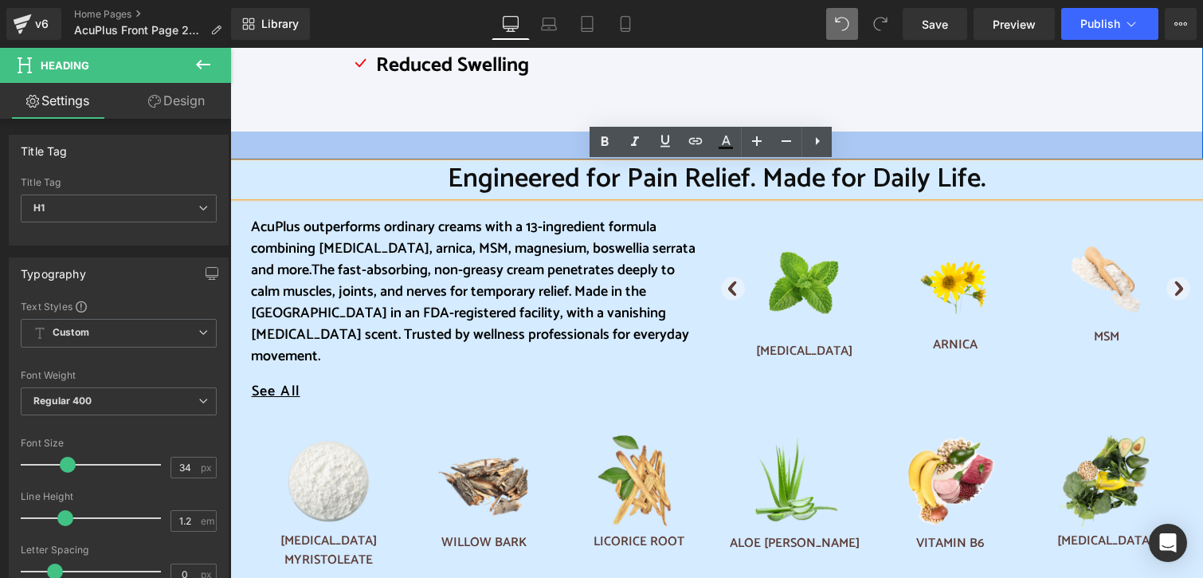
click at [360, 132] on div "35px" at bounding box center [716, 145] width 973 height 28
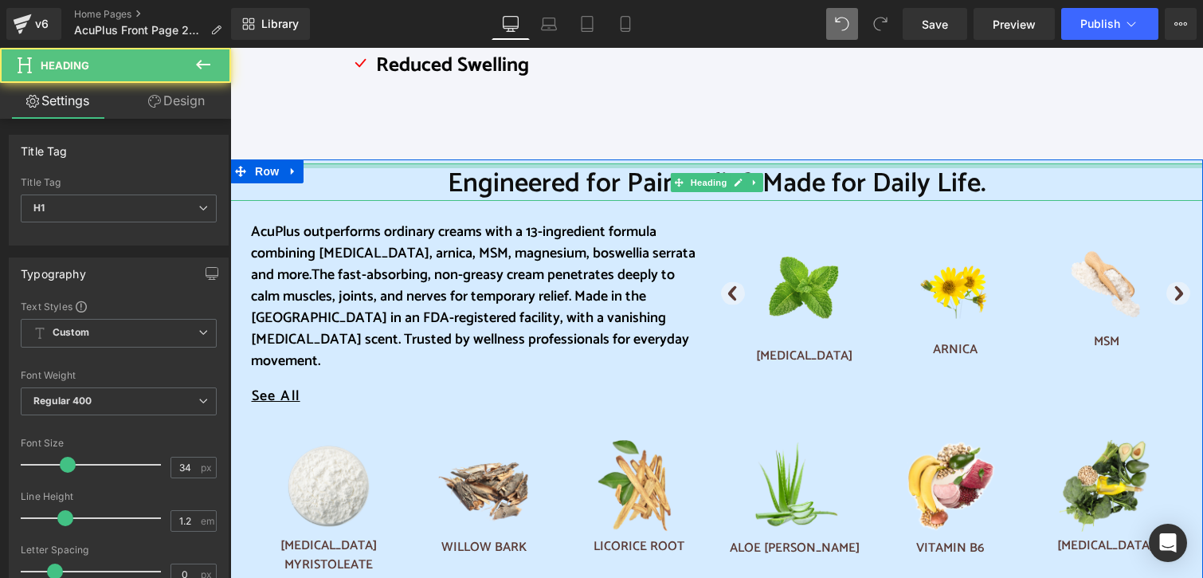
click at [484, 170] on div "Engineered for Pain Relief. Made for Daily Life. Heading" at bounding box center [716, 181] width 973 height 37
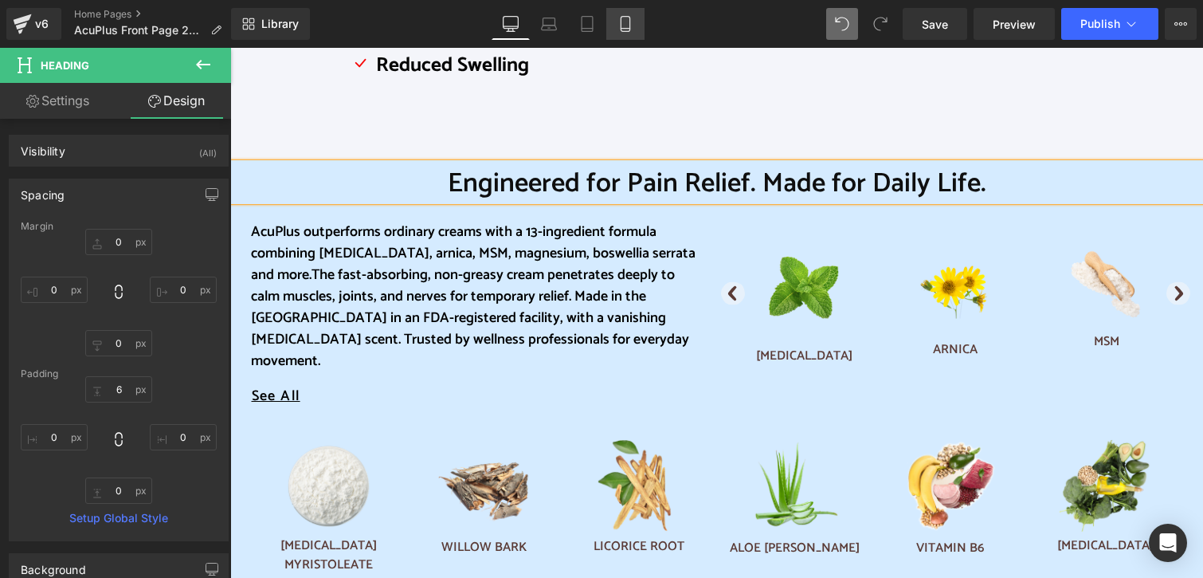
click at [628, 26] on icon at bounding box center [625, 24] width 16 height 16
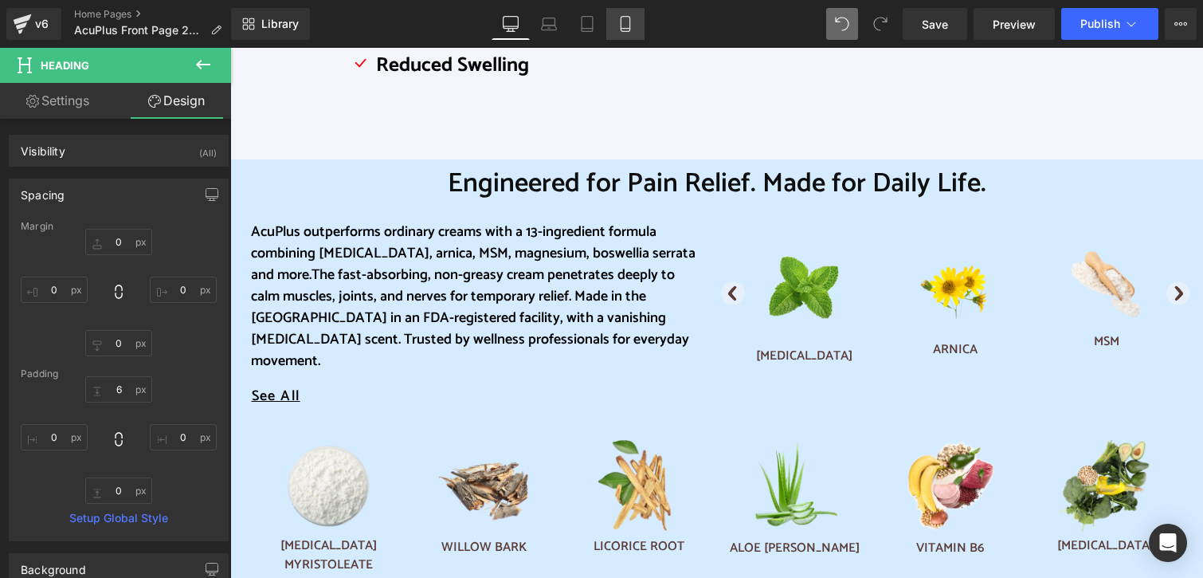
type input "0"
type input "6"
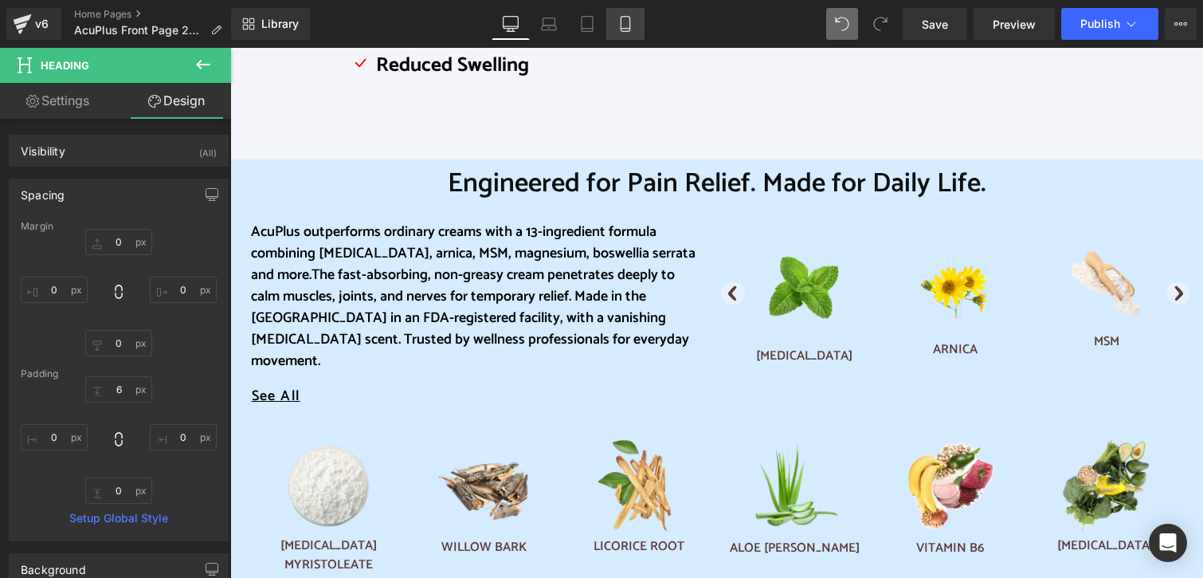
type input "0"
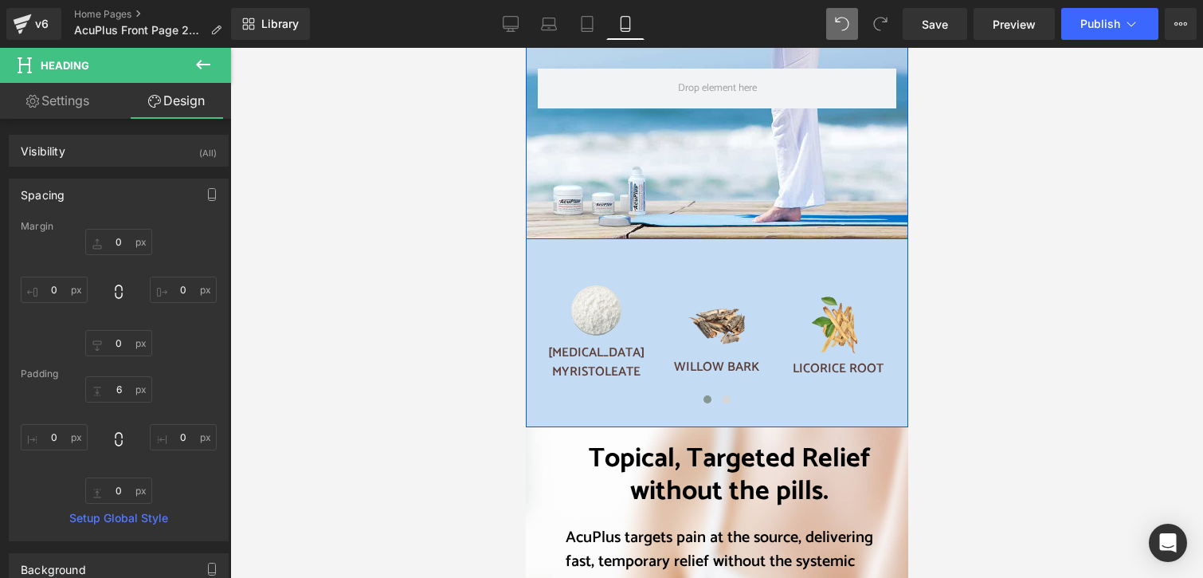
scroll to position [1673, 0]
click at [556, 248] on span "Row" at bounding box center [562, 250] width 32 height 24
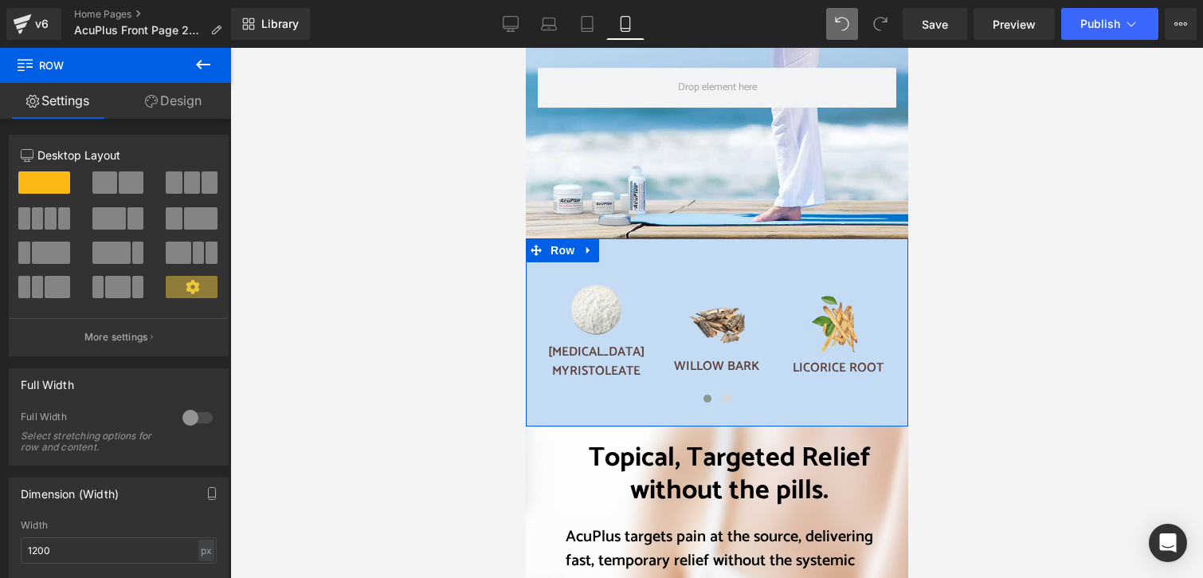
click at [195, 100] on link "Design" at bounding box center [174, 101] width 116 height 36
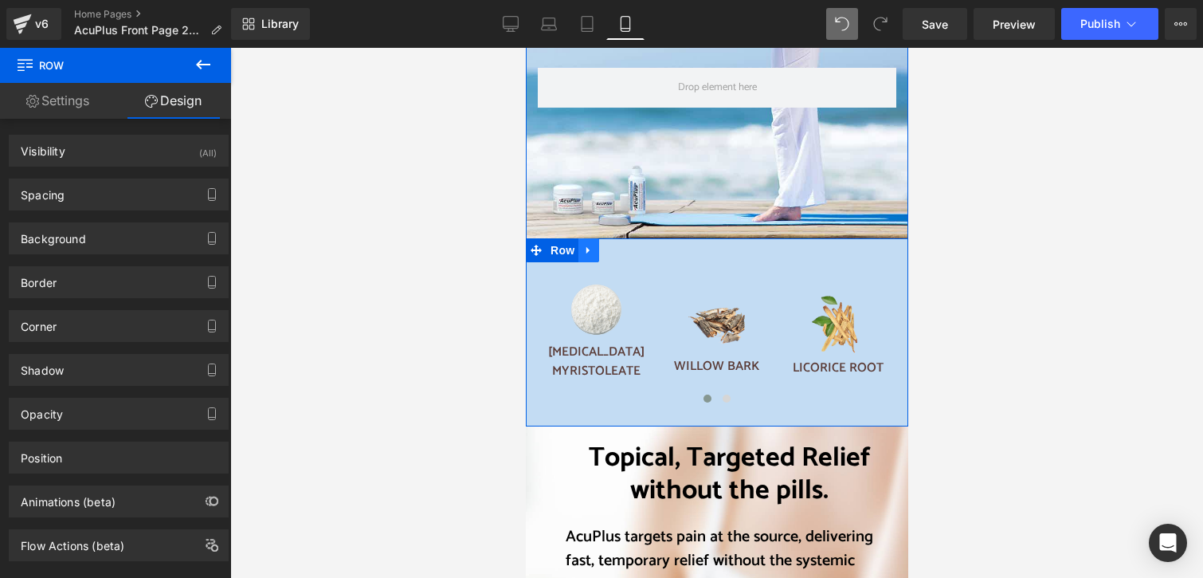
click at [582, 250] on icon at bounding box center [587, 250] width 11 height 12
click at [603, 248] on icon at bounding box center [608, 250] width 11 height 11
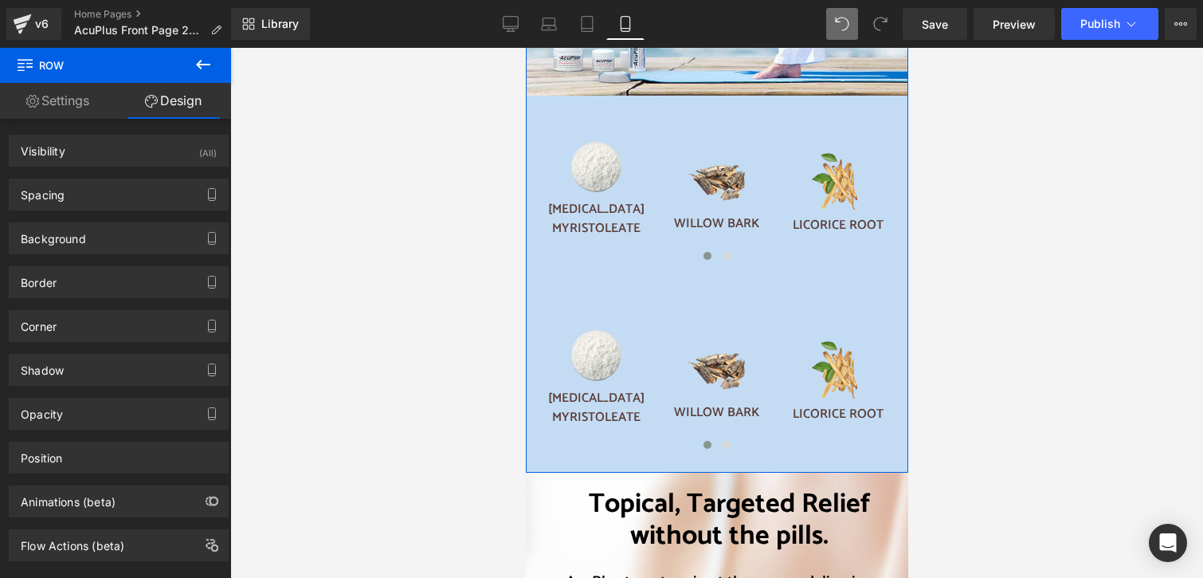
scroll to position [1812, 0]
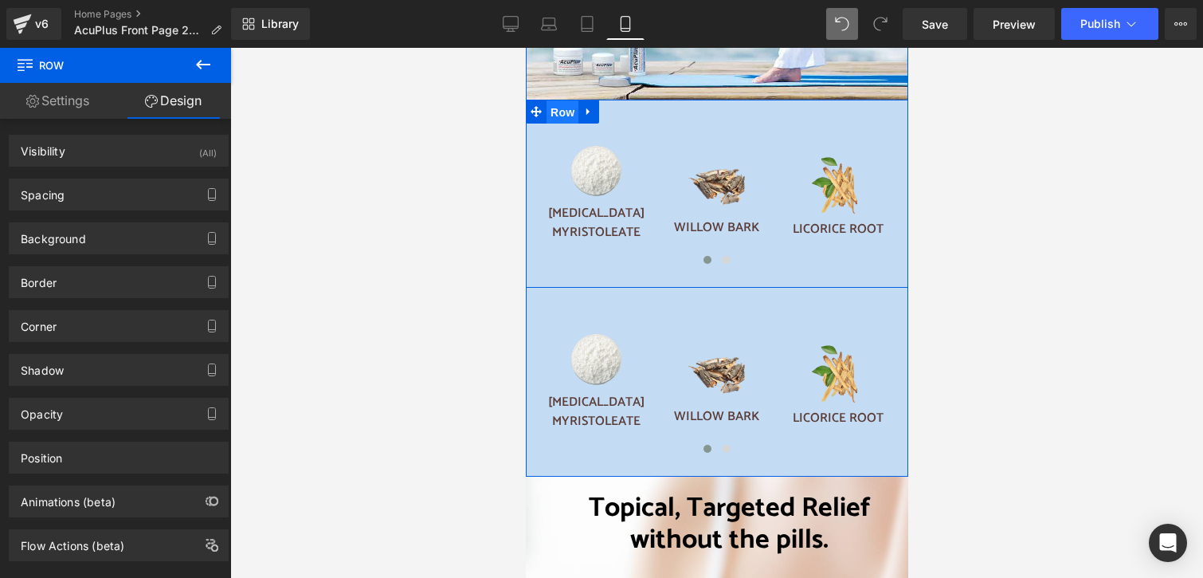
click at [558, 112] on span "Row" at bounding box center [562, 112] width 32 height 24
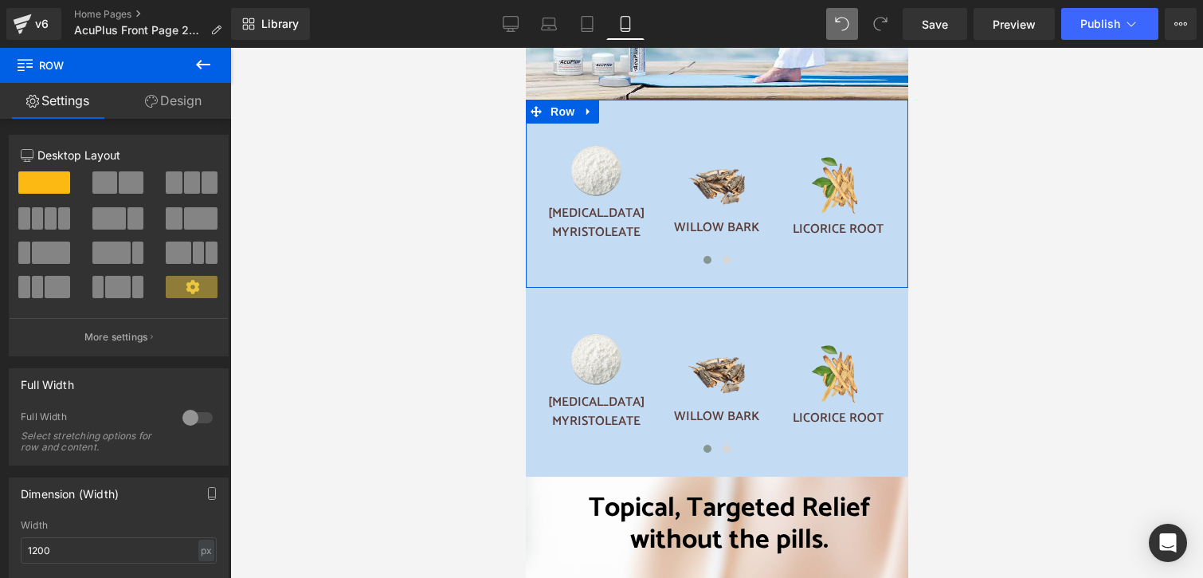
click at [194, 100] on link "Design" at bounding box center [174, 101] width 116 height 36
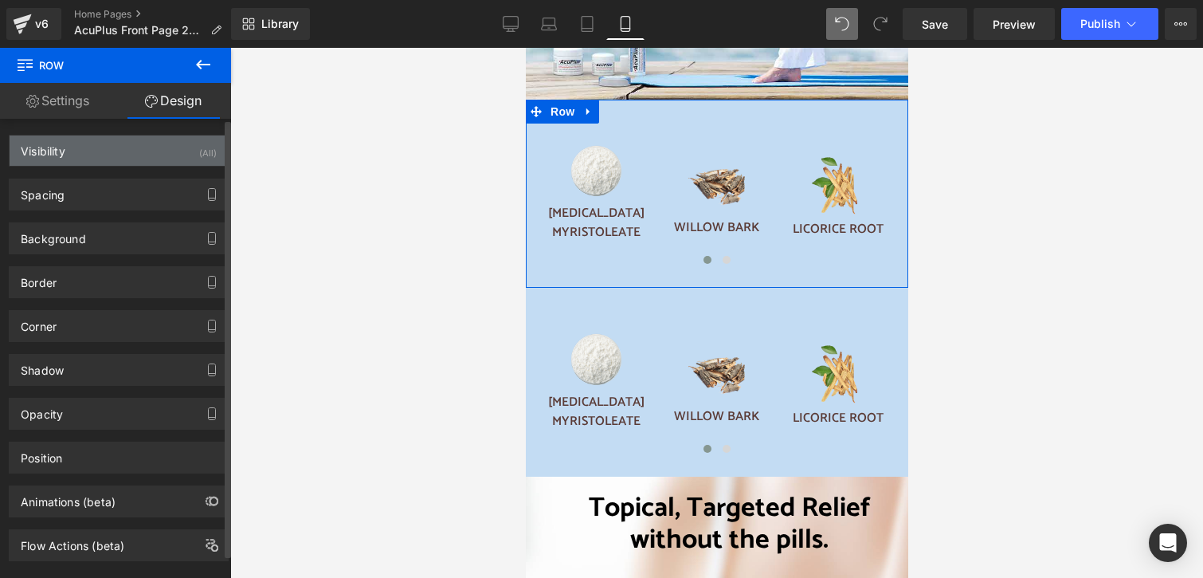
click at [202, 154] on div "(All)" at bounding box center [208, 148] width 18 height 26
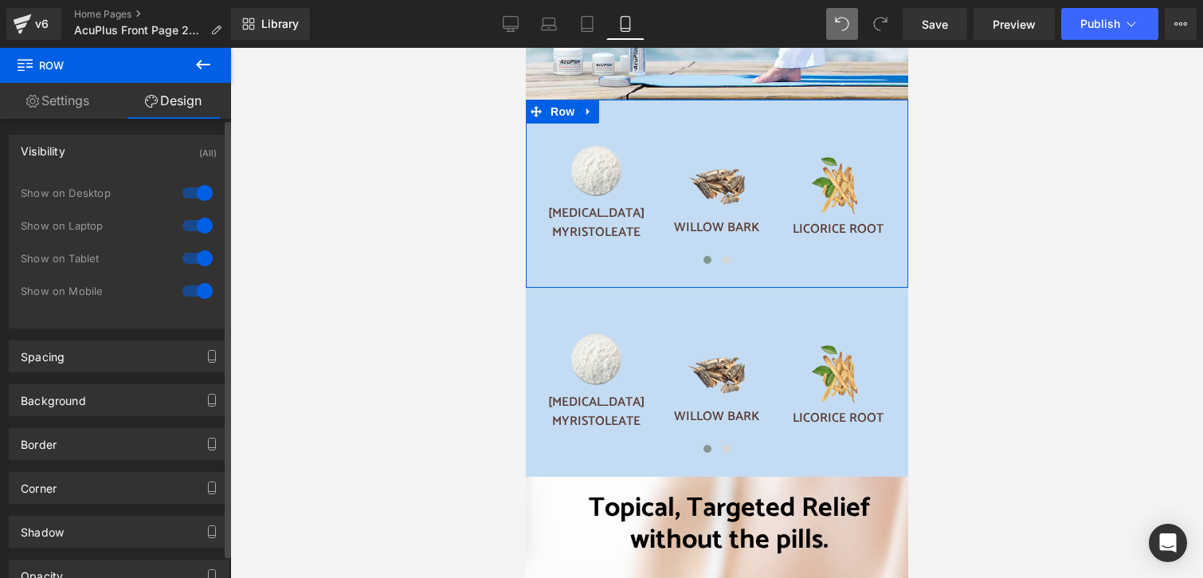
click at [199, 284] on div at bounding box center [197, 290] width 38 height 25
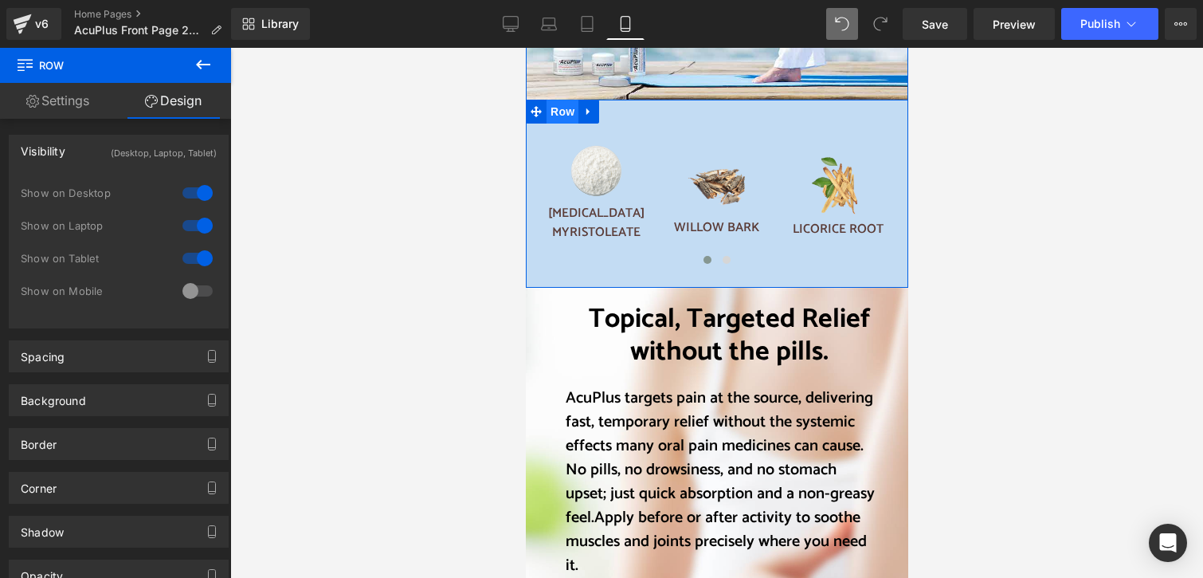
click at [555, 113] on span "Row" at bounding box center [562, 112] width 32 height 24
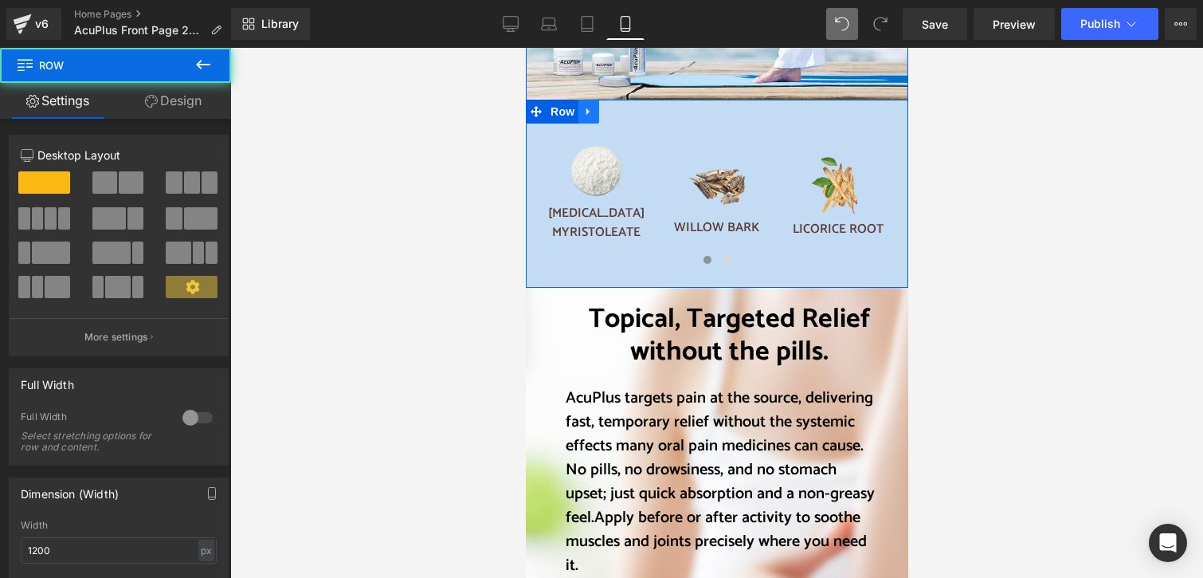
click at [583, 112] on icon at bounding box center [587, 111] width 11 height 12
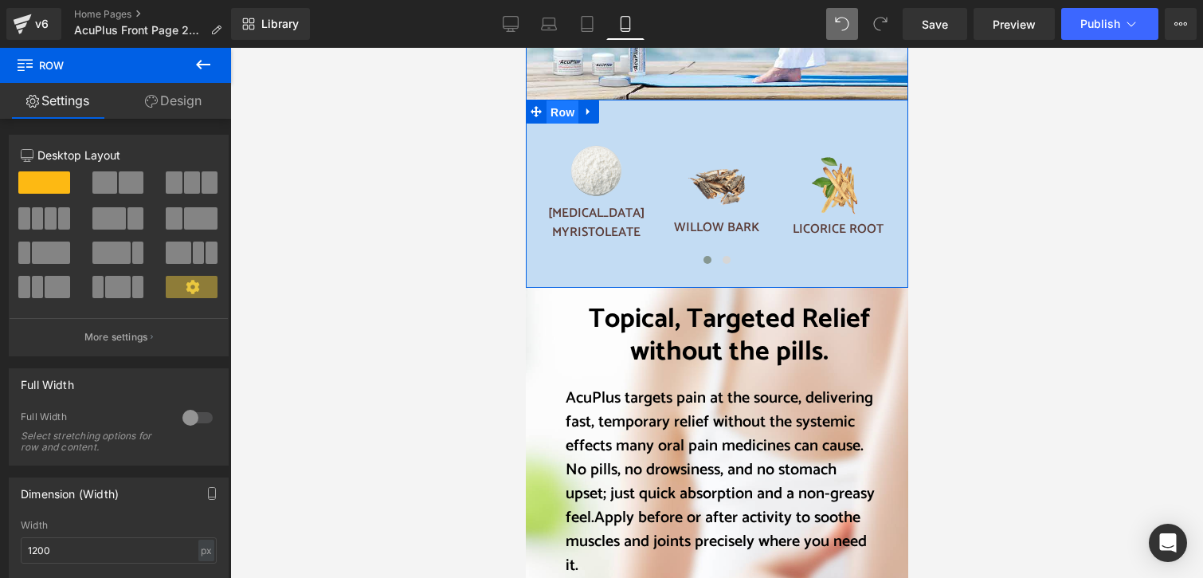
click at [558, 112] on span "Row" at bounding box center [562, 112] width 32 height 24
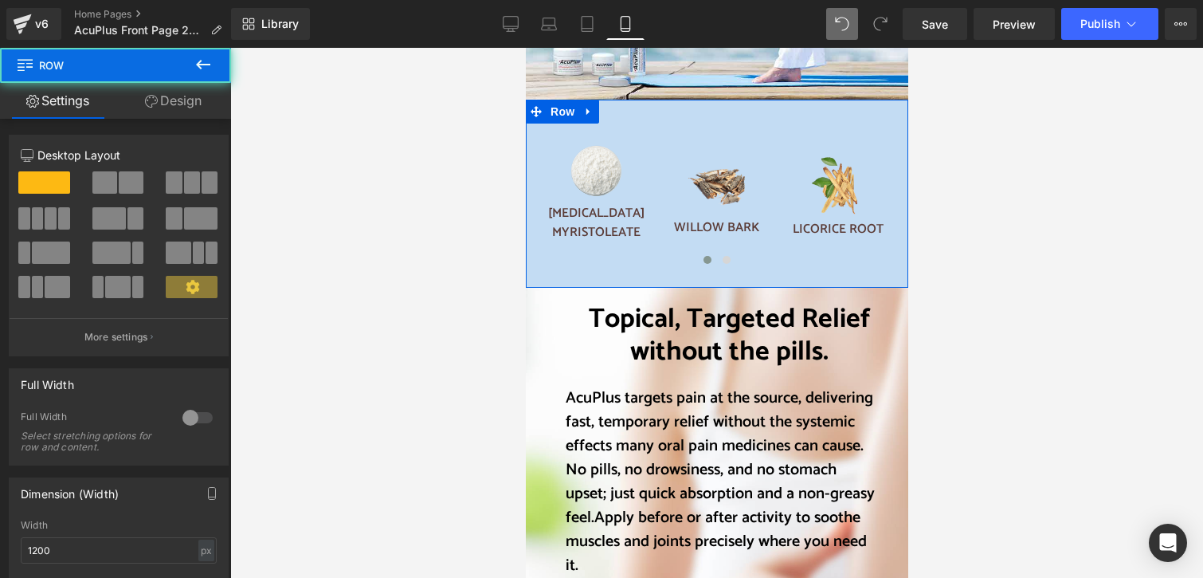
click at [183, 104] on link "Design" at bounding box center [174, 101] width 116 height 36
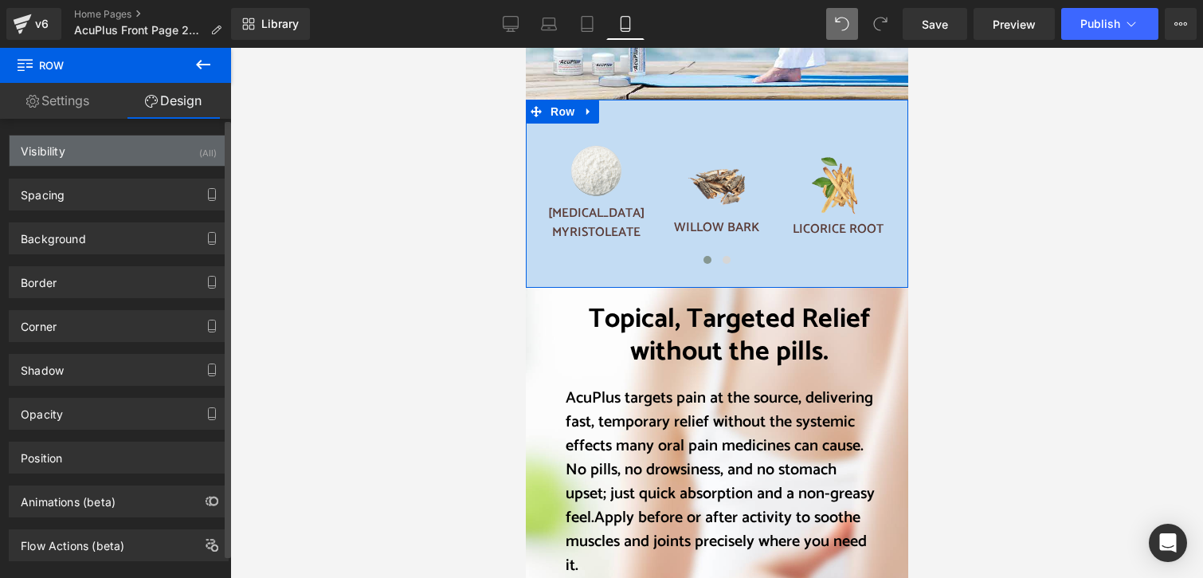
click at [208, 151] on div "(All)" at bounding box center [208, 148] width 18 height 26
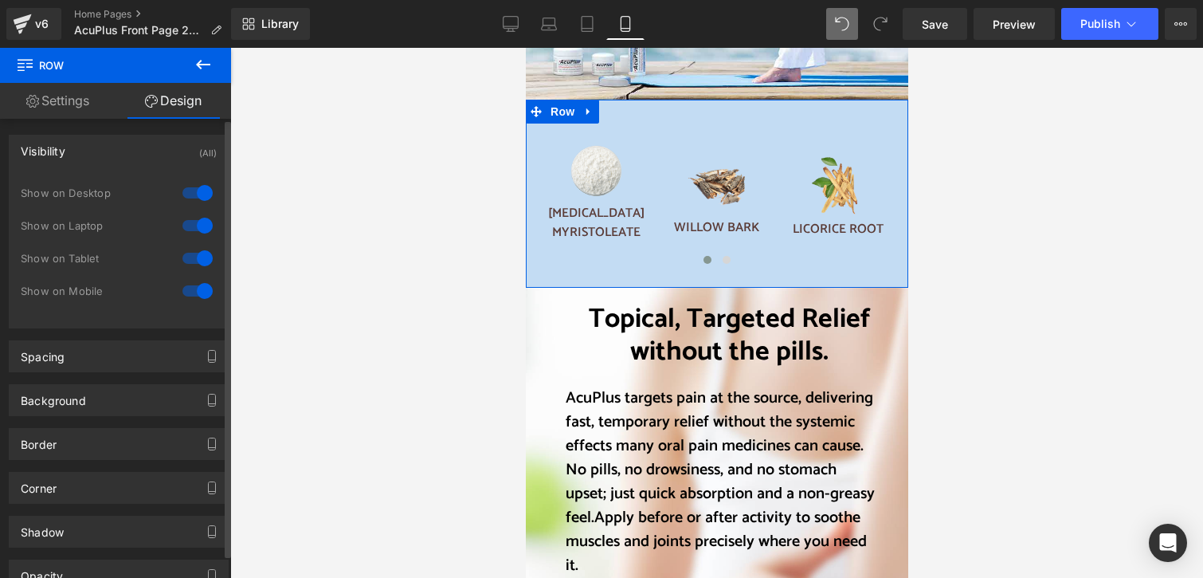
drag, startPoint x: 198, startPoint y: 254, endPoint x: 193, endPoint y: 233, distance: 22.2
click at [198, 254] on div at bounding box center [197, 257] width 38 height 25
click at [199, 225] on div at bounding box center [197, 225] width 38 height 25
click at [198, 193] on div at bounding box center [197, 192] width 38 height 25
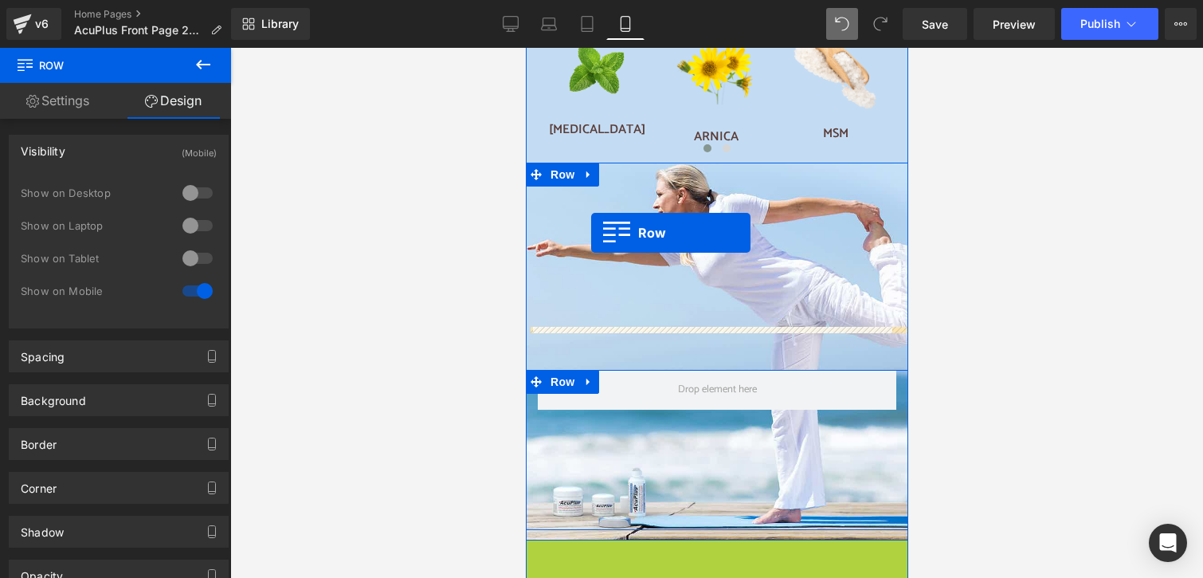
scroll to position [1334, 0]
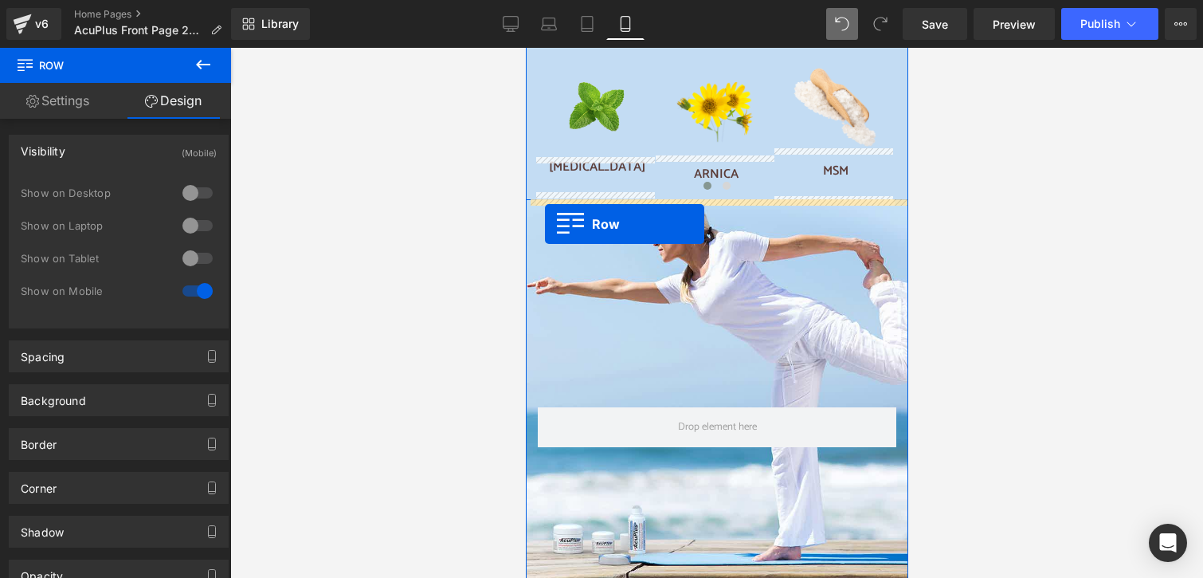
drag, startPoint x: 531, startPoint y: 351, endPoint x: 544, endPoint y: 223, distance: 129.0
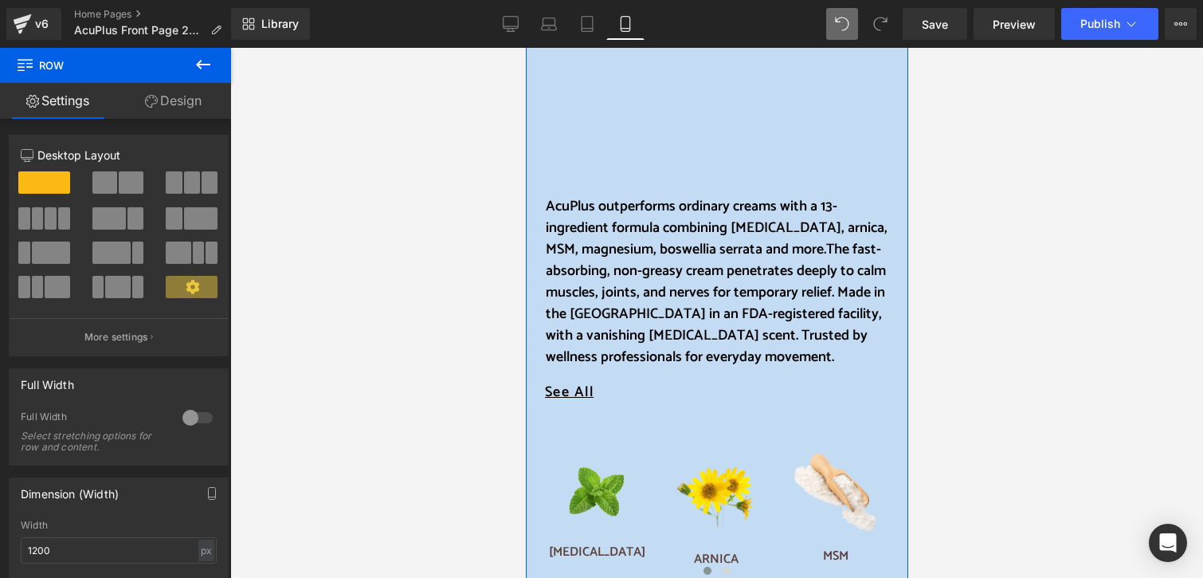
scroll to position [935, 0]
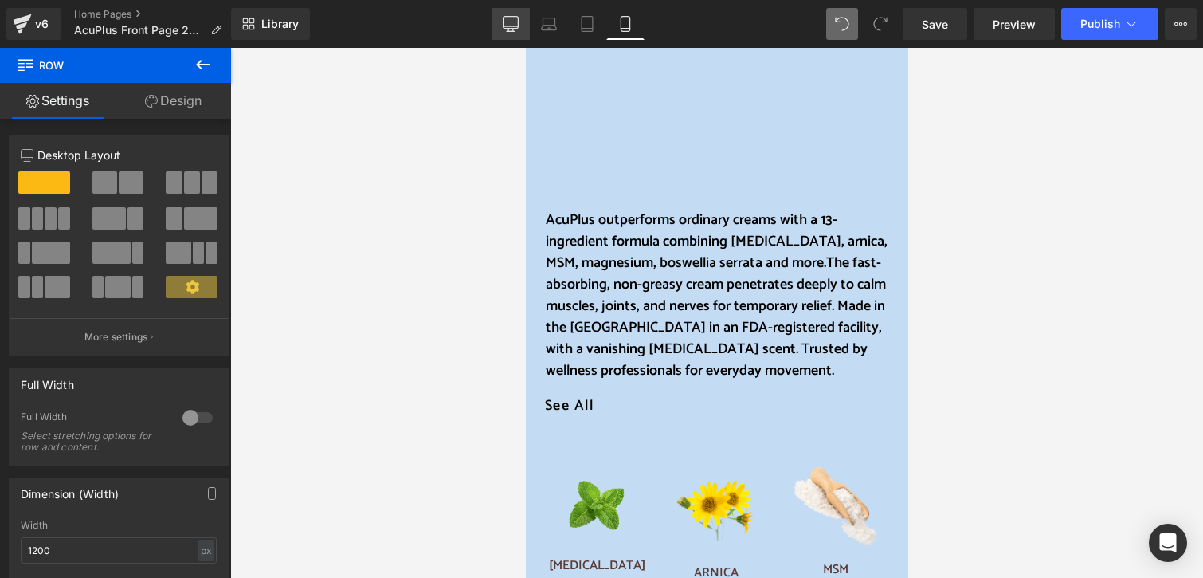
click at [505, 22] on icon at bounding box center [511, 24] width 16 height 16
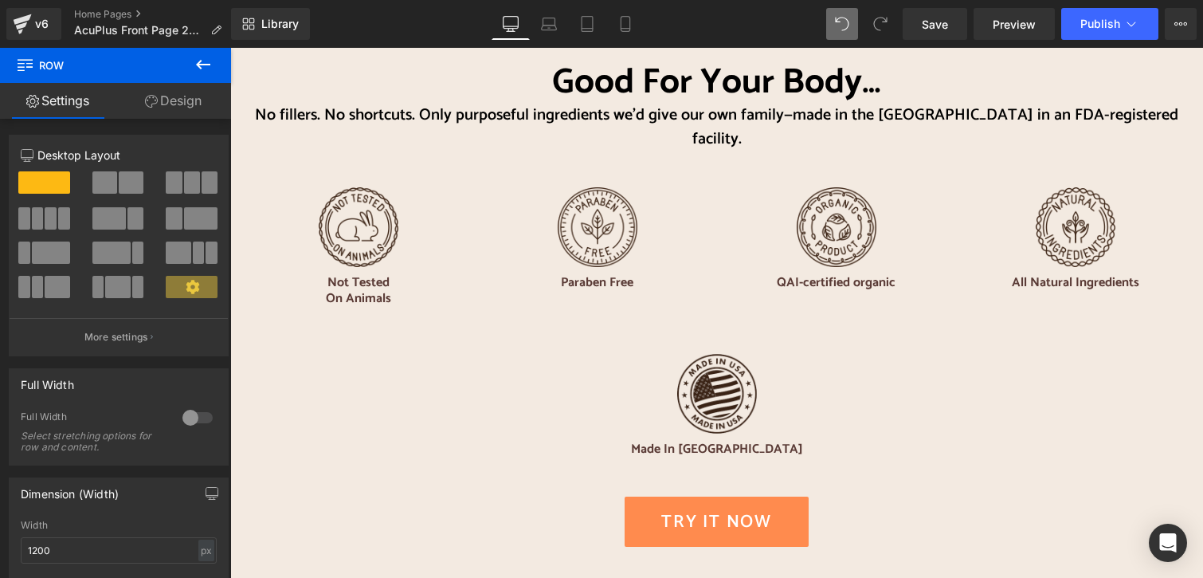
scroll to position [3824, 0]
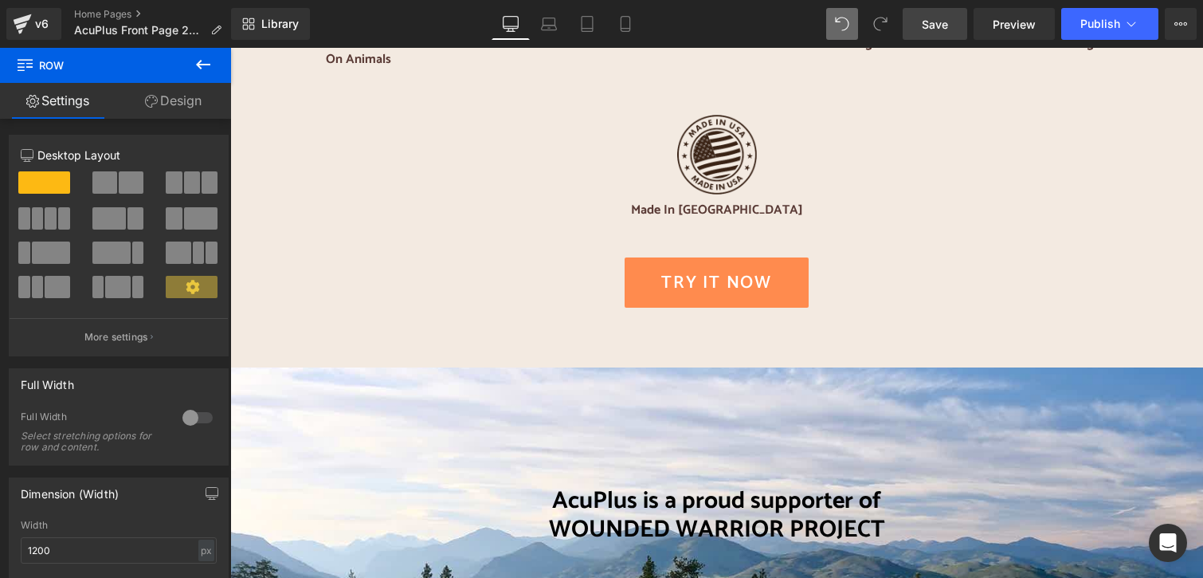
drag, startPoint x: 923, startPoint y: 30, endPoint x: 550, endPoint y: 259, distance: 438.0
click at [923, 30] on span "Save" at bounding box center [935, 24] width 26 height 17
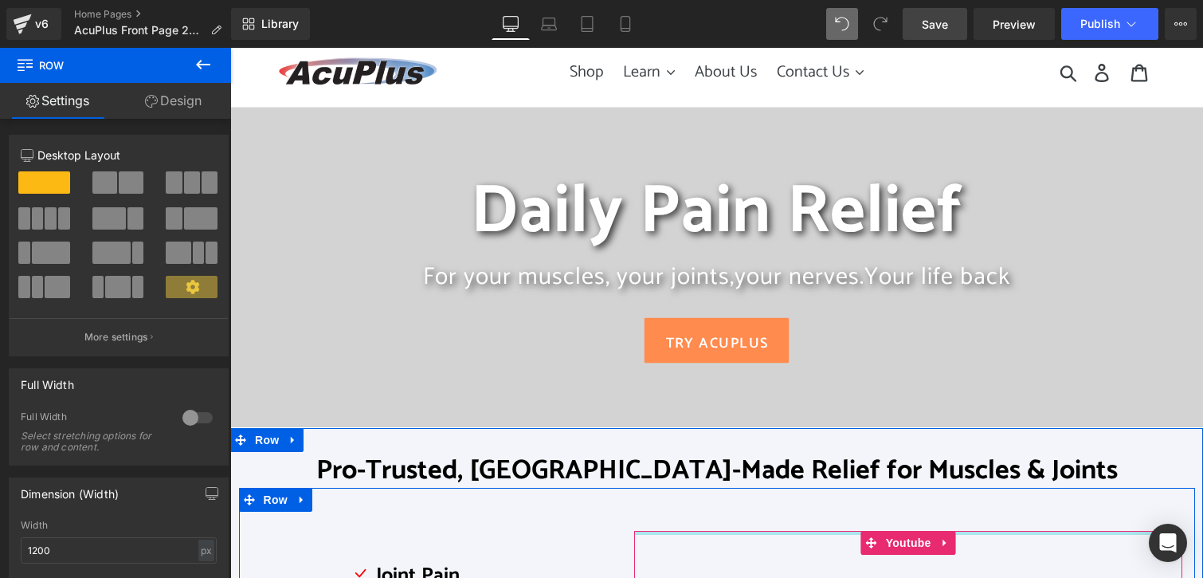
scroll to position [0, 0]
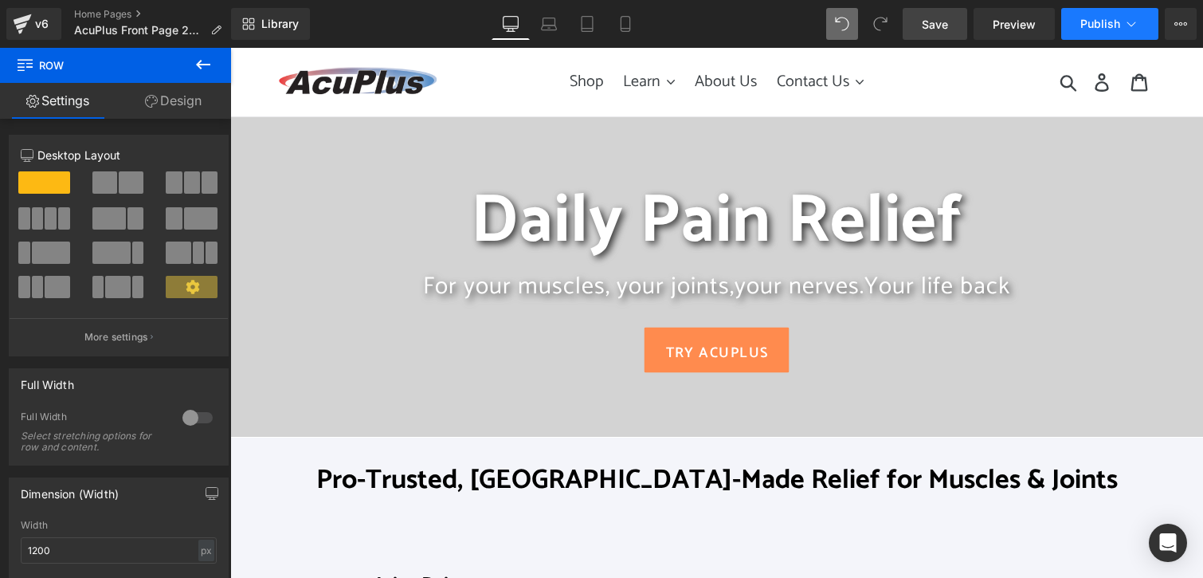
click at [1085, 28] on span "Publish" at bounding box center [1100, 24] width 40 height 13
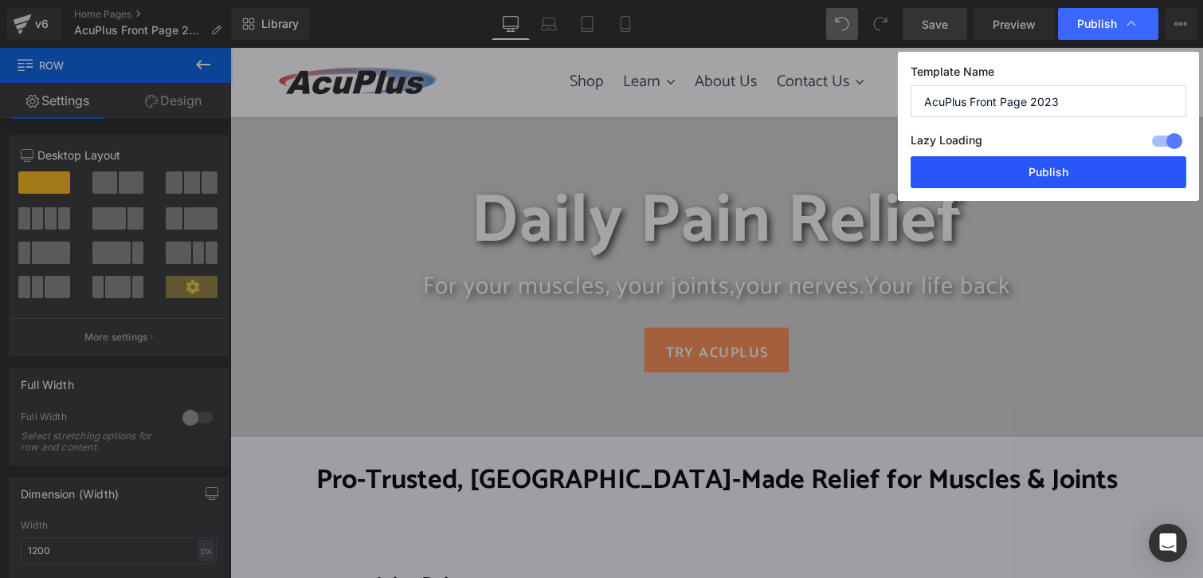
drag, startPoint x: 991, startPoint y: 159, endPoint x: 599, endPoint y: 23, distance: 415.0
click at [991, 159] on button "Publish" at bounding box center [1049, 172] width 276 height 32
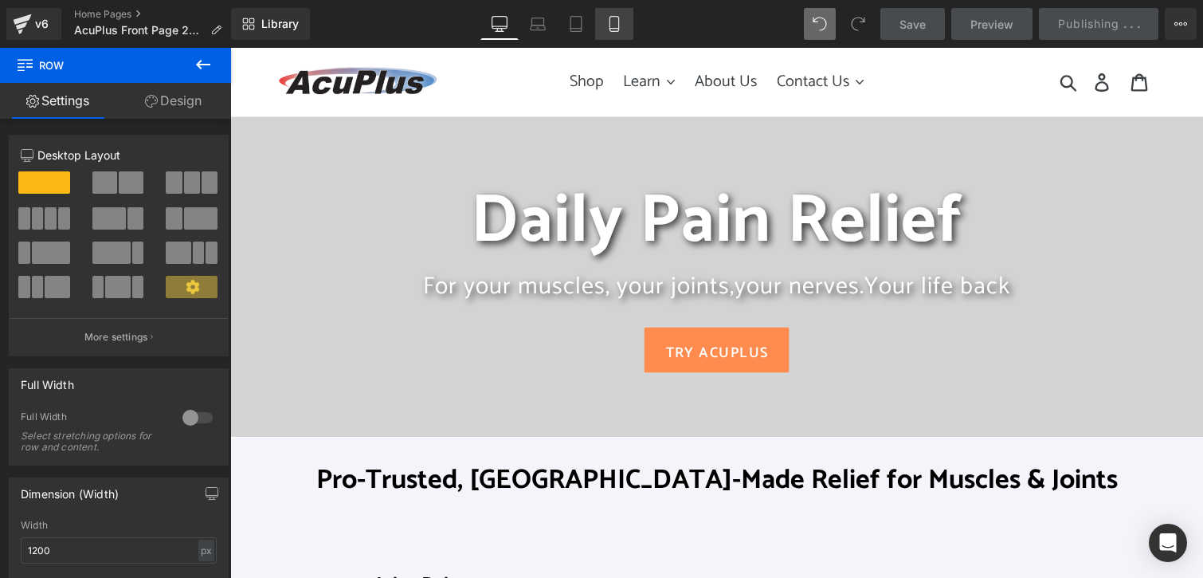
click at [615, 19] on icon at bounding box center [614, 24] width 16 height 16
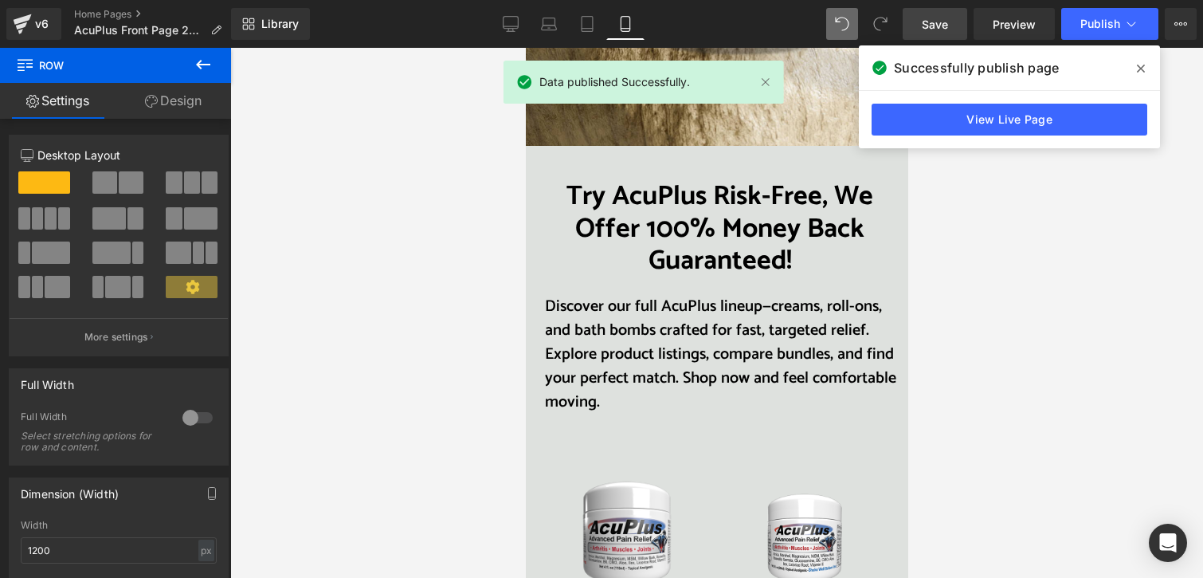
scroll to position [2868, 0]
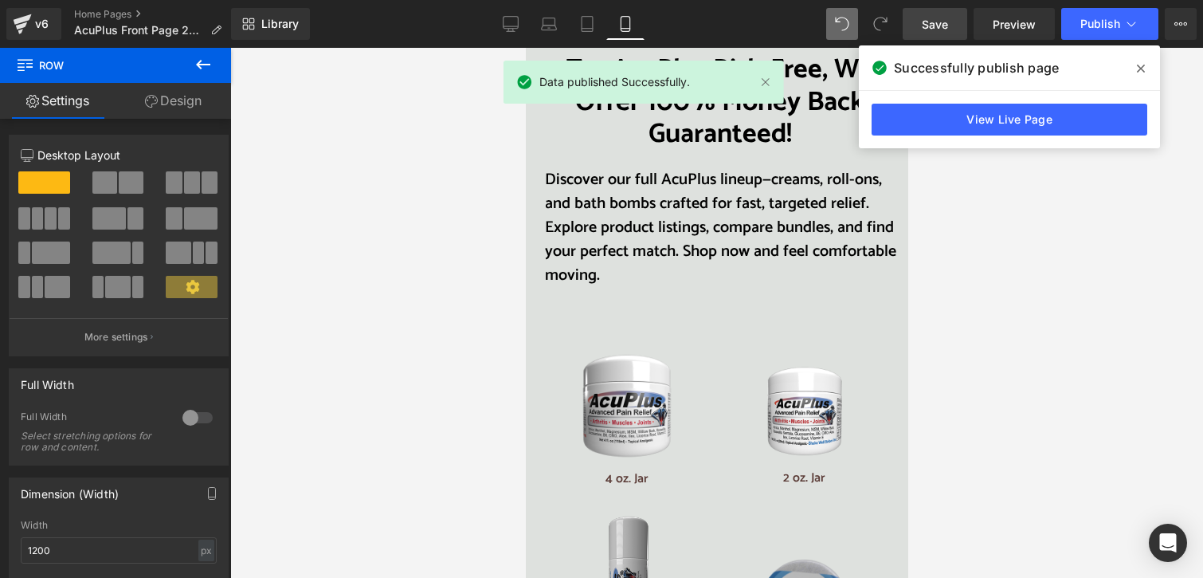
click at [1142, 70] on icon at bounding box center [1141, 68] width 8 height 13
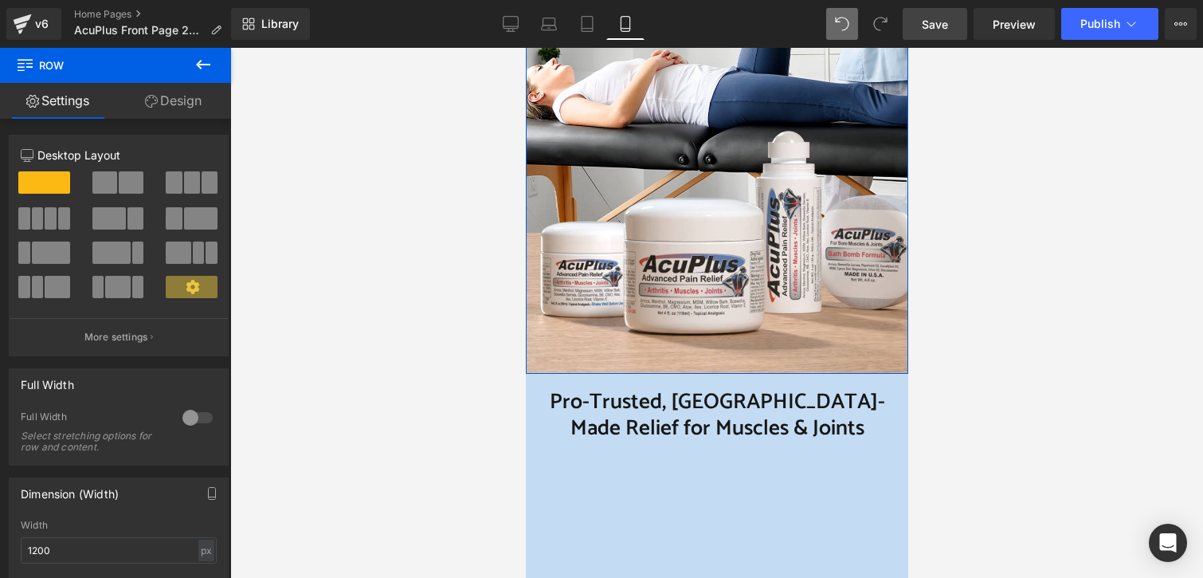
scroll to position [797, 0]
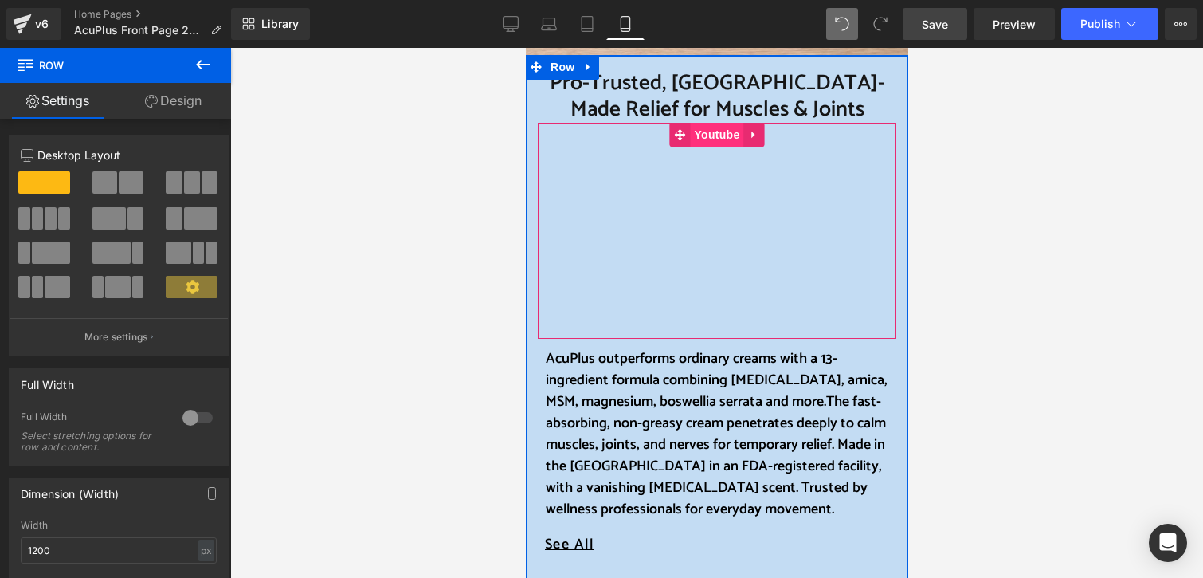
click at [702, 135] on span "Youtube" at bounding box center [715, 135] width 53 height 24
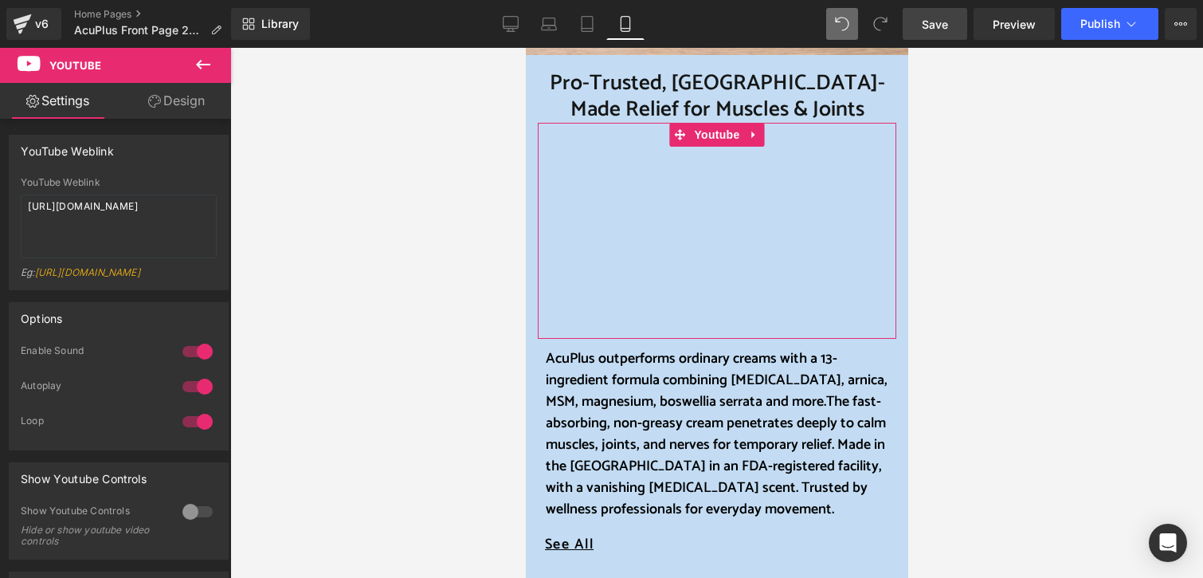
scroll to position [159, 0]
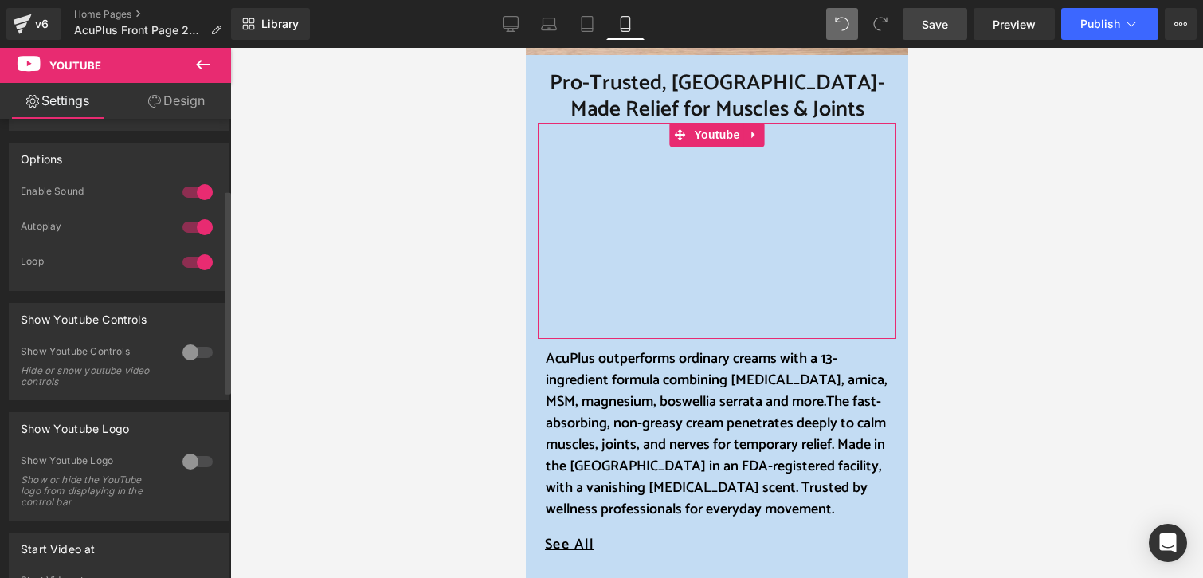
click at [203, 362] on div at bounding box center [197, 351] width 38 height 25
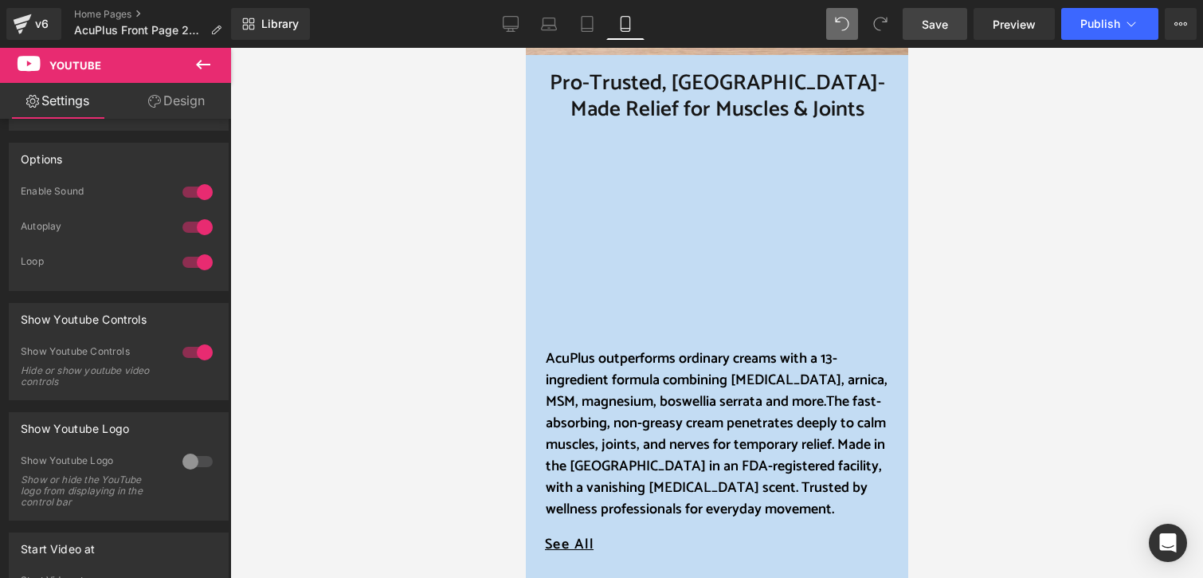
click at [924, 24] on span "Save" at bounding box center [935, 24] width 26 height 17
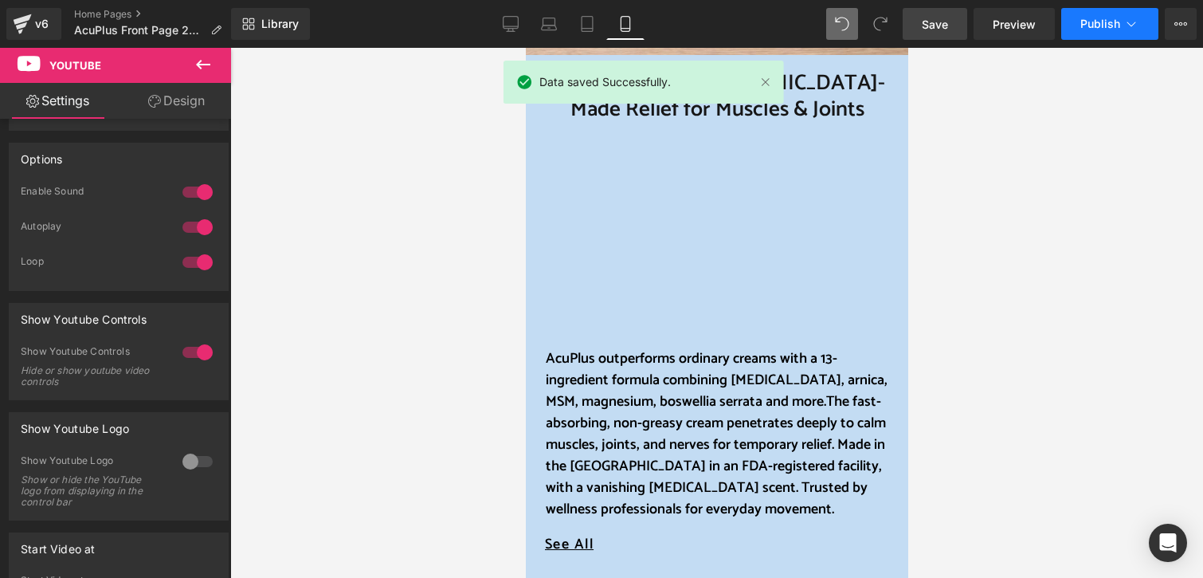
click at [1109, 22] on span "Publish" at bounding box center [1100, 24] width 40 height 13
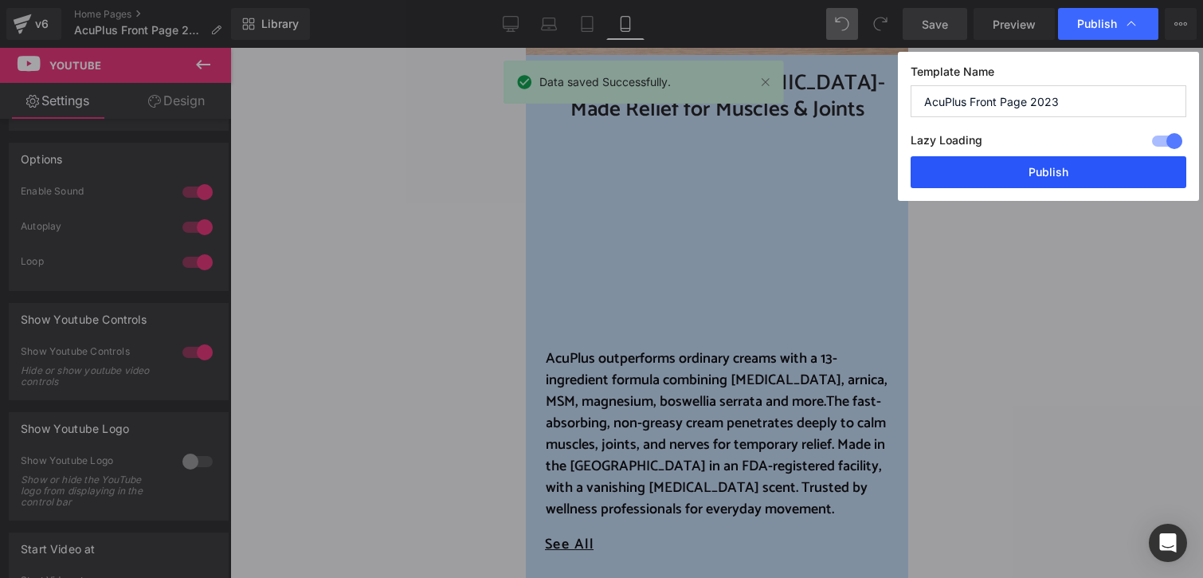
click at [1035, 176] on button "Publish" at bounding box center [1049, 172] width 276 height 32
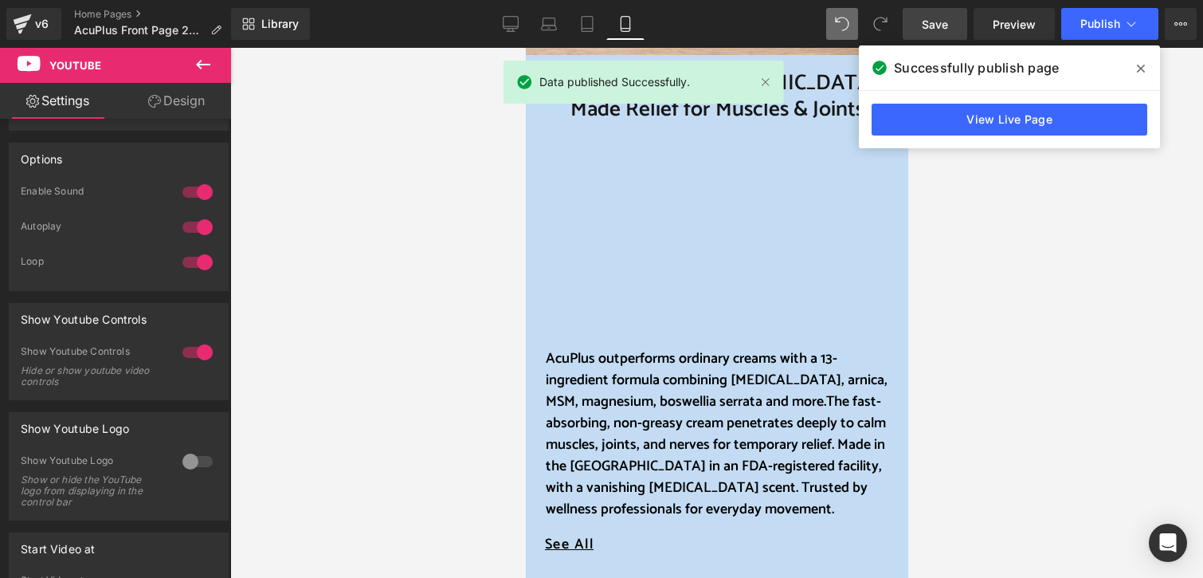
click at [1149, 68] on span at bounding box center [1140, 68] width 25 height 25
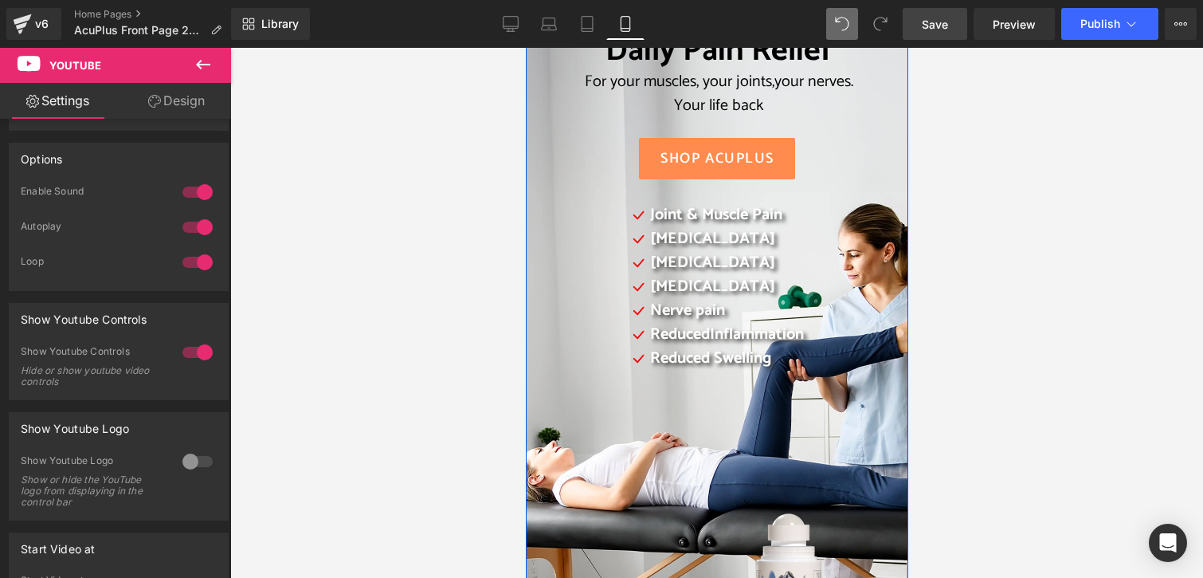
scroll to position [80, 0]
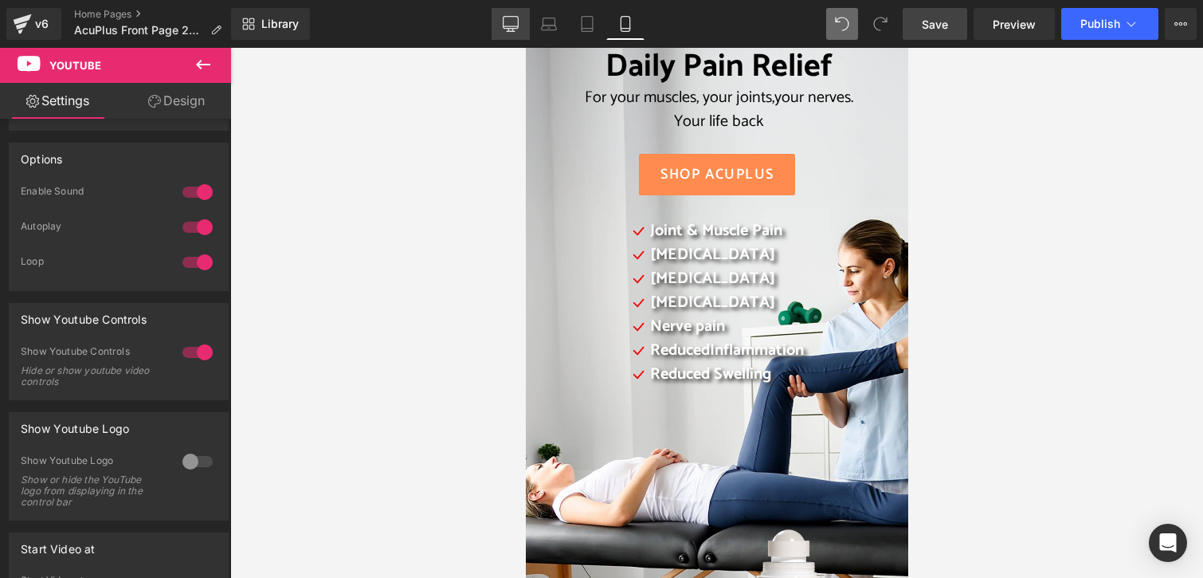
click at [524, 25] on link "Desktop" at bounding box center [511, 24] width 38 height 32
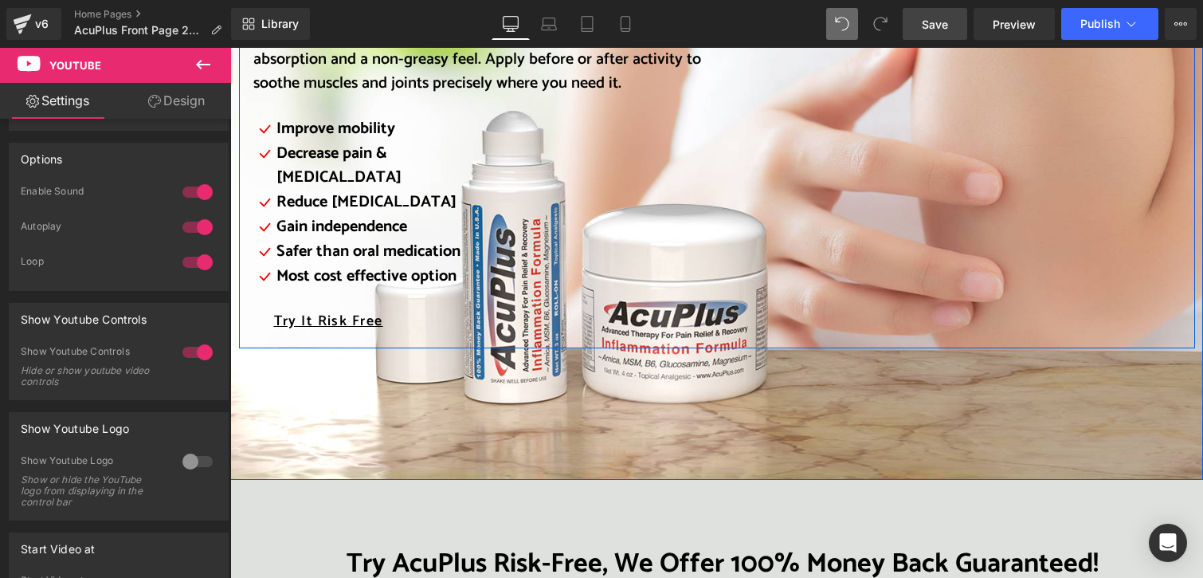
scroll to position [1992, 0]
